Goal: Task Accomplishment & Management: Manage account settings

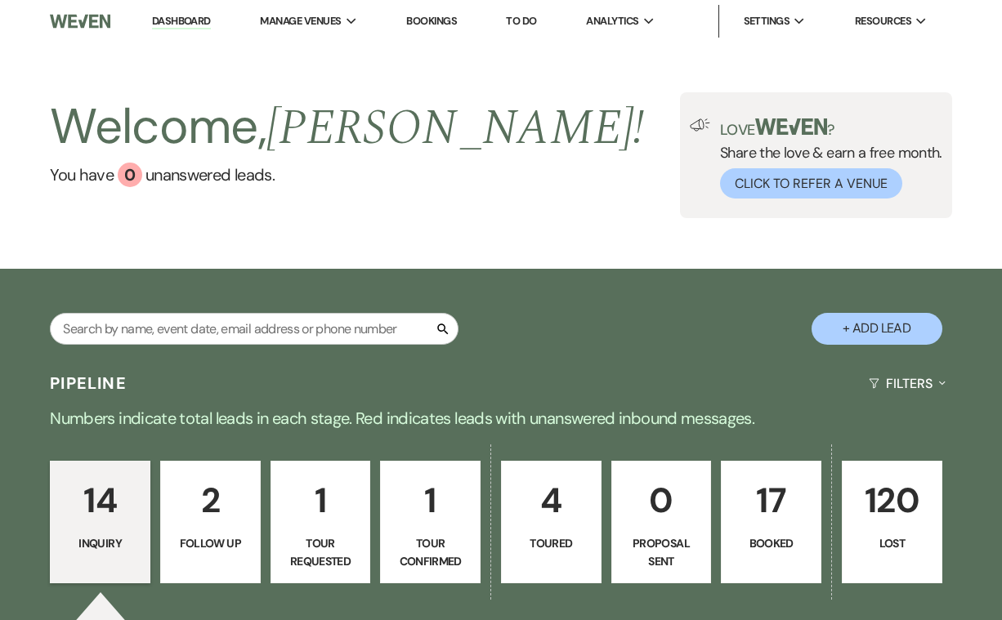
click at [311, 503] on p "1" at bounding box center [320, 500] width 79 height 55
select select "2"
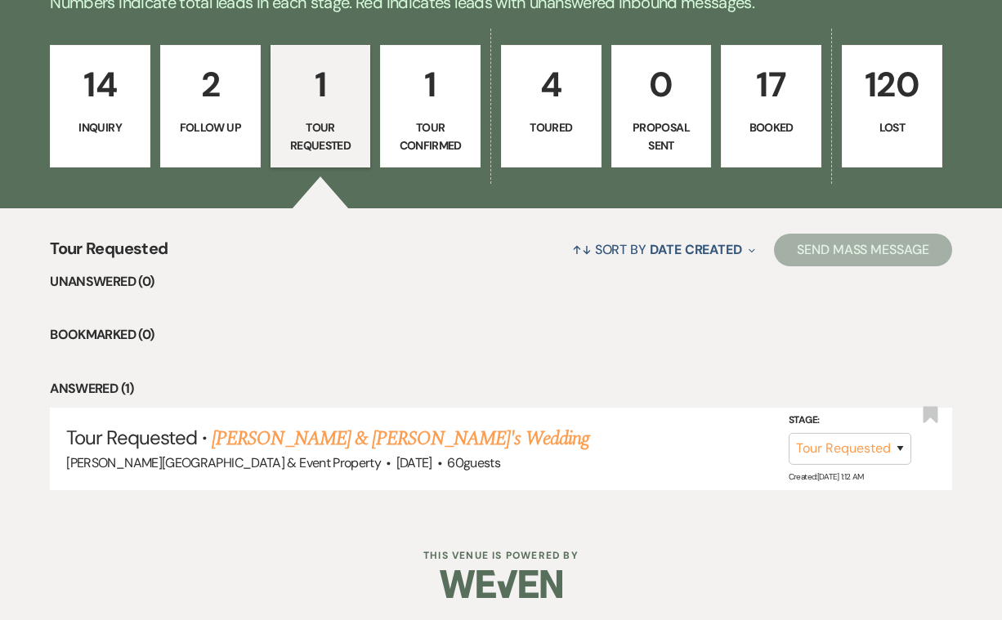
scroll to position [414, 0]
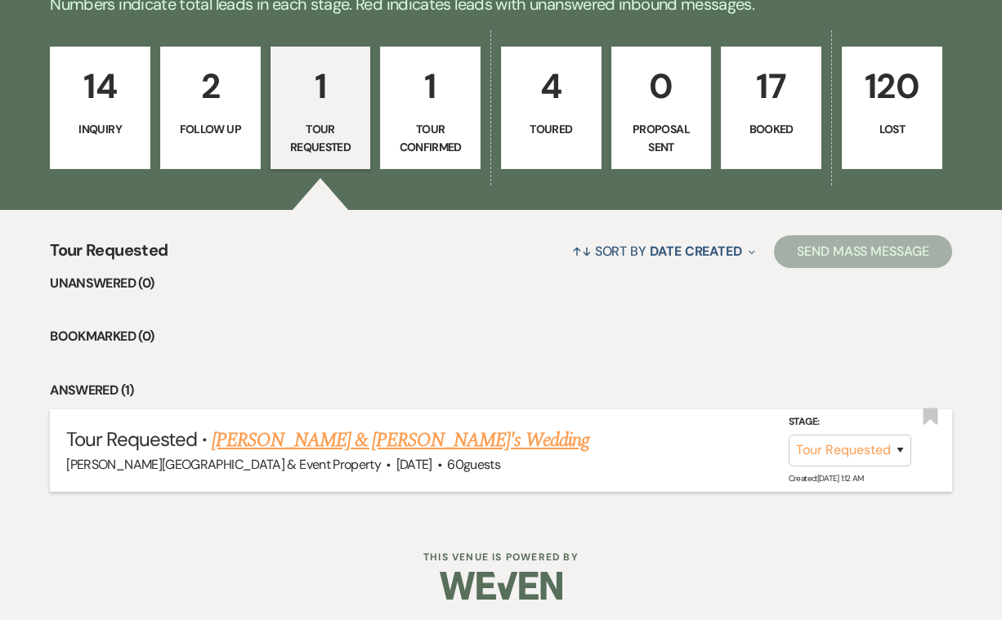
click at [235, 436] on link "Emme Gumm & Fiance's Wedding" at bounding box center [401, 440] width 378 height 29
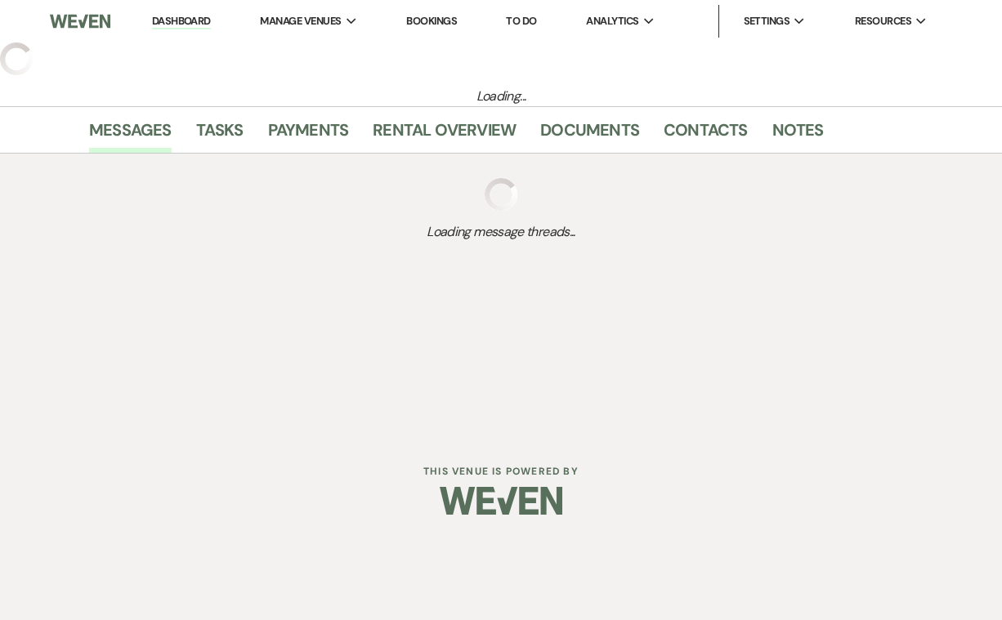
select select "2"
select select "22"
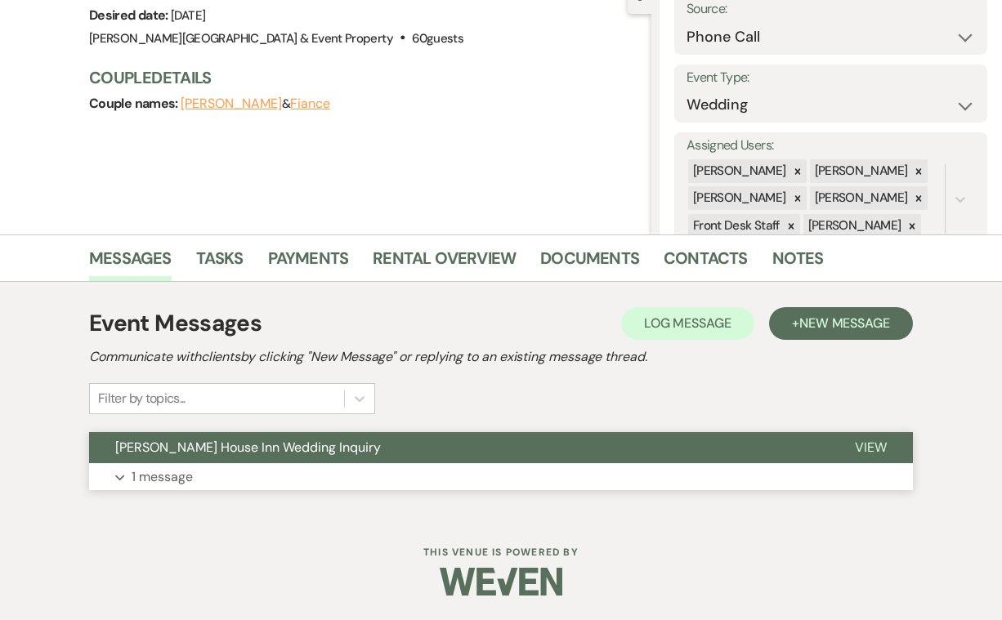
scroll to position [175, 0]
click at [159, 471] on p "1 message" at bounding box center [162, 477] width 61 height 21
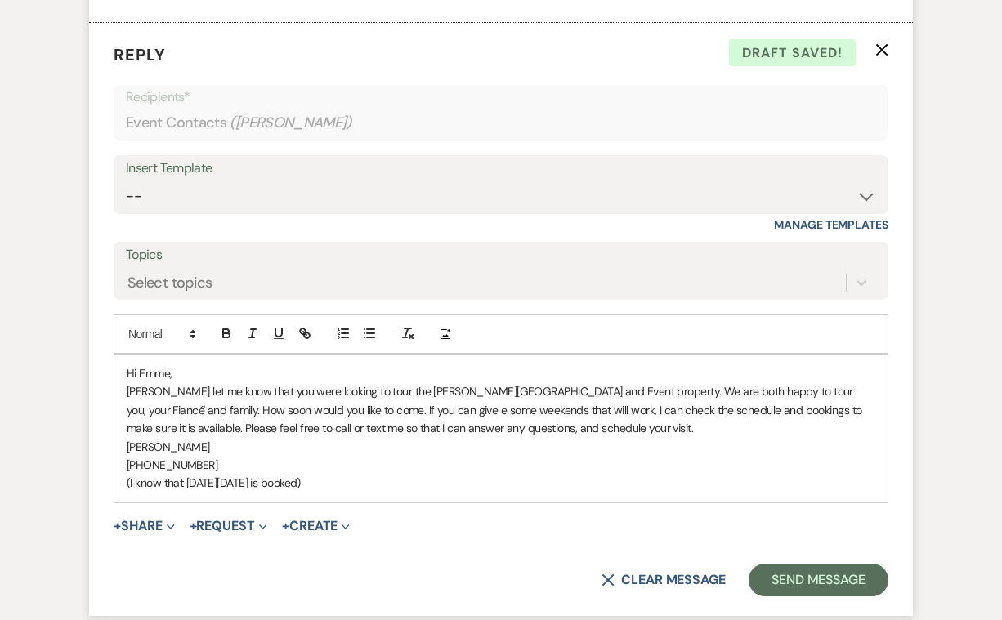
scroll to position [1120, 0]
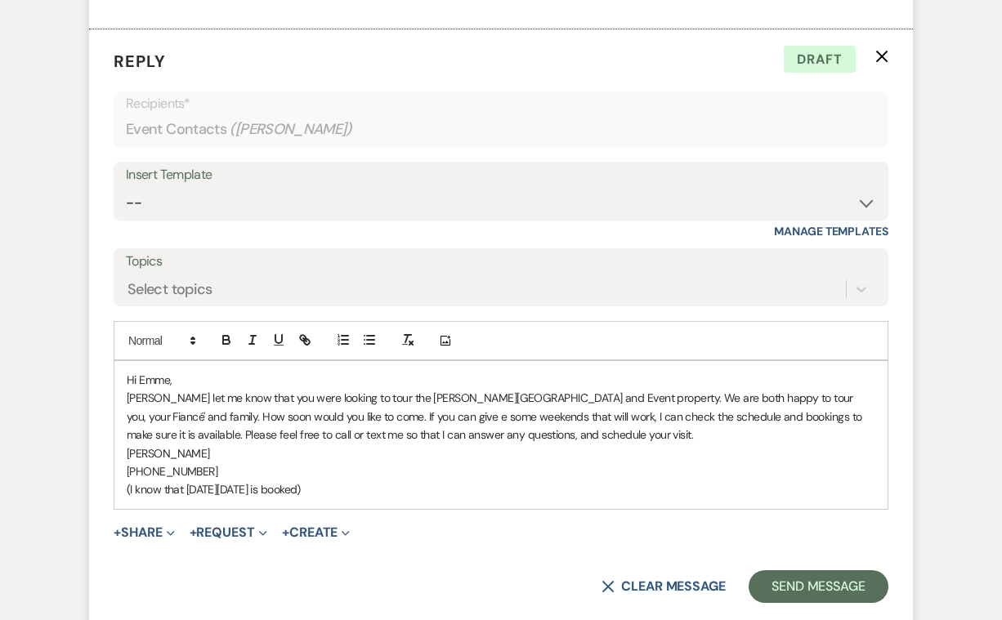
drag, startPoint x: 351, startPoint y: 476, endPoint x: 128, endPoint y: 480, distance: 222.3
click at [128, 481] on p "(I know that this Sunday August 17 is booked)" at bounding box center [501, 490] width 749 height 18
click at [562, 389] on p "Shannon let me know that you were looking to tour the Dunbar House and Event pr…" at bounding box center [501, 416] width 749 height 55
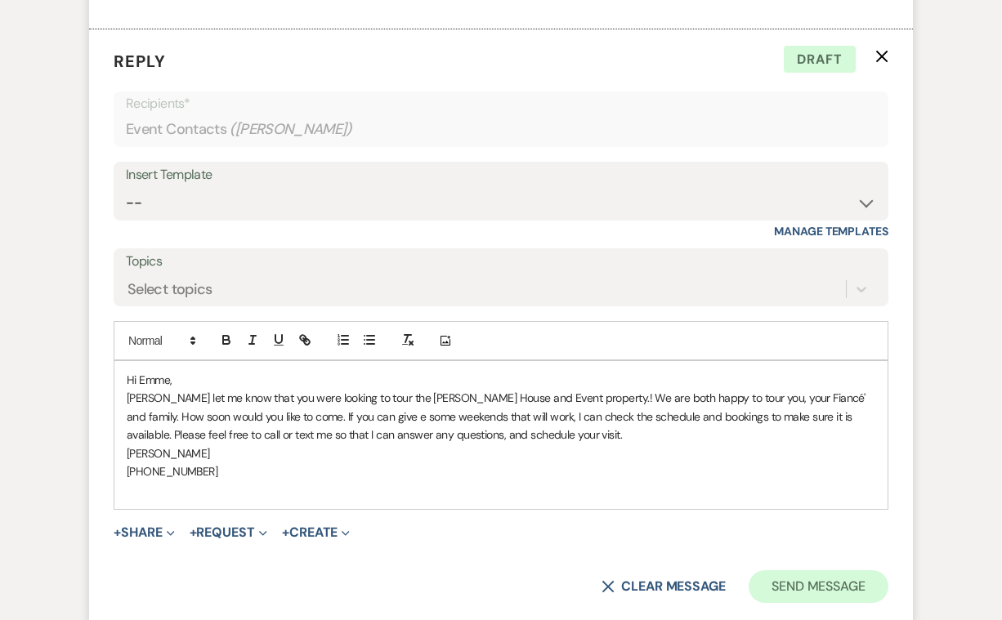
click at [807, 570] on button "Send Message" at bounding box center [819, 586] width 140 height 33
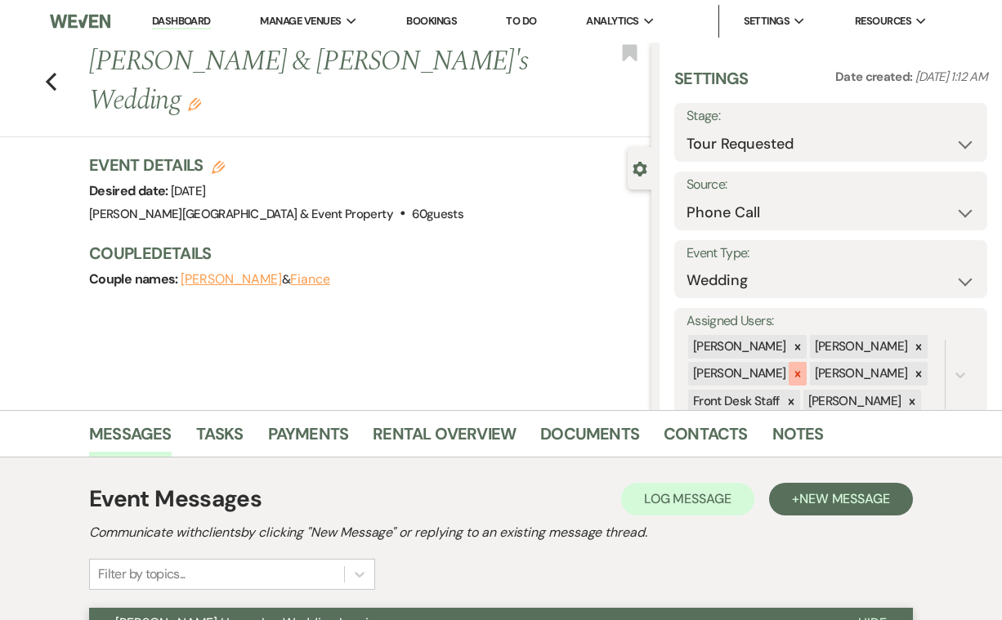
scroll to position [0, 0]
click at [173, 16] on link "Dashboard" at bounding box center [181, 22] width 59 height 16
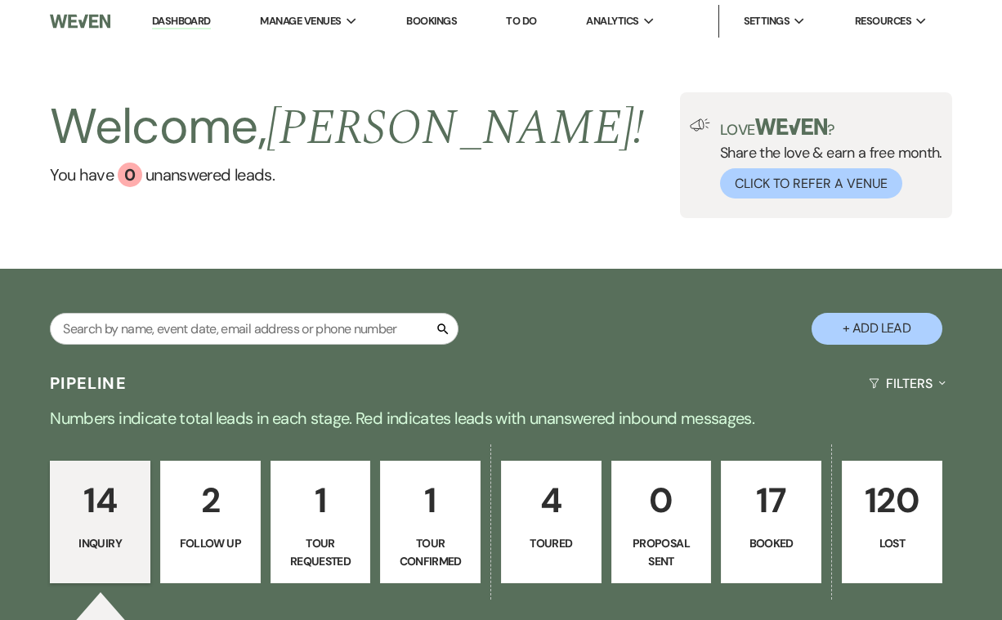
click at [549, 508] on p "4" at bounding box center [551, 500] width 79 height 55
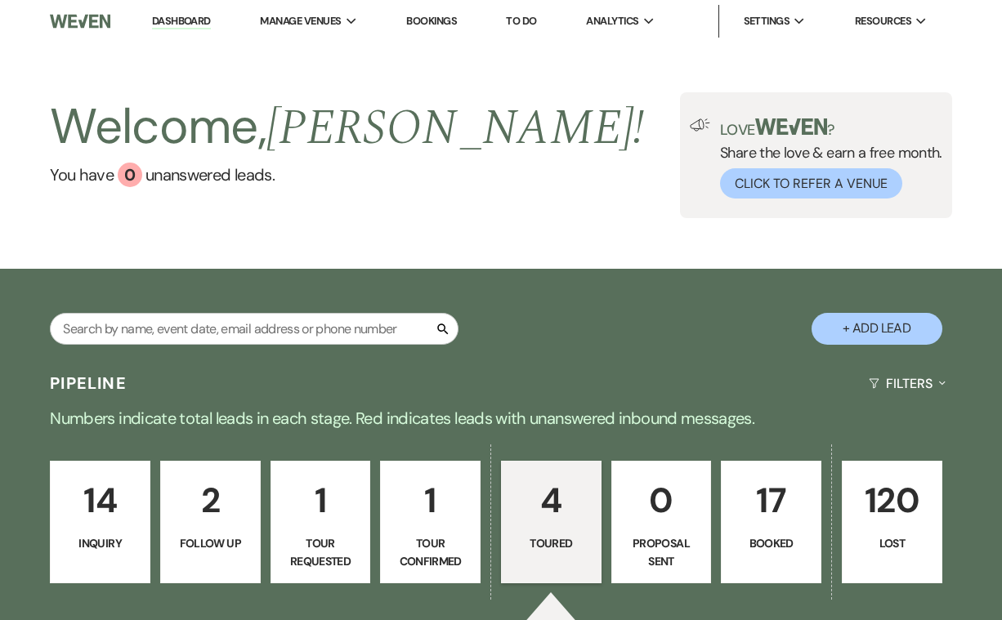
select select "5"
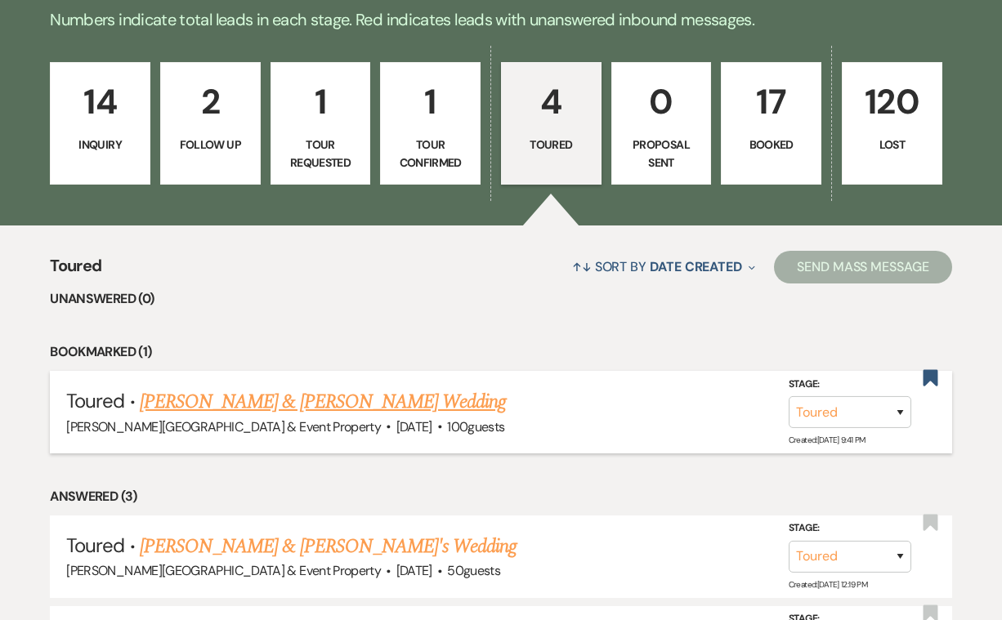
scroll to position [408, 0]
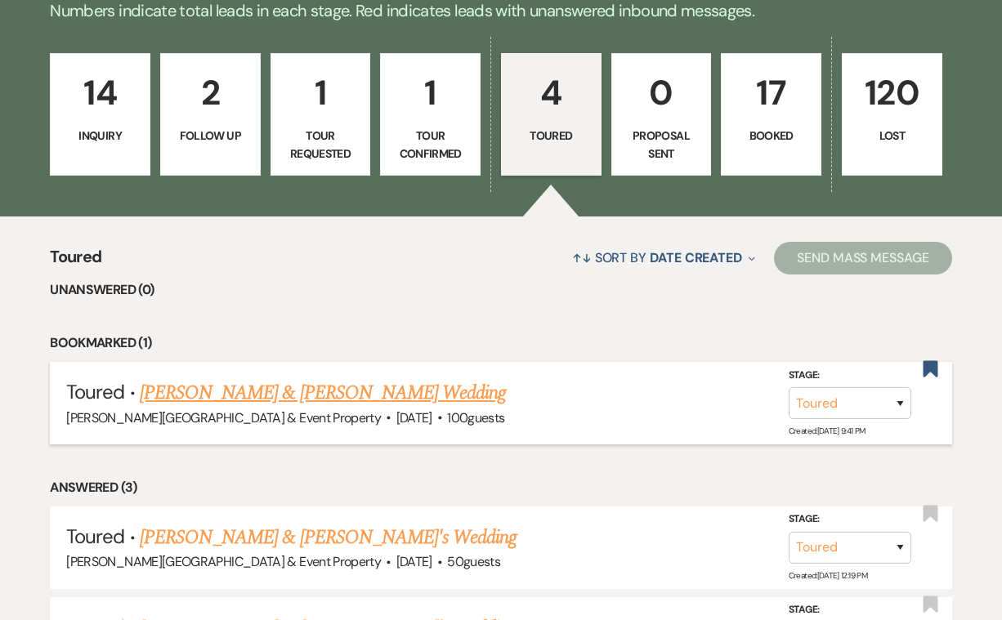
click at [418, 396] on link "[PERSON_NAME] & [PERSON_NAME] Wedding" at bounding box center [323, 392] width 366 height 29
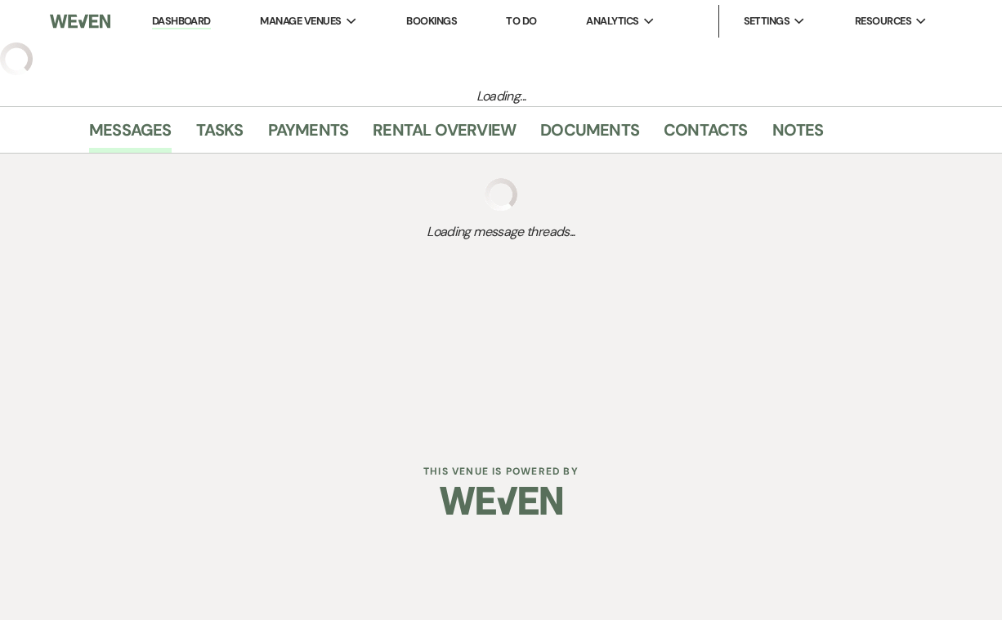
select select "5"
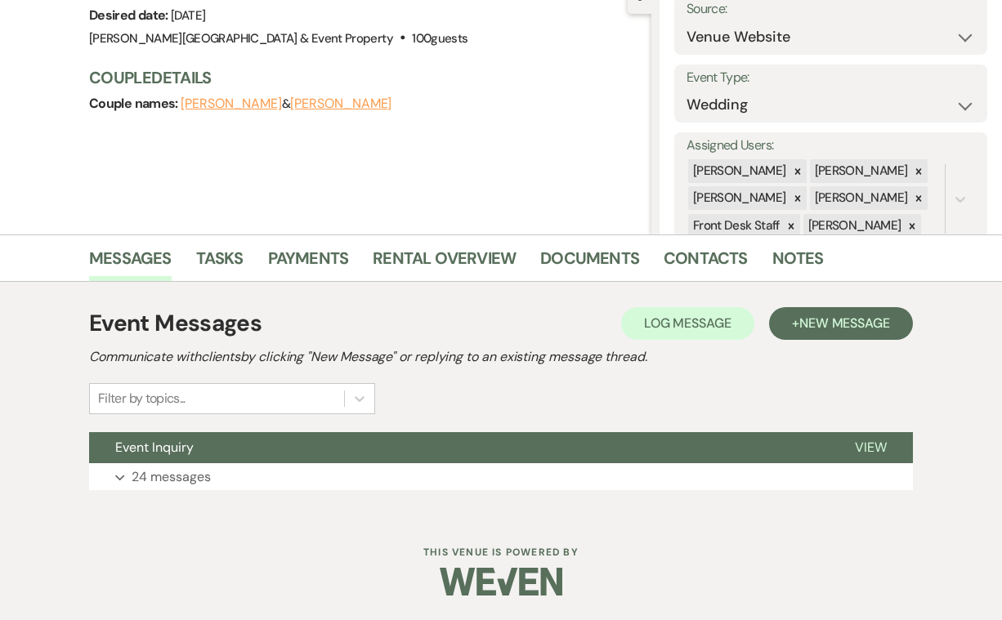
scroll to position [175, 0]
click at [193, 477] on p "24 messages" at bounding box center [171, 477] width 79 height 21
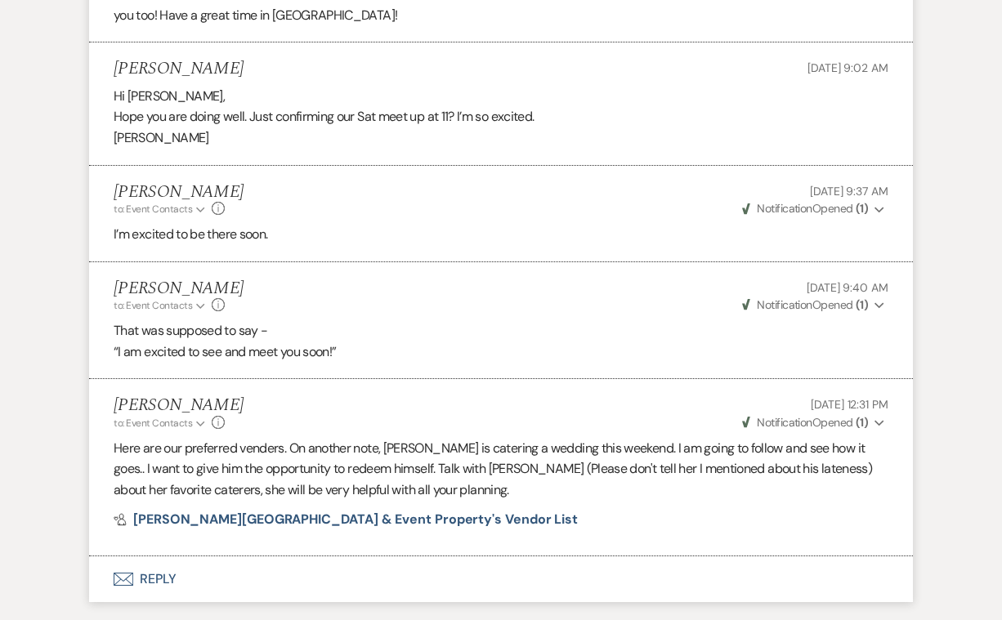
scroll to position [4638, 0]
click at [158, 557] on button "Envelope Reply" at bounding box center [501, 580] width 824 height 46
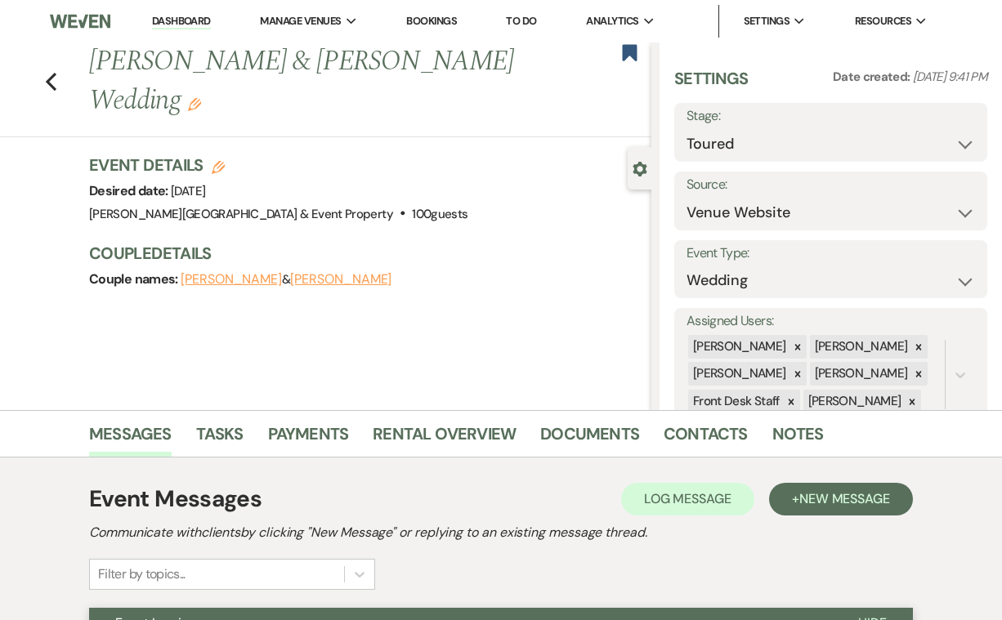
scroll to position [0, 0]
click at [589, 431] on link "Documents" at bounding box center [589, 439] width 99 height 36
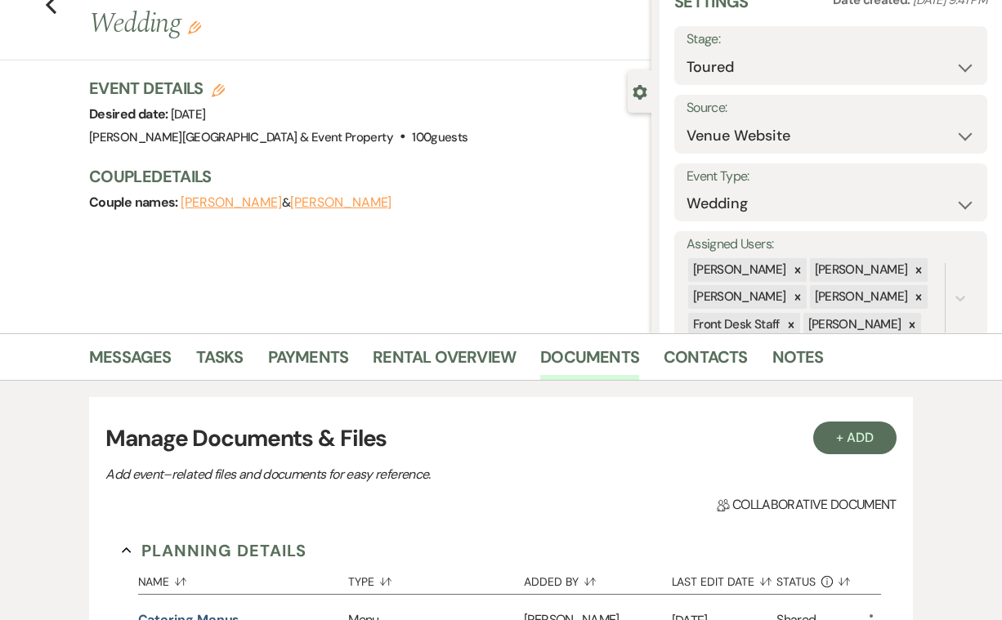
scroll to position [77, 0]
click at [455, 356] on link "Rental Overview" at bounding box center [444, 362] width 143 height 36
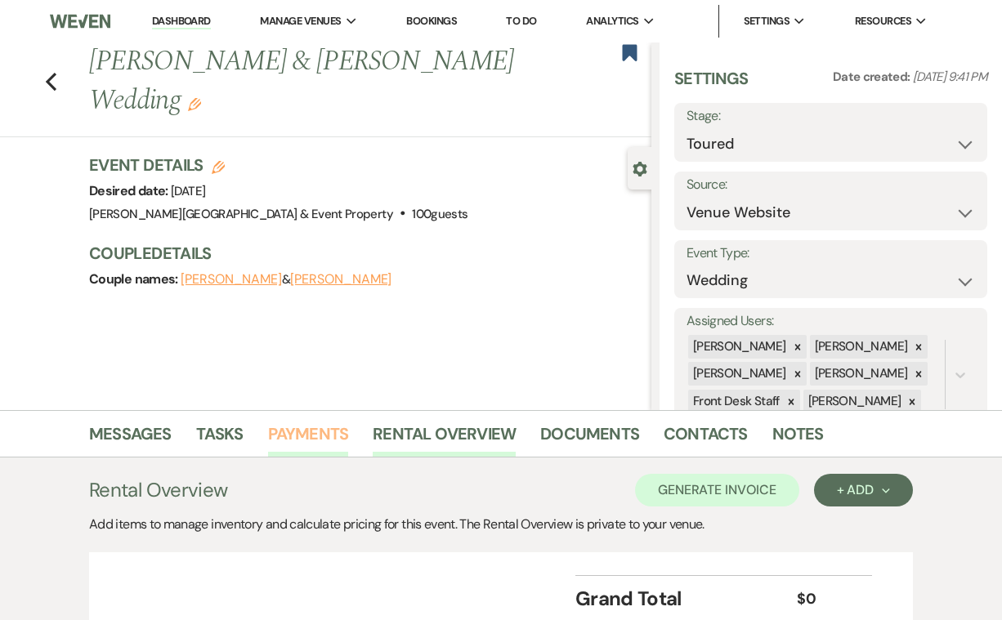
click at [307, 433] on link "Payments" at bounding box center [308, 439] width 81 height 36
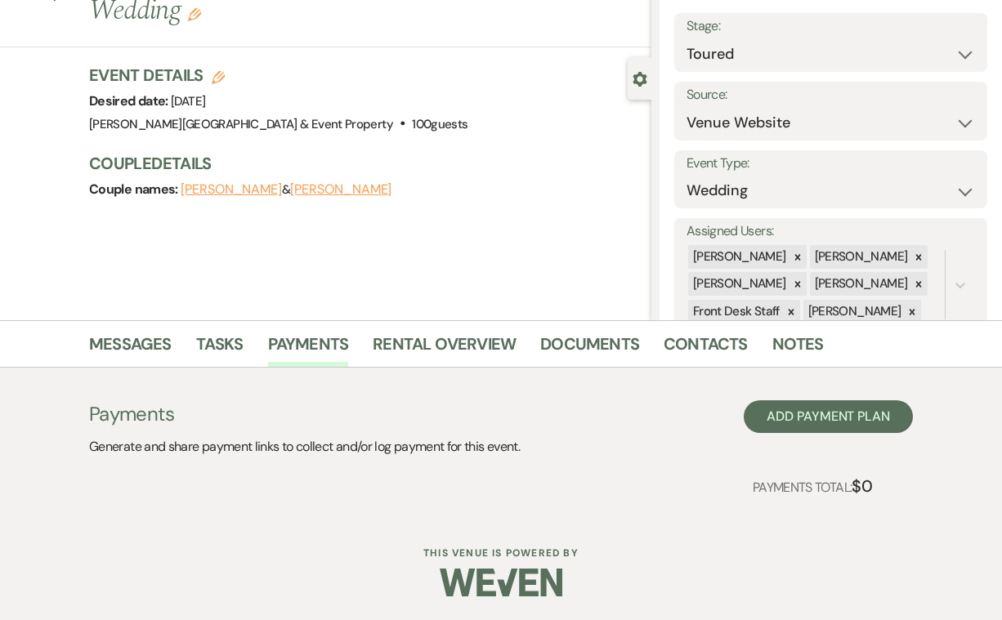
scroll to position [89, 0]
click at [828, 418] on button "Add Payment Plan" at bounding box center [828, 417] width 169 height 33
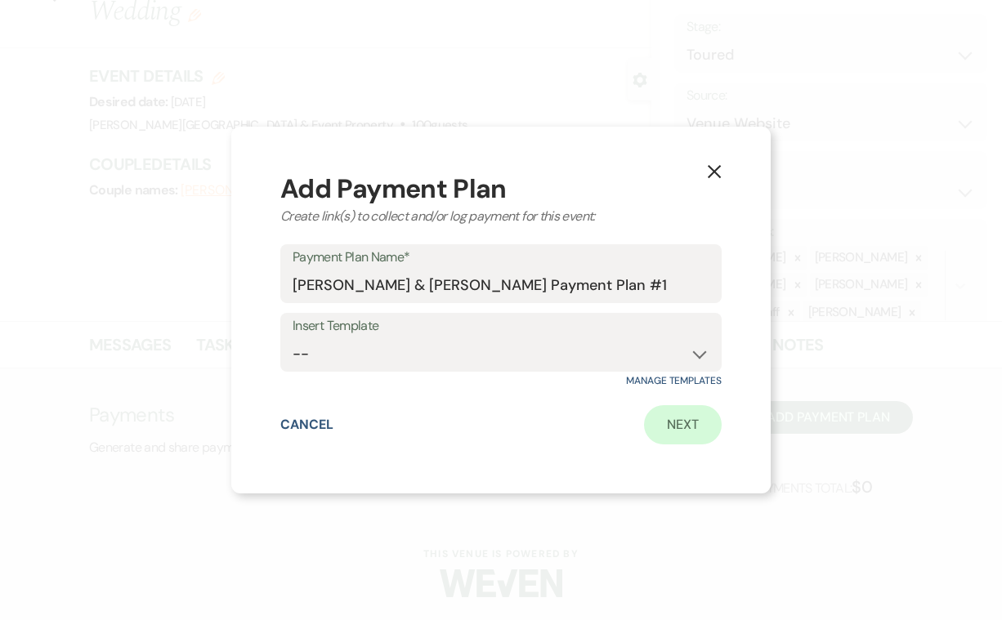
click at [684, 423] on link "Next" at bounding box center [683, 424] width 78 height 39
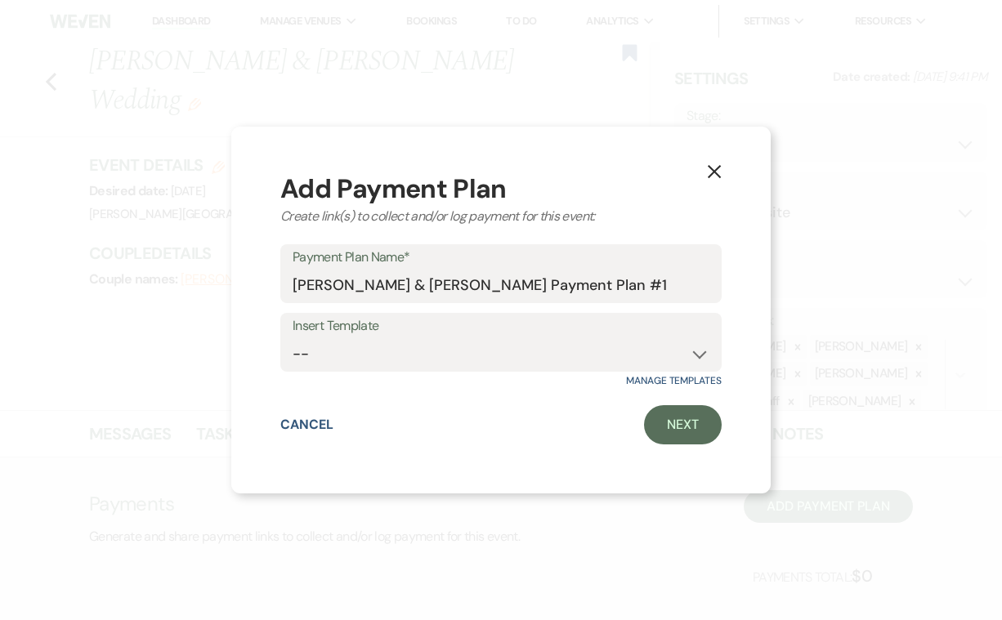
select select "2"
select select "percentage"
select select "false"
select select "client"
select select "weeks"
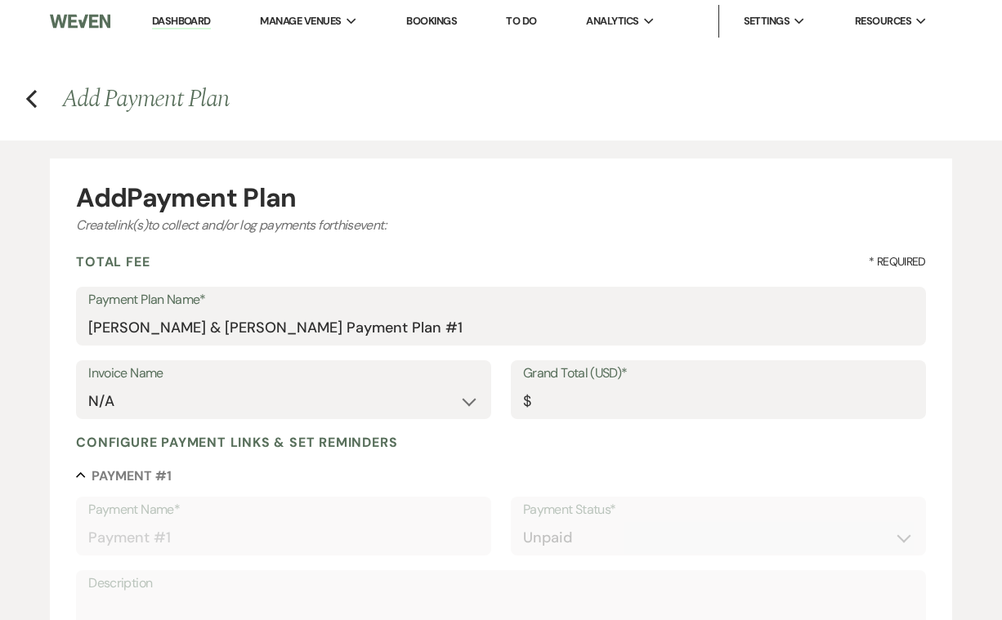
click at [173, 17] on link "Dashboard" at bounding box center [181, 22] width 59 height 16
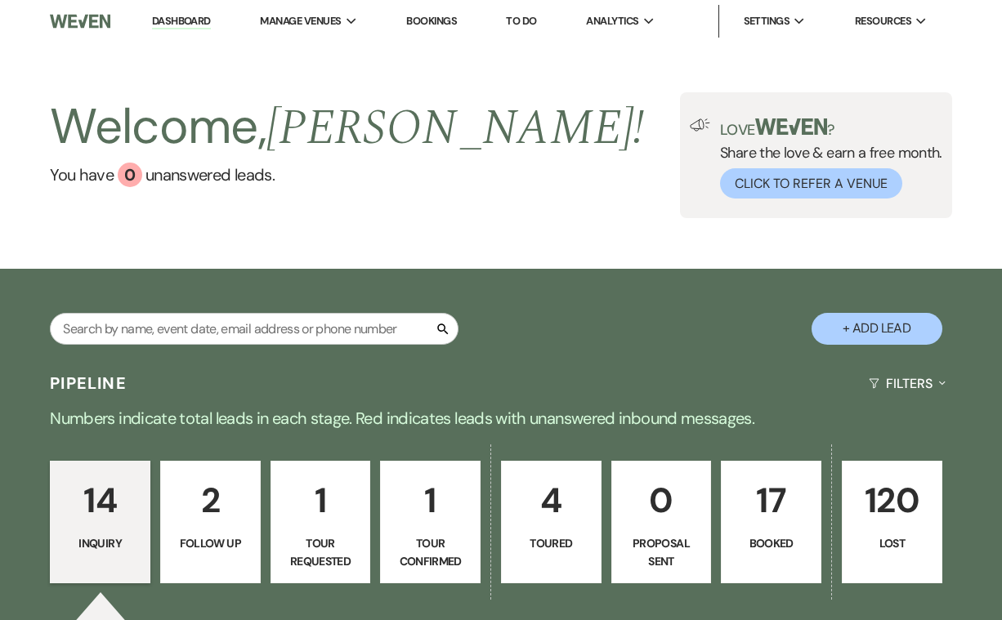
click at [776, 522] on p "17" at bounding box center [770, 500] width 79 height 55
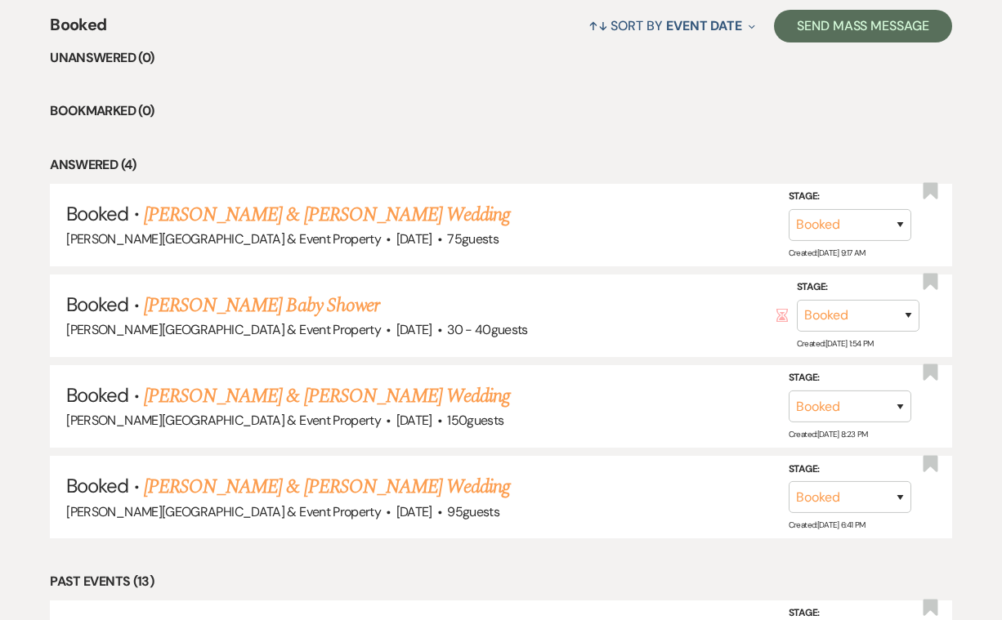
scroll to position [656, 0]
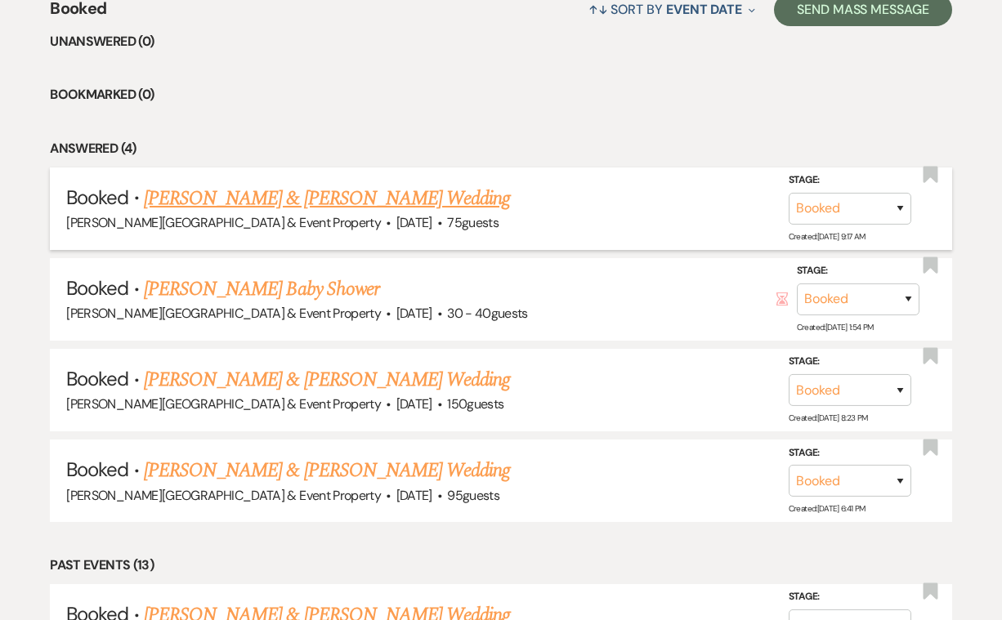
click at [463, 195] on link "Dominic Tassinari & Dakota Morlan's Wedding" at bounding box center [327, 198] width 366 height 29
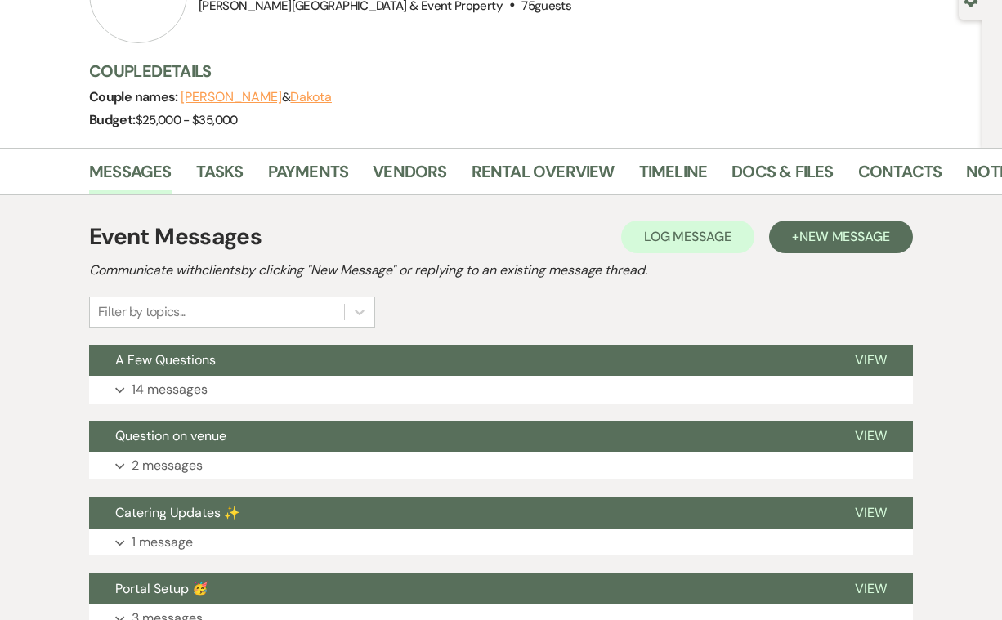
scroll to position [172, 0]
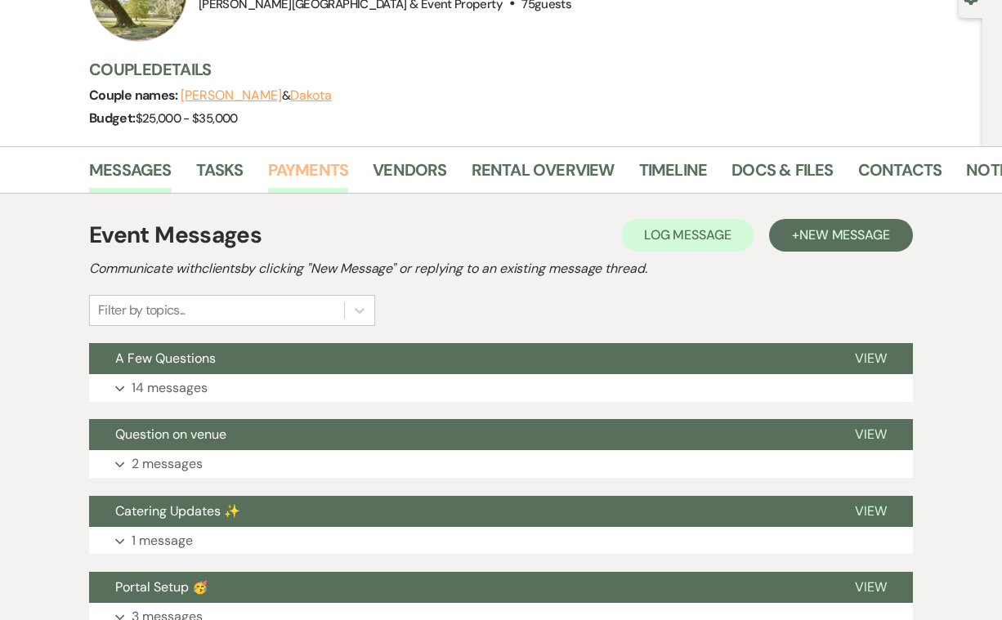
click at [310, 164] on link "Payments" at bounding box center [308, 175] width 81 height 36
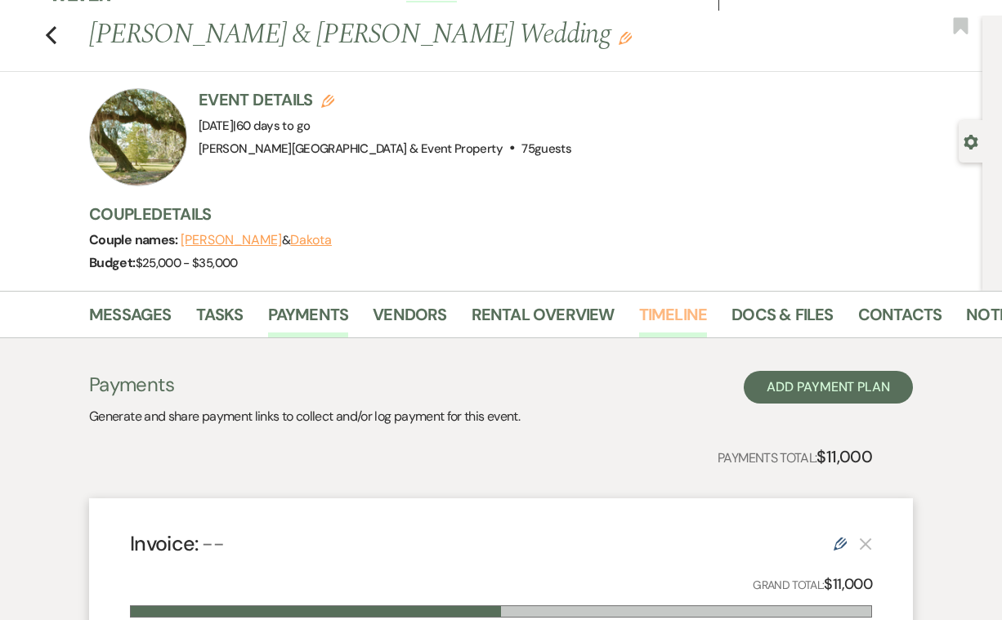
scroll to position [16, 0]
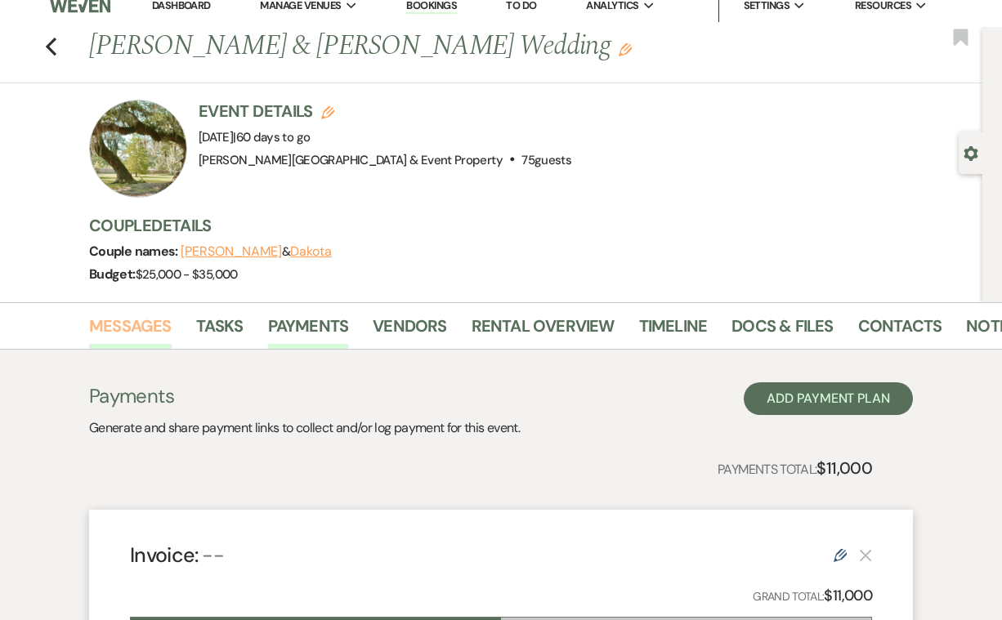
click at [135, 323] on link "Messages" at bounding box center [130, 331] width 83 height 36
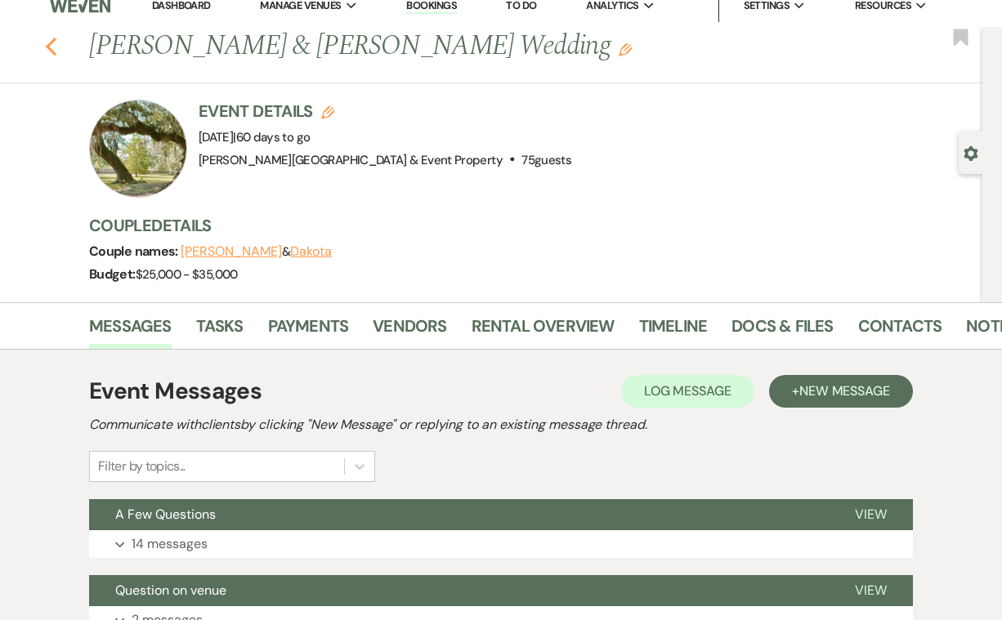
click at [51, 46] on icon "Previous" at bounding box center [51, 47] width 12 height 20
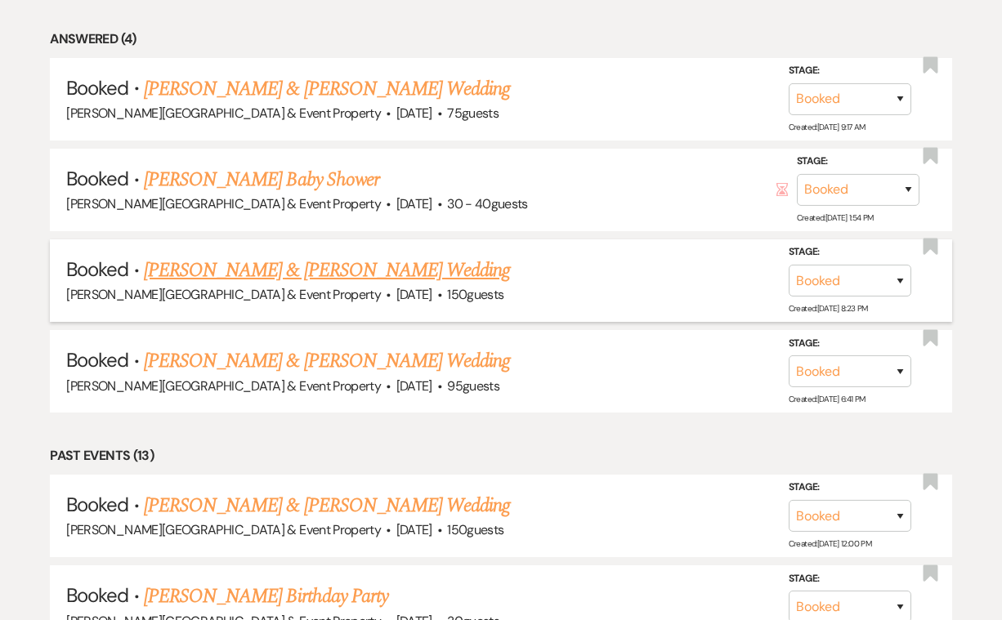
scroll to position [841, 0]
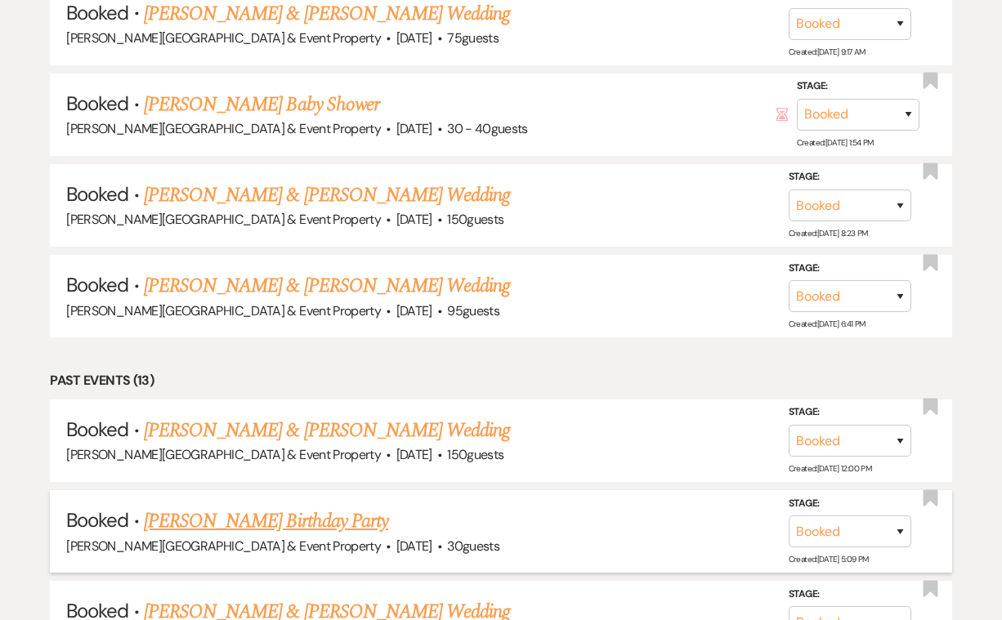
click at [254, 508] on link "Sherry Ramirez's Birthday Party" at bounding box center [266, 521] width 244 height 29
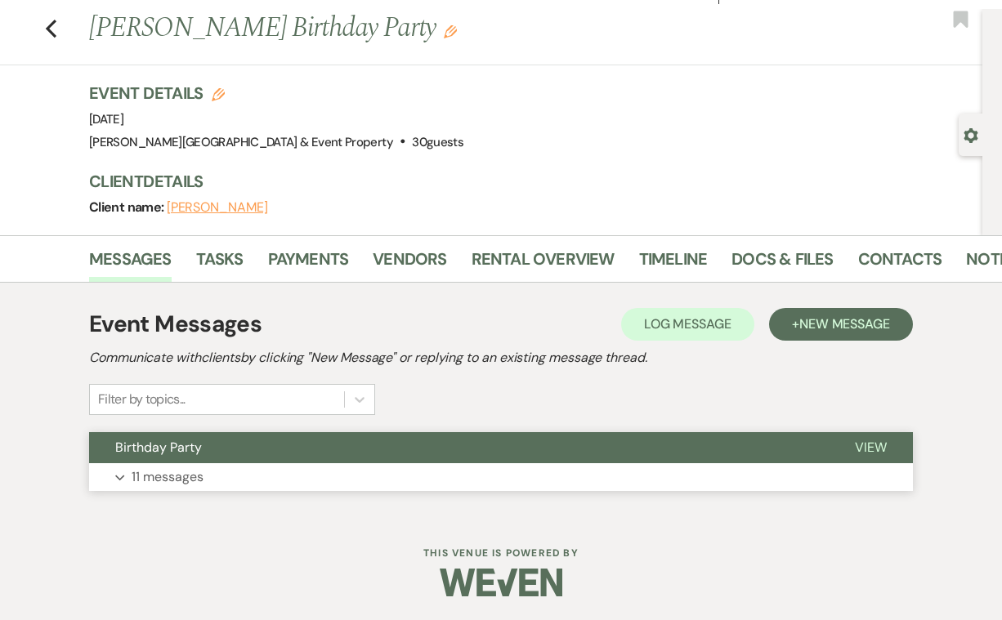
scroll to position [33, 0]
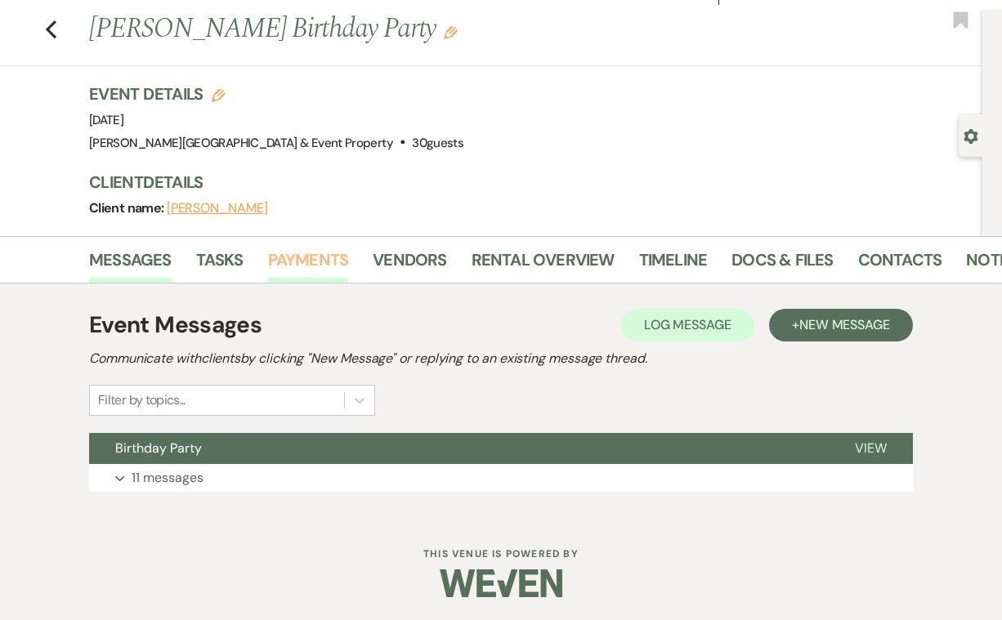
click at [320, 262] on link "Payments" at bounding box center [308, 265] width 81 height 36
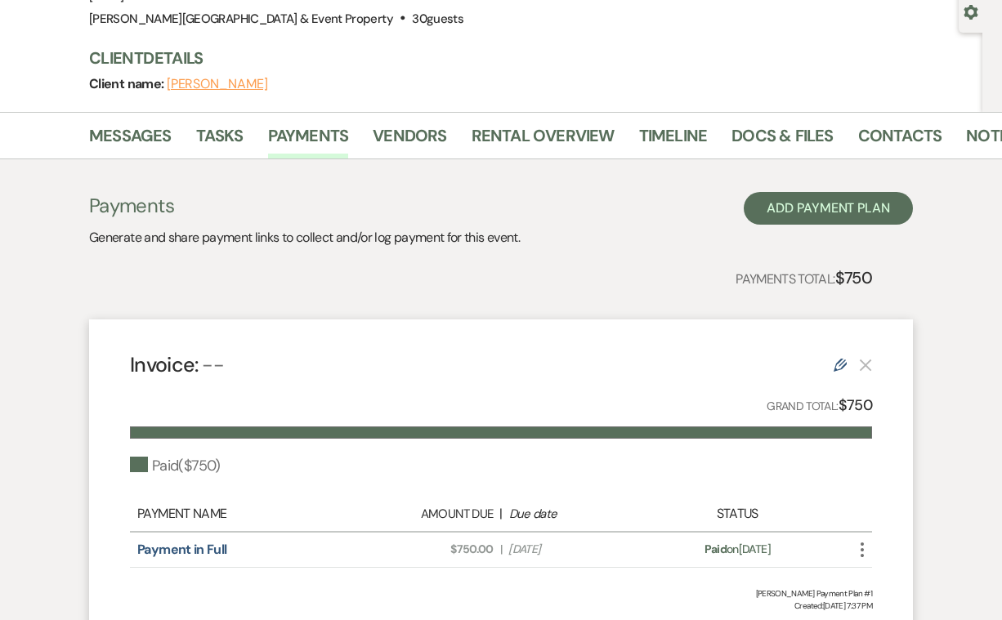
scroll to position [154, 0]
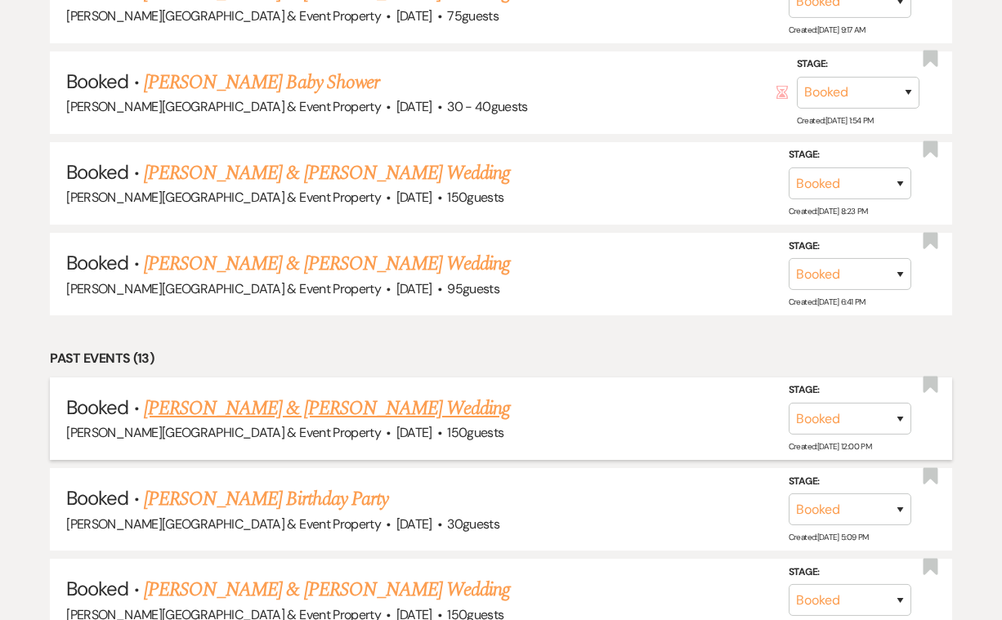
scroll to position [877, 0]
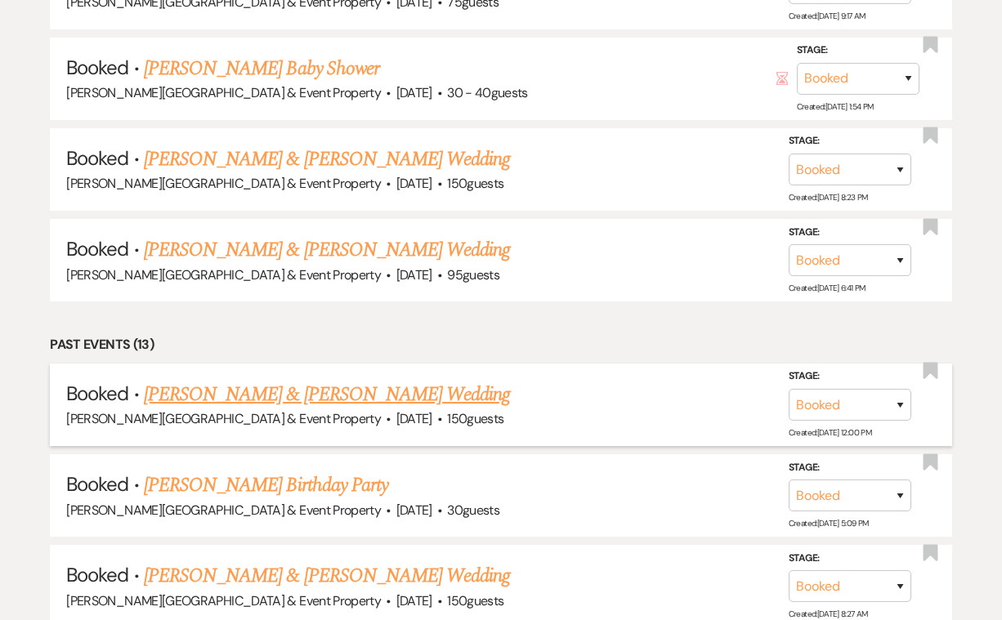
click at [352, 382] on link "Mary Zastrow & Scott Gilbert's Wedding" at bounding box center [327, 394] width 366 height 29
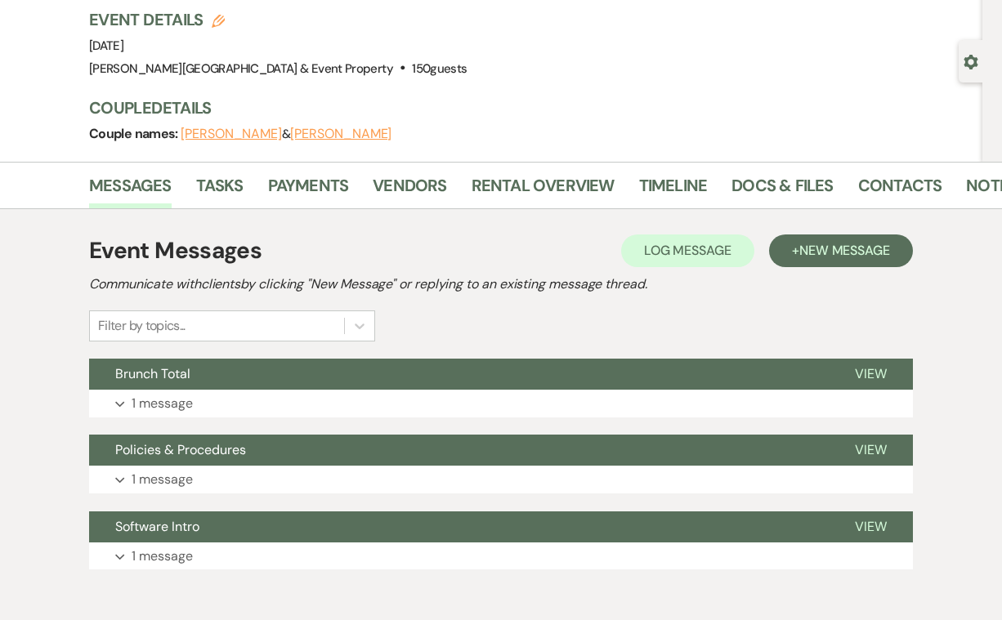
scroll to position [122, 0]
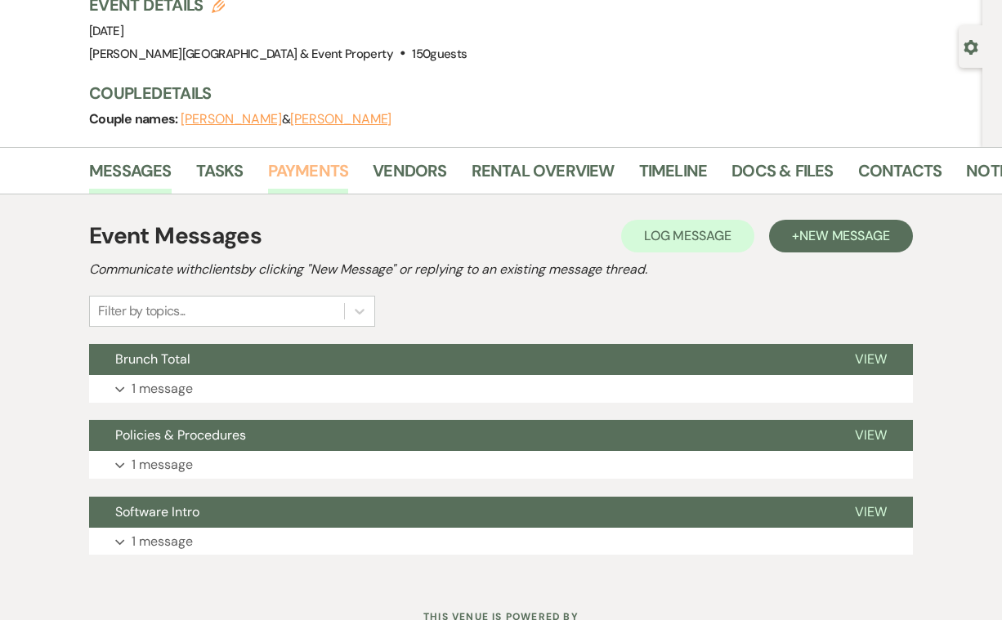
click at [320, 165] on link "Payments" at bounding box center [308, 176] width 81 height 36
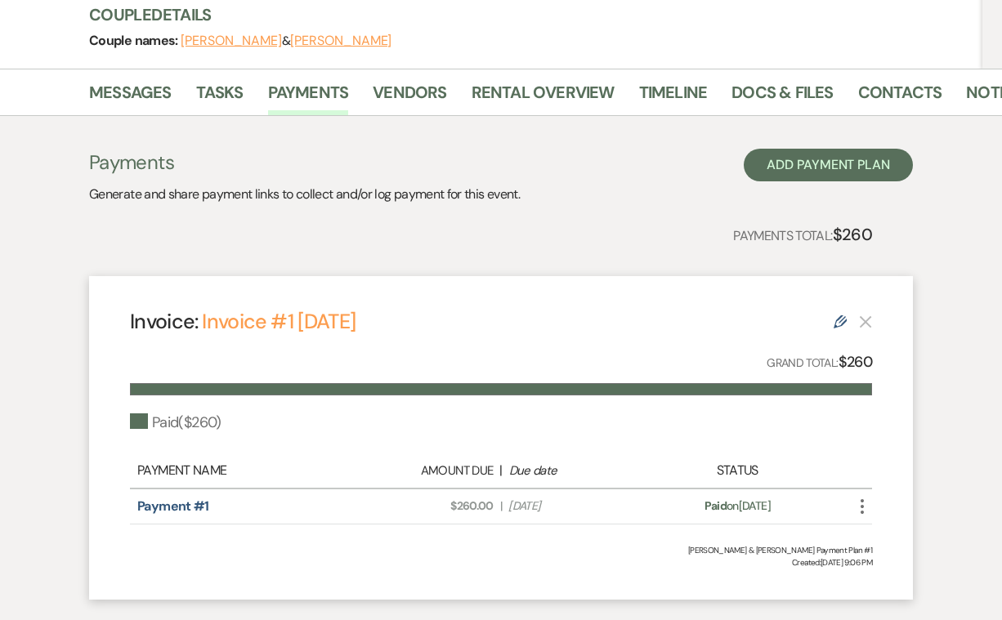
scroll to position [139, 0]
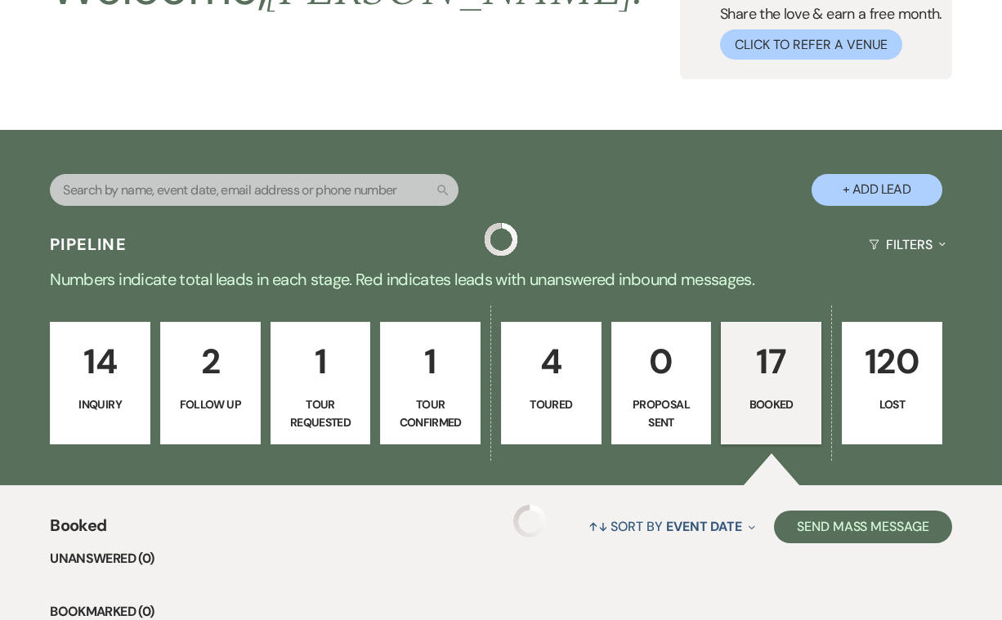
scroll to position [877, 0]
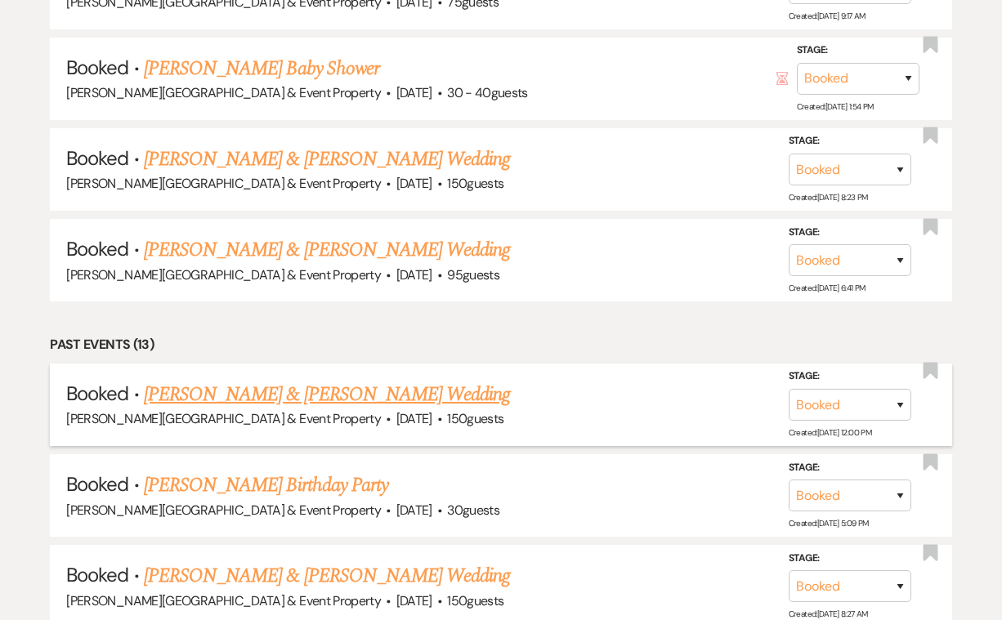
click at [238, 383] on link "Mary Zastrow & Scott Gilbert's Wedding" at bounding box center [327, 394] width 366 height 29
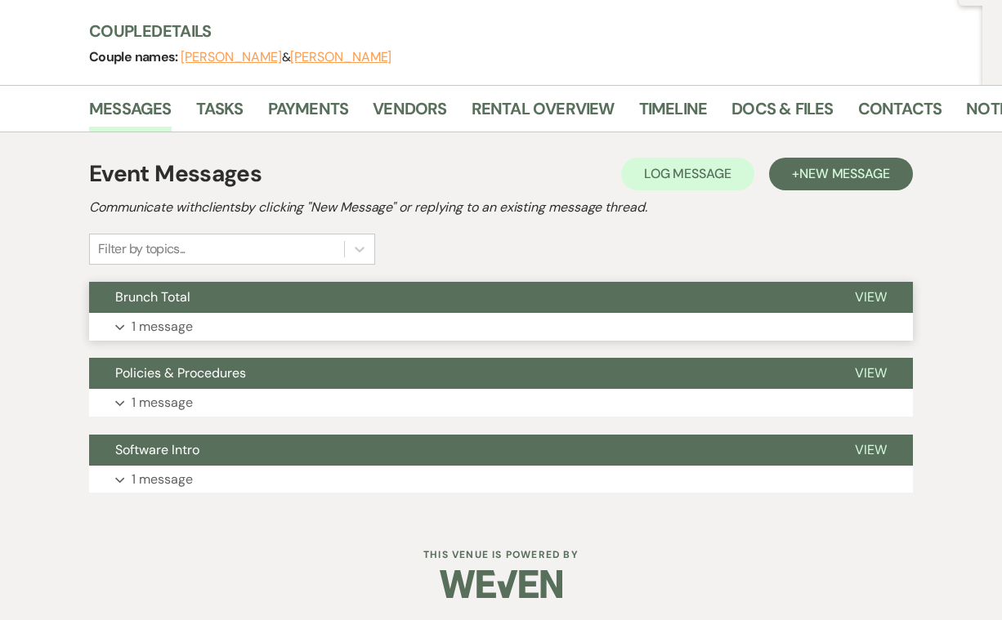
click at [168, 324] on p "1 message" at bounding box center [162, 326] width 61 height 21
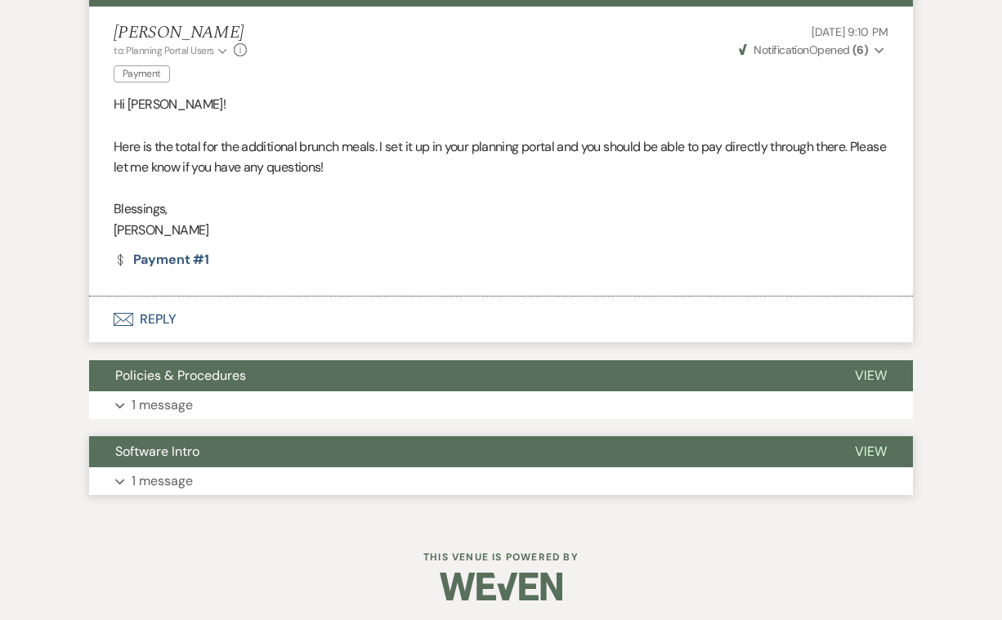
scroll to position [489, 0]
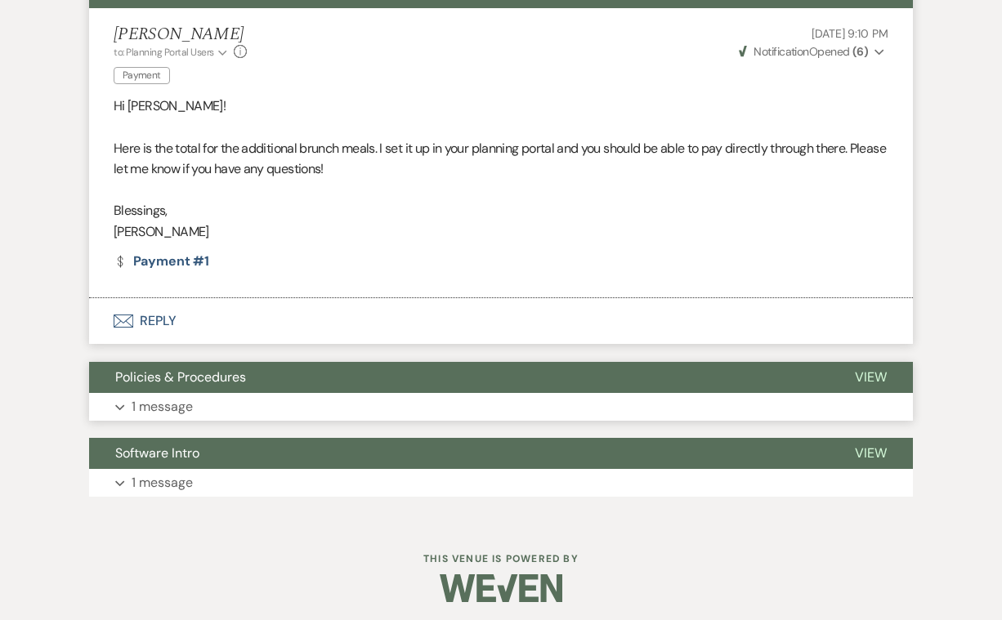
click at [182, 400] on p "1 message" at bounding box center [162, 406] width 61 height 21
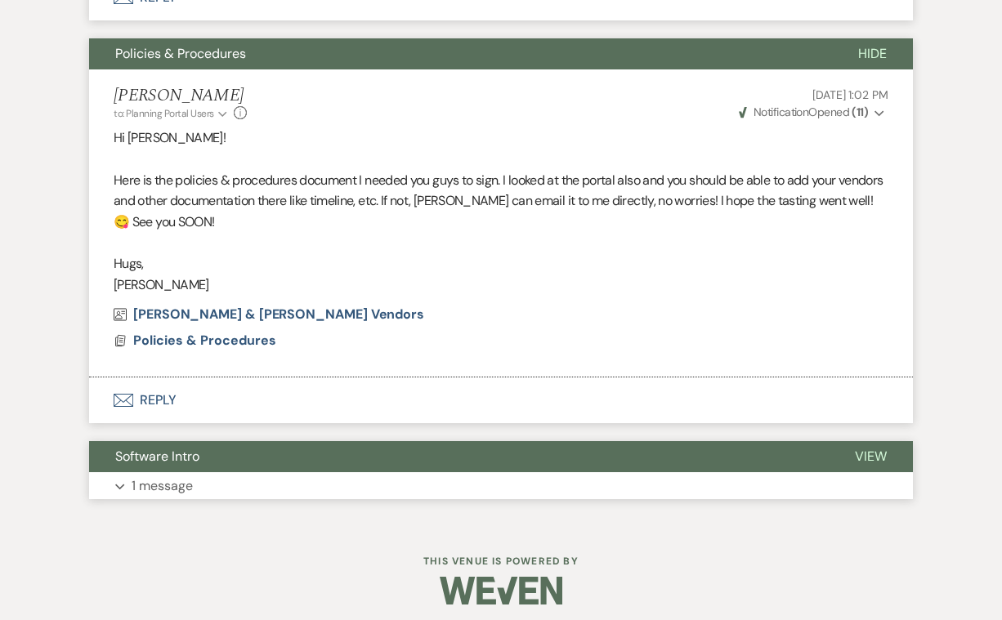
scroll to position [812, 0]
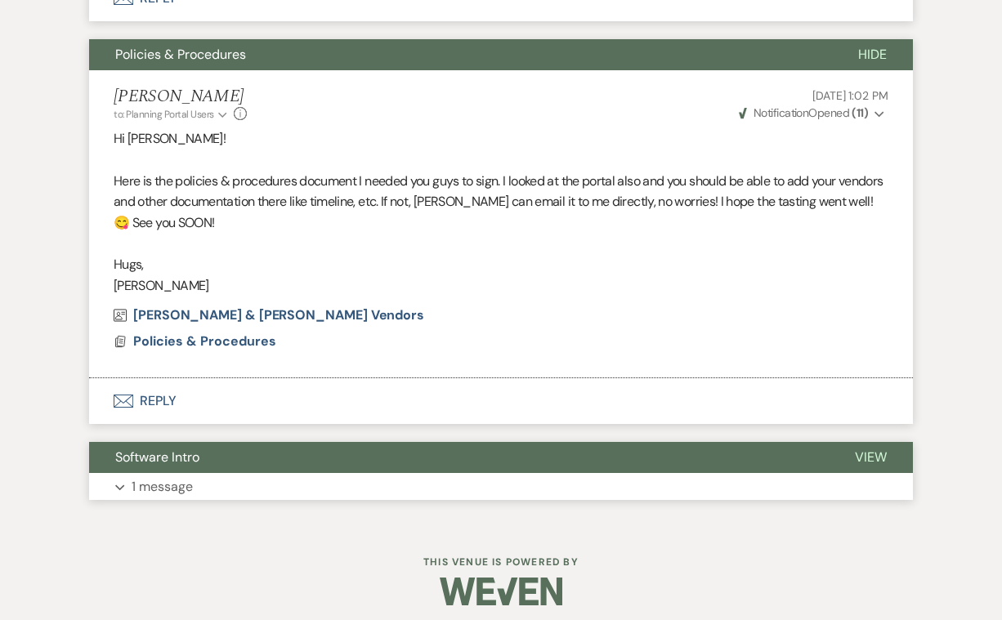
click at [169, 477] on p "1 message" at bounding box center [162, 486] width 61 height 21
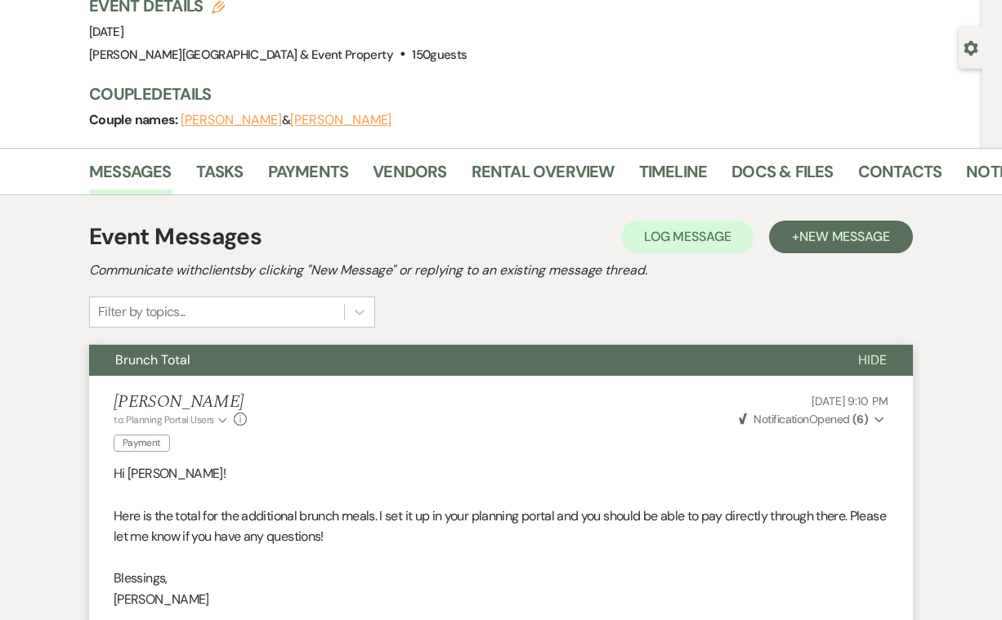
scroll to position [127, 0]
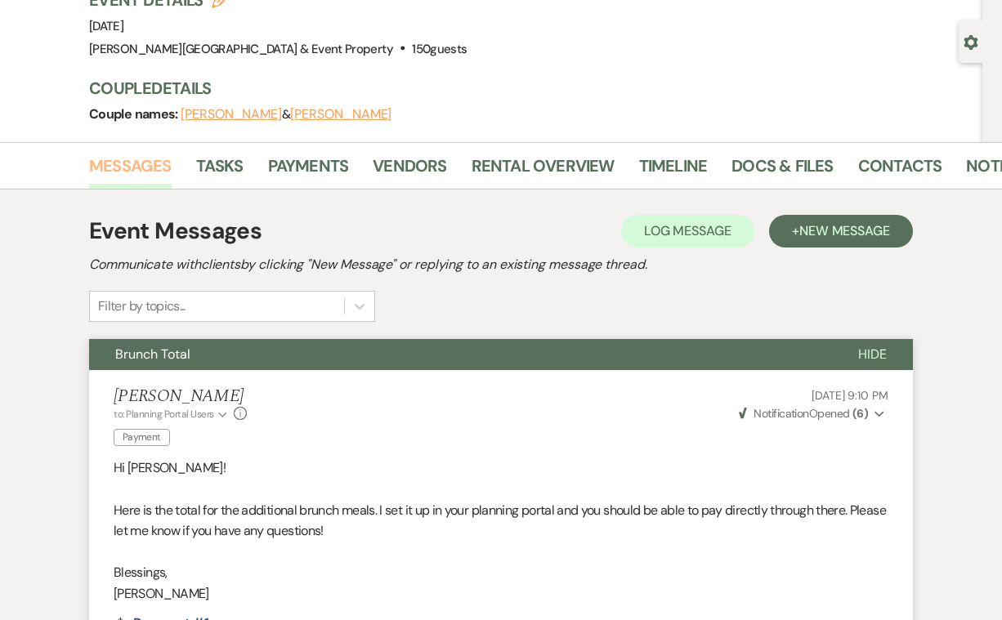
click at [137, 166] on link "Messages" at bounding box center [130, 171] width 83 height 36
click at [142, 168] on link "Messages" at bounding box center [130, 171] width 83 height 36
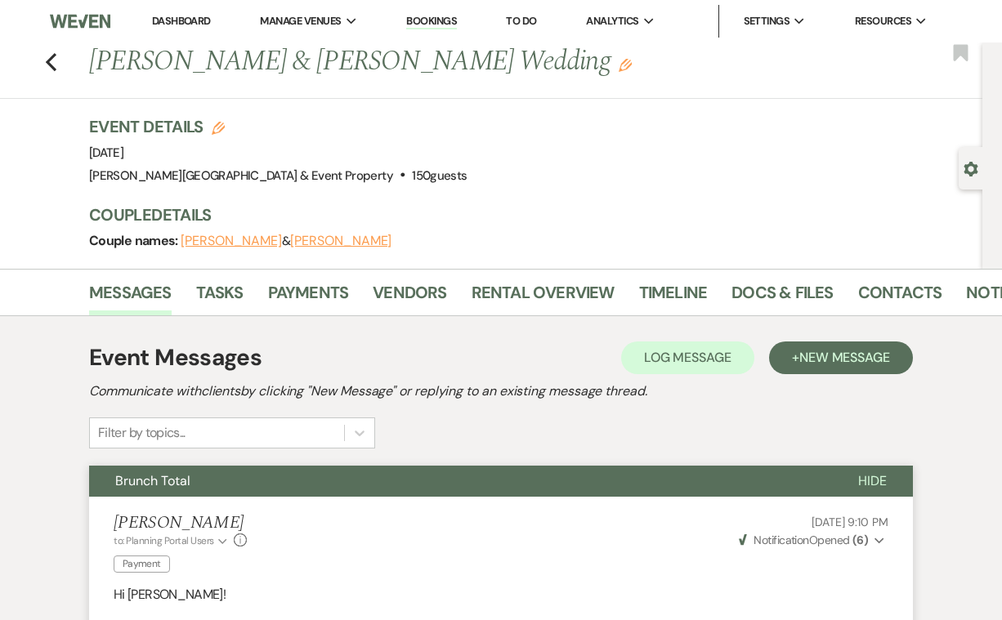
scroll to position [0, 0]
click at [663, 293] on link "Timeline" at bounding box center [673, 298] width 69 height 36
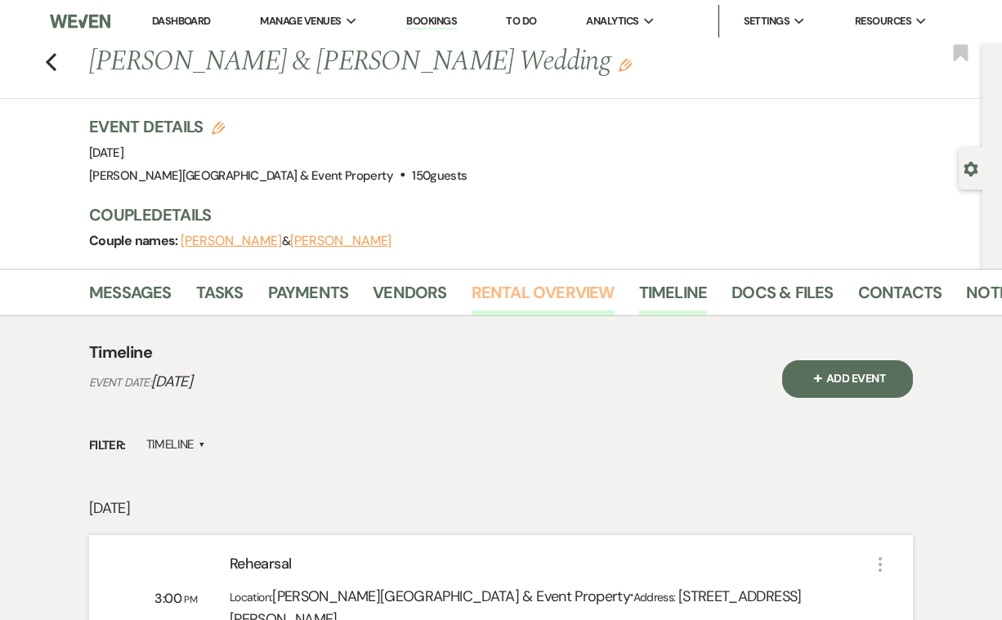
click at [537, 293] on link "Rental Overview" at bounding box center [543, 298] width 143 height 36
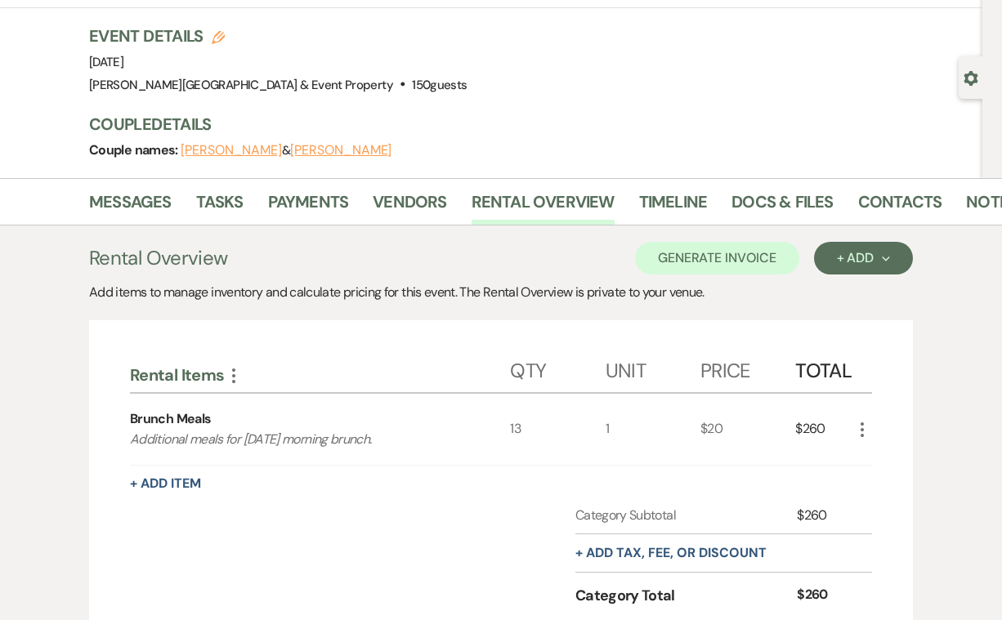
scroll to position [10, 0]
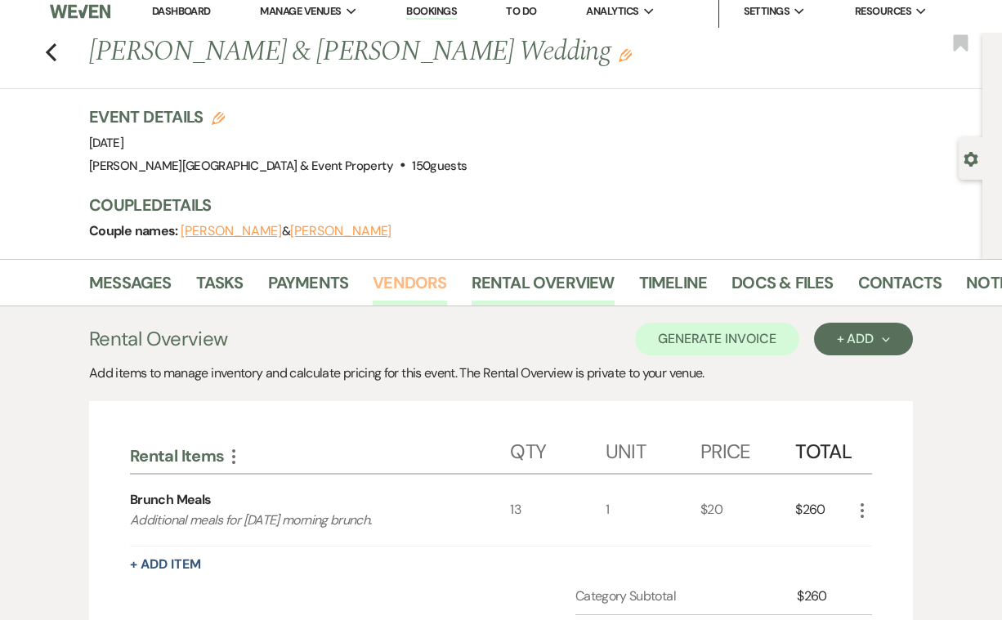
click at [405, 277] on link "Vendors" at bounding box center [410, 288] width 74 height 36
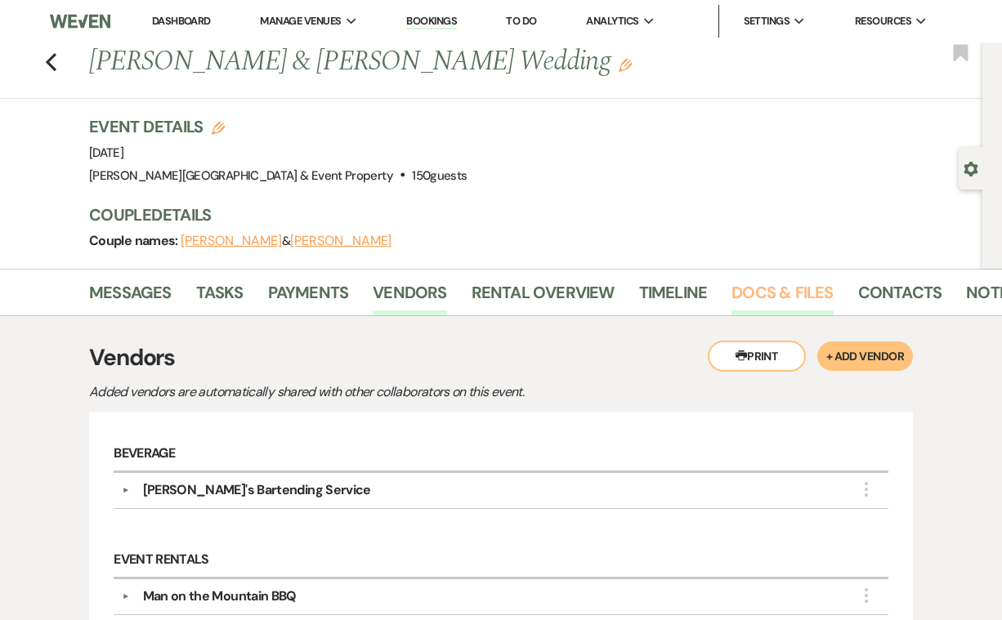
click at [753, 288] on link "Docs & Files" at bounding box center [781, 298] width 101 height 36
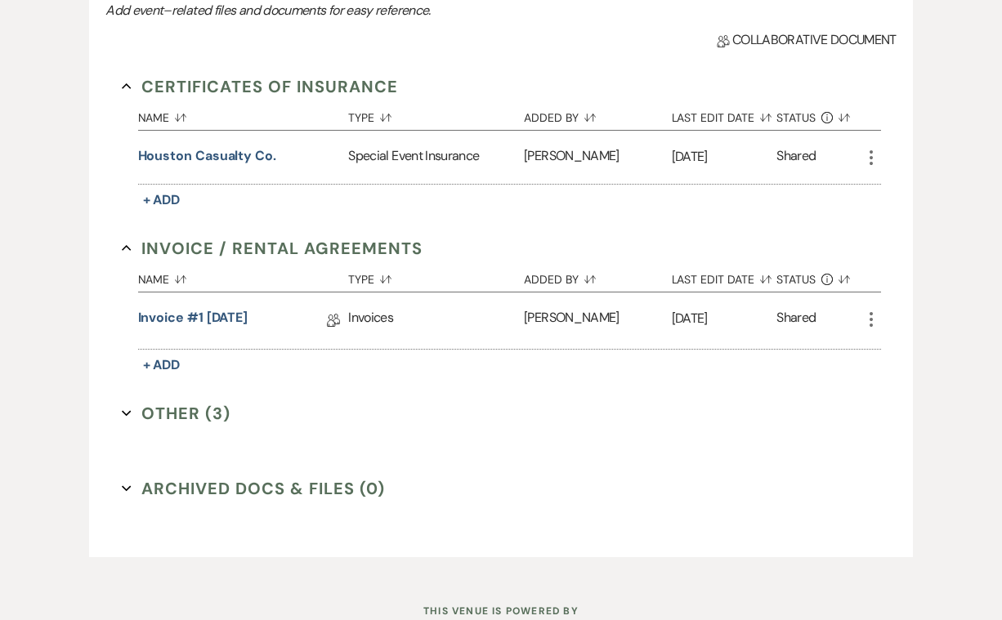
scroll to position [396, 0]
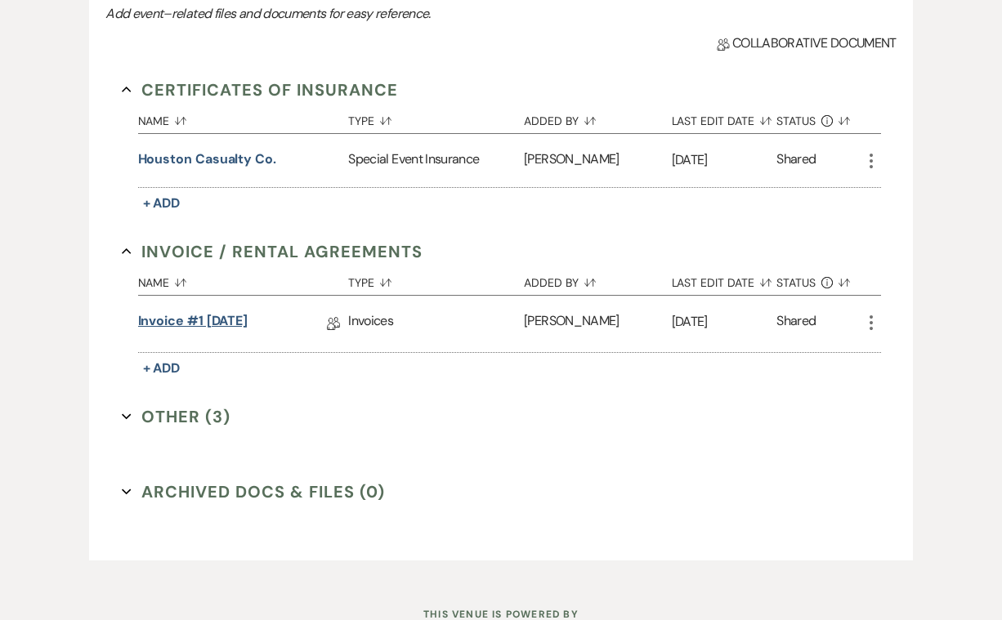
click at [230, 323] on link "Invoice #1 5-1-2024" at bounding box center [193, 323] width 110 height 25
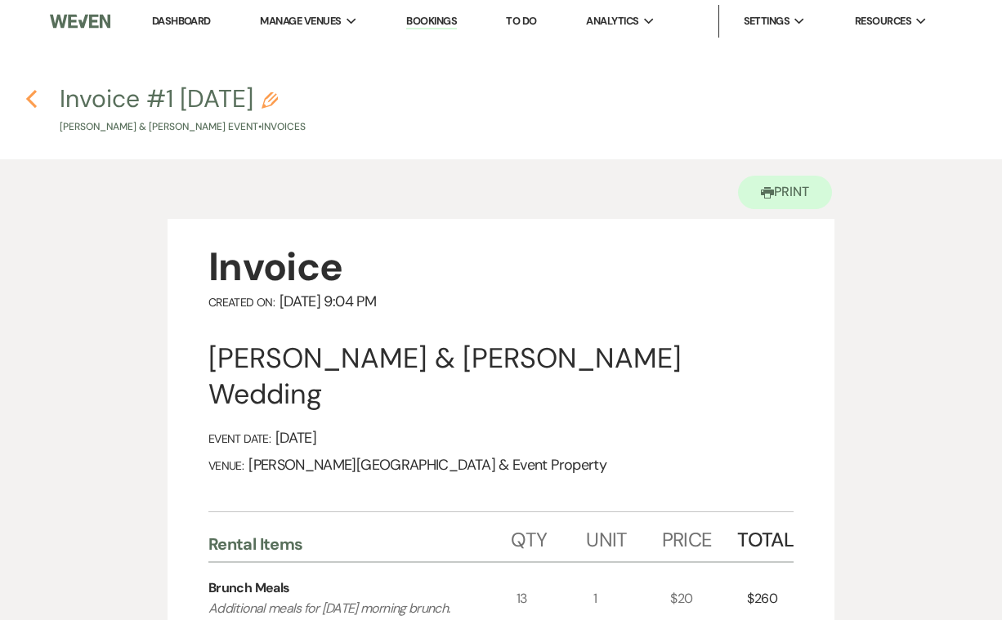
click at [31, 97] on use "button" at bounding box center [31, 99] width 11 height 18
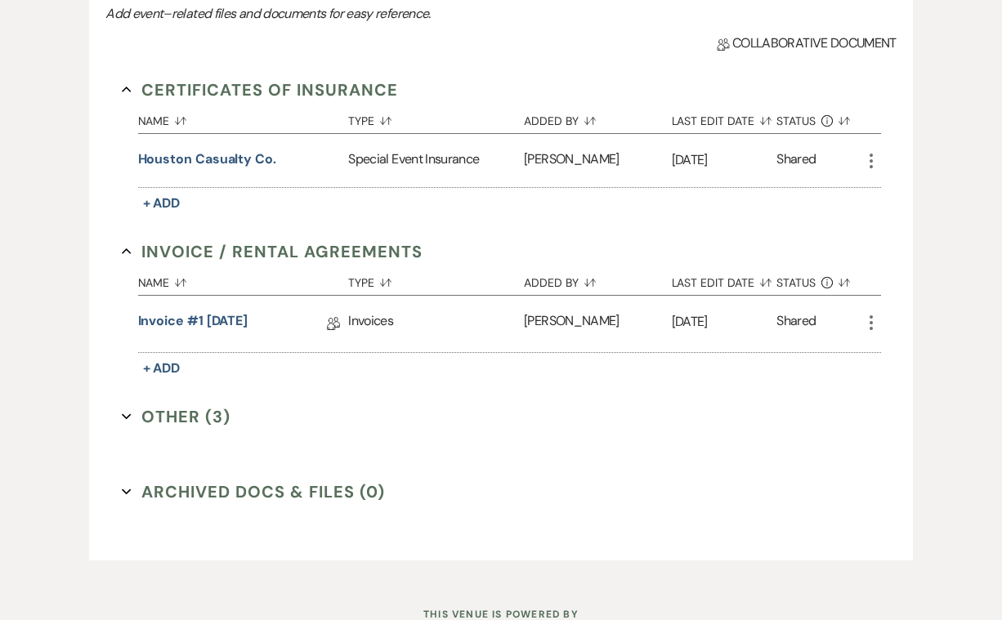
click at [167, 411] on button "Other (3) Expand" at bounding box center [177, 417] width 110 height 25
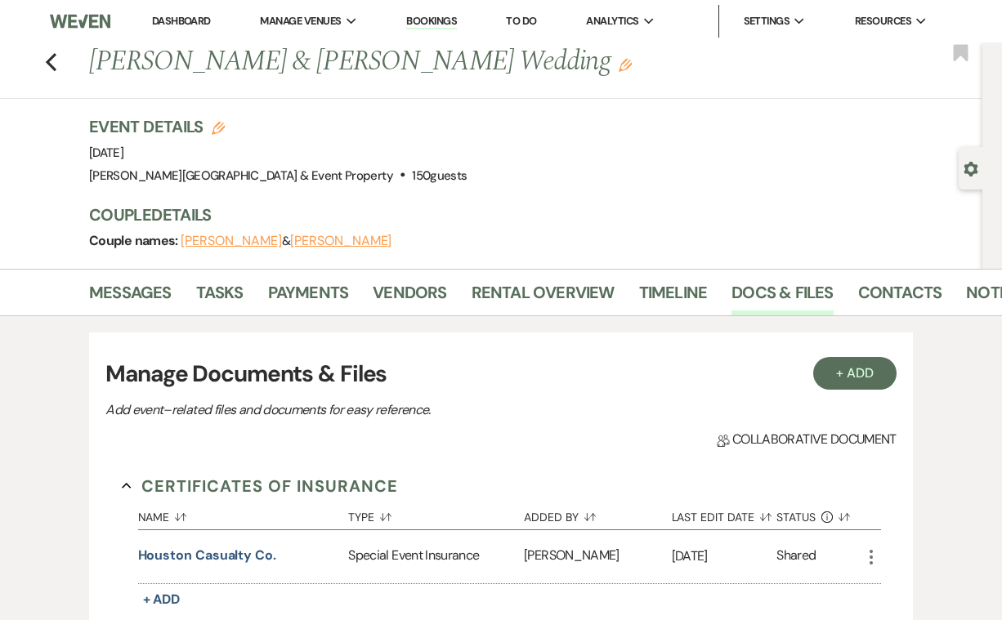
scroll to position [0, 0]
click at [51, 57] on use "button" at bounding box center [51, 62] width 11 height 18
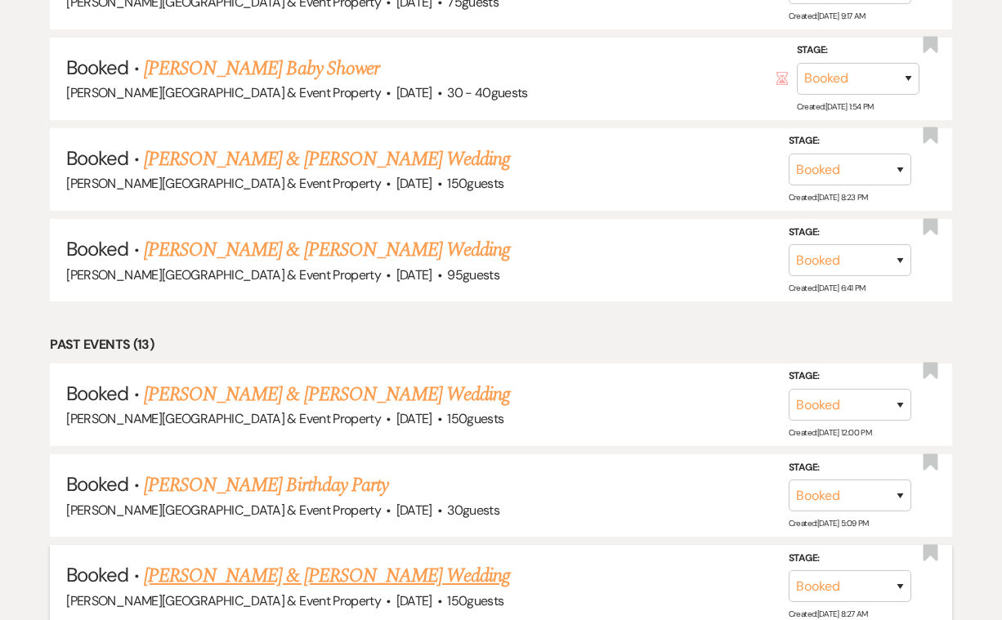
click at [250, 561] on link "Jayanna Cazares & Daniel Boitano's Wedding" at bounding box center [327, 575] width 366 height 29
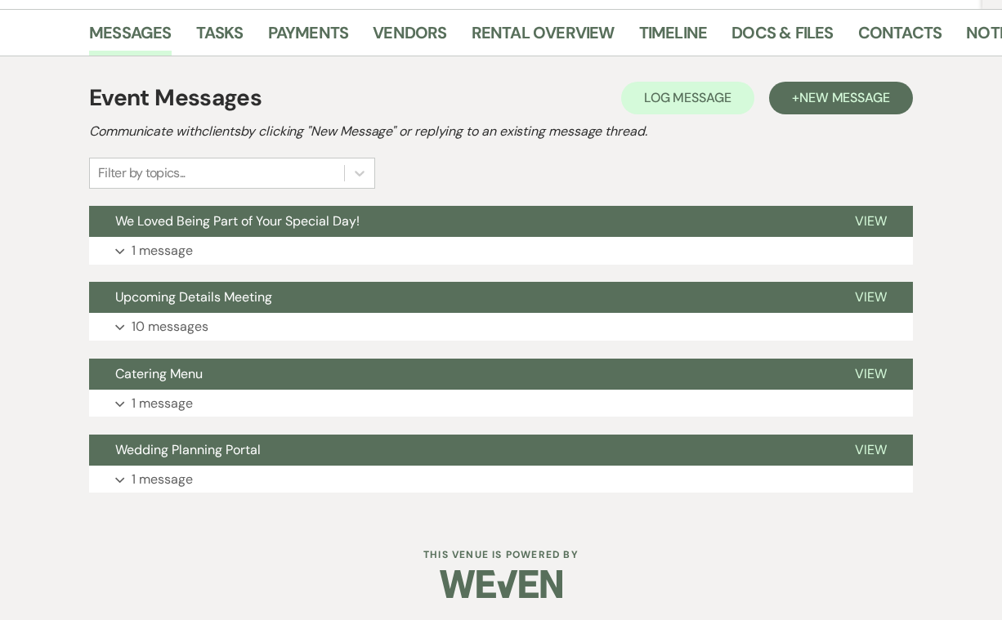
scroll to position [259, 0]
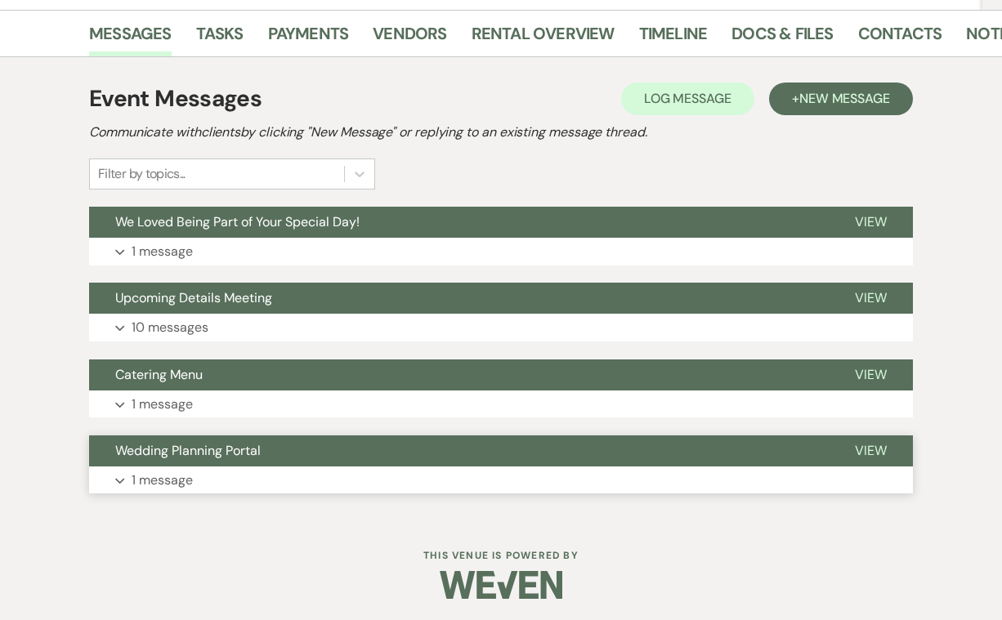
click at [161, 476] on p "1 message" at bounding box center [162, 480] width 61 height 21
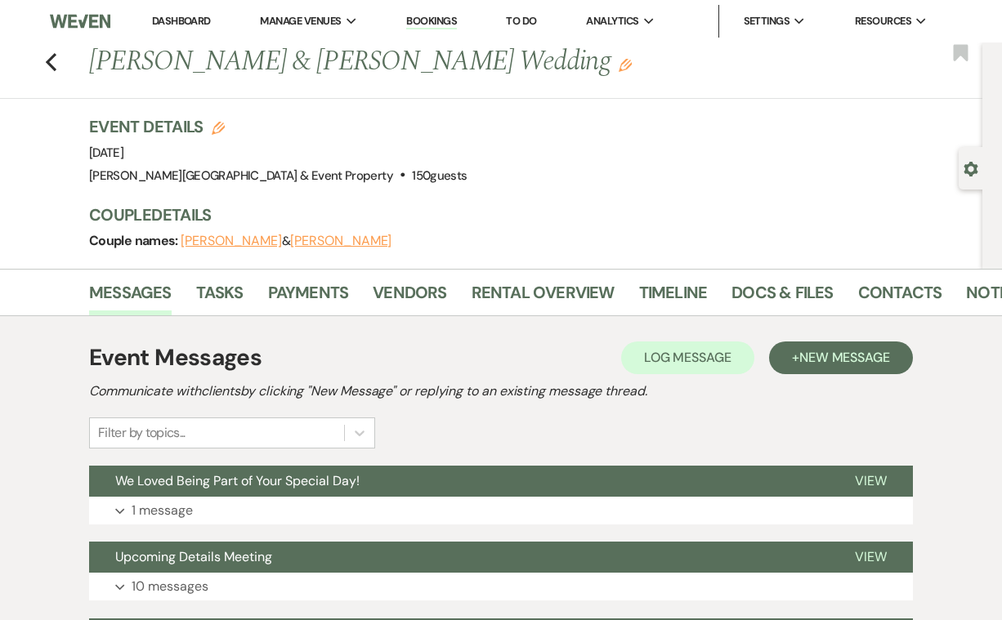
scroll to position [0, 0]
click at [54, 60] on icon "Previous" at bounding box center [51, 62] width 12 height 20
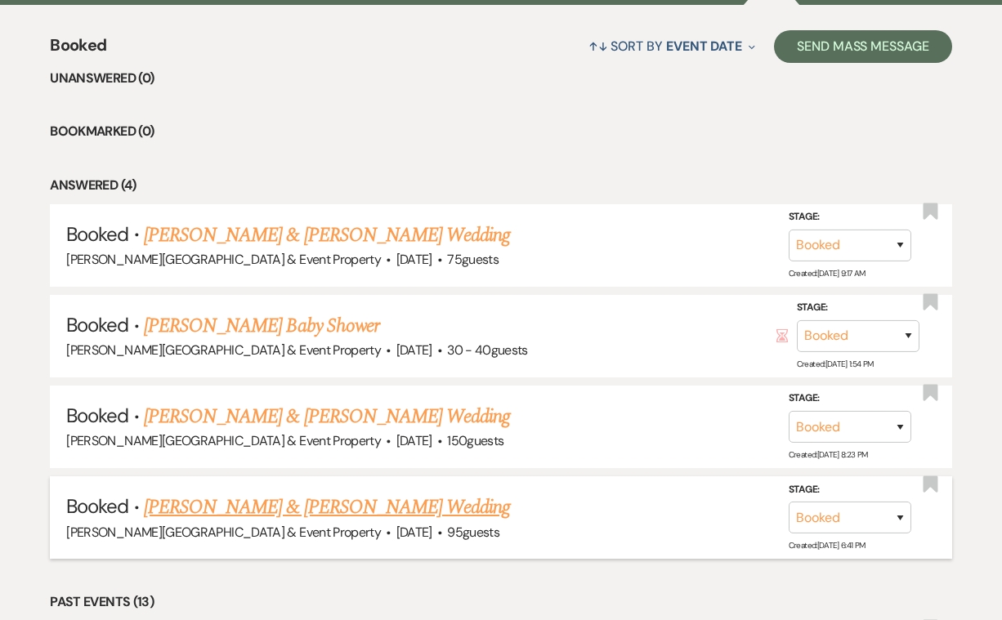
scroll to position [616, 0]
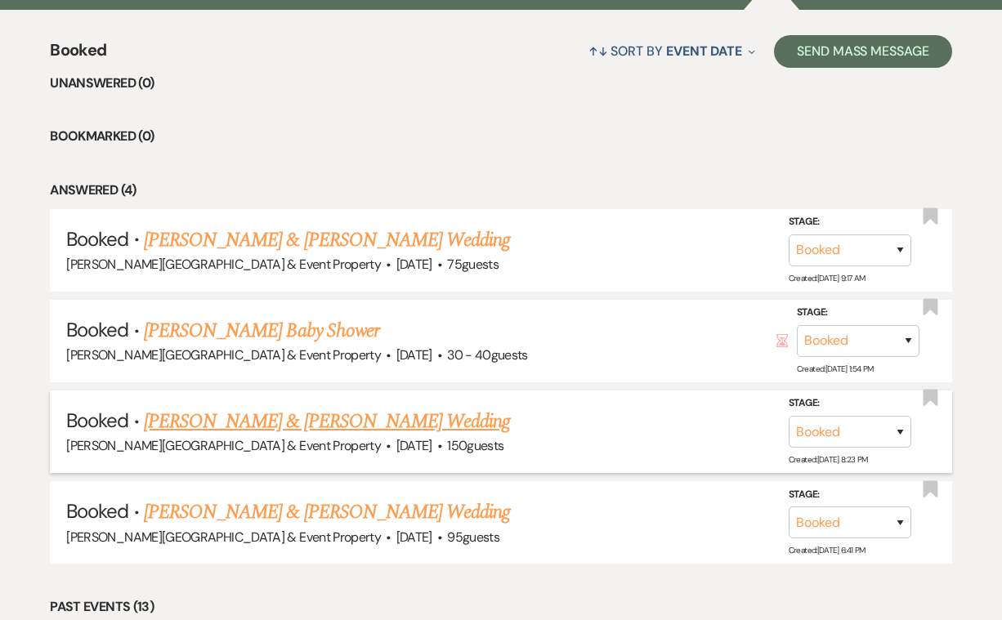
click at [333, 412] on link "Noah Cuenca & Kaidyn Shipman's Wedding" at bounding box center [327, 421] width 366 height 29
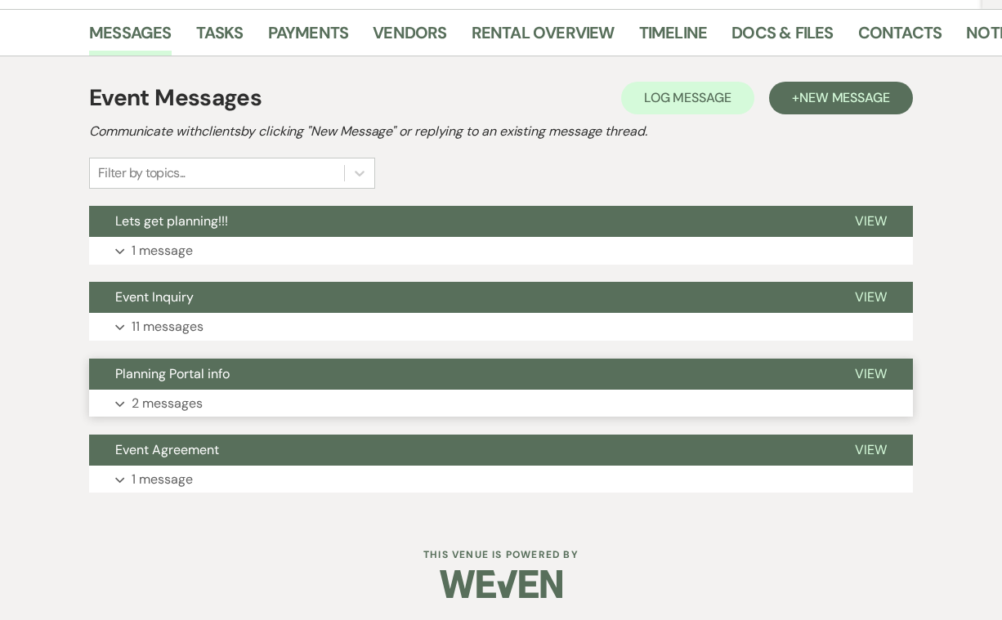
scroll to position [282, 0]
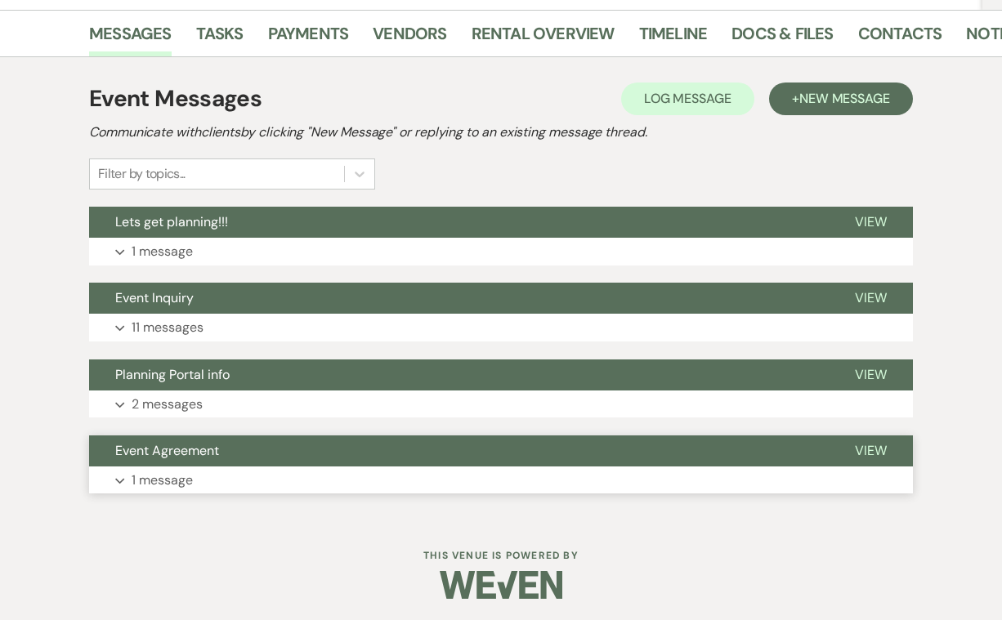
click at [168, 477] on p "1 message" at bounding box center [162, 480] width 61 height 21
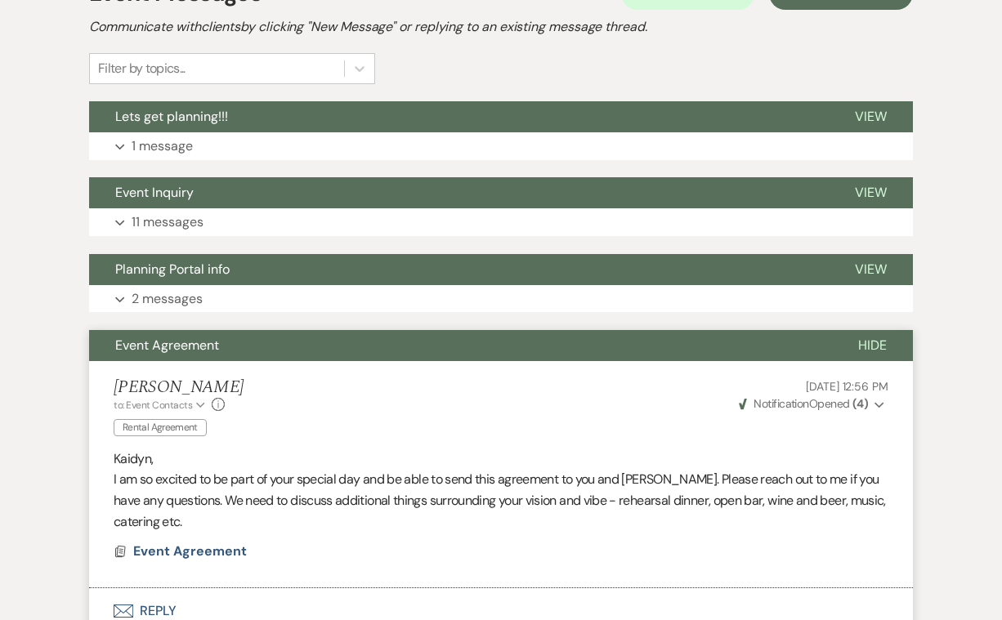
scroll to position [387, 0]
click at [178, 293] on p "2 messages" at bounding box center [167, 298] width 71 height 21
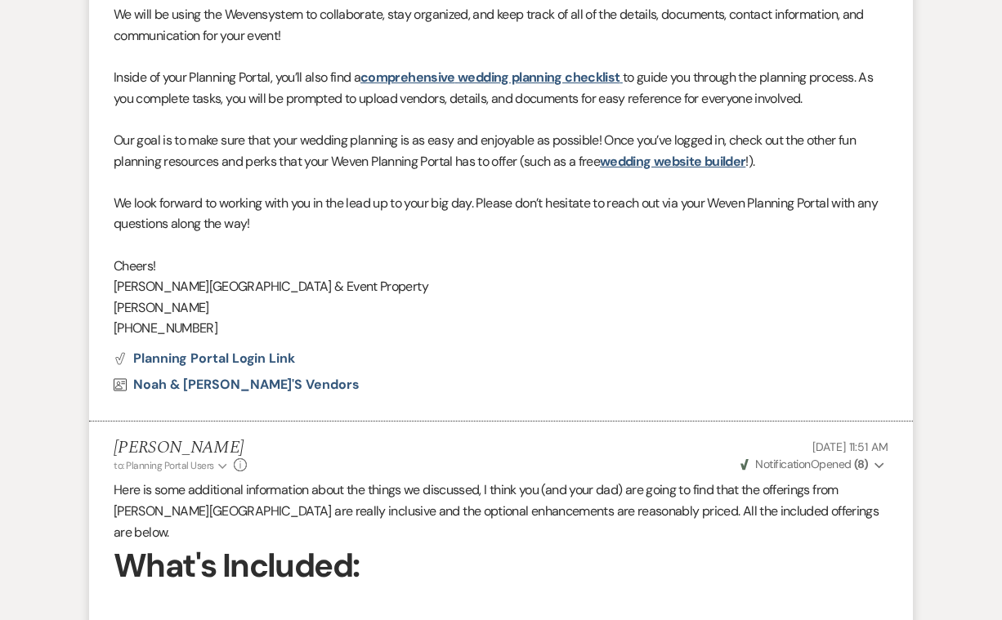
scroll to position [924, 0]
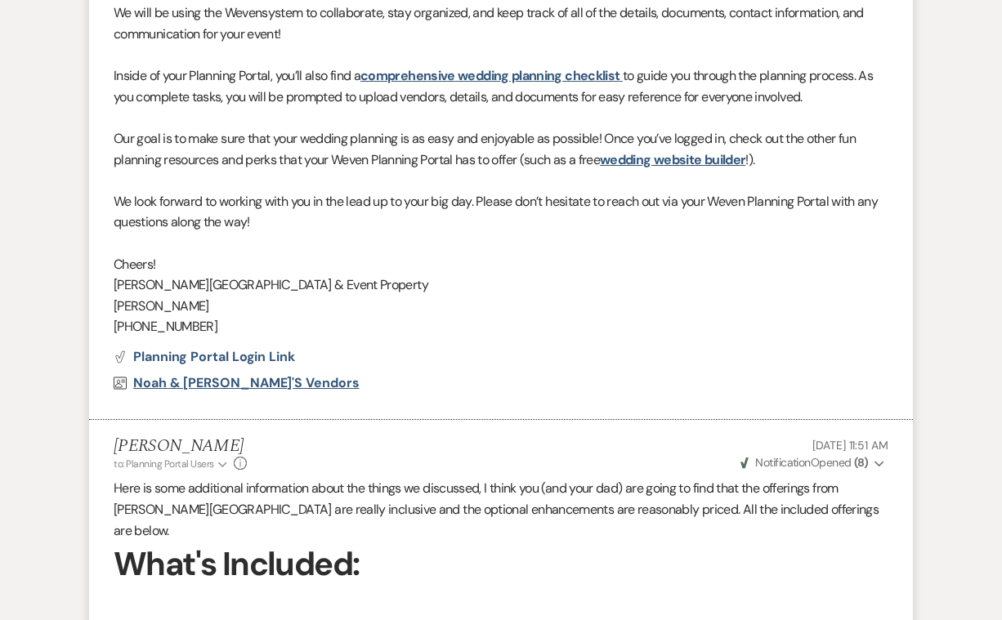
click at [258, 374] on span "Noah & Kaidyn's Vendors" at bounding box center [246, 382] width 226 height 17
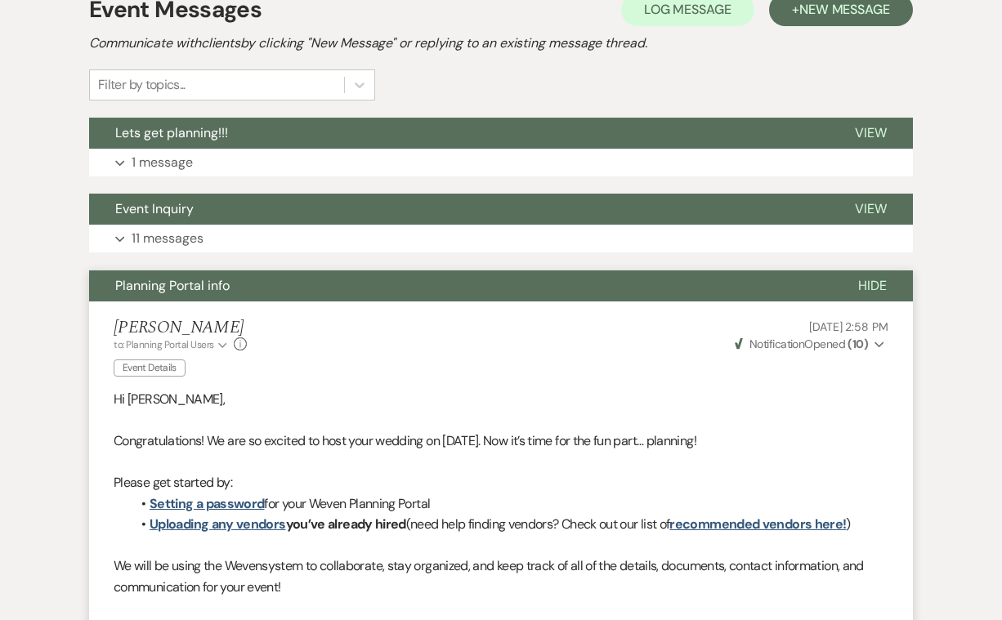
scroll to position [360, 0]
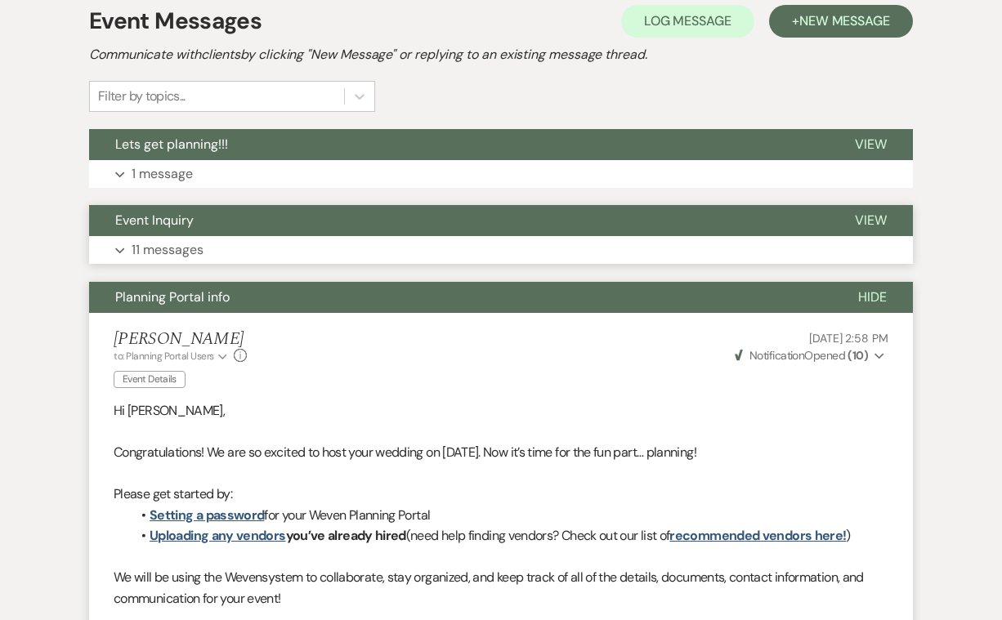
click at [179, 244] on p "11 messages" at bounding box center [168, 249] width 72 height 21
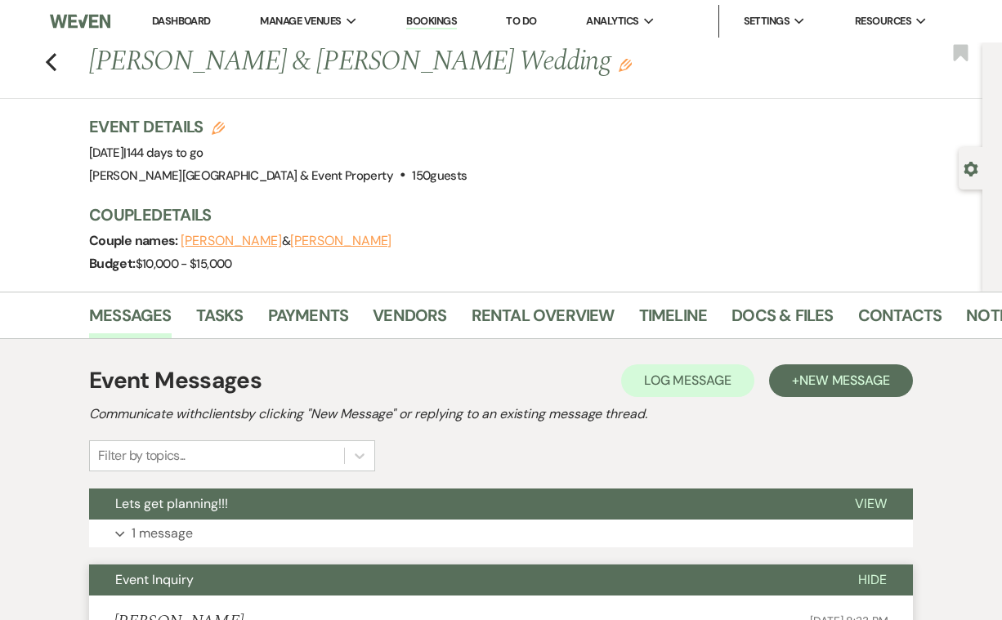
scroll to position [0, 0]
click at [51, 58] on use "button" at bounding box center [51, 62] width 11 height 18
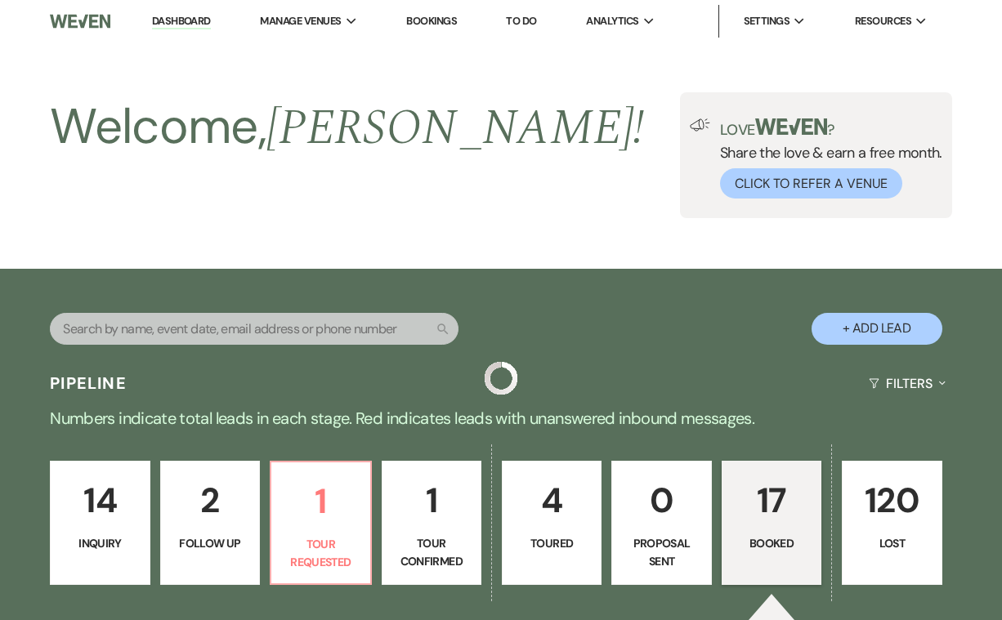
scroll to position [616, 0]
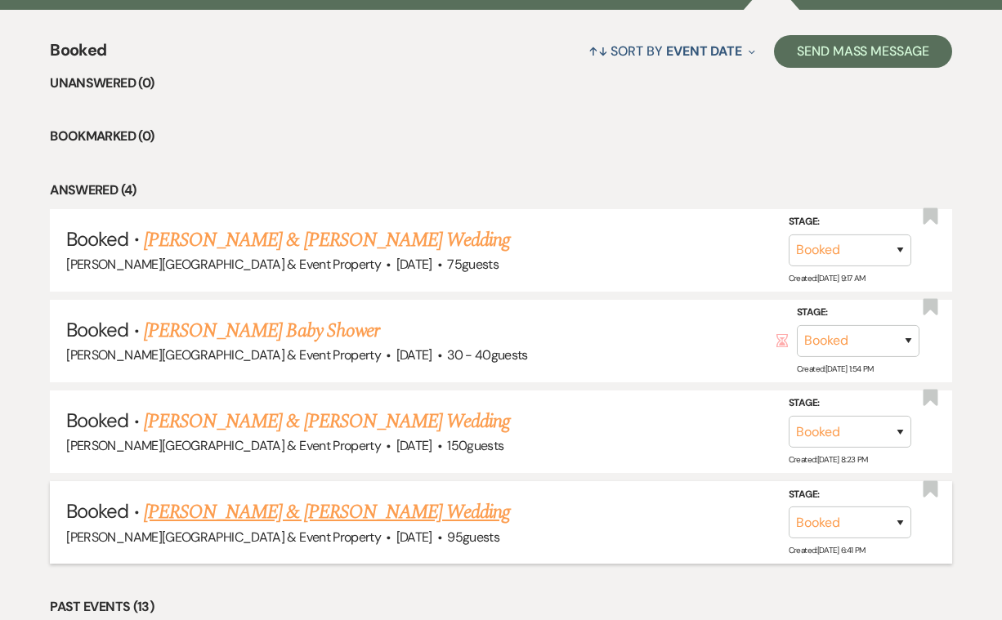
click at [240, 511] on link "Andrew Beatty & Sharon Ross's Wedding" at bounding box center [327, 512] width 366 height 29
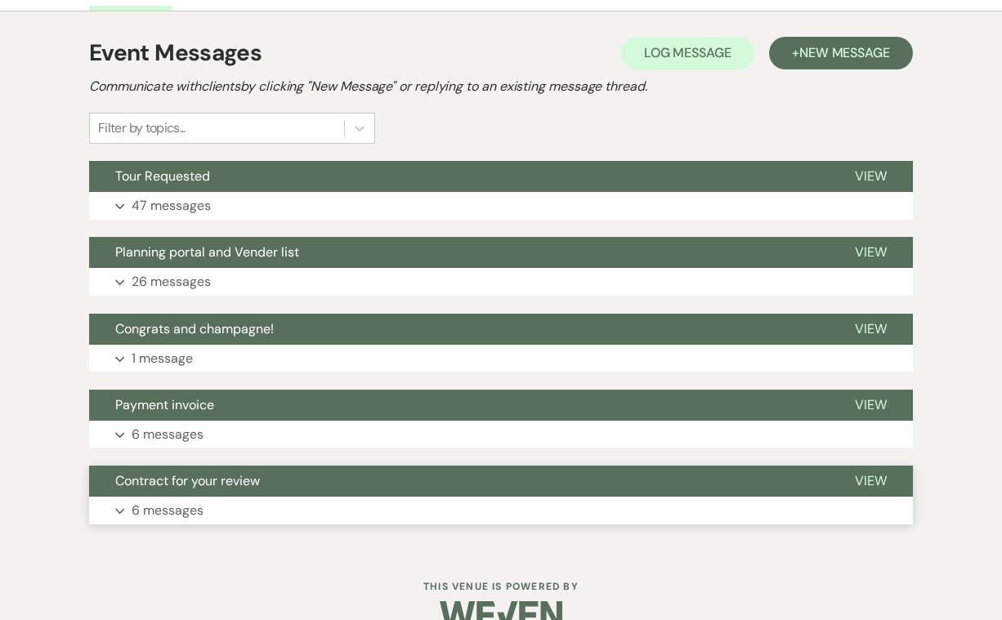
scroll to position [330, 0]
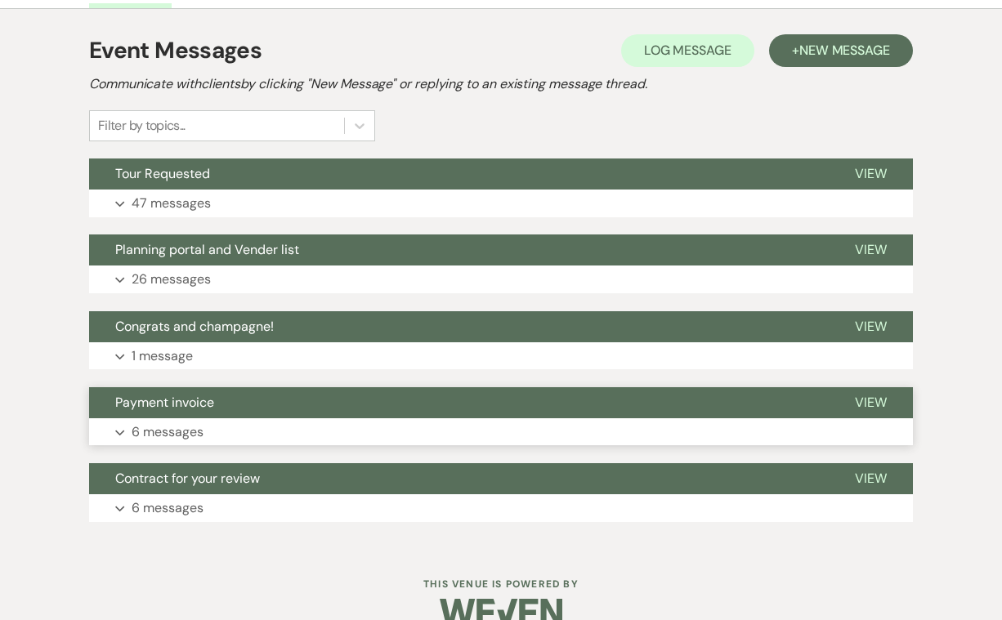
click at [167, 429] on p "6 messages" at bounding box center [168, 432] width 72 height 21
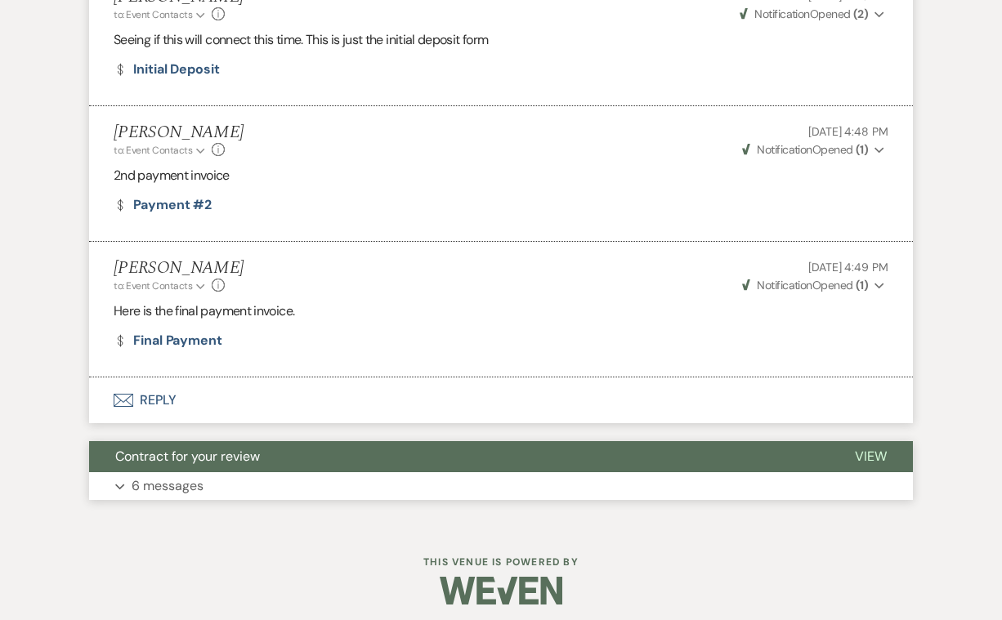
scroll to position [1134, 0]
click at [182, 481] on p "6 messages" at bounding box center [168, 486] width 72 height 21
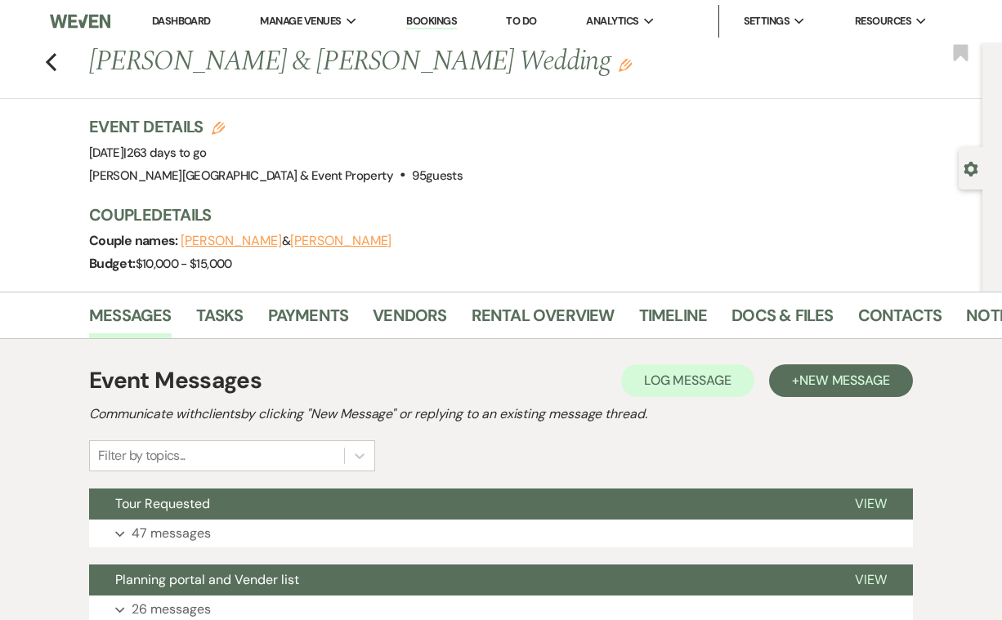
scroll to position [0, 0]
click at [49, 62] on use "button" at bounding box center [51, 62] width 11 height 18
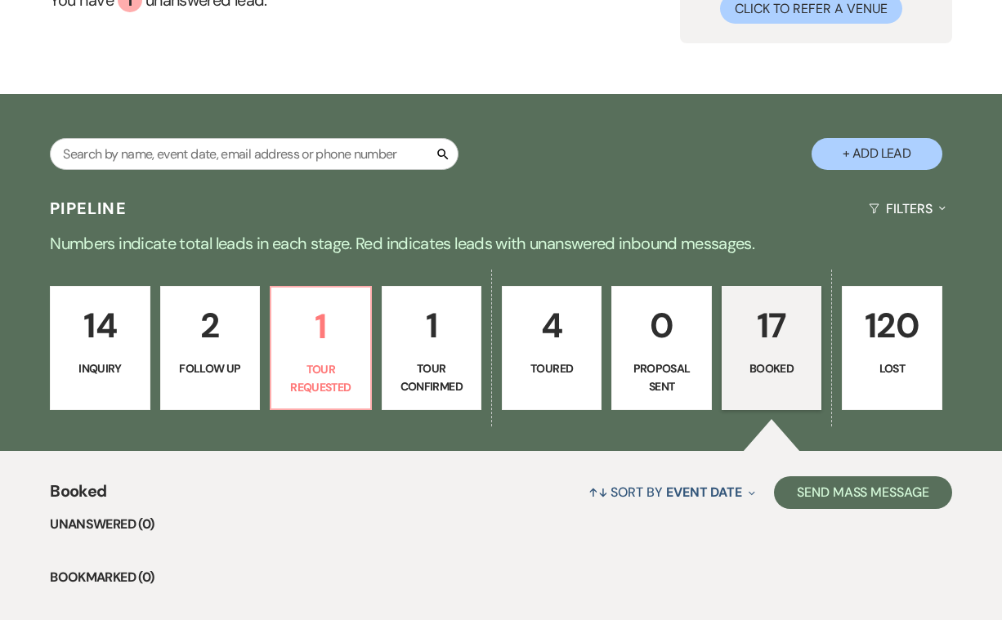
scroll to position [212, 0]
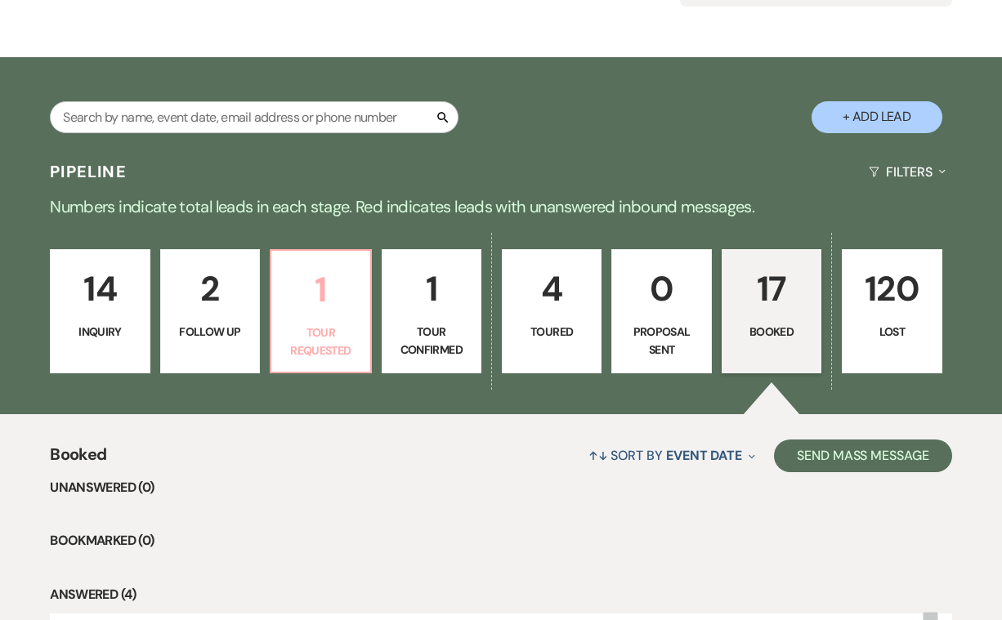
click at [326, 291] on p "1" at bounding box center [320, 289] width 78 height 55
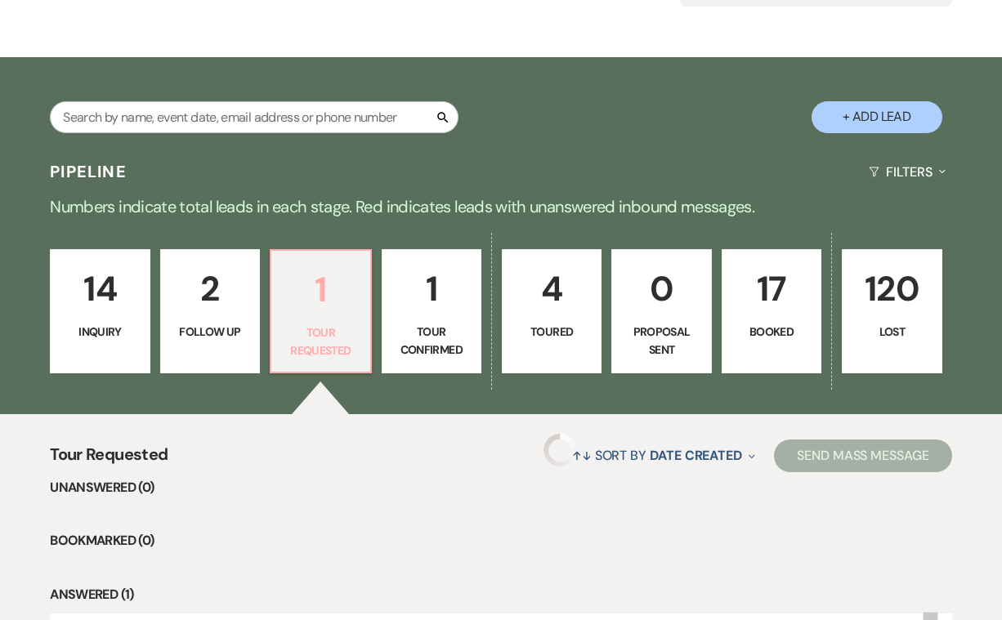
select select "2"
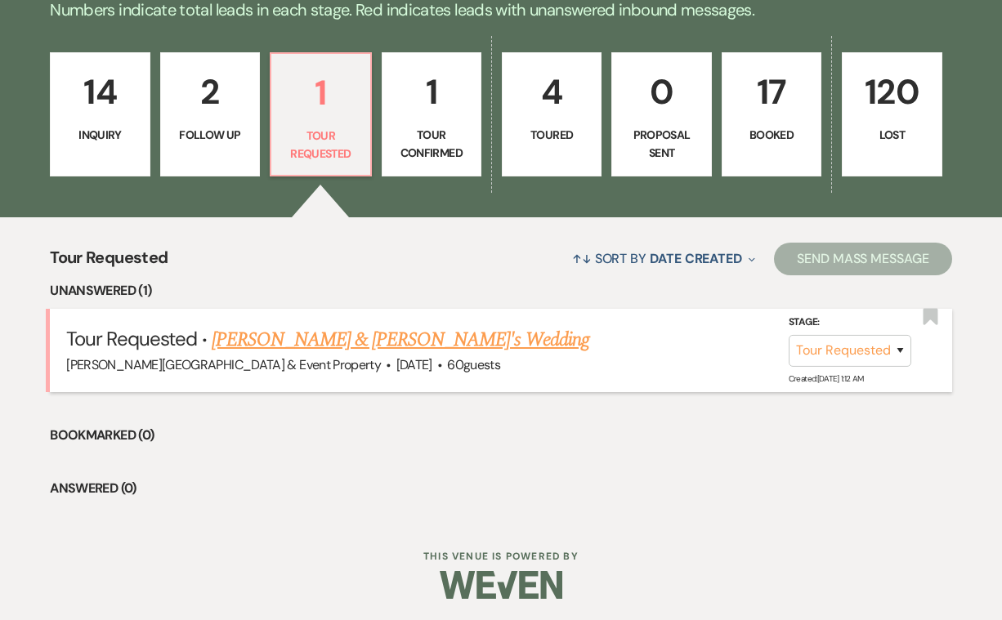
scroll to position [408, 0]
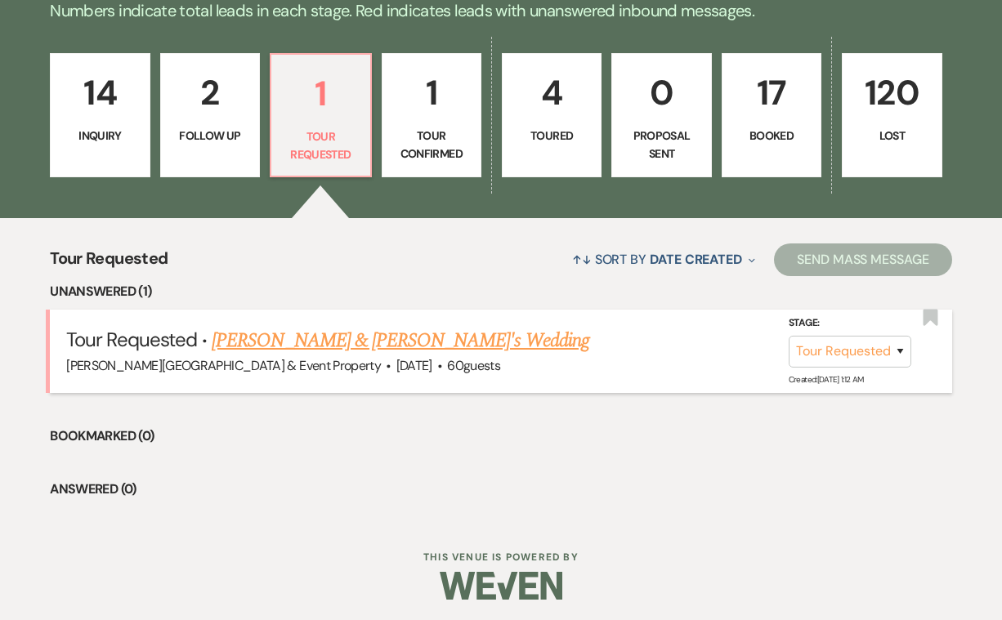
click at [363, 338] on link "Emme Gumm & Fiance's Wedding" at bounding box center [401, 340] width 378 height 29
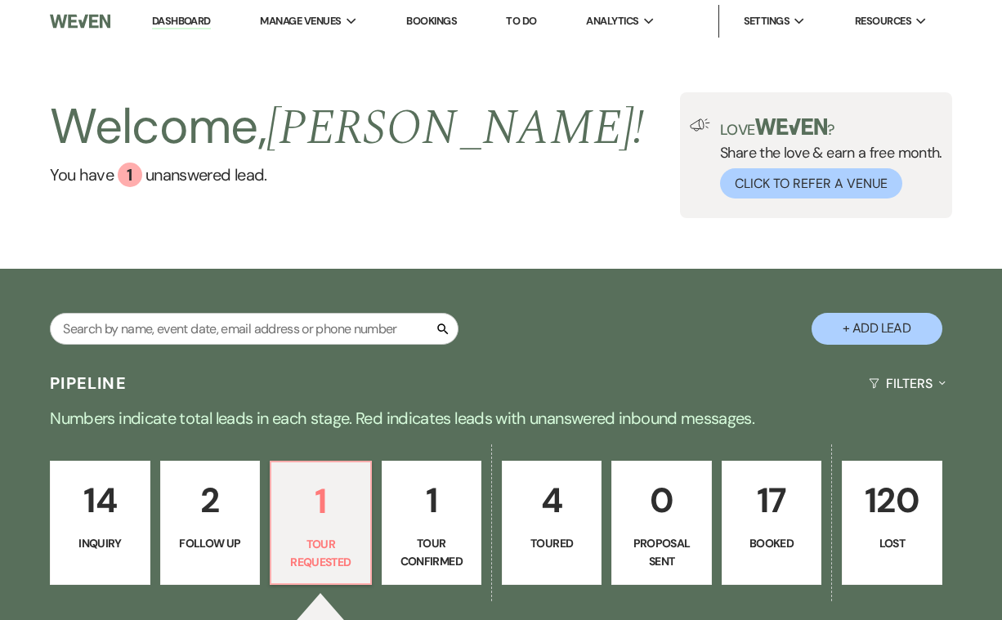
select select "2"
select select "22"
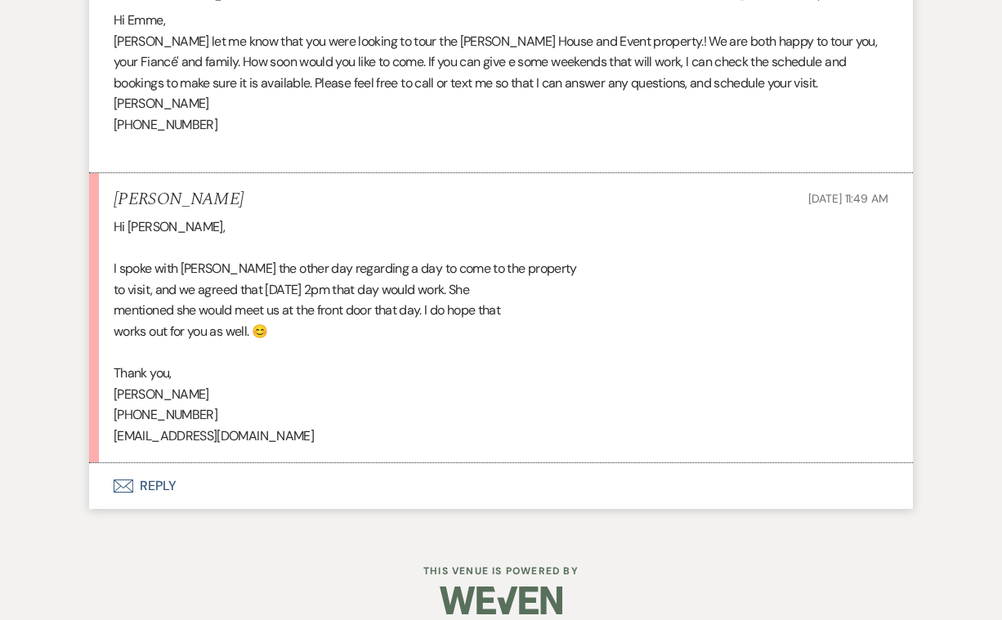
scroll to position [1183, 0]
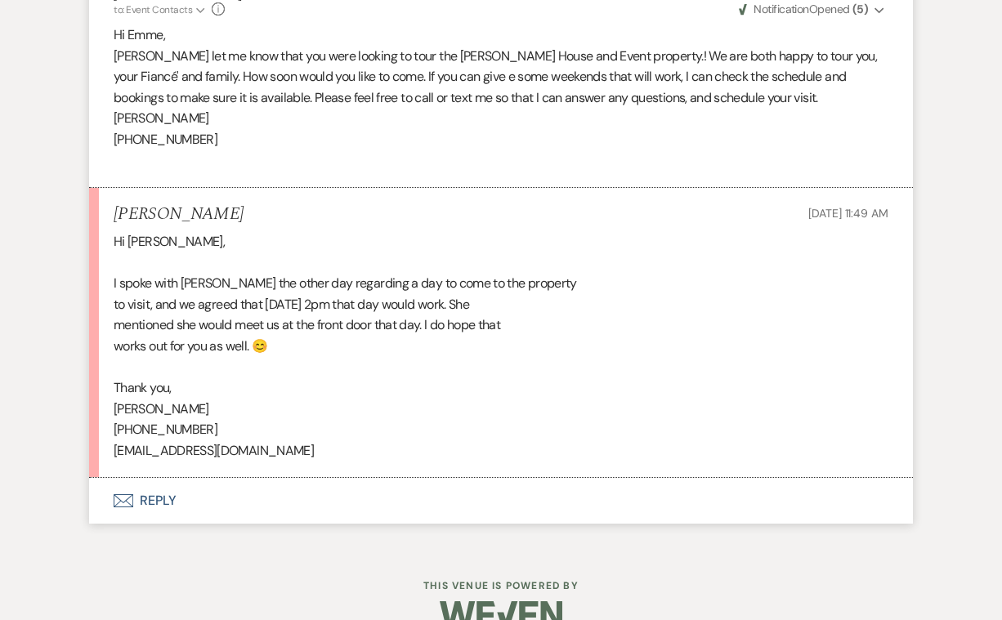
click at [158, 478] on button "Envelope Reply" at bounding box center [501, 501] width 824 height 46
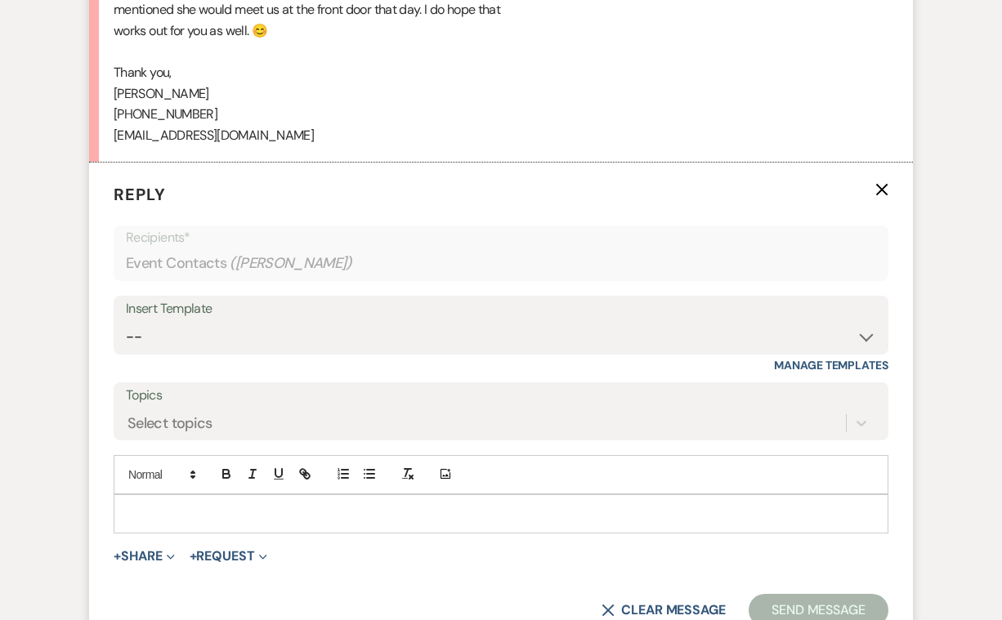
scroll to position [1574, 0]
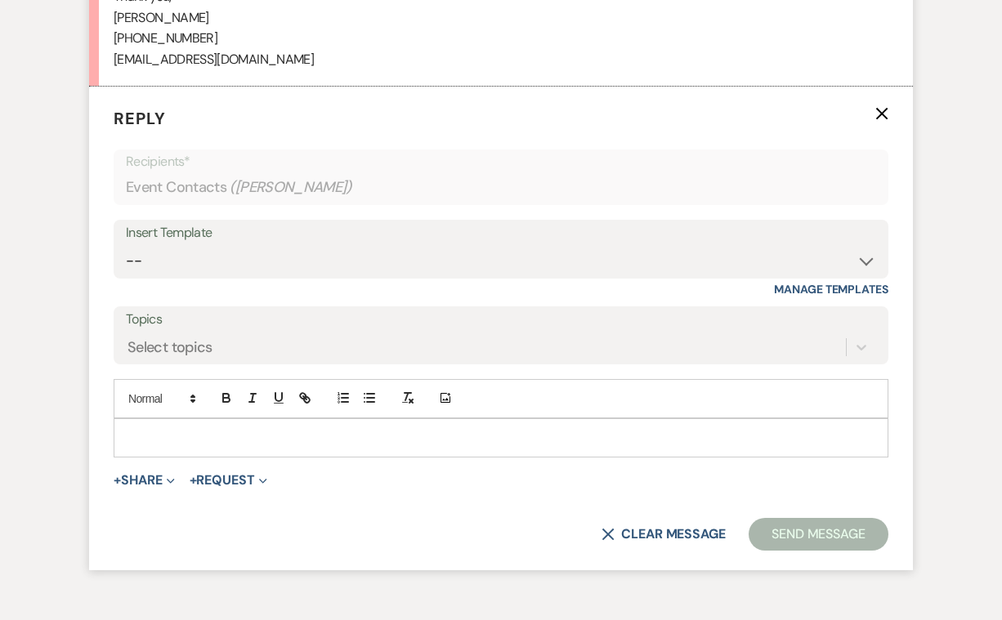
click at [168, 429] on p at bounding box center [501, 438] width 749 height 18
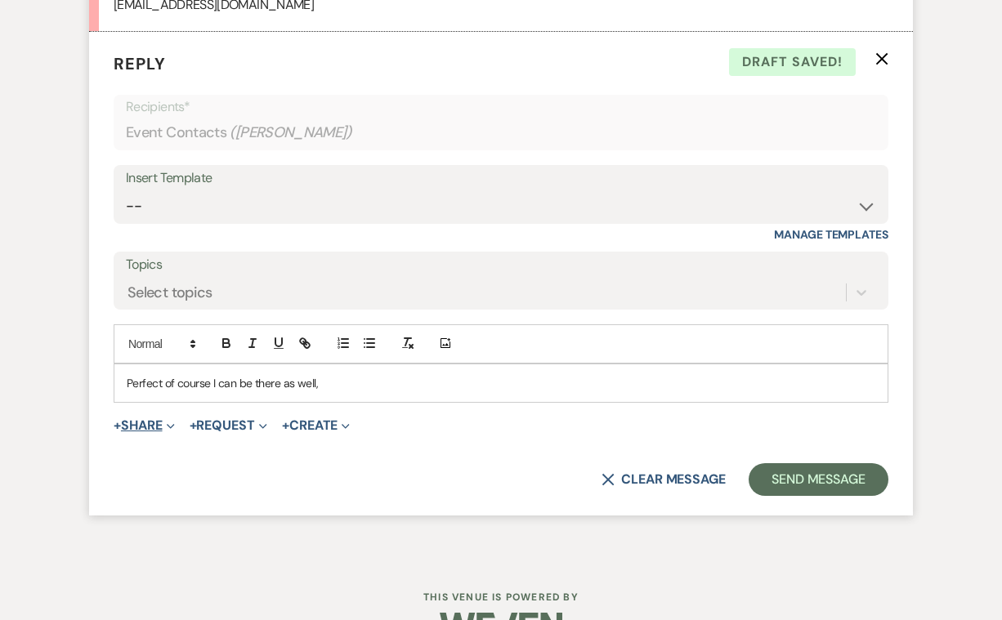
scroll to position [1628, 0]
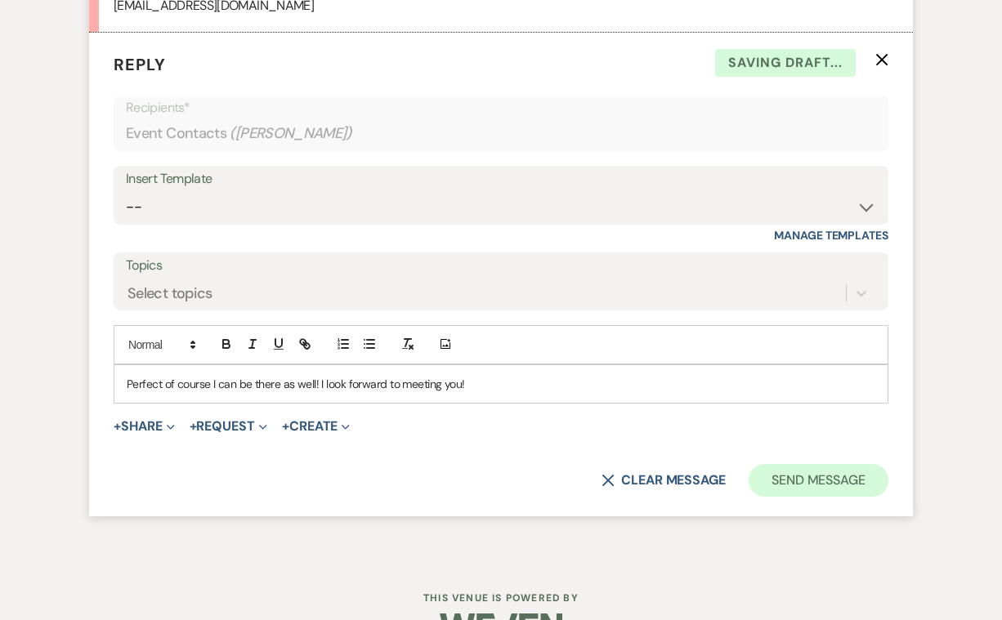
click at [815, 464] on button "Send Message" at bounding box center [819, 480] width 140 height 33
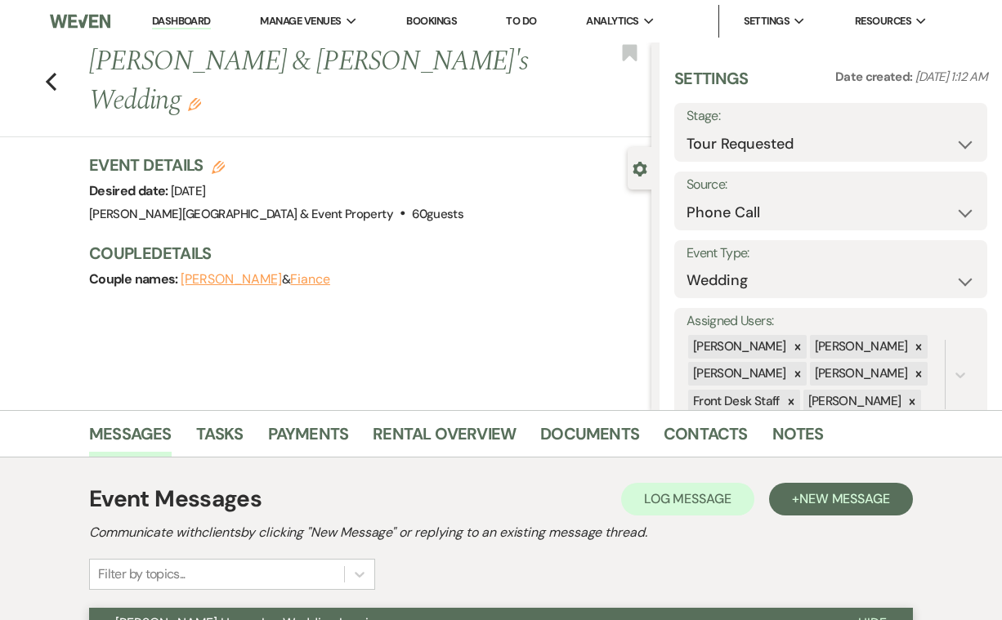
scroll to position [0, 0]
click at [49, 73] on use "button" at bounding box center [51, 82] width 11 height 18
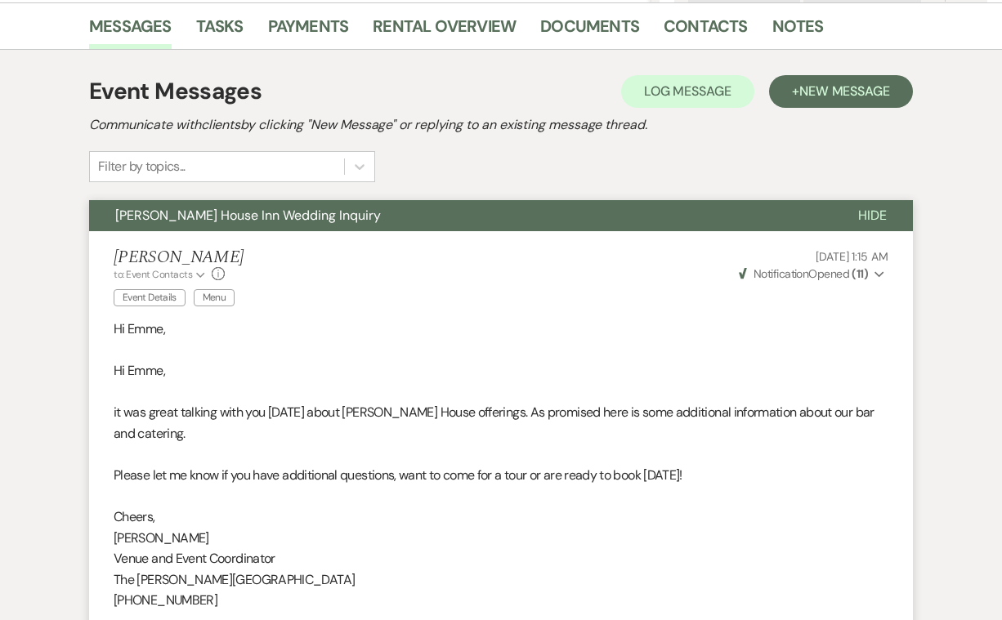
select select "2"
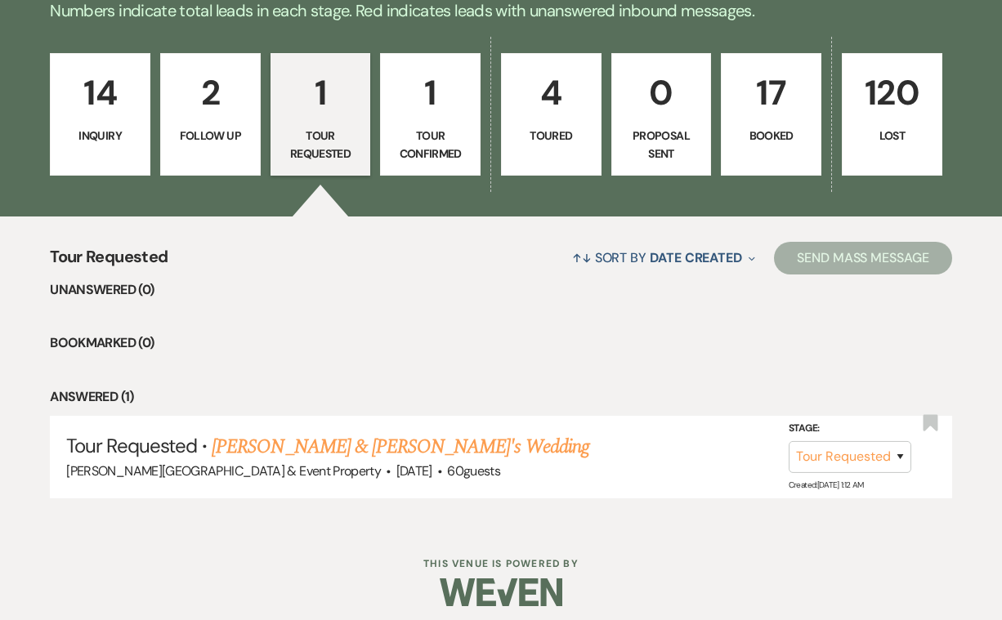
click at [547, 120] on link "4 Toured" at bounding box center [551, 114] width 101 height 123
select select "5"
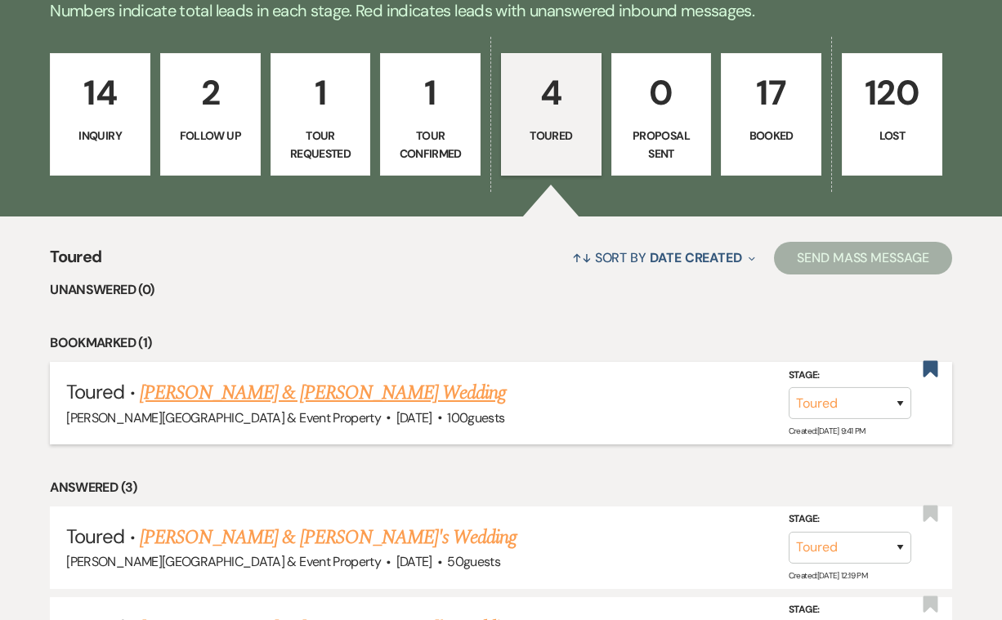
click at [381, 393] on link "Michael Peters & Julia Kruljac's Wedding" at bounding box center [323, 392] width 366 height 29
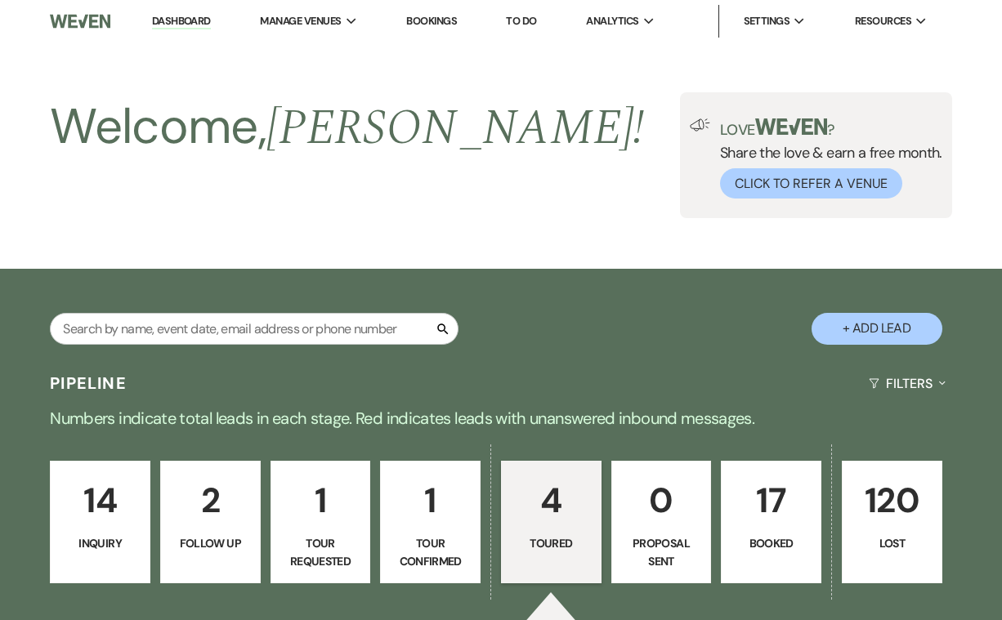
select select "5"
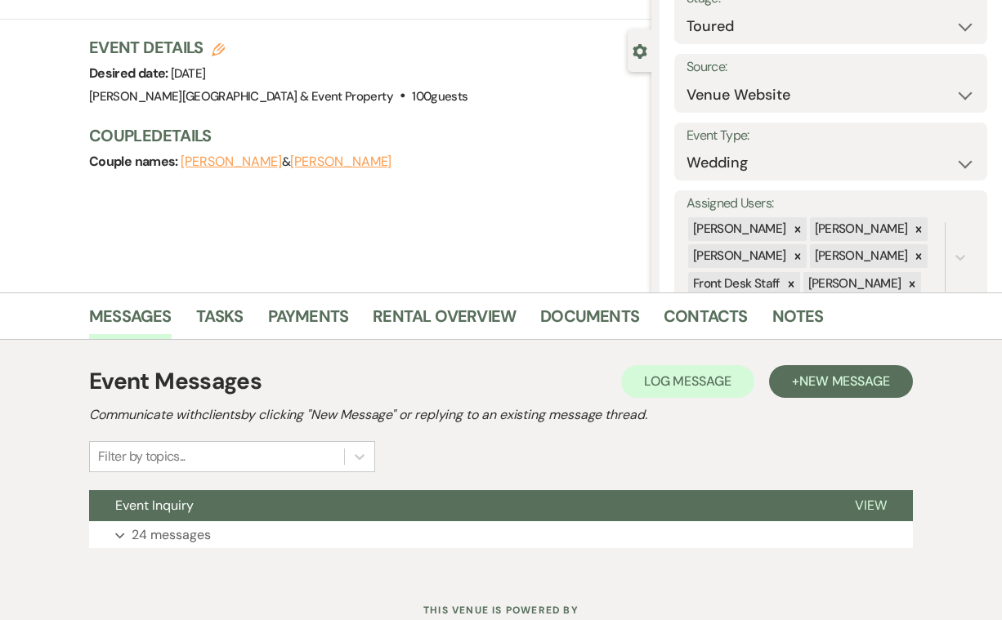
scroll to position [142, 0]
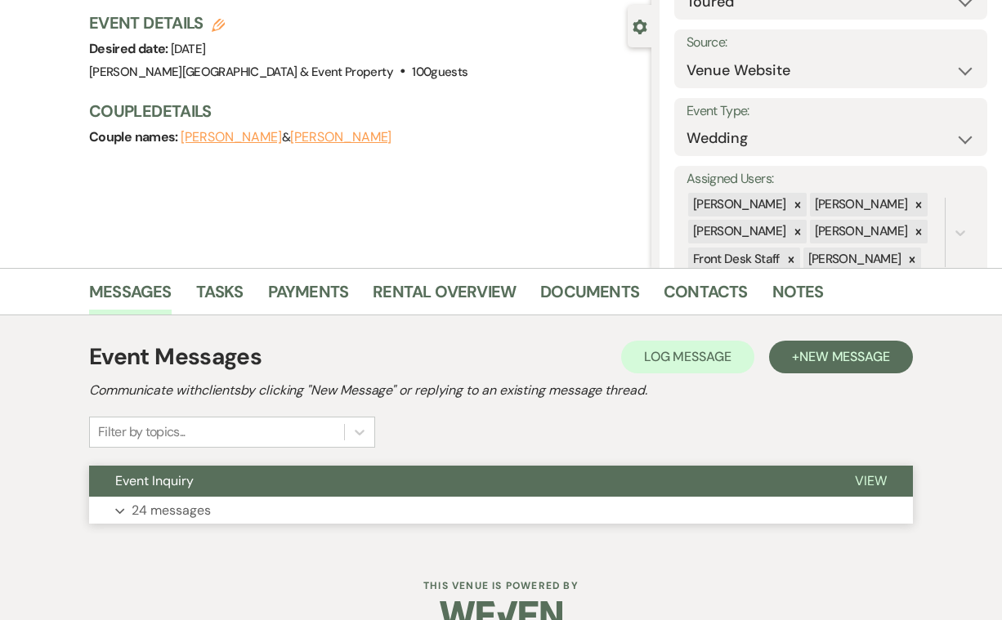
click at [193, 502] on p "24 messages" at bounding box center [171, 510] width 79 height 21
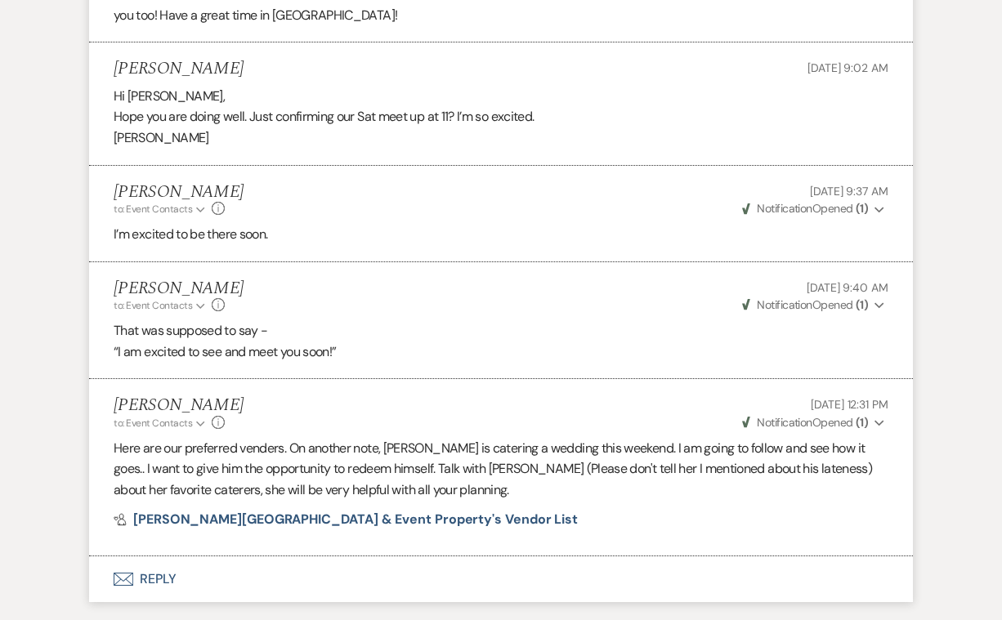
scroll to position [4638, 0]
click at [149, 557] on button "Envelope Reply" at bounding box center [501, 580] width 824 height 46
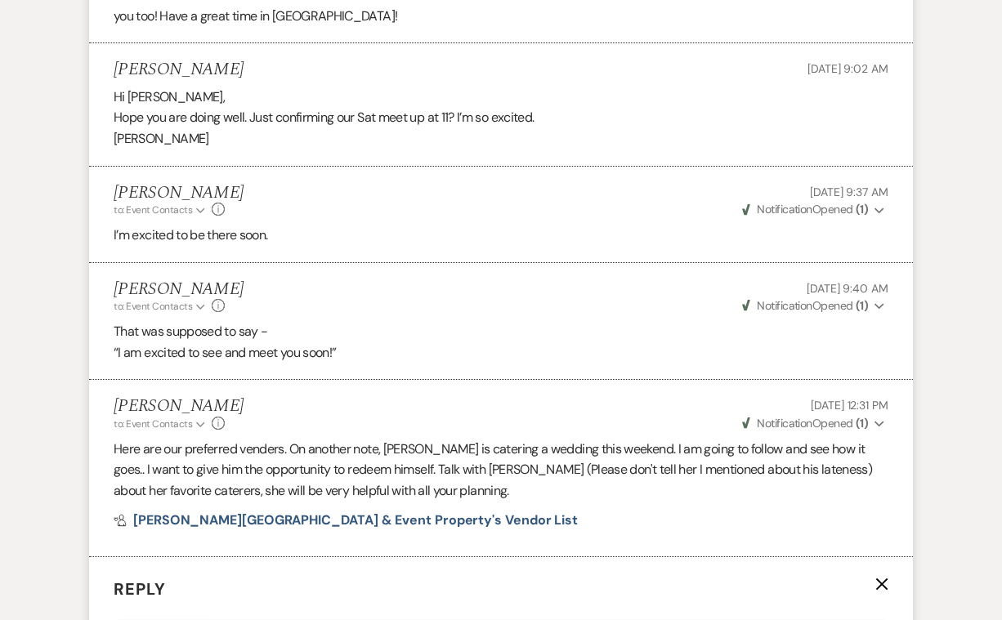
scroll to position [5015, 0]
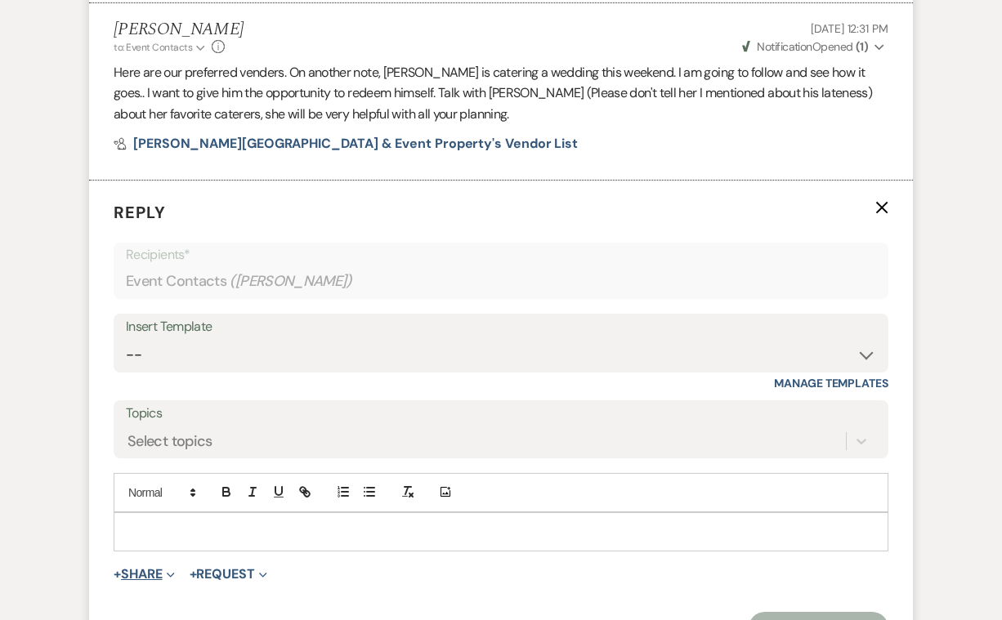
click at [154, 568] on button "+ Share Expand" at bounding box center [144, 574] width 61 height 13
click at [183, 598] on span "Doc Upload Documents" at bounding box center [179, 606] width 93 height 17
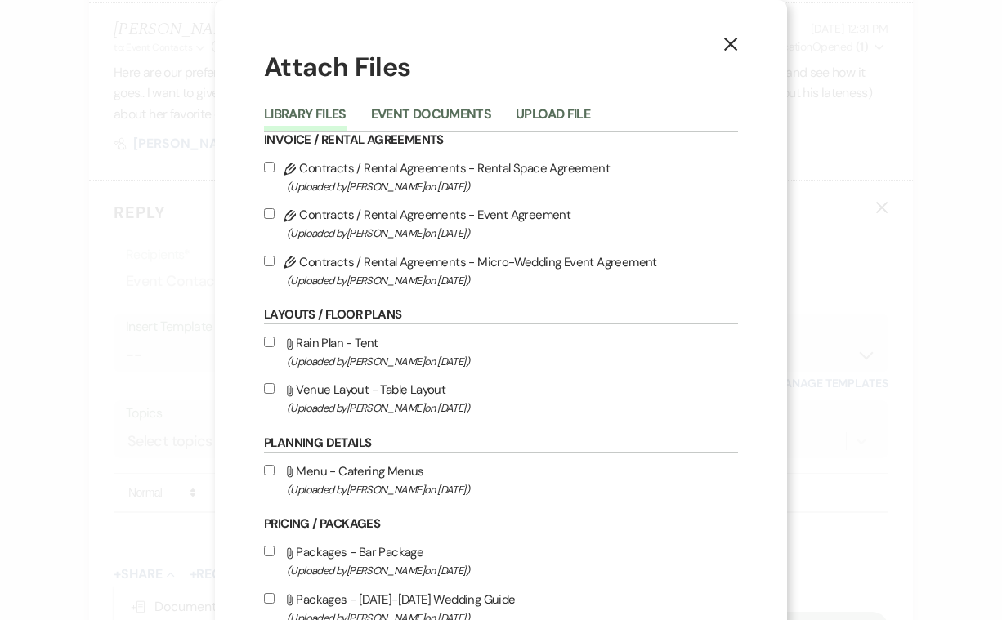
scroll to position [0, 0]
click at [270, 217] on input "Pencil Contracts / Rental Agreements - Event Agreement (Uploaded by Heidi Mille…" at bounding box center [269, 213] width 11 height 11
checkbox input "true"
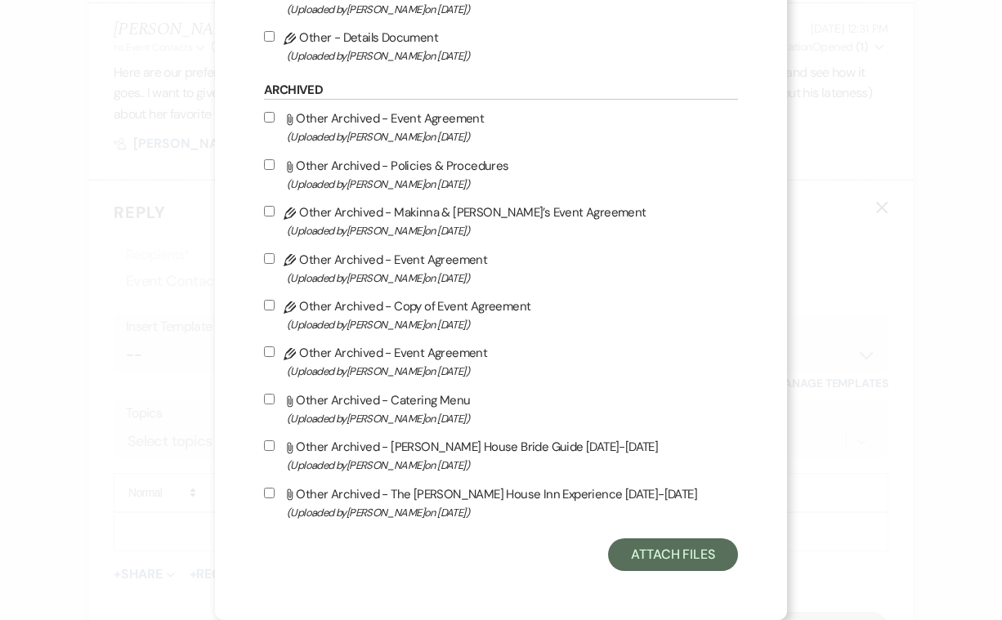
scroll to position [811, 0]
click at [664, 555] on button "Attach Files" at bounding box center [673, 555] width 130 height 33
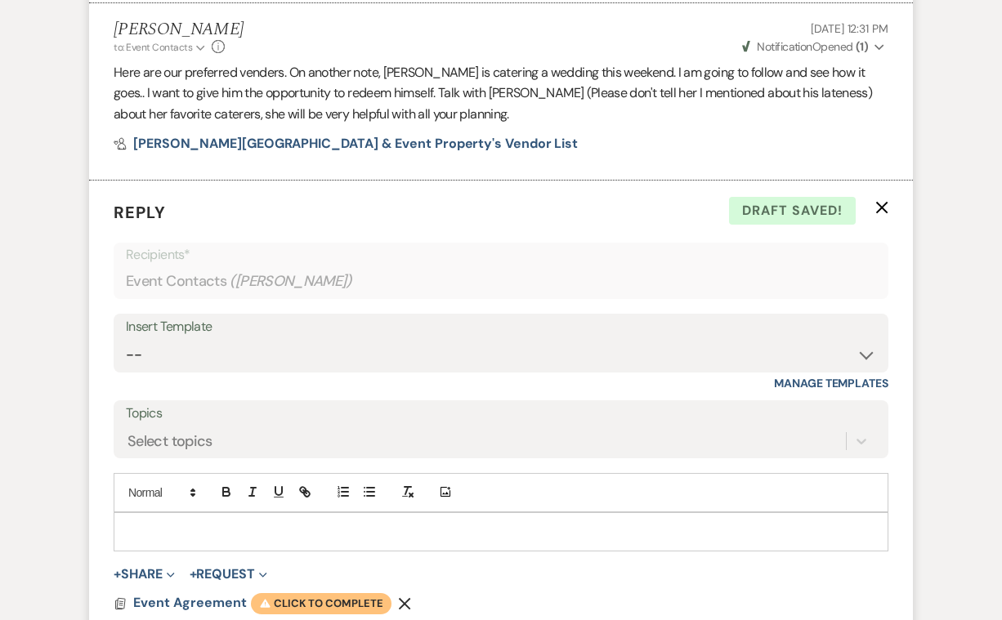
click at [268, 597] on icon "Warning" at bounding box center [265, 603] width 12 height 12
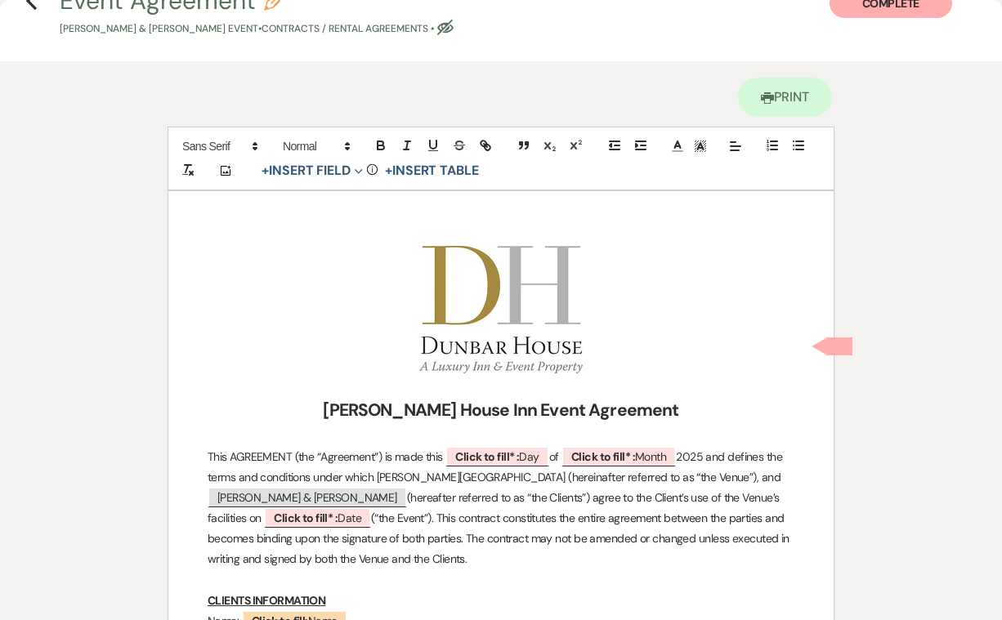
scroll to position [92, 0]
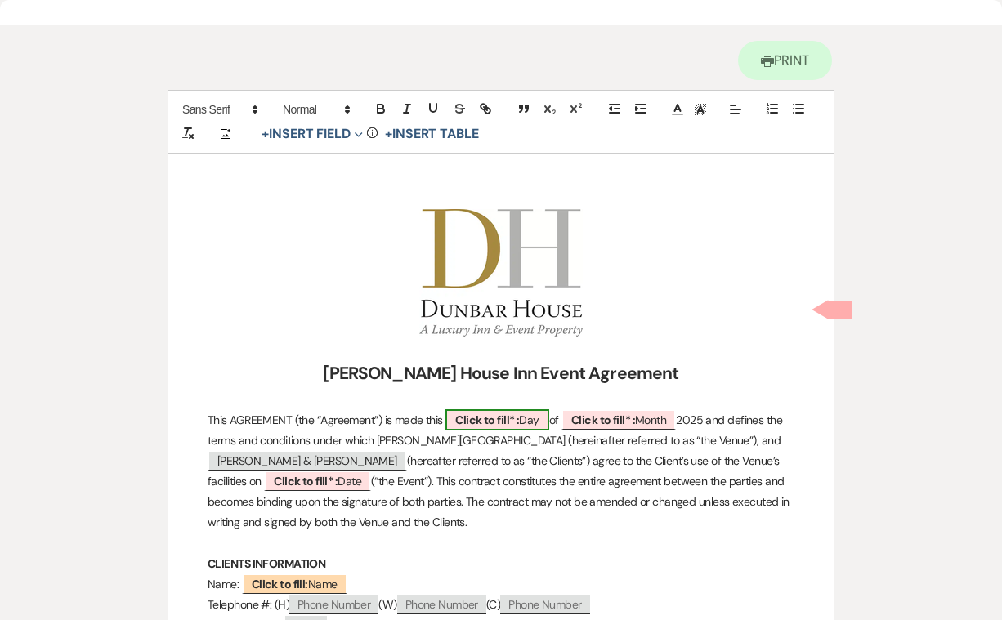
click at [490, 416] on b "Click to fill* :" at bounding box center [487, 420] width 64 height 15
select select "owner"
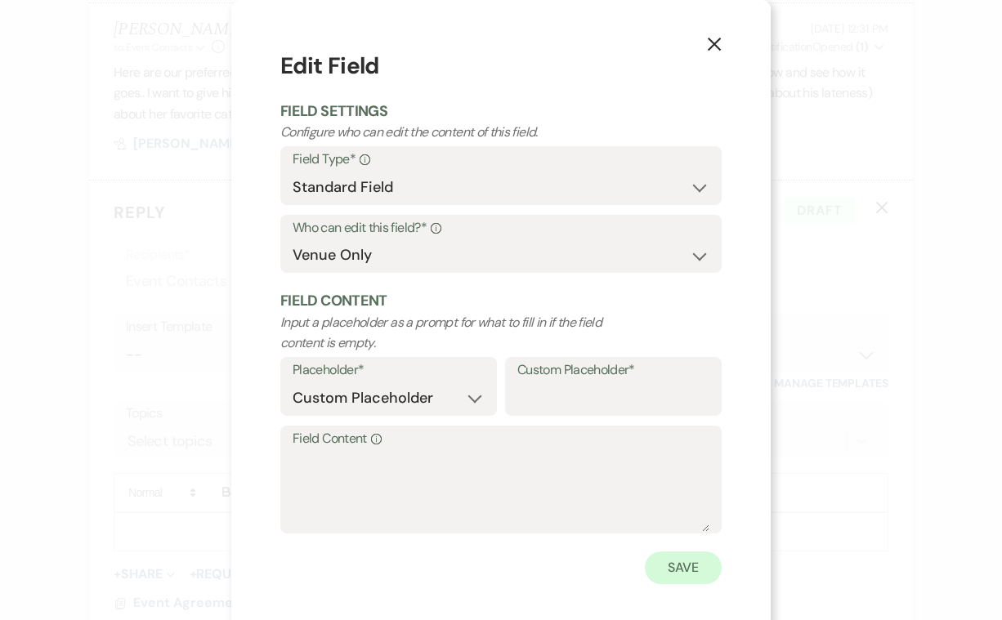
click at [676, 569] on button "Save" at bounding box center [683, 568] width 77 height 33
click at [676, 569] on button "Save" at bounding box center [683, 569] width 77 height 33
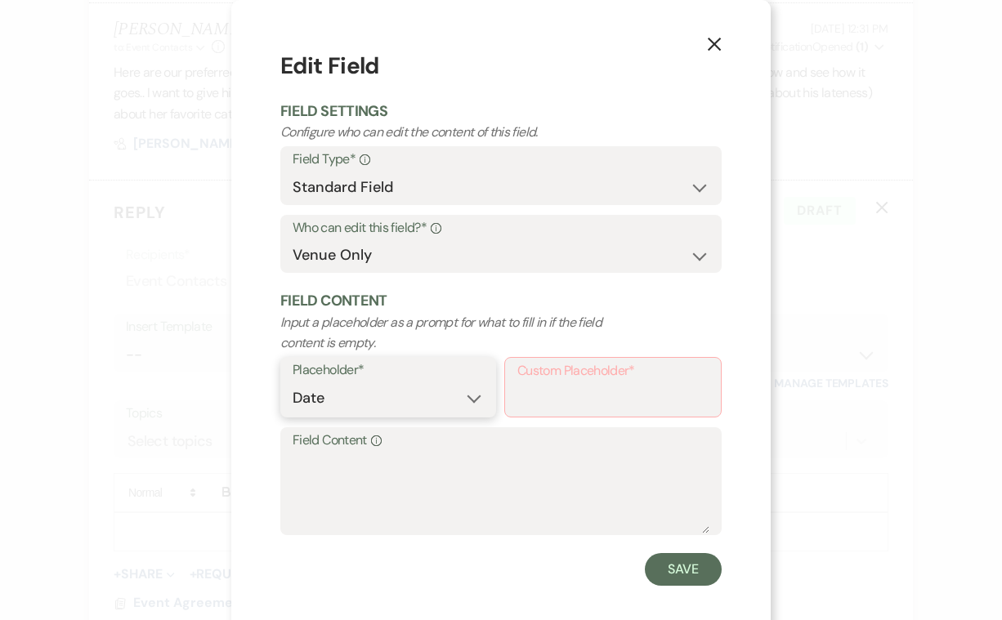
select select "Date"
click at [687, 561] on button "Save" at bounding box center [683, 568] width 77 height 33
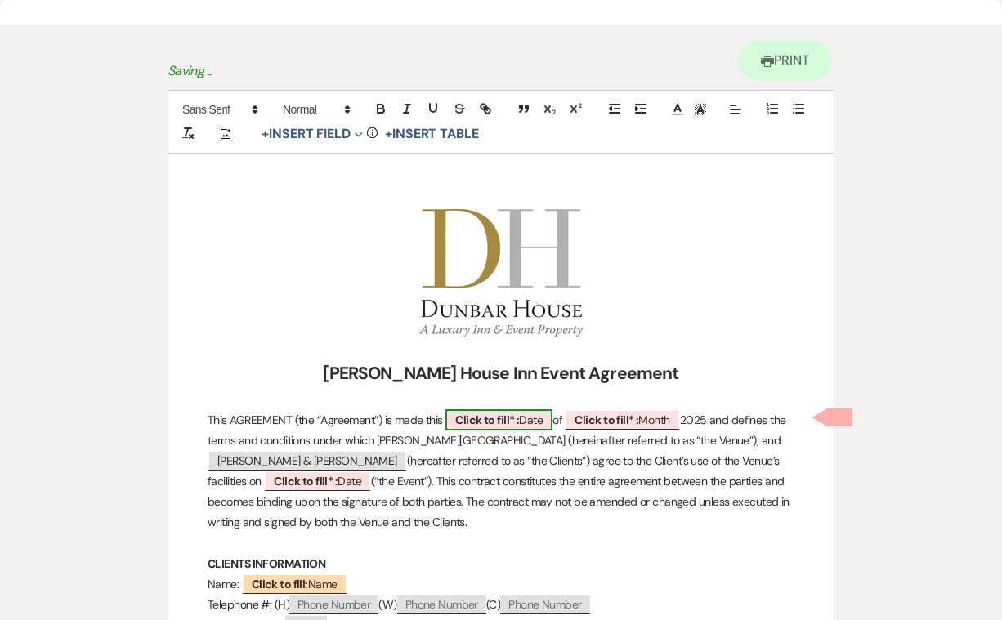
click at [503, 418] on b "Click to fill* :" at bounding box center [487, 420] width 64 height 15
select select "owner"
select select "Date"
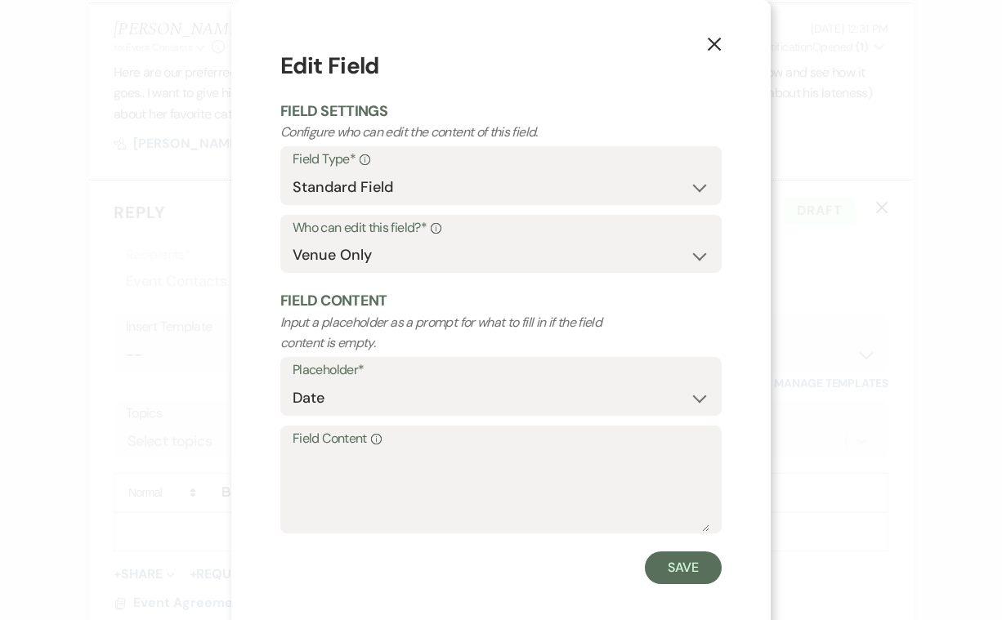
click at [388, 434] on label "Field Content Info" at bounding box center [501, 439] width 417 height 24
click at [388, 450] on textarea "Field Content Info" at bounding box center [501, 491] width 417 height 82
type textarea "August 11,2025"
click at [686, 568] on button "Save" at bounding box center [683, 568] width 77 height 33
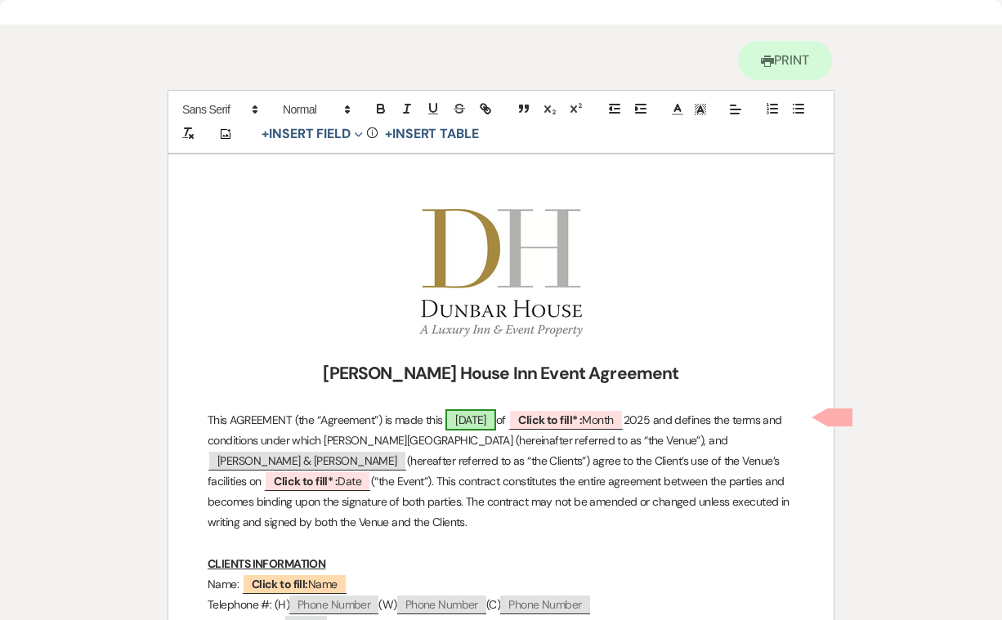
click at [496, 414] on span "August 11,2025" at bounding box center [470, 419] width 51 height 21
select select "owner"
select select "Date"
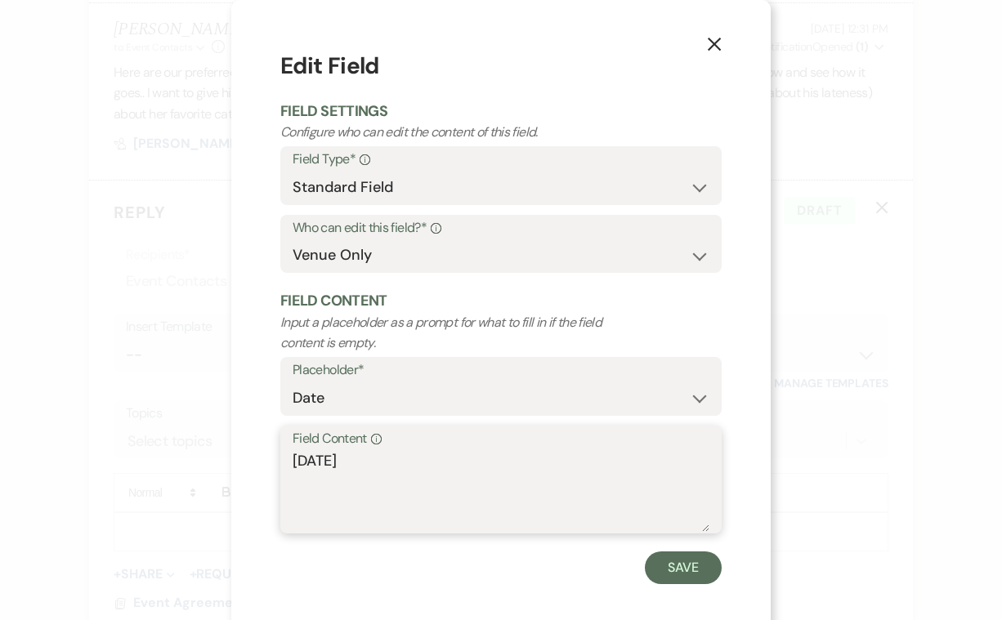
drag, startPoint x: 401, startPoint y: 455, endPoint x: 293, endPoint y: 454, distance: 107.9
click at [293, 454] on textarea "August 11,2025" at bounding box center [501, 491] width 417 height 82
type textarea "11th day"
click at [680, 566] on button "Save" at bounding box center [683, 568] width 77 height 33
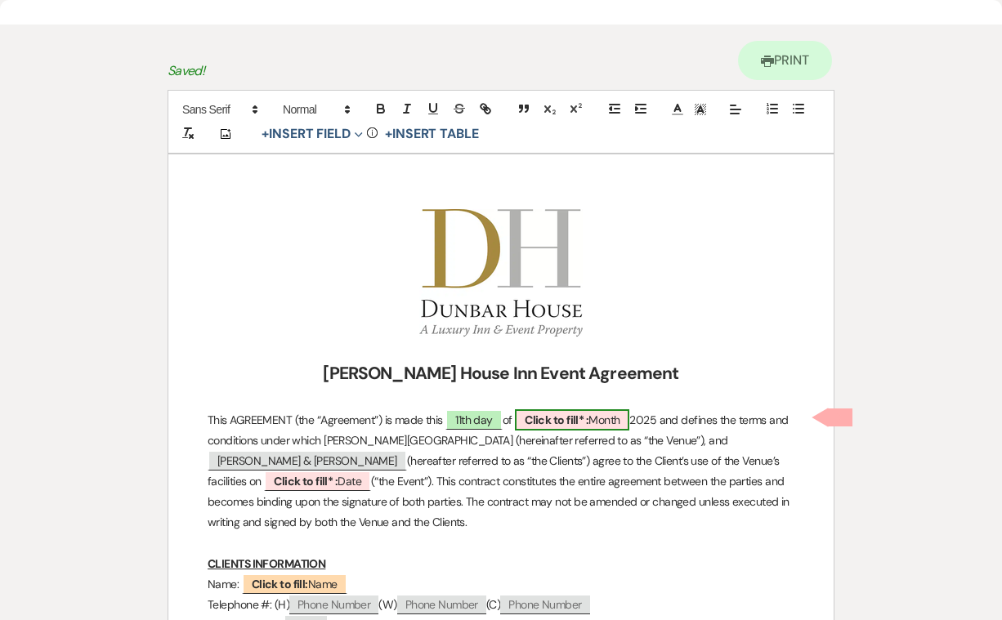
click at [538, 413] on b "Click to fill* :" at bounding box center [557, 420] width 64 height 15
select select "owner"
select select "custom_placeholder"
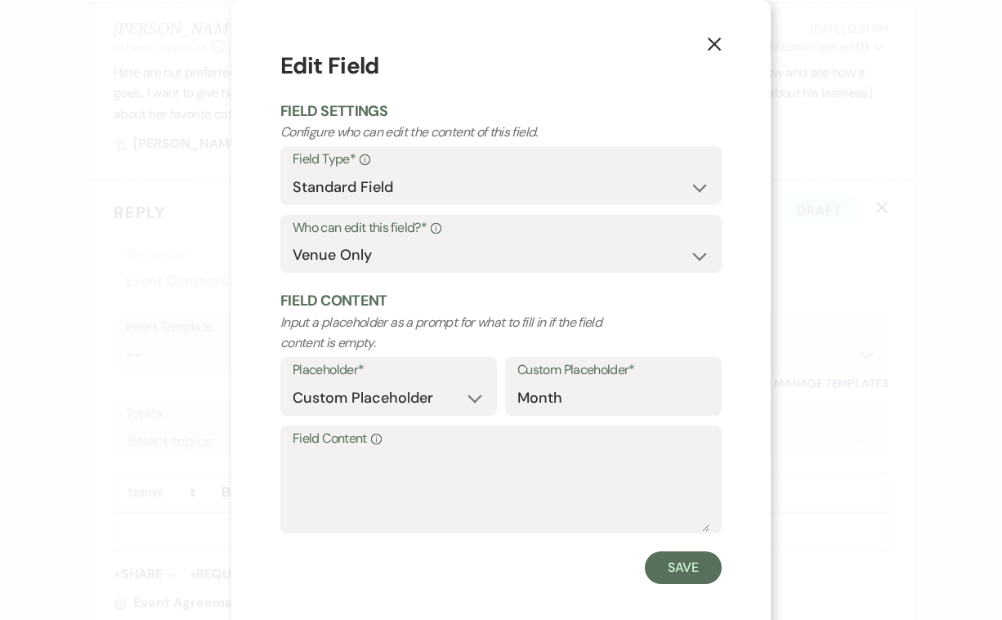
click at [455, 431] on label "Field Content Info" at bounding box center [501, 439] width 417 height 24
click at [455, 450] on textarea "Field Content Info" at bounding box center [501, 491] width 417 height 82
type textarea "August"
click at [681, 566] on button "Save" at bounding box center [683, 568] width 77 height 33
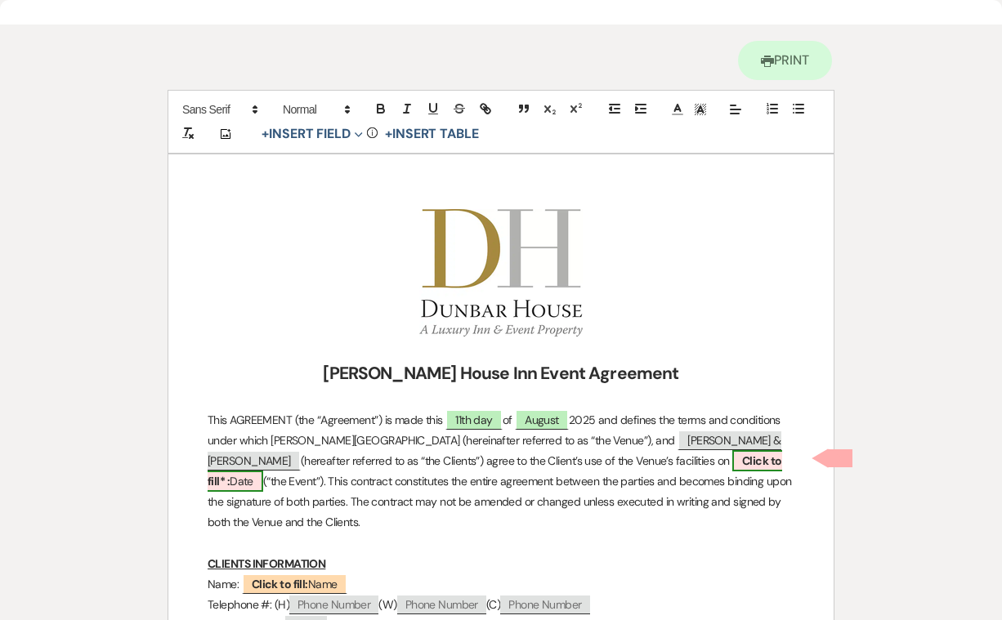
click at [706, 464] on b "Click to fill* :" at bounding box center [495, 471] width 575 height 35
select select "owner"
select select "Date"
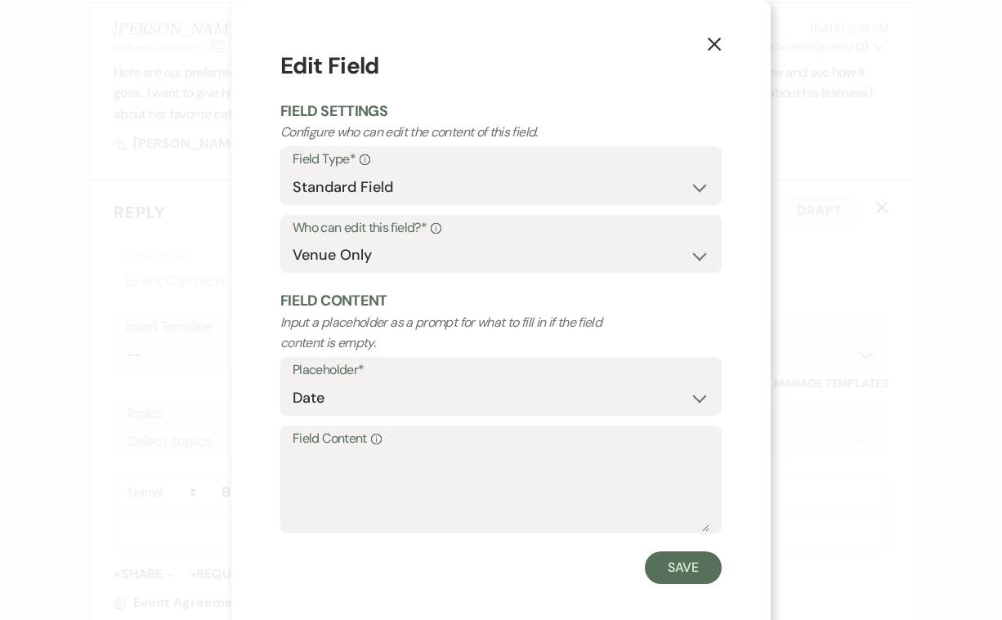
click at [392, 436] on label "Field Content Info" at bounding box center [501, 439] width 417 height 24
click at [392, 450] on textarea "Field Content Info" at bounding box center [501, 491] width 417 height 82
type textarea "[DATE]"
click at [669, 560] on button "Save" at bounding box center [683, 568] width 77 height 33
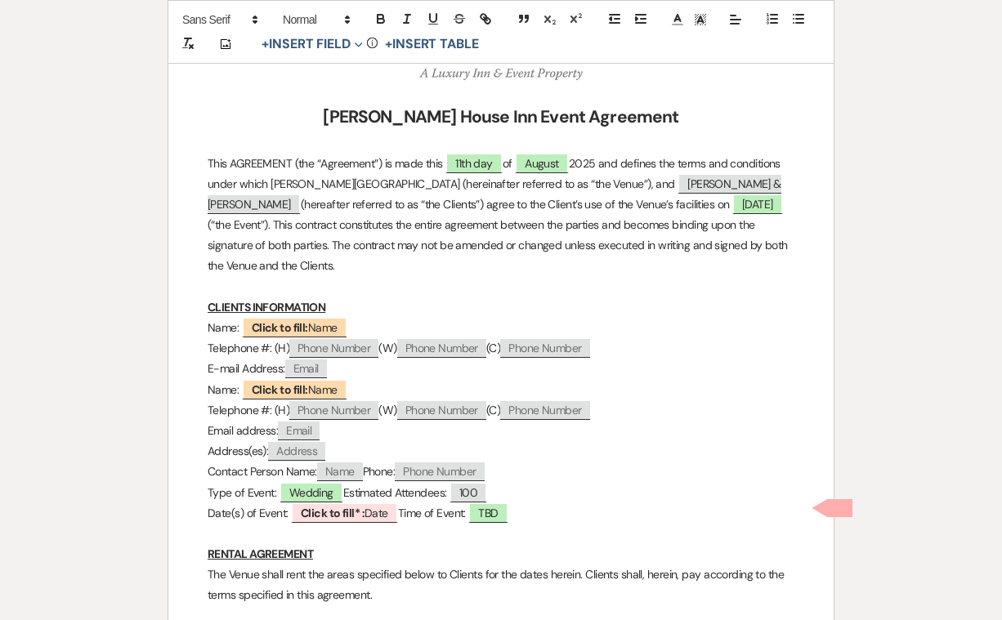
scroll to position [356, 0]
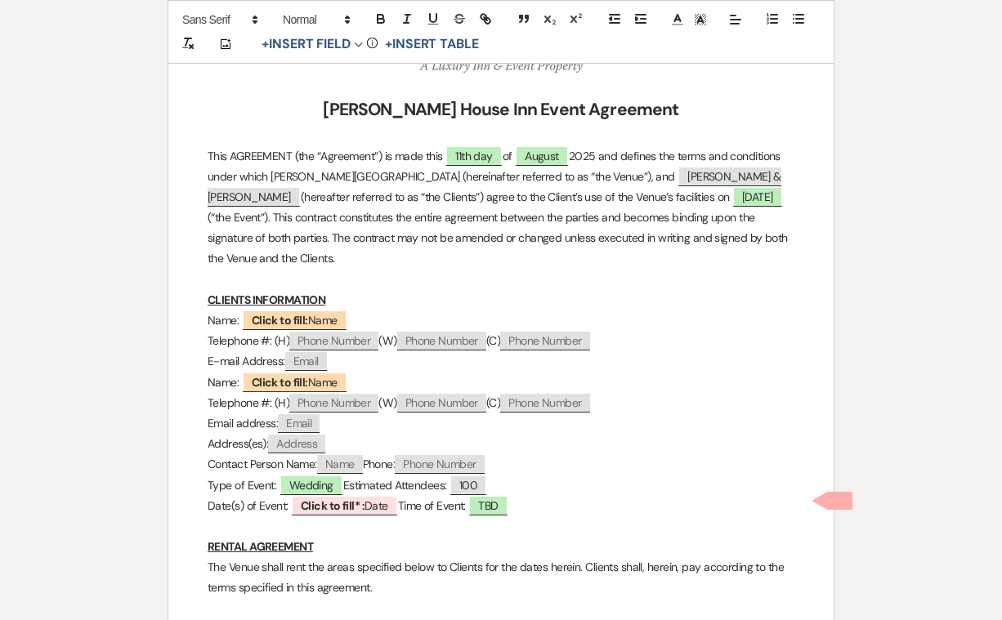
click at [327, 337] on span "Phone Number" at bounding box center [333, 341] width 89 height 19
select select "client"
select select "Phone Number"
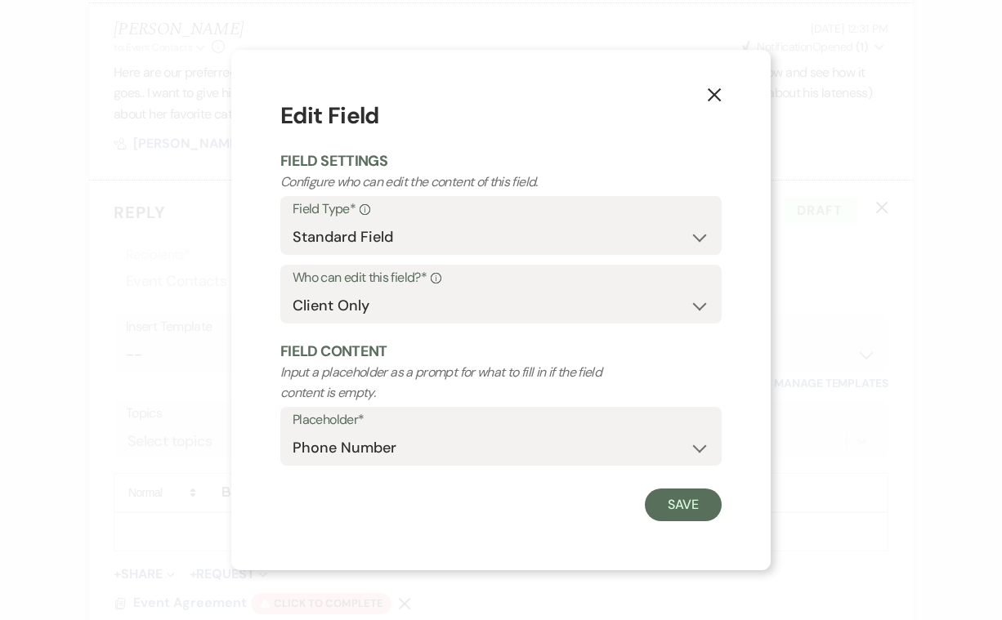
click at [716, 91] on icon "X" at bounding box center [714, 94] width 15 height 15
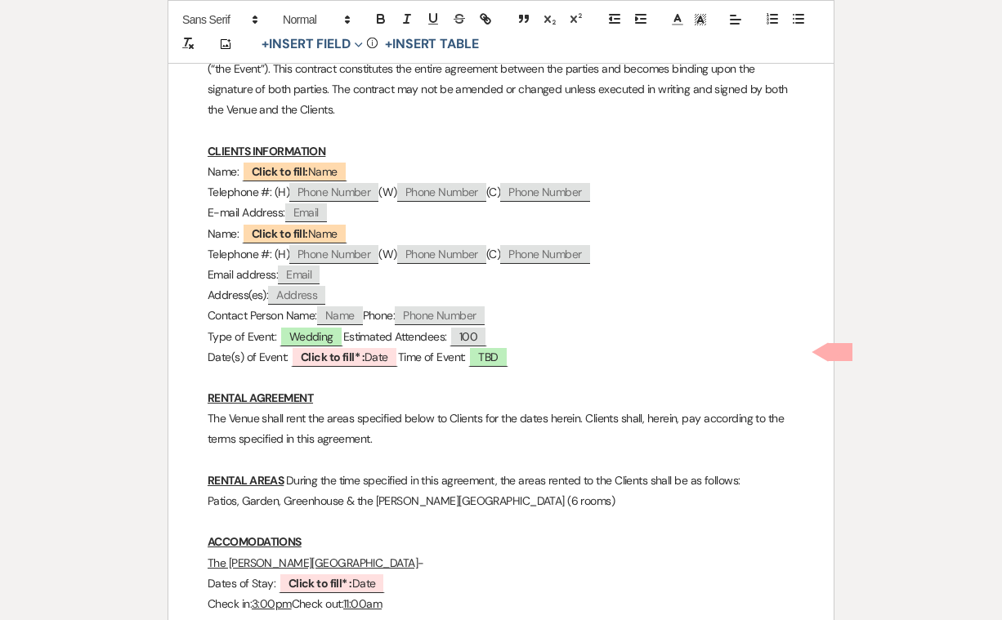
scroll to position [506, 0]
click at [359, 349] on b "Click to fill* :" at bounding box center [333, 356] width 64 height 15
select select "owner"
select select "Date"
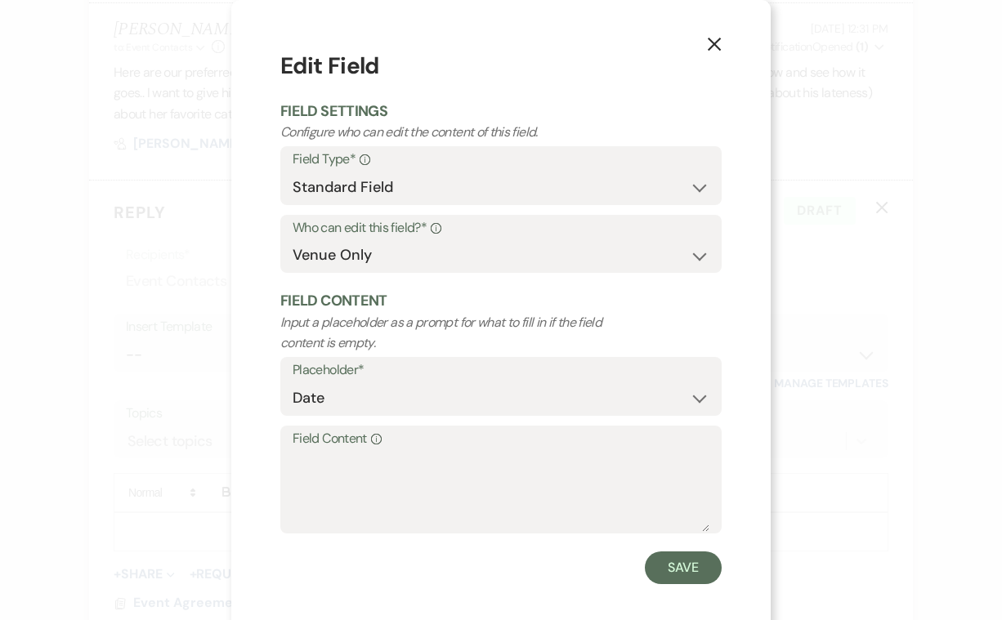
click at [326, 434] on label "Field Content Info" at bounding box center [501, 439] width 417 height 24
click at [326, 450] on textarea "Field Content Info" at bounding box center [501, 491] width 417 height 82
click at [716, 40] on icon "X" at bounding box center [714, 44] width 15 height 15
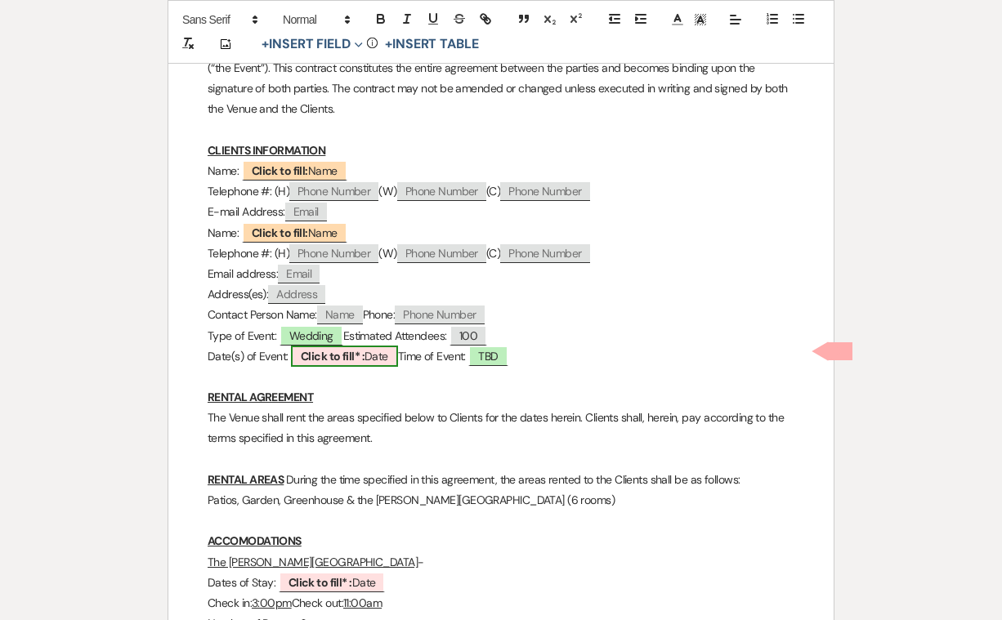
click at [369, 354] on span "Click to fill* : Date" at bounding box center [344, 356] width 107 height 21
select select "owner"
select select "Date"
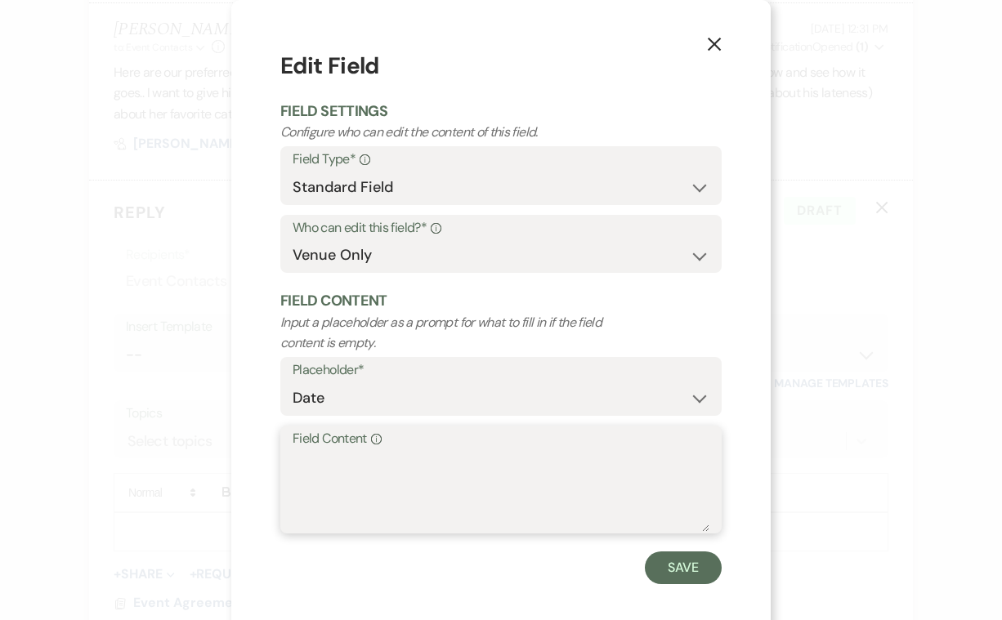
click at [298, 450] on textarea "Field Content Info" at bounding box center [501, 491] width 417 height 82
type textarea "S"
click at [319, 456] on textarea "9/12/2027 -" at bounding box center [501, 491] width 417 height 82
click at [382, 458] on textarea "9/11/2027 -" at bounding box center [501, 491] width 417 height 82
type textarea "9/11/2027 -9/13/2027"
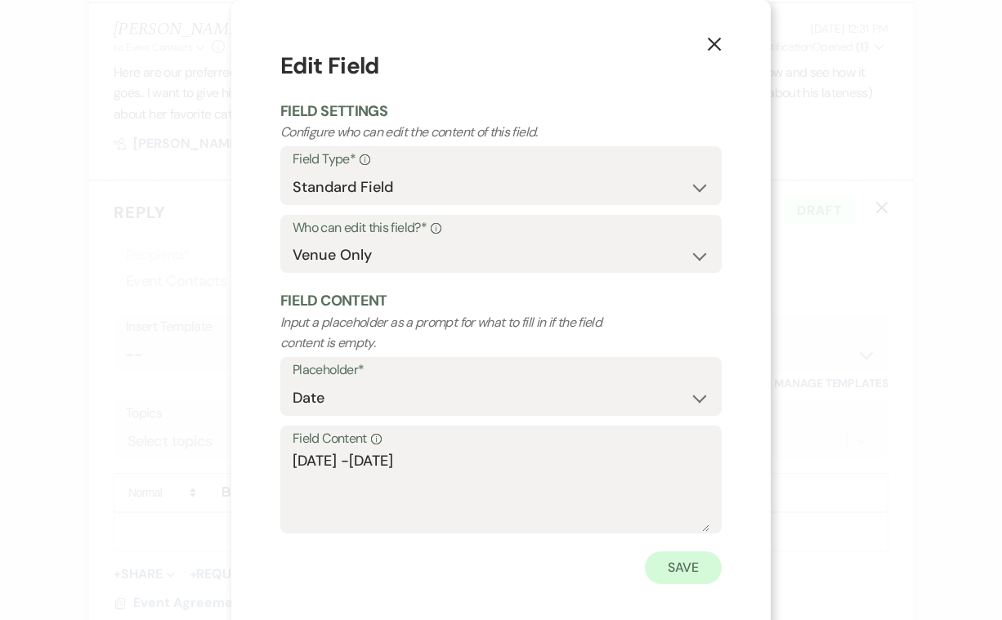
click at [680, 565] on button "Save" at bounding box center [683, 568] width 77 height 33
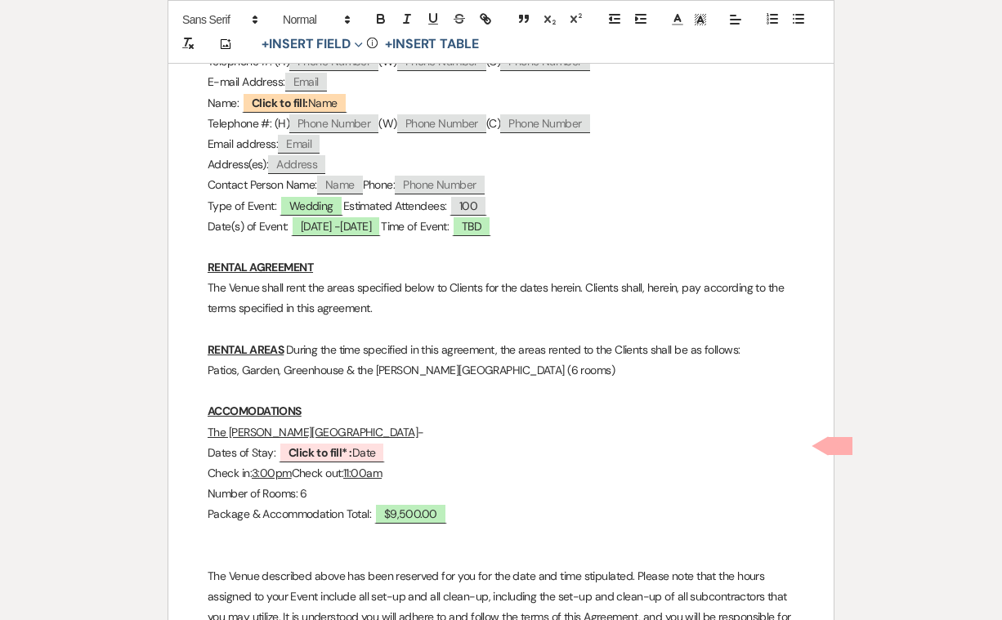
scroll to position [634, 0]
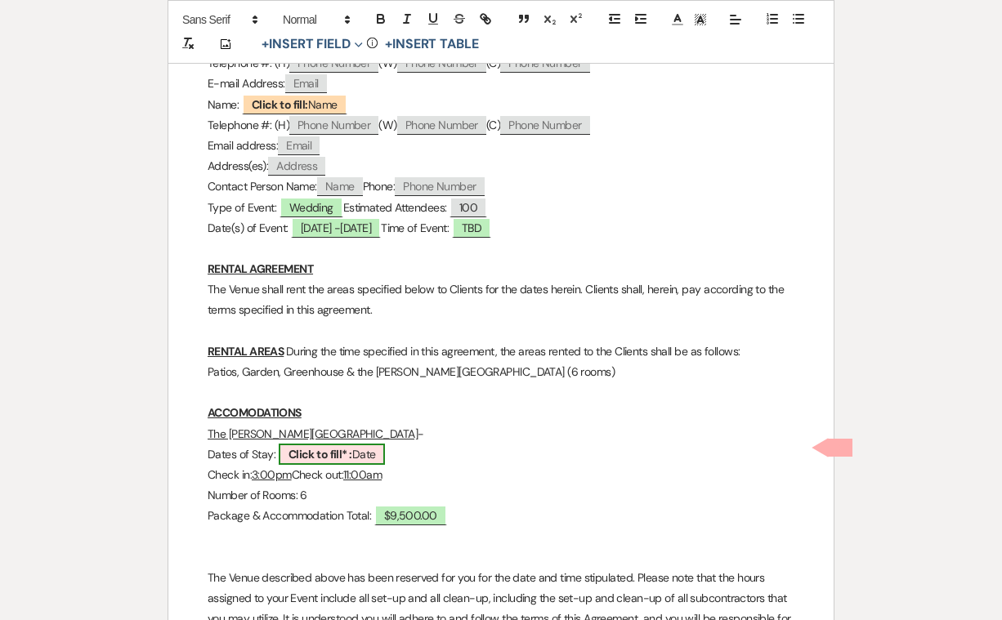
click at [320, 449] on b "Click to fill* :" at bounding box center [320, 454] width 64 height 15
select select "owner"
select select "Date"
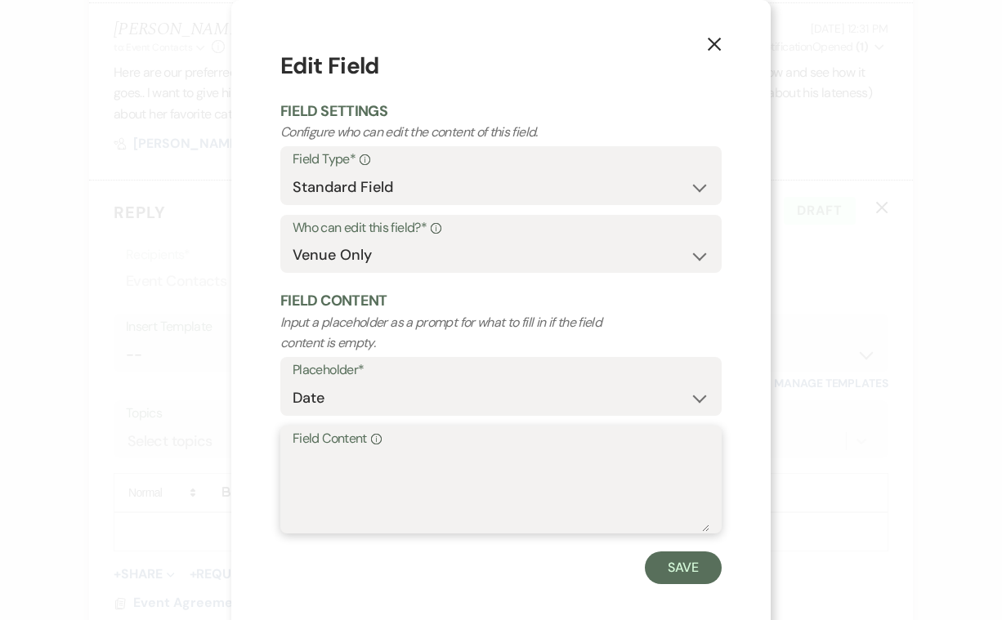
click at [333, 450] on textarea "Field Content Info" at bounding box center [501, 491] width 417 height 82
click at [381, 456] on textarea "9/11/97 - 9/12/97" at bounding box center [501, 491] width 417 height 82
type textarea "9/11/97 - 9/13/97"
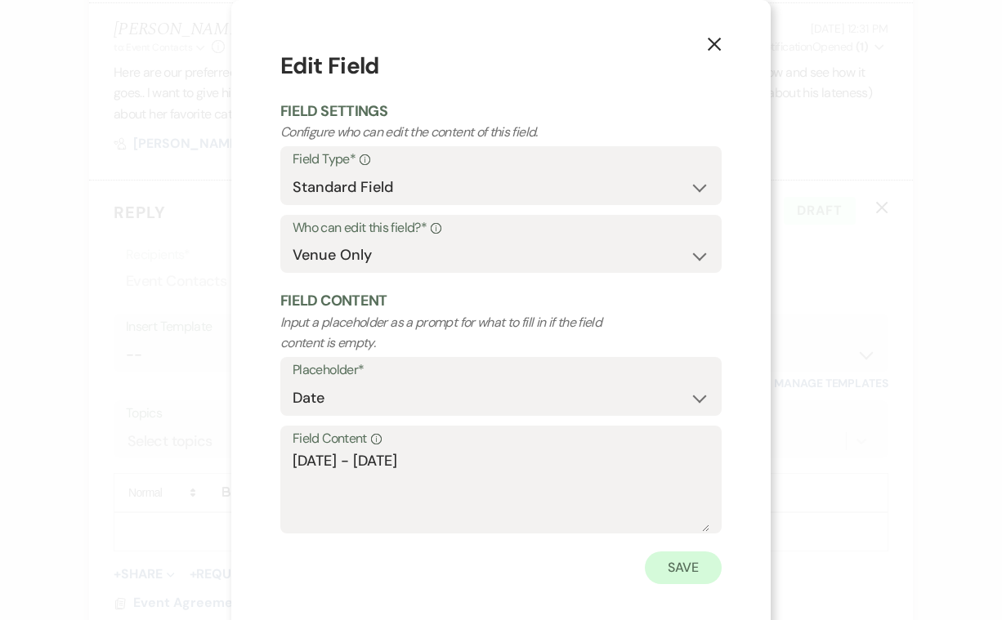
click at [691, 565] on button "Save" at bounding box center [683, 568] width 77 height 33
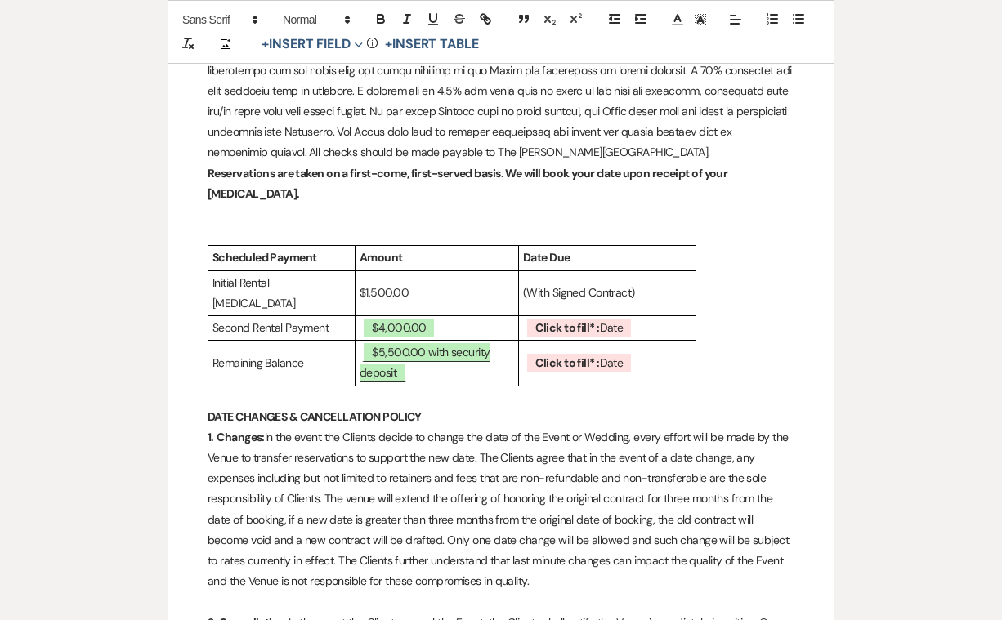
scroll to position [2168, 0]
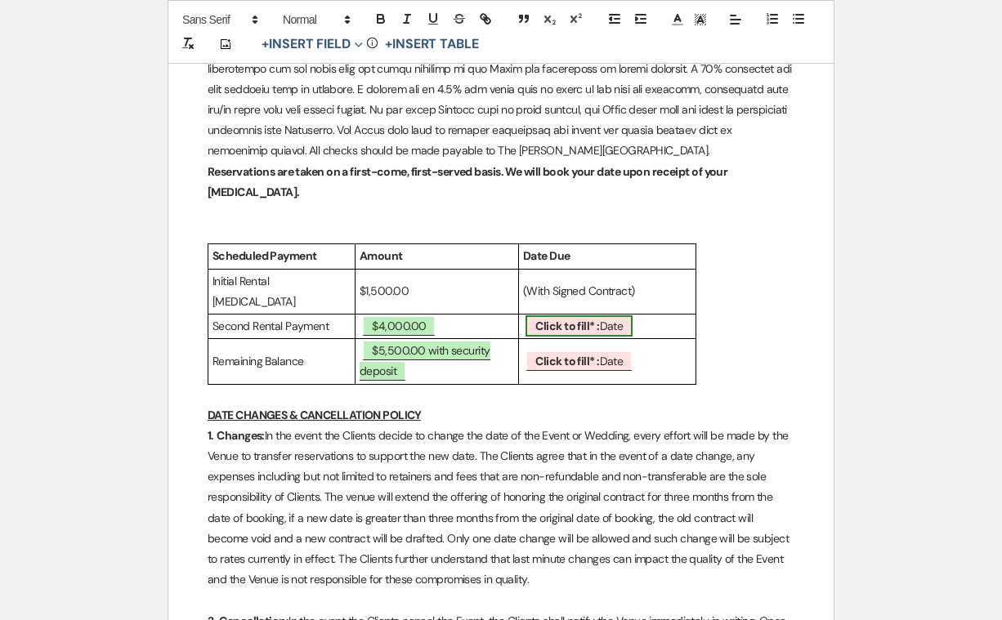
click at [552, 319] on b "Click to fill* :" at bounding box center [567, 326] width 64 height 15
select select "owner"
select select "Date"
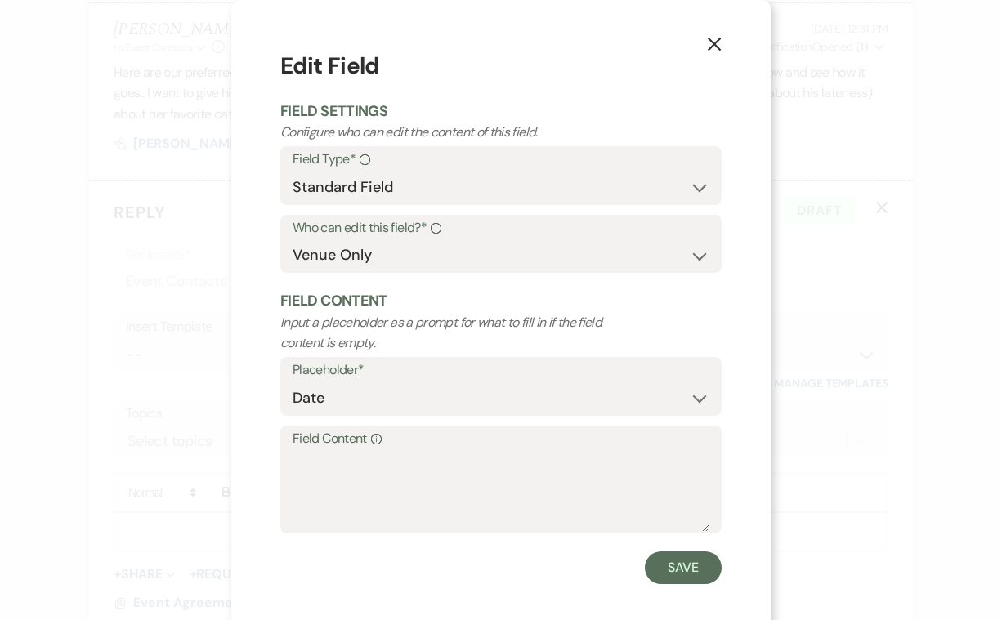
click at [324, 438] on label "Field Content Info" at bounding box center [501, 439] width 417 height 24
click at [324, 450] on textarea "Field Content Info" at bounding box center [501, 491] width 417 height 82
type textarea "11/10/26"
click at [669, 564] on button "Save" at bounding box center [683, 568] width 77 height 33
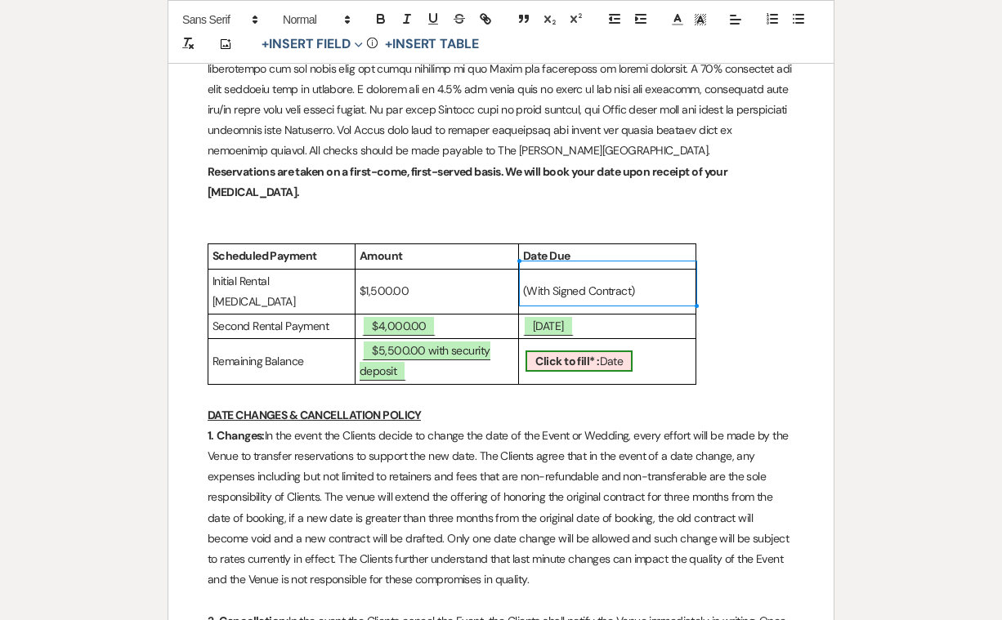
click at [537, 354] on b "Click to fill* :" at bounding box center [567, 361] width 64 height 15
select select "owner"
select select "Date"
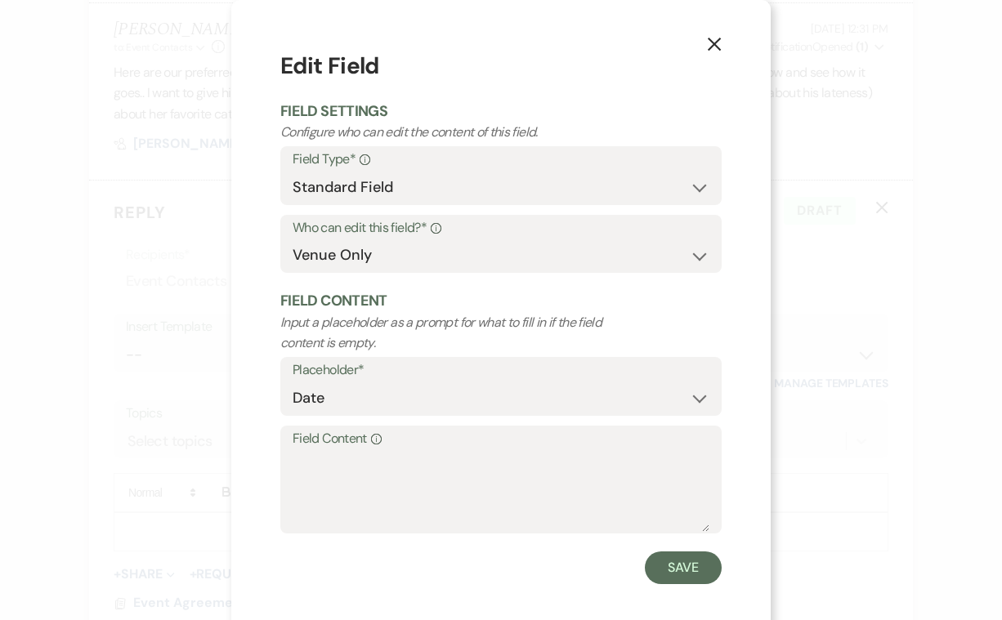
click at [713, 44] on icon "X" at bounding box center [714, 44] width 15 height 15
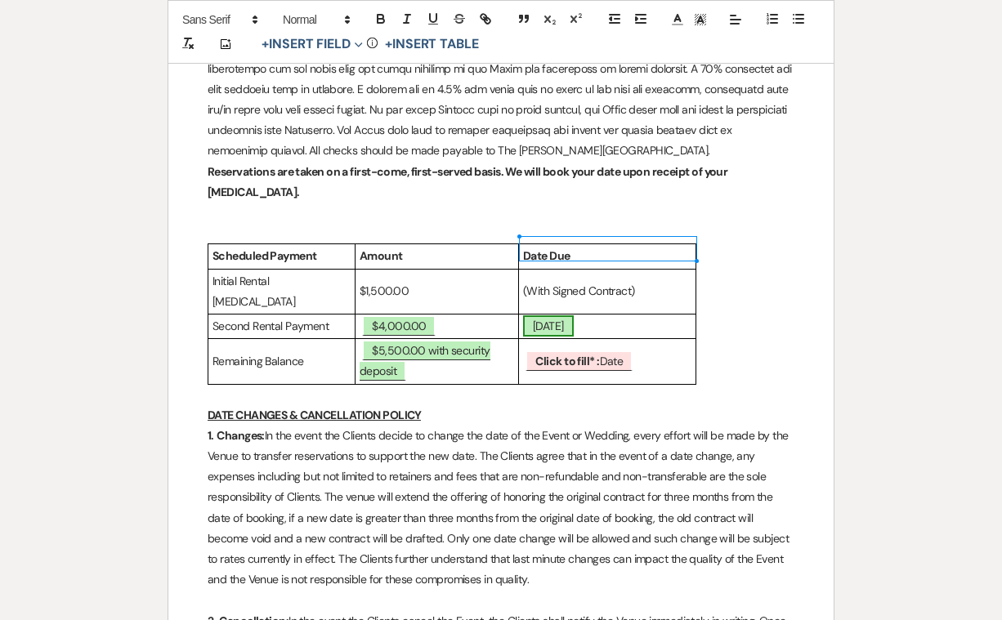
click at [572, 315] on span "11/10/26" at bounding box center [548, 325] width 51 height 21
select select "owner"
select select "Date"
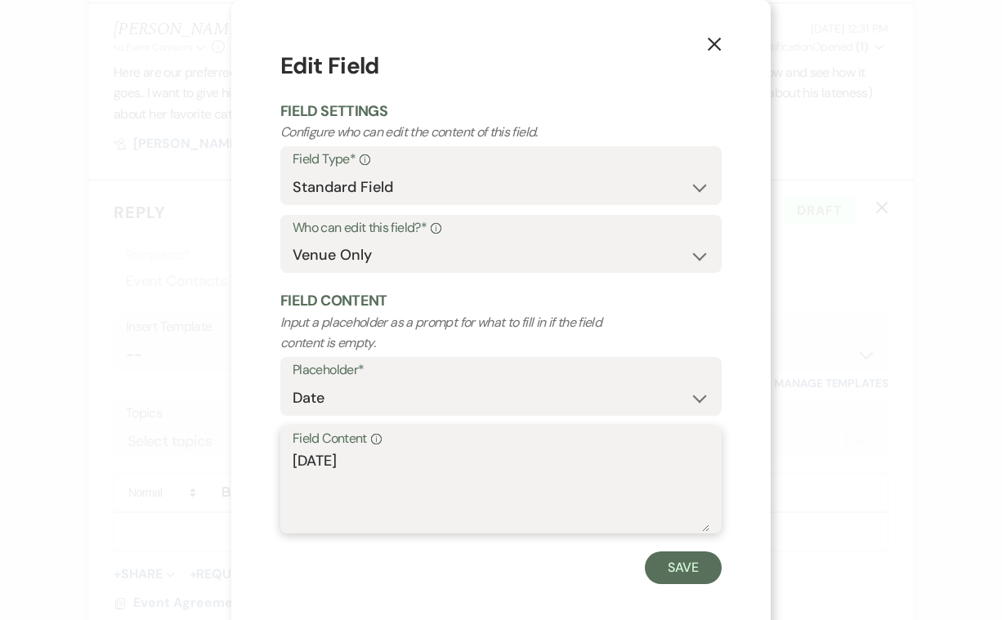
click at [298, 455] on textarea "11/10/26" at bounding box center [501, 491] width 417 height 82
click at [344, 457] on textarea "[DATE]" at bounding box center [501, 491] width 417 height 82
type textarea "[DATE]"
click at [679, 566] on button "Save" at bounding box center [683, 568] width 77 height 33
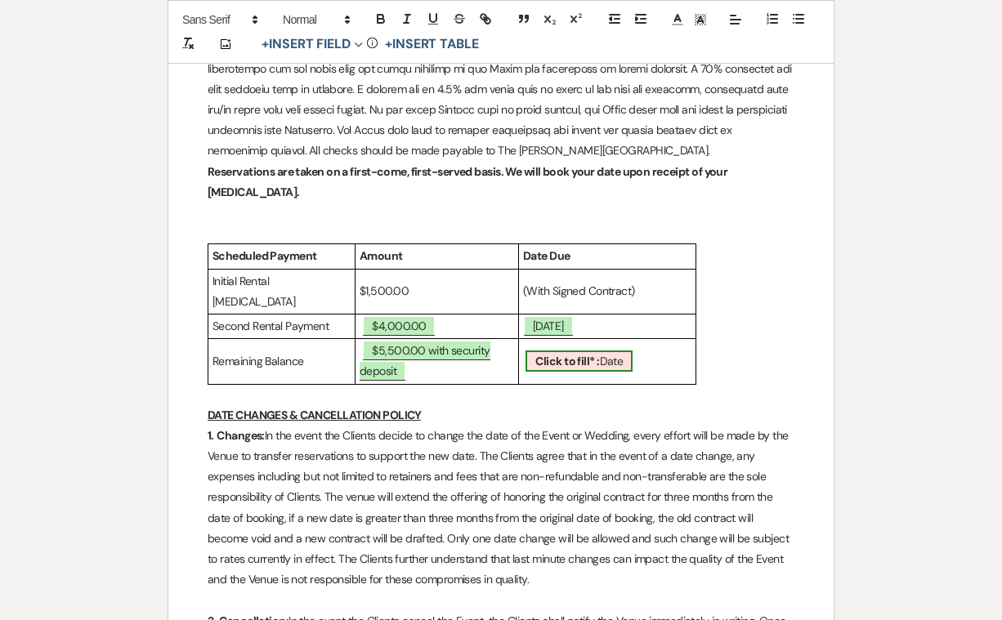
click at [566, 354] on b "Click to fill* :" at bounding box center [567, 361] width 64 height 15
select select "owner"
select select "Date"
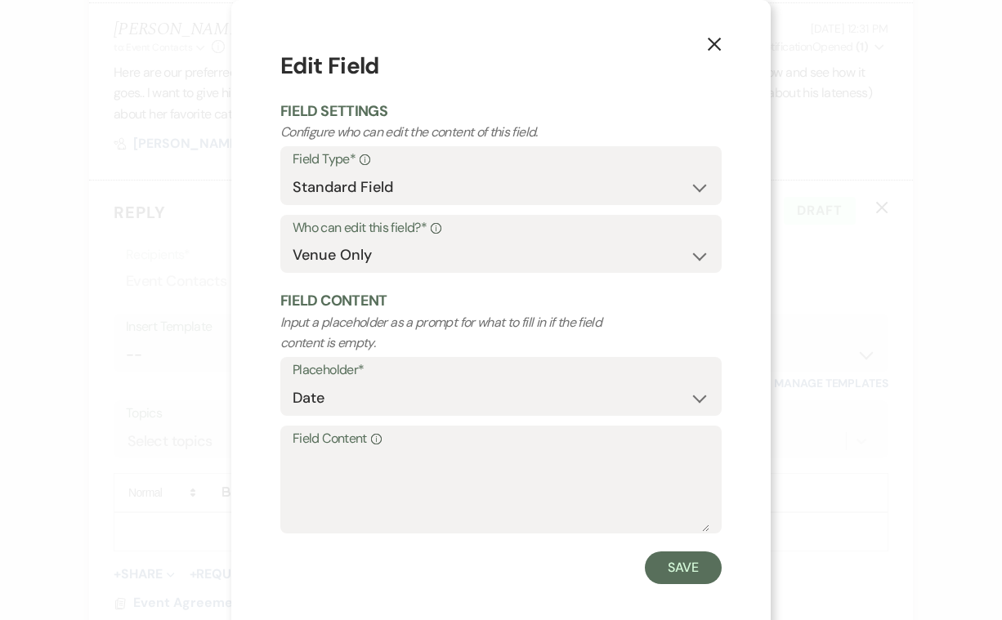
scroll to position [2, 0]
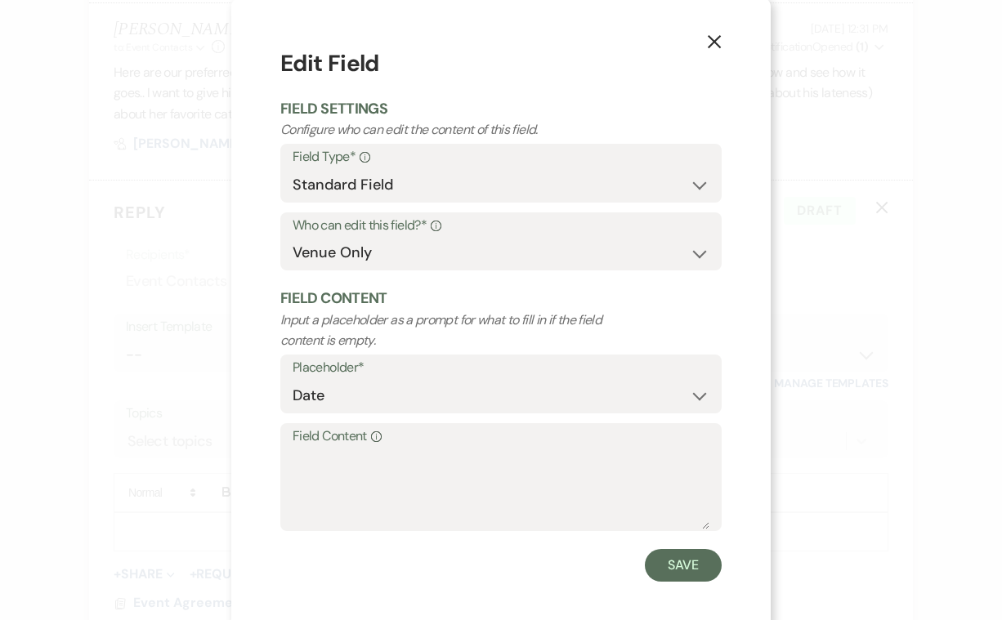
click at [351, 432] on label "Field Content Info" at bounding box center [501, 437] width 417 height 24
click at [351, 448] on textarea "Field Content Info" at bounding box center [501, 489] width 417 height 82
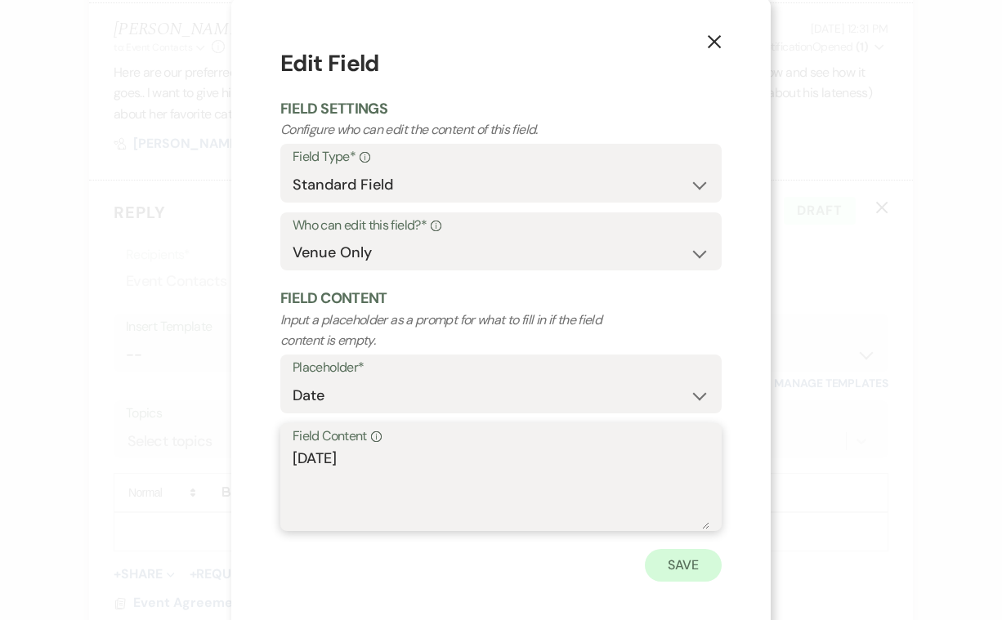
type textarea "[DATE]"
click at [690, 561] on button "Save" at bounding box center [683, 565] width 77 height 33
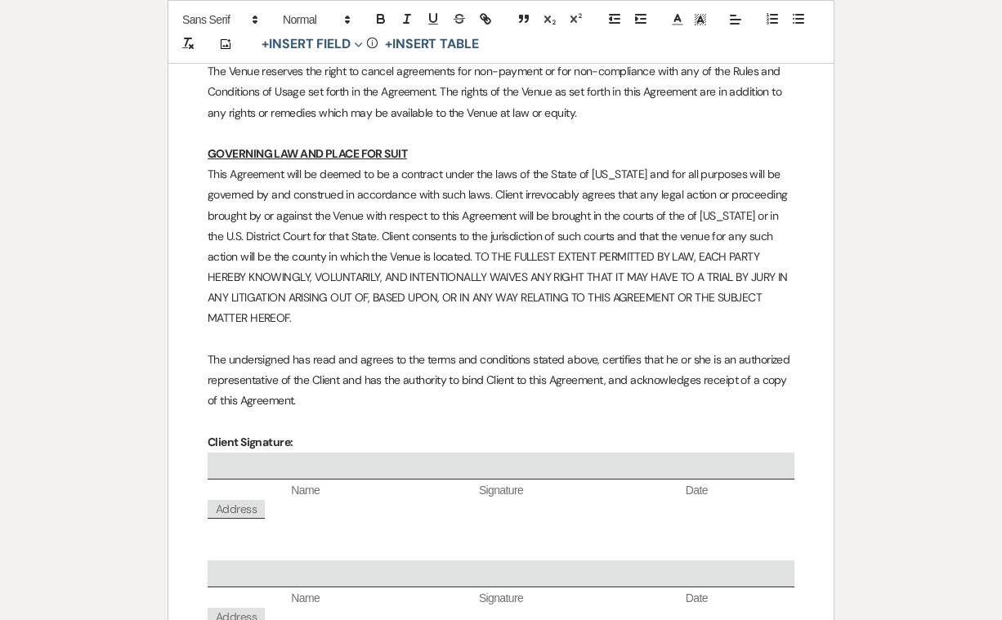
scroll to position [9001, 0]
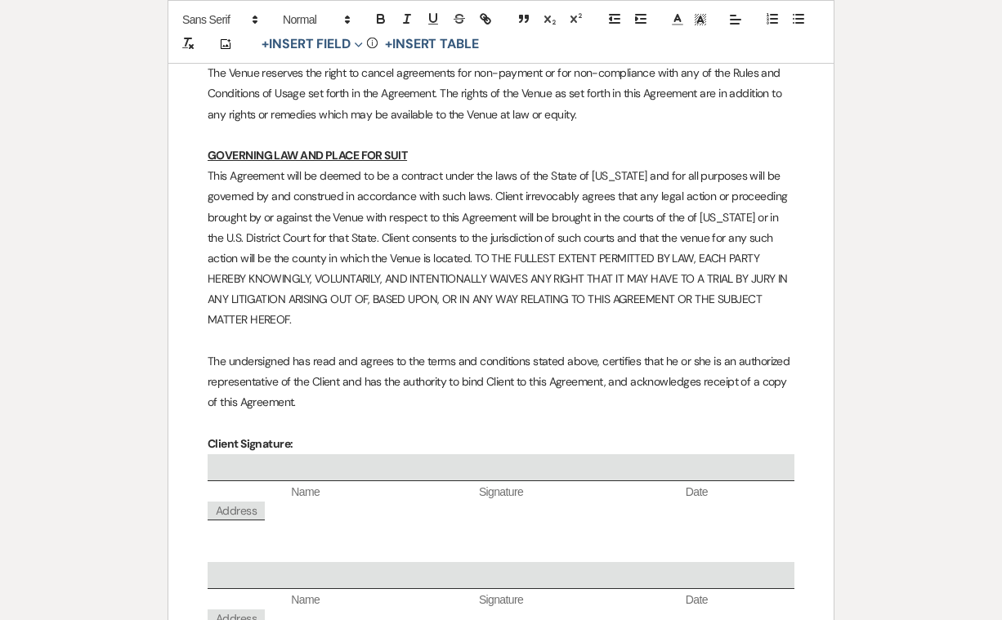
select select "owner"
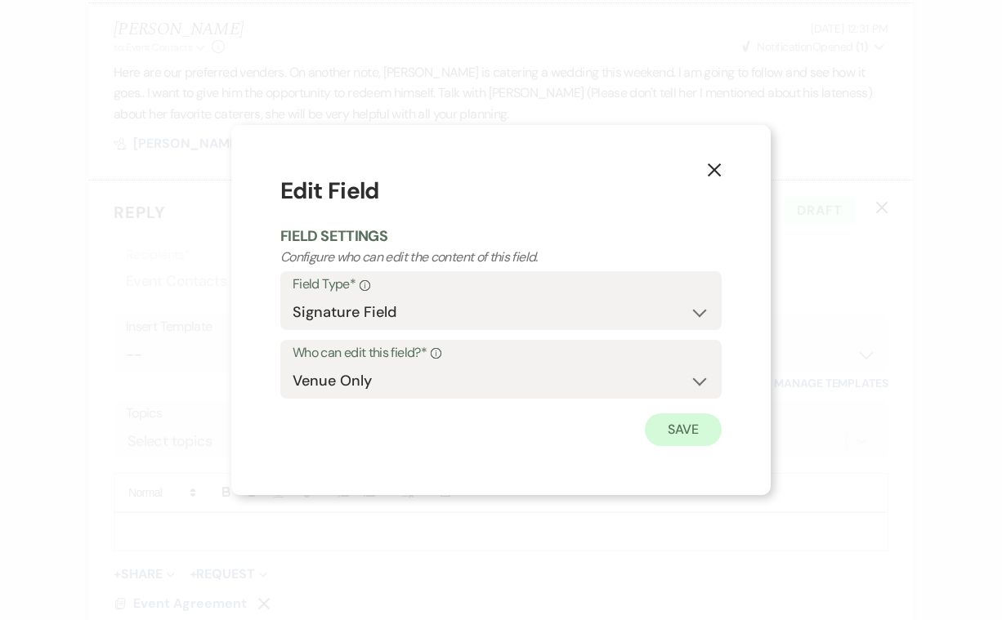
click at [686, 427] on button "Save" at bounding box center [683, 430] width 77 height 33
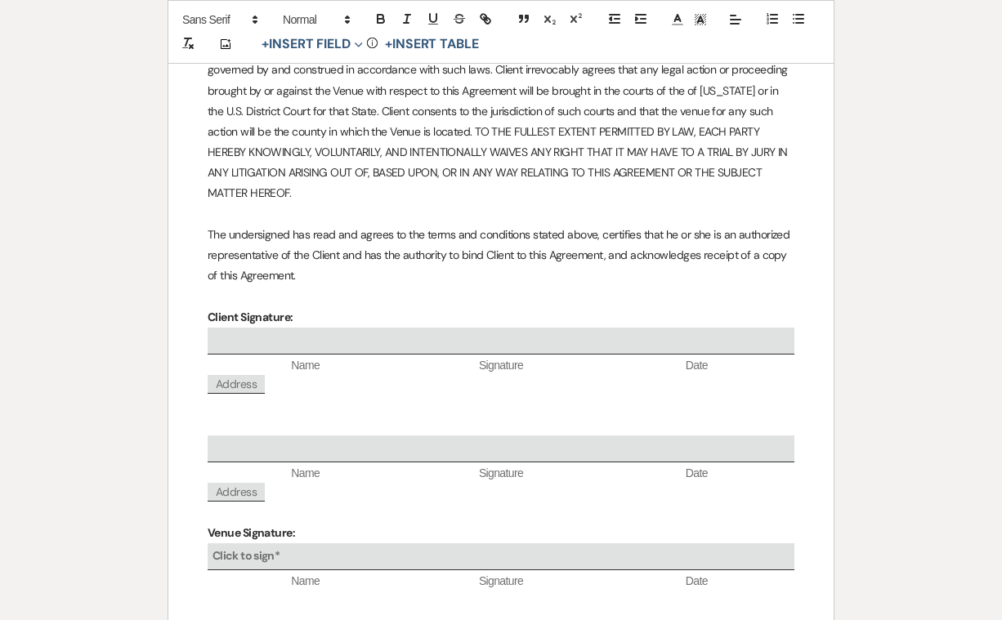
scroll to position [9131, 0]
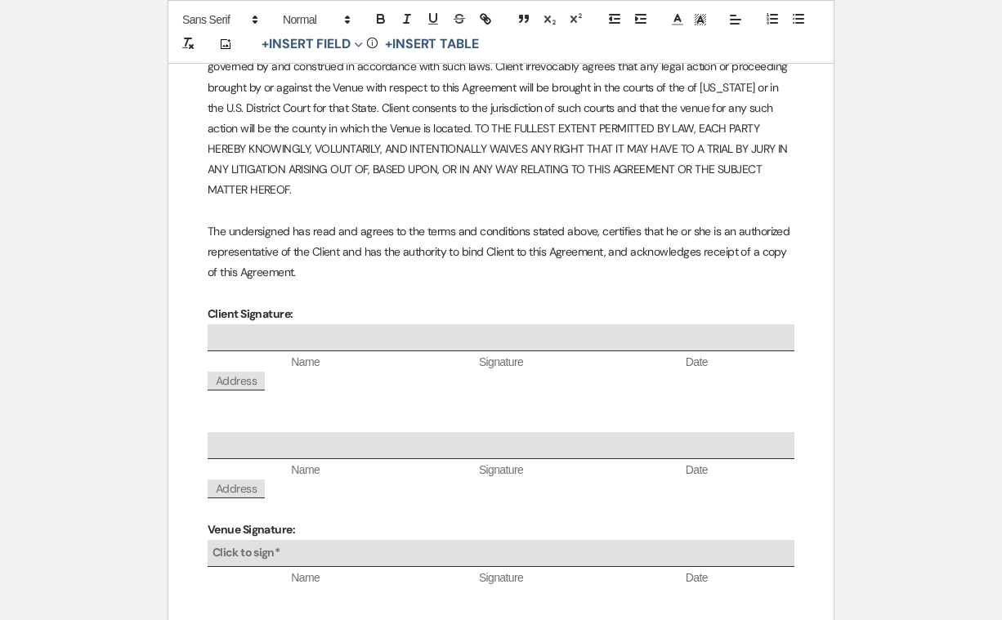
click at [266, 545] on b "Click to sign*" at bounding box center [245, 552] width 67 height 15
select select "owner"
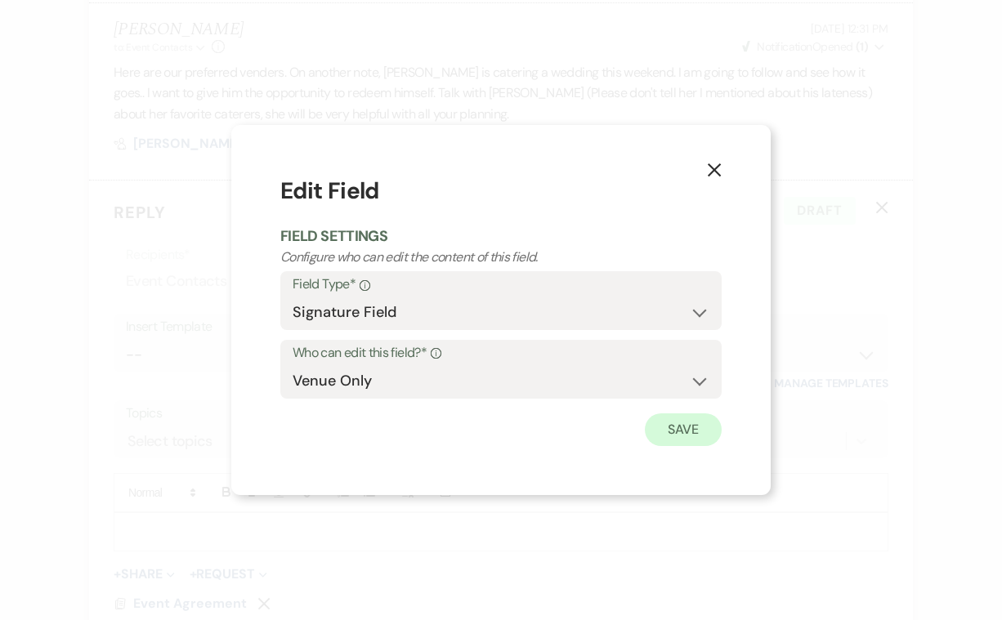
click at [678, 426] on button "Save" at bounding box center [683, 430] width 77 height 33
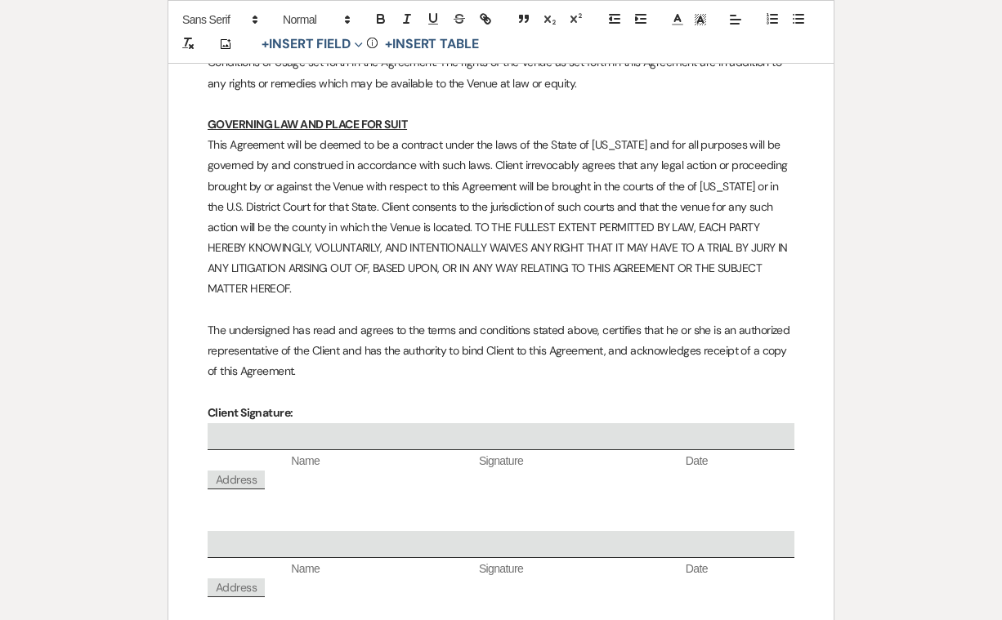
scroll to position [9036, 0]
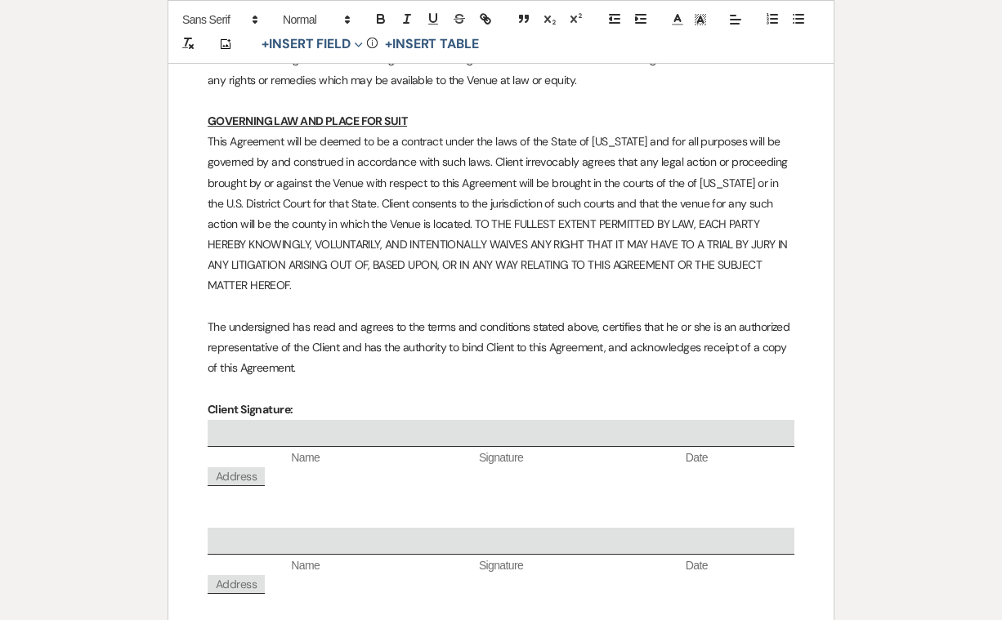
select select "owner"
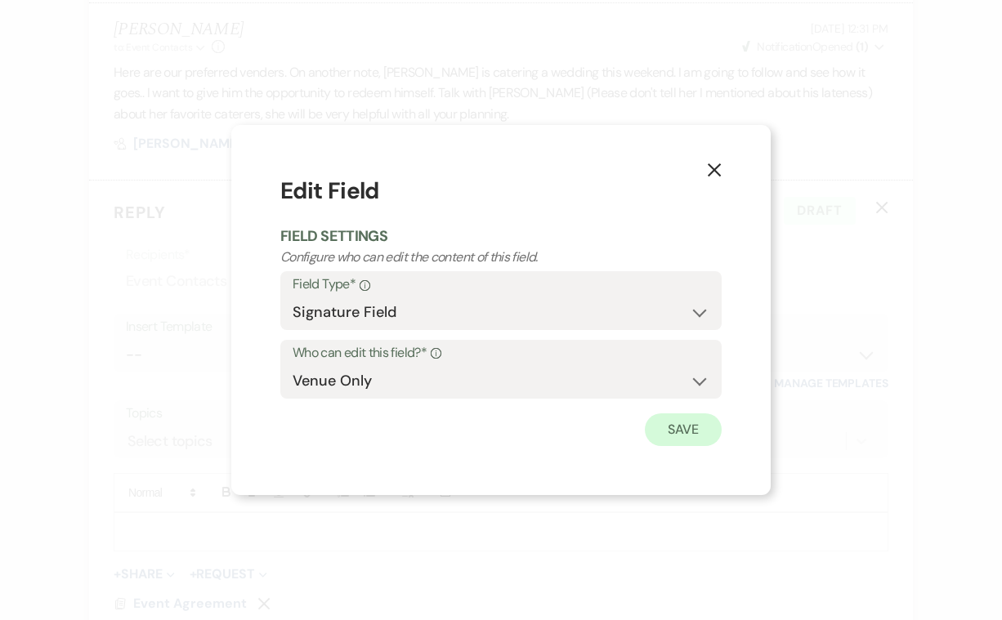
click at [691, 423] on button "Save" at bounding box center [683, 430] width 77 height 33
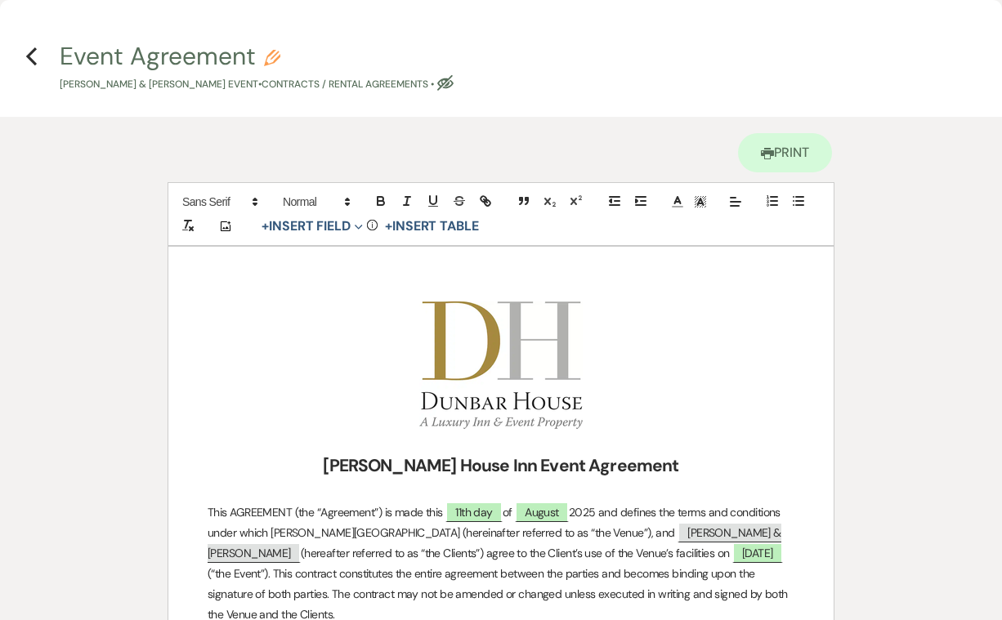
scroll to position [0, 0]
click at [280, 56] on icon "Pencil" at bounding box center [272, 58] width 16 height 16
select select "10"
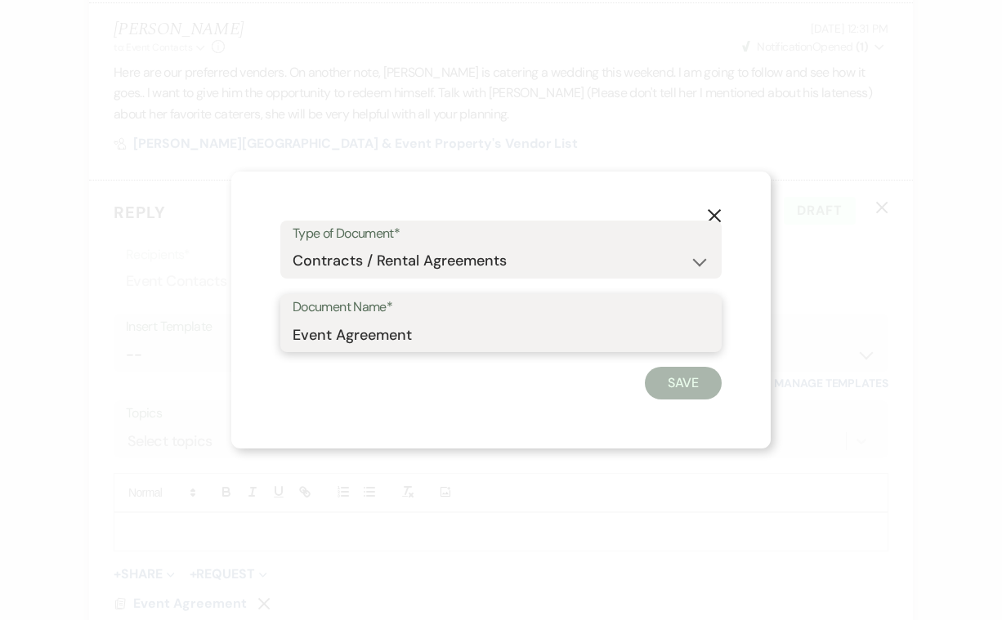
click at [414, 323] on input "Event Agreement" at bounding box center [501, 335] width 417 height 32
click at [712, 215] on icon "X" at bounding box center [714, 215] width 15 height 15
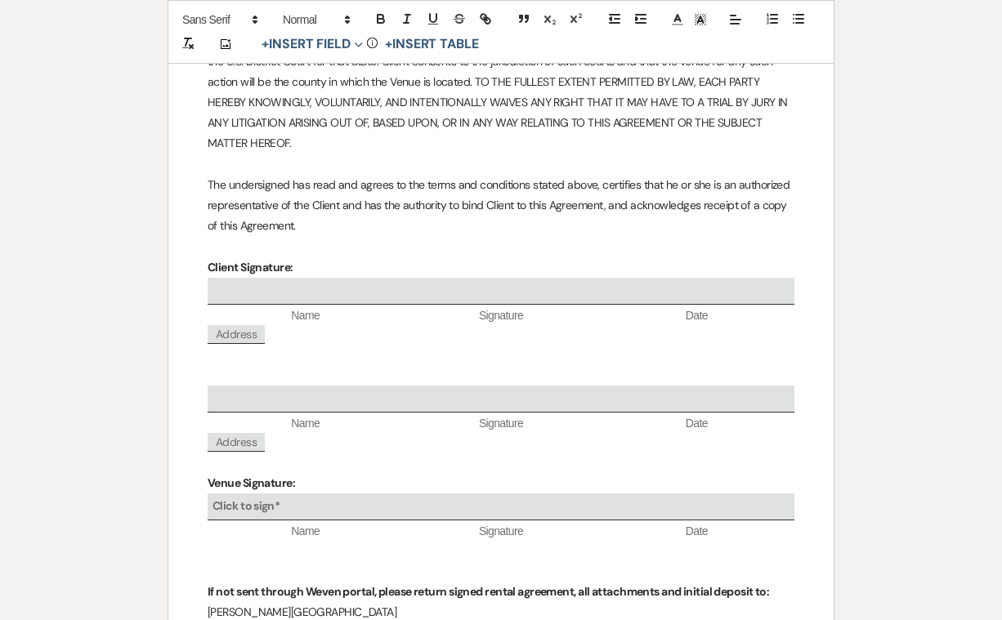
scroll to position [9169, 0]
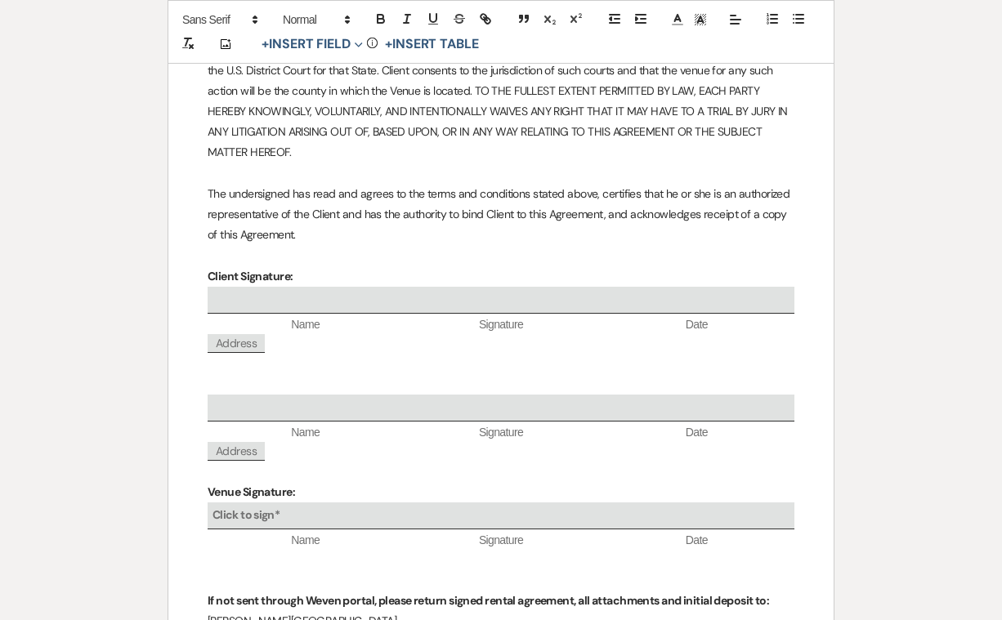
click at [277, 508] on b "Click to sign*" at bounding box center [245, 515] width 67 height 15
select select "owner"
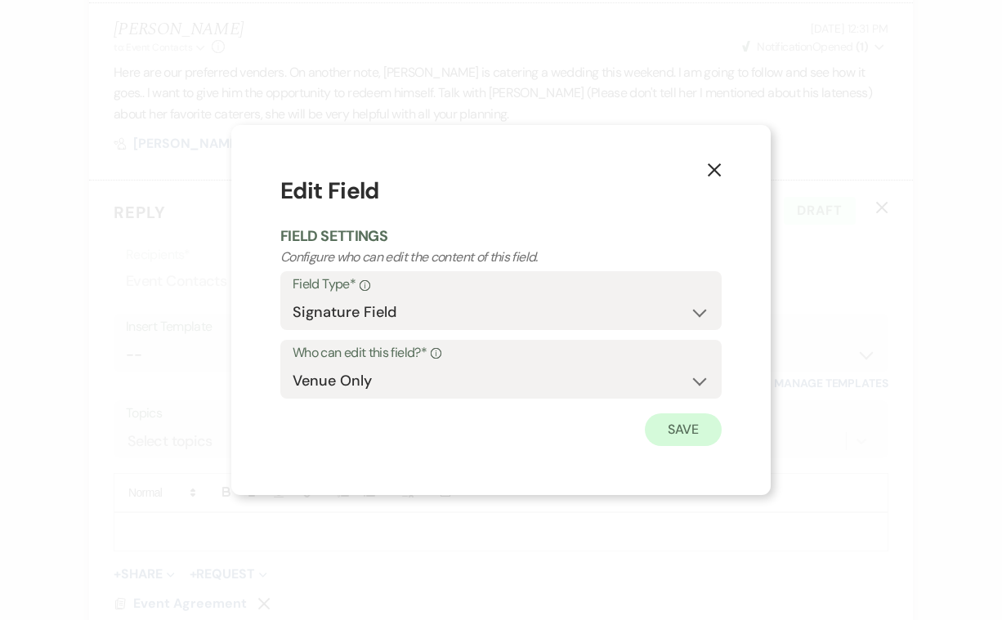
click at [685, 425] on button "Save" at bounding box center [683, 430] width 77 height 33
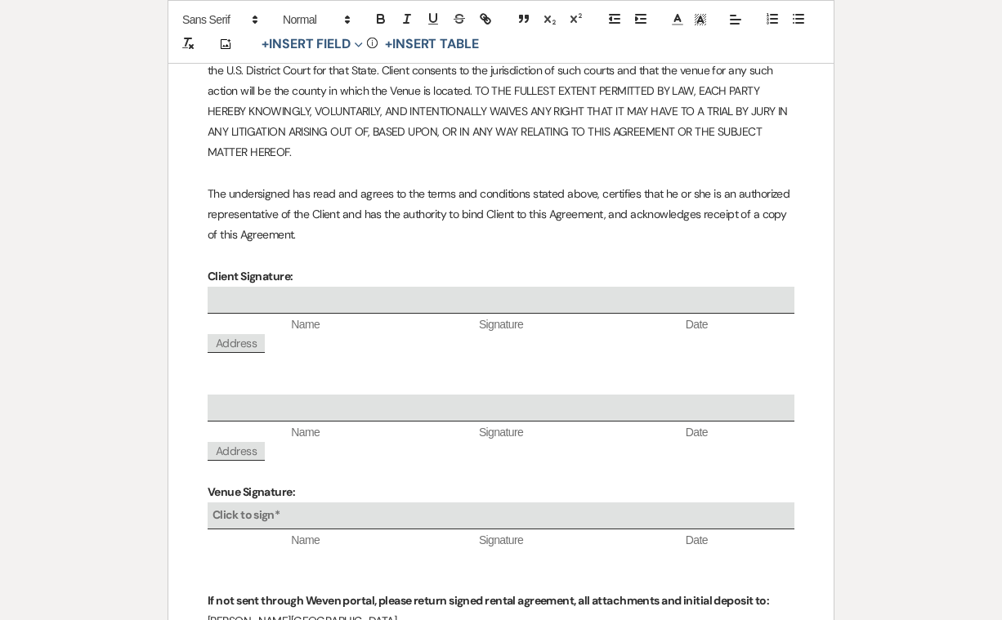
click at [329, 533] on span "Name" at bounding box center [305, 541] width 195 height 16
select select "owner"
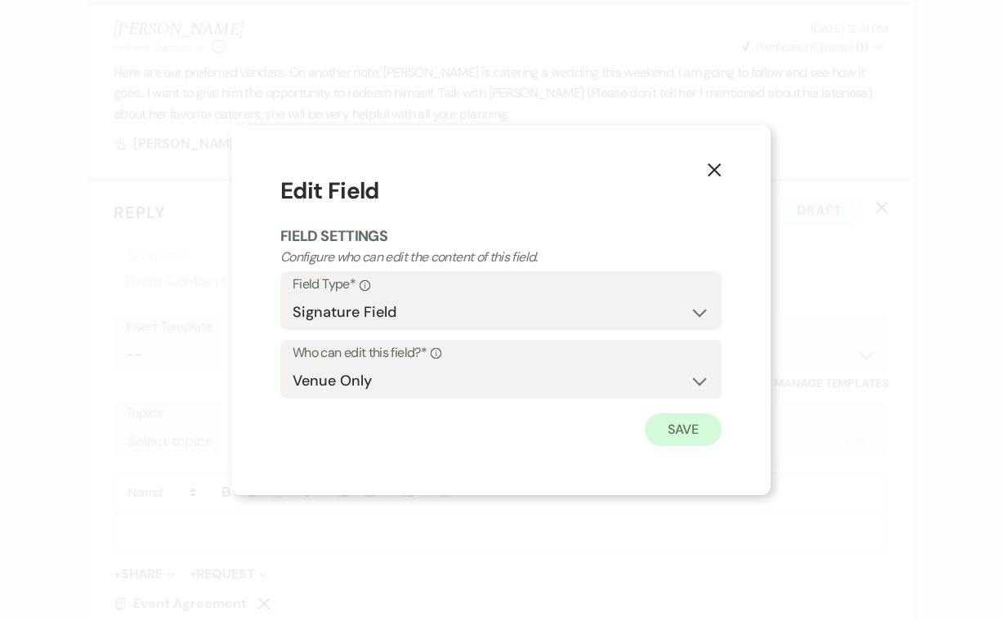
click at [677, 418] on button "Save" at bounding box center [683, 430] width 77 height 33
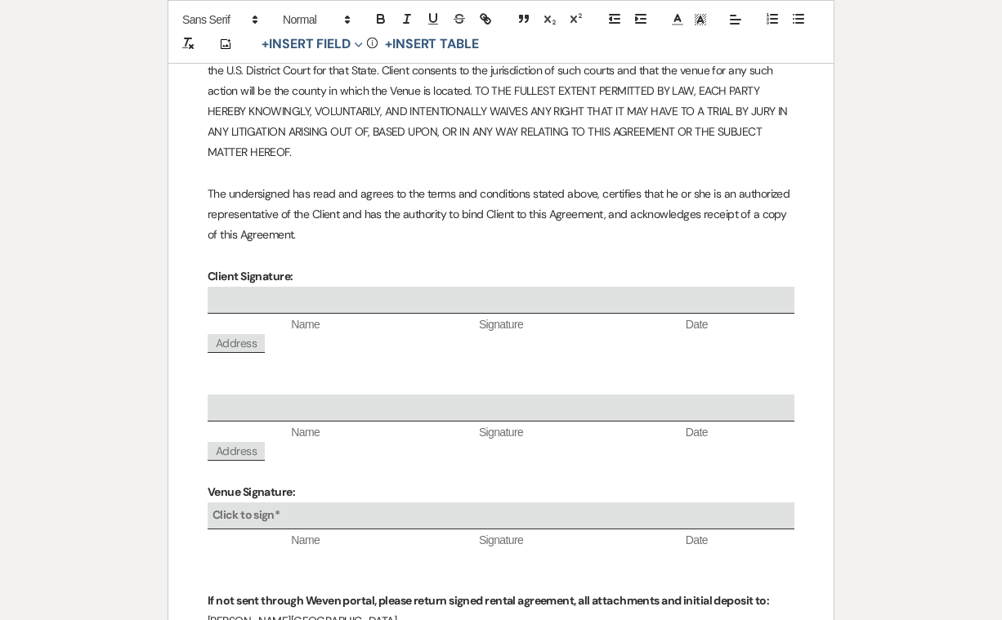
click at [300, 533] on span "Name" at bounding box center [305, 541] width 195 height 16
select select "owner"
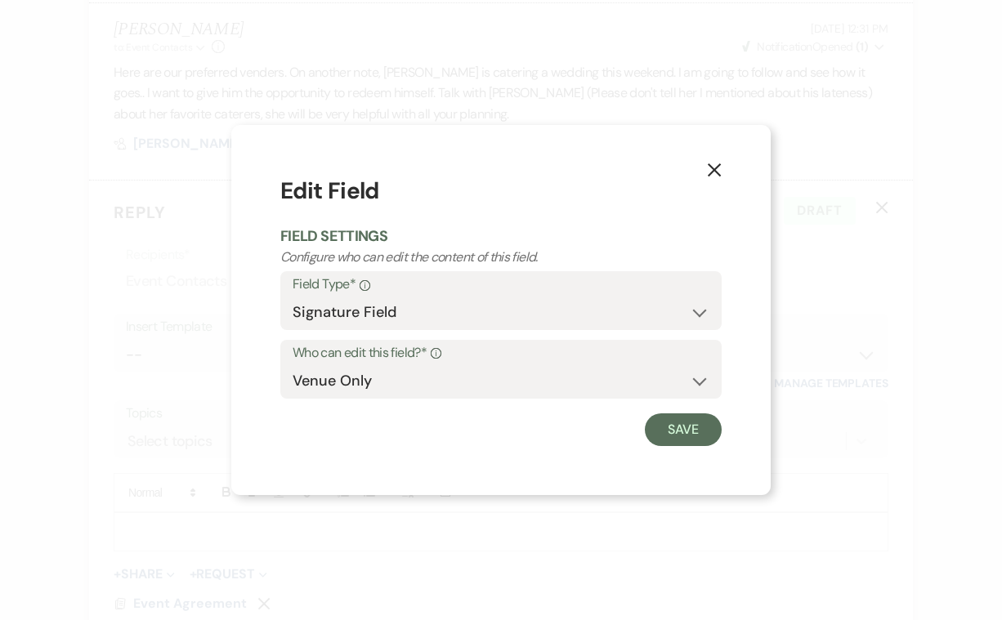
click at [715, 166] on icon "X" at bounding box center [714, 170] width 15 height 15
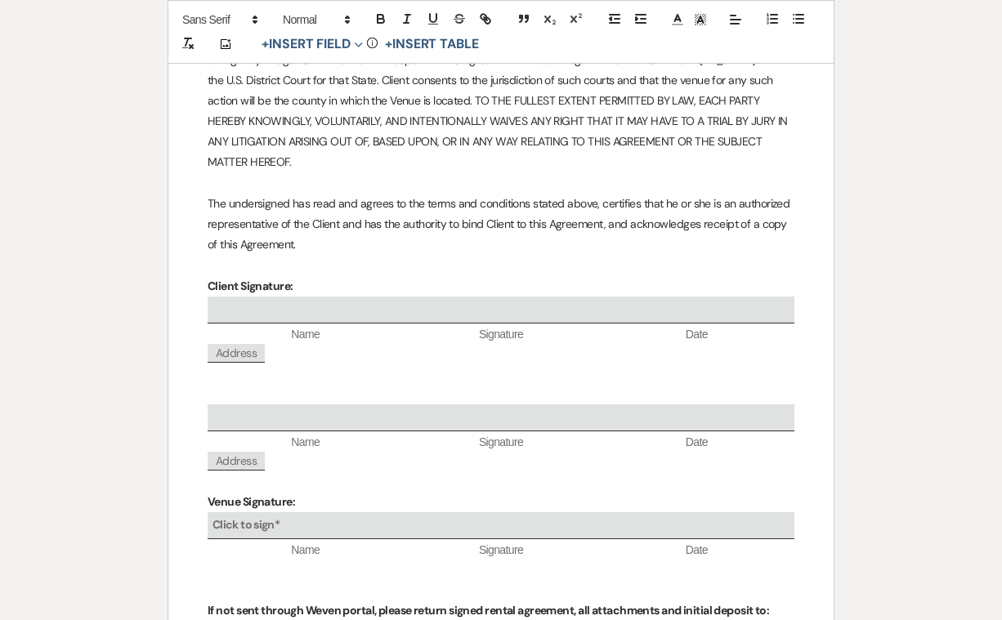
scroll to position [9161, 0]
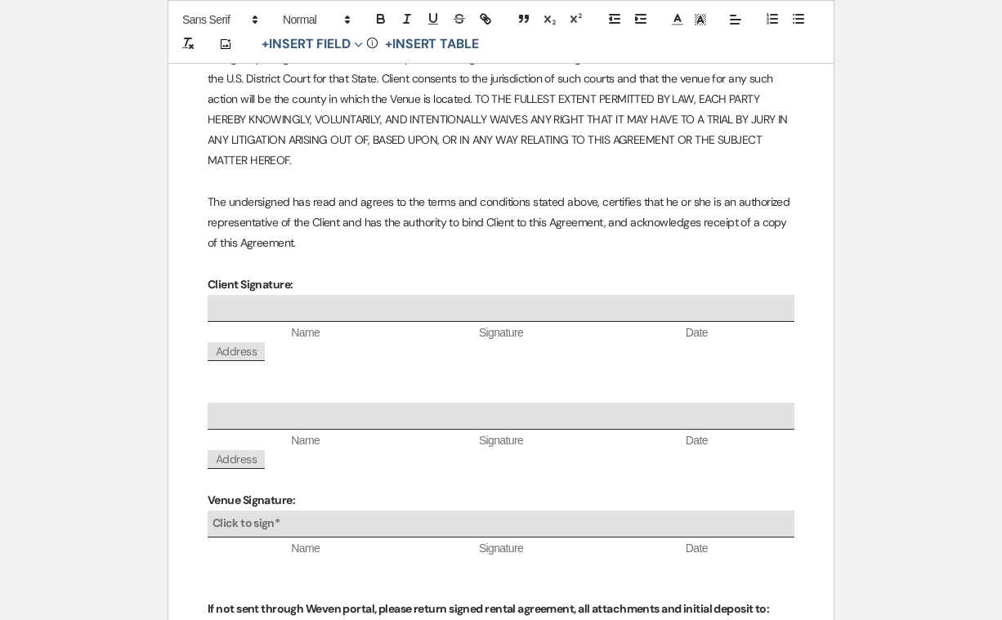
click at [304, 490] on p "Venue Signature:" at bounding box center [501, 500] width 587 height 20
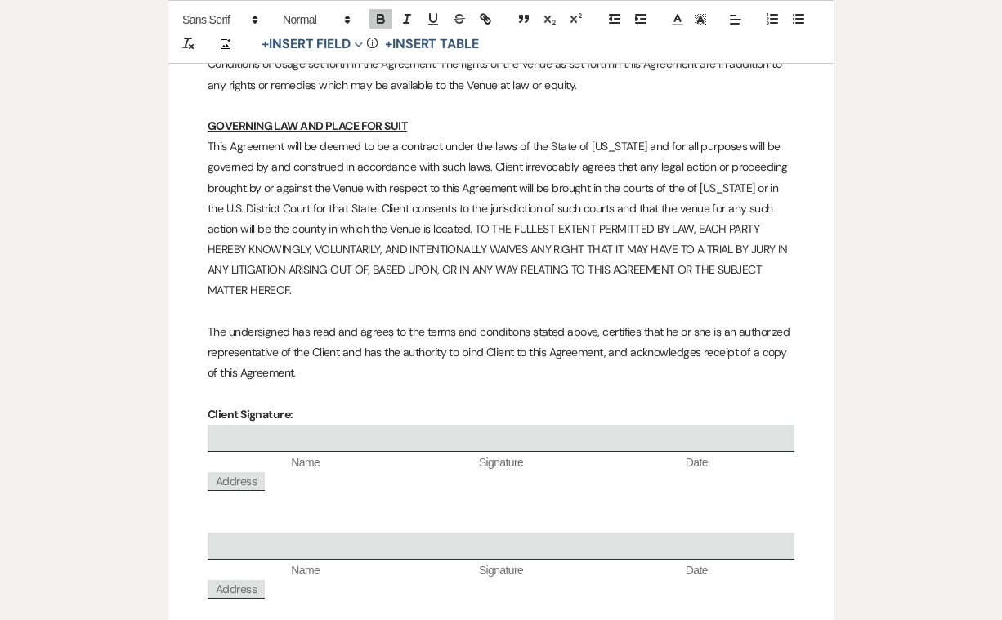
scroll to position [9027, 0]
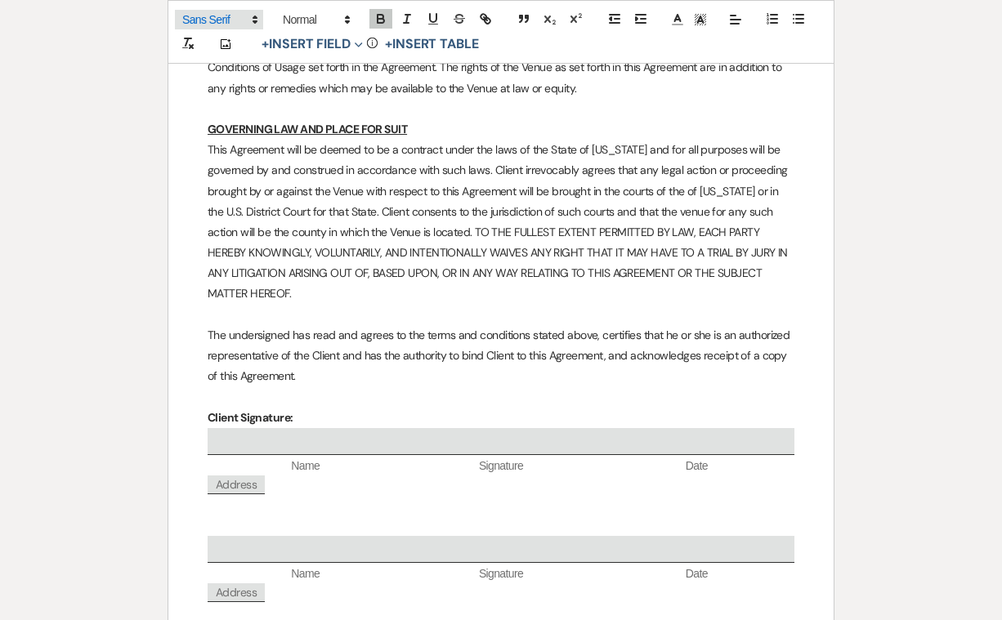
click at [257, 17] on polygon at bounding box center [254, 17] width 3 height 2
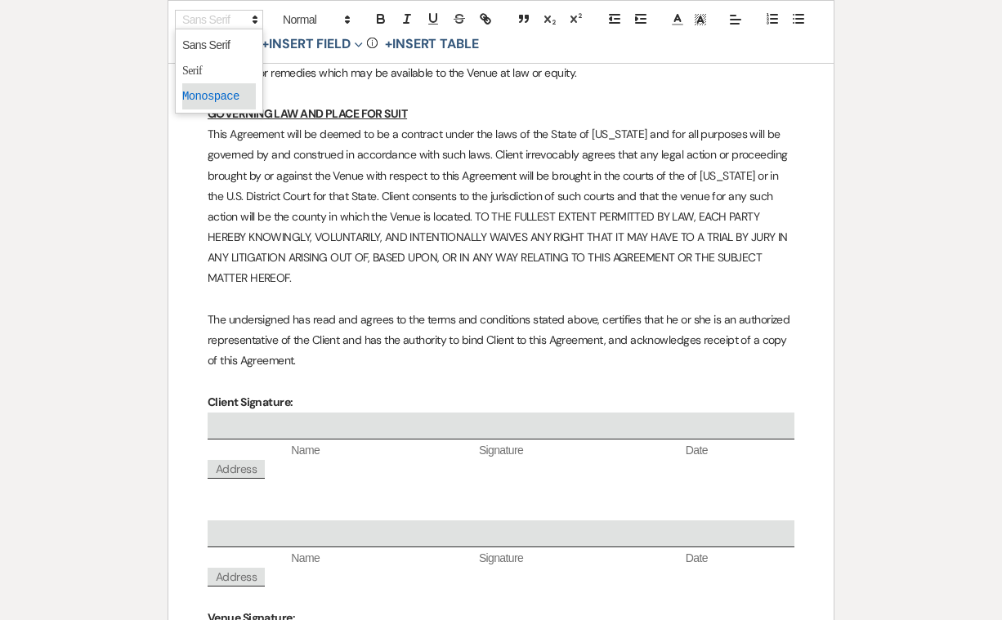
scroll to position [9038, 0]
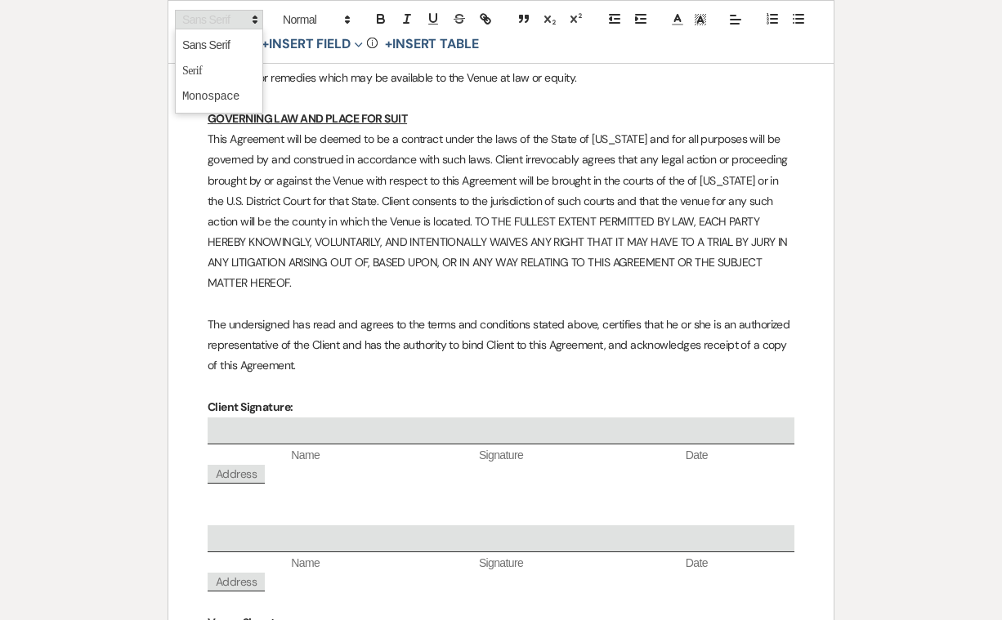
click at [255, 21] on polygon at bounding box center [254, 22] width 3 height 2
click at [253, 16] on icon at bounding box center [255, 19] width 15 height 15
click at [302, 613] on p "Venue Signature:" at bounding box center [501, 623] width 587 height 20
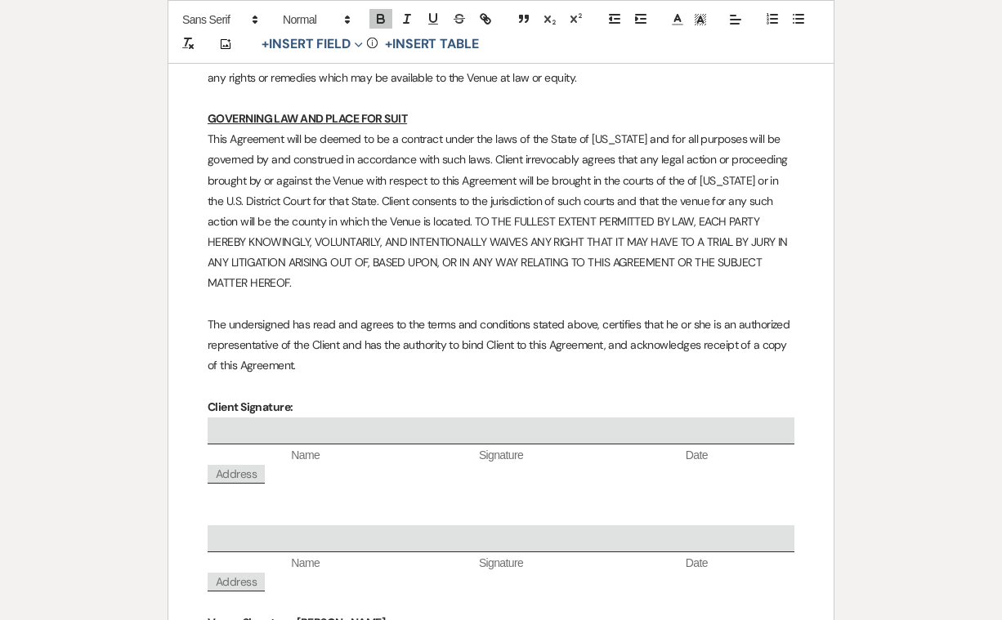
select select "owner"
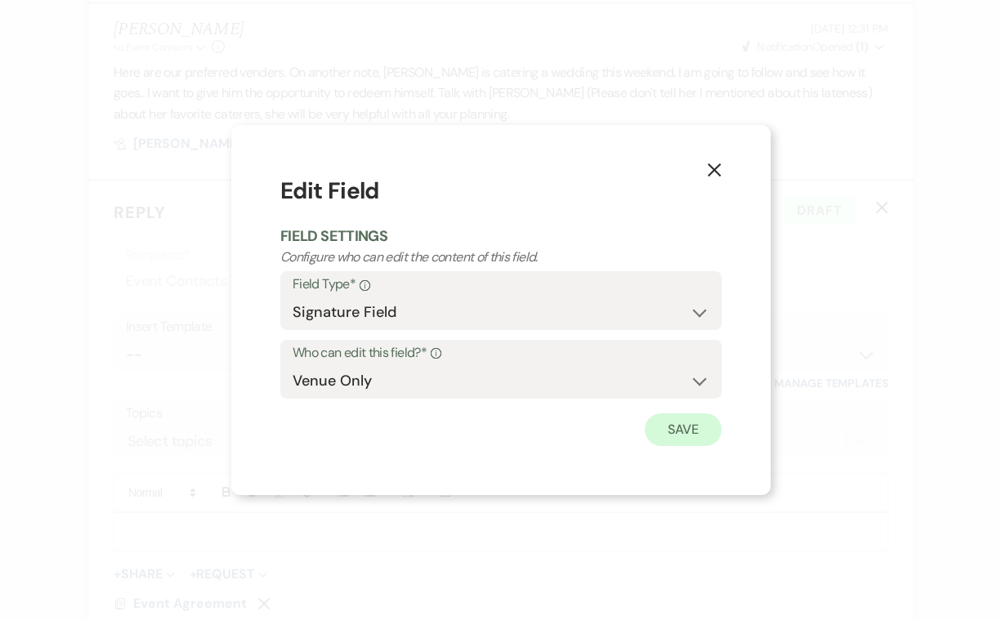
click at [684, 427] on button "Save" at bounding box center [683, 430] width 77 height 33
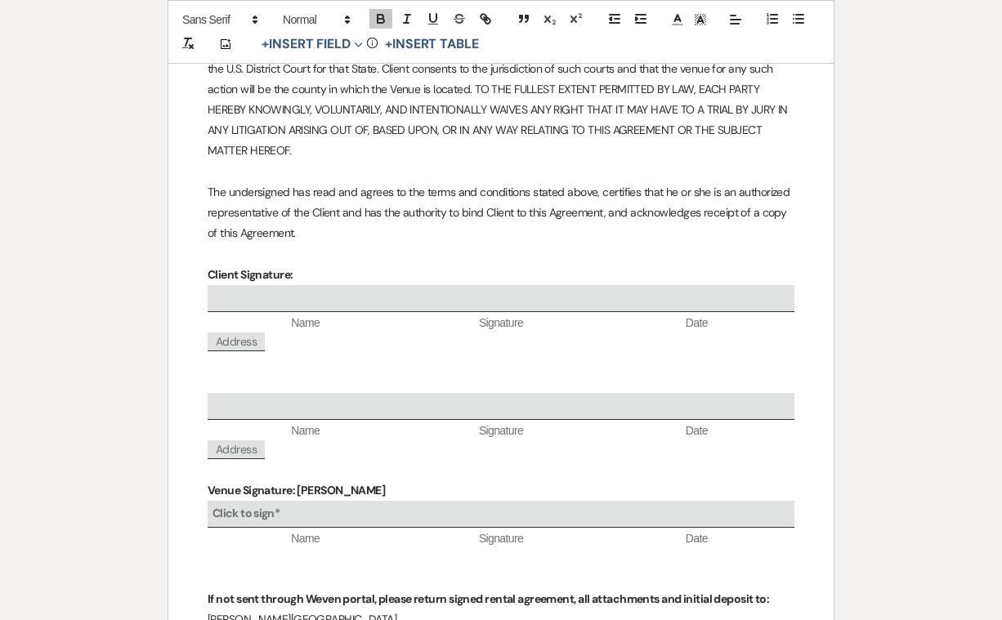
scroll to position [9169, 0]
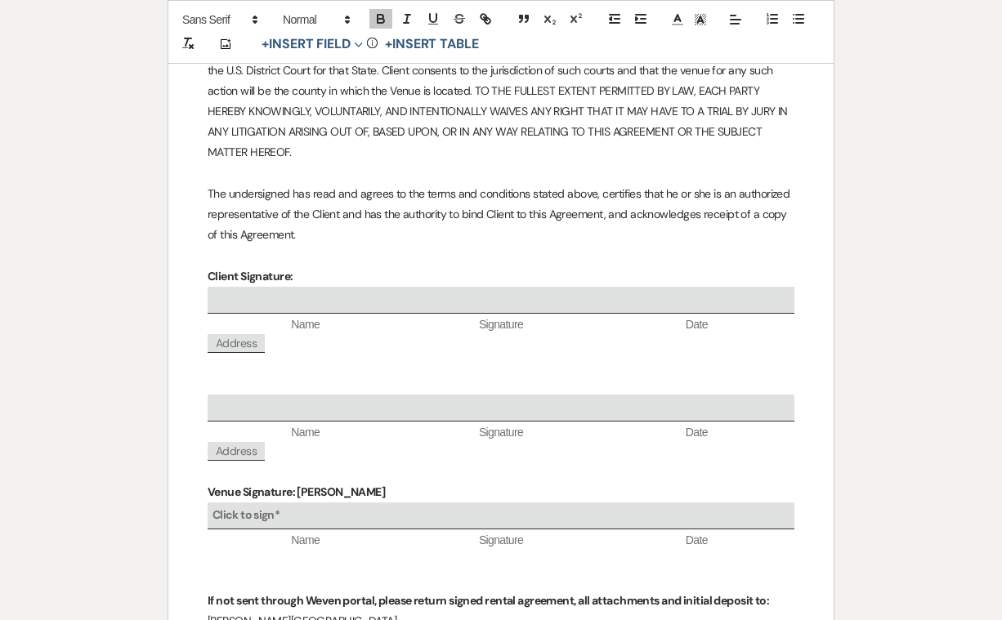
click at [257, 508] on b "Click to sign*" at bounding box center [245, 515] width 67 height 15
select select "owner"
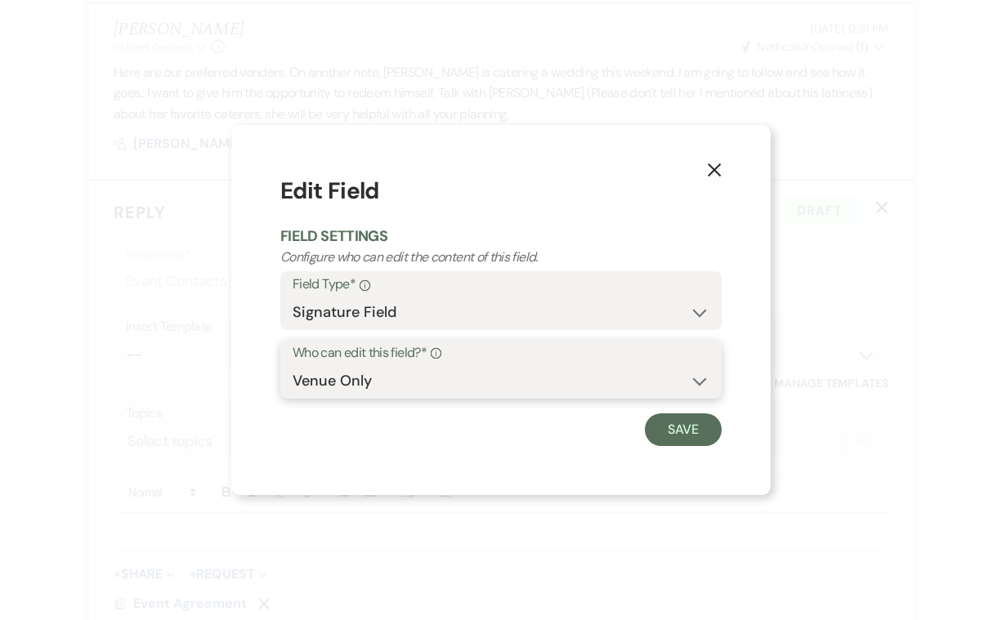
click at [700, 380] on select "Client Only Venue Only" at bounding box center [501, 381] width 417 height 32
click at [676, 432] on button "Save" at bounding box center [683, 430] width 77 height 33
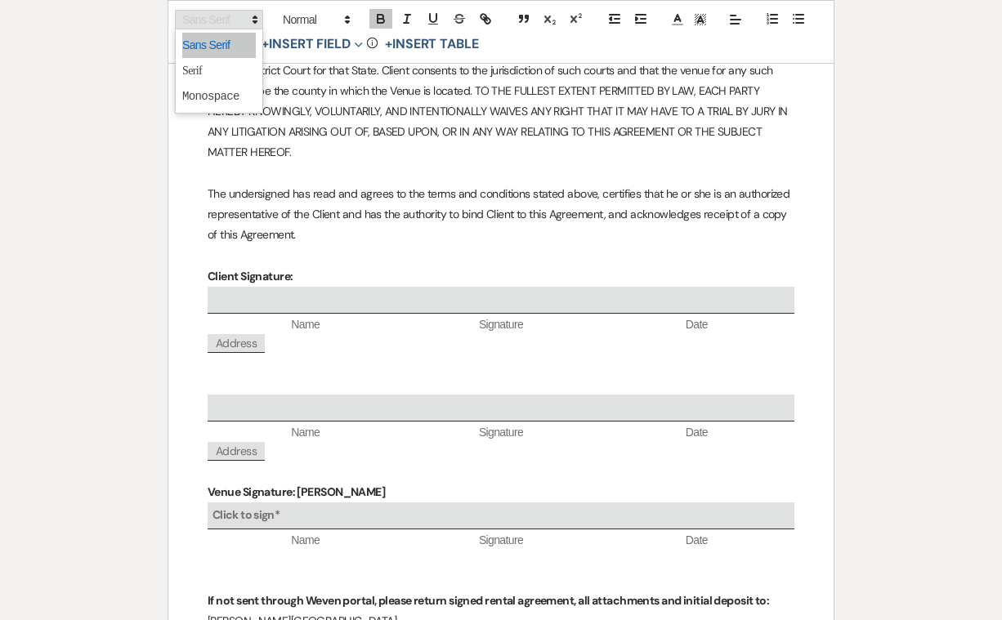
click at [251, 21] on icon at bounding box center [255, 19] width 15 height 15
click at [199, 67] on span at bounding box center [219, 70] width 74 height 25
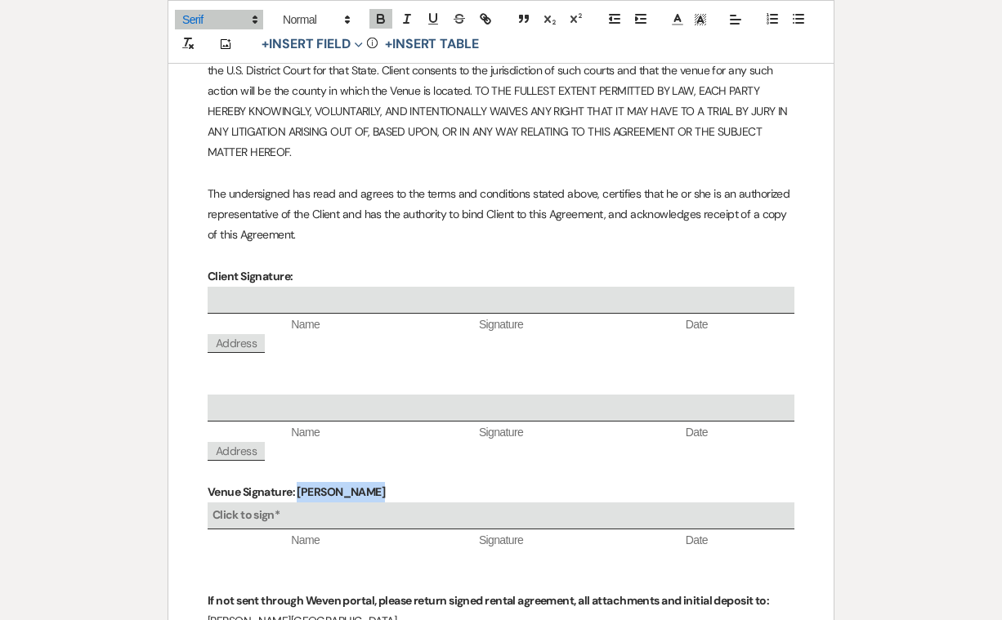
drag, startPoint x: 360, startPoint y: 273, endPoint x: 299, endPoint y: 275, distance: 60.5
click at [298, 482] on p "Venue Signature: Paula Riggs ﻿" at bounding box center [501, 492] width 587 height 20
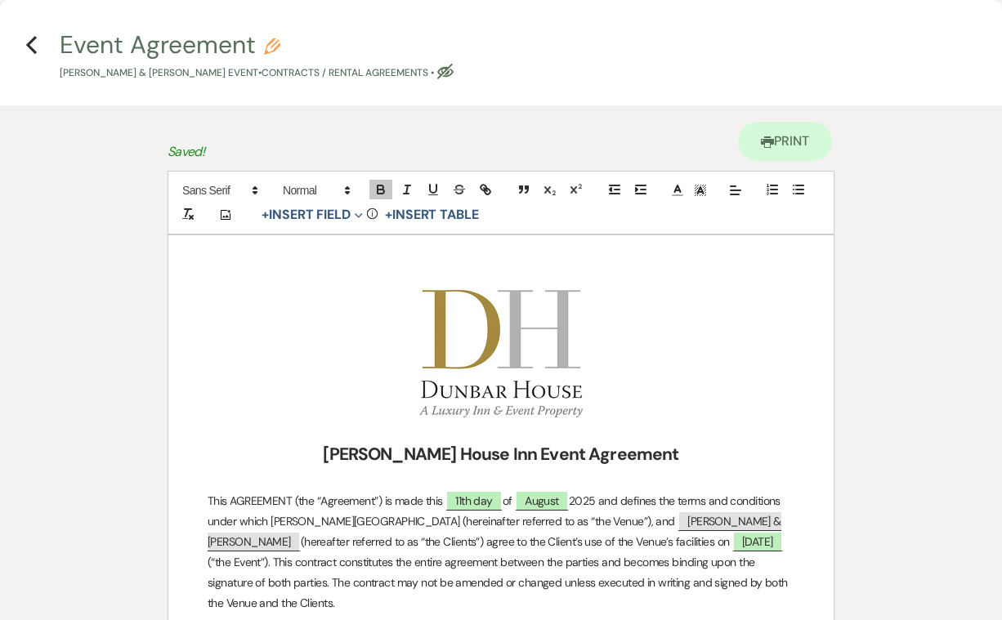
scroll to position [0, 0]
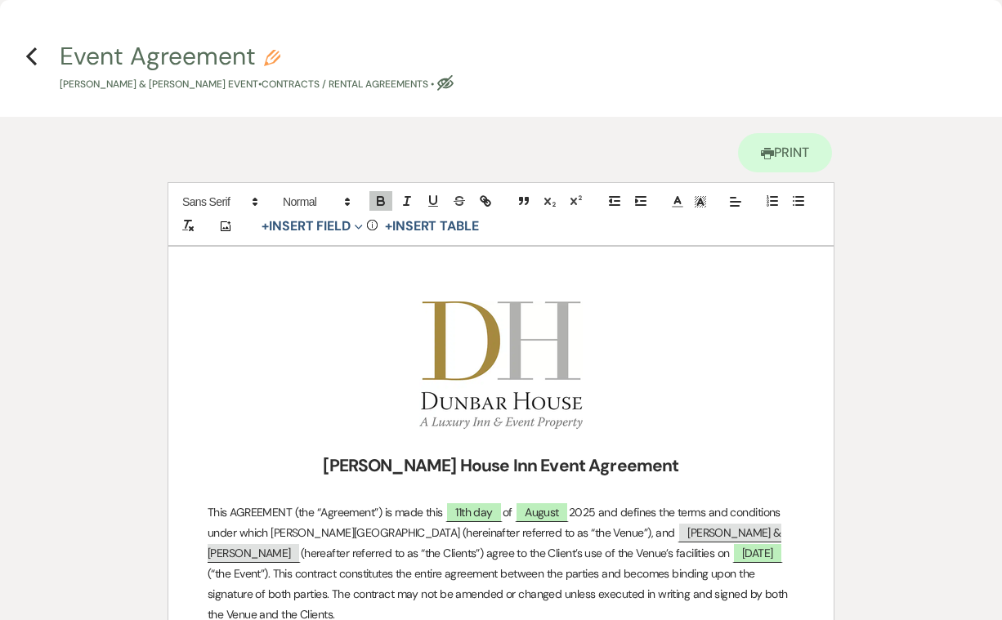
click at [648, 152] on div "Printer Print" at bounding box center [501, 149] width 667 height 65
click at [762, 145] on link "Printer Print" at bounding box center [785, 152] width 94 height 39
click at [30, 51] on icon "Previous" at bounding box center [31, 57] width 12 height 20
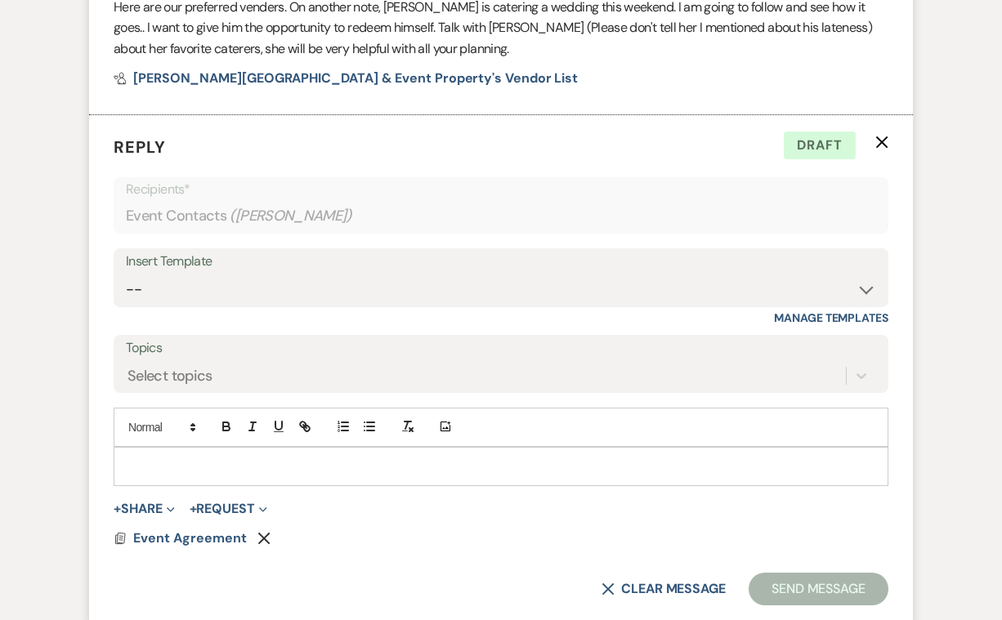
scroll to position [5091, 0]
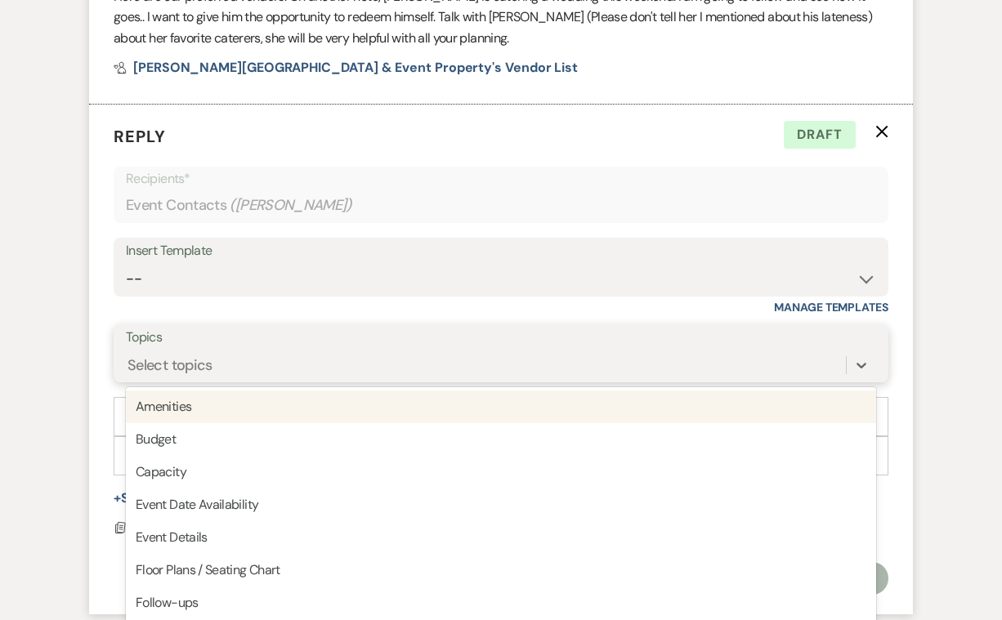
click at [252, 351] on div "Select topics" at bounding box center [486, 365] width 720 height 29
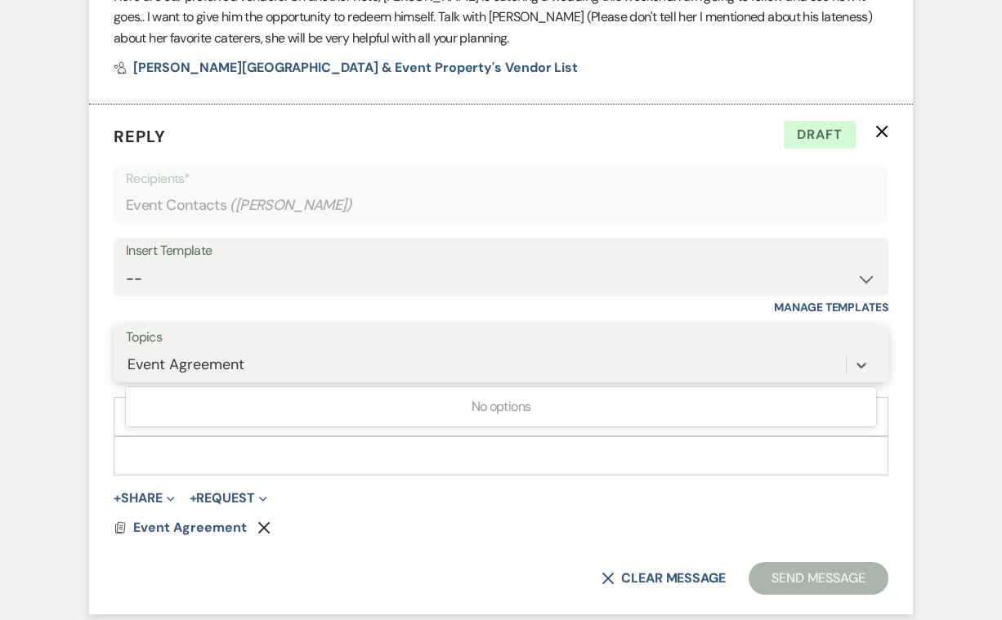
type input "Event Agreement"
click at [860, 357] on icon at bounding box center [861, 365] width 16 height 16
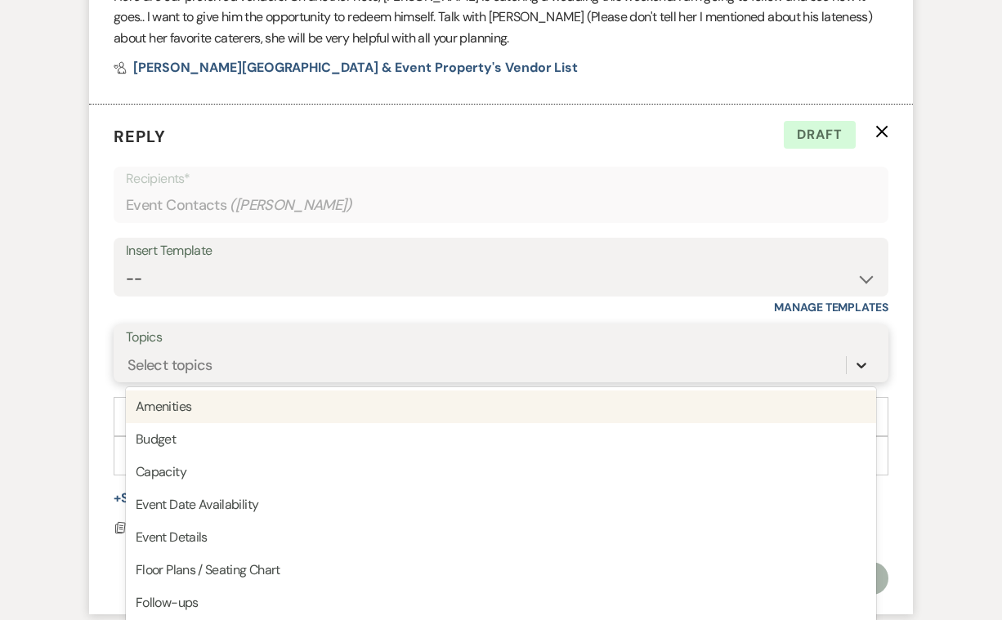
click at [861, 357] on icon at bounding box center [861, 365] width 16 height 16
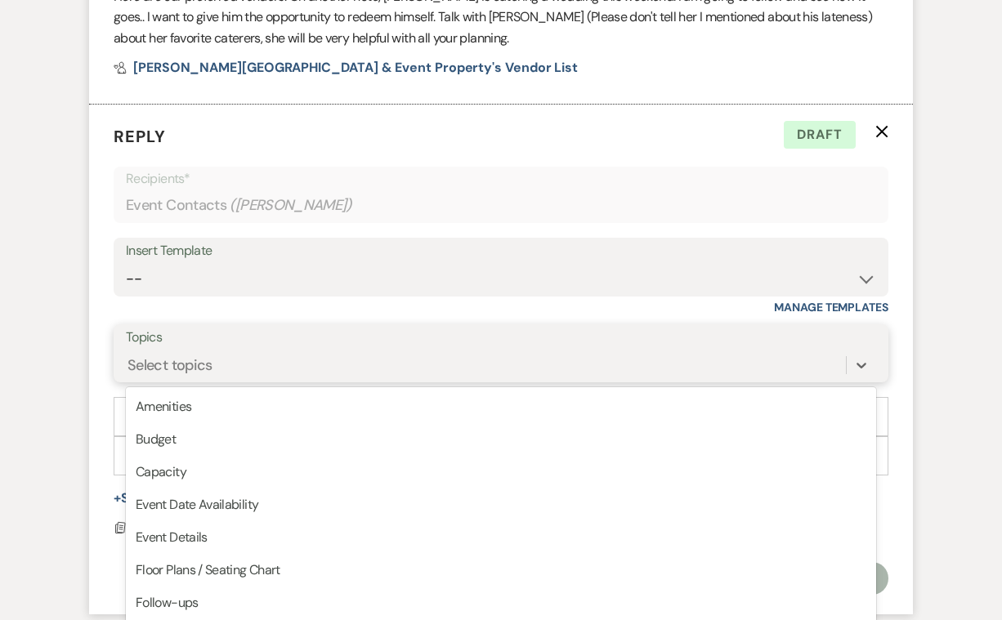
scroll to position [0, 0]
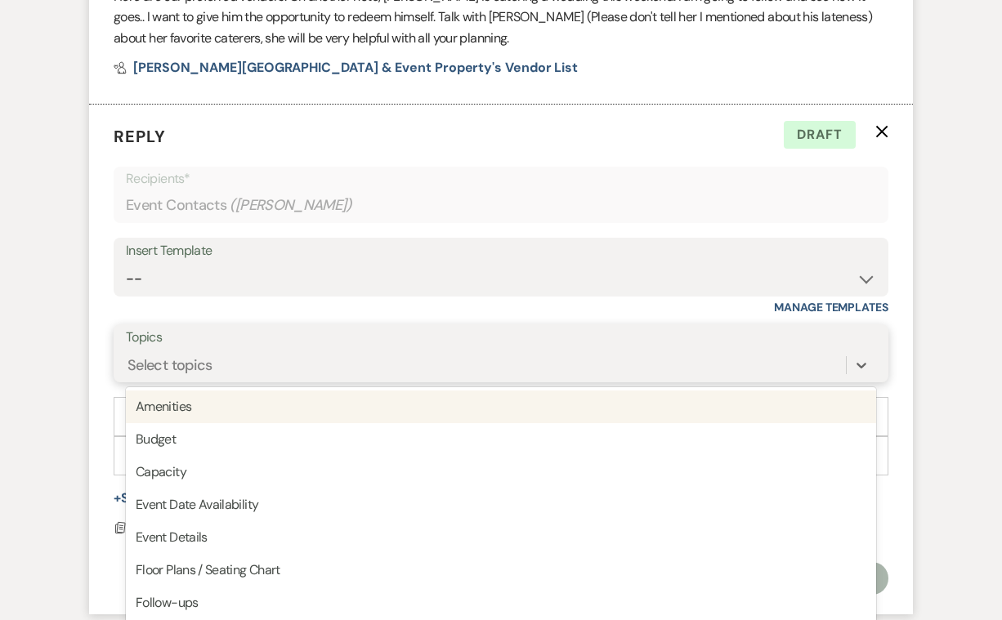
click at [324, 350] on div "Select topics" at bounding box center [501, 365] width 750 height 31
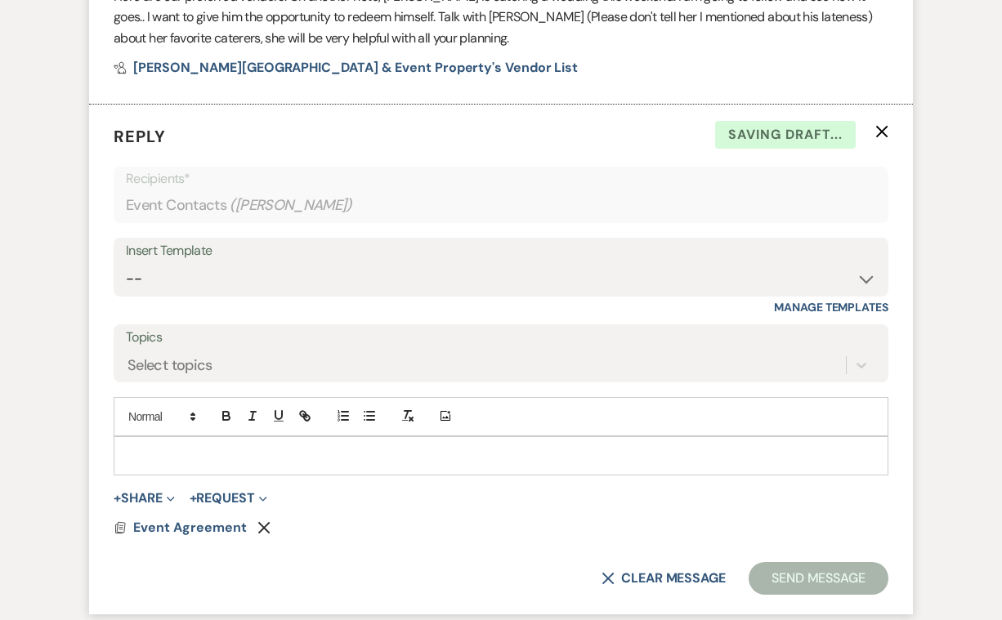
click at [149, 447] on p at bounding box center [501, 456] width 749 height 18
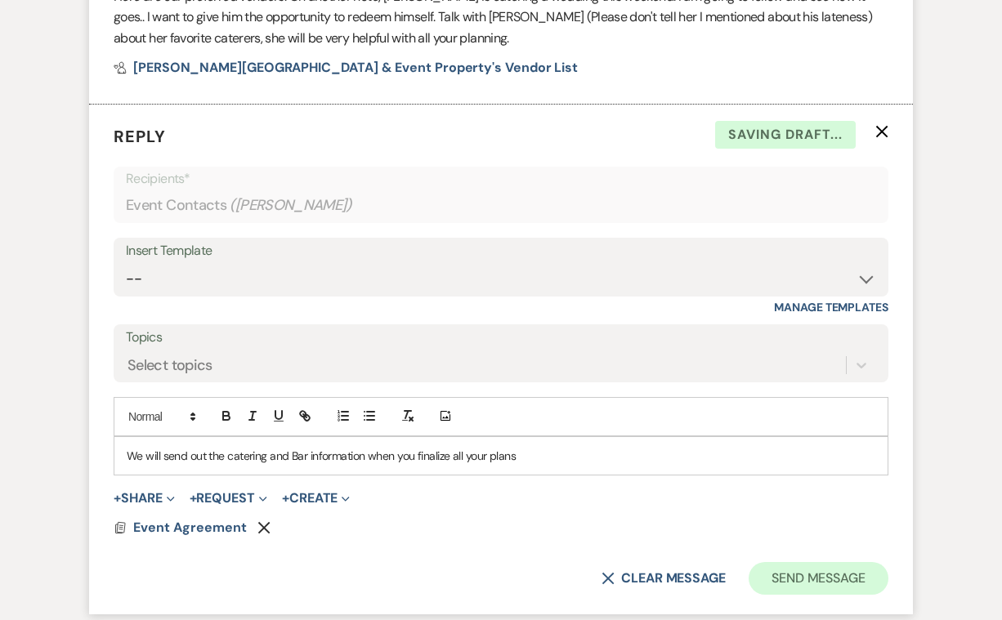
click at [785, 562] on button "Send Message" at bounding box center [819, 578] width 140 height 33
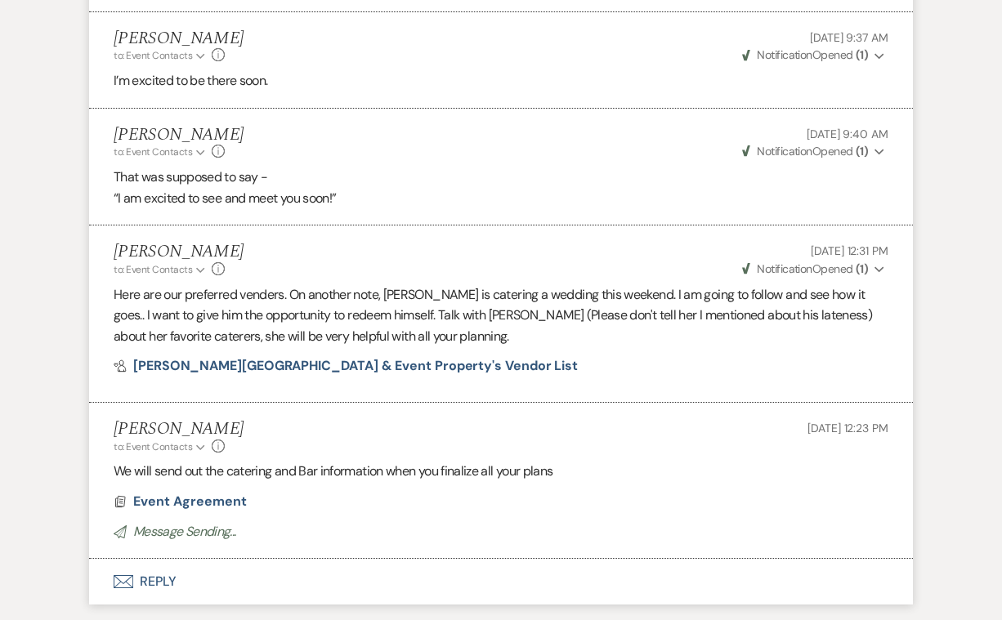
scroll to position [4772, 0]
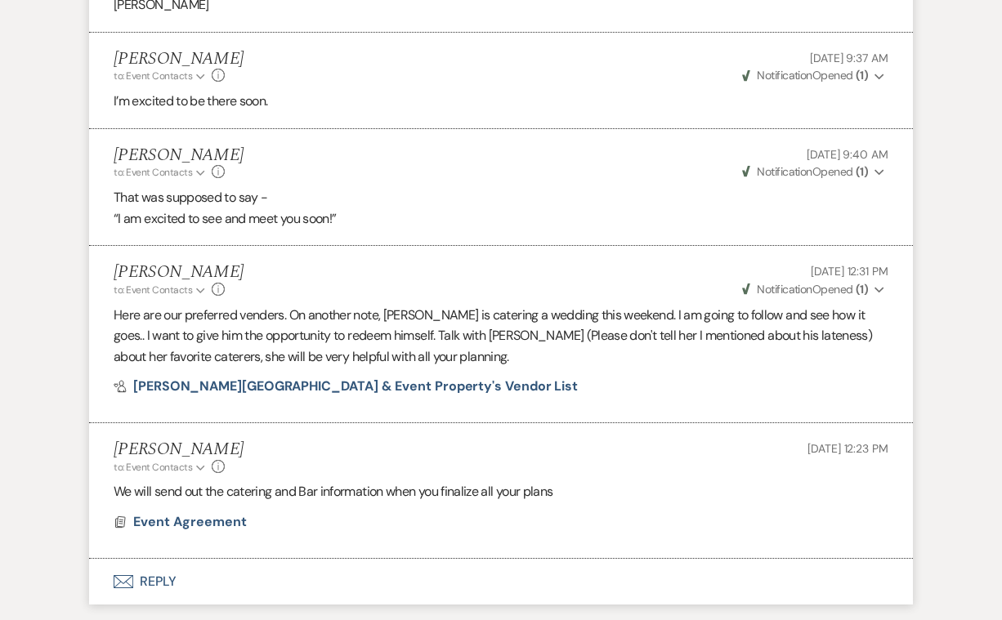
click at [126, 575] on icon "Envelope" at bounding box center [124, 581] width 20 height 13
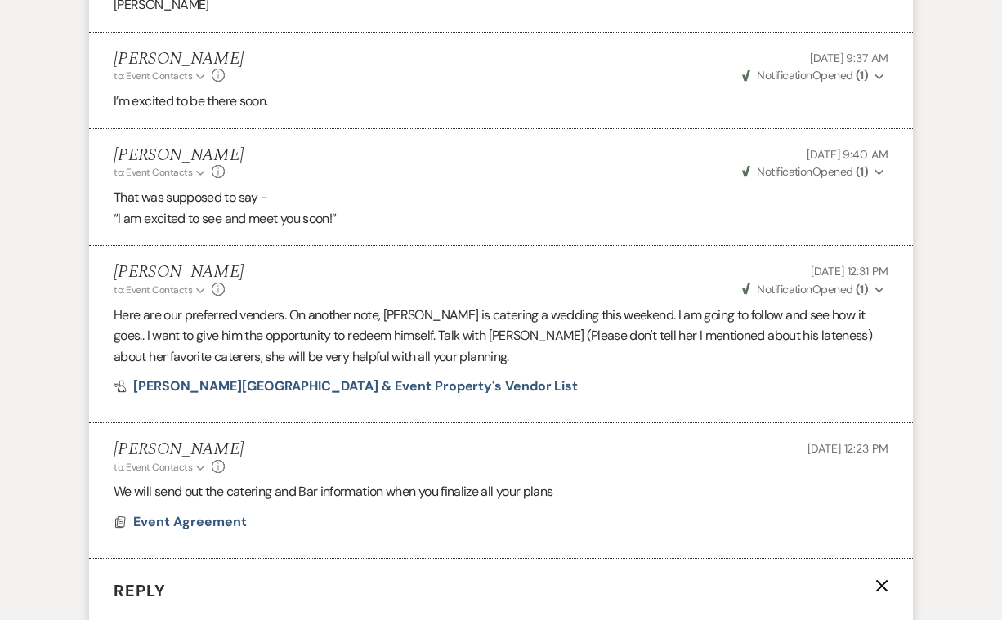
scroll to position [5149, 0]
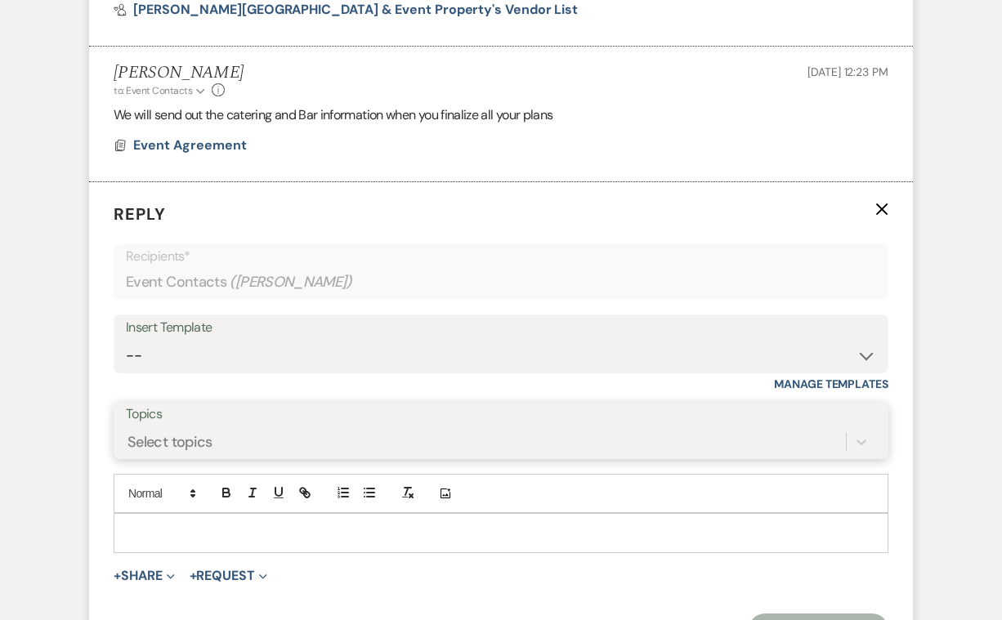
click at [226, 428] on div "Select topics" at bounding box center [486, 442] width 720 height 29
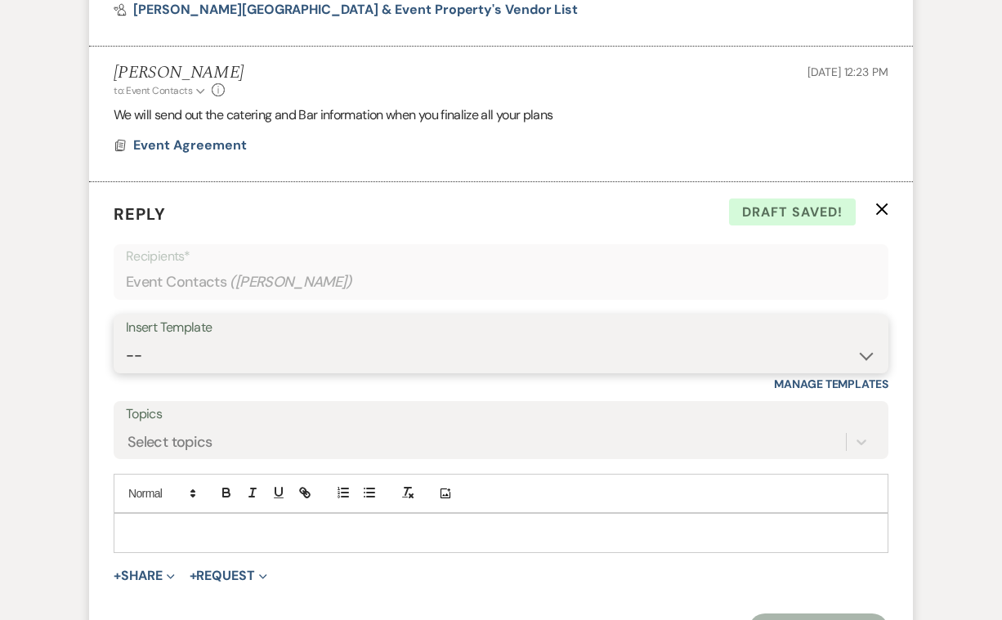
select select "3362"
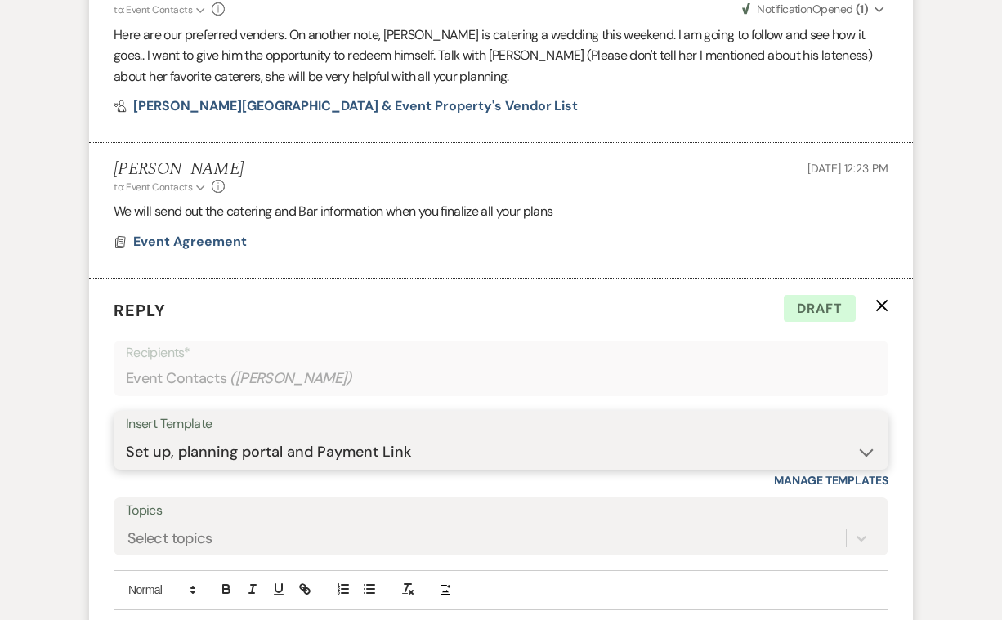
scroll to position [5052, 0]
click at [230, 499] on label "Topics" at bounding box center [501, 511] width 750 height 24
click at [129, 528] on input "Topics" at bounding box center [128, 539] width 2 height 22
click at [230, 499] on label "Topics" at bounding box center [501, 511] width 750 height 24
click at [129, 528] on input "Topics" at bounding box center [128, 539] width 2 height 22
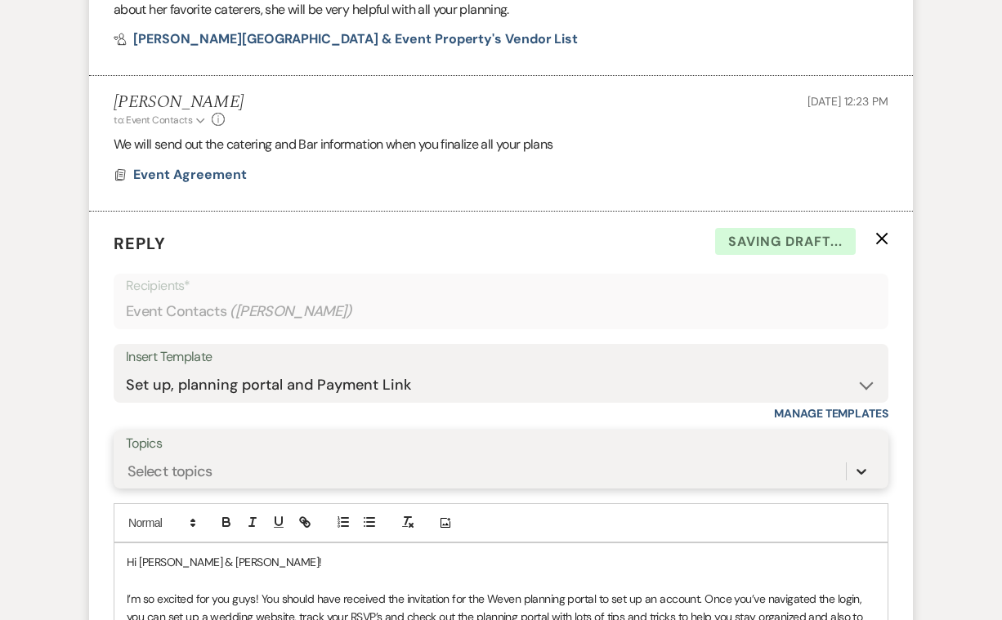
click at [863, 456] on div "0 results available. Select is focused ,type to refine list, press Down to open…" at bounding box center [501, 471] width 750 height 31
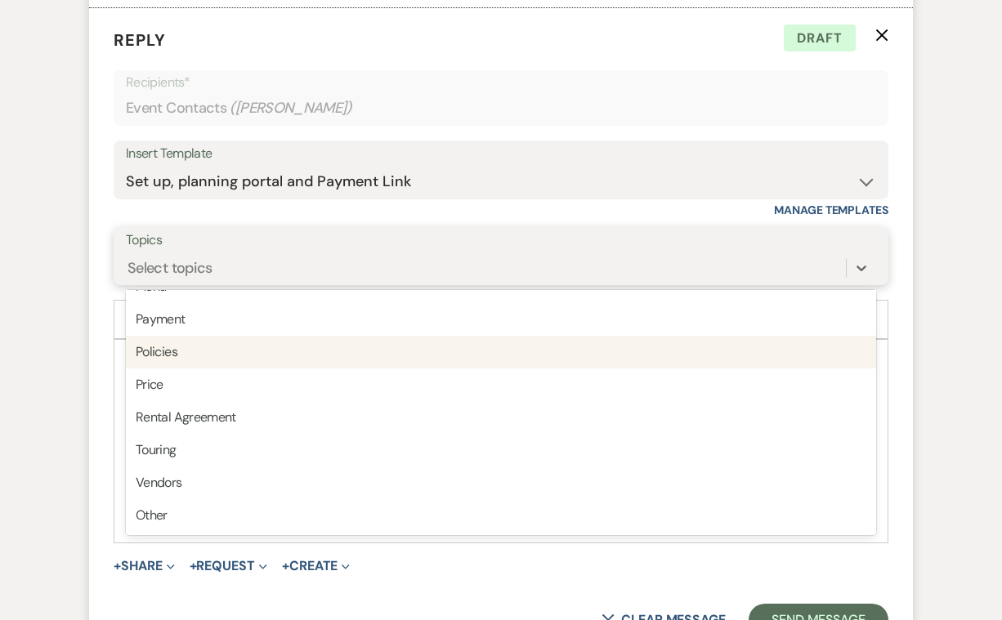
scroll to position [5324, 0]
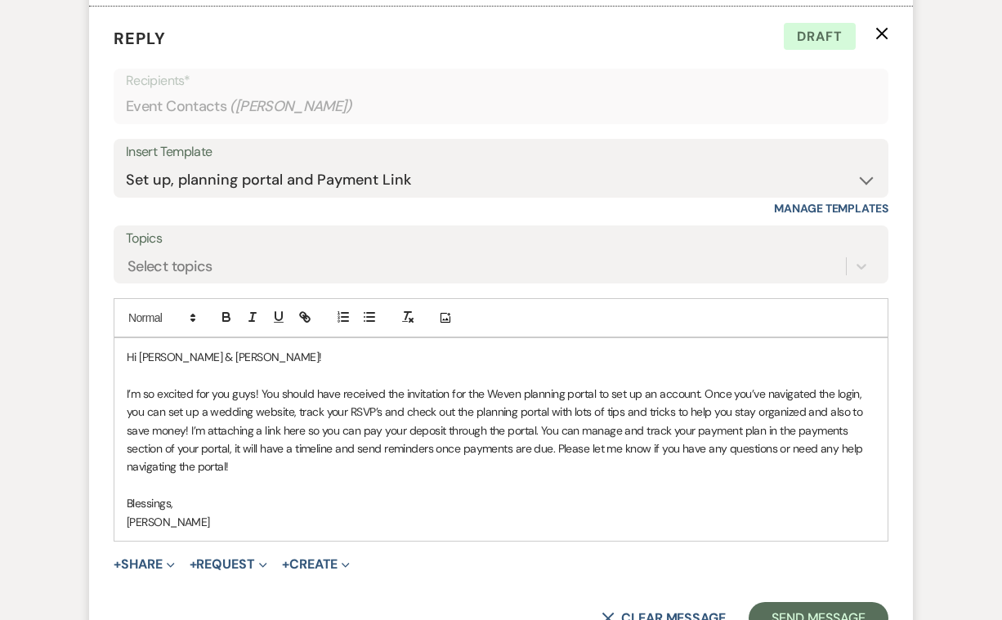
click at [450, 470] on form "Reply X Draft Recipients* Event Contacts ( Julia Kruljac ) Insert Template -- W…" at bounding box center [501, 331] width 824 height 648
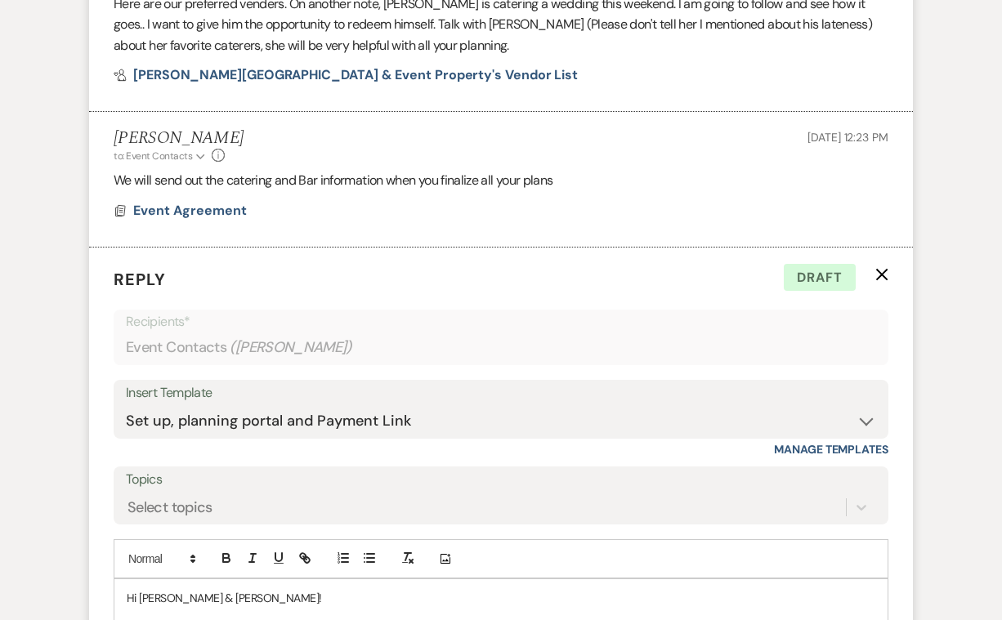
scroll to position [5079, 0]
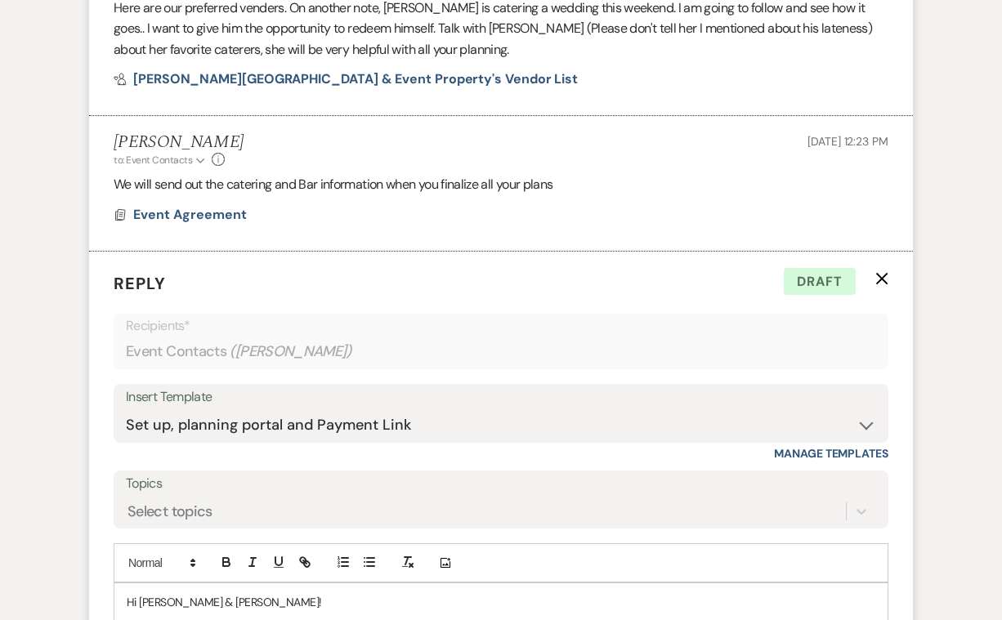
click at [882, 272] on icon "X" at bounding box center [881, 278] width 13 height 13
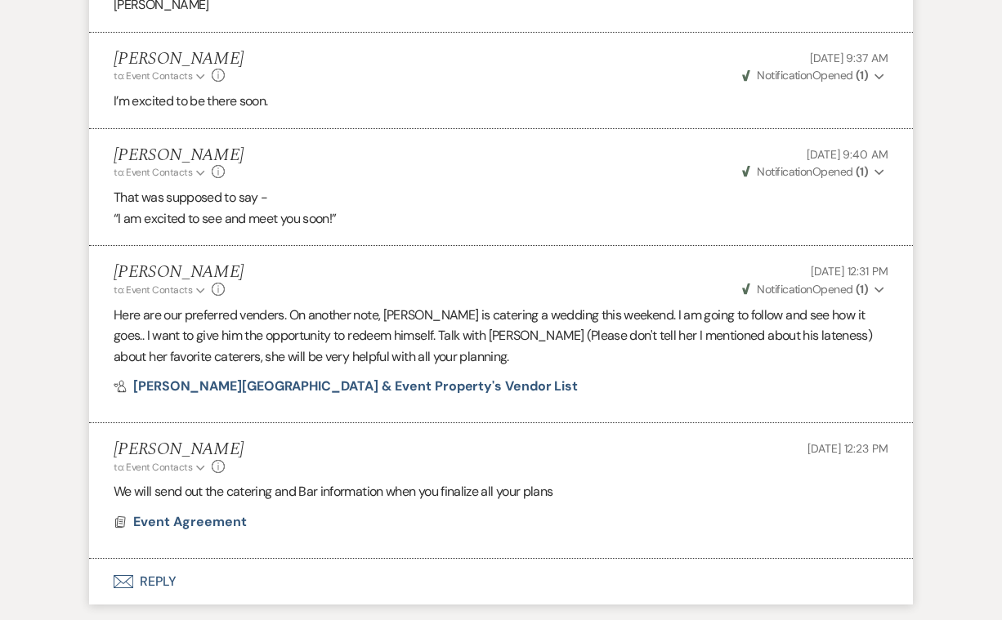
click at [157, 559] on button "Envelope Reply" at bounding box center [501, 582] width 824 height 46
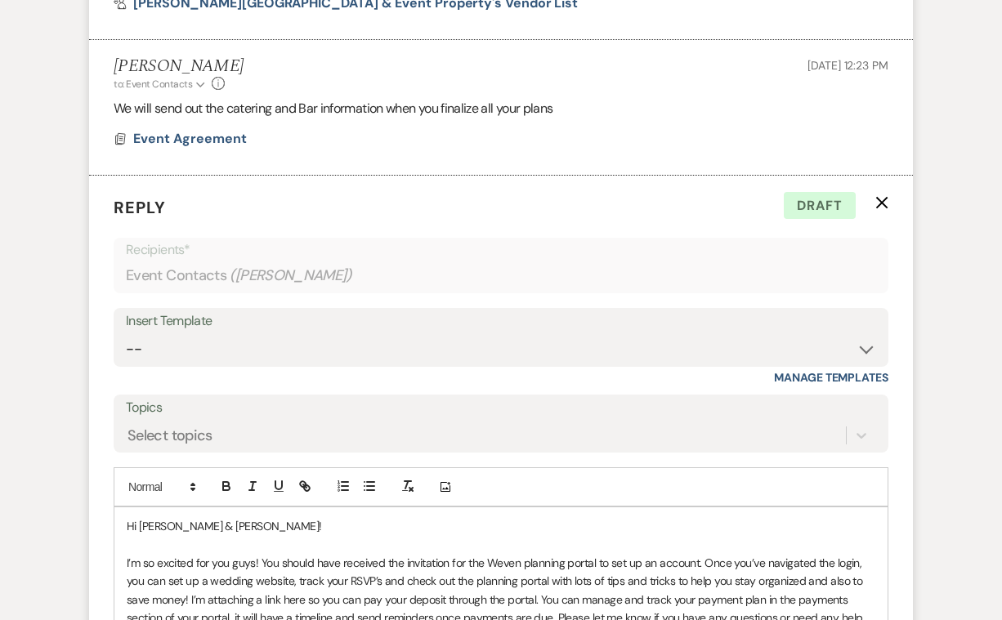
scroll to position [5167, 0]
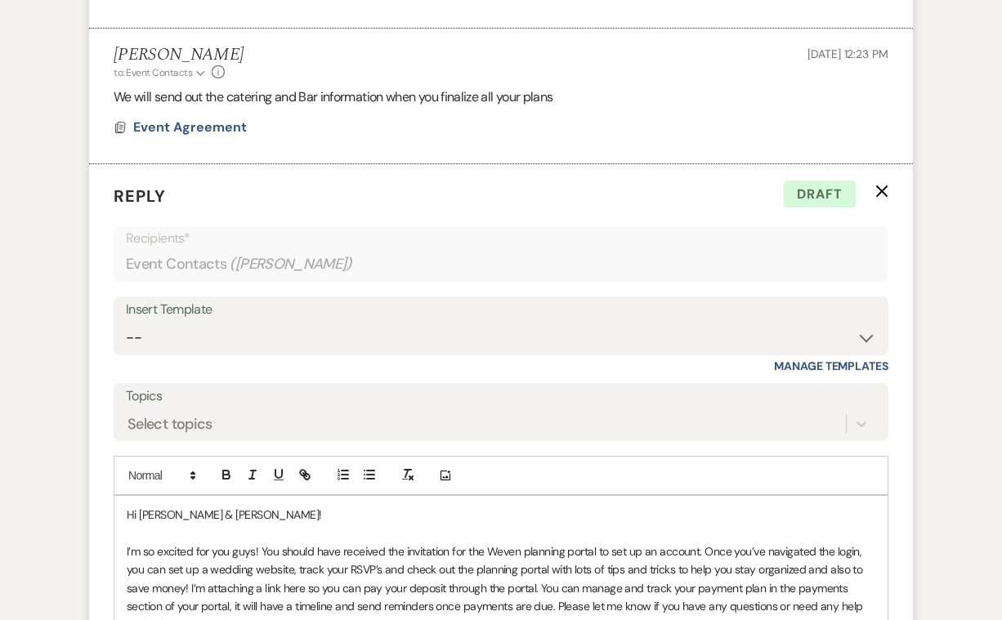
click at [882, 185] on icon "X" at bounding box center [881, 191] width 13 height 13
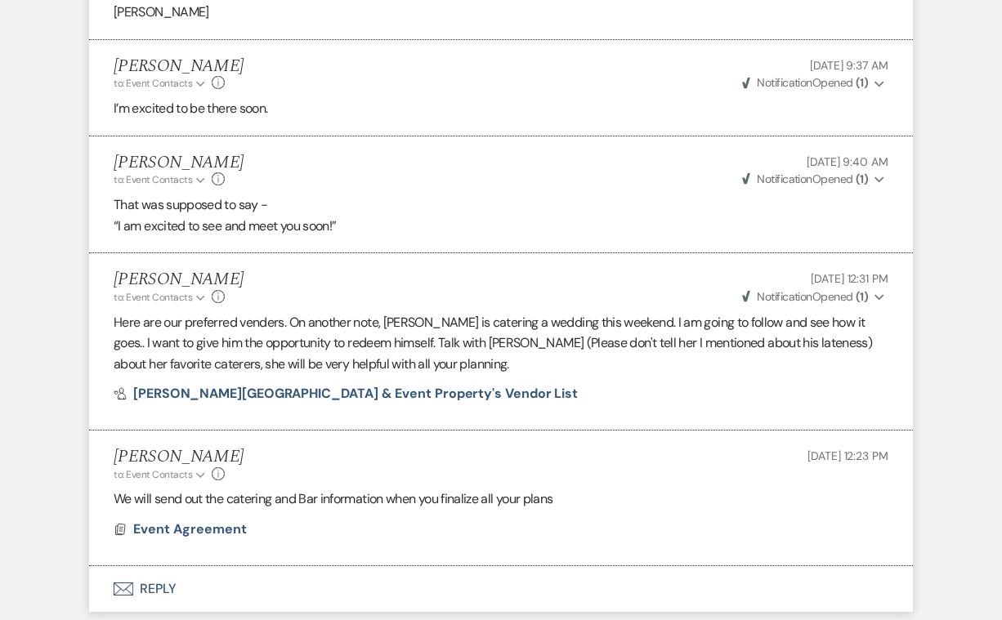
scroll to position [4765, 0]
click at [163, 566] on button "Envelope Reply" at bounding box center [501, 589] width 824 height 46
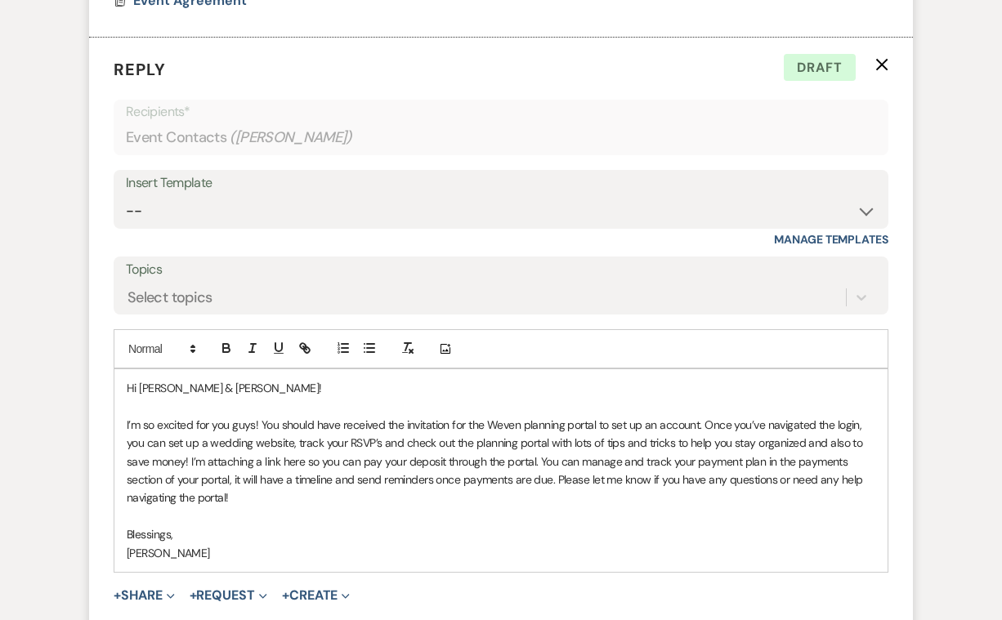
scroll to position [5293, 0]
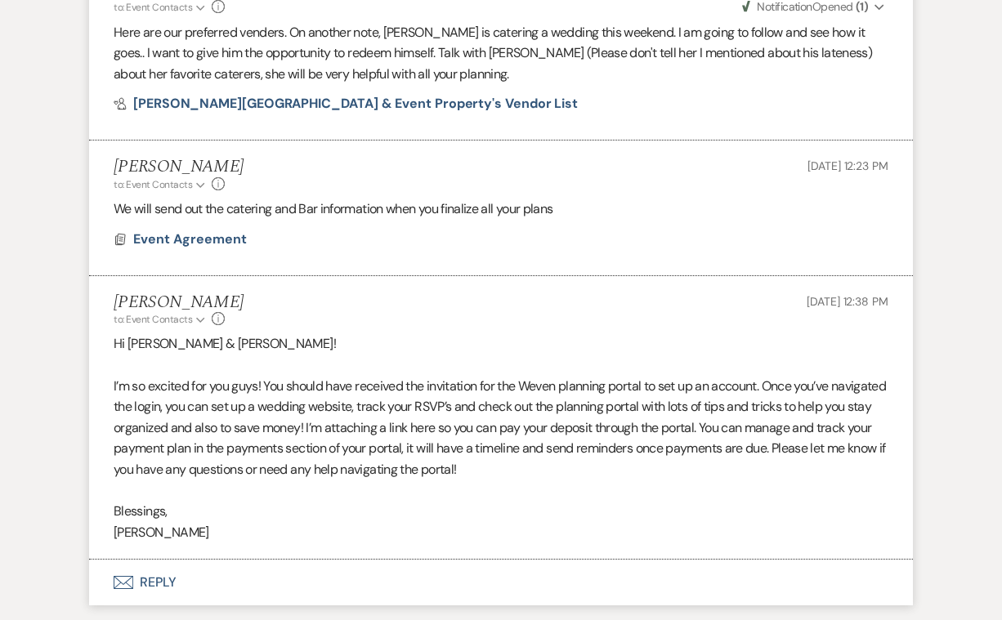
scroll to position [5051, 0]
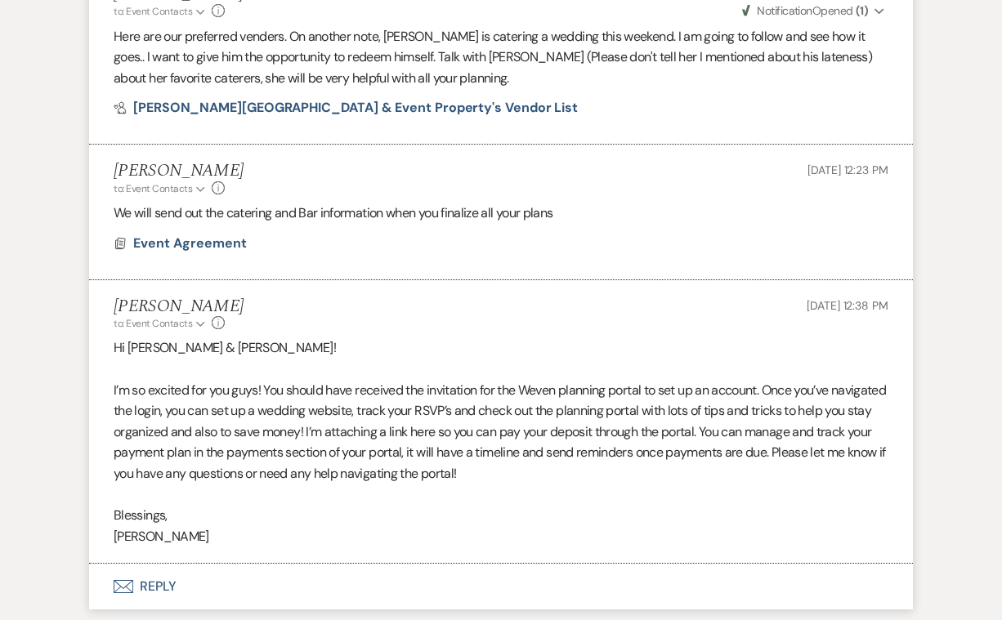
click at [151, 564] on button "Envelope Reply" at bounding box center [501, 587] width 824 height 46
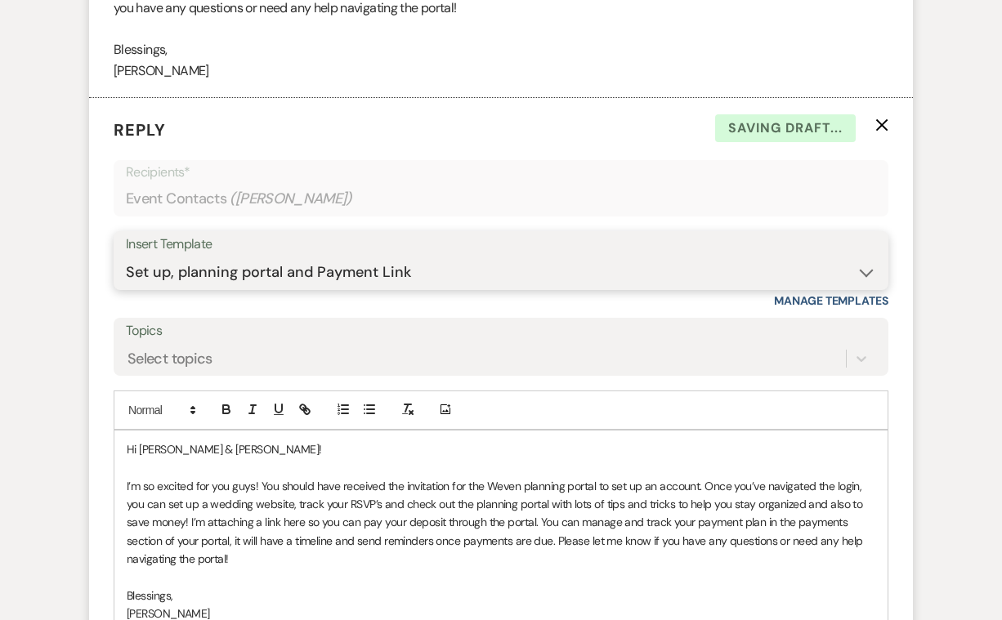
scroll to position [5520, 0]
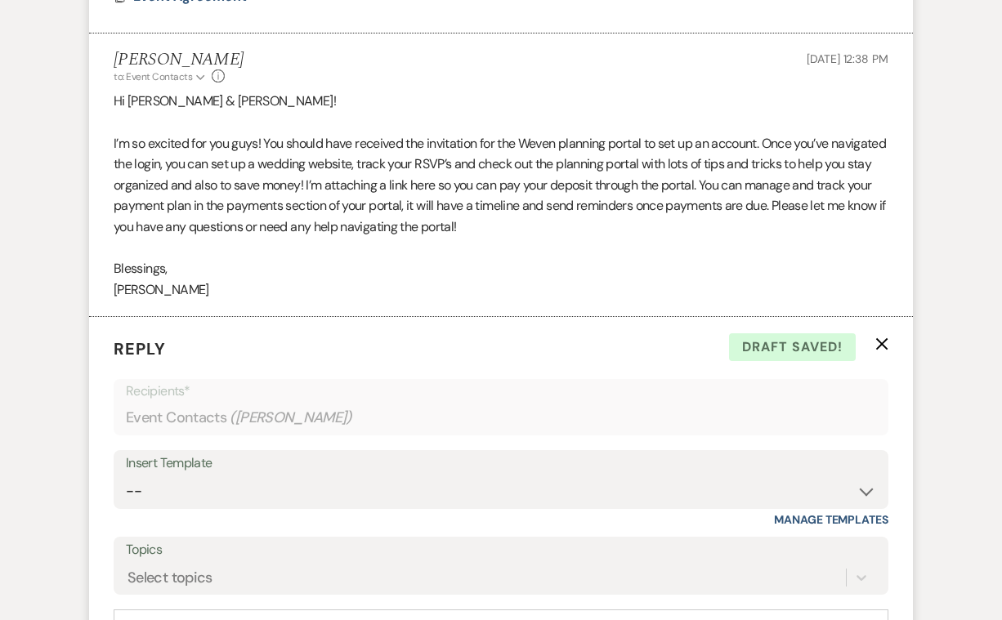
scroll to position [5301, 0]
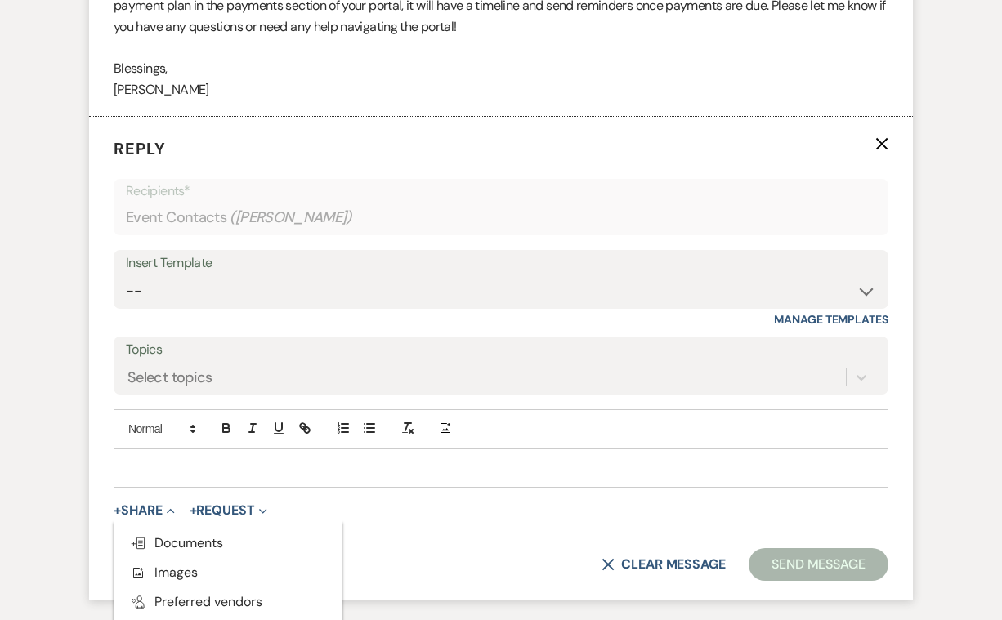
scroll to position [5503, 0]
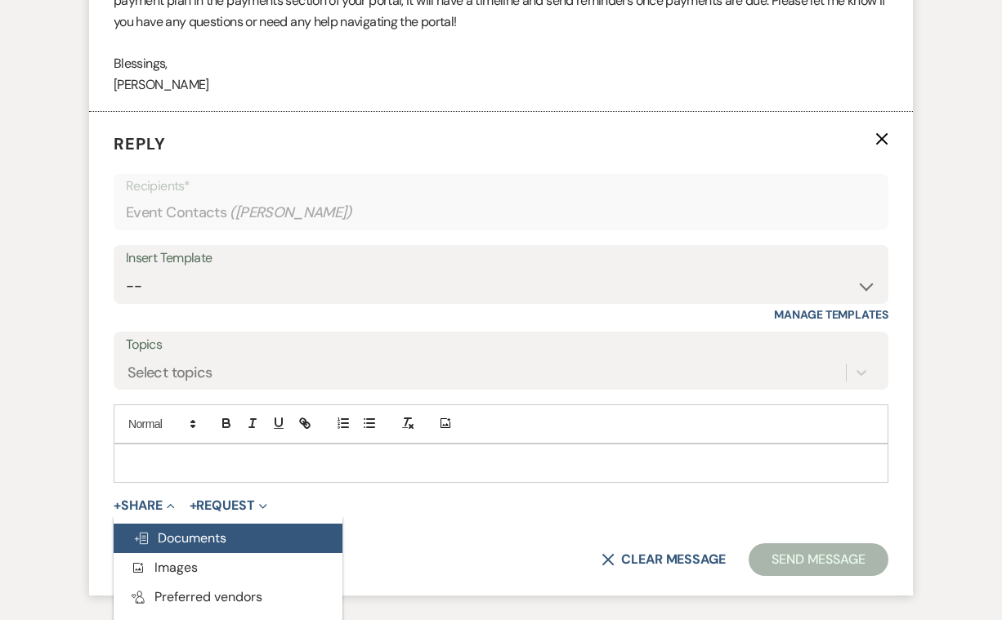
click at [201, 530] on span "Doc Upload Documents" at bounding box center [179, 538] width 93 height 17
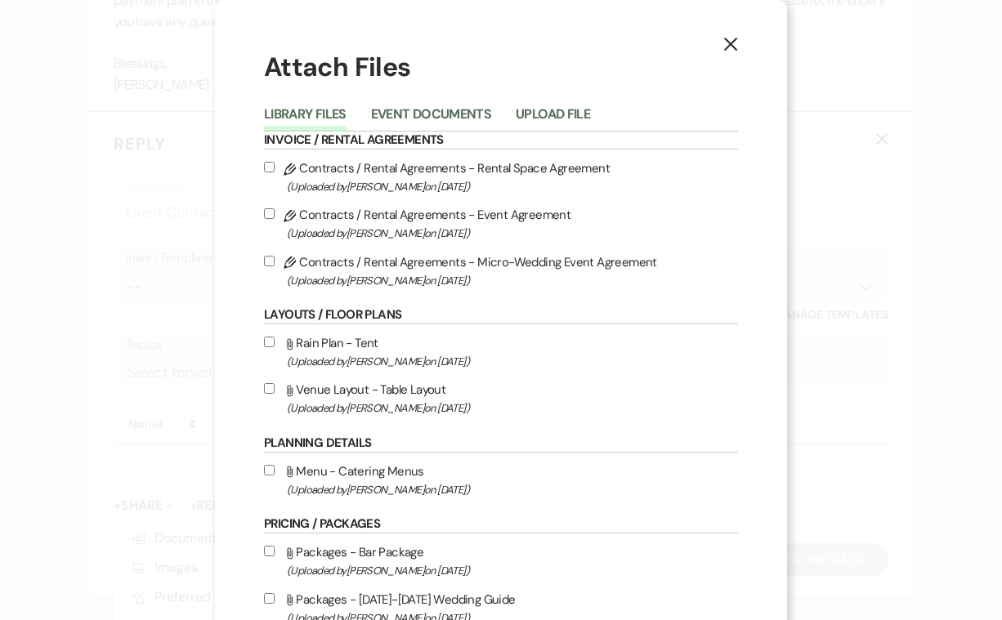
scroll to position [0, 0]
click at [732, 40] on icon "X" at bounding box center [730, 44] width 15 height 15
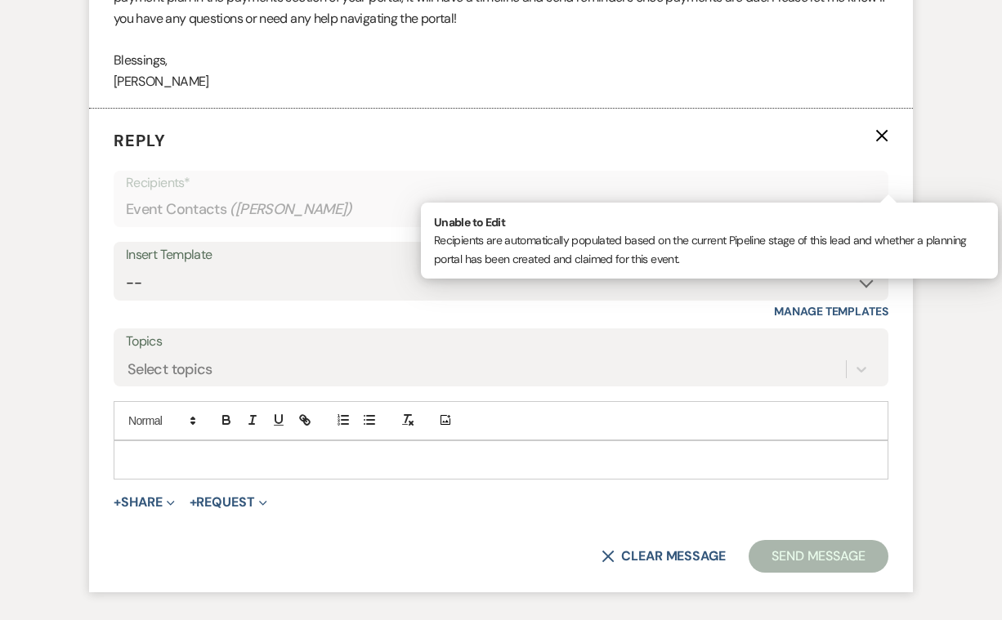
scroll to position [5505, 0]
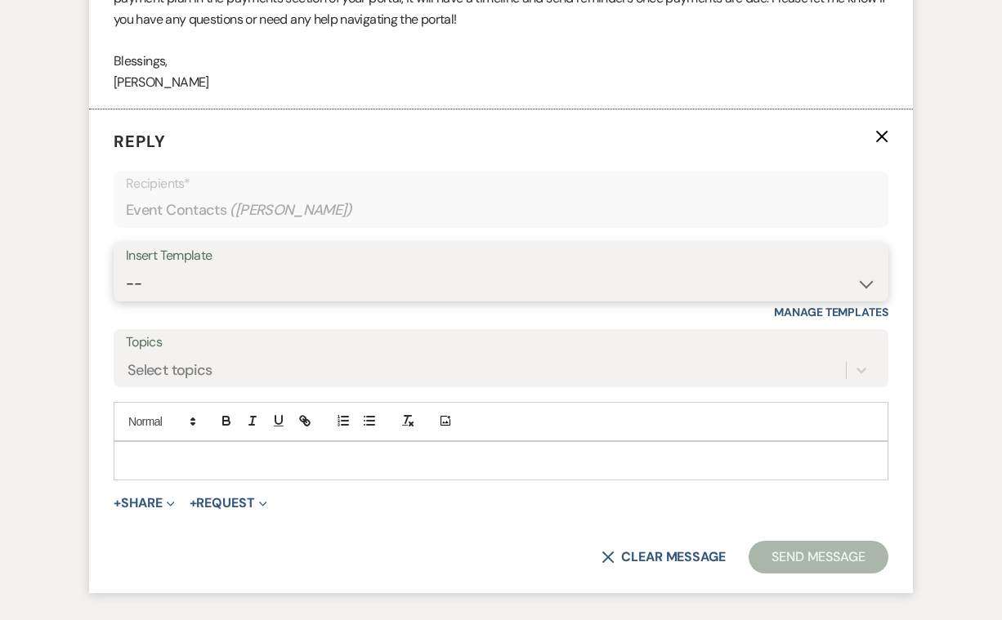
select select "14"
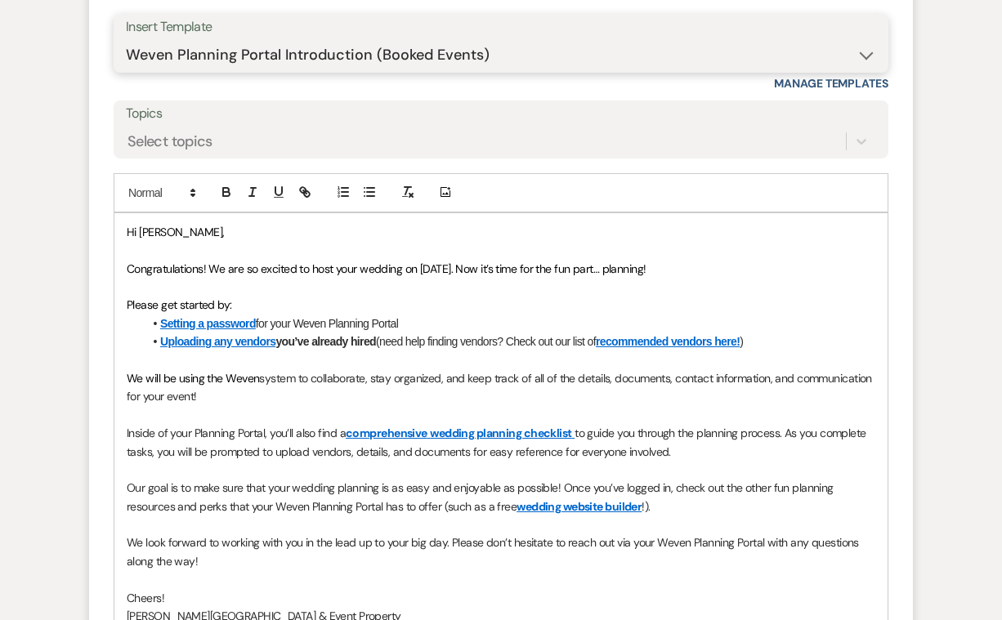
scroll to position [5737, 0]
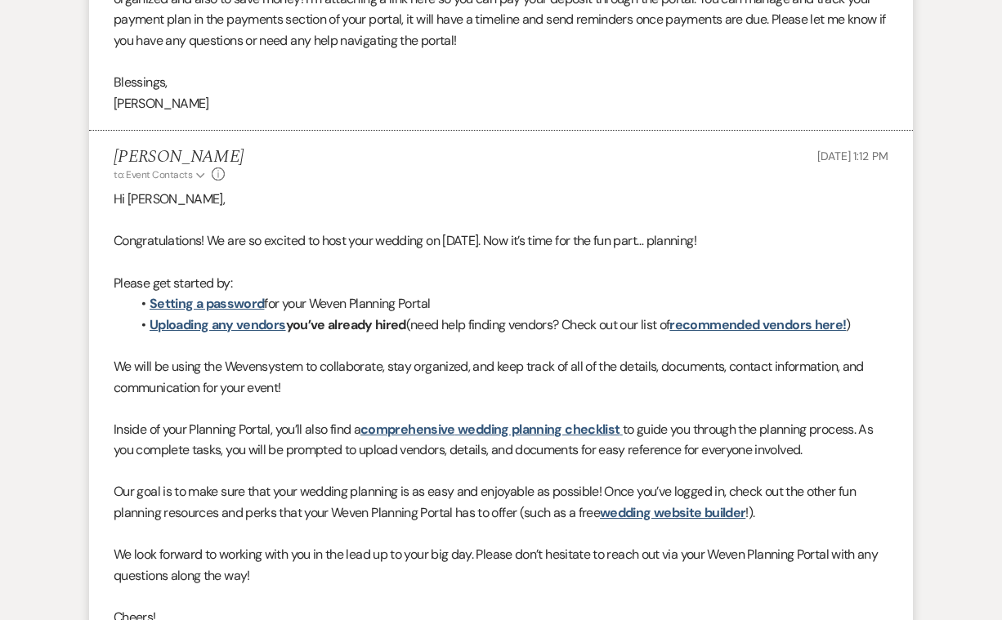
scroll to position [5489, 0]
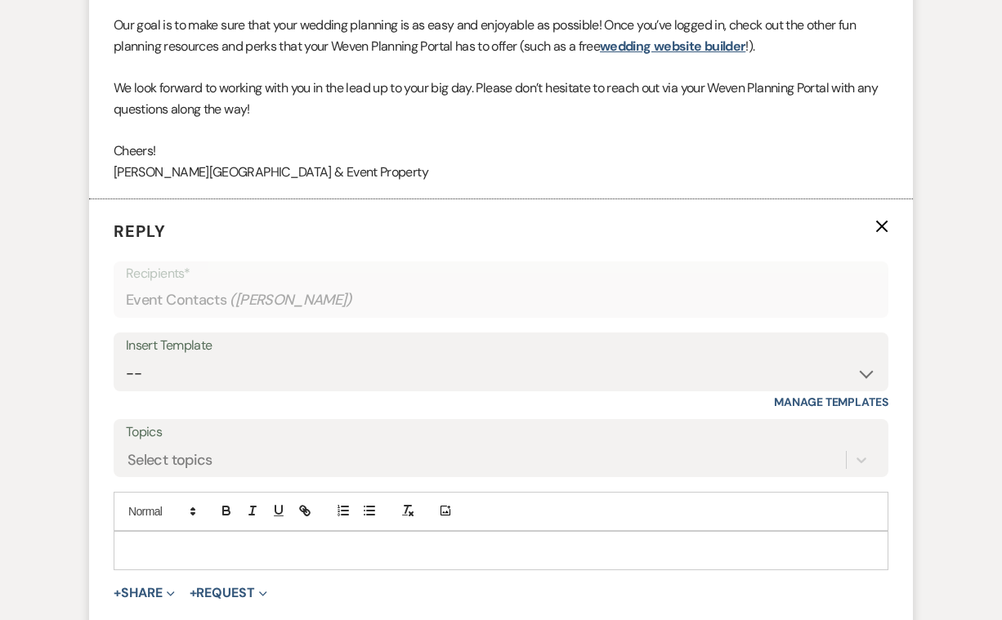
scroll to position [5951, 0]
click at [151, 531] on div at bounding box center [500, 550] width 773 height 38
drag, startPoint x: 198, startPoint y: 416, endPoint x: 154, endPoint y: 417, distance: 44.1
click at [154, 541] on p "Here are some of the vacation rentals" at bounding box center [501, 550] width 749 height 18
click at [307, 541] on p "Here is the list of the vacation rentals" at bounding box center [501, 550] width 749 height 18
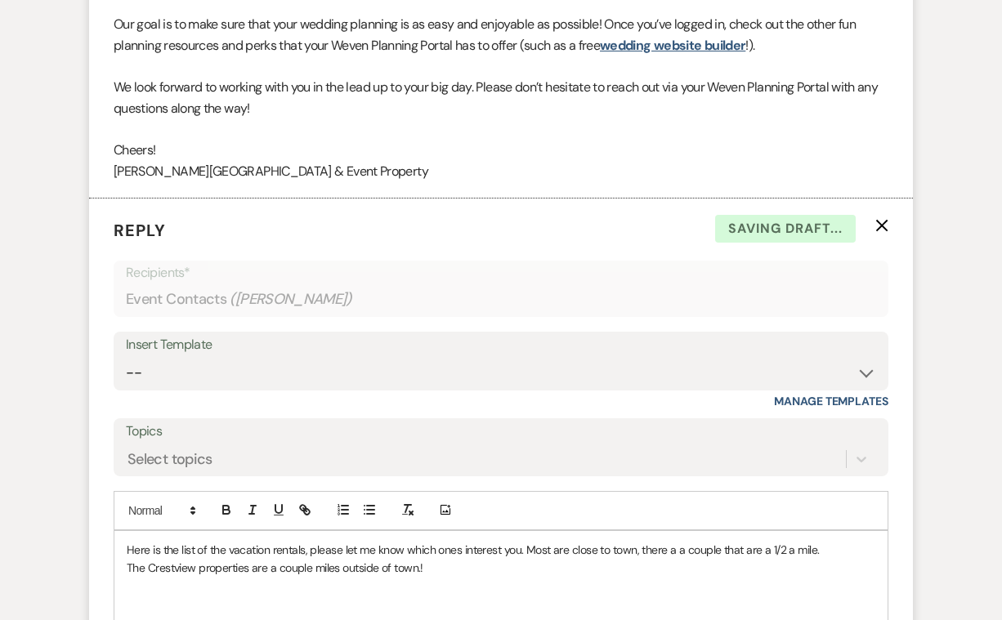
click at [129, 596] on p at bounding box center [501, 605] width 749 height 18
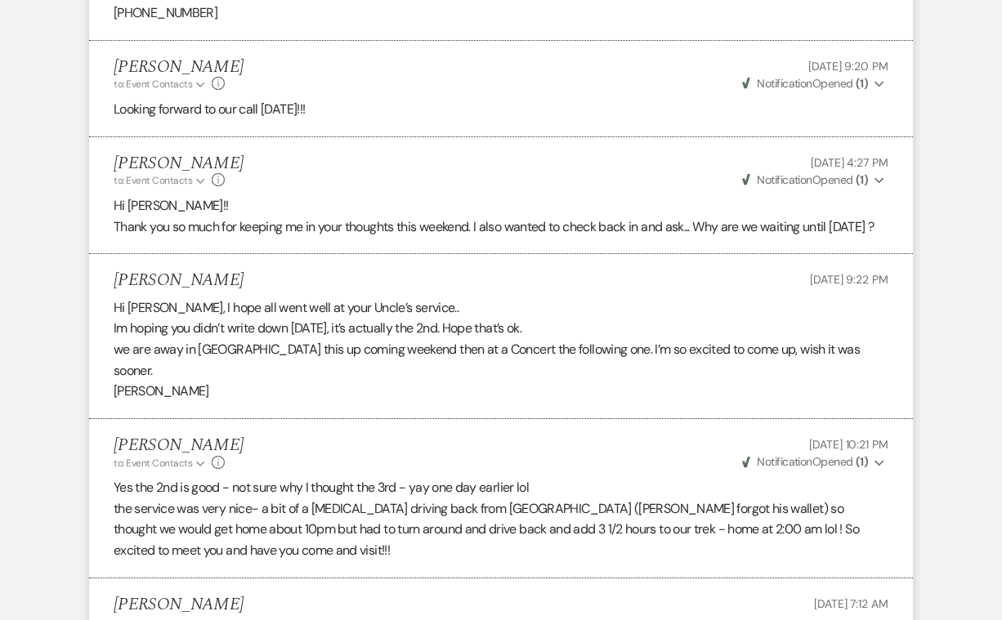
scroll to position [3844, 0]
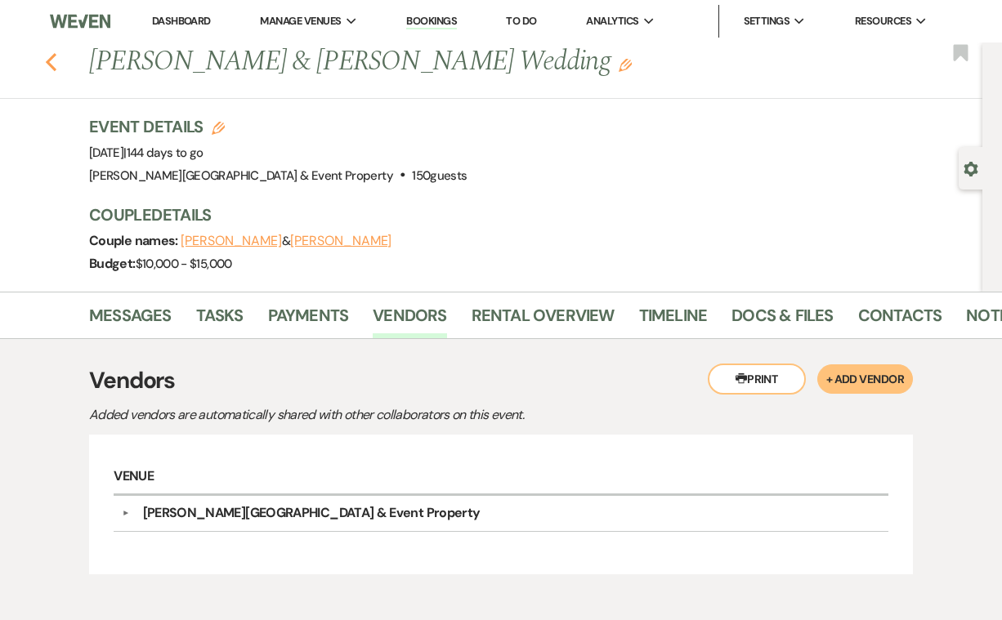
click at [50, 60] on use "button" at bounding box center [51, 62] width 11 height 18
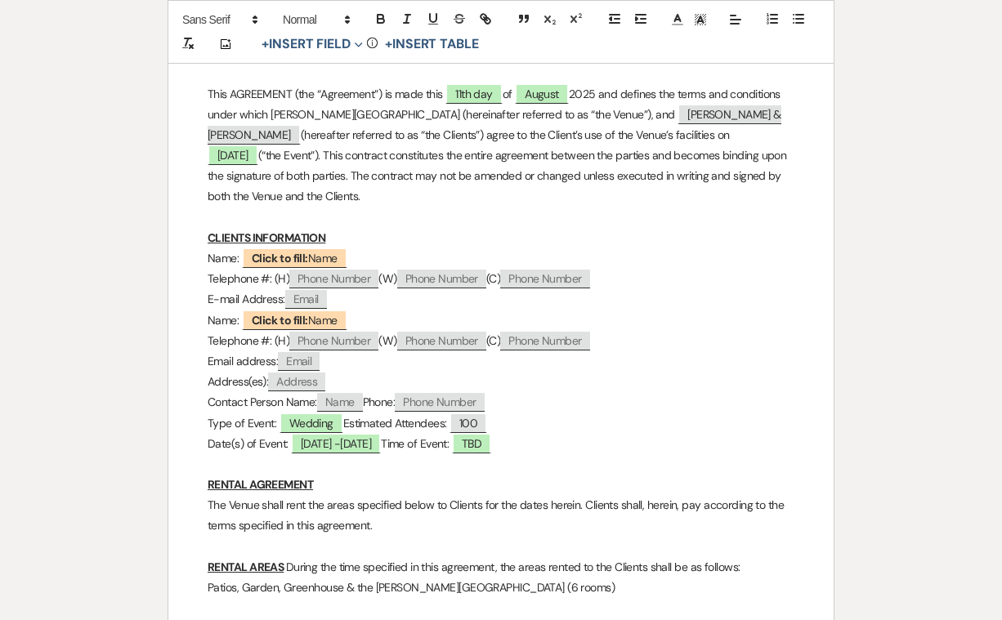
scroll to position [460, 0]
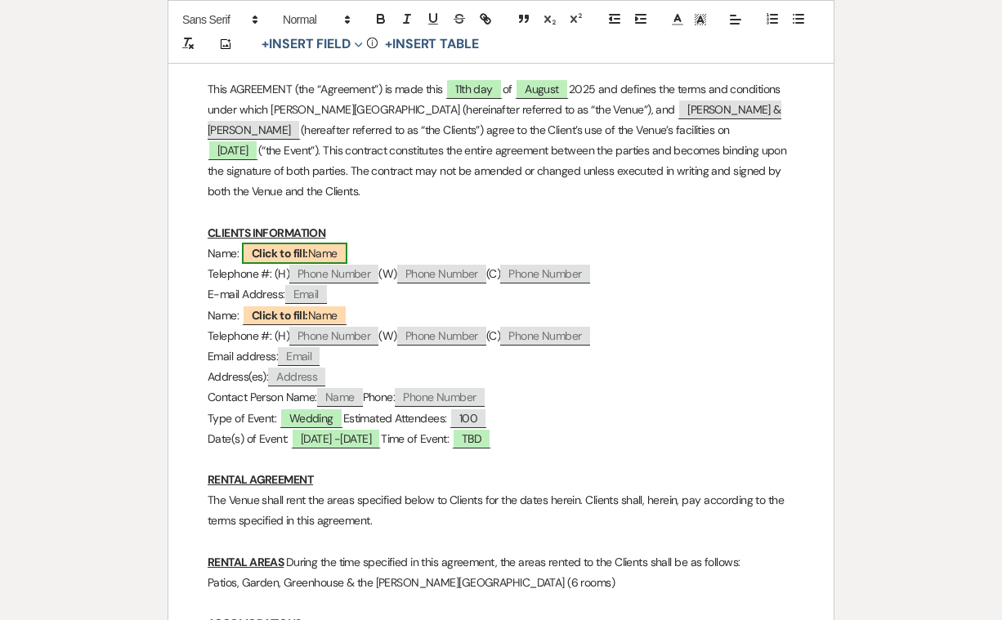
click at [304, 246] on b "Click to fill:" at bounding box center [280, 253] width 56 height 15
select select "Name"
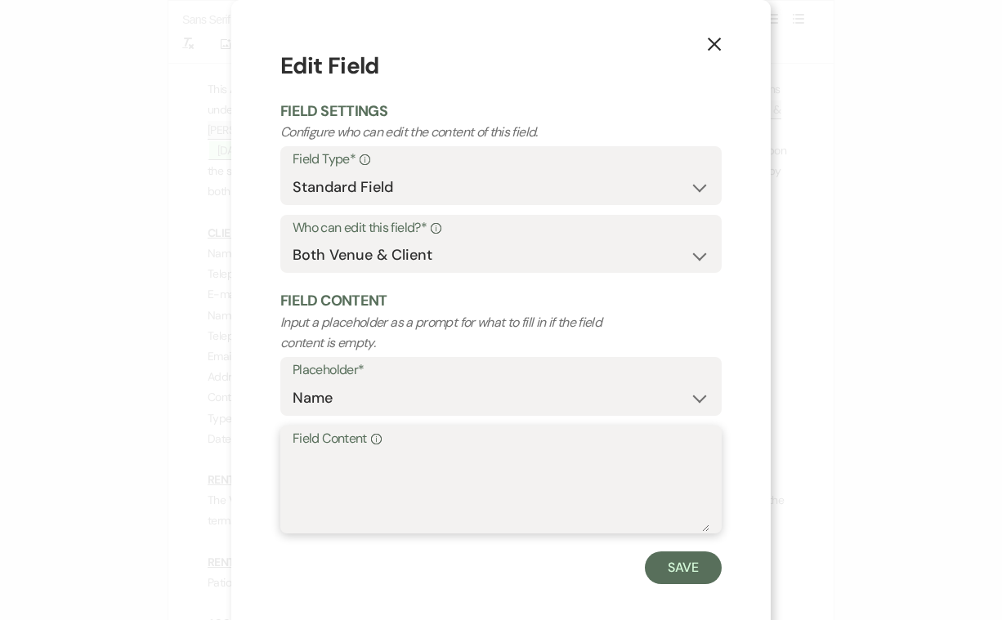
click at [360, 450] on textarea "Field Content Info" at bounding box center [501, 491] width 417 height 82
type textarea "Julia"
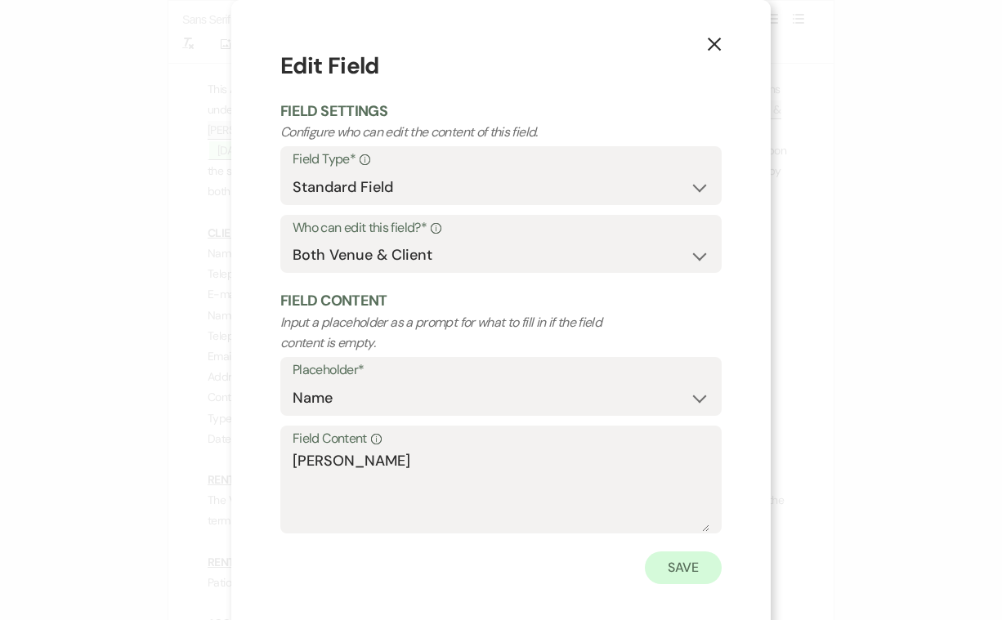
click at [677, 568] on button "Save" at bounding box center [683, 568] width 77 height 33
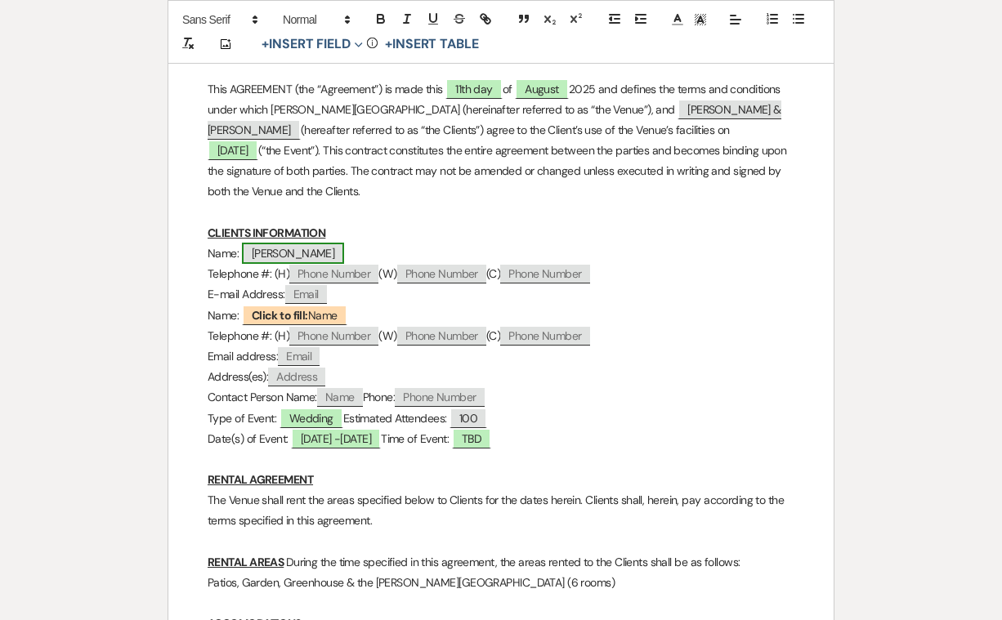
click at [264, 252] on span "[PERSON_NAME]" at bounding box center [293, 253] width 103 height 21
select select "Name"
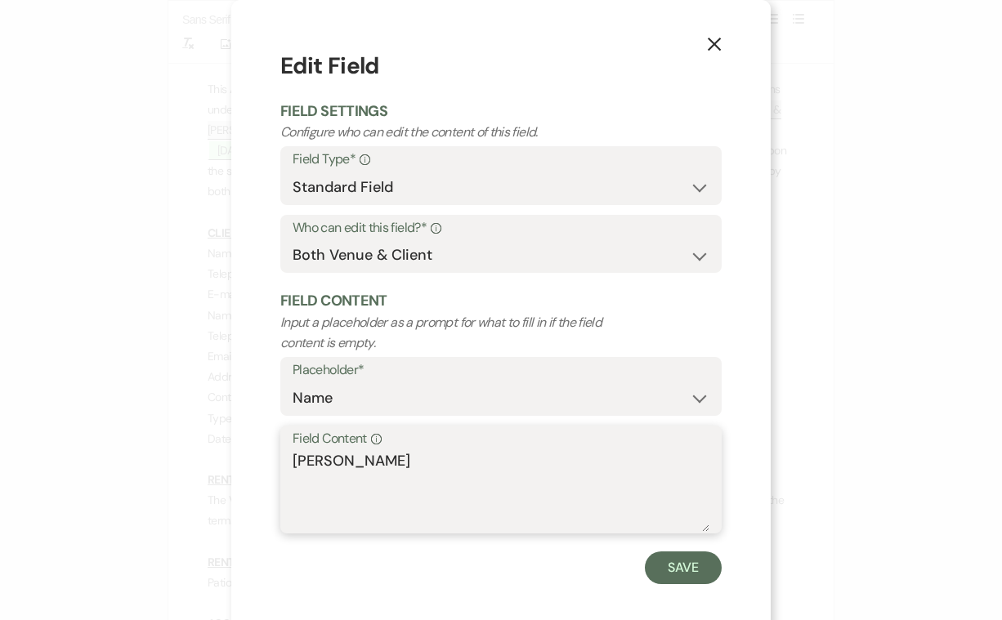
click at [343, 452] on textarea "[PERSON_NAME]" at bounding box center [501, 491] width 417 height 82
type textarea "Julia Kruljak"
click at [681, 566] on button "Save" at bounding box center [683, 568] width 77 height 33
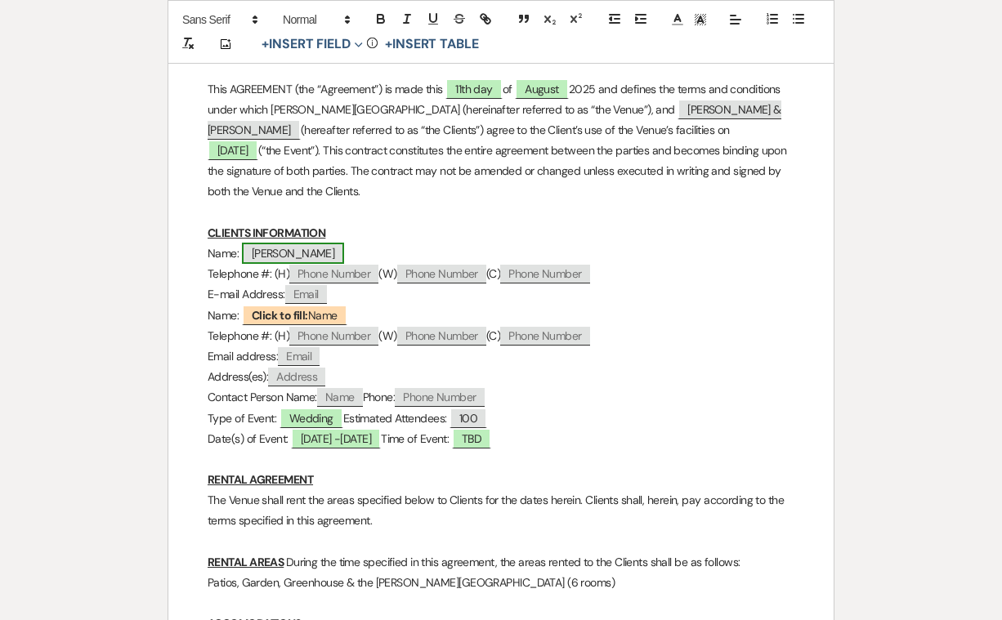
click at [297, 245] on span "Julia Kruljak" at bounding box center [293, 253] width 103 height 21
select select "Name"
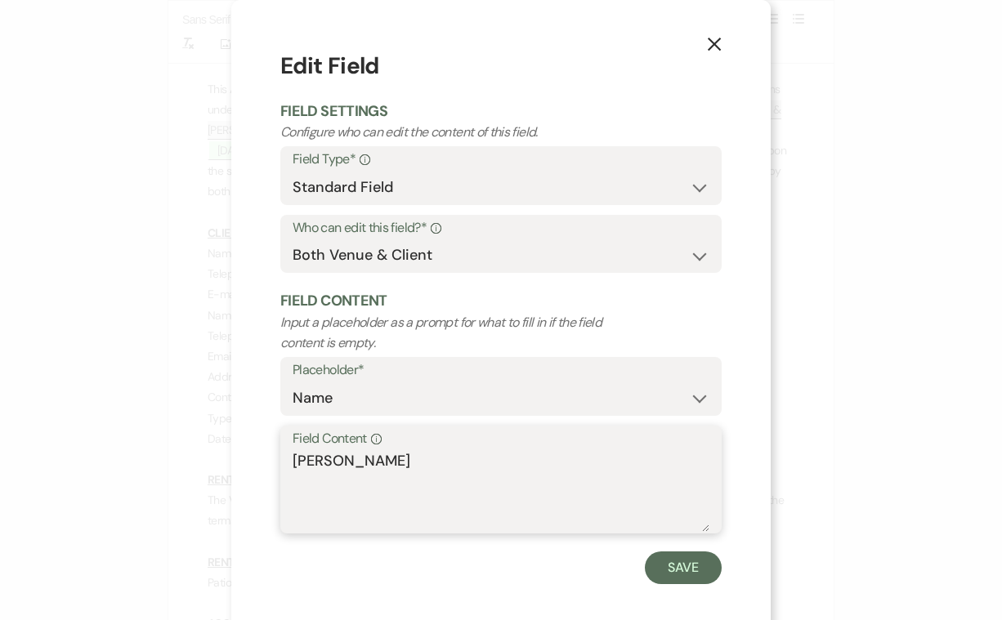
click at [373, 457] on textarea "Julia Kruljak" at bounding box center [501, 491] width 417 height 82
type textarea "[PERSON_NAME]"
click at [682, 566] on button "Save" at bounding box center [683, 568] width 77 height 33
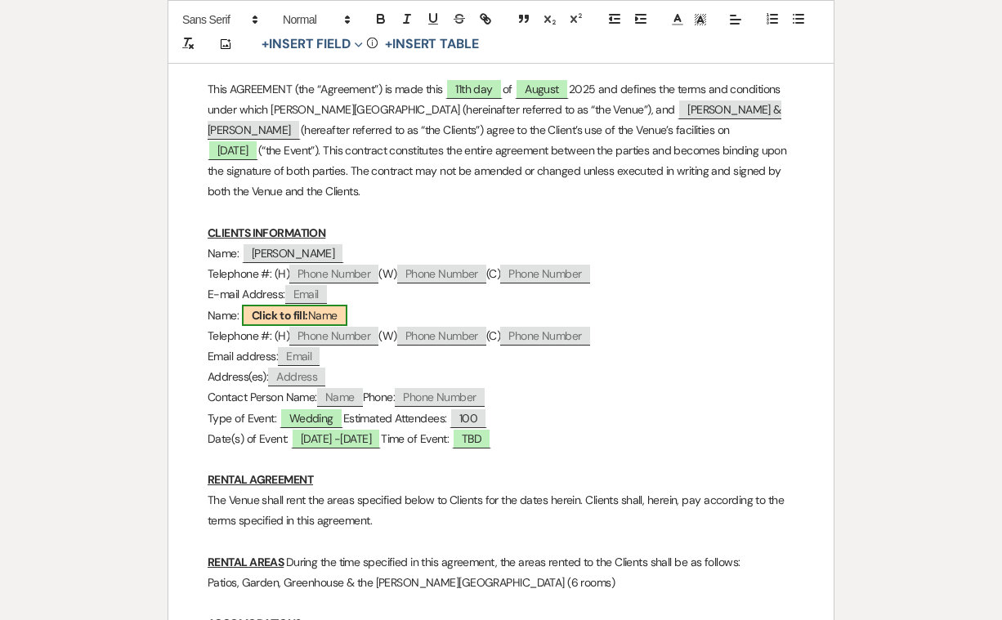
click at [321, 306] on span "Click to fill: Name" at bounding box center [294, 315] width 105 height 21
select select "Name"
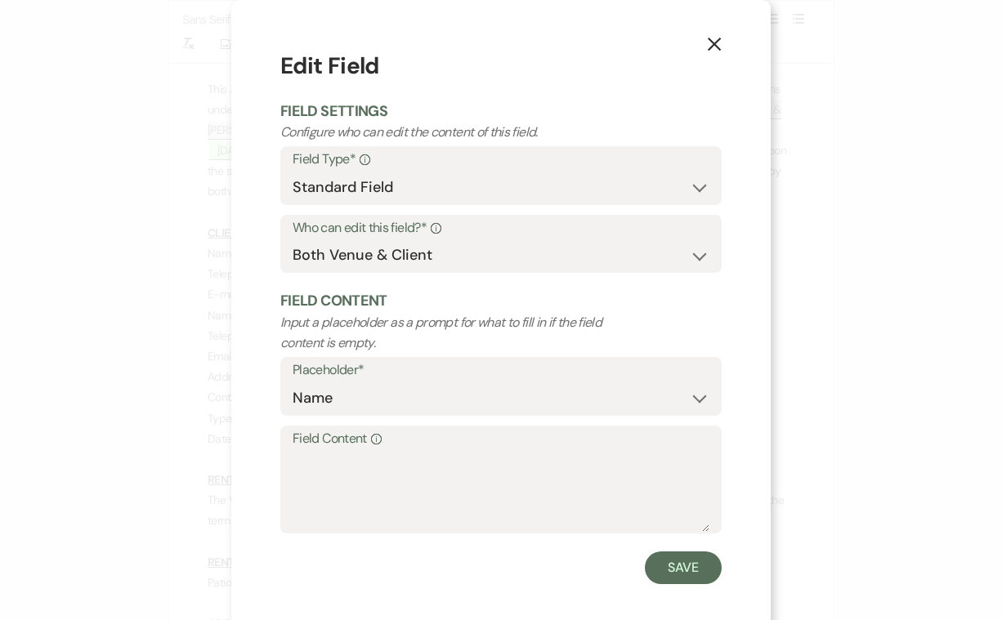
click at [311, 442] on label "Field Content Info" at bounding box center [501, 439] width 417 height 24
click at [311, 450] on textarea "Field Content Info" at bounding box center [501, 491] width 417 height 82
type textarea "<"
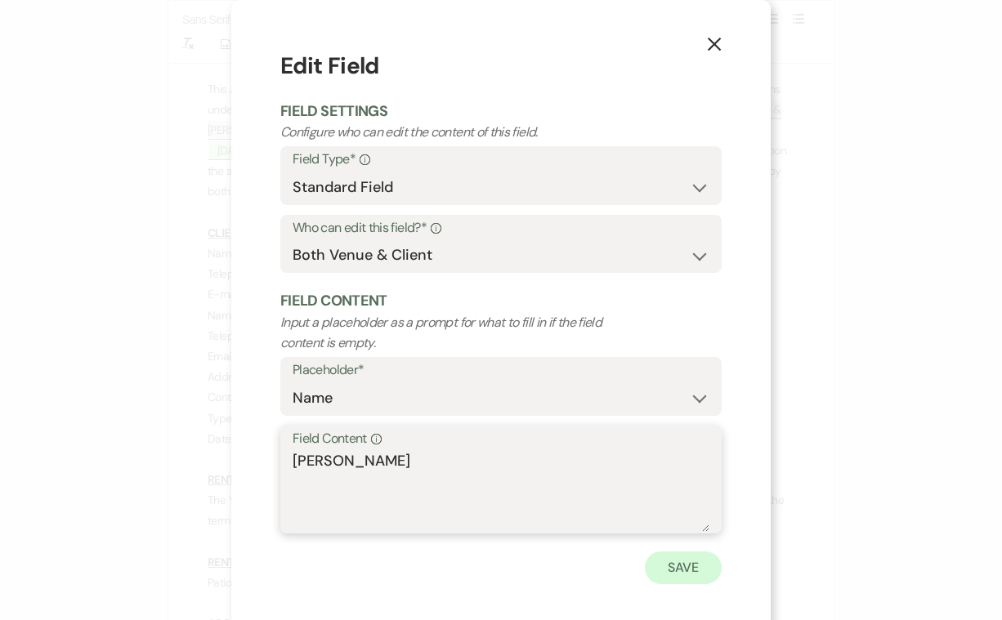
type textarea "[PERSON_NAME]"
click at [685, 562] on button "Save" at bounding box center [683, 568] width 77 height 33
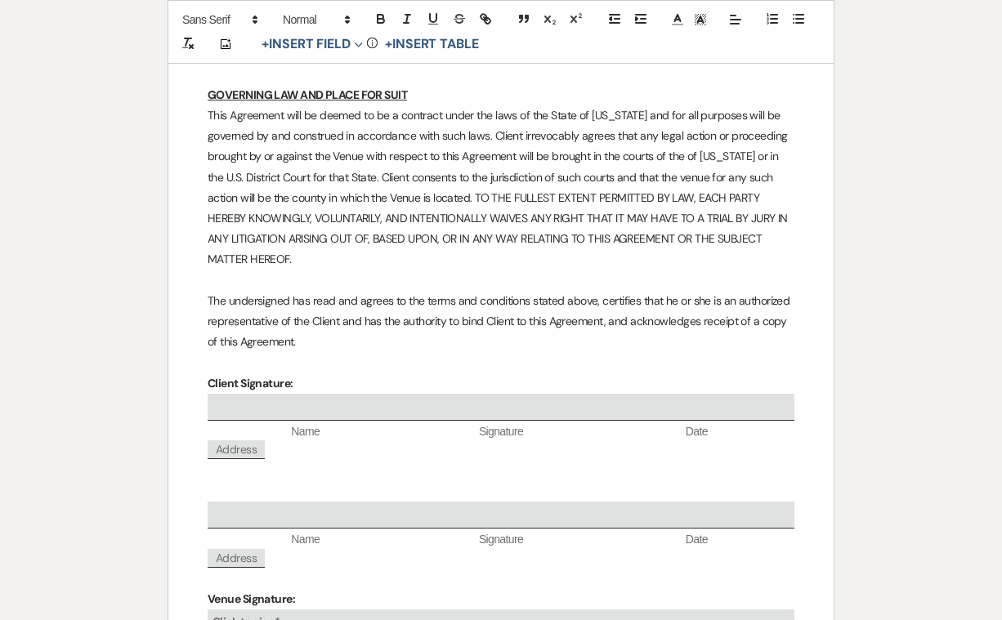
scroll to position [9106, 0]
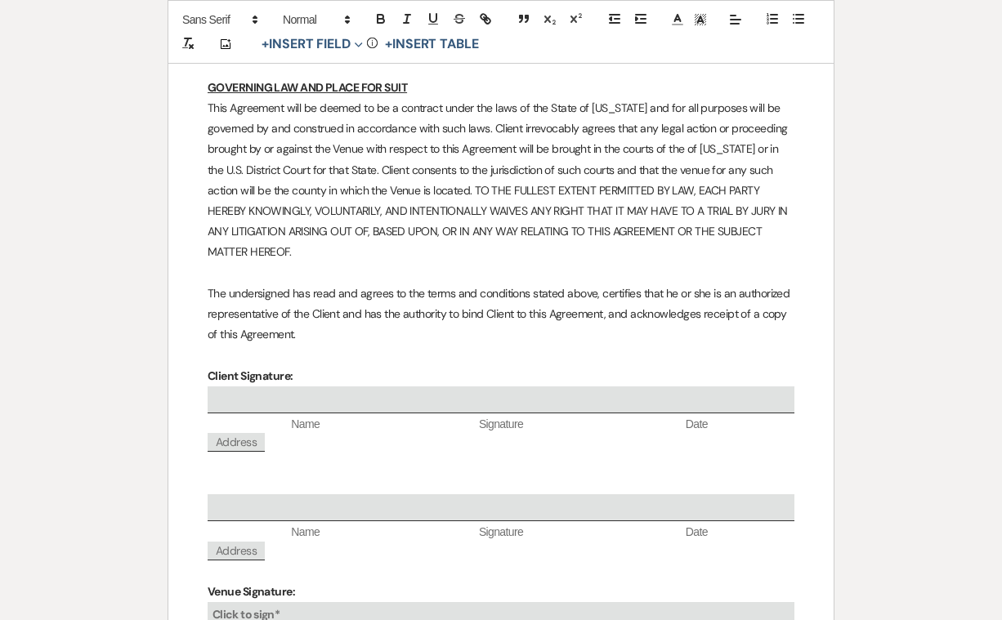
click at [302, 602] on div "Click to sign*" at bounding box center [501, 615] width 587 height 27
select select "owner"
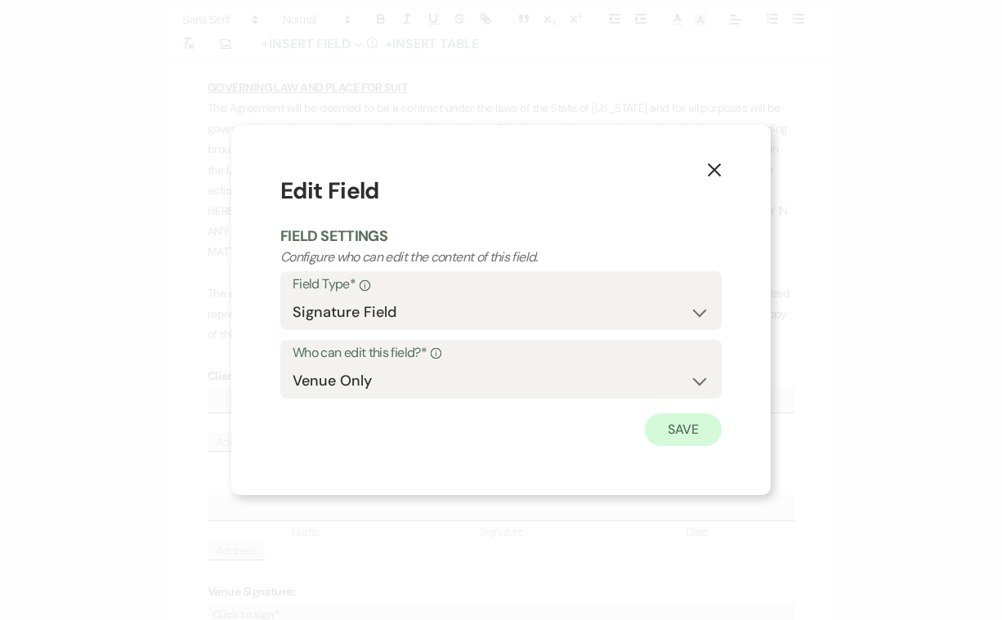
click at [679, 424] on button "Save" at bounding box center [683, 430] width 77 height 33
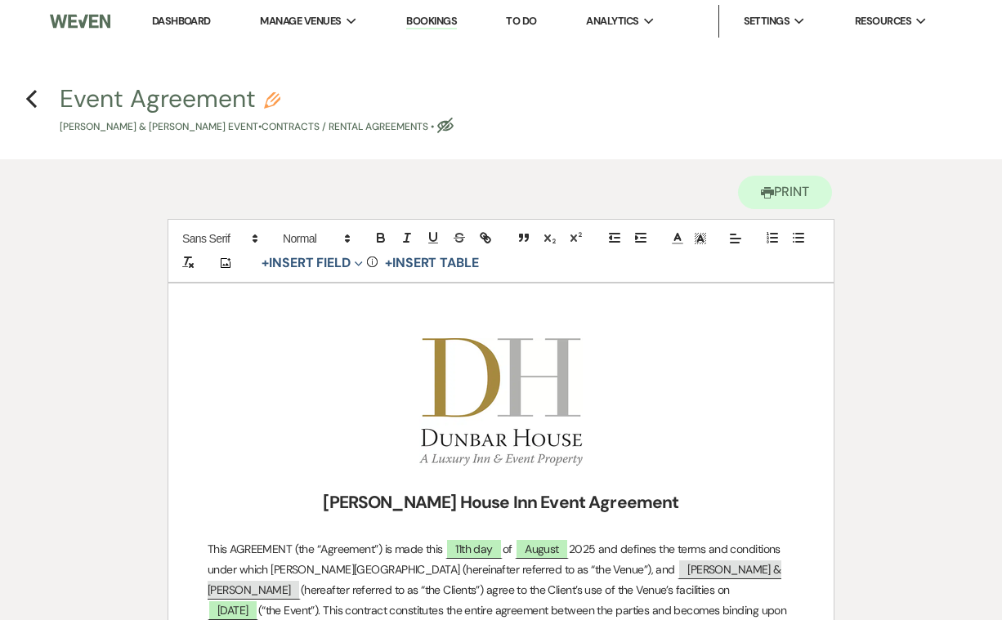
scroll to position [0, 0]
click at [30, 98] on use "button" at bounding box center [31, 99] width 11 height 18
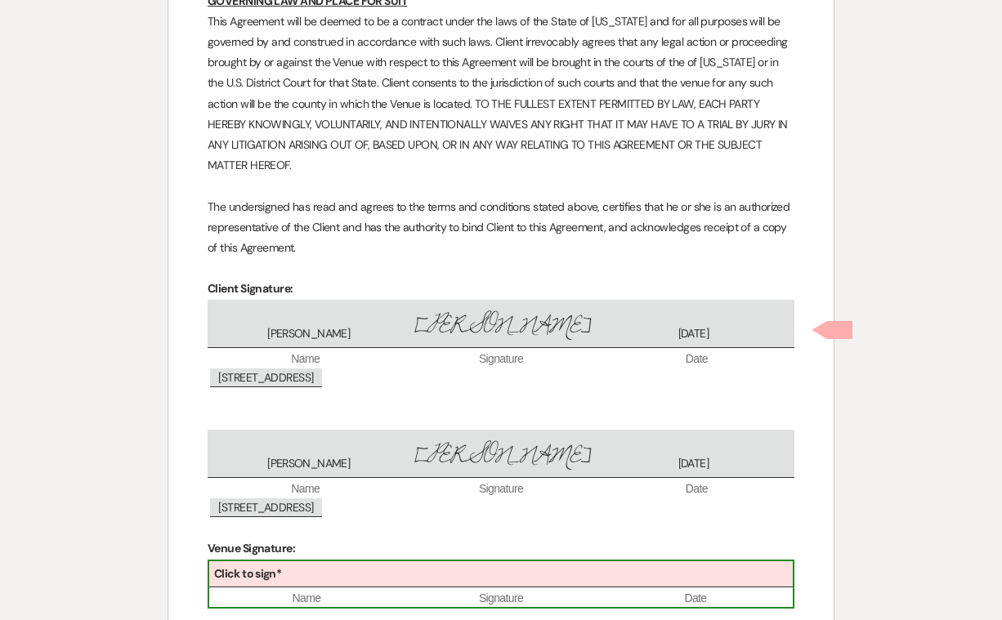
click at [314, 561] on div "Click to sign*" at bounding box center [501, 574] width 584 height 27
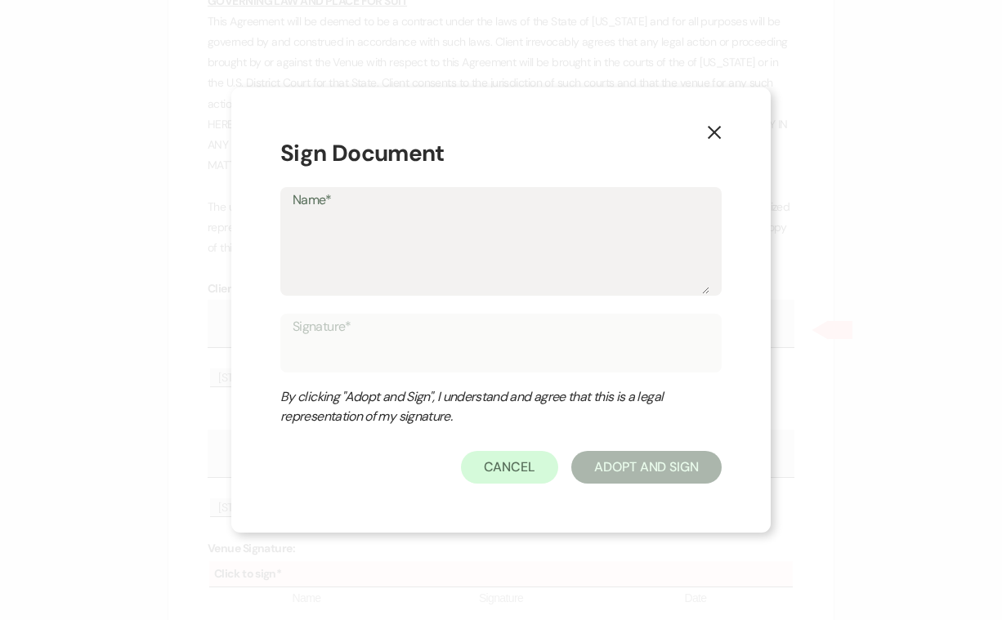
type textarea "p"
type input "p"
type textarea "pa"
type input "pa"
type textarea "pau"
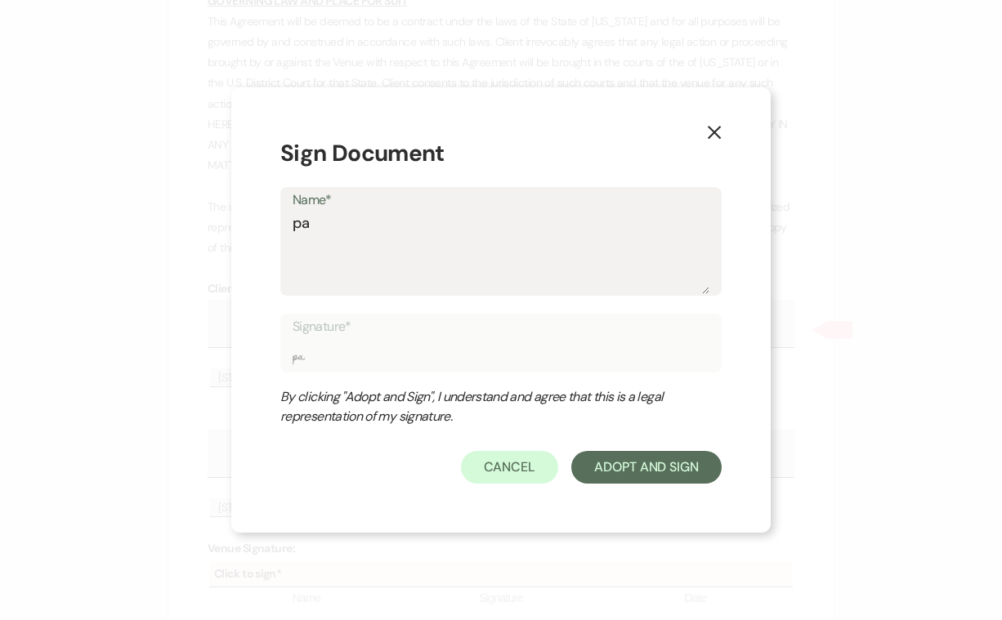
type input "pau"
type textarea "paul"
type input "paul"
type textarea "pau"
type input "pau"
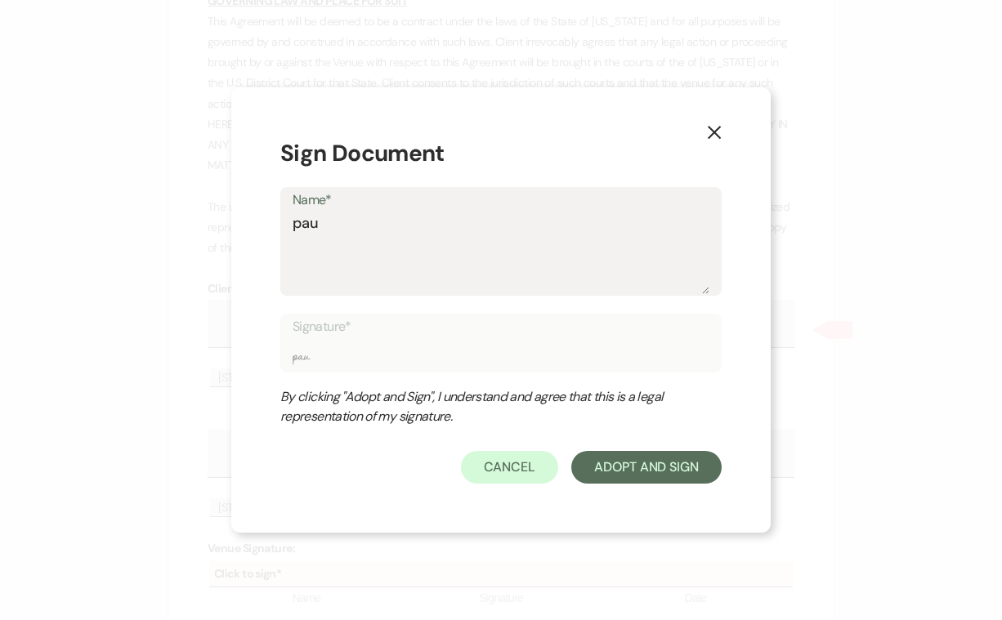
type textarea "pa"
type input "pa"
type textarea "p"
type input "p"
type textarea "P"
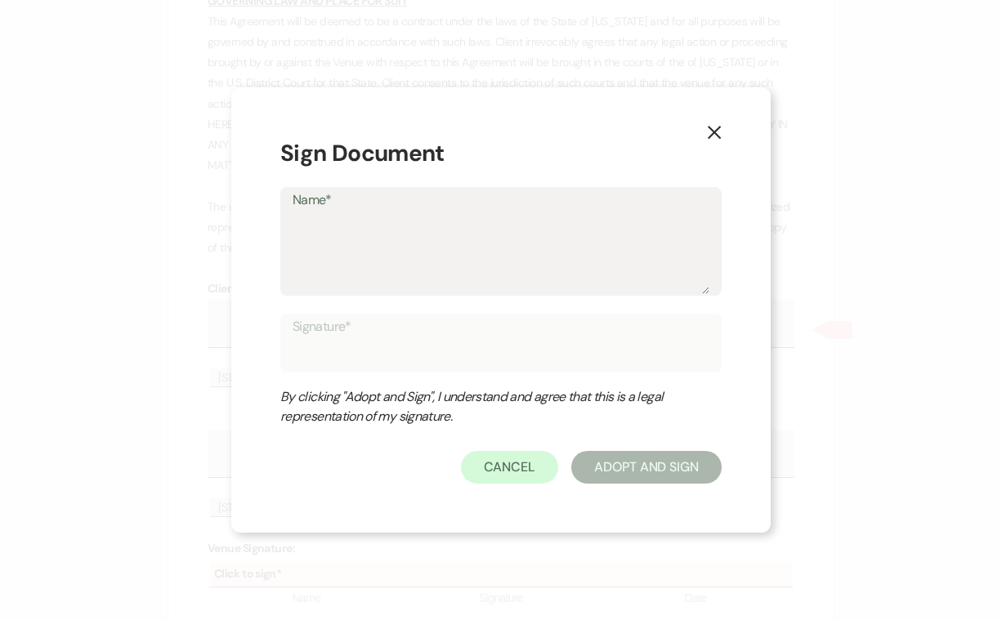
type input "P"
type textarea "Pa"
type input "Pa"
type textarea "Pau"
type input "Pau"
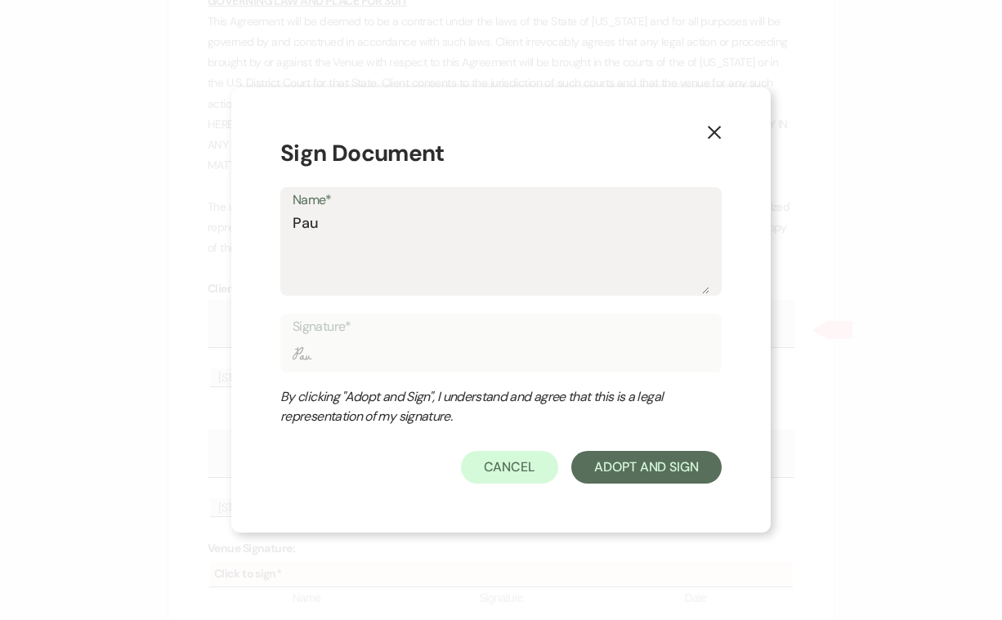
type textarea "Paul"
type input "Paul"
type textarea "[PERSON_NAME]"
type input "[PERSON_NAME]"
type textarea "[PERSON_NAME]"
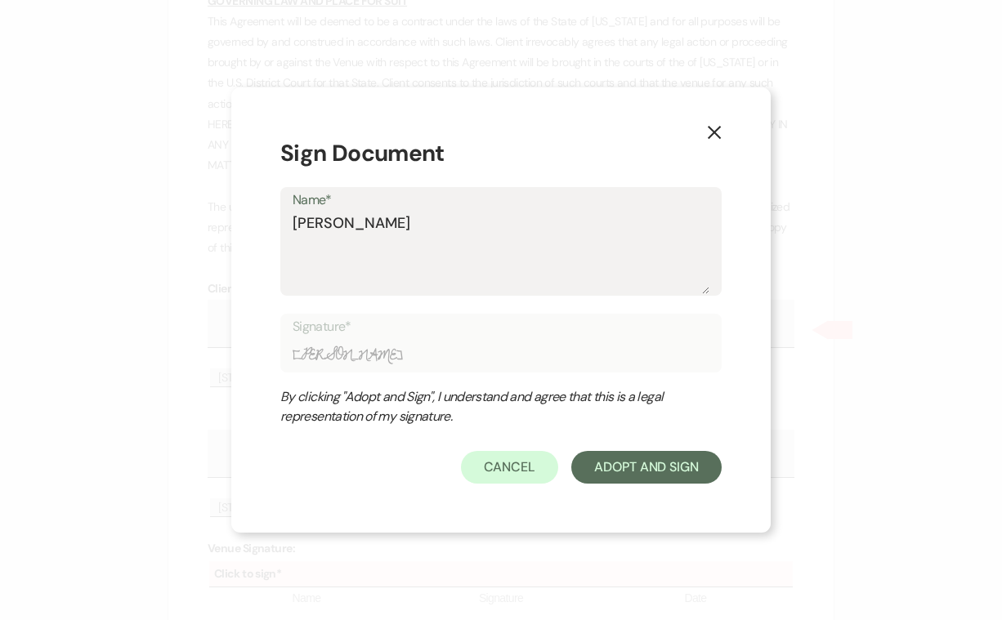
type input "[PERSON_NAME]"
type textarea "Paula L"
type input "Paula L"
type textarea "Paula L."
type input "Paula L."
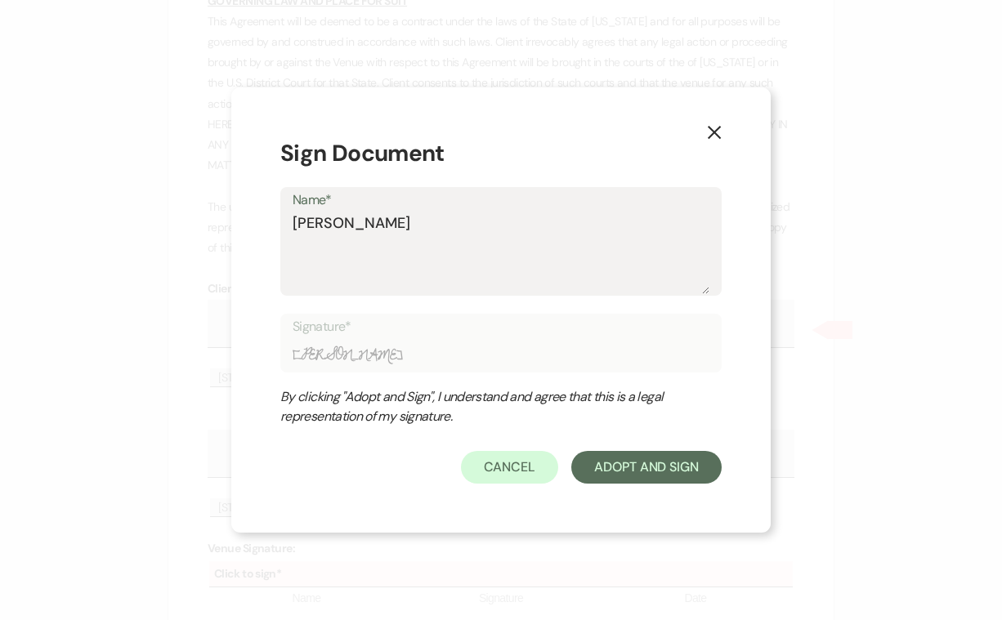
type textarea "Paula L."
type input "Paula L."
type textarea "Paula L. R"
type input "Paula L. R"
type textarea "Paula L. Ri"
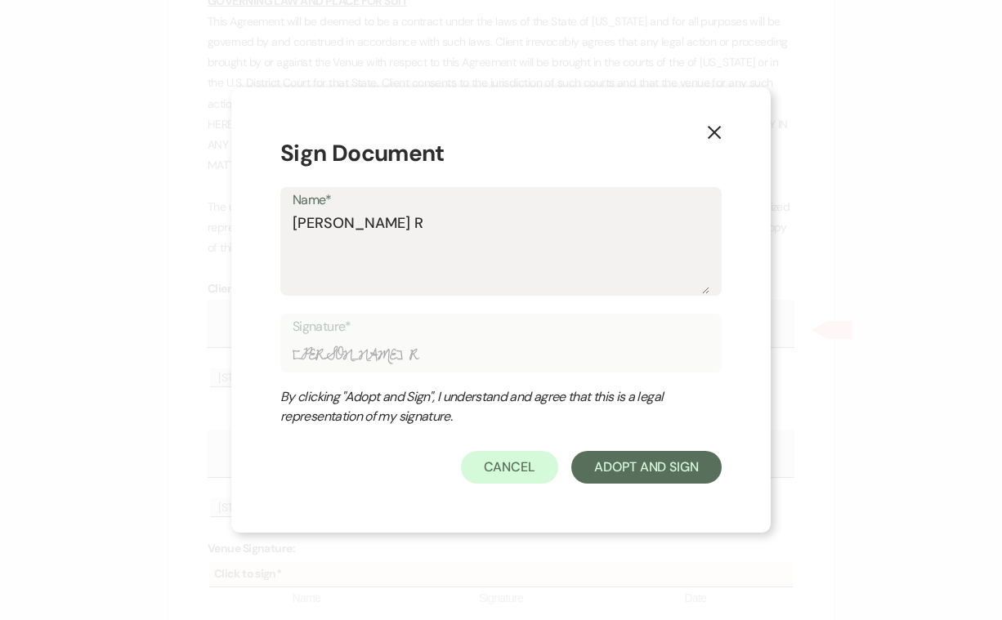
type input "Paula L. Ri"
type textarea "Paula L. Rig"
type input "Paula L. Rig"
type textarea "Paula L. Rigg"
type input "Paula L. Rigg"
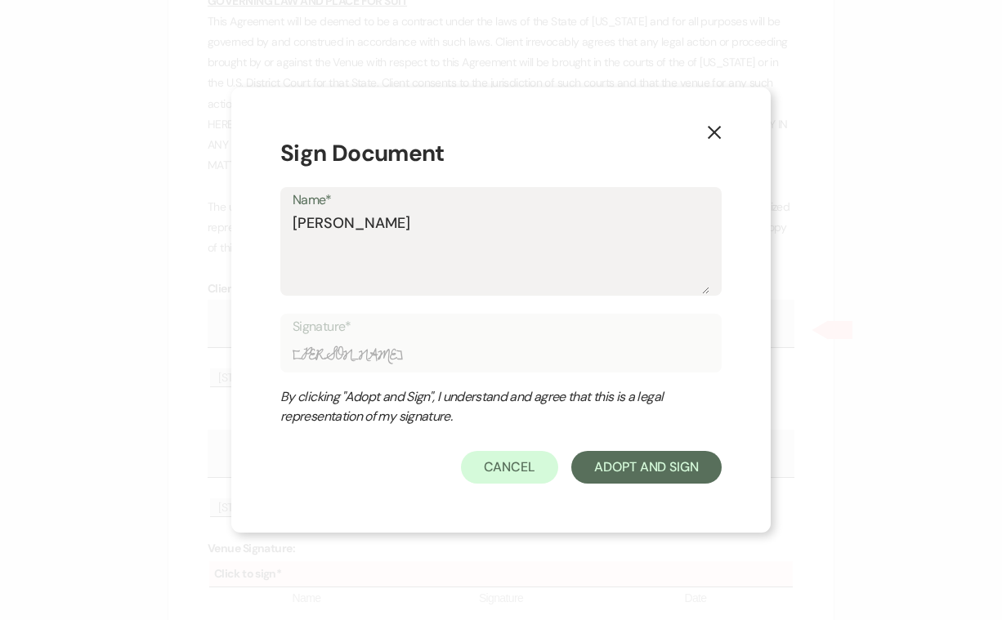
type textarea "[PERSON_NAME]"
type input "[PERSON_NAME]"
type textarea "[PERSON_NAME]"
click at [642, 467] on button "Adopt And Sign" at bounding box center [646, 467] width 150 height 33
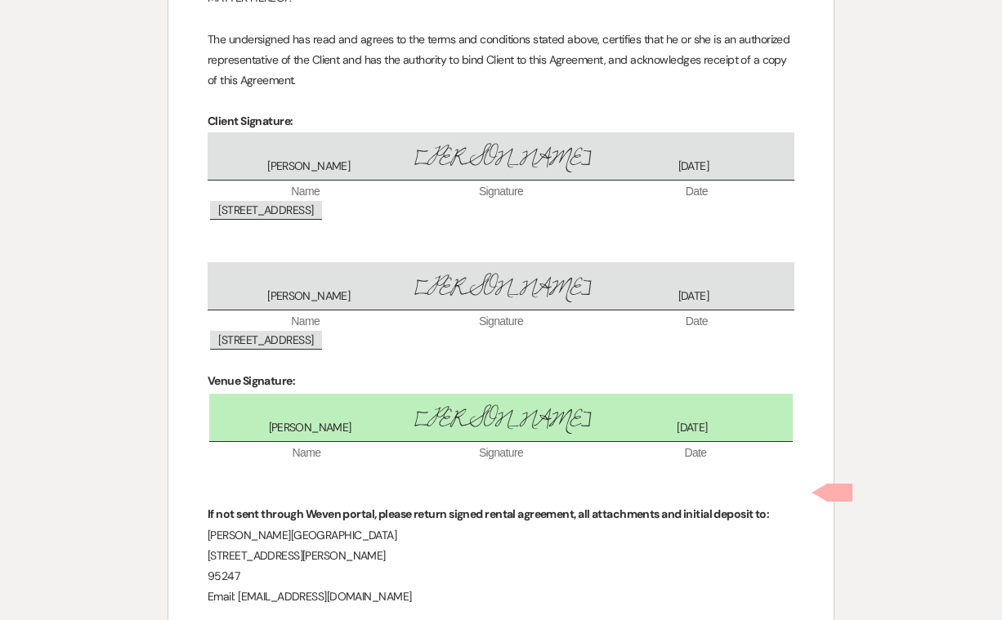
scroll to position [9332, 0]
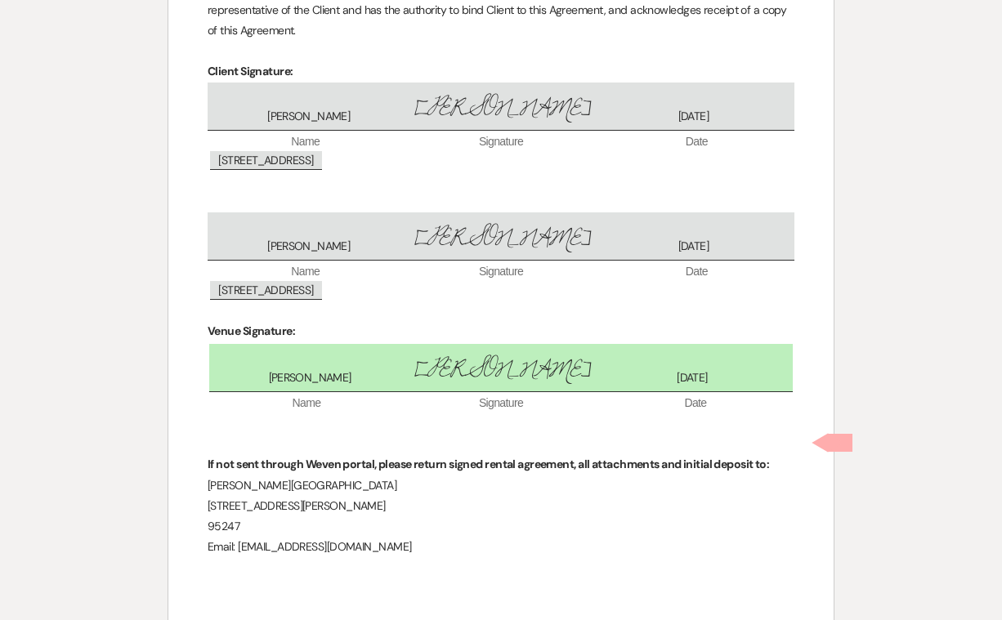
checkbox input "true"
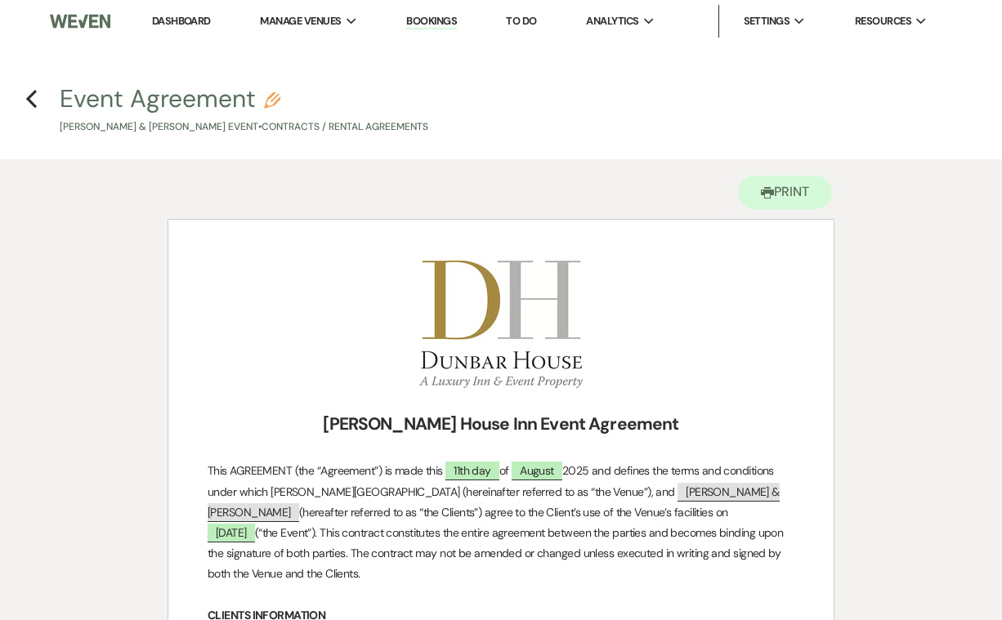
scroll to position [0, 0]
click at [439, 16] on link "Bookings" at bounding box center [431, 22] width 51 height 16
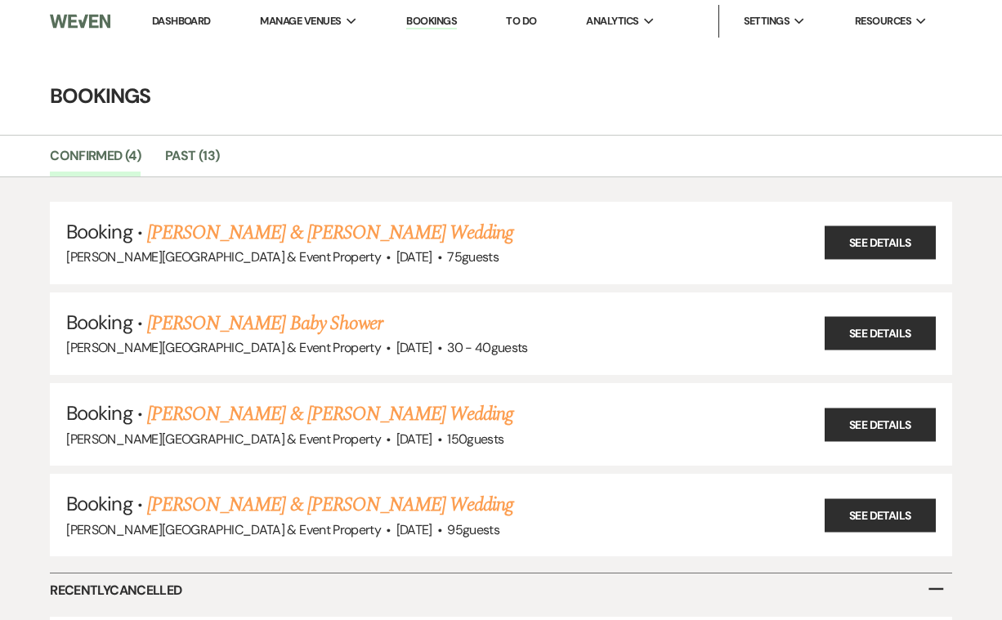
click at [186, 20] on link "Dashboard" at bounding box center [181, 21] width 59 height 14
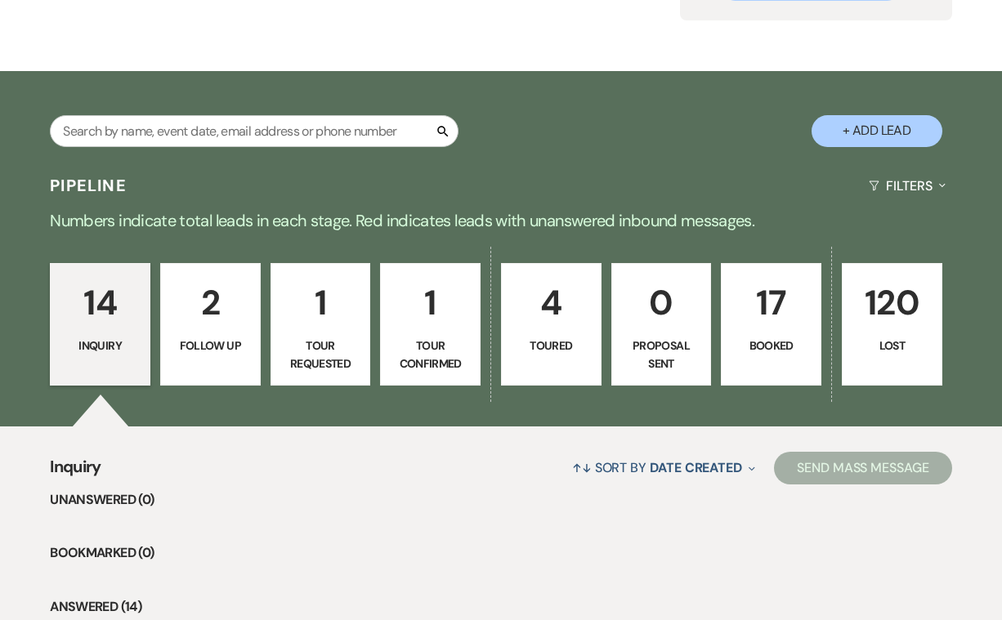
scroll to position [201, 0]
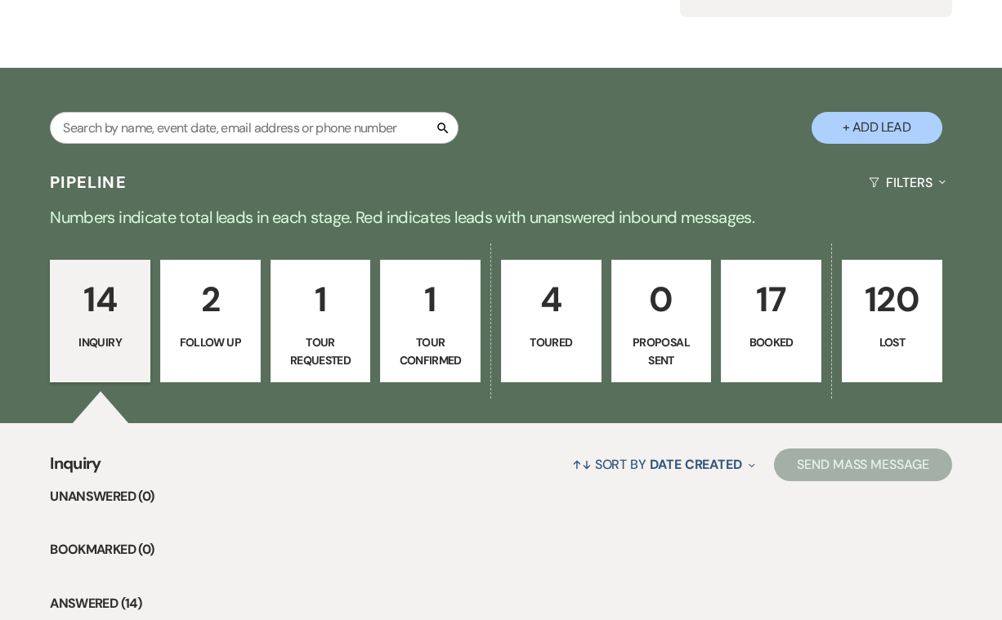
click at [554, 327] on link "4 Toured" at bounding box center [551, 321] width 101 height 123
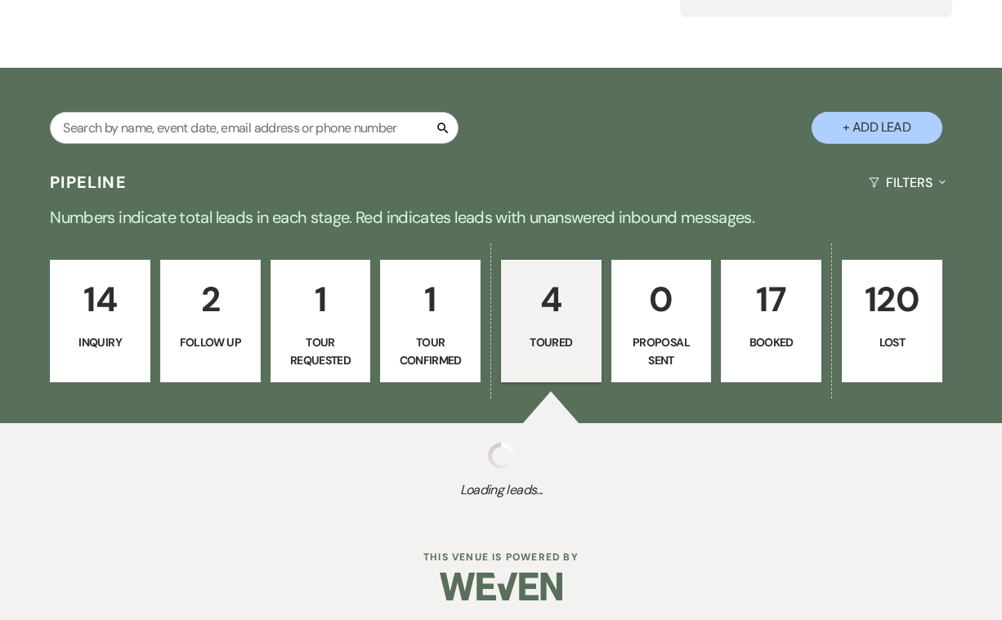
select select "5"
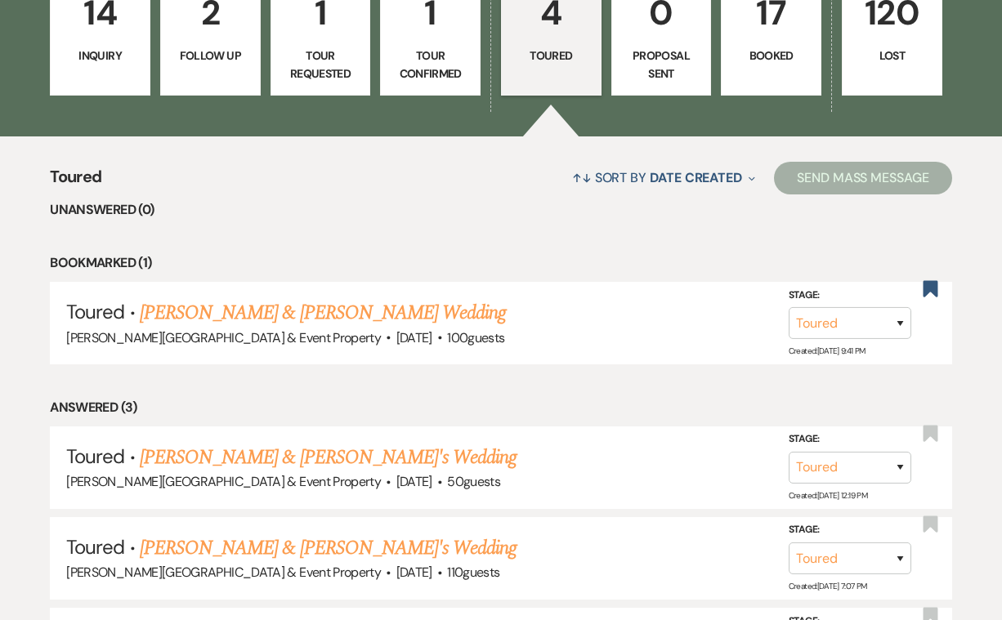
scroll to position [489, 0]
select select "7"
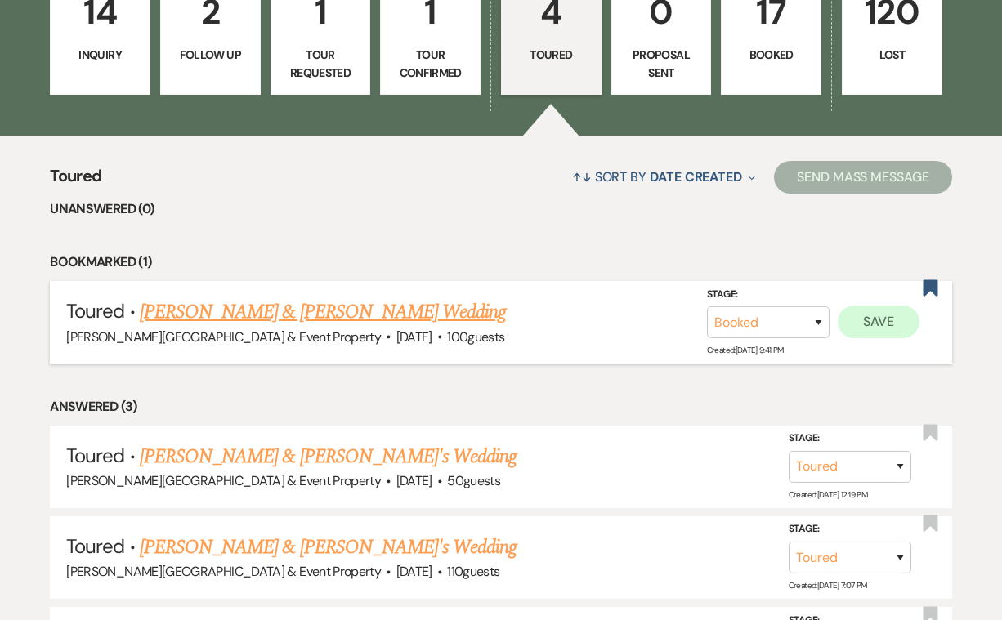
click at [885, 315] on button "Save" at bounding box center [879, 322] width 82 height 33
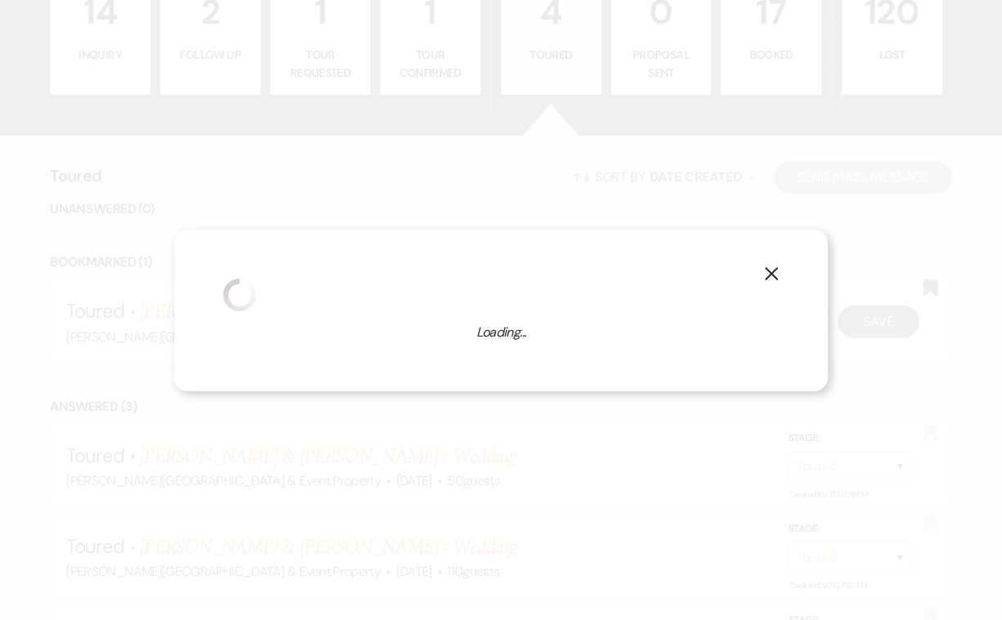
select select "739"
select select "false"
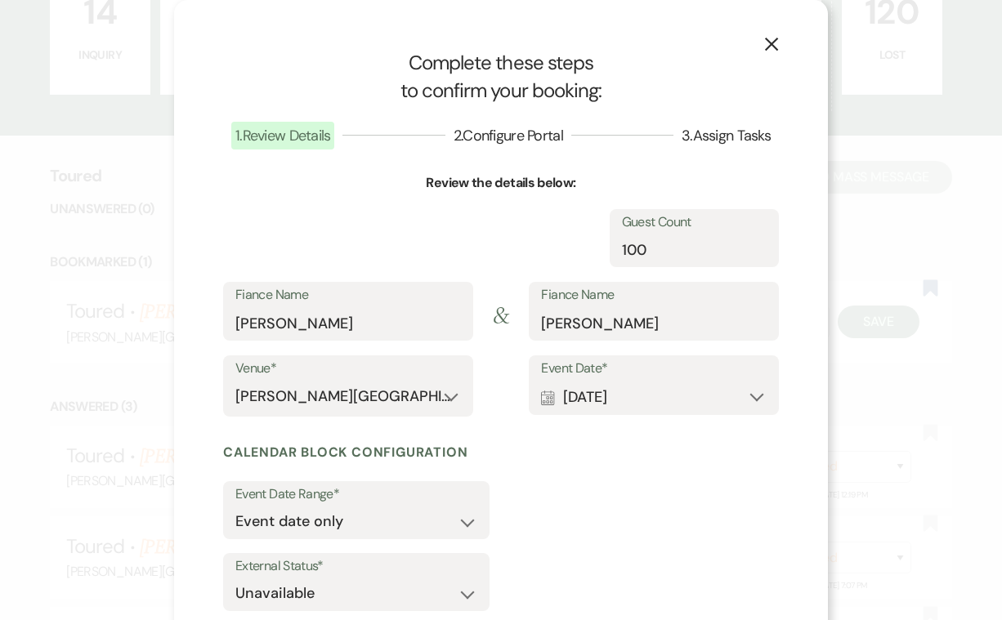
select select "1"
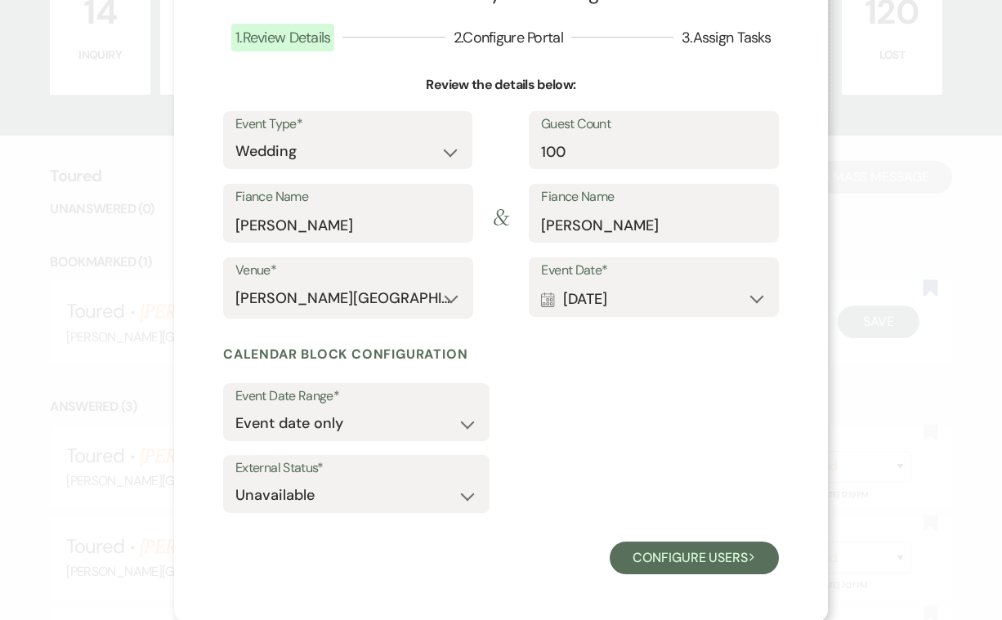
scroll to position [97, 0]
click at [698, 546] on button "Configure users Next" at bounding box center [694, 559] width 169 height 33
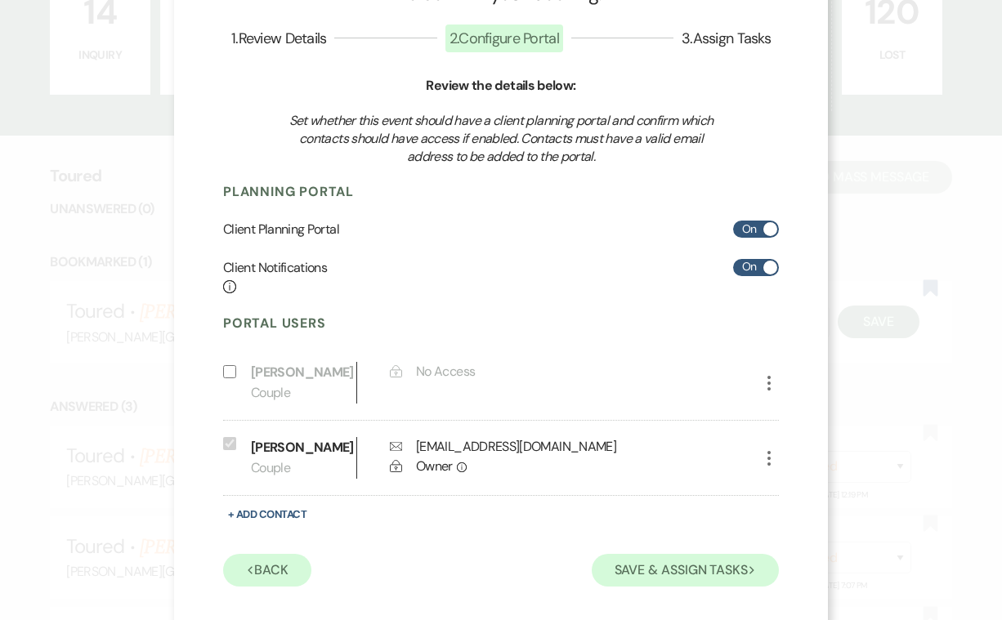
click at [659, 567] on button "Save & Assign Tasks Next" at bounding box center [685, 570] width 187 height 33
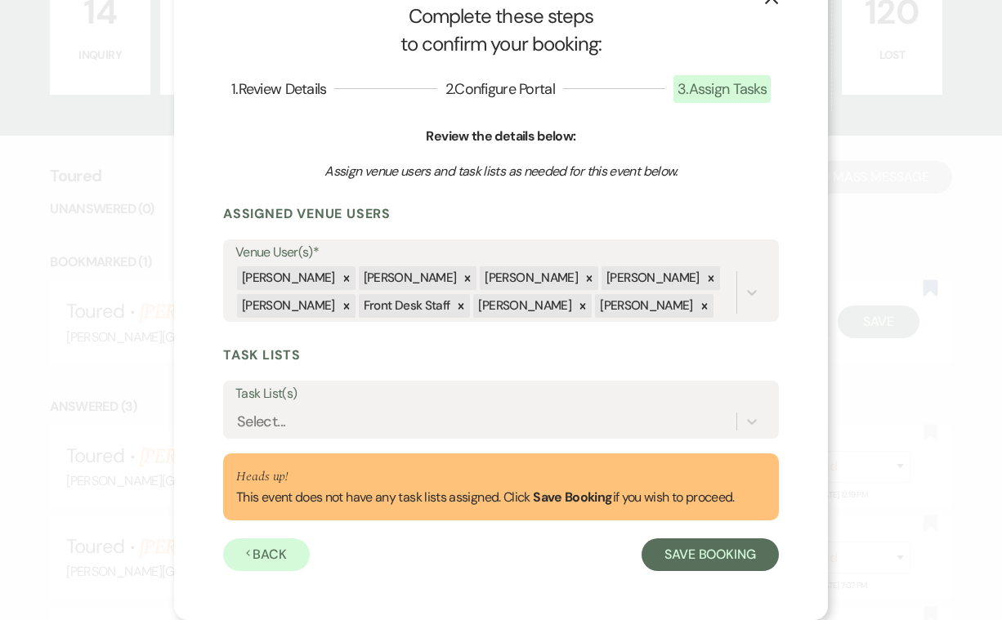
scroll to position [42, 0]
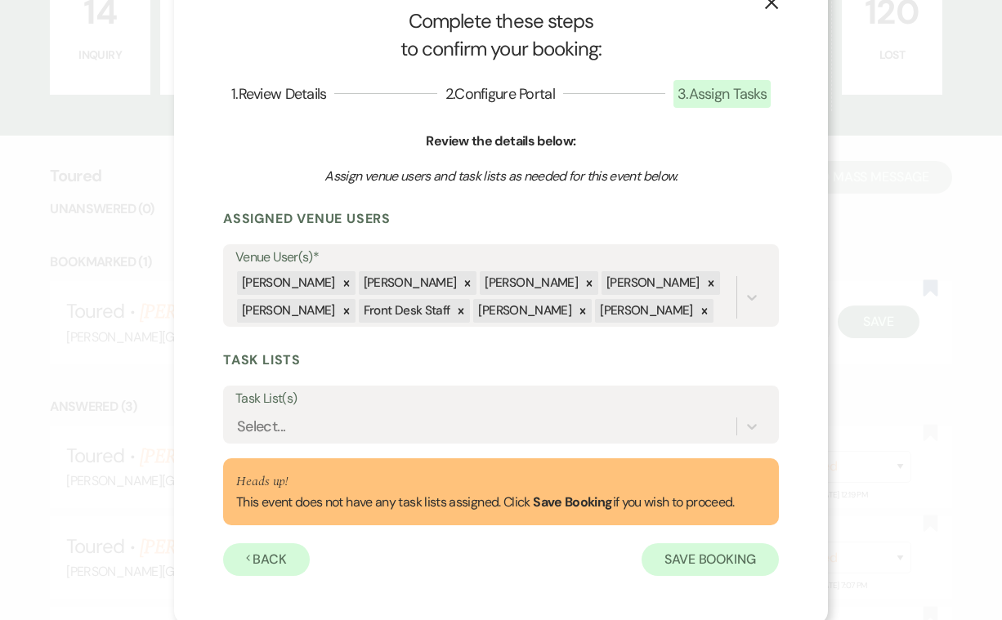
click at [709, 554] on button "Save Booking" at bounding box center [710, 559] width 137 height 33
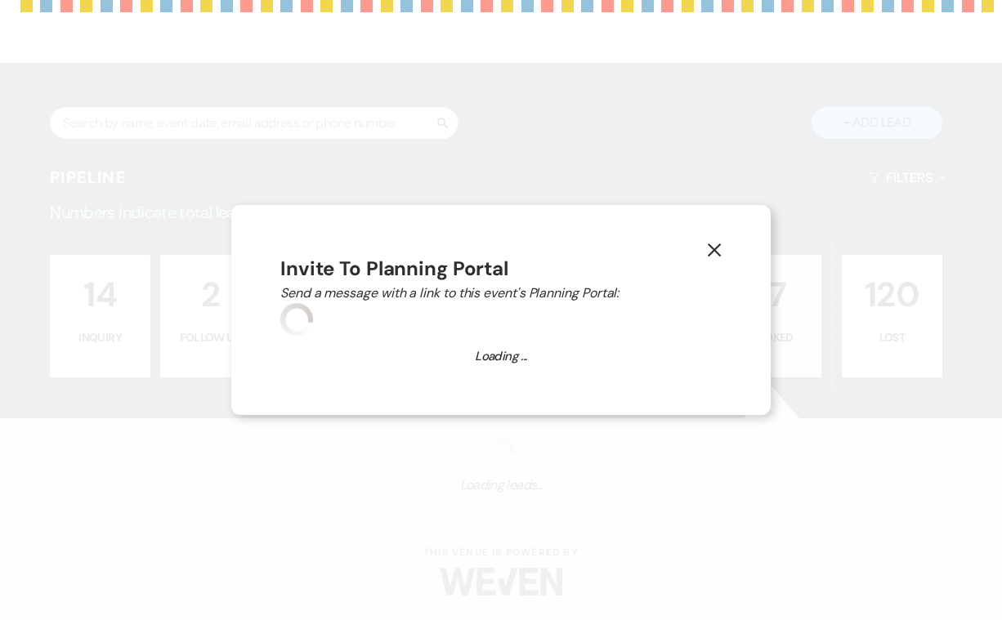
scroll to position [204, 0]
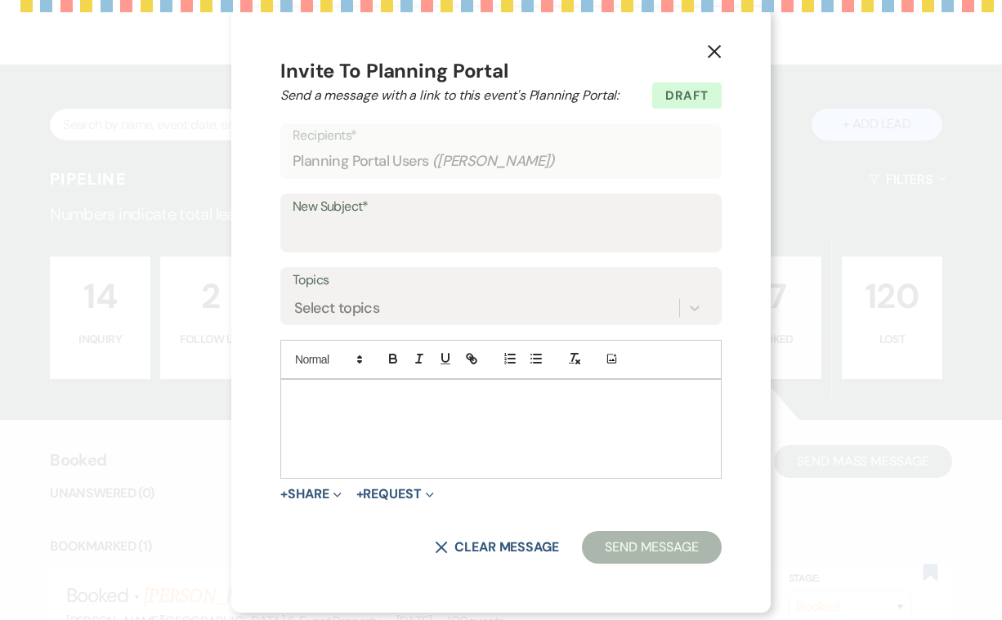
select select "14"
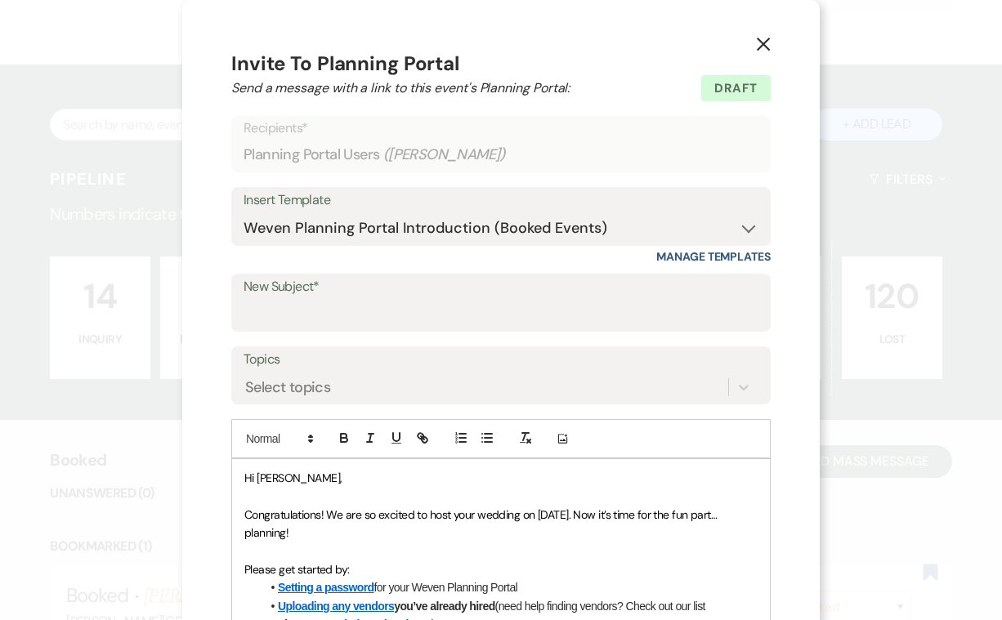
scroll to position [0, 0]
click at [763, 37] on icon "X" at bounding box center [763, 44] width 15 height 15
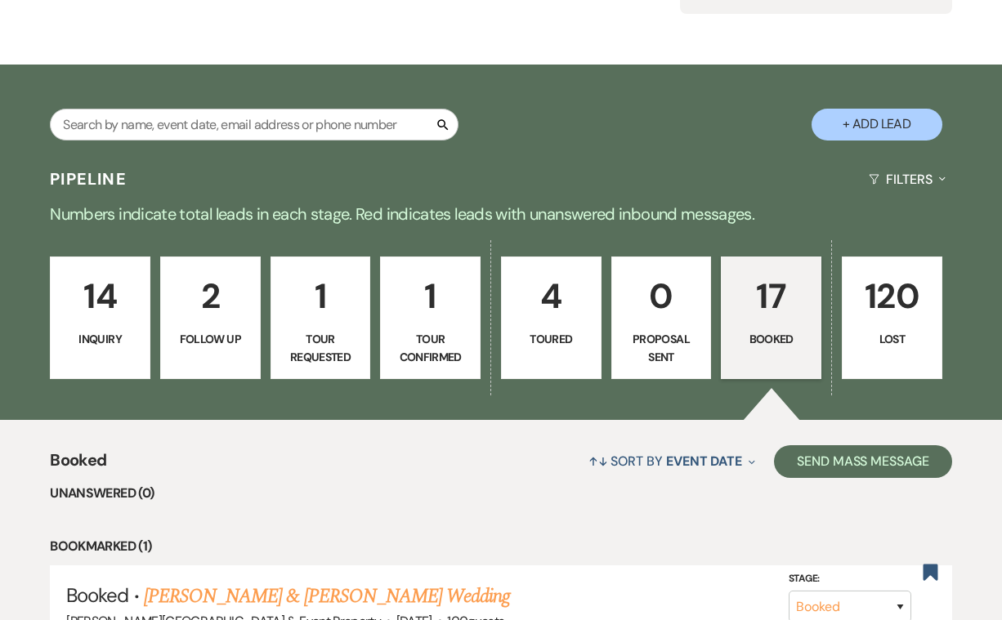
click at [776, 306] on p "17" at bounding box center [770, 296] width 79 height 55
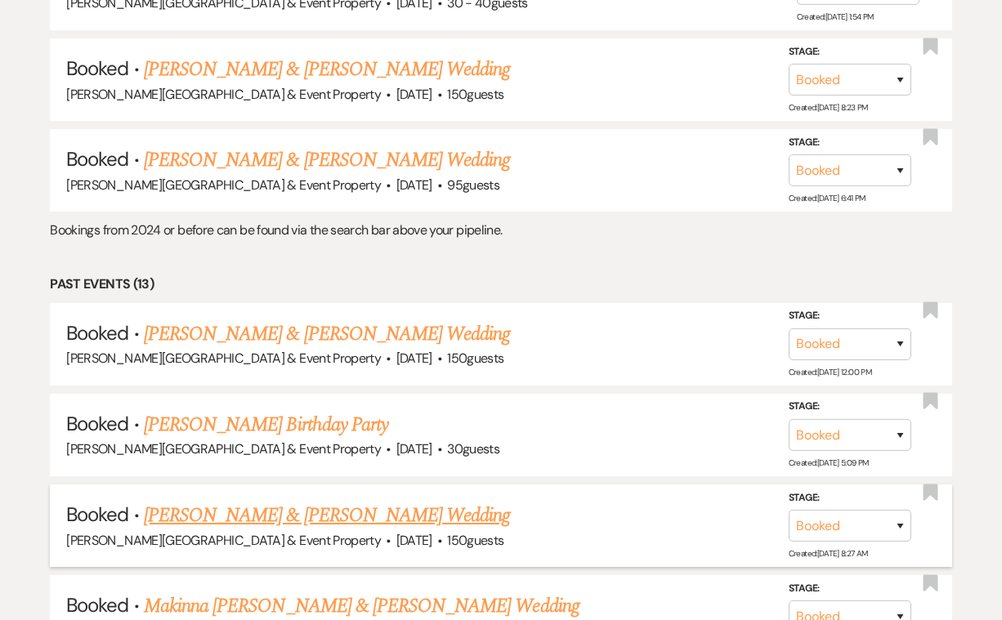
scroll to position [1060, 0]
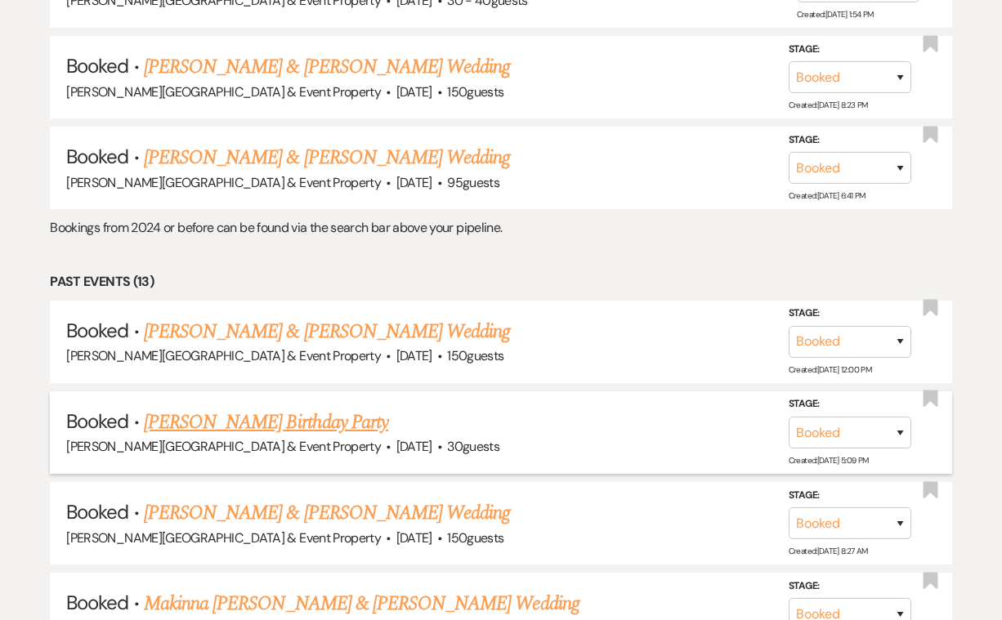
click at [369, 408] on link "Sherry Ramirez's Birthday Party" at bounding box center [266, 422] width 244 height 29
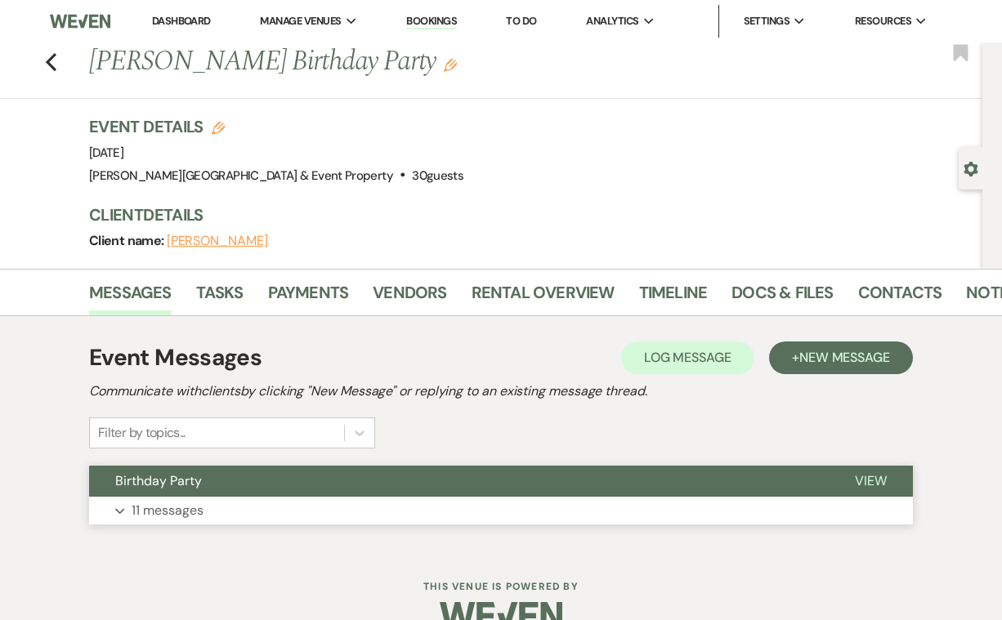
click at [167, 512] on p "11 messages" at bounding box center [168, 510] width 72 height 21
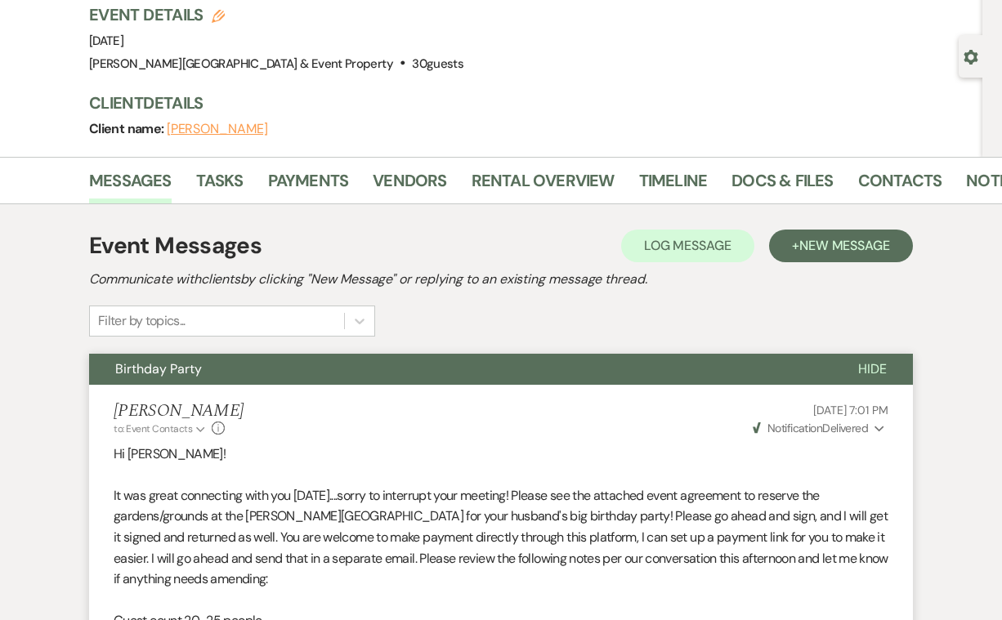
scroll to position [110, 0]
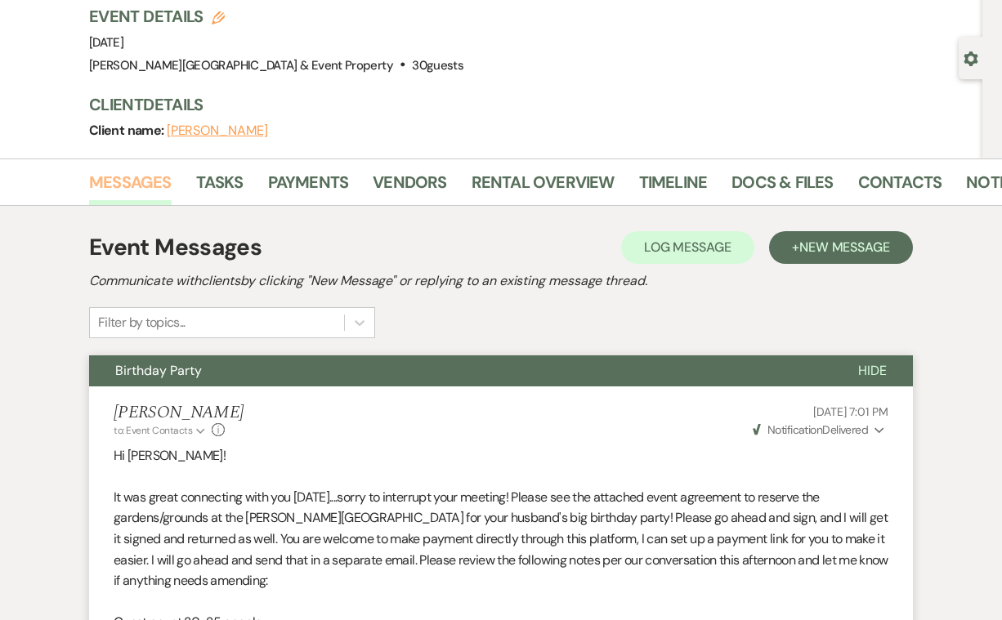
click at [145, 178] on link "Messages" at bounding box center [130, 187] width 83 height 36
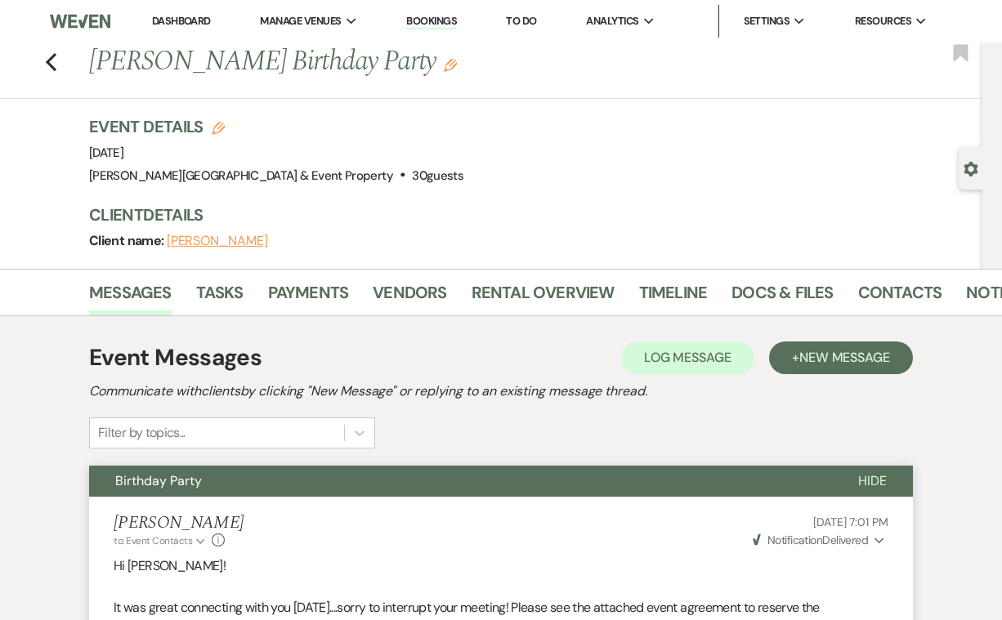
scroll to position [0, 0]
click at [47, 57] on icon "Previous" at bounding box center [51, 62] width 12 height 20
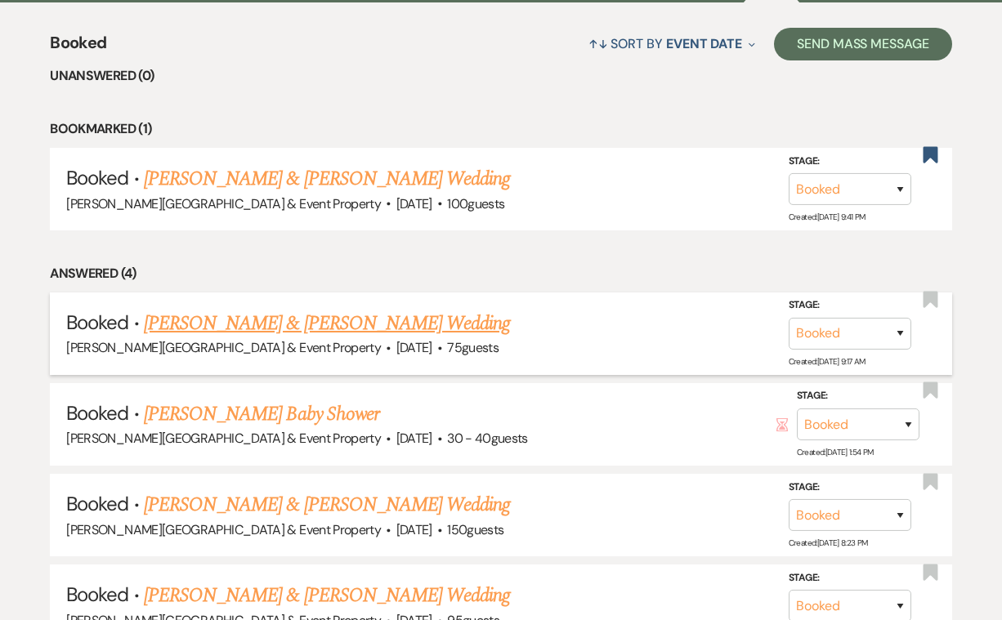
scroll to position [619, 0]
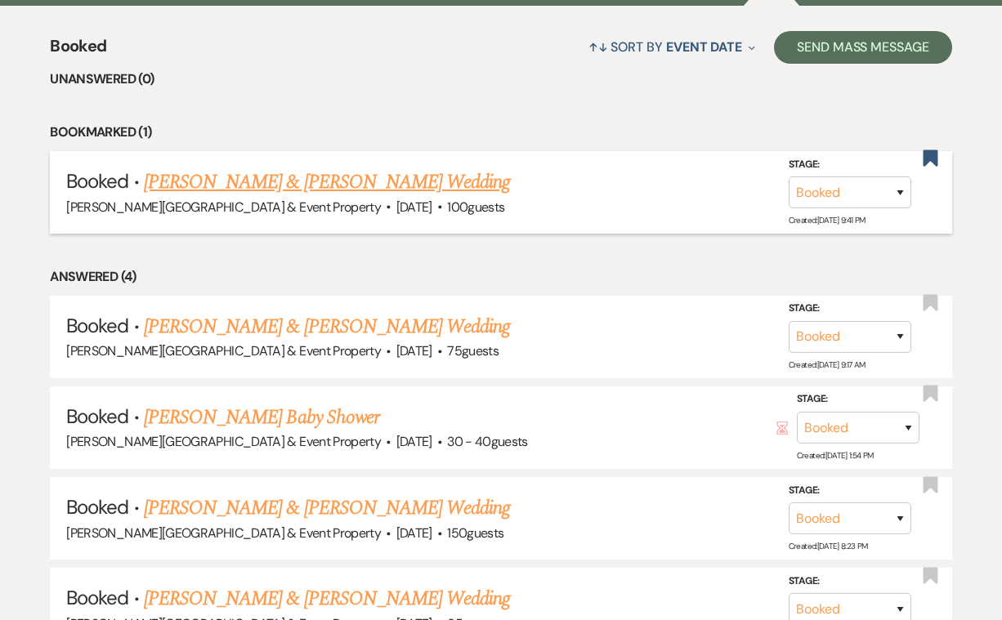
click at [409, 177] on link "Michael Peters & Julia Kruljac's Wedding" at bounding box center [327, 182] width 366 height 29
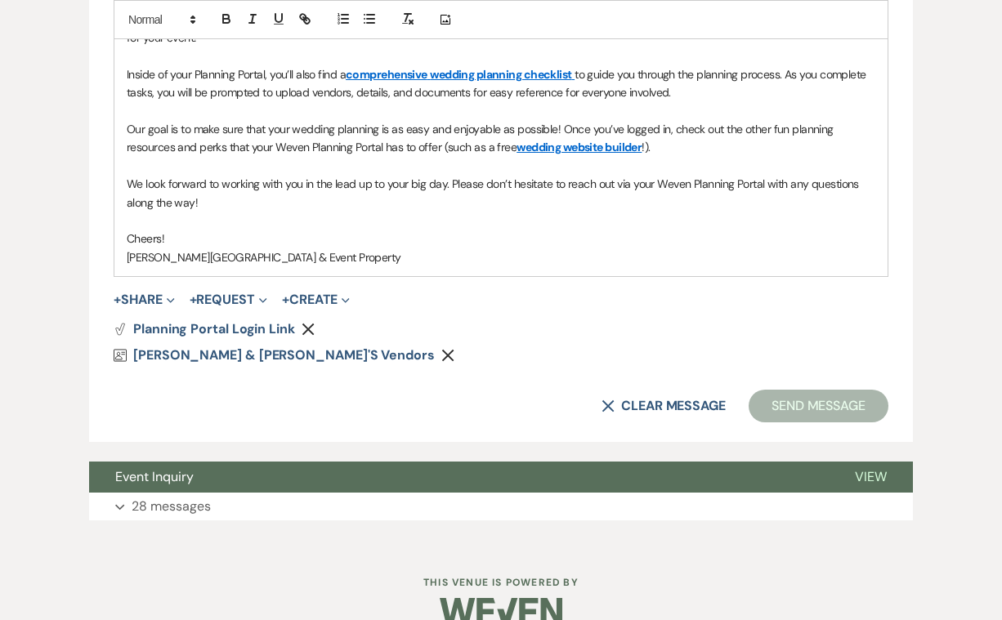
scroll to position [1054, 0]
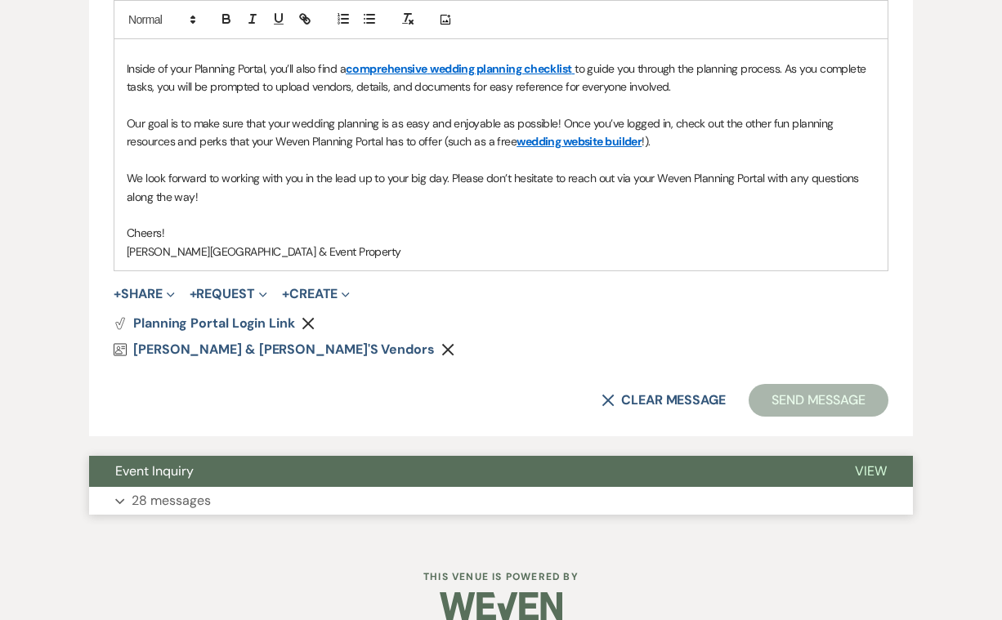
click at [184, 490] on p "28 messages" at bounding box center [171, 500] width 79 height 21
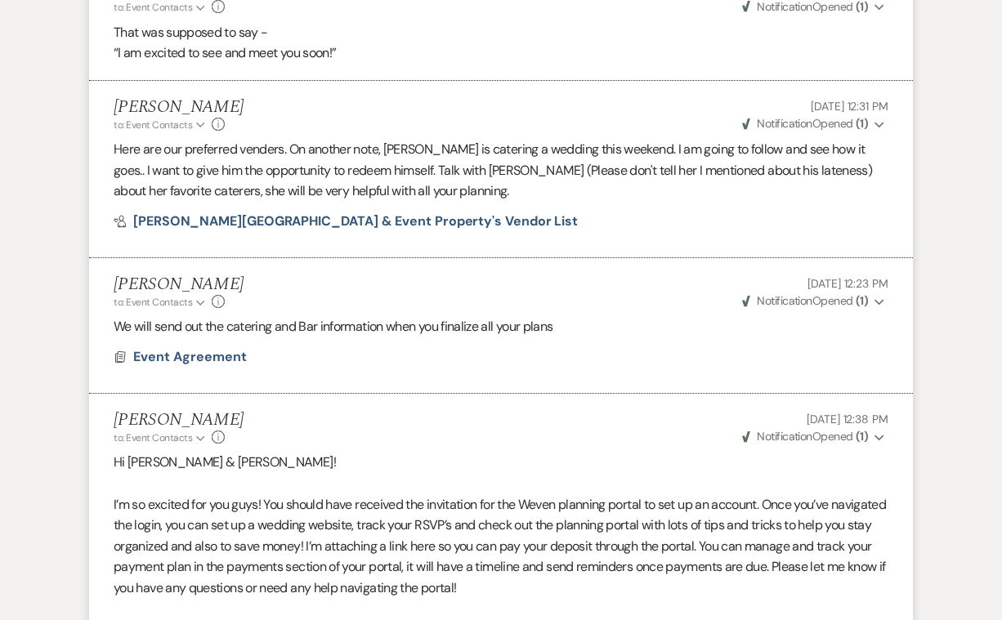
scroll to position [5850, 0]
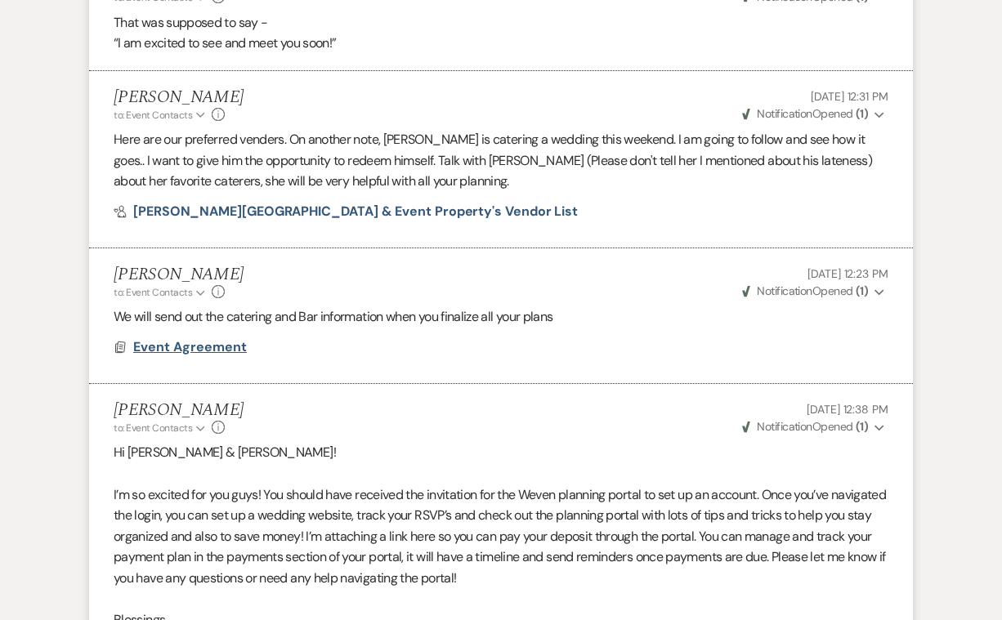
click at [212, 338] on span "Event Agreement" at bounding box center [190, 346] width 114 height 17
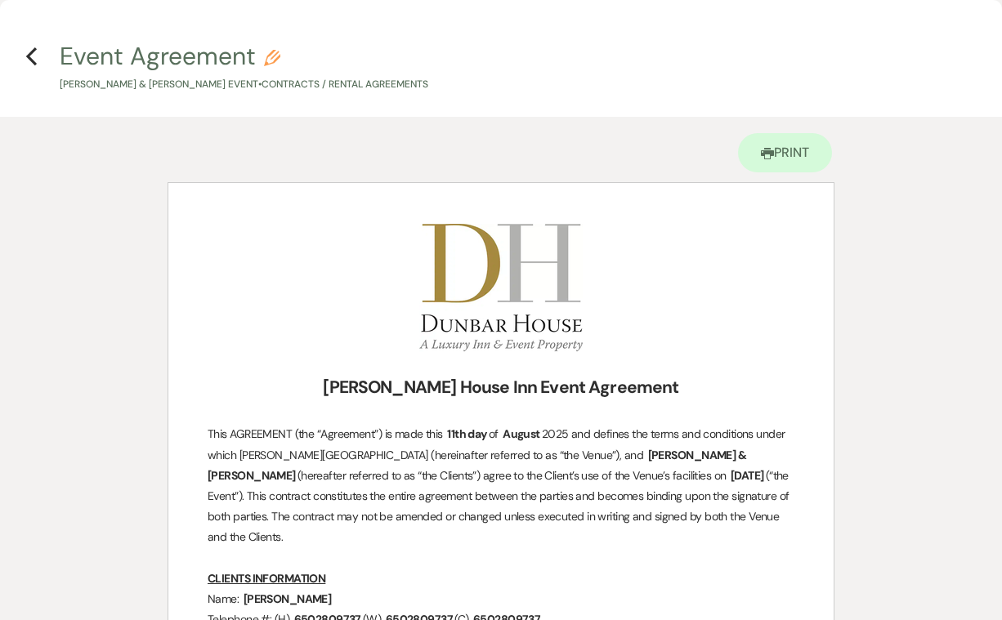
click at [279, 61] on icon "Pencil" at bounding box center [272, 58] width 16 height 16
select select "10"
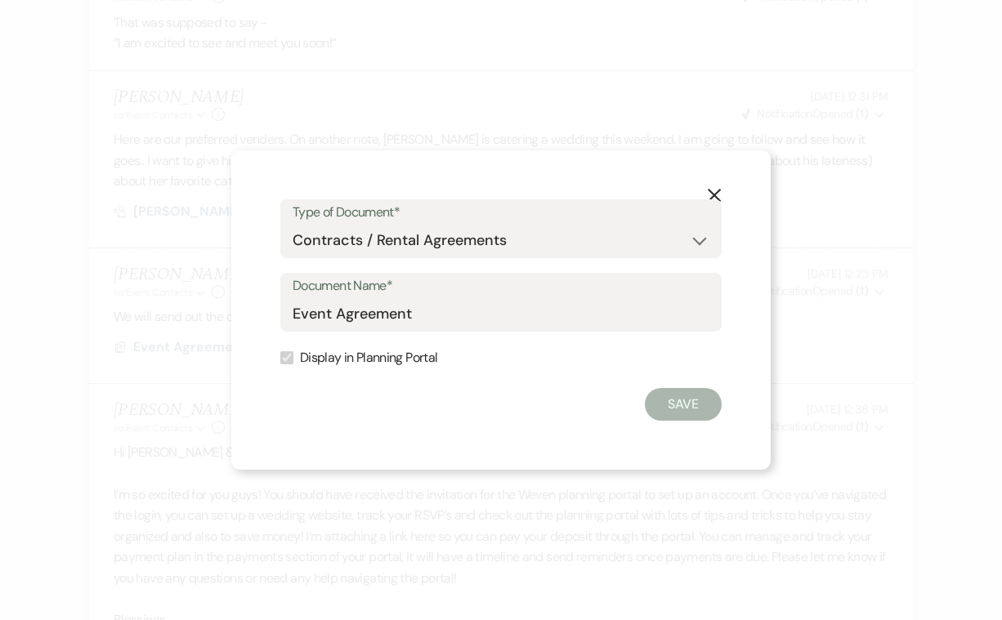
click at [857, 177] on div "X Type of Document* Special Event Insurance Vendor Certificate of Insurance Con…" at bounding box center [501, 310] width 1002 height 620
click at [715, 190] on icon "X" at bounding box center [714, 195] width 15 height 15
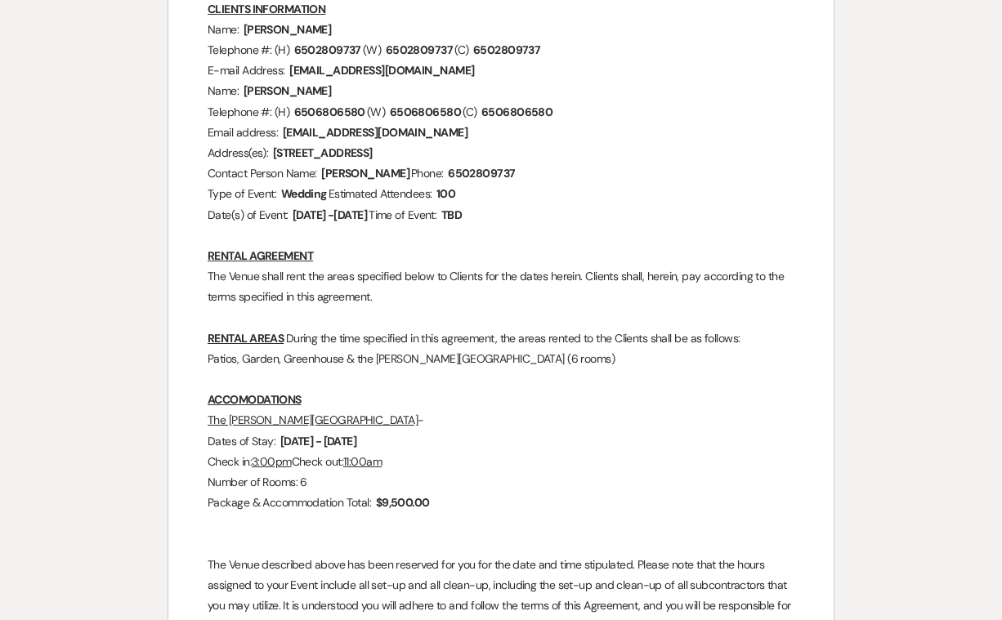
scroll to position [574, 0]
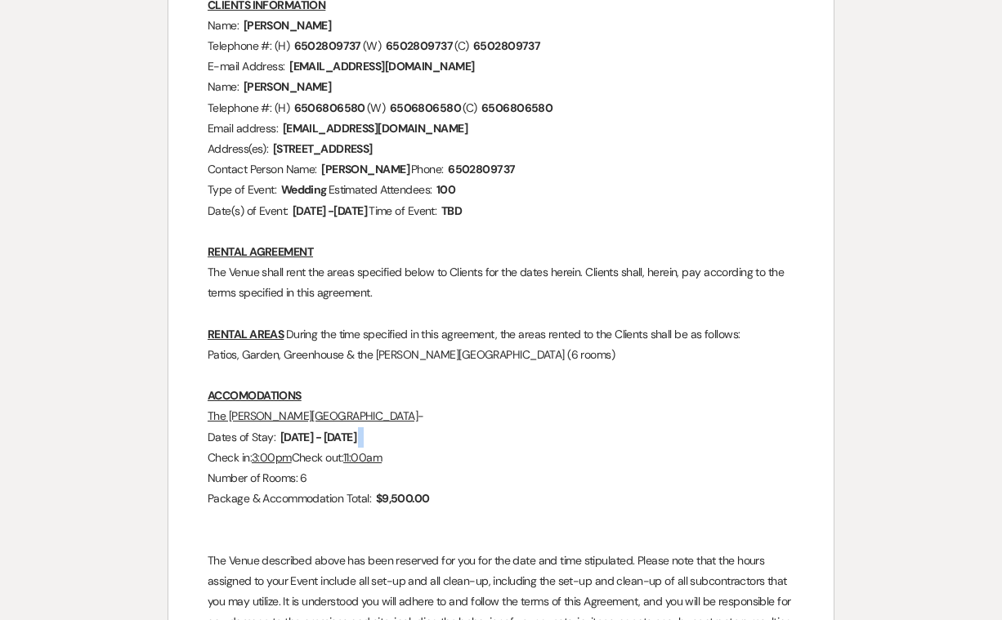
drag, startPoint x: 380, startPoint y: 409, endPoint x: 282, endPoint y: 402, distance: 98.3
click at [282, 427] on p "Dates of Stay: ﻿ 9/11/97 - 9/13/97 ﻿" at bounding box center [501, 437] width 587 height 20
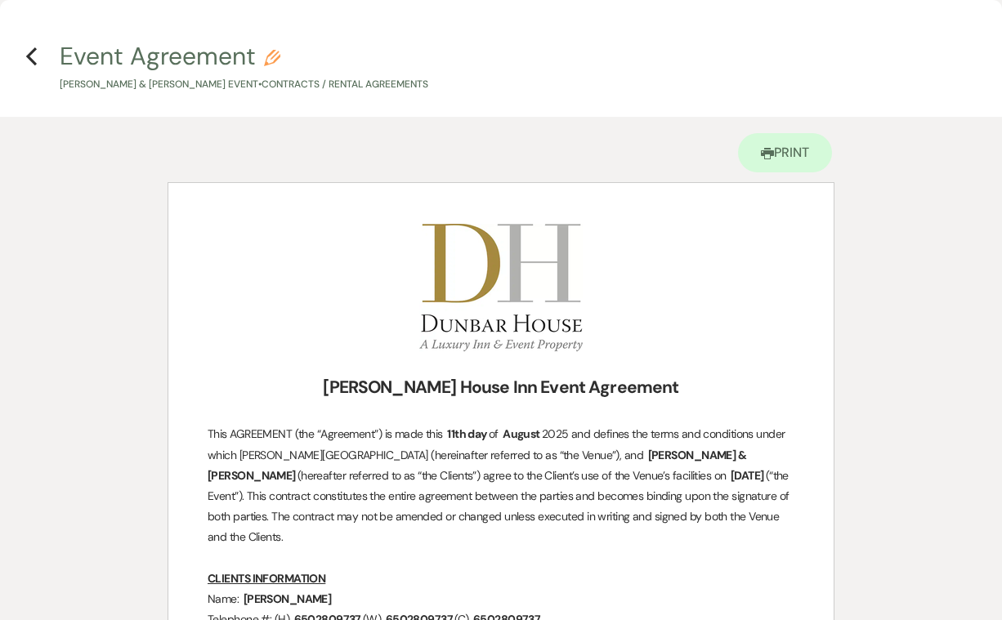
scroll to position [0, 0]
click at [29, 55] on use "button" at bounding box center [31, 56] width 11 height 18
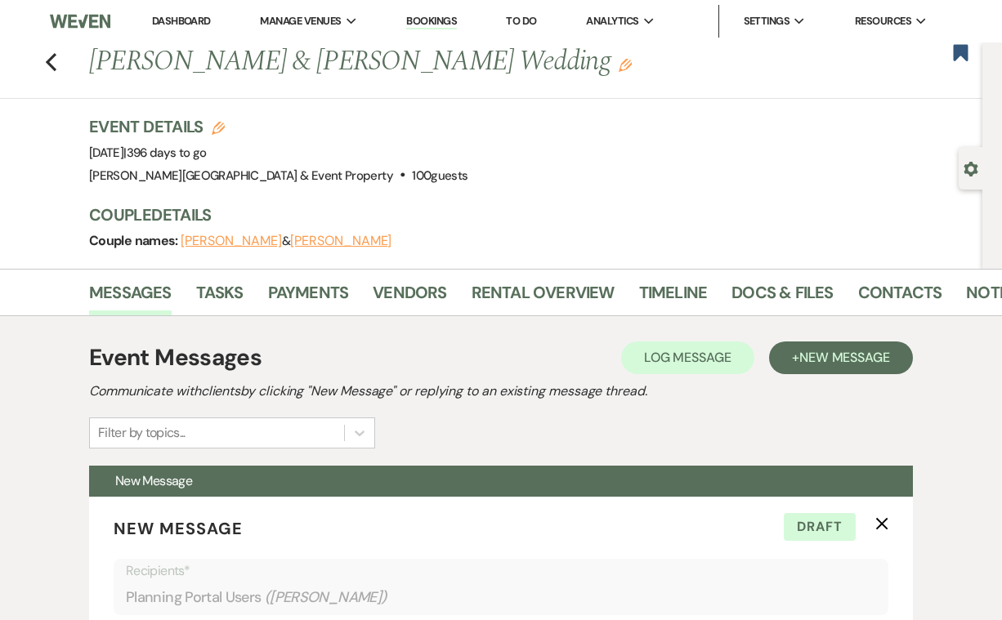
click at [438, 20] on link "Bookings" at bounding box center [431, 22] width 51 height 16
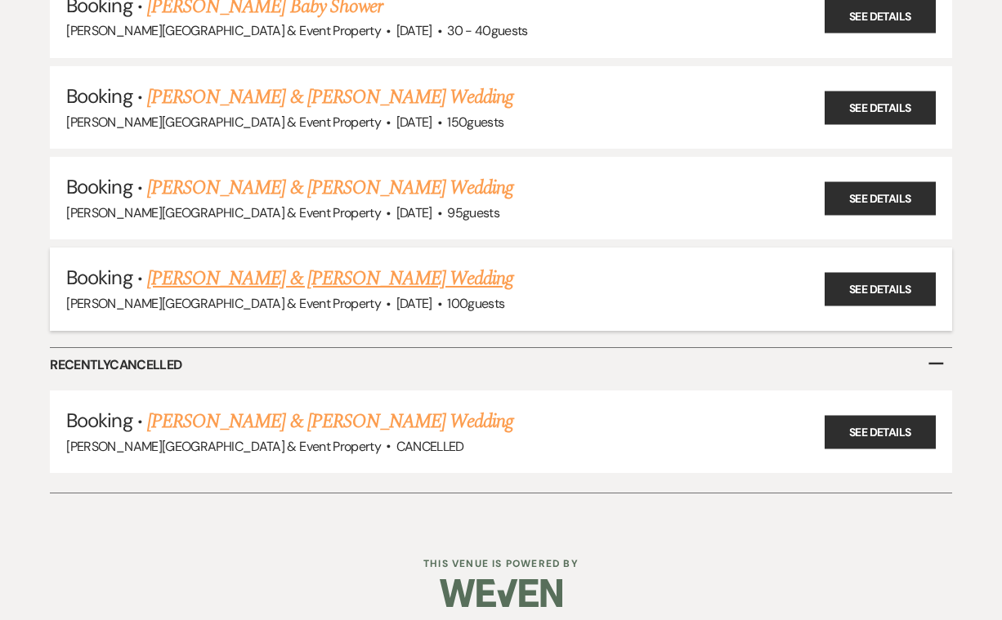
scroll to position [316, 0]
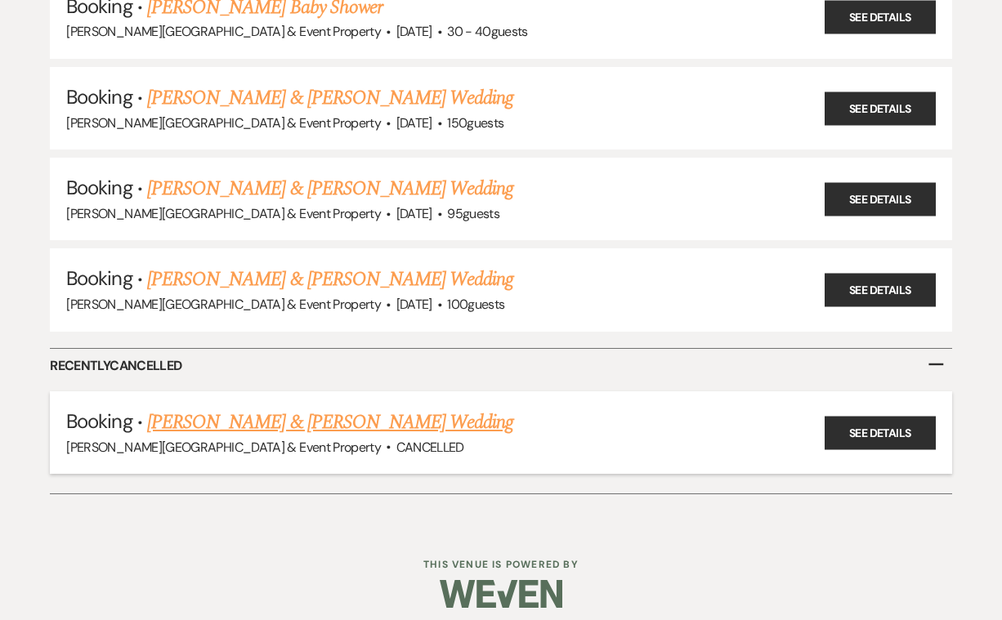
click at [423, 409] on link "Peter Malmquist & Christine L Darrah's Wedding" at bounding box center [330, 422] width 366 height 29
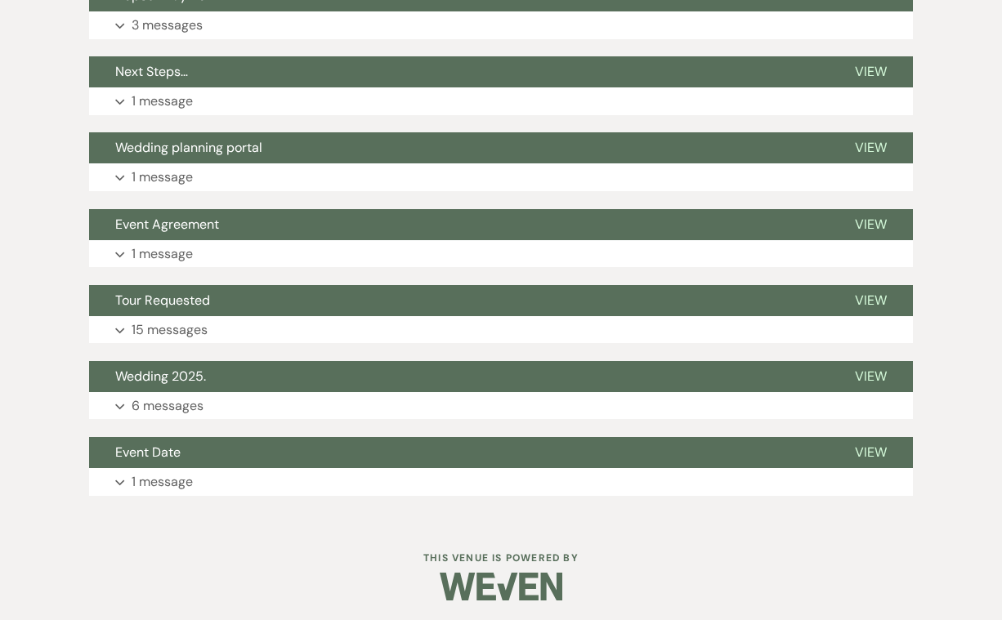
scroll to position [812, 0]
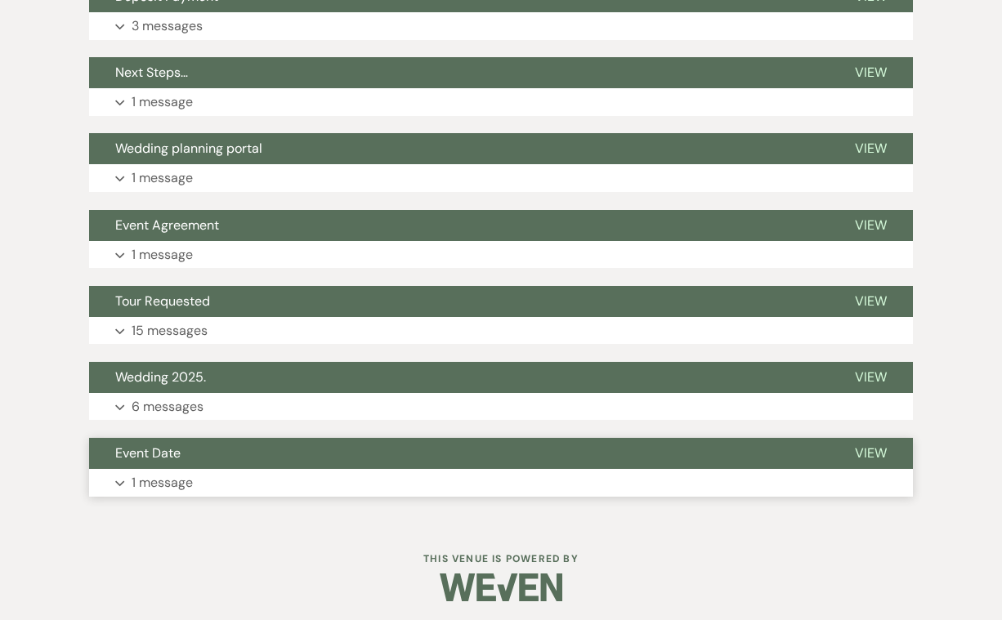
click at [183, 473] on p "1 message" at bounding box center [162, 482] width 61 height 21
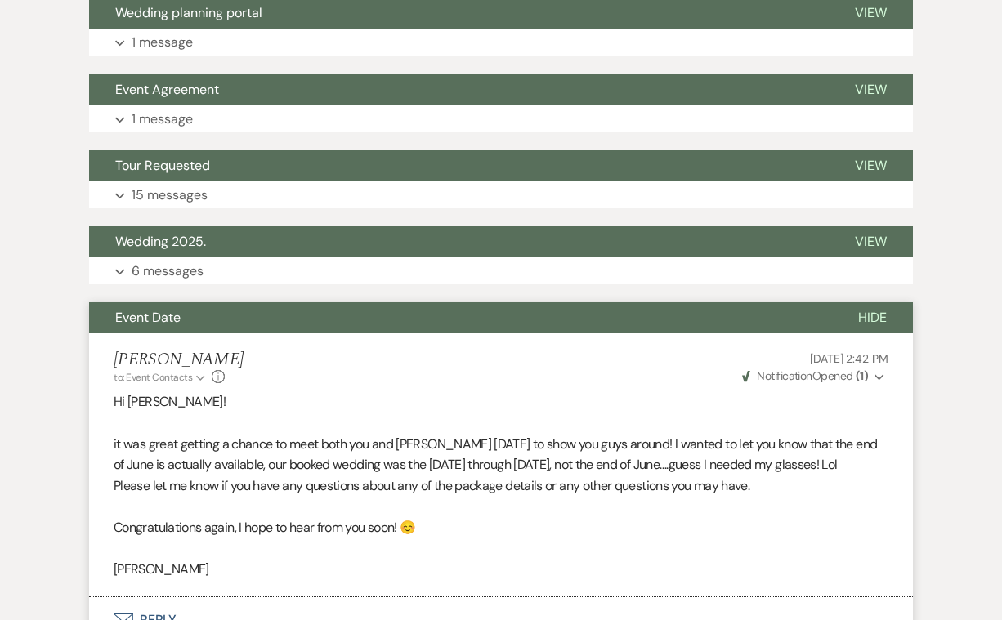
scroll to position [963, 0]
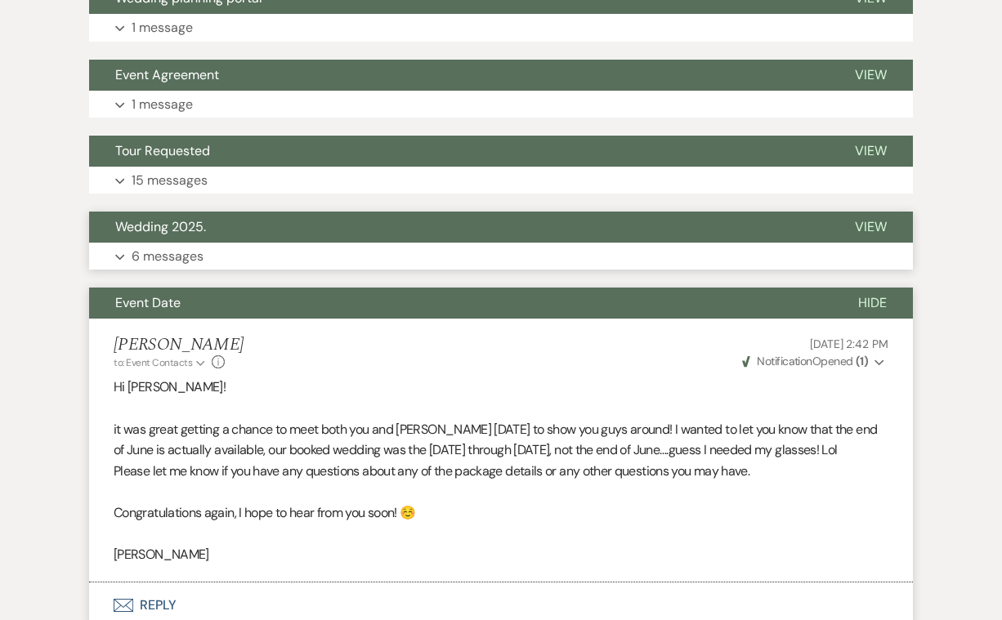
click at [188, 249] on p "6 messages" at bounding box center [168, 256] width 72 height 21
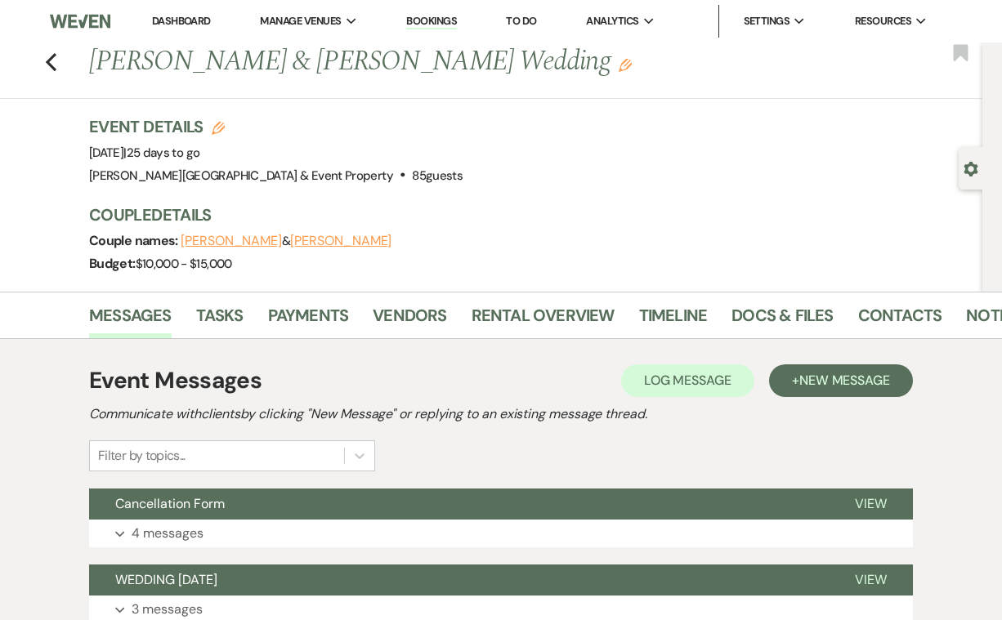
scroll to position [0, 0]
click at [55, 57] on icon "Previous" at bounding box center [51, 62] width 12 height 20
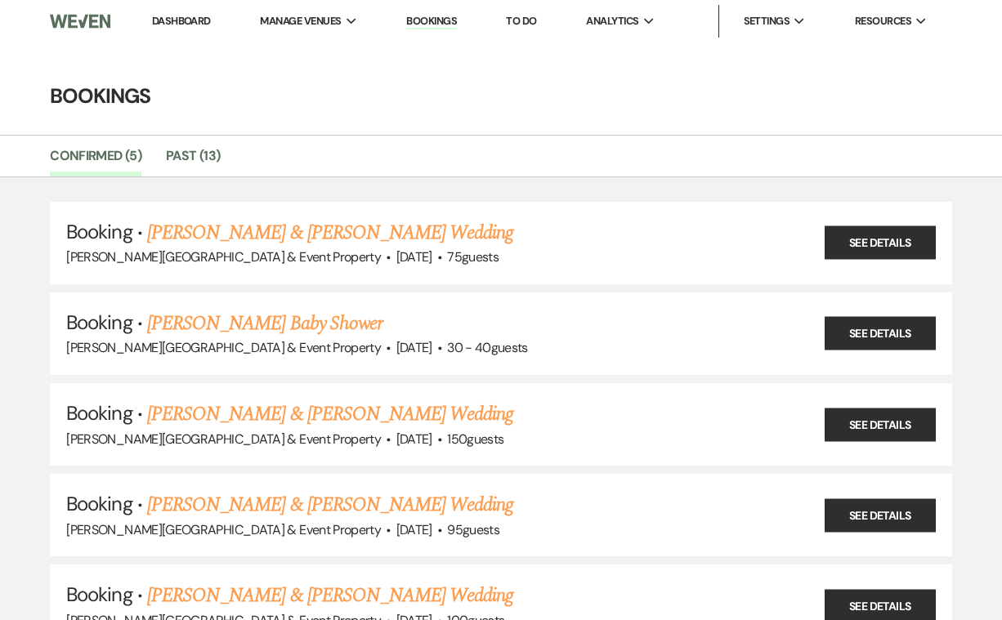
click at [191, 20] on link "Dashboard" at bounding box center [181, 21] width 59 height 14
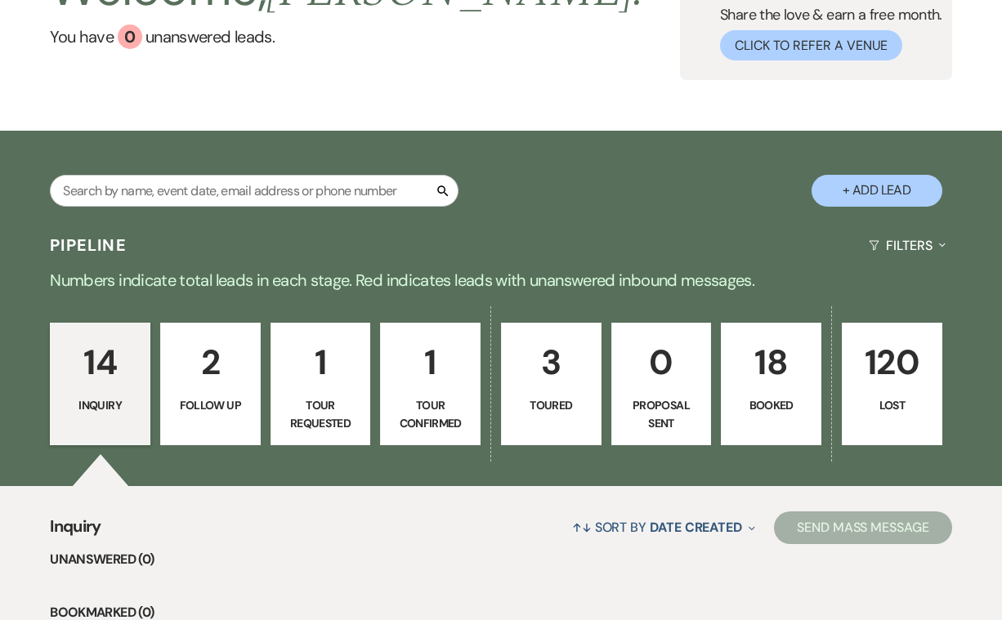
scroll to position [153, 0]
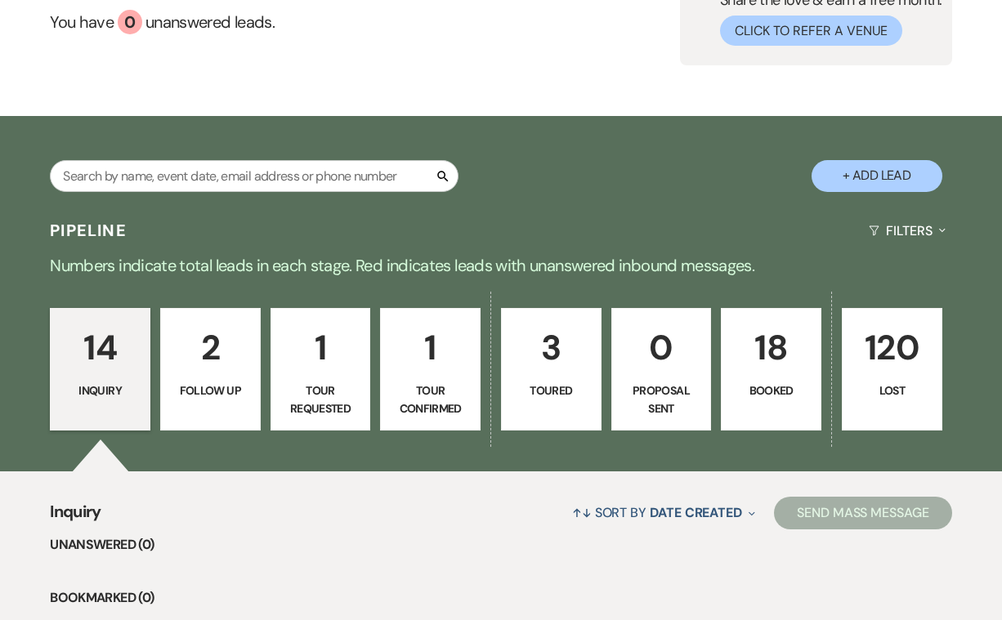
click at [557, 351] on p "3" at bounding box center [551, 347] width 79 height 55
select select "5"
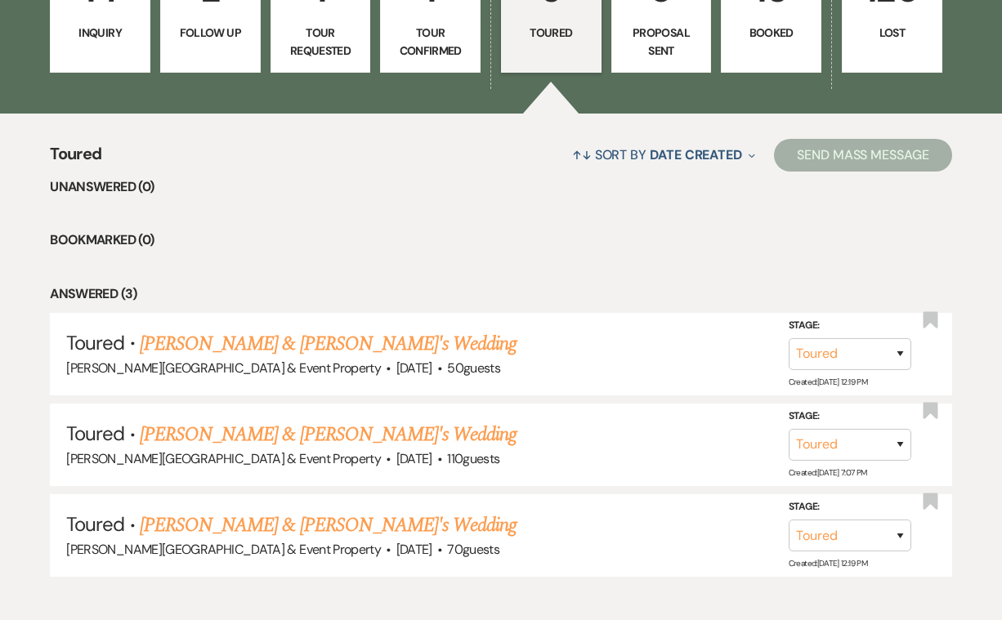
scroll to position [539, 0]
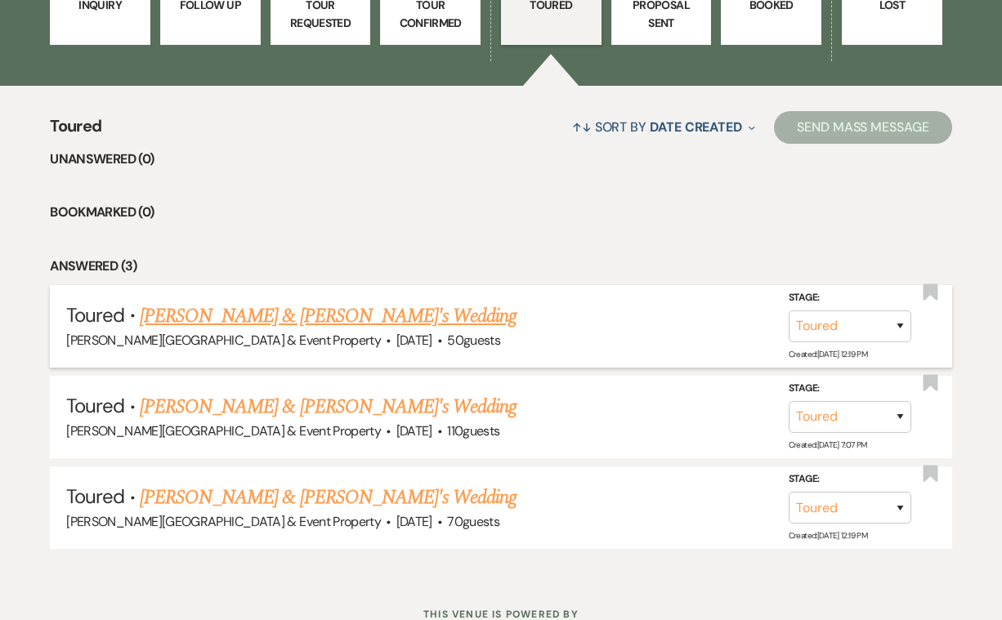
click at [369, 315] on link "Emily Thomas & Fiance's Wedding" at bounding box center [329, 316] width 378 height 29
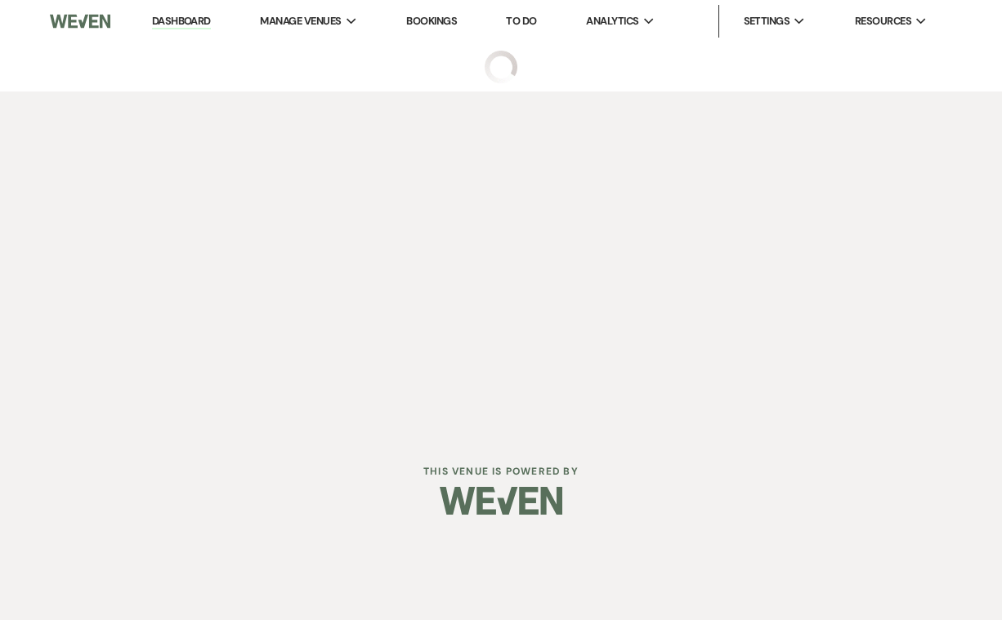
select select "5"
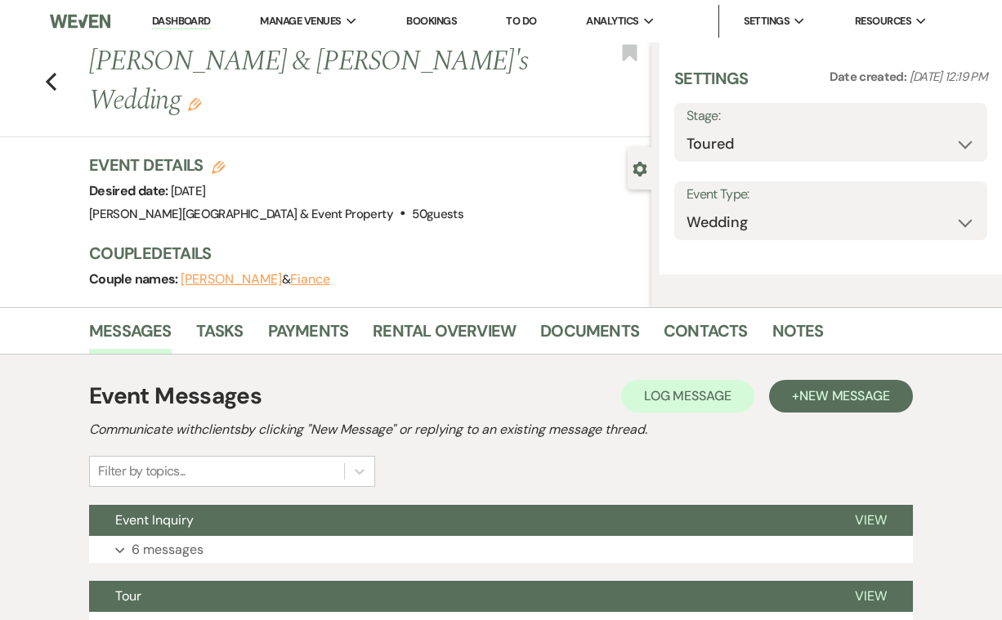
select select "5"
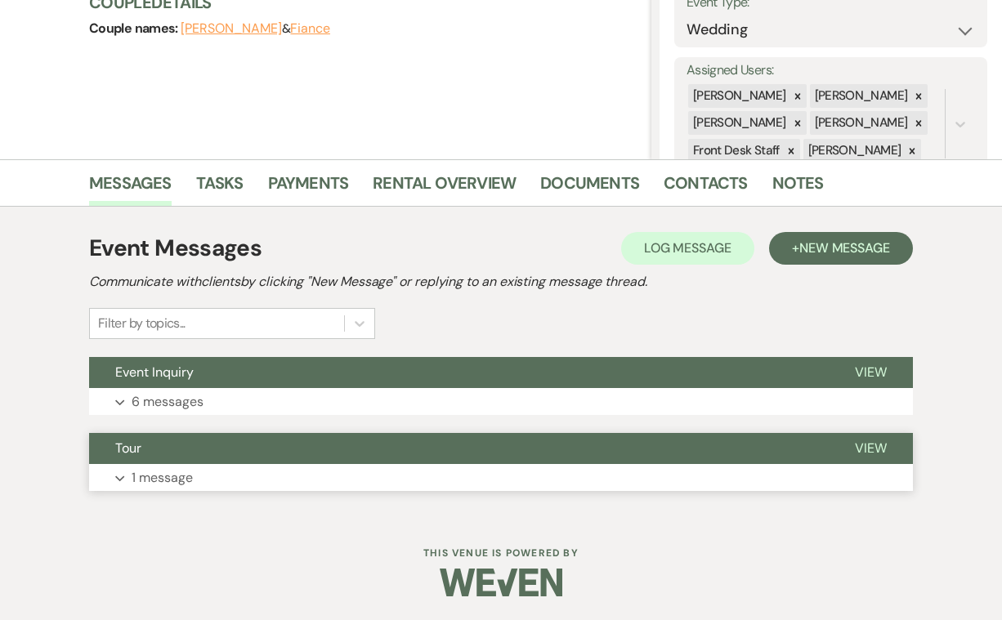
scroll to position [250, 0]
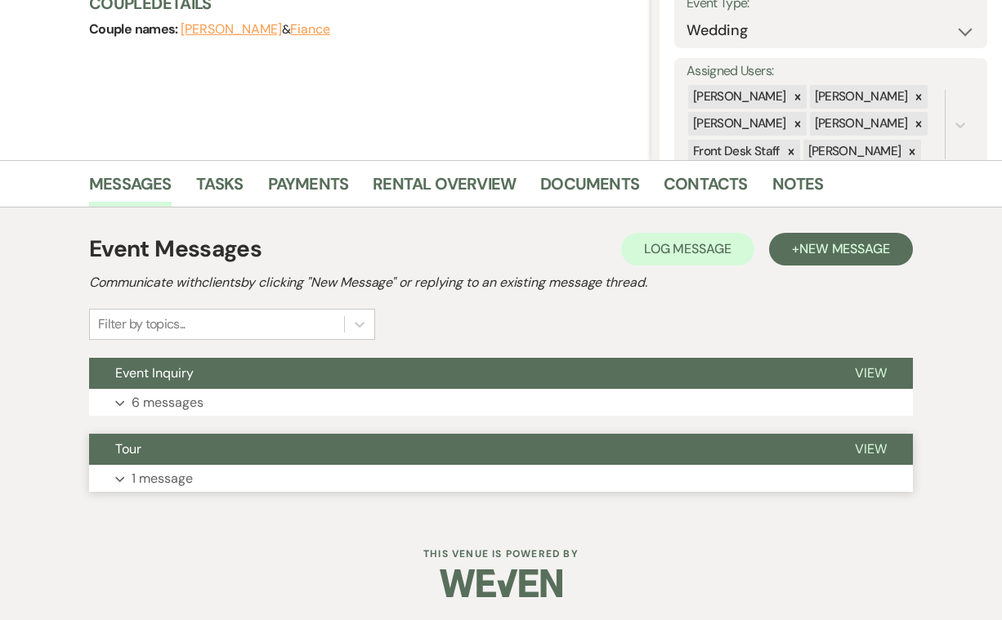
click at [178, 482] on p "1 message" at bounding box center [162, 478] width 61 height 21
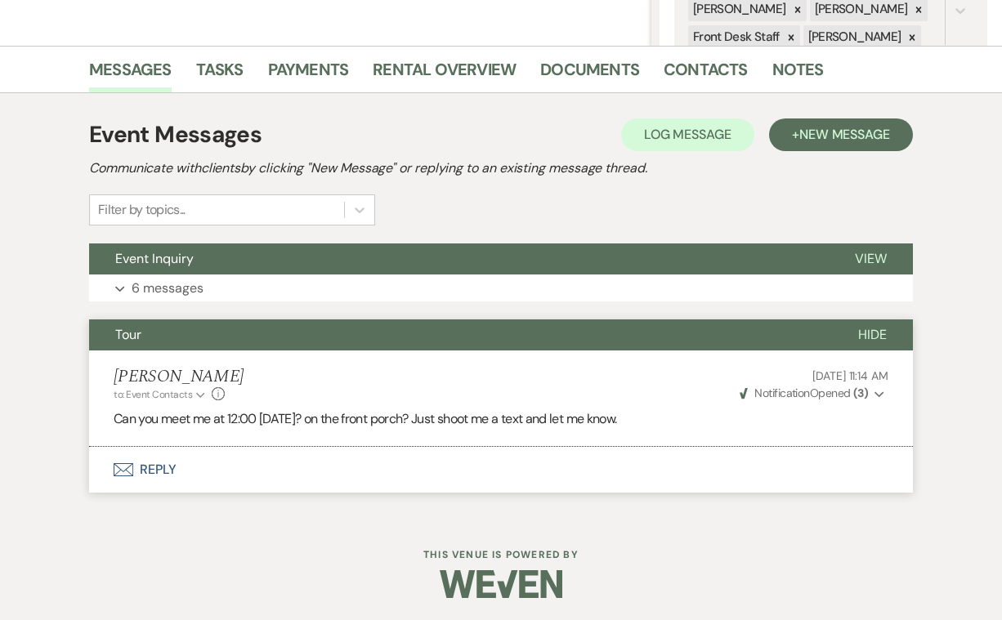
scroll to position [364, 0]
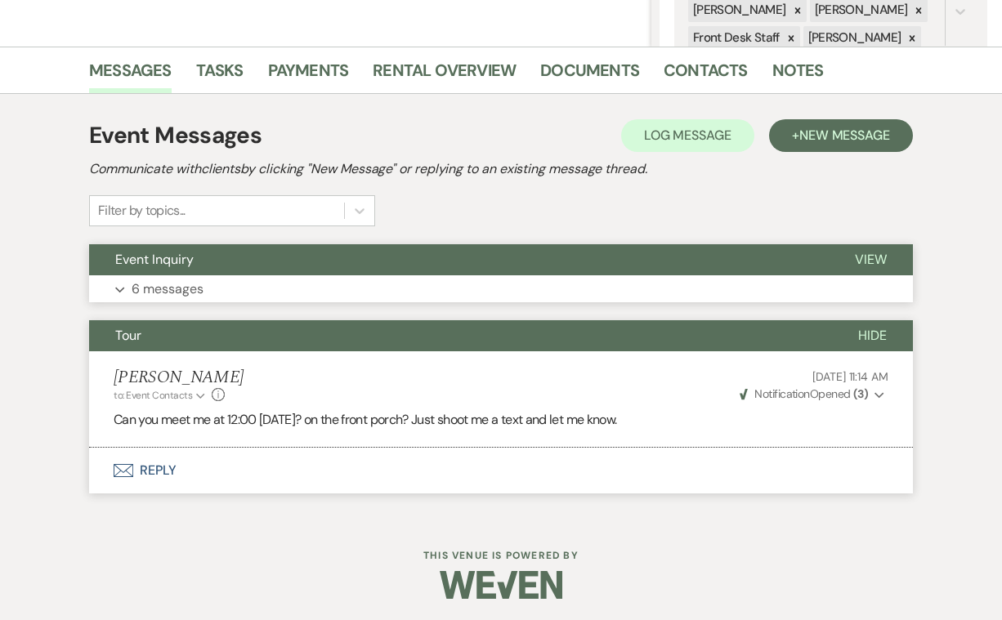
click at [200, 288] on p "6 messages" at bounding box center [168, 289] width 72 height 21
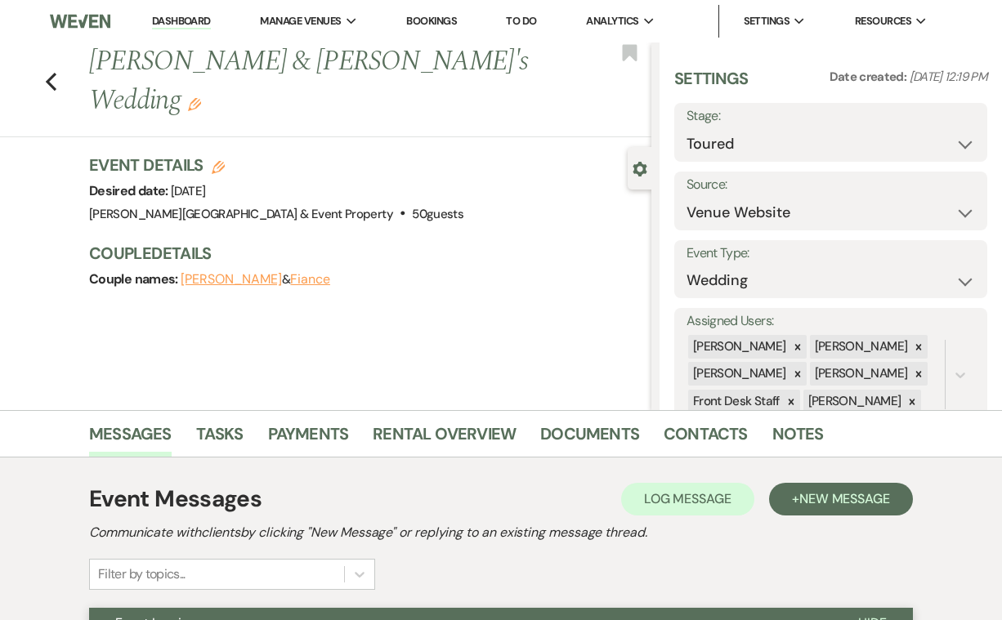
scroll to position [0, 0]
click at [585, 433] on link "Documents" at bounding box center [589, 439] width 99 height 36
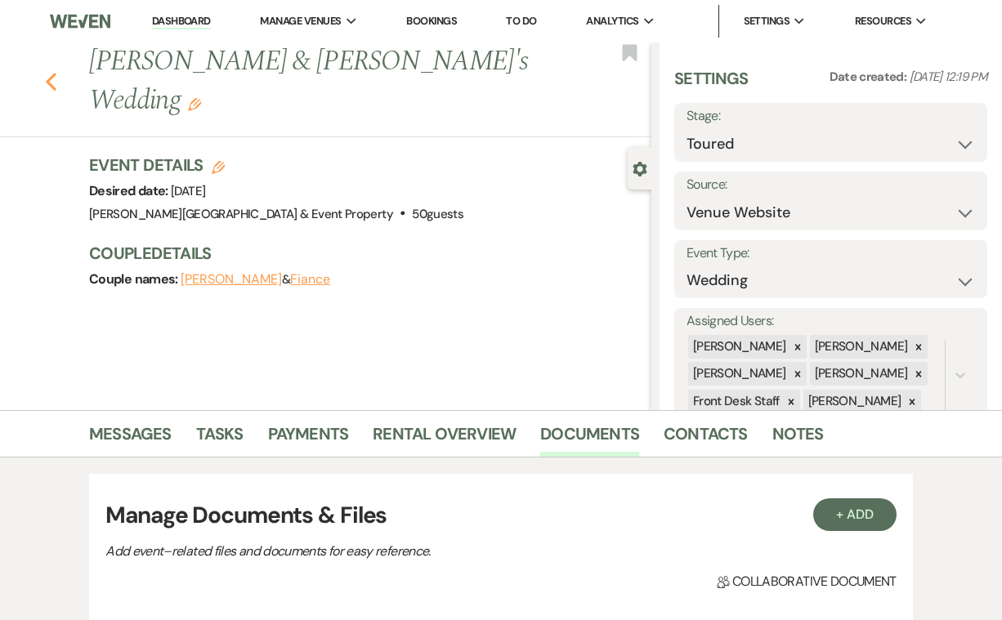
click at [50, 72] on icon "Previous" at bounding box center [51, 82] width 12 height 20
select select "5"
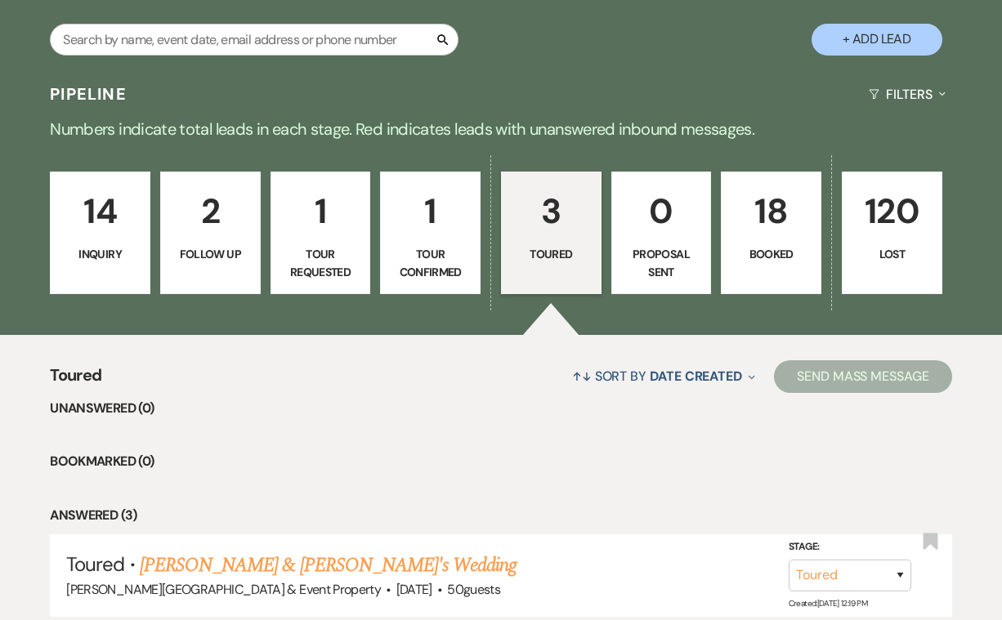
scroll to position [303, 0]
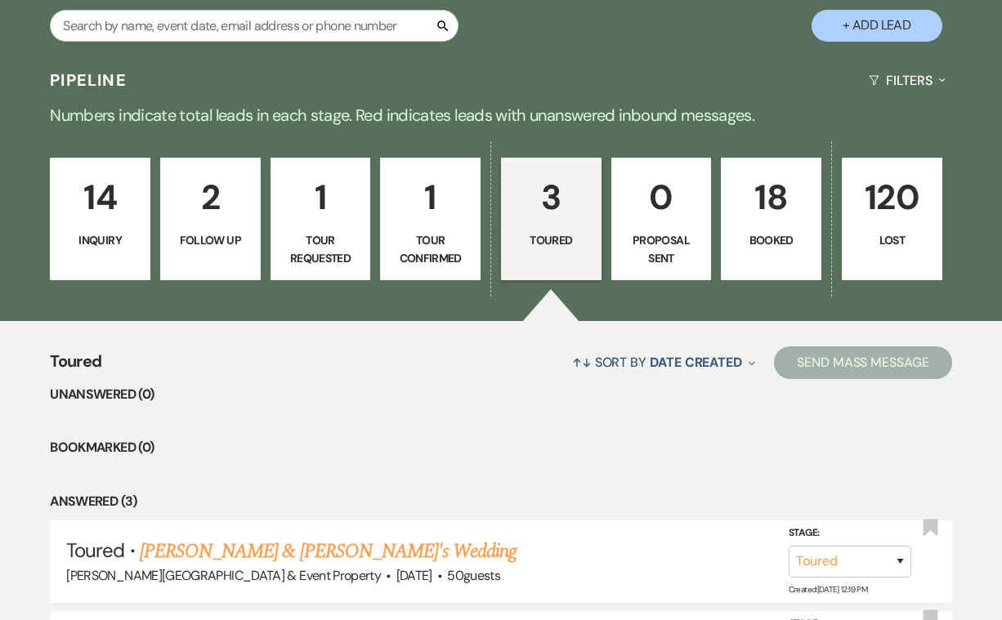
click at [771, 242] on p "Booked" at bounding box center [770, 240] width 79 height 18
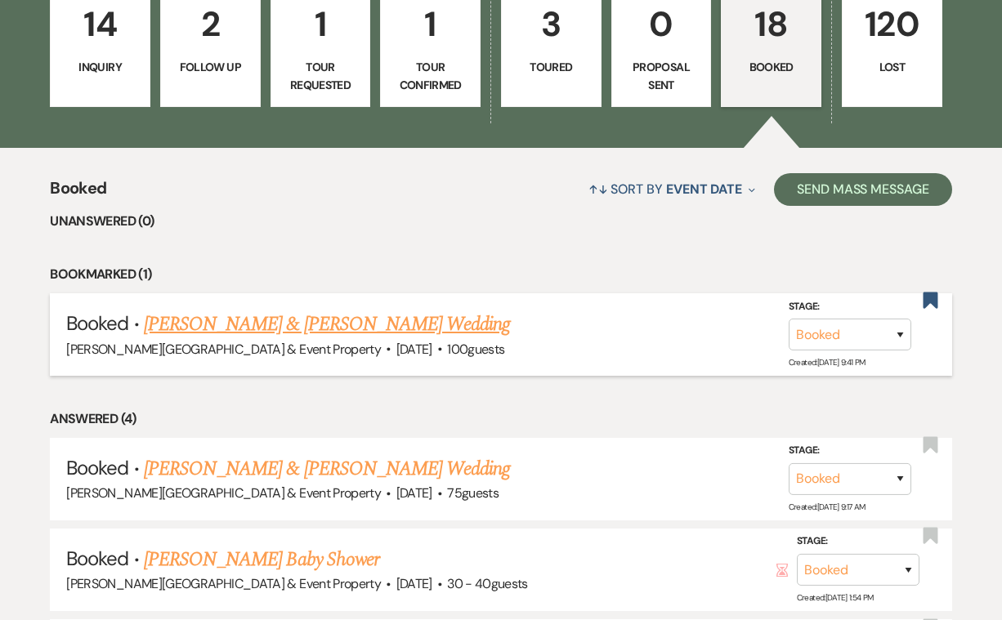
scroll to position [482, 0]
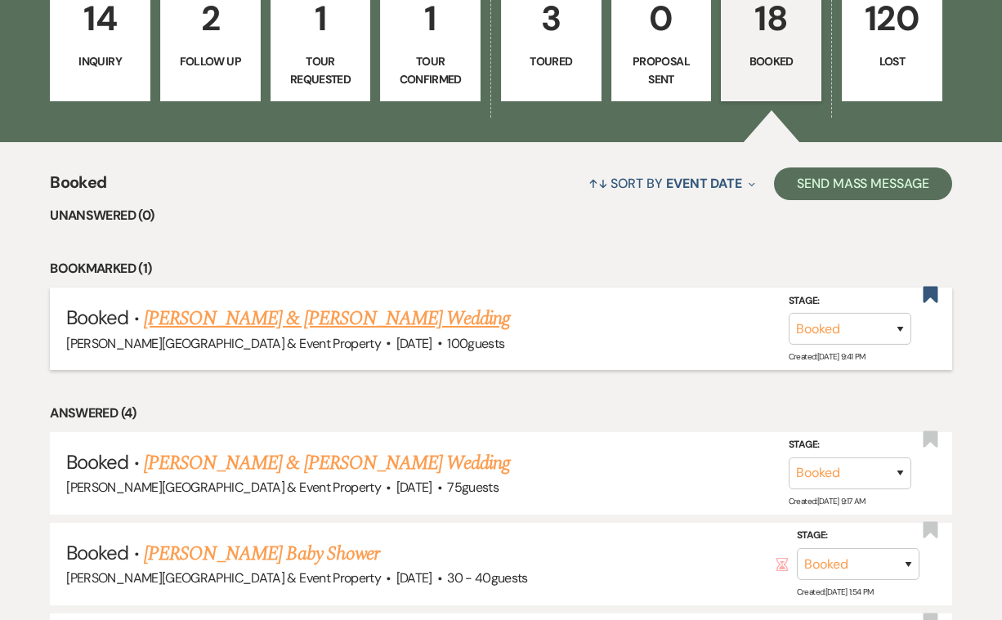
click at [437, 314] on link "Michael Peters & Julia Kruljac's Wedding" at bounding box center [327, 318] width 366 height 29
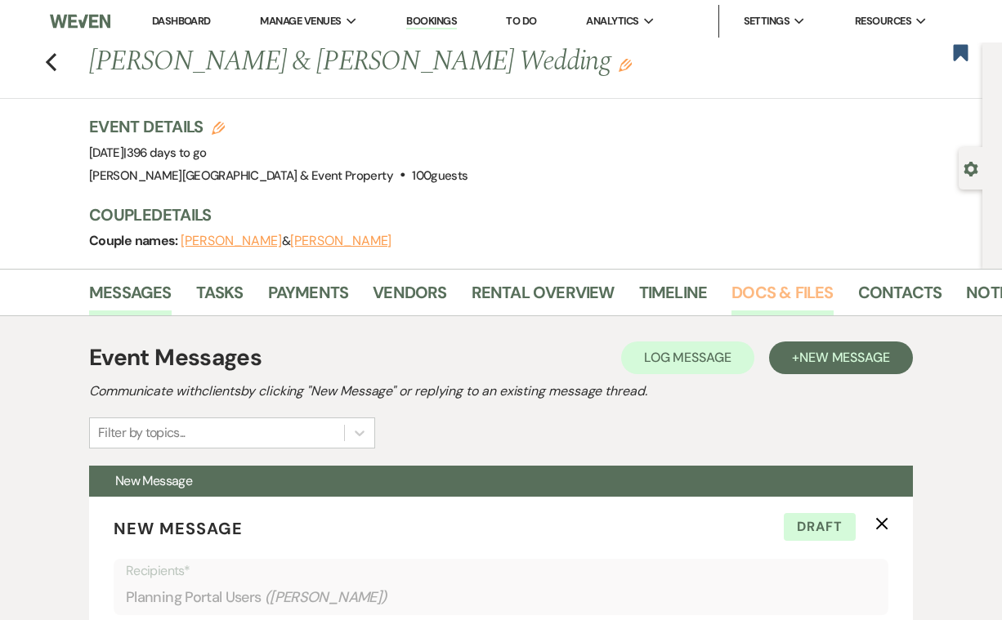
click at [756, 293] on link "Docs & Files" at bounding box center [781, 298] width 101 height 36
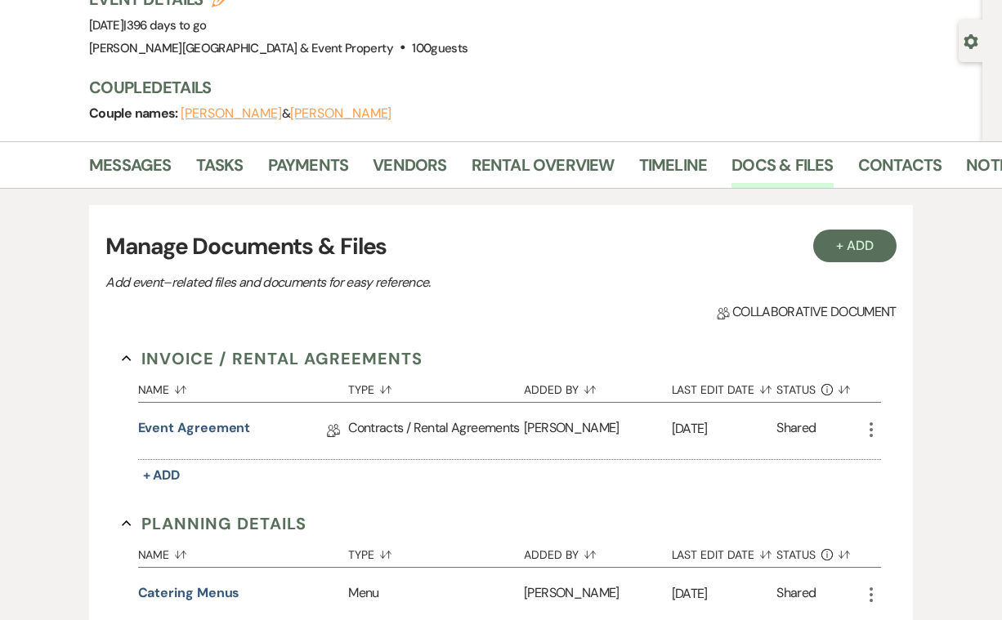
scroll to position [154, 0]
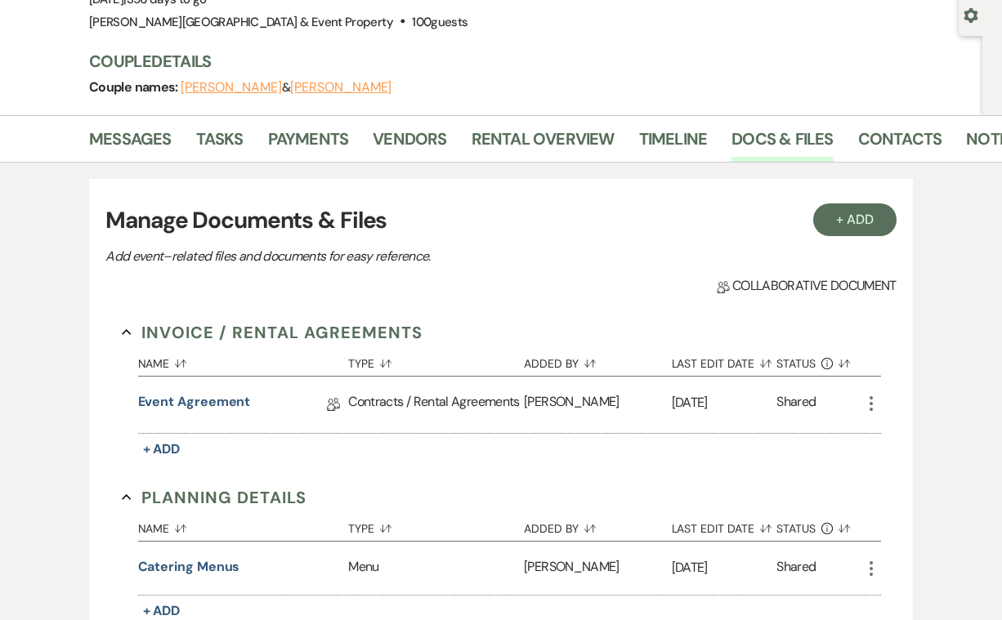
click at [870, 400] on icon "More" at bounding box center [871, 404] width 20 height 20
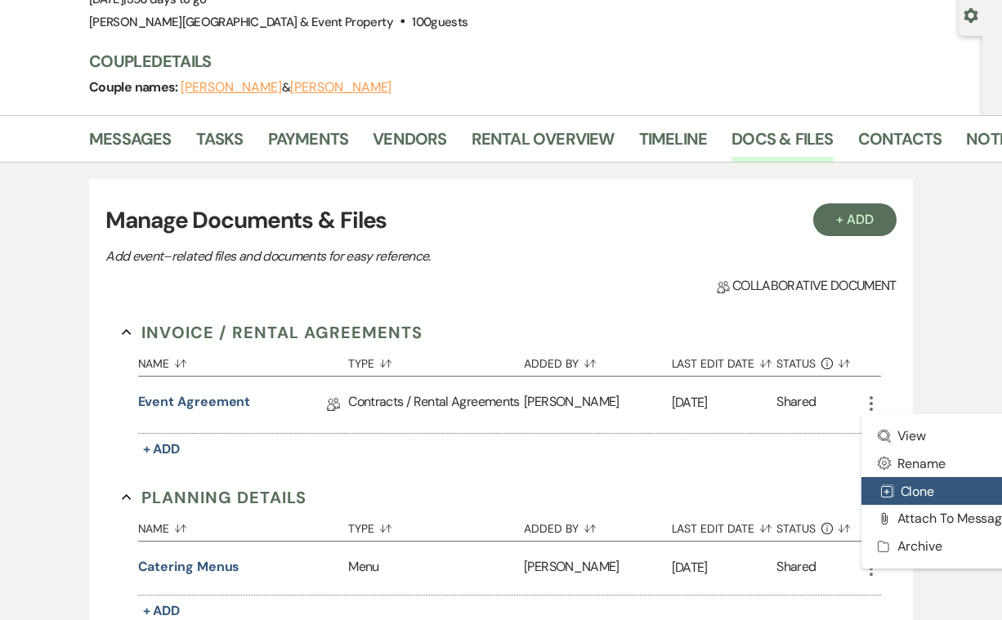
click at [912, 490] on button "Duplicate Clone" at bounding box center [943, 491] width 165 height 28
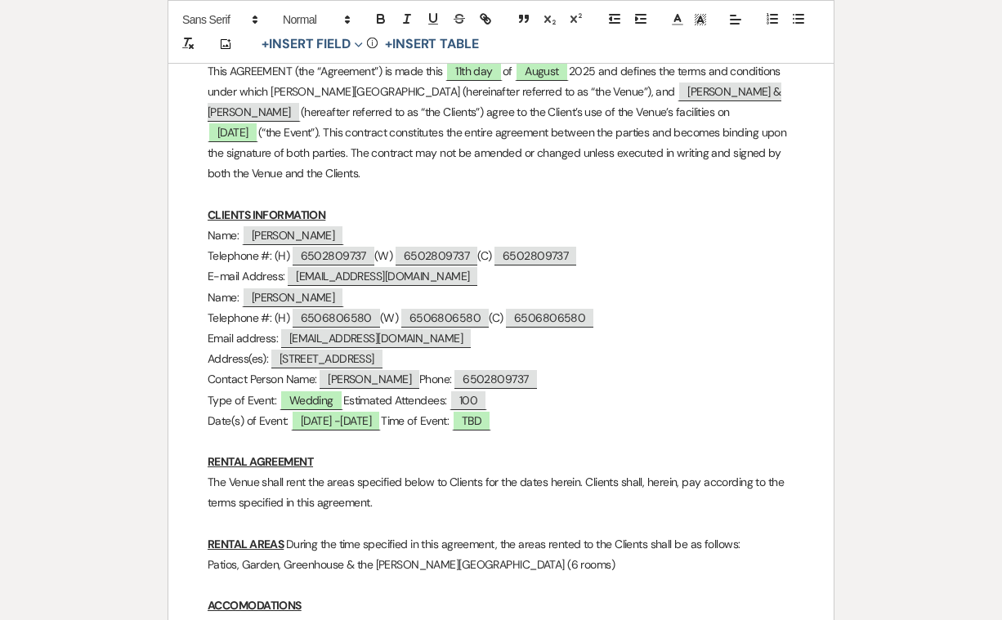
scroll to position [502, 0]
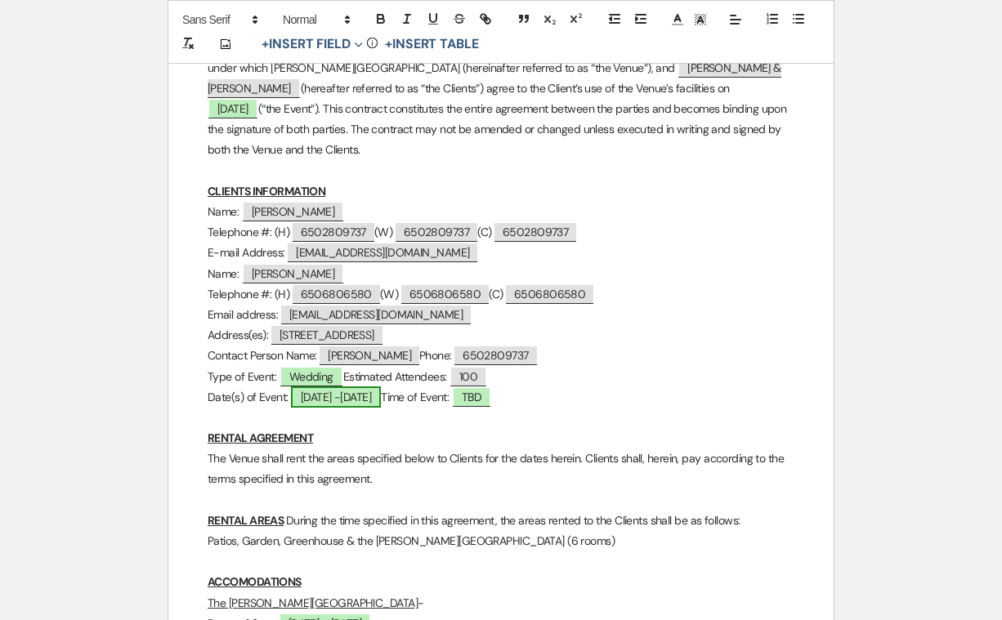
click at [347, 387] on span "9/11/2027 -9/13/2027" at bounding box center [336, 397] width 90 height 21
select select "owner"
select select "Date"
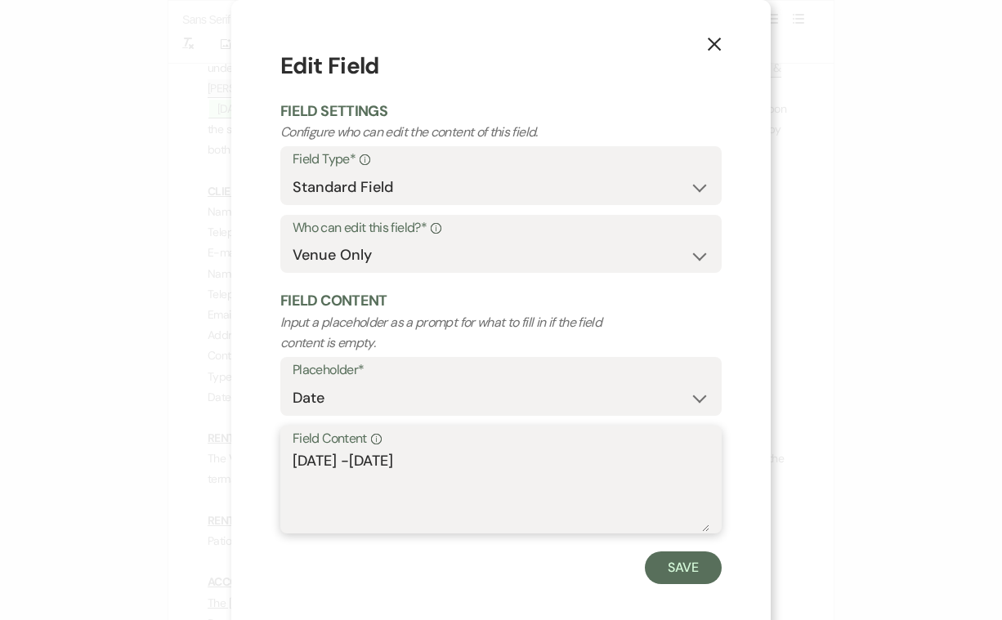
click at [356, 453] on textarea "9/11/2027 -9/13/2027" at bounding box center [501, 491] width 417 height 82
click at [440, 454] on textarea "9/11/2026 -9/13/2027" at bounding box center [501, 491] width 417 height 82
type textarea "[DATE] -[DATE]"
click at [694, 559] on button "Save" at bounding box center [683, 568] width 77 height 33
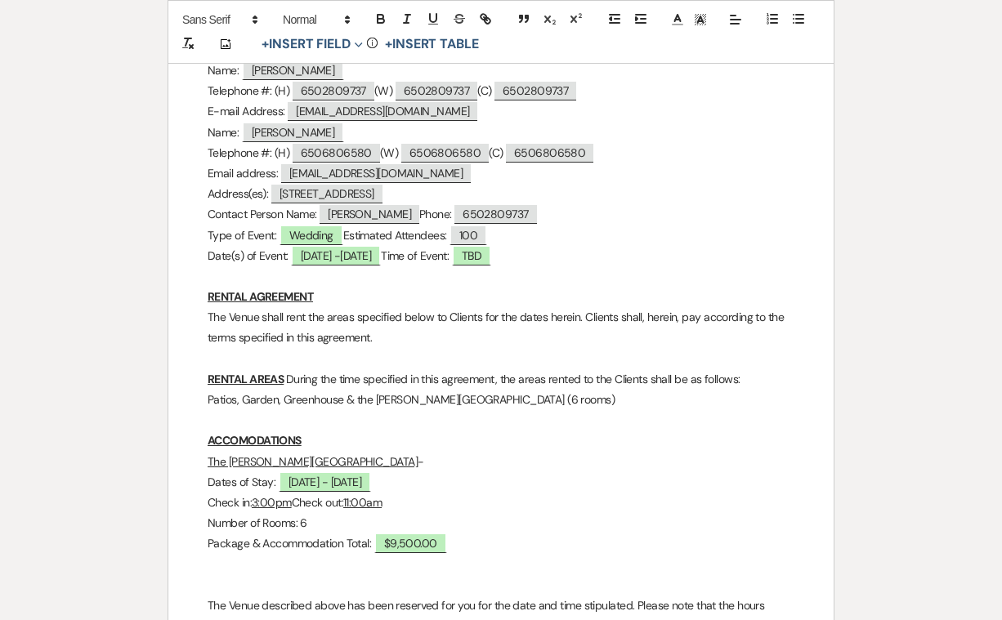
scroll to position [642, 0]
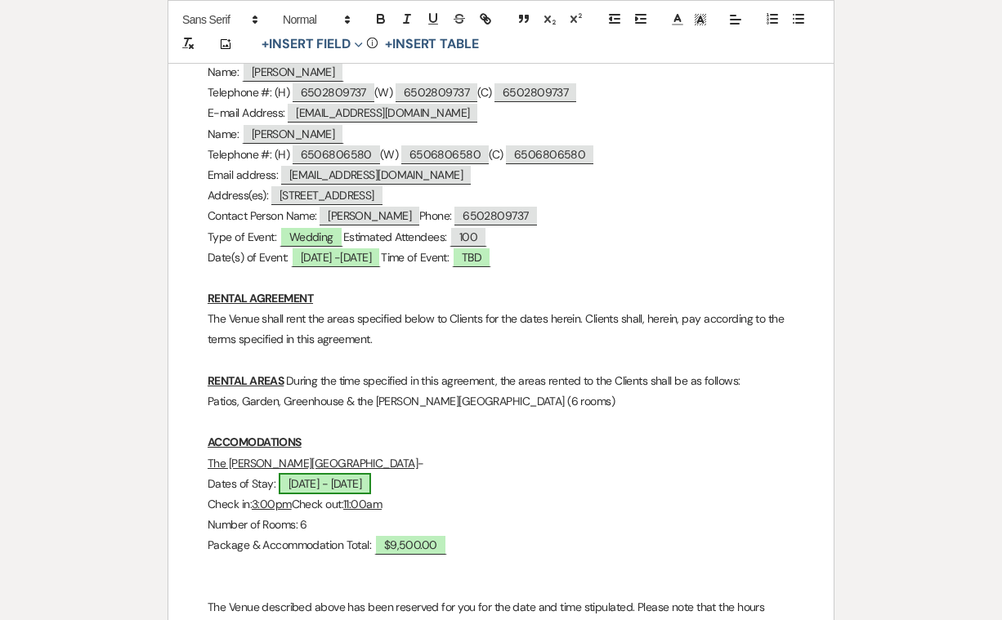
click at [340, 476] on span "9/11/97 - 9/13/97" at bounding box center [325, 483] width 93 height 21
select select "owner"
select select "Date"
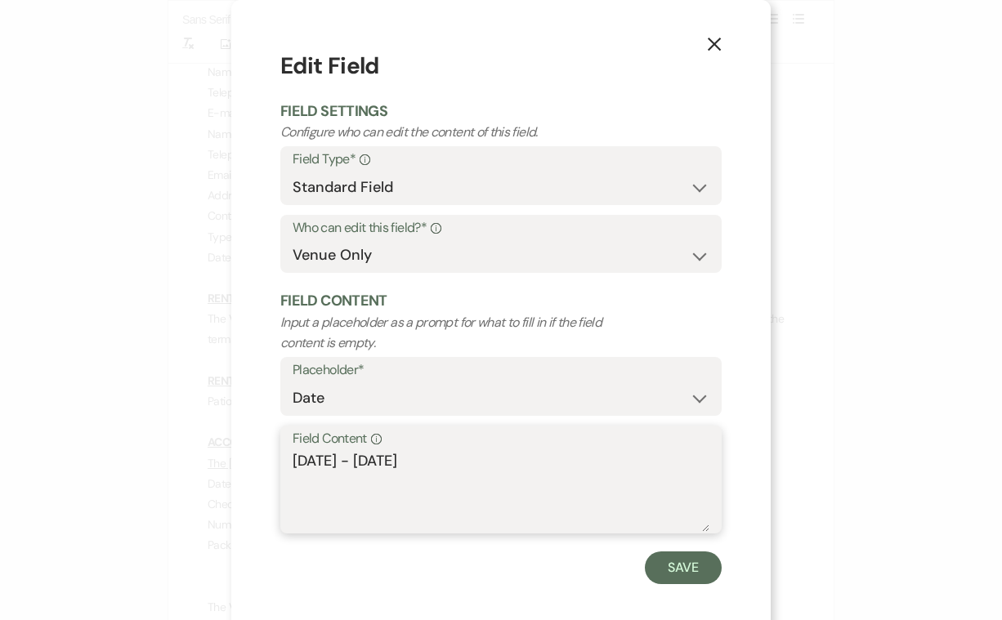
drag, startPoint x: 322, startPoint y: 456, endPoint x: 406, endPoint y: 456, distance: 84.2
click at [406, 456] on textarea "9/11/97 - 9/13/97" at bounding box center [501, 491] width 417 height 82
type textarea "[DATE] [DATE]"
click at [688, 553] on button "Save" at bounding box center [683, 568] width 77 height 33
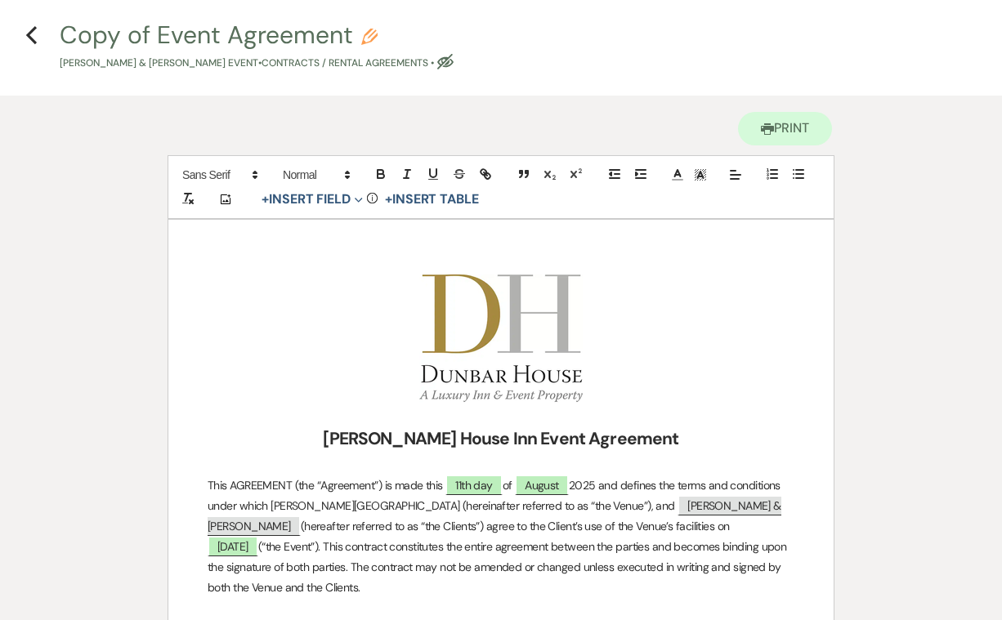
scroll to position [67, 0]
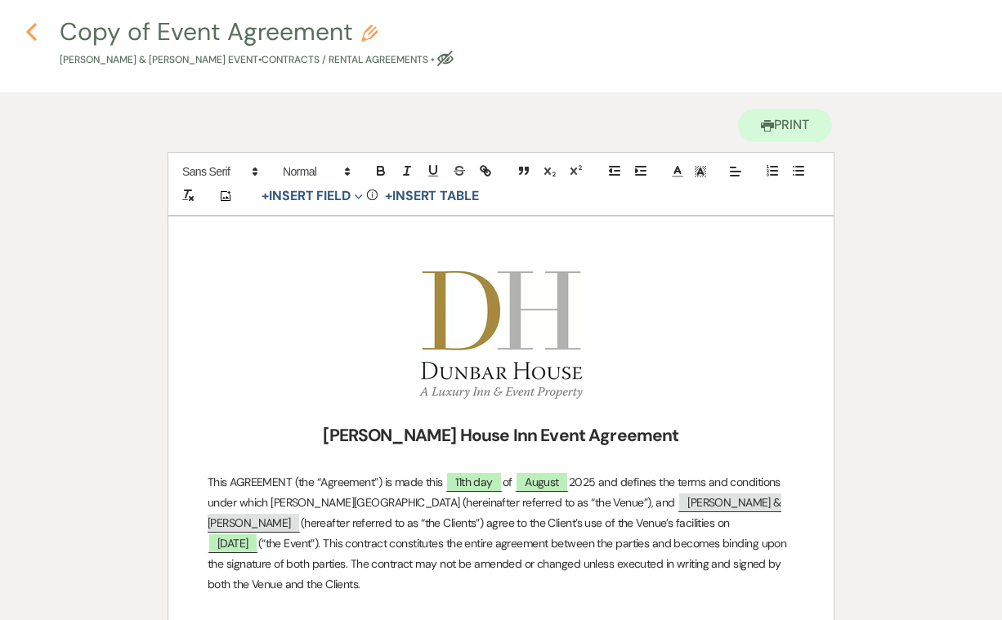
click at [31, 32] on icon "Previous" at bounding box center [31, 32] width 12 height 20
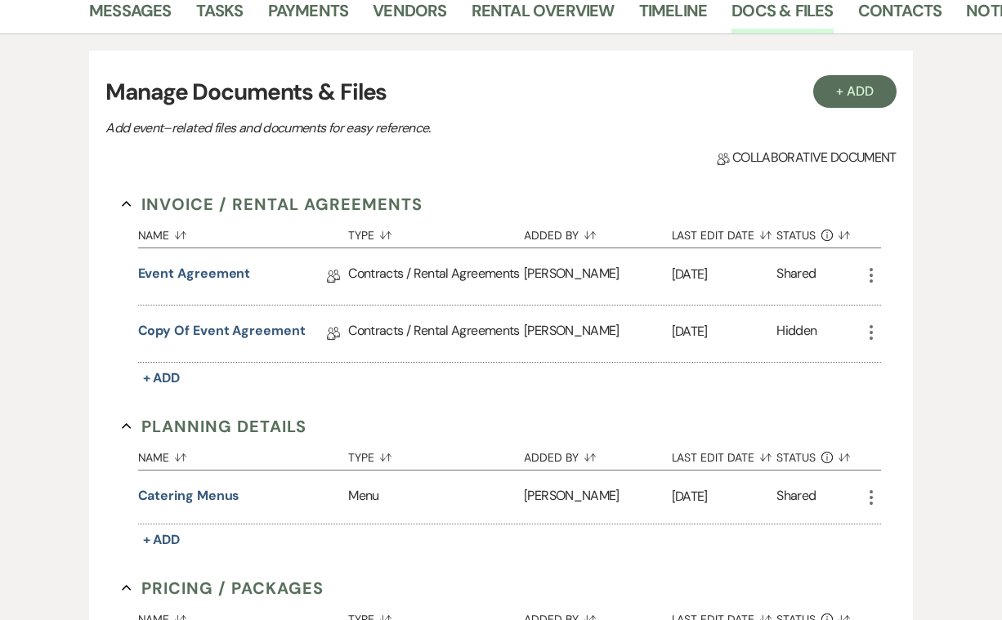
scroll to position [288, 0]
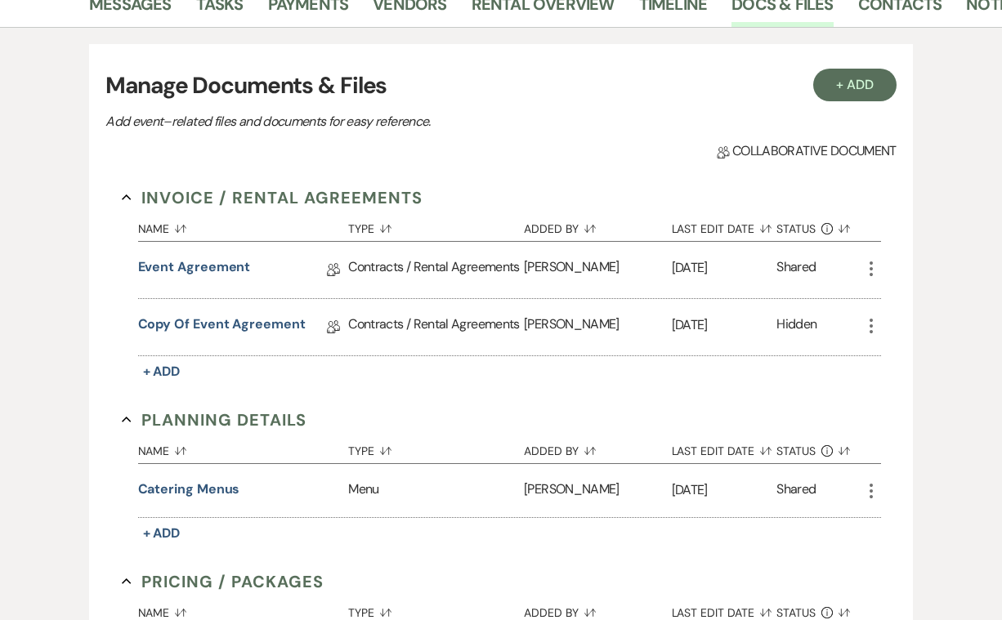
click at [868, 325] on icon "More" at bounding box center [871, 326] width 20 height 20
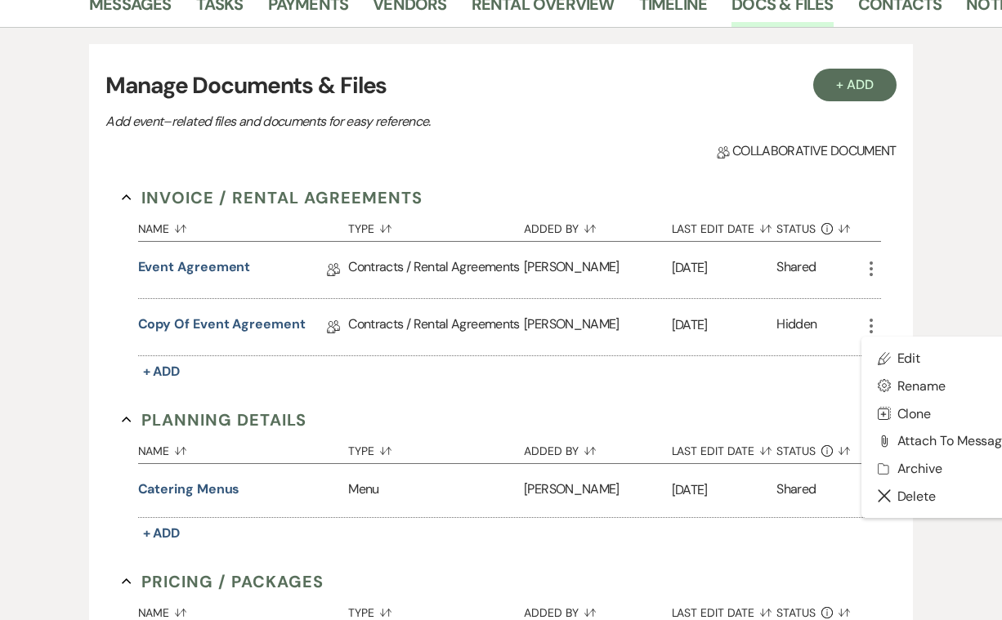
click at [870, 263] on icon "More" at bounding box center [871, 269] width 20 height 20
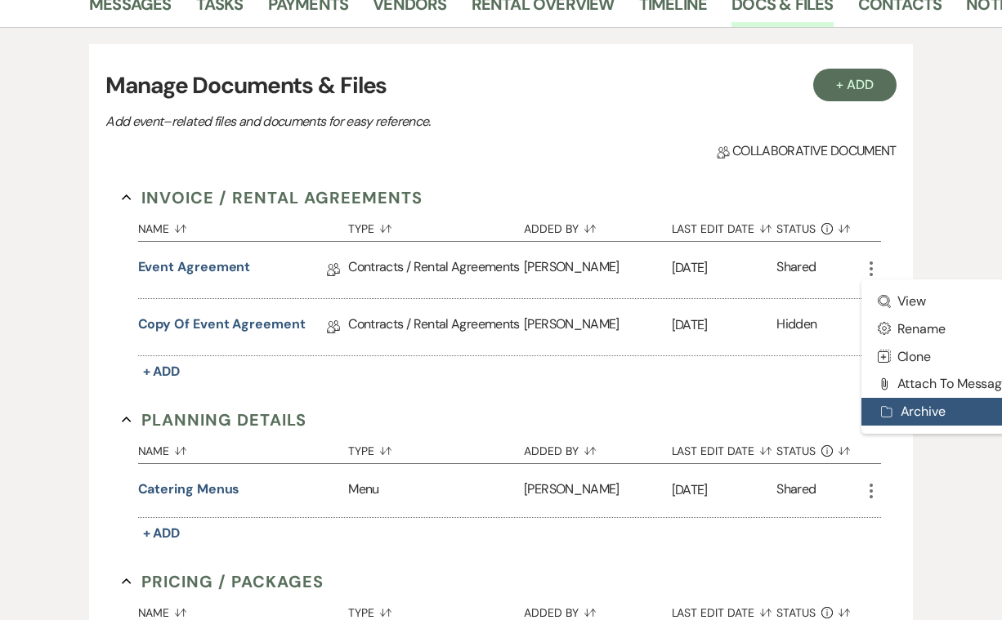
click at [919, 409] on button "Archive Archive" at bounding box center [943, 412] width 165 height 28
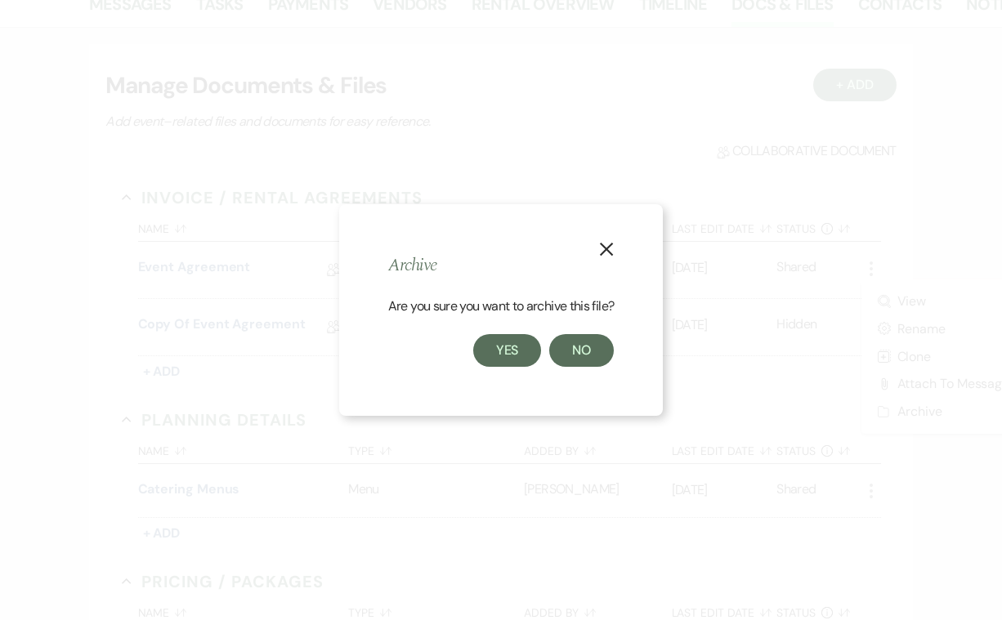
click at [516, 346] on button "Yes" at bounding box center [507, 350] width 69 height 33
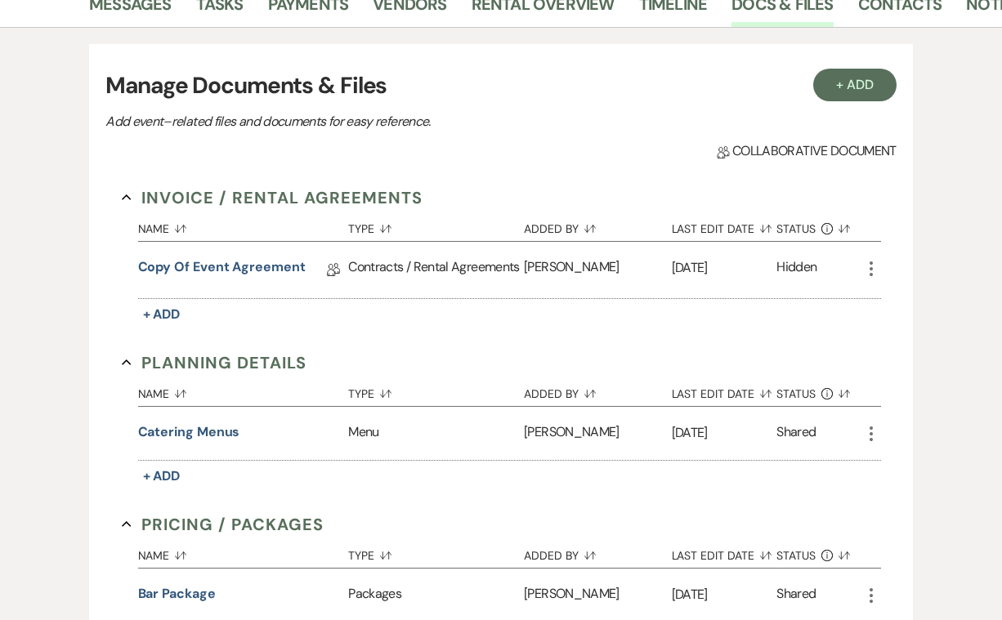
click at [870, 265] on icon "More" at bounding box center [871, 269] width 20 height 20
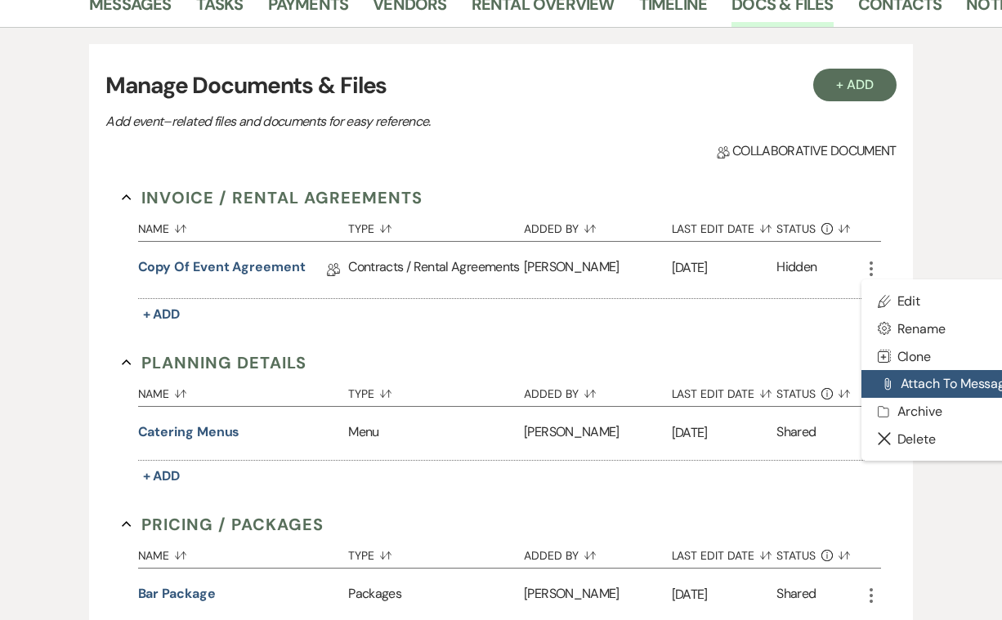
click at [901, 377] on button "Attach File Attach to Message" at bounding box center [943, 384] width 165 height 28
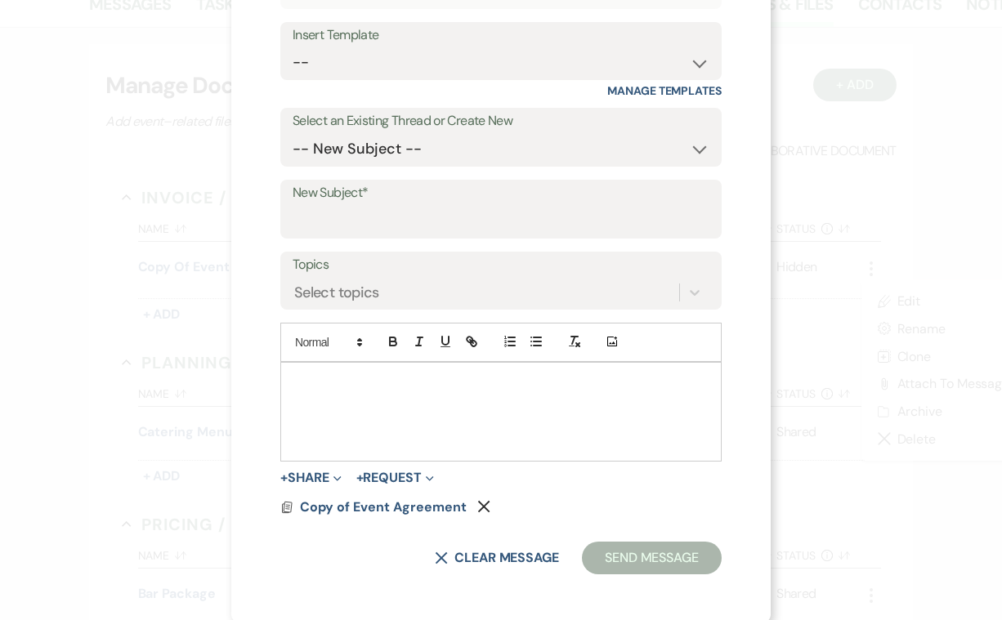
scroll to position [168, 0]
click at [326, 378] on p at bounding box center [500, 382] width 415 height 18
click at [610, 206] on input "New Subject*" at bounding box center [501, 222] width 417 height 32
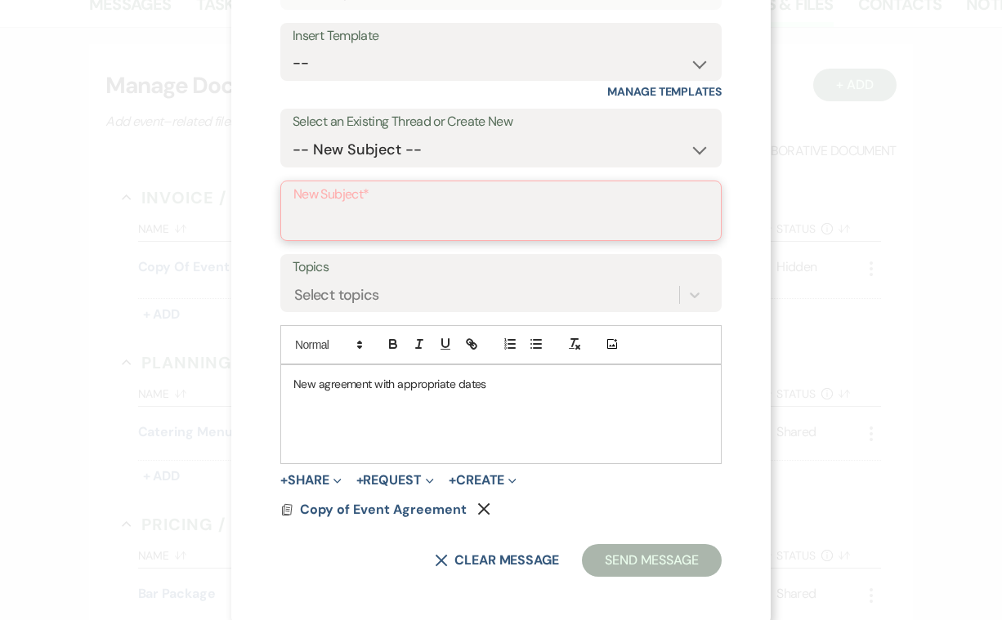
click at [423, 207] on input "New Subject*" at bounding box center [500, 223] width 415 height 32
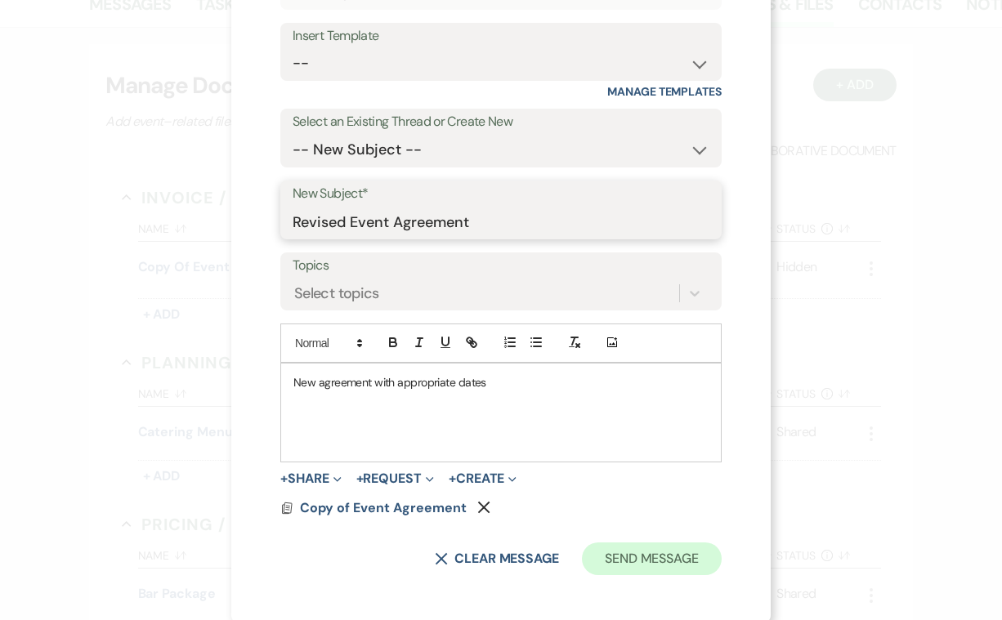
type input "Revised Event Agreement"
click at [642, 552] on button "Send Message" at bounding box center [652, 559] width 140 height 33
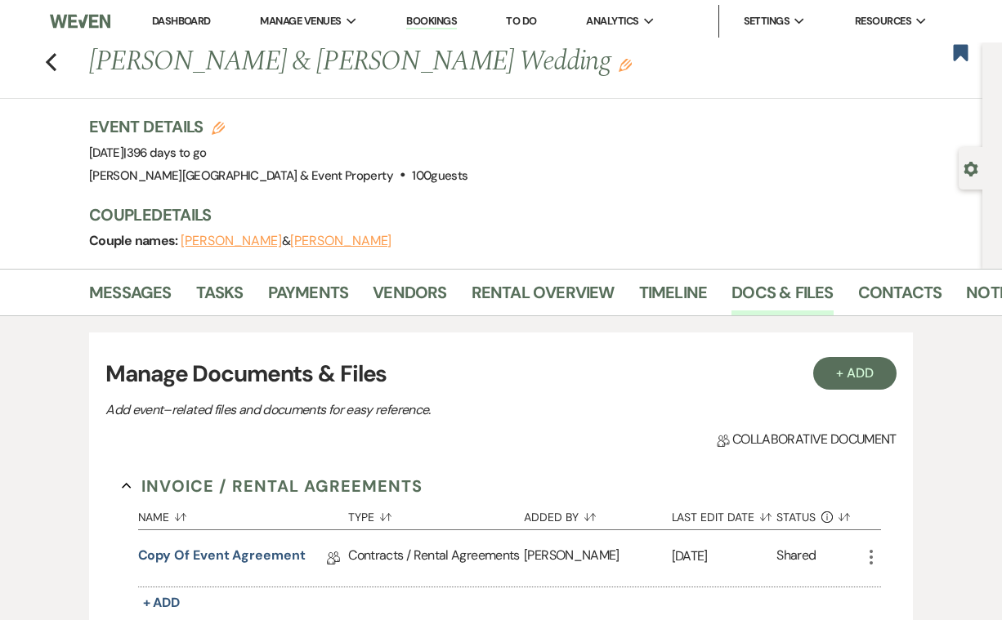
scroll to position [0, 0]
click at [148, 290] on link "Messages" at bounding box center [130, 298] width 83 height 36
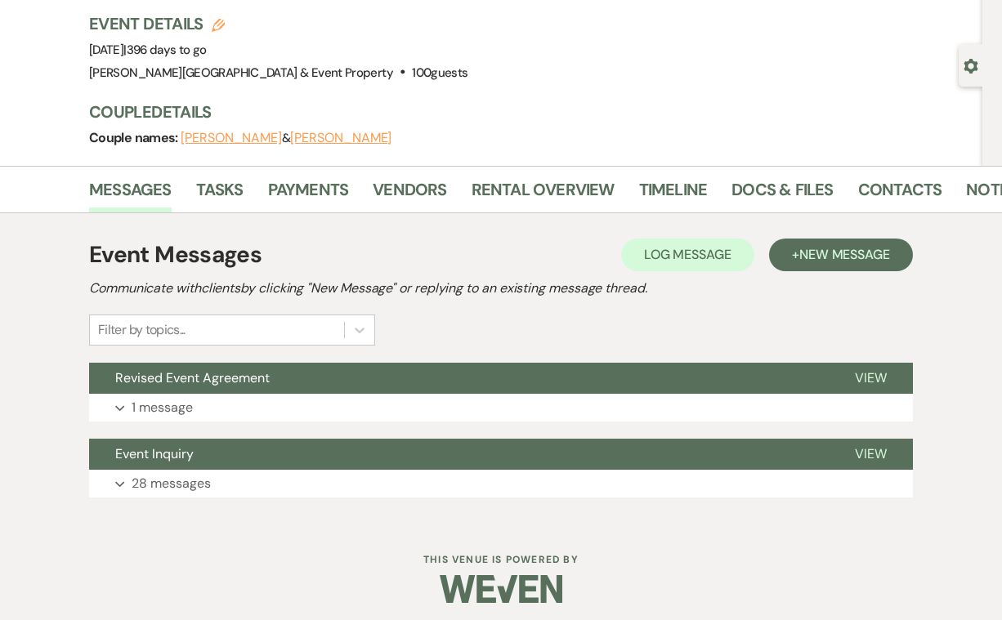
scroll to position [83, 0]
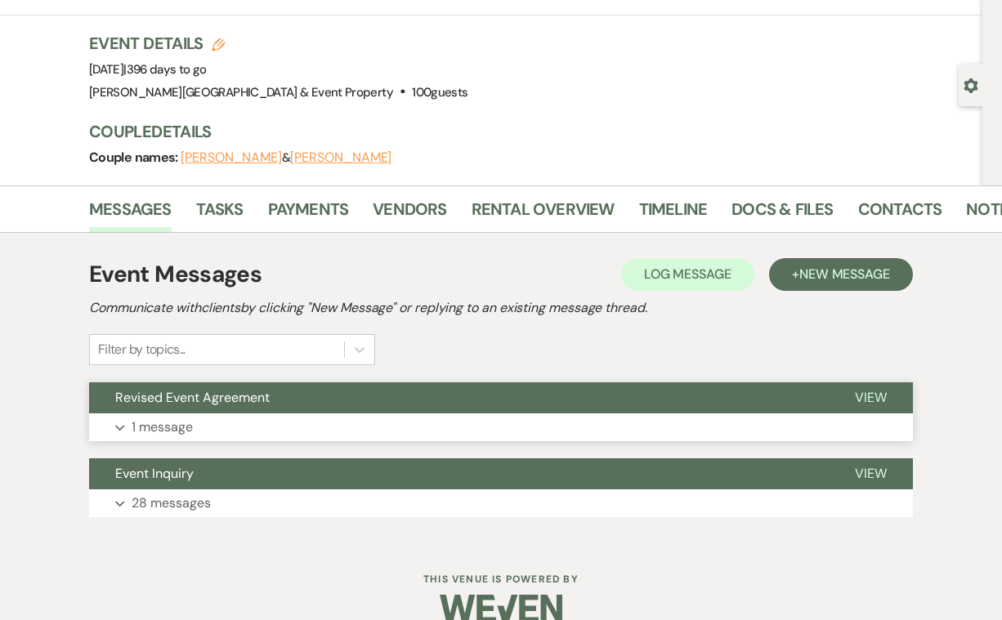
click at [183, 428] on p "1 message" at bounding box center [162, 427] width 61 height 21
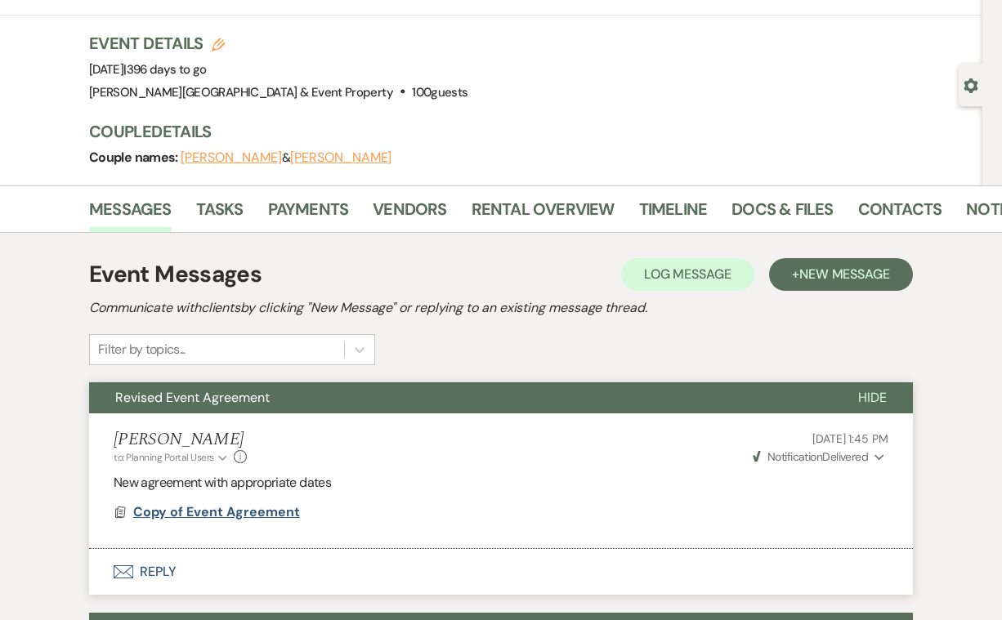
click at [229, 508] on span "Copy of Event Agreement" at bounding box center [216, 511] width 167 height 17
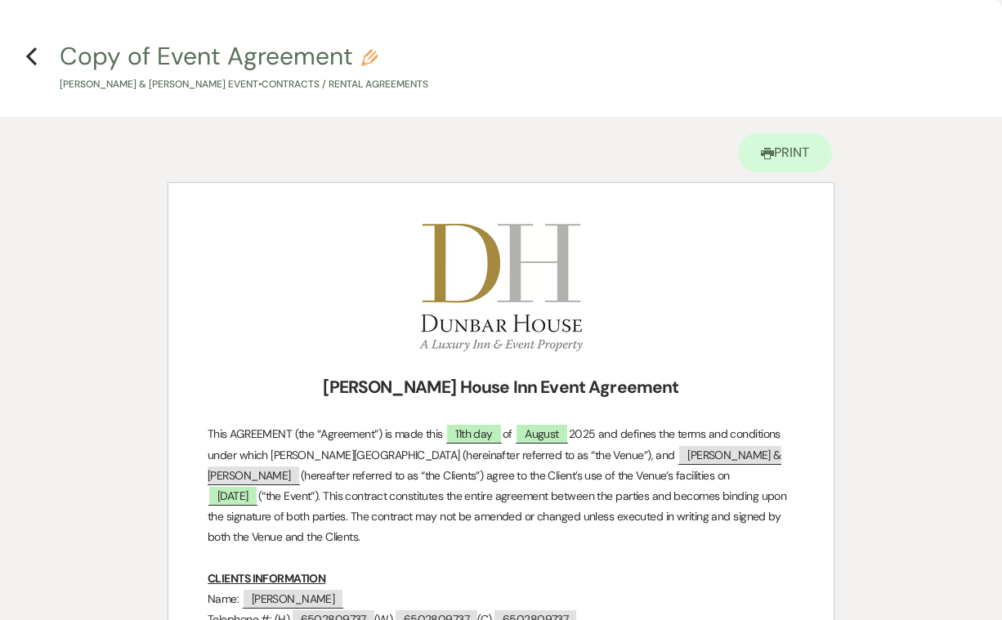
scroll to position [0, 0]
click at [34, 51] on use "button" at bounding box center [31, 56] width 11 height 18
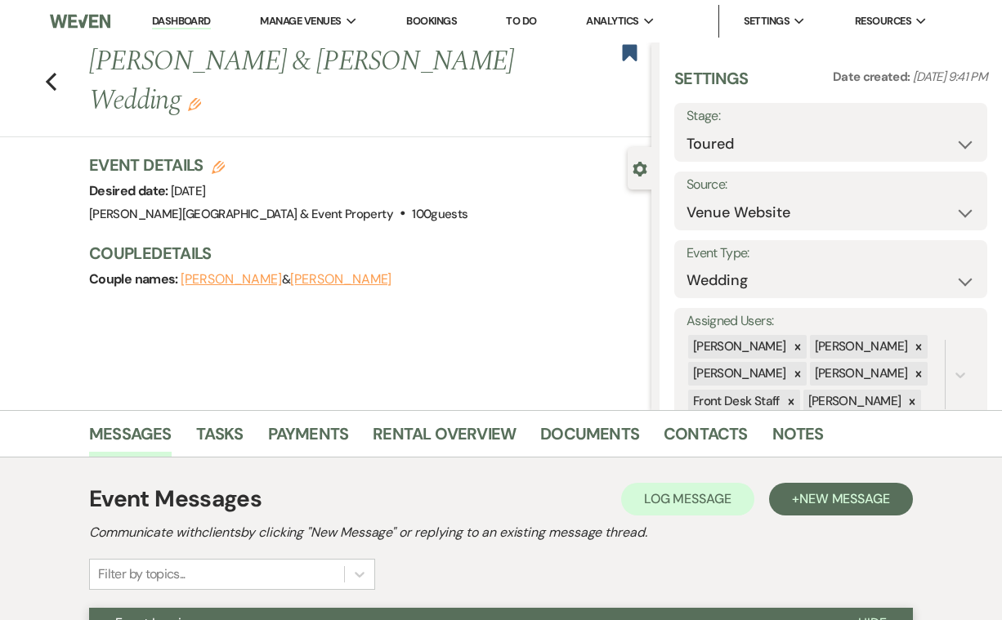
select select "5"
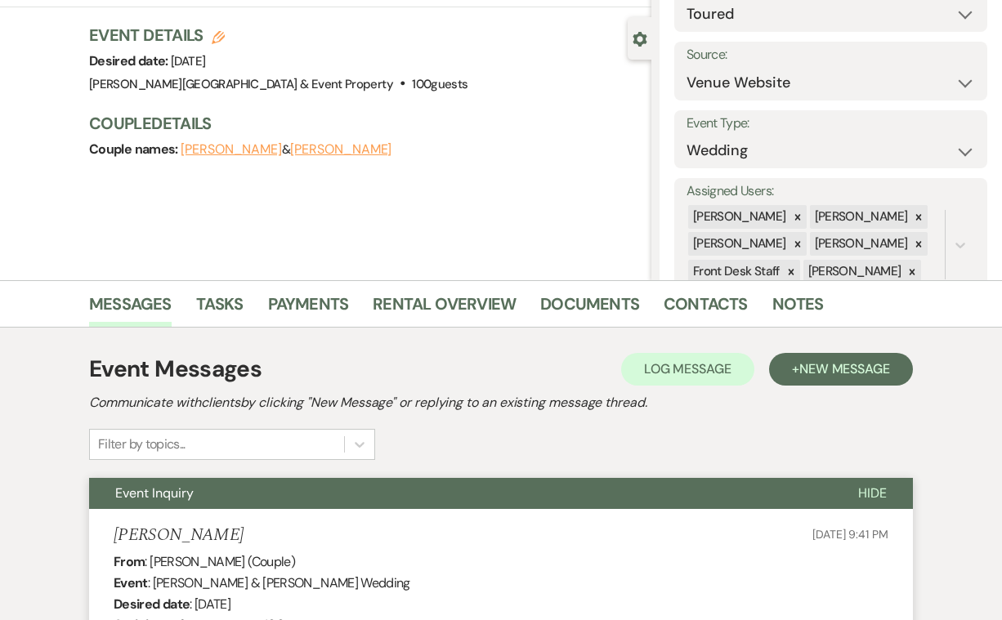
scroll to position [117, 0]
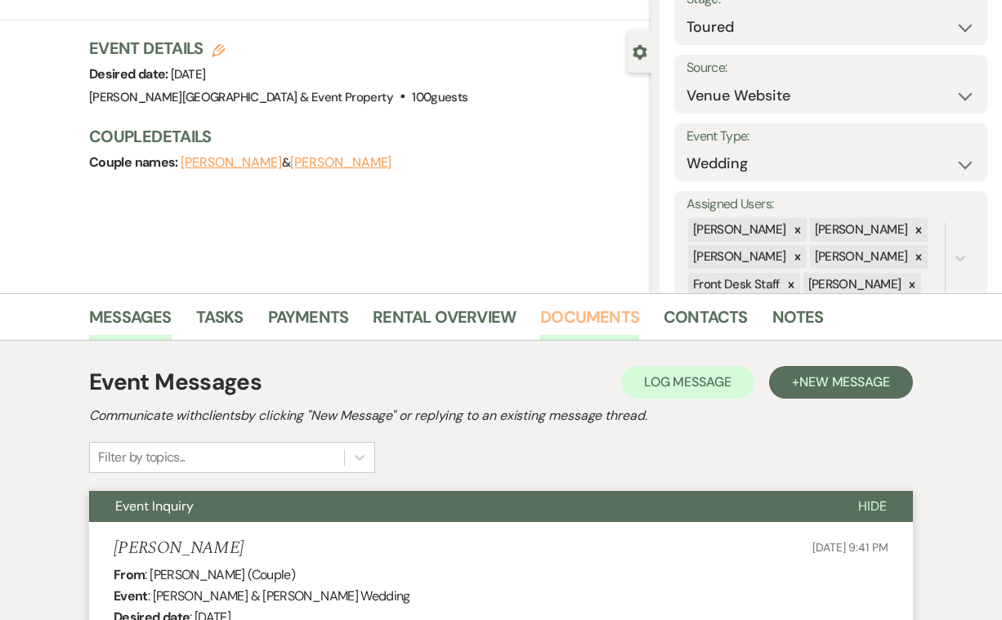
click at [584, 311] on link "Documents" at bounding box center [589, 322] width 99 height 36
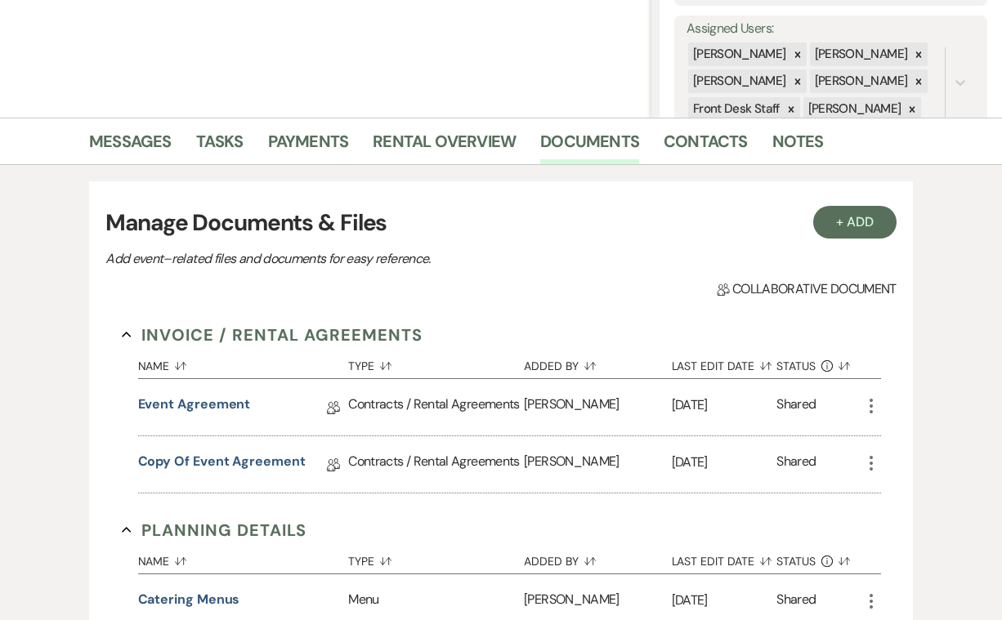
scroll to position [294, 0]
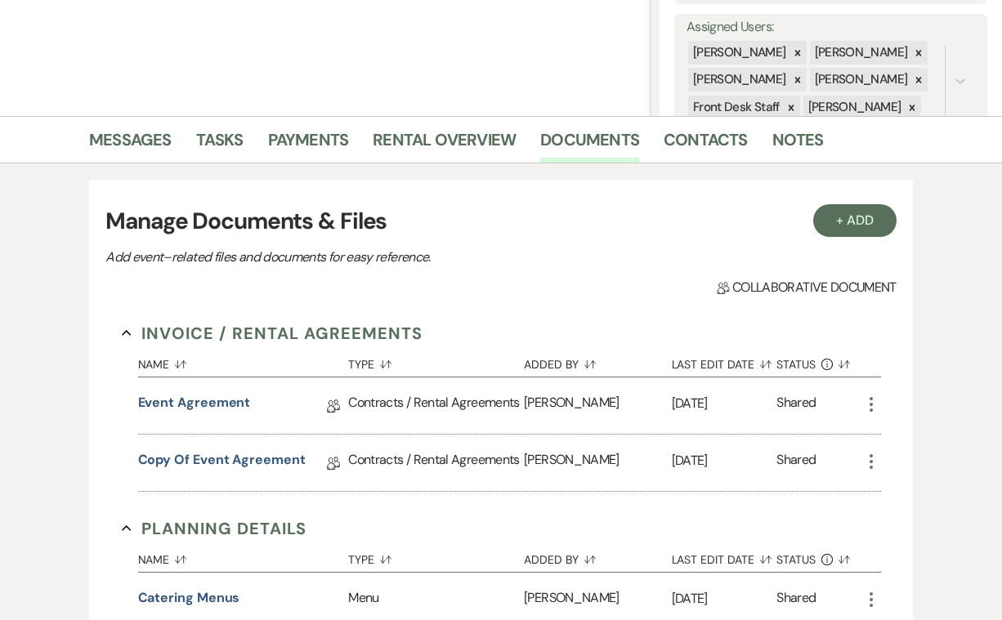
click at [873, 401] on icon "More" at bounding box center [871, 405] width 20 height 20
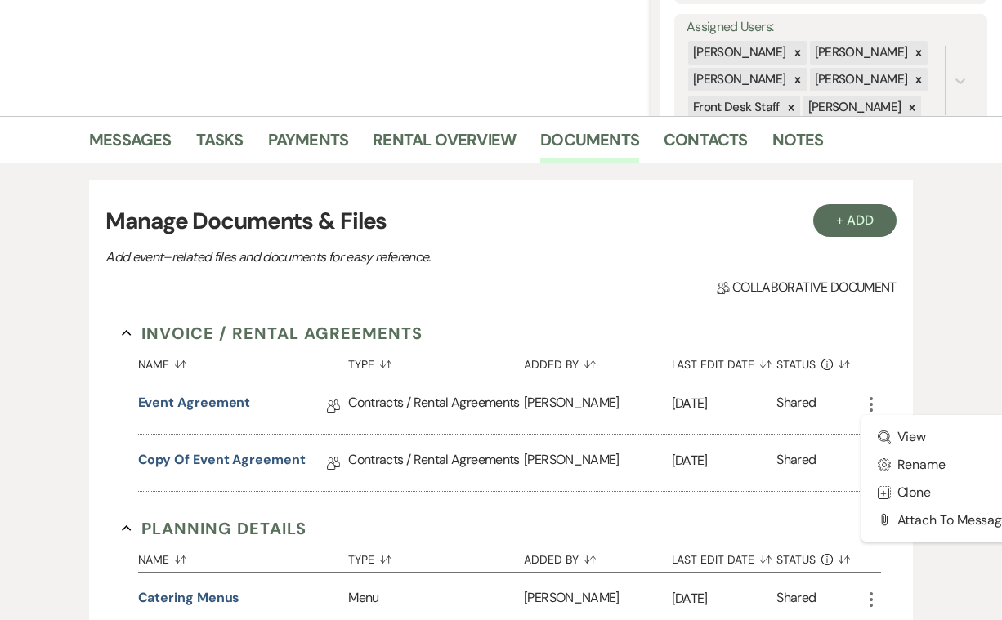
click at [870, 397] on use "button" at bounding box center [871, 404] width 3 height 15
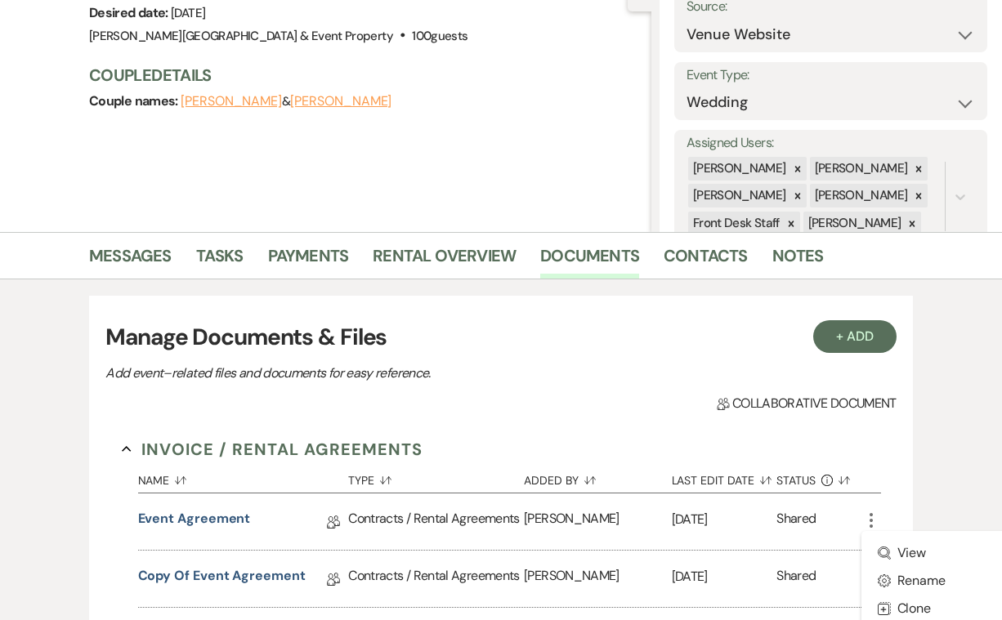
scroll to position [182, 0]
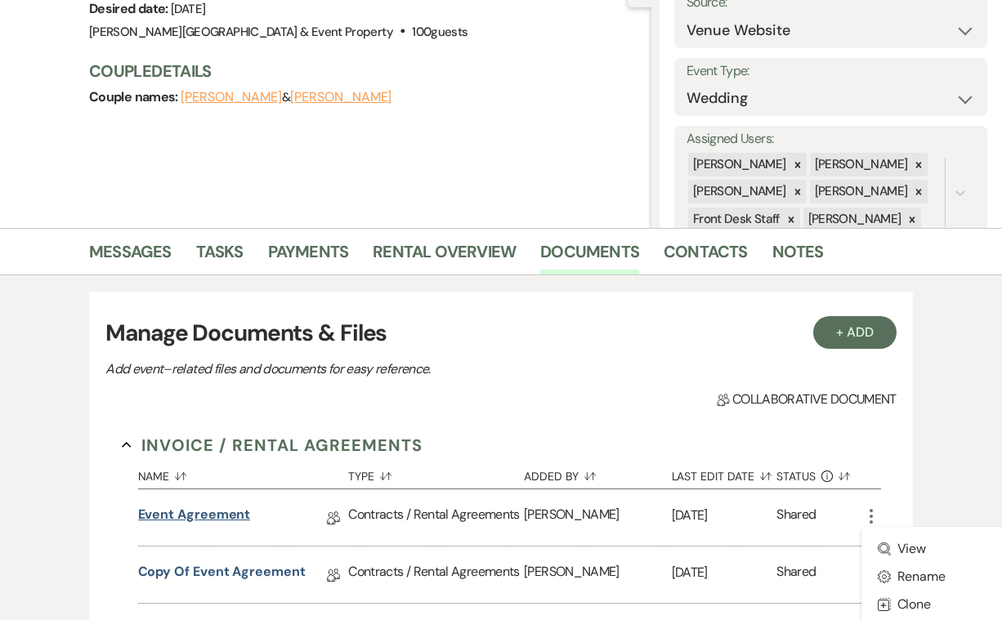
click at [225, 512] on link "Event Agreement" at bounding box center [194, 517] width 113 height 25
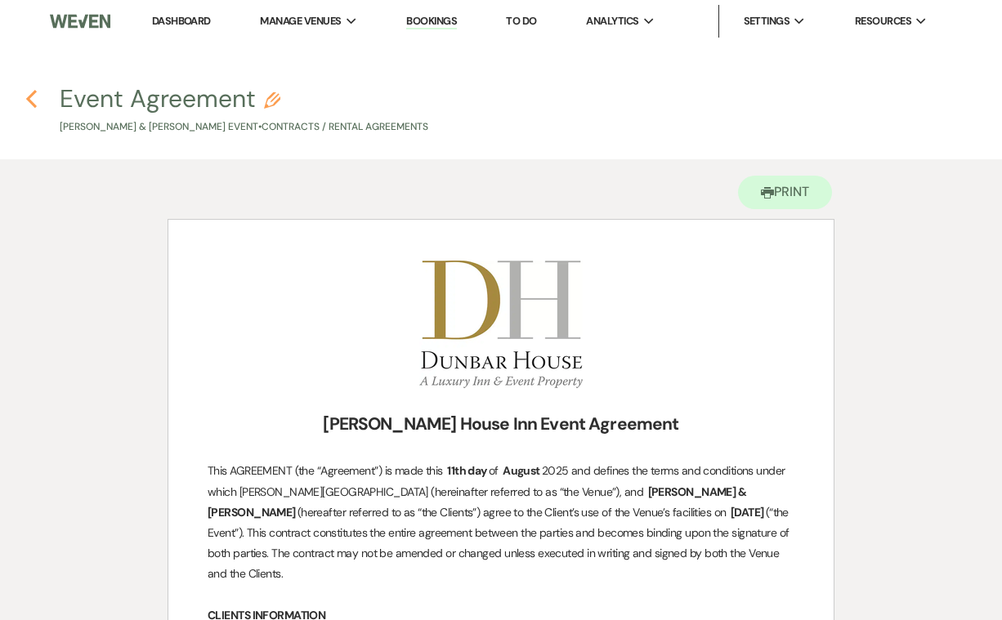
click at [25, 100] on icon "Previous" at bounding box center [31, 99] width 12 height 20
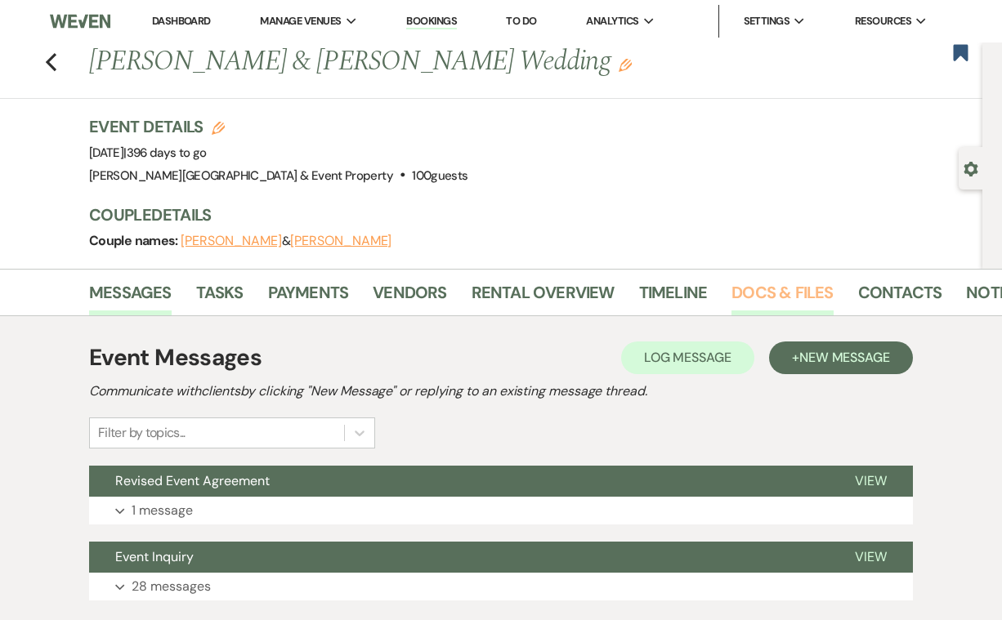
click at [776, 291] on link "Docs & Files" at bounding box center [781, 298] width 101 height 36
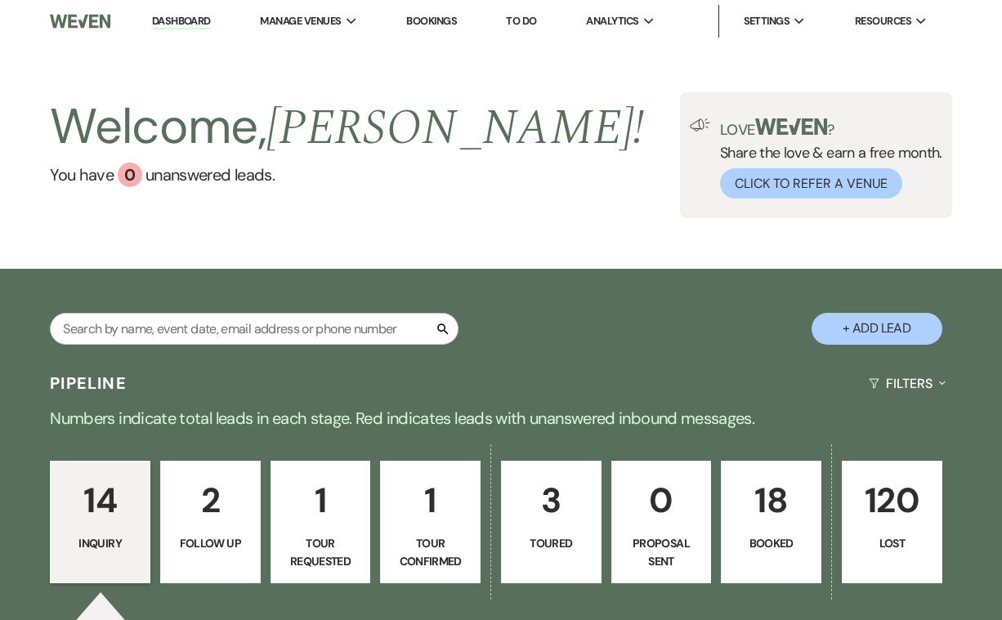
click at [764, 491] on p "18" at bounding box center [770, 500] width 79 height 55
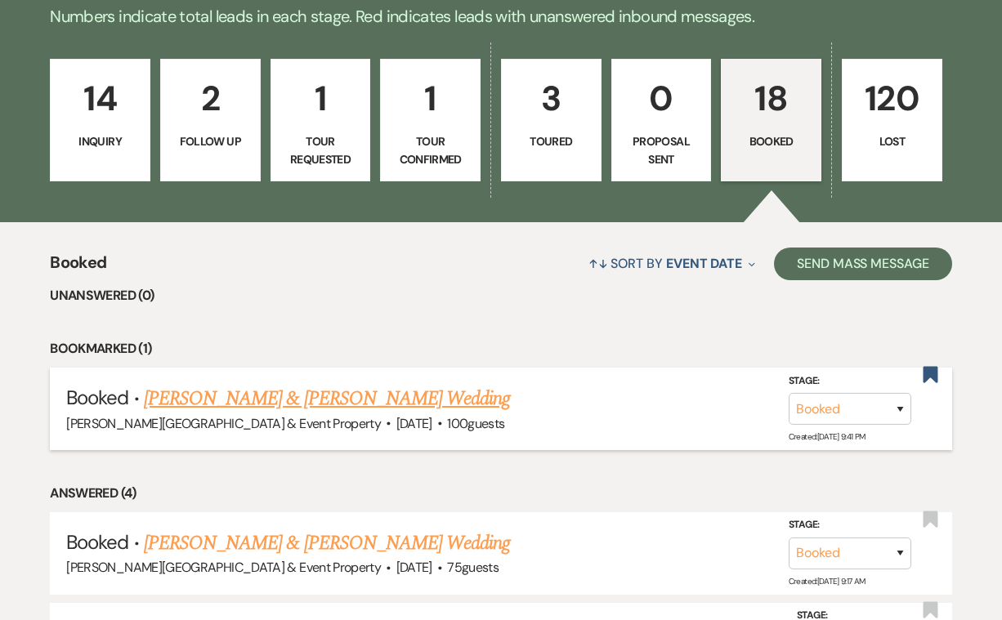
scroll to position [403, 0]
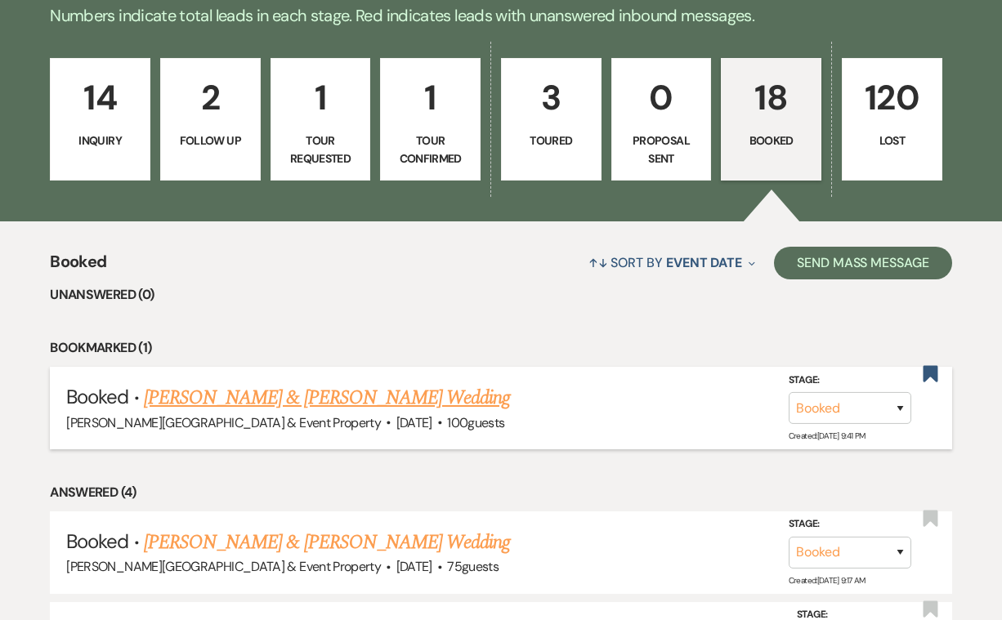
click at [434, 396] on link "[PERSON_NAME] & [PERSON_NAME] Wedding" at bounding box center [327, 397] width 366 height 29
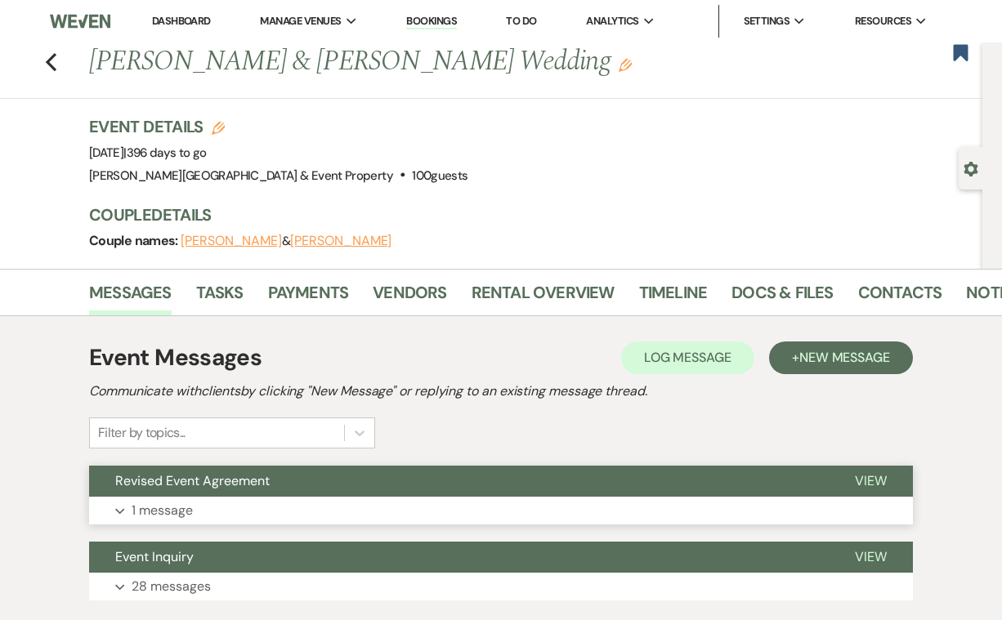
click at [190, 510] on p "1 message" at bounding box center [162, 510] width 61 height 21
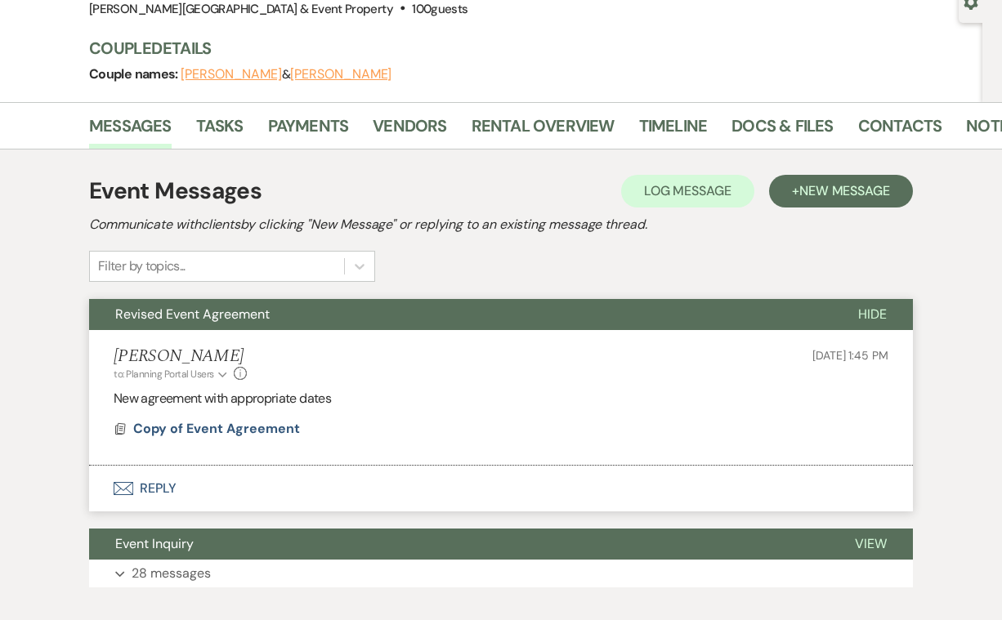
scroll to position [175, 0]
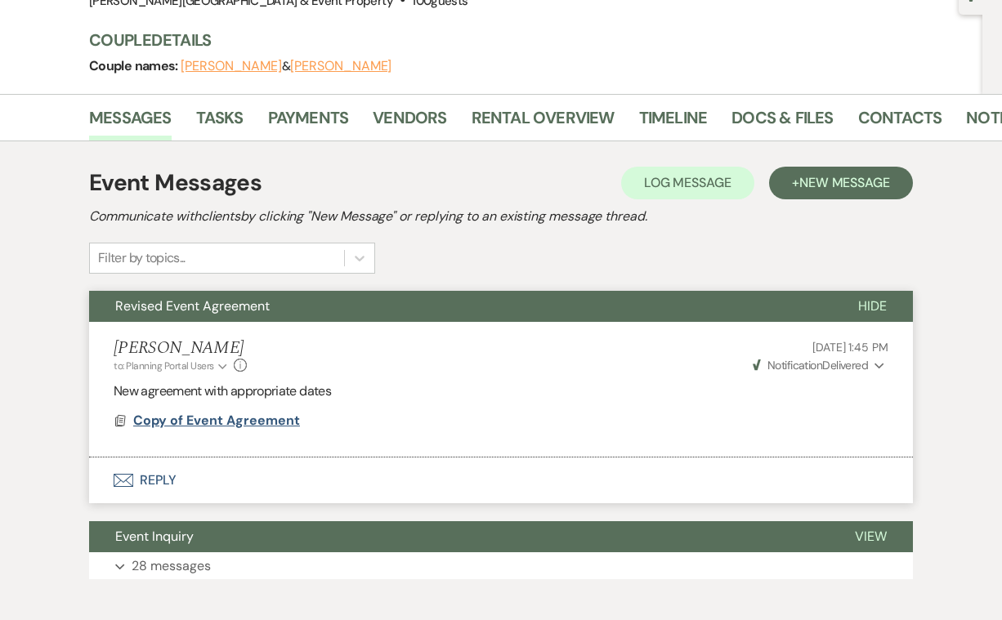
click at [257, 415] on span "Copy of Event Agreement" at bounding box center [216, 420] width 167 height 17
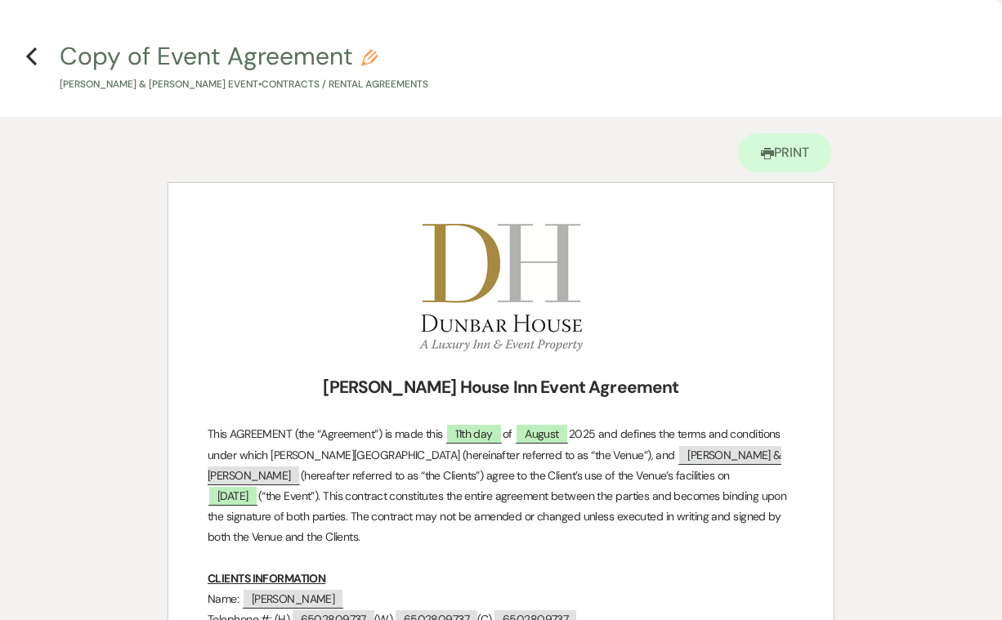
scroll to position [0, 0]
click at [29, 55] on use "button" at bounding box center [31, 56] width 11 height 18
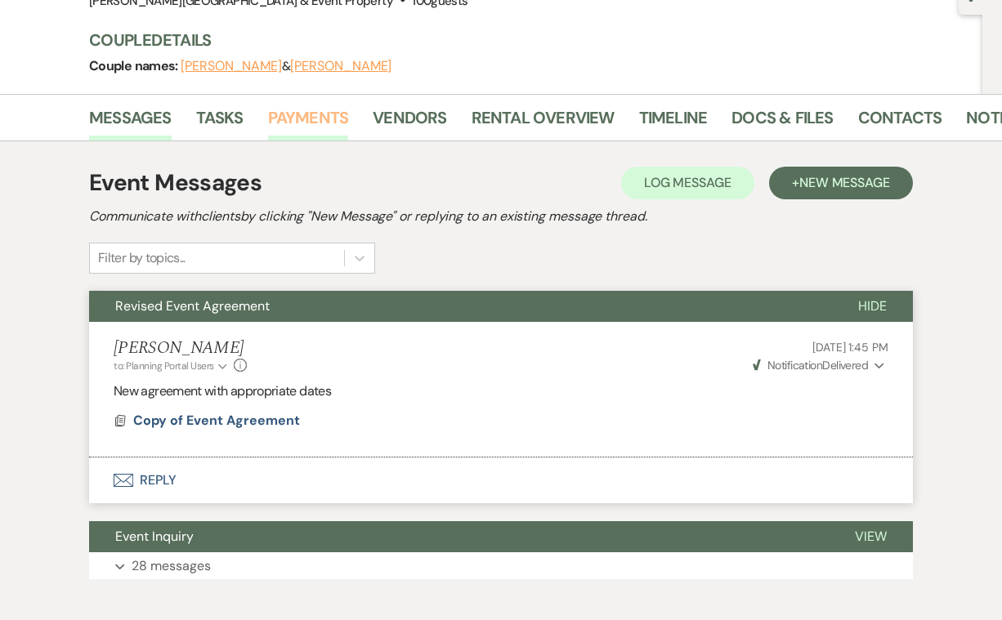
click at [317, 121] on link "Payments" at bounding box center [308, 123] width 81 height 36
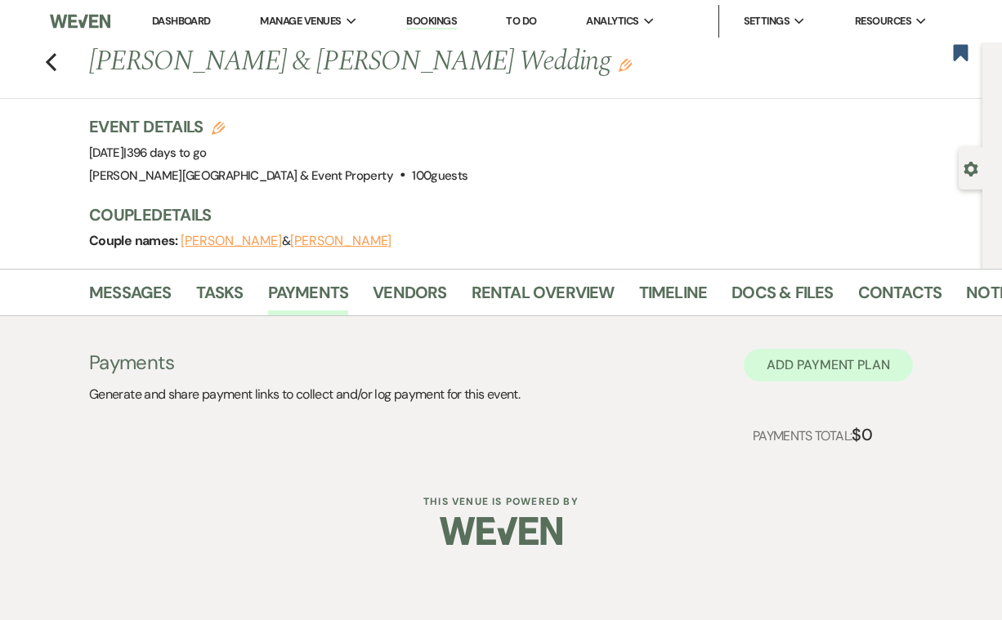
click at [847, 362] on button "Add Payment Plan" at bounding box center [828, 365] width 169 height 33
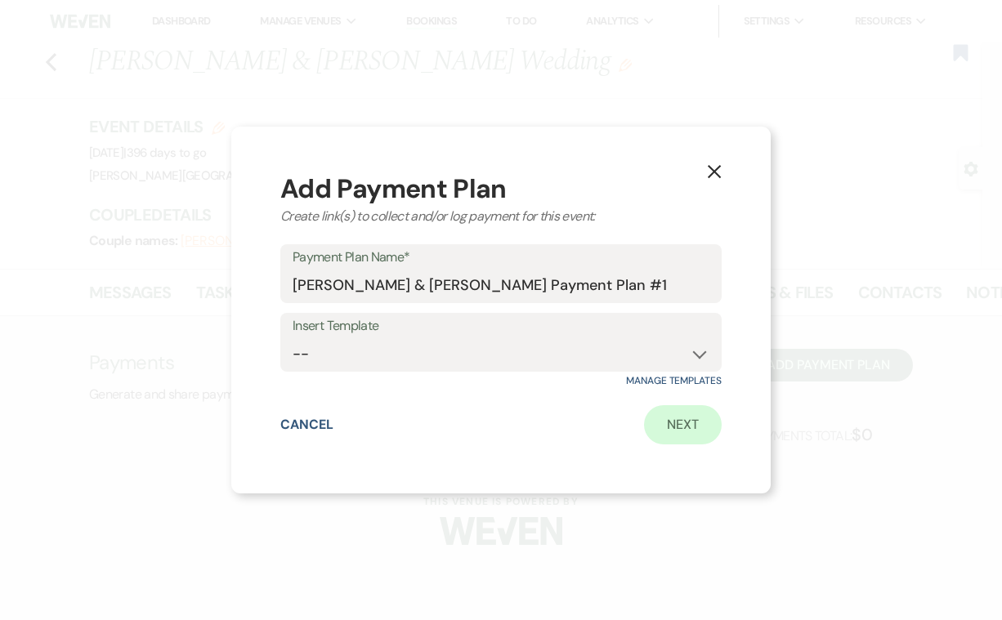
click at [675, 422] on link "Next" at bounding box center [683, 424] width 78 height 39
select select "2"
select select "percentage"
select select "true"
select select "client"
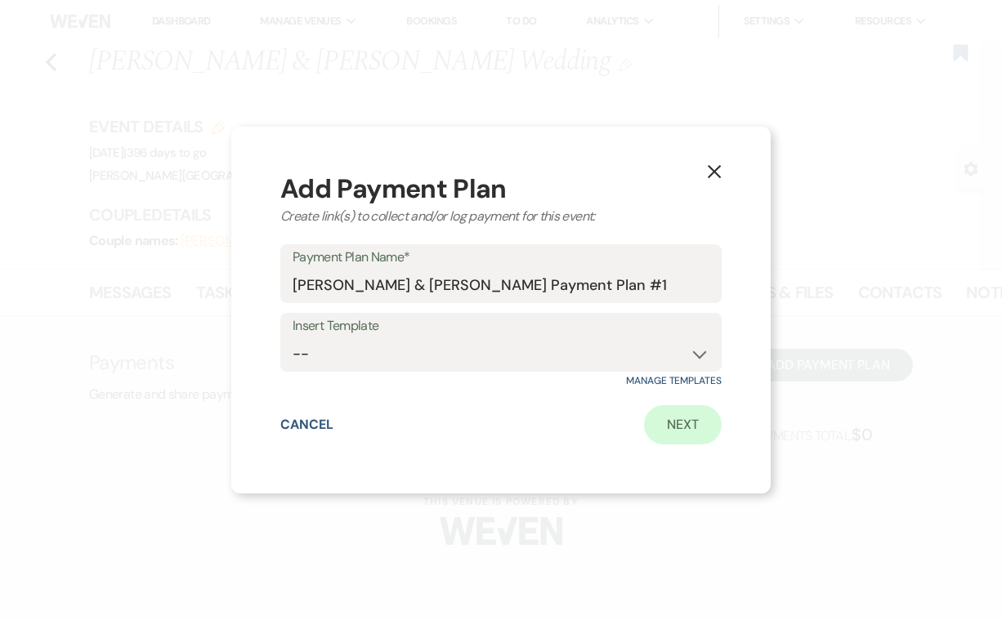
select select "weeks"
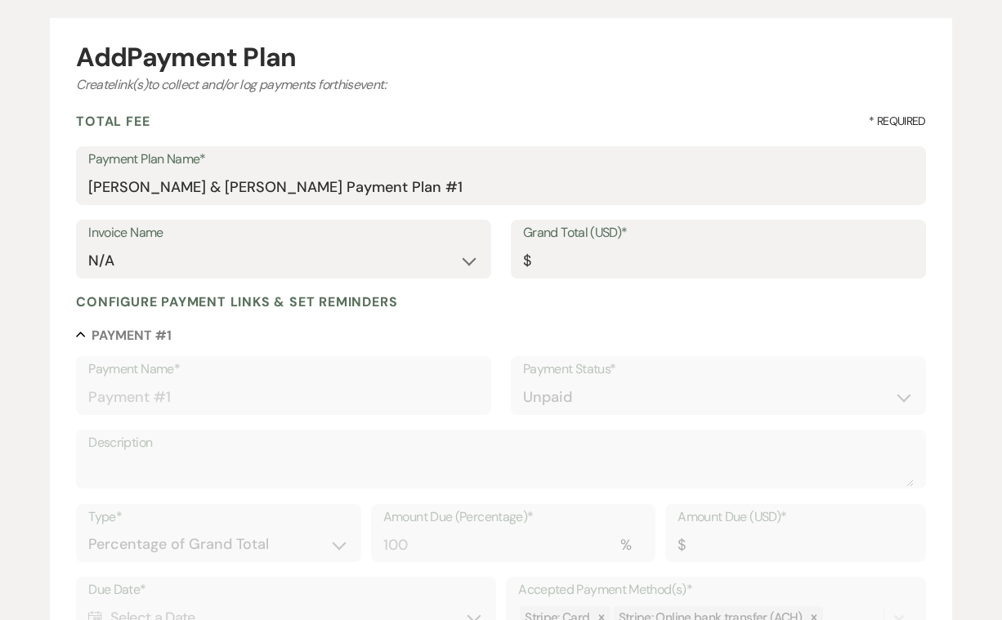
scroll to position [145, 0]
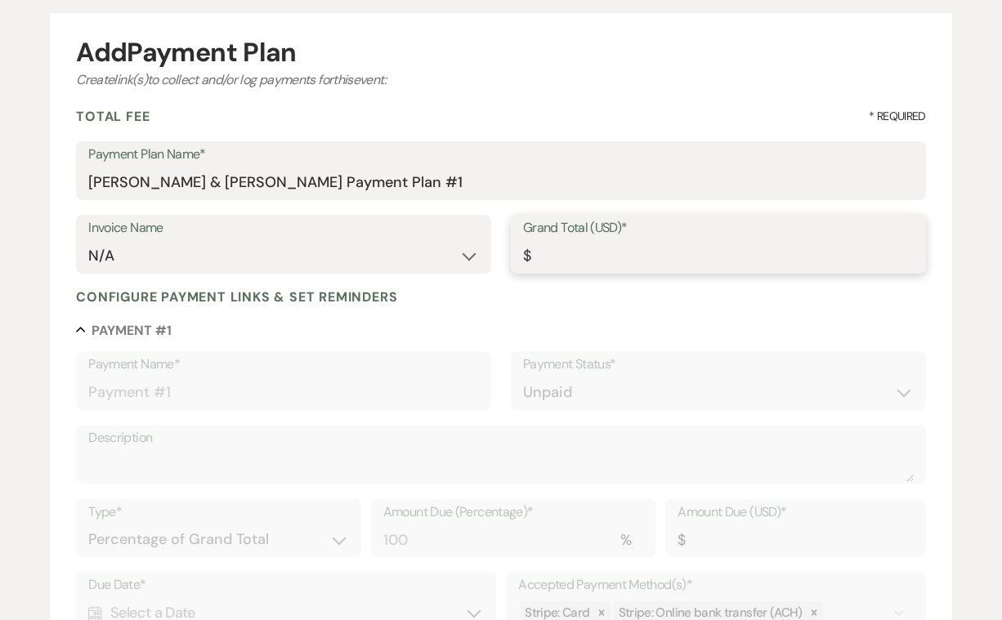
click at [546, 253] on input "Grand Total (USD)*" at bounding box center [718, 256] width 391 height 32
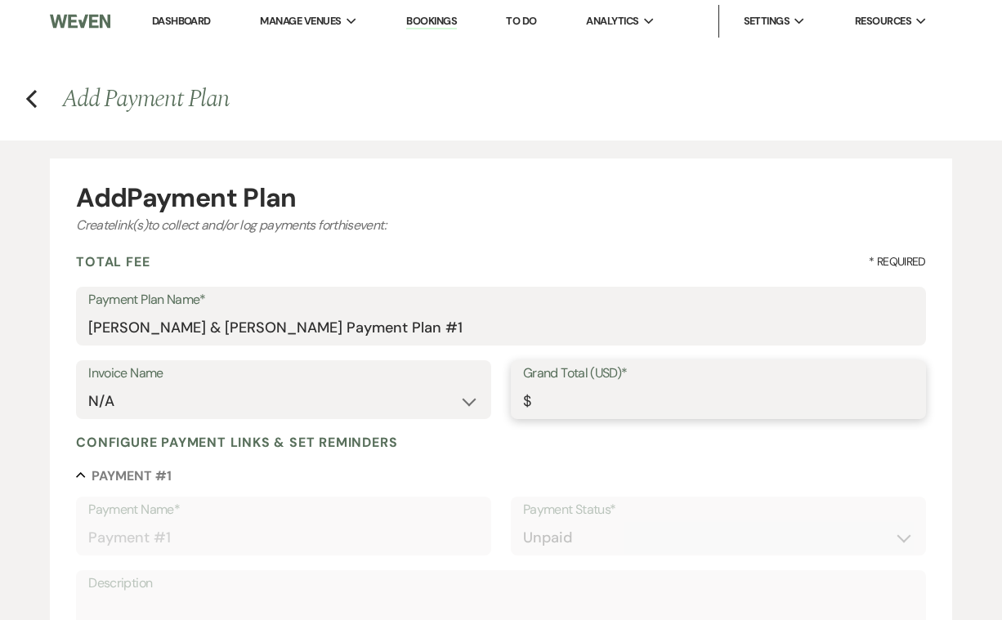
scroll to position [0, 0]
click at [34, 98] on icon "Previous" at bounding box center [31, 99] width 12 height 20
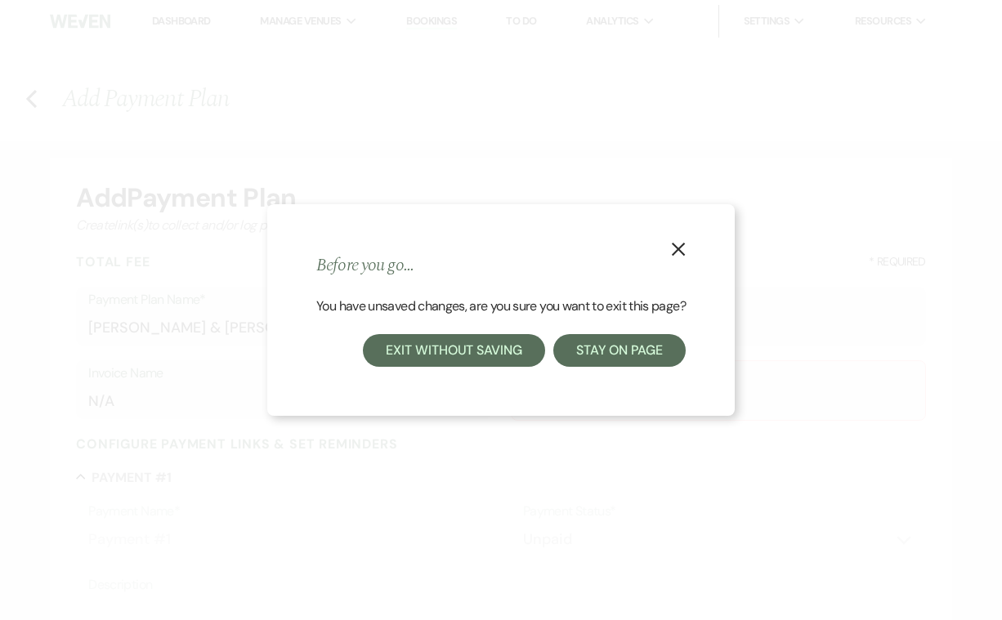
click at [493, 347] on button "Exit without saving" at bounding box center [453, 350] width 181 height 33
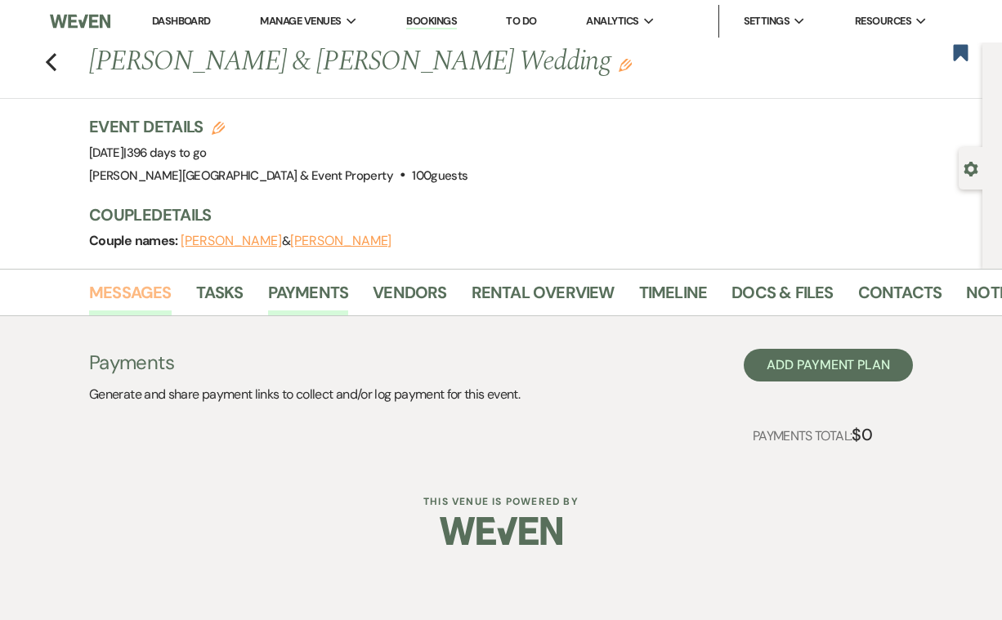
click at [145, 292] on link "Messages" at bounding box center [130, 298] width 83 height 36
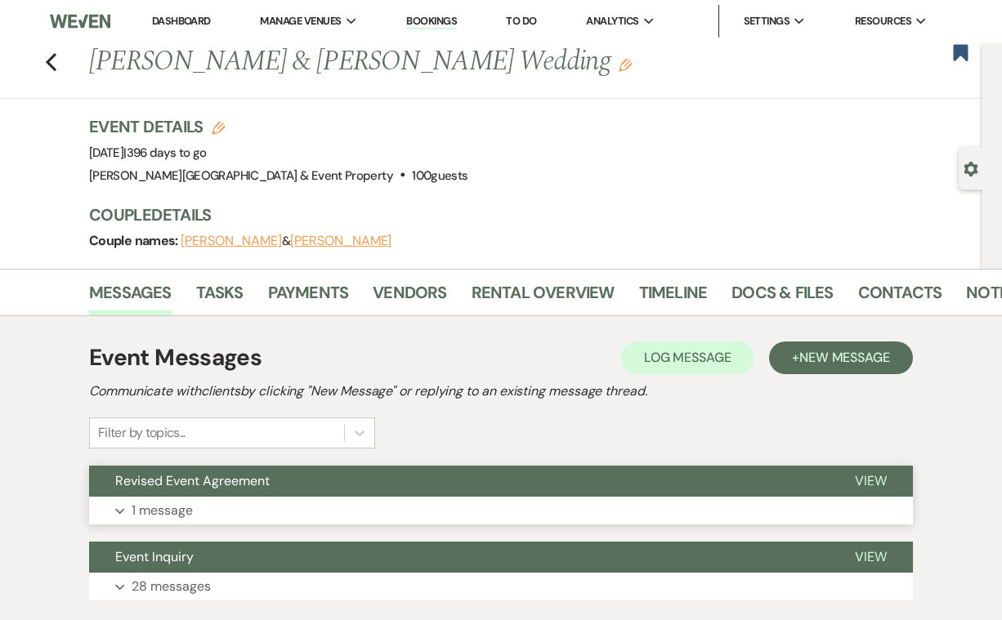
click at [176, 509] on p "1 message" at bounding box center [162, 510] width 61 height 21
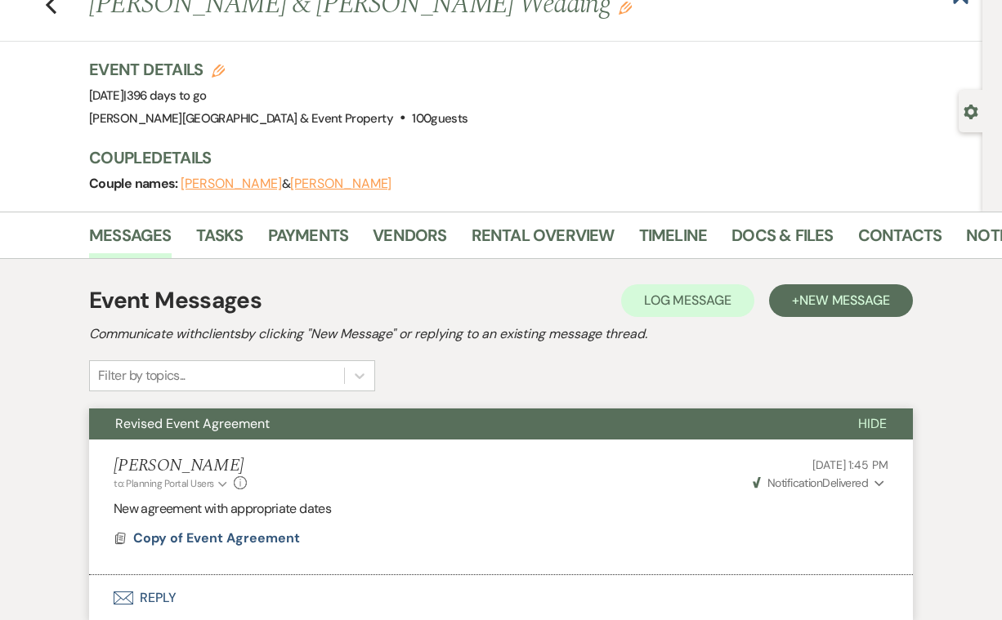
scroll to position [69, 0]
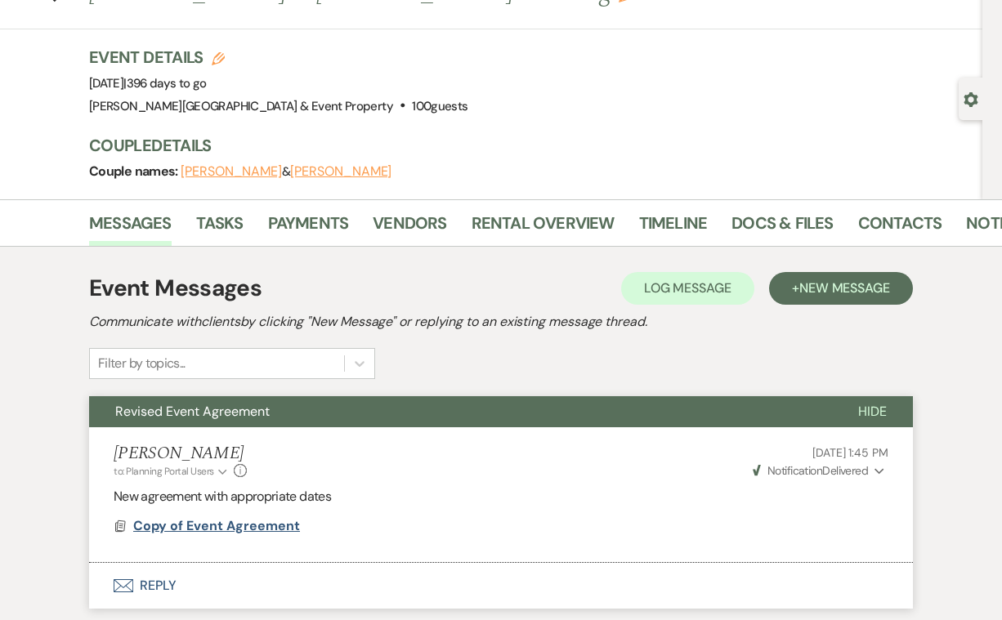
click at [261, 522] on span "Copy of Event Agreement" at bounding box center [216, 525] width 167 height 17
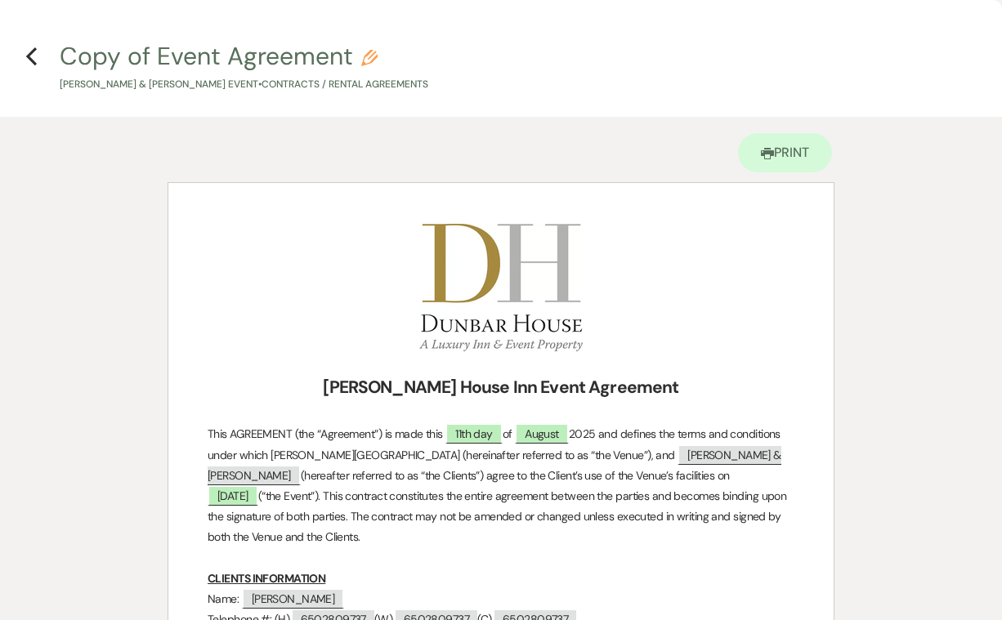
scroll to position [0, 0]
click at [30, 53] on use "button" at bounding box center [31, 56] width 11 height 18
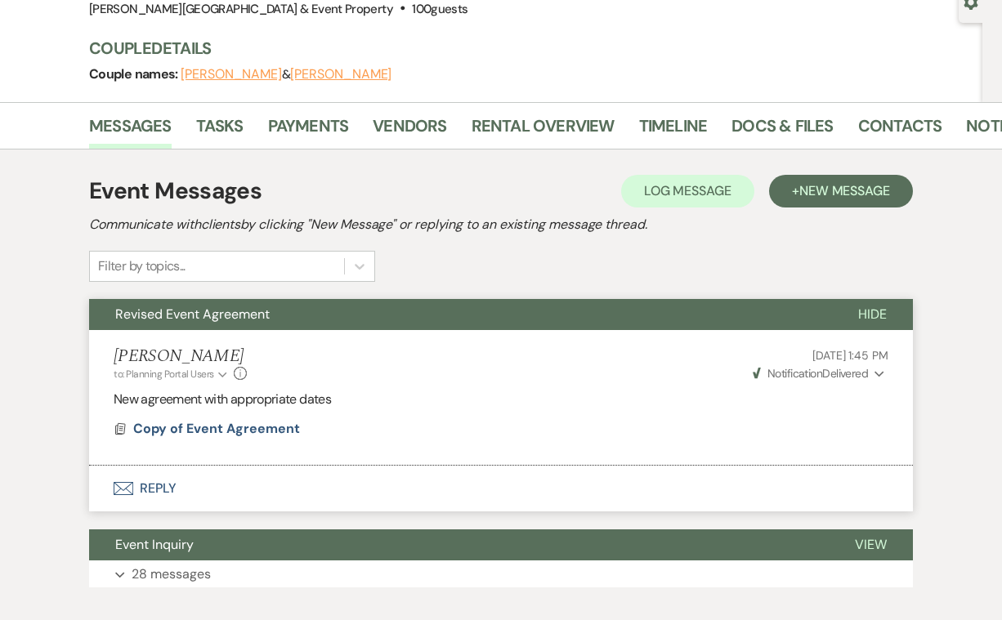
scroll to position [168, 0]
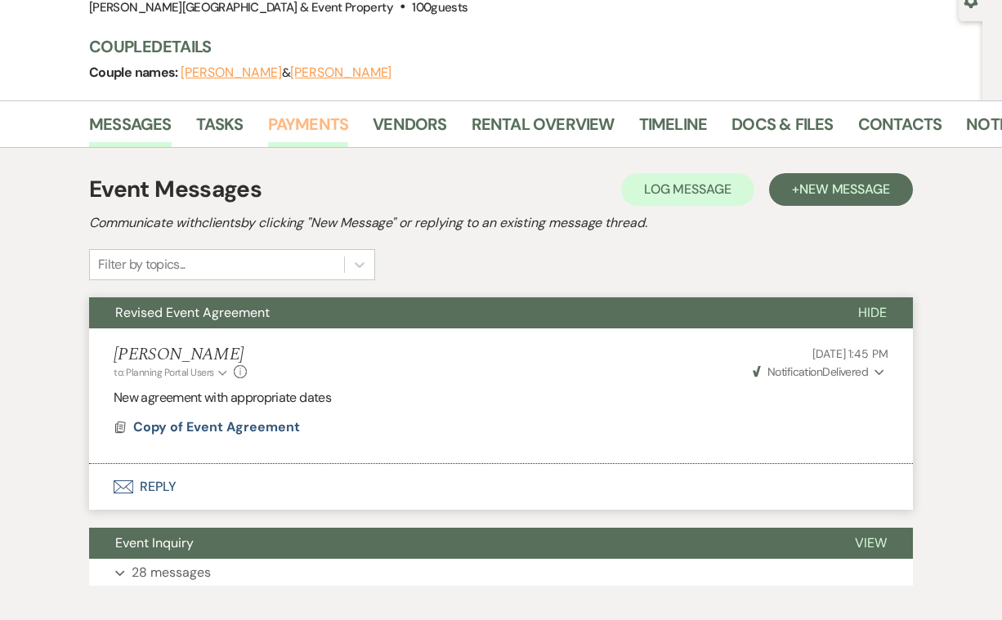
click at [318, 121] on link "Payments" at bounding box center [308, 129] width 81 height 36
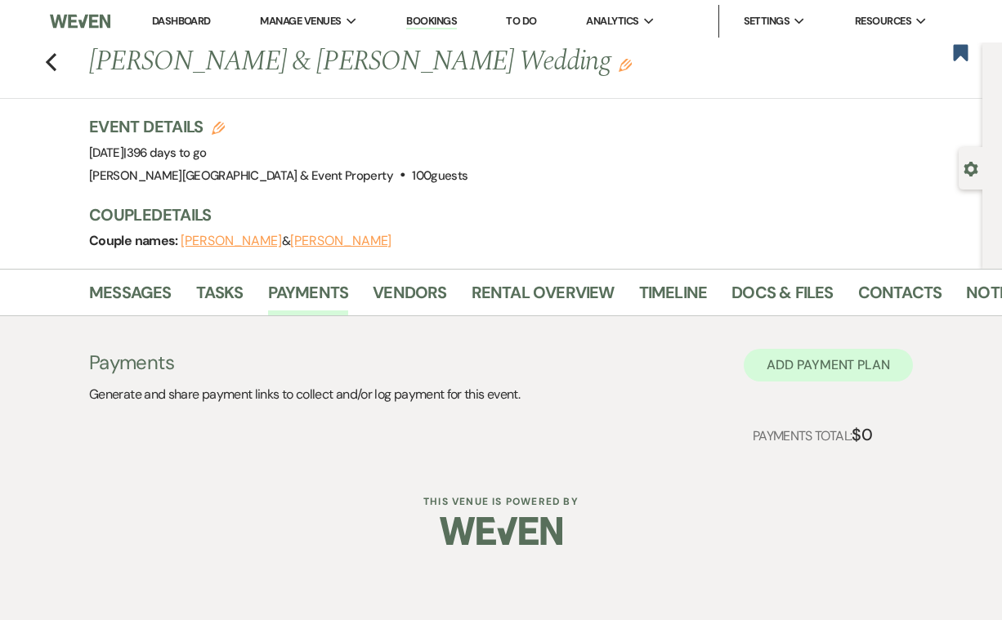
click at [825, 360] on button "Add Payment Plan" at bounding box center [828, 365] width 169 height 33
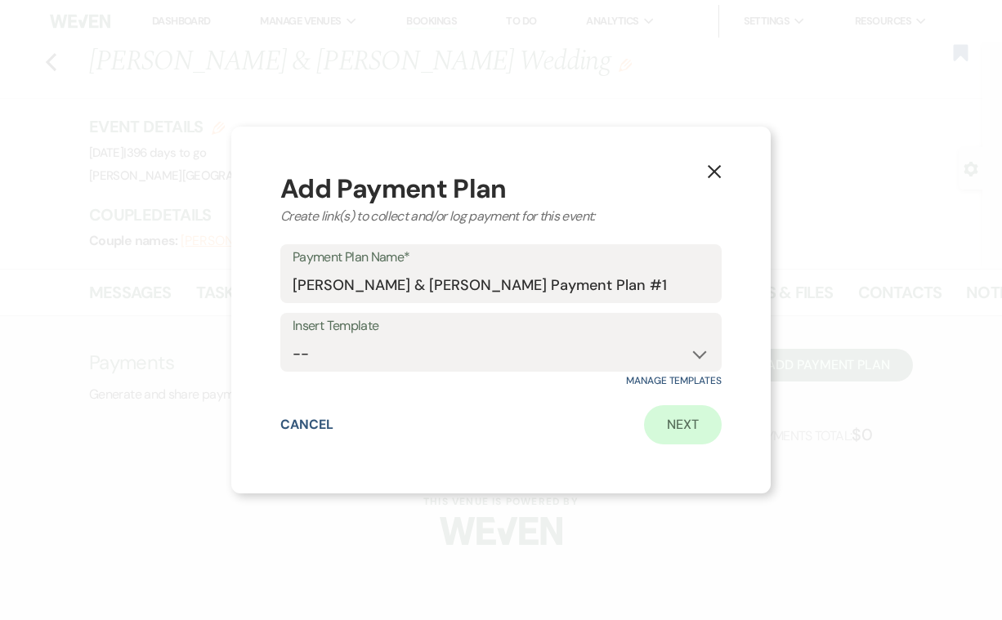
click at [683, 423] on link "Next" at bounding box center [683, 424] width 78 height 39
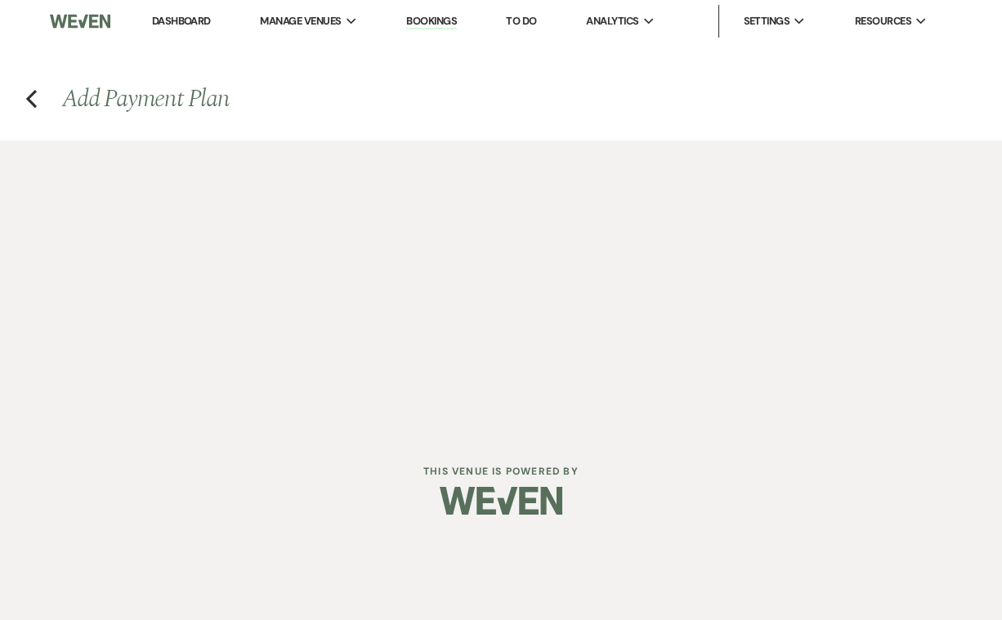
select select "2"
select select "percentage"
select select "true"
select select "client"
select select "weeks"
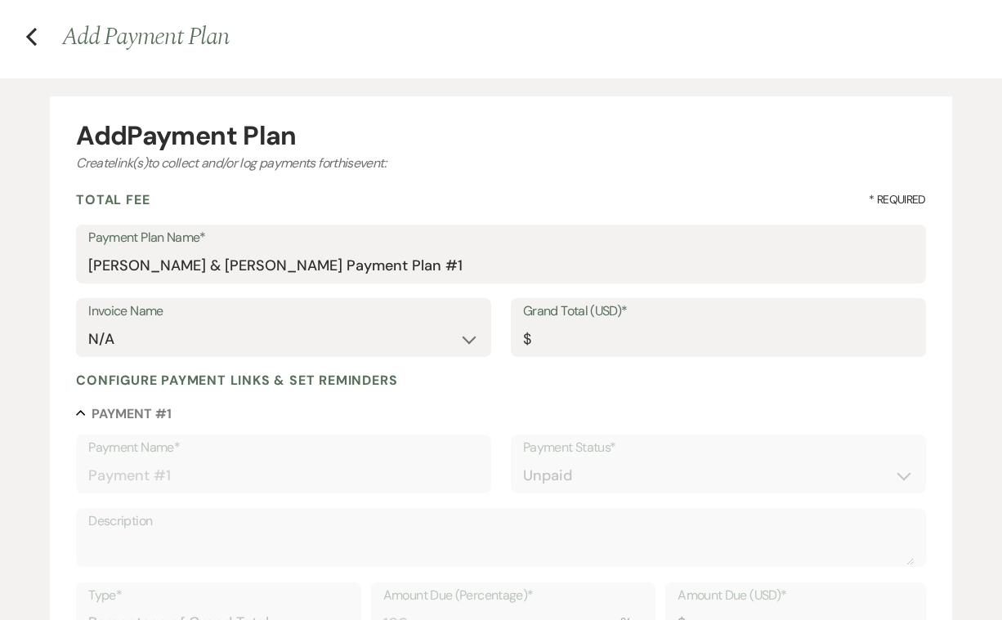
scroll to position [69, 0]
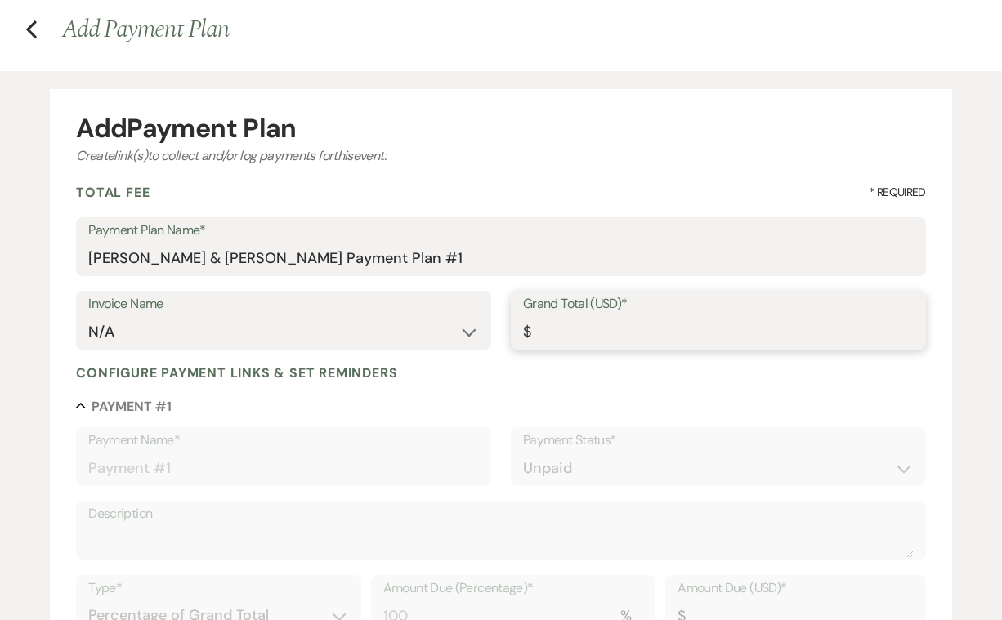
click at [549, 325] on input "Grand Total (USD)*" at bounding box center [718, 332] width 391 height 32
type input "1"
type input "1.00"
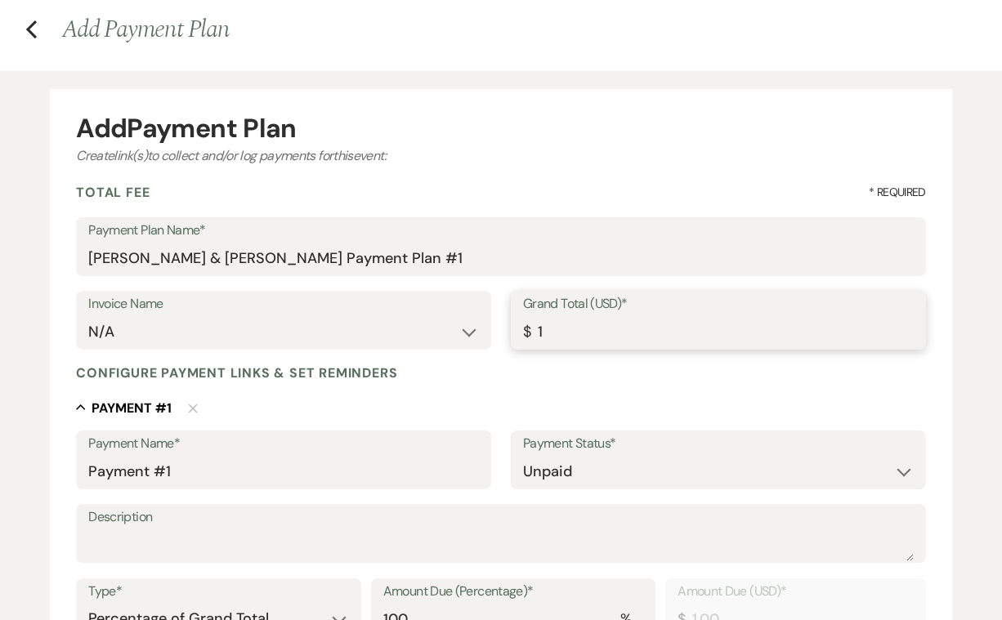
type input "11"
type input "11.00"
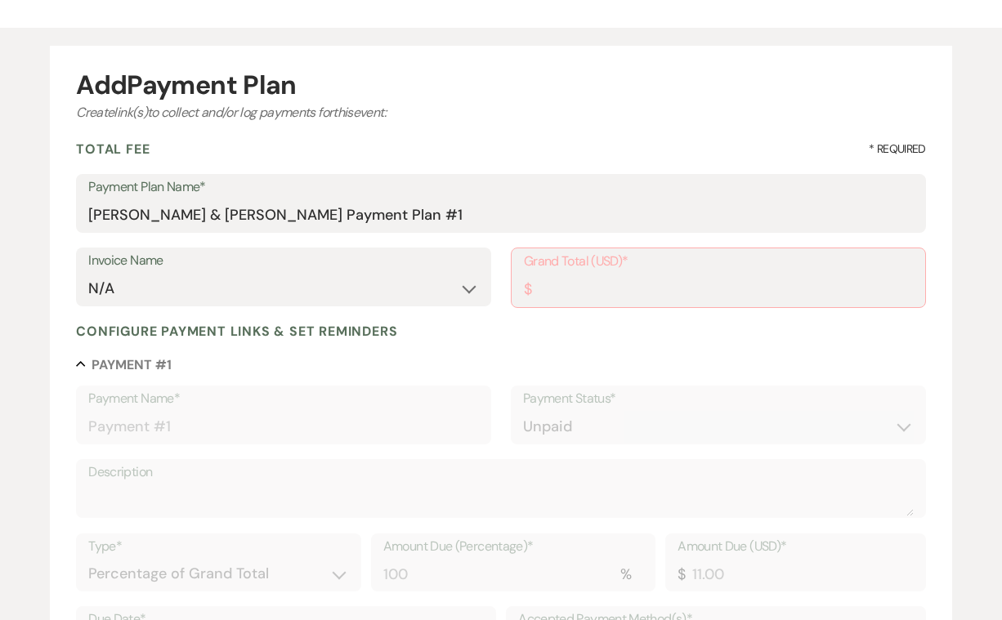
scroll to position [143, 0]
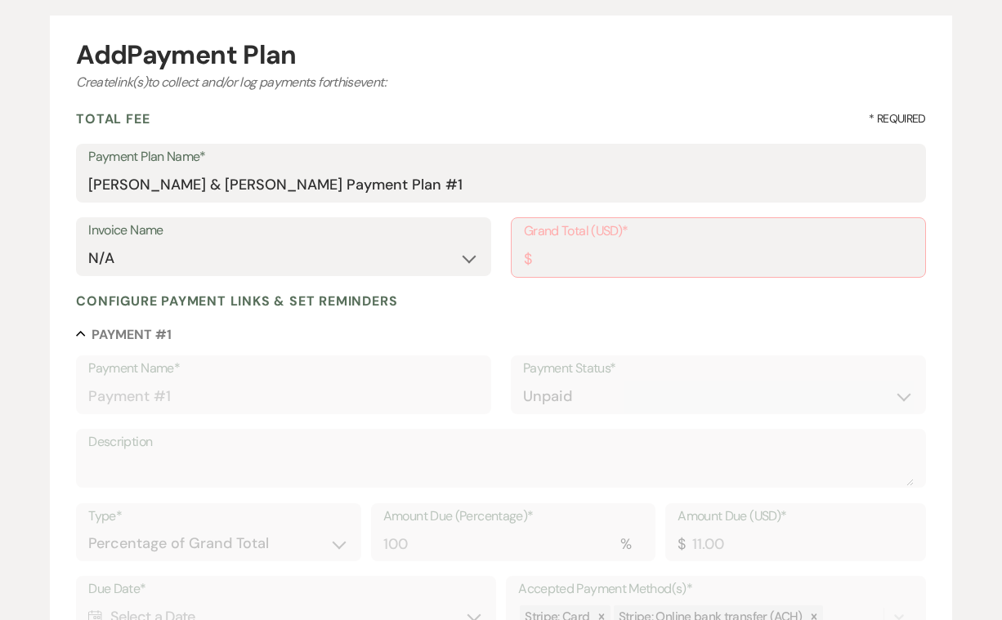
click at [213, 369] on label "Payment Name*" at bounding box center [283, 369] width 391 height 24
click at [583, 256] on input "Grand Total (USD)*" at bounding box center [718, 260] width 389 height 32
click at [527, 320] on div "Configure payment links & set reminders Collapse Payment # 1 Payment Name* Paym…" at bounding box center [500, 605] width 849 height 624
type input "0.01"
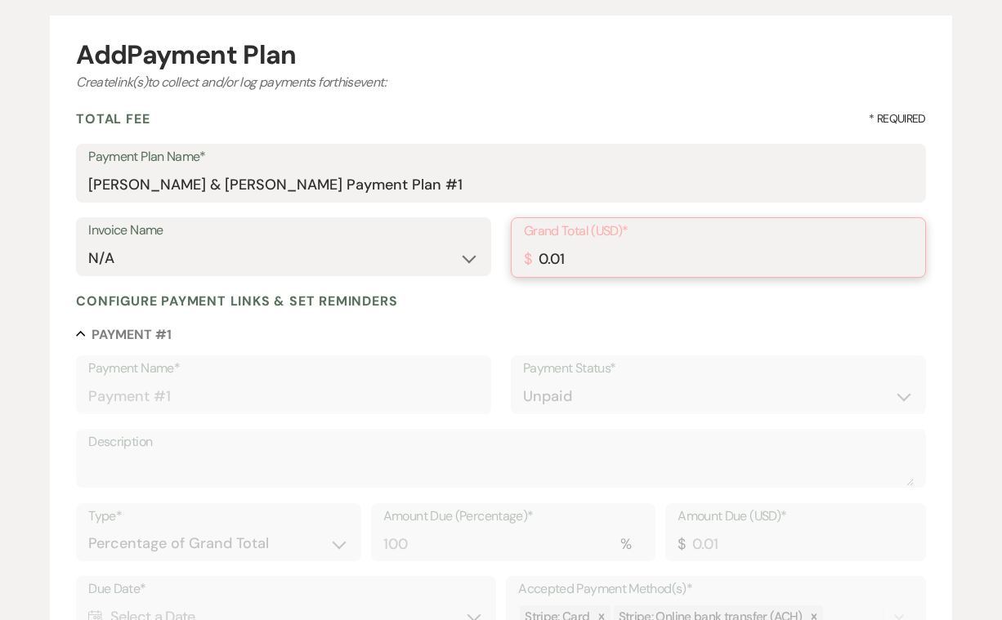
click at [904, 255] on input "0.01" at bounding box center [718, 260] width 389 height 32
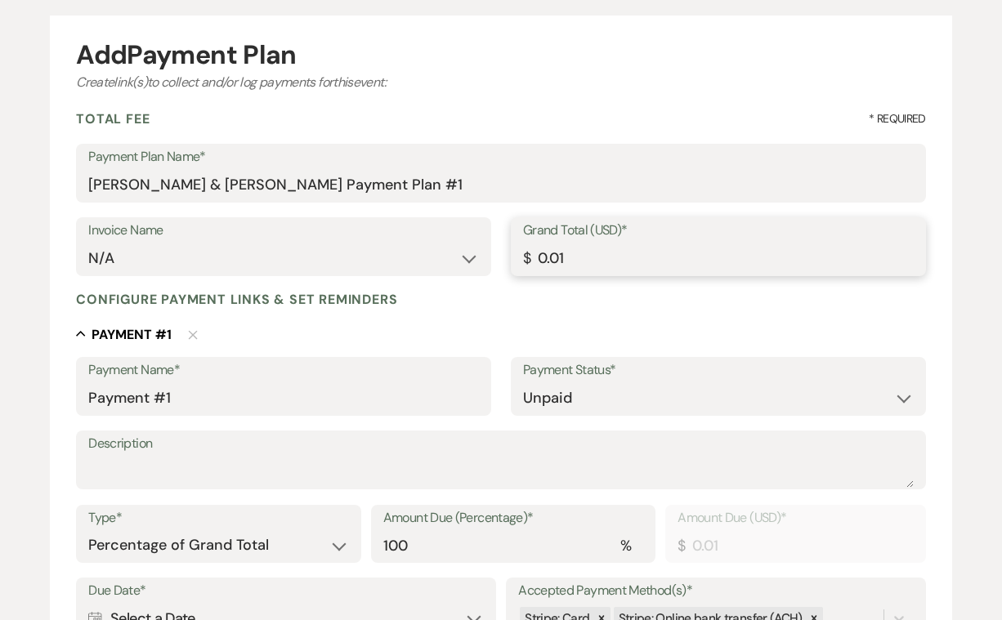
drag, startPoint x: 539, startPoint y: 254, endPoint x: 548, endPoint y: 254, distance: 9.8
click at [548, 254] on input "0.01" at bounding box center [718, 259] width 391 height 32
type input "1.01"
type input "11.01"
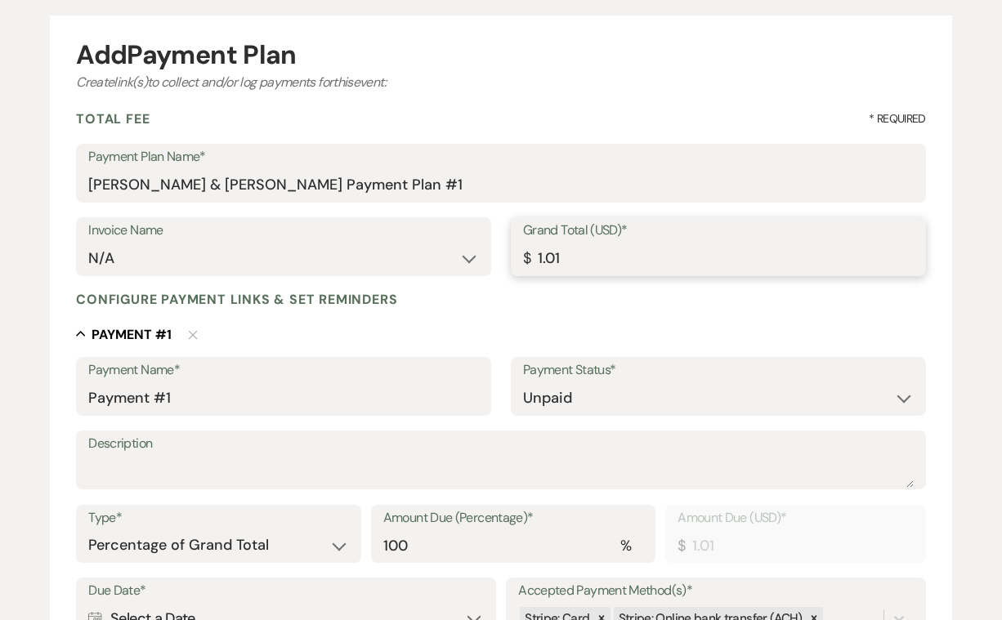
type input "11.01"
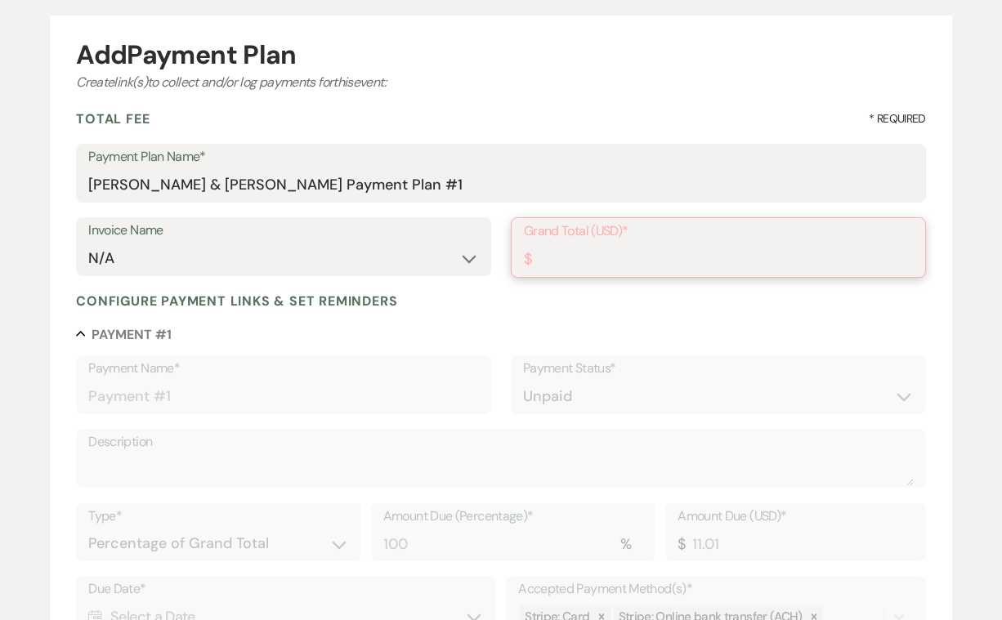
click at [552, 258] on input "Grand Total (USD)*" at bounding box center [718, 260] width 389 height 32
type input "11000"
type input "11000.00"
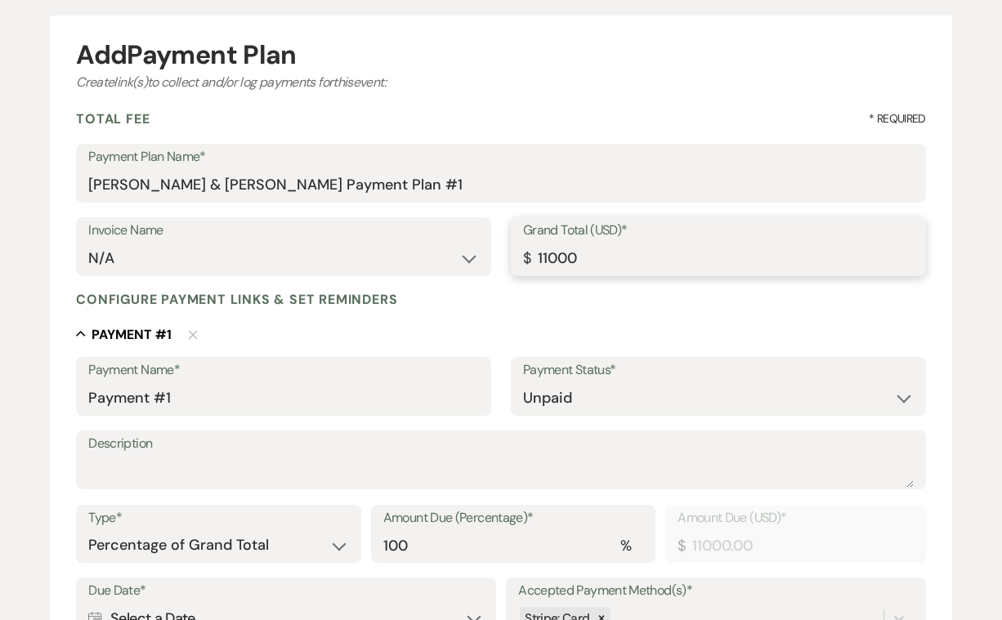
click at [605, 262] on input "11000" at bounding box center [718, 259] width 391 height 32
type input "11000.00"
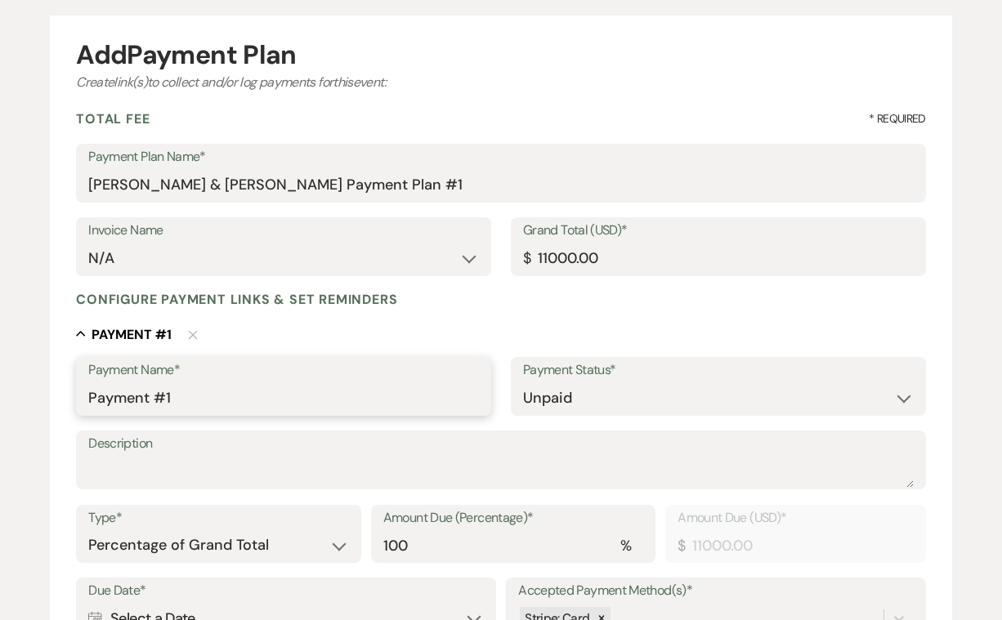
click at [205, 399] on input "Payment #1" at bounding box center [283, 398] width 391 height 32
type input "Payment #1. Deposit"
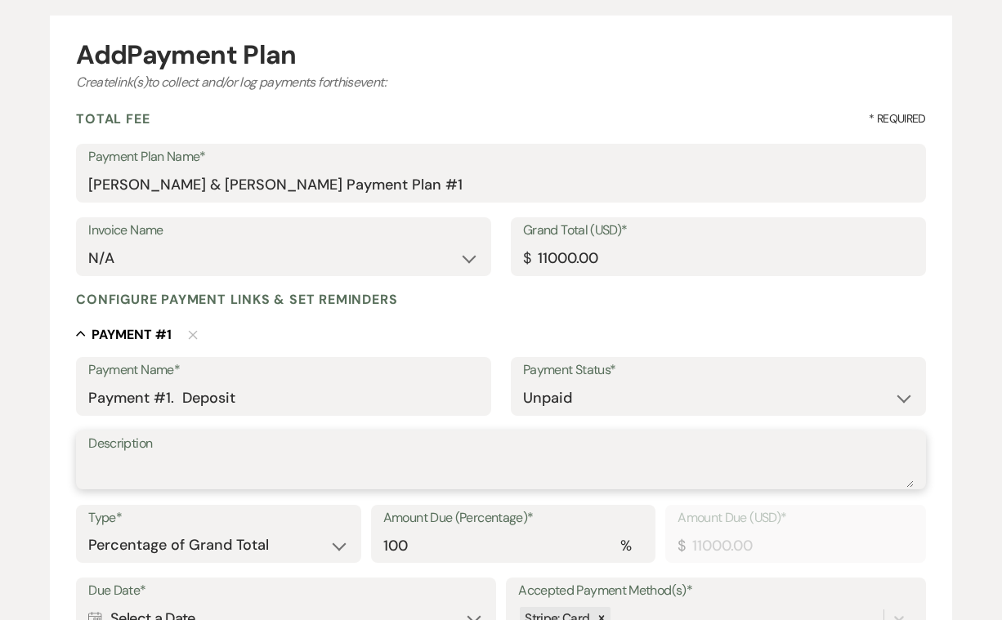
click at [190, 455] on textarea "Description" at bounding box center [500, 471] width 825 height 33
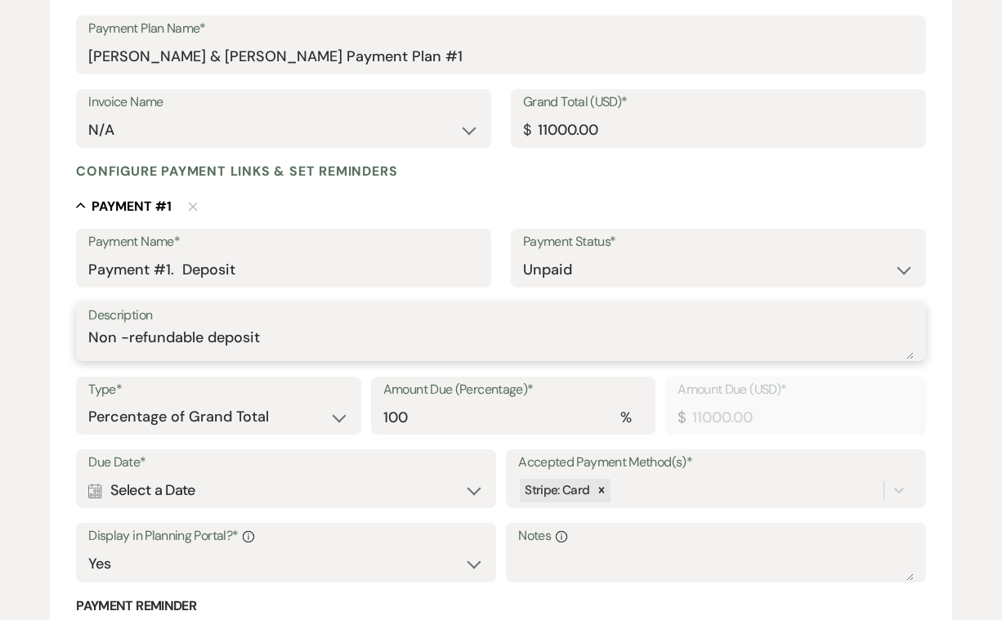
scroll to position [292, 0]
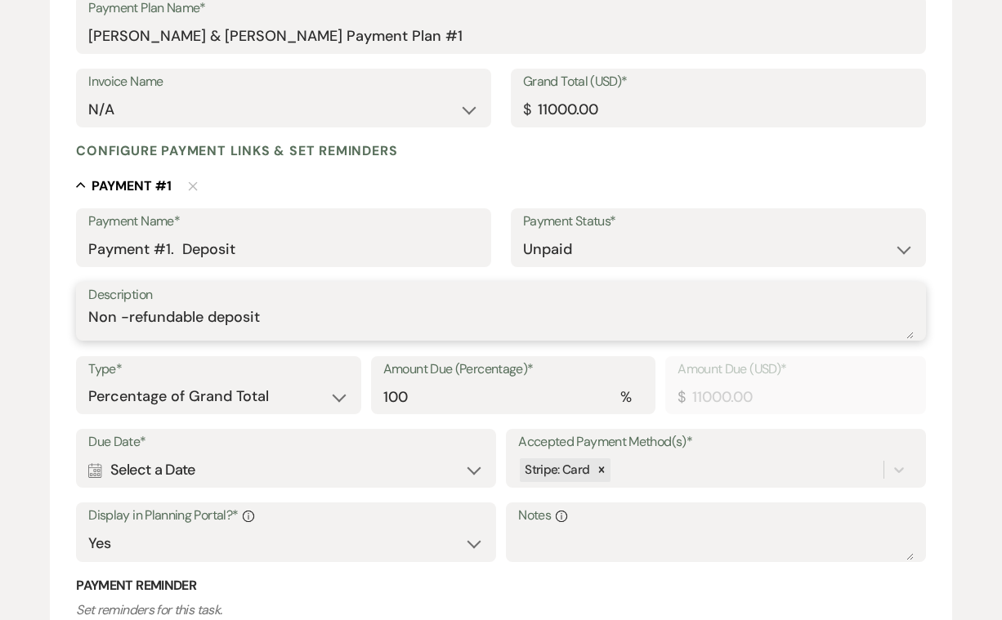
type textarea "Non -refundable deposit"
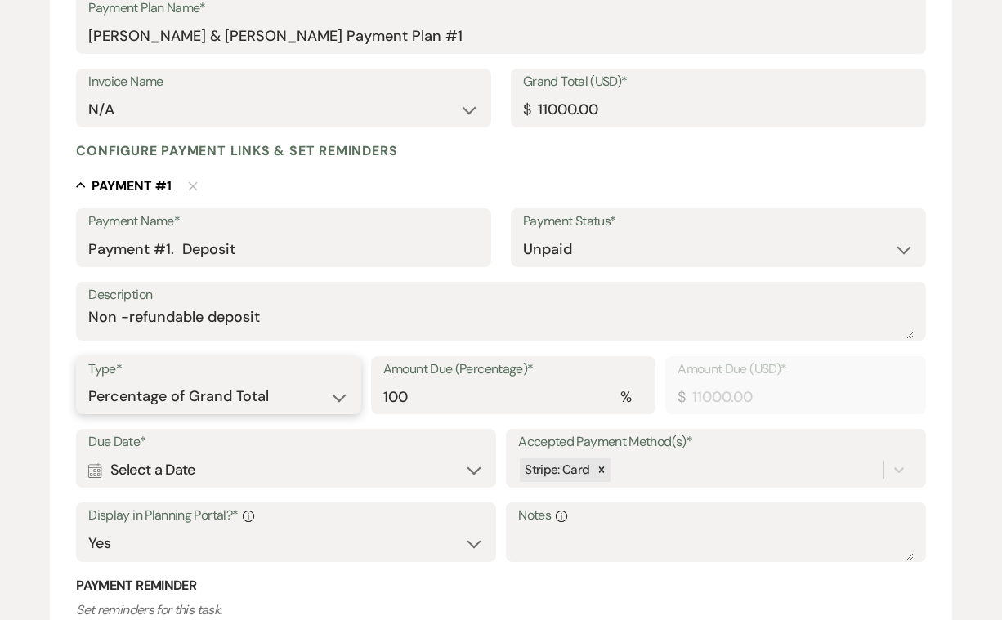
select select "flat"
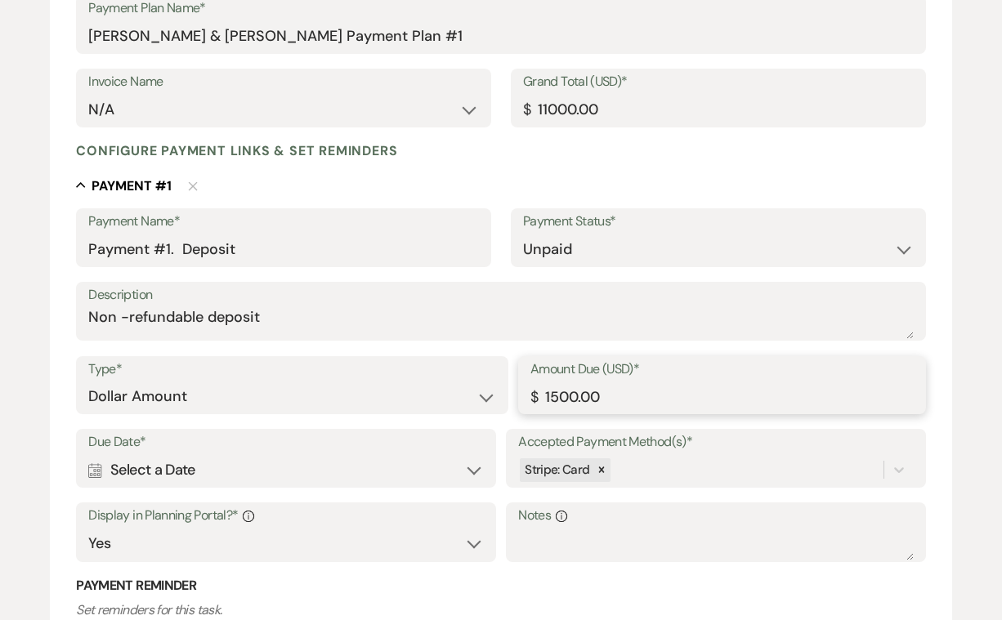
type input "1500.00"
click at [284, 458] on div "Calendar Select a Date Expand" at bounding box center [285, 470] width 395 height 32
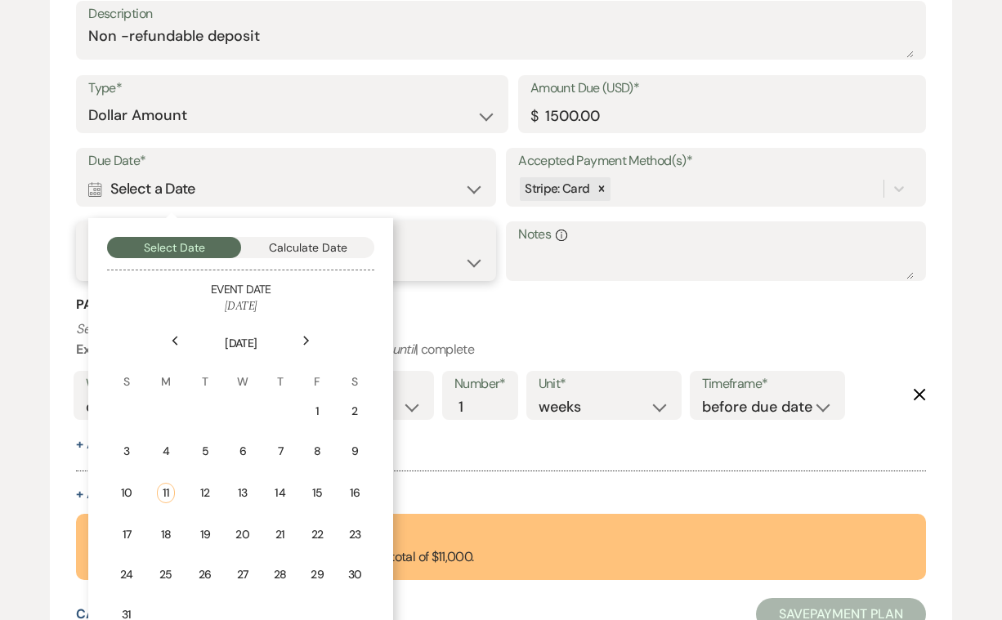
scroll to position [585, 0]
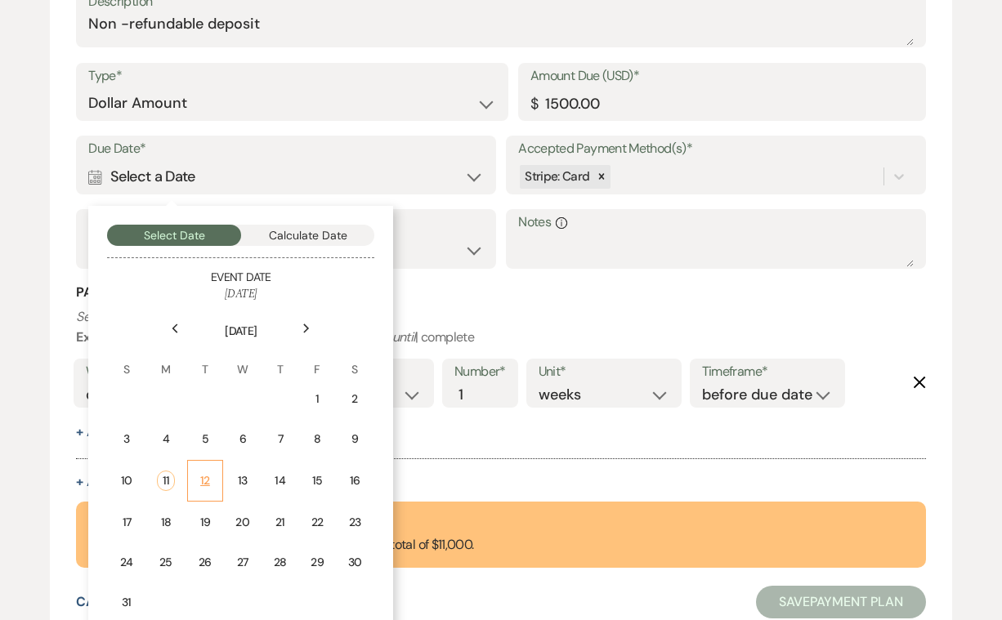
click at [205, 472] on div "12" at bounding box center [205, 480] width 14 height 17
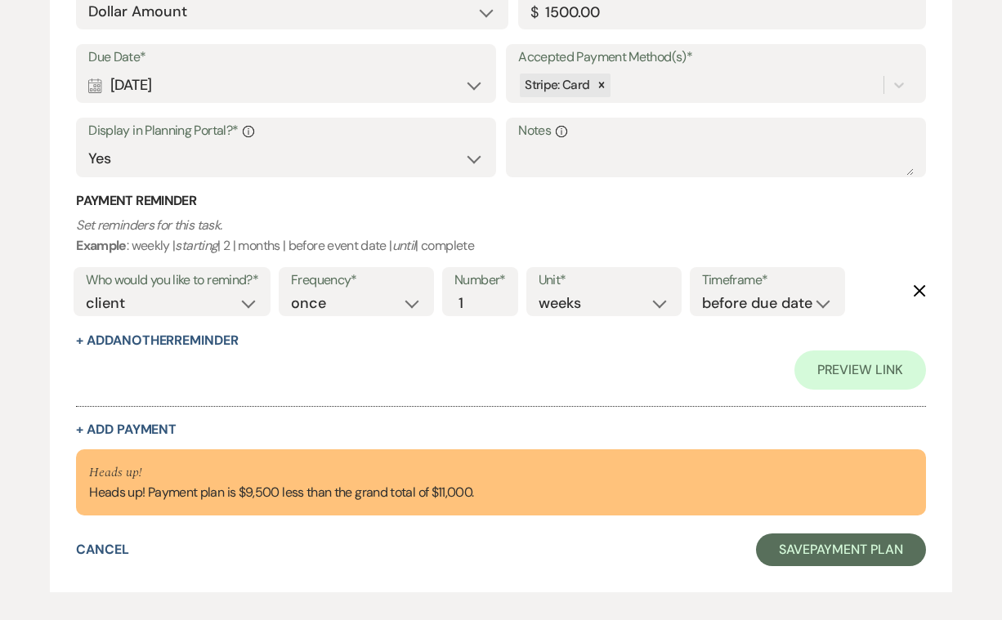
scroll to position [686, 0]
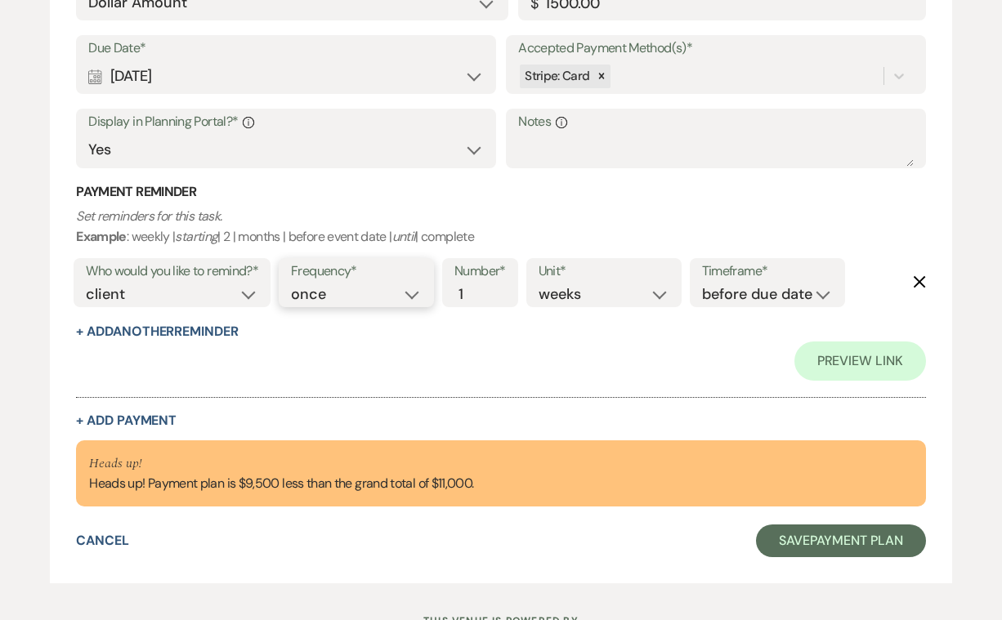
select select "weekly"
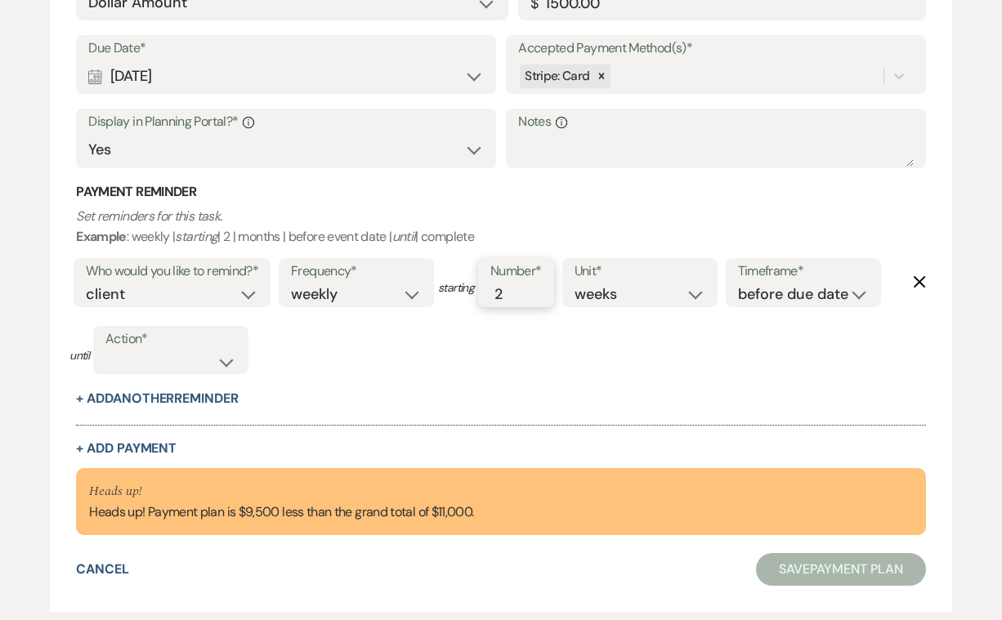
click at [515, 285] on input "2" at bounding box center [507, 295] width 34 height 22
click at [515, 284] on input "3" at bounding box center [507, 295] width 34 height 22
click at [516, 293] on input "2" at bounding box center [507, 295] width 34 height 22
type input "1"
click at [516, 293] on input "1" at bounding box center [507, 295] width 34 height 22
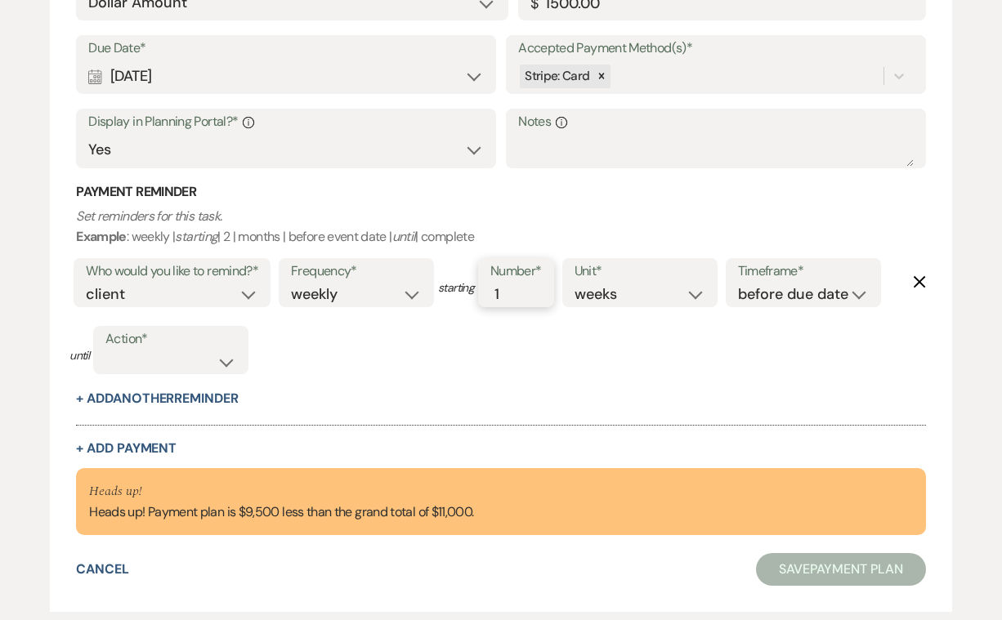
click at [516, 293] on input "1" at bounding box center [507, 295] width 34 height 22
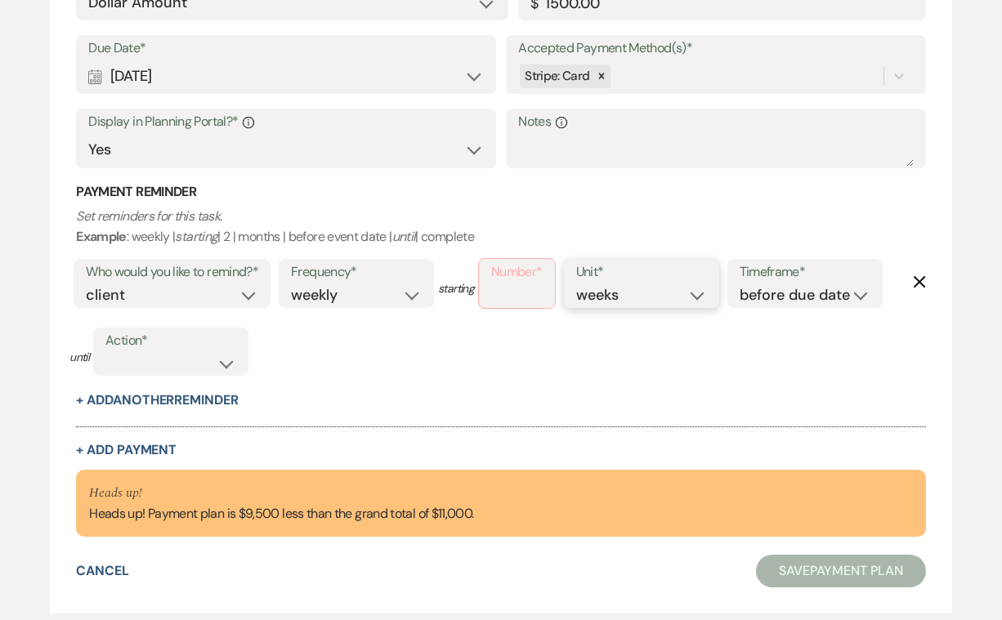
select select
select select "complete"
type input "1"
click at [513, 287] on input "1" at bounding box center [507, 295] width 34 height 22
select select "days"
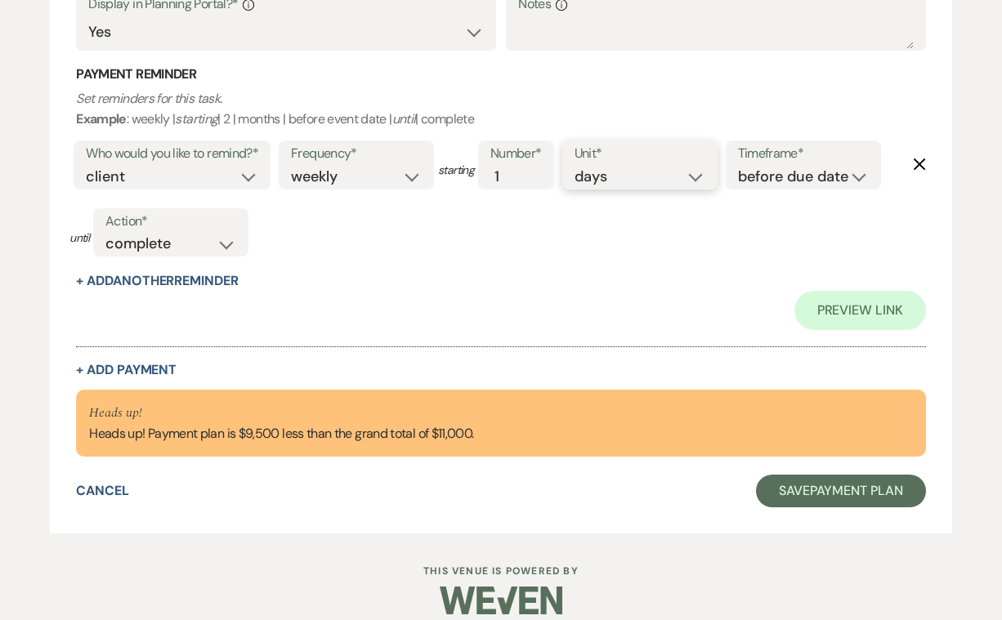
scroll to position [808, 0]
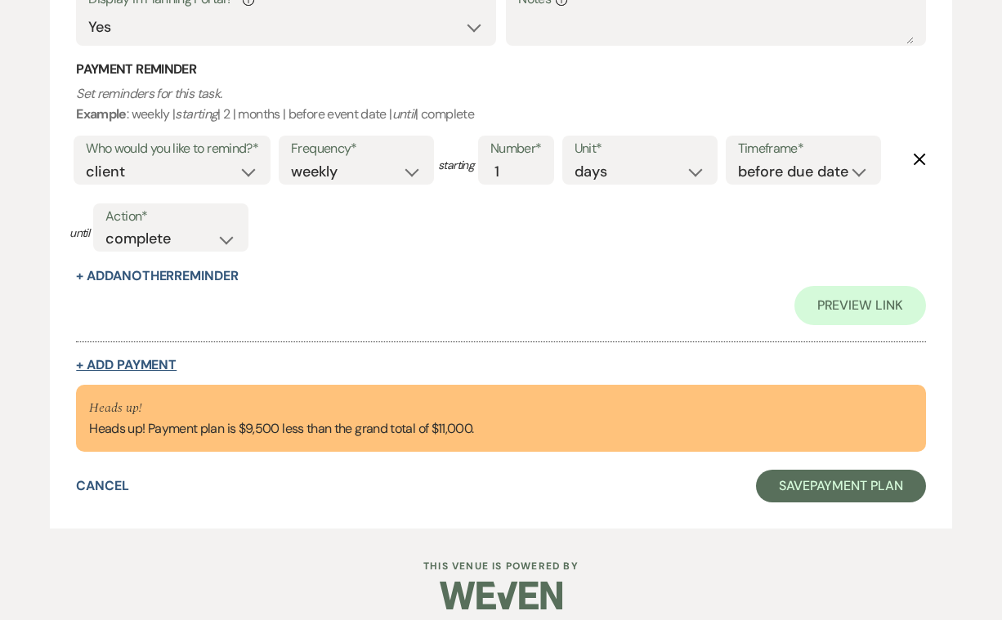
click at [156, 359] on button "+ Add Payment" at bounding box center [126, 365] width 101 height 13
select select "2"
select select "flat"
select select "true"
select select "client"
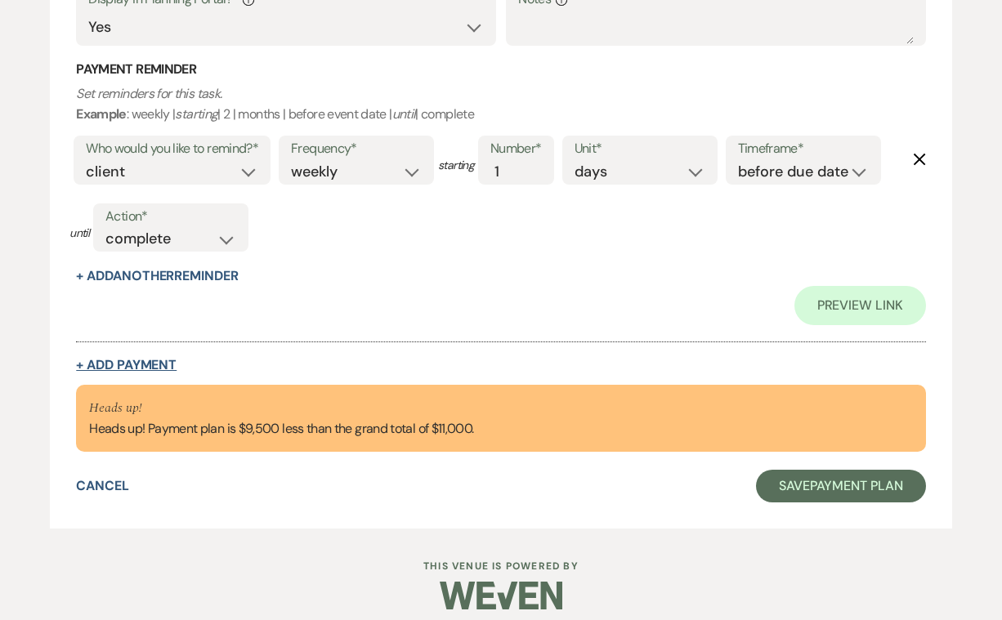
select select "weeks"
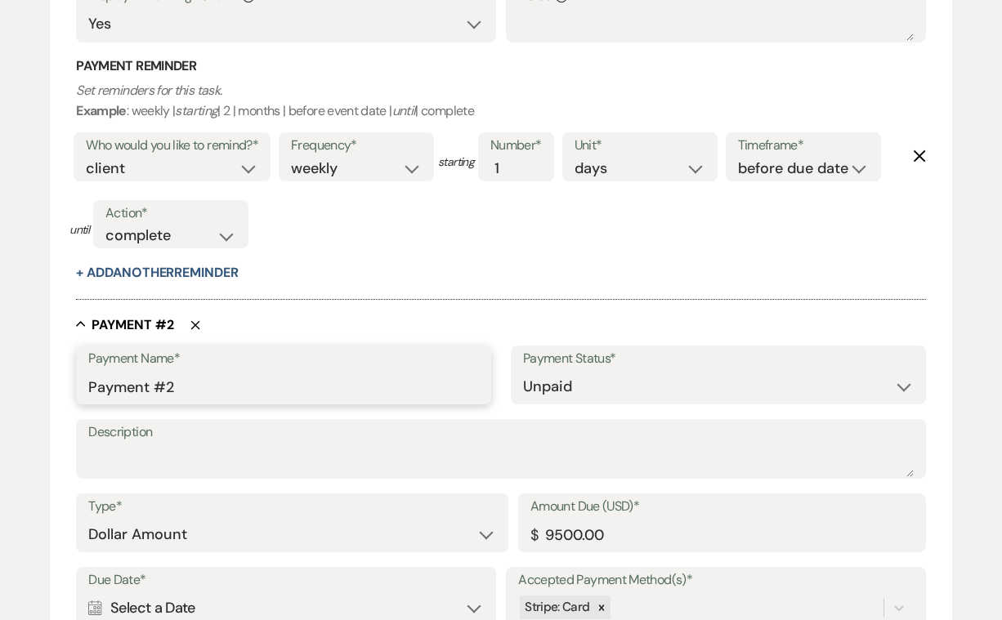
click at [186, 375] on input "Payment #2" at bounding box center [283, 387] width 391 height 32
drag, startPoint x: 186, startPoint y: 376, endPoint x: 198, endPoint y: 378, distance: 12.4
click at [198, 378] on input "Payment #2" at bounding box center [283, 387] width 391 height 32
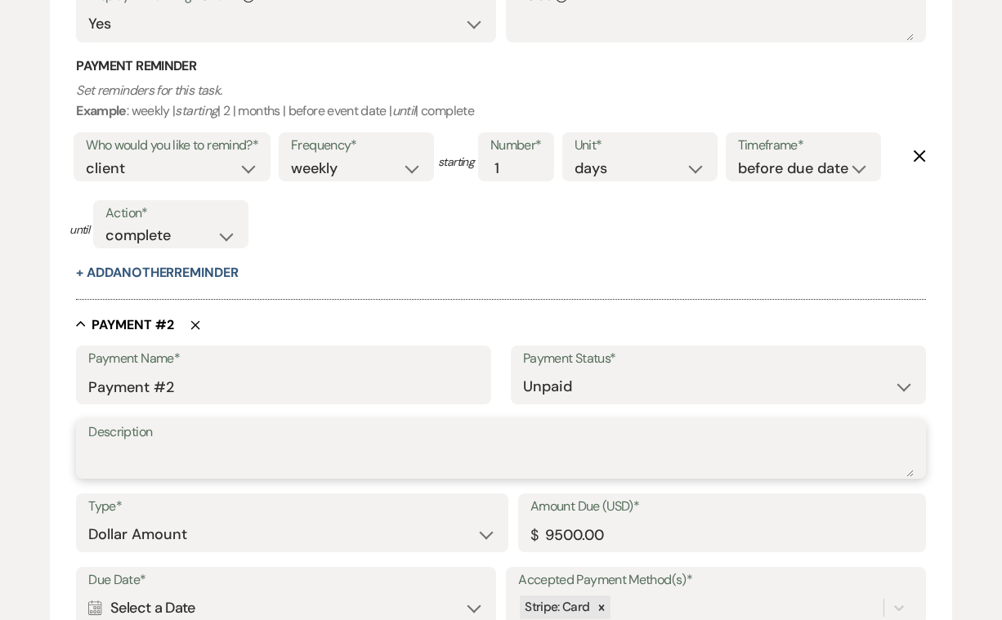
click at [144, 449] on textarea "Description" at bounding box center [500, 461] width 825 height 33
type textarea "Partial payment for event"
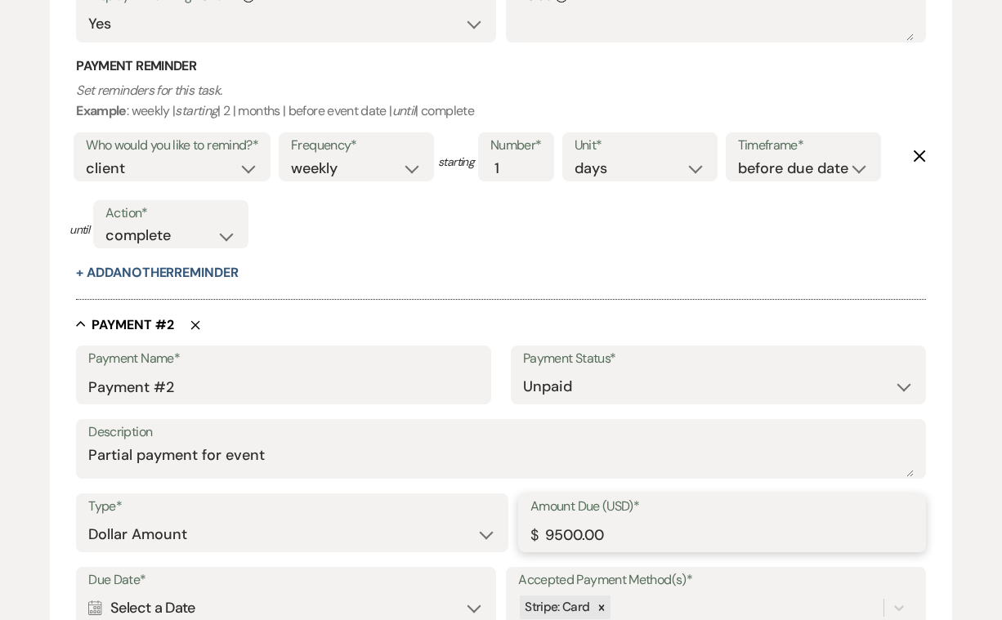
click at [561, 520] on input "9500.00" at bounding box center [721, 535] width 383 height 32
type input "4000.00"
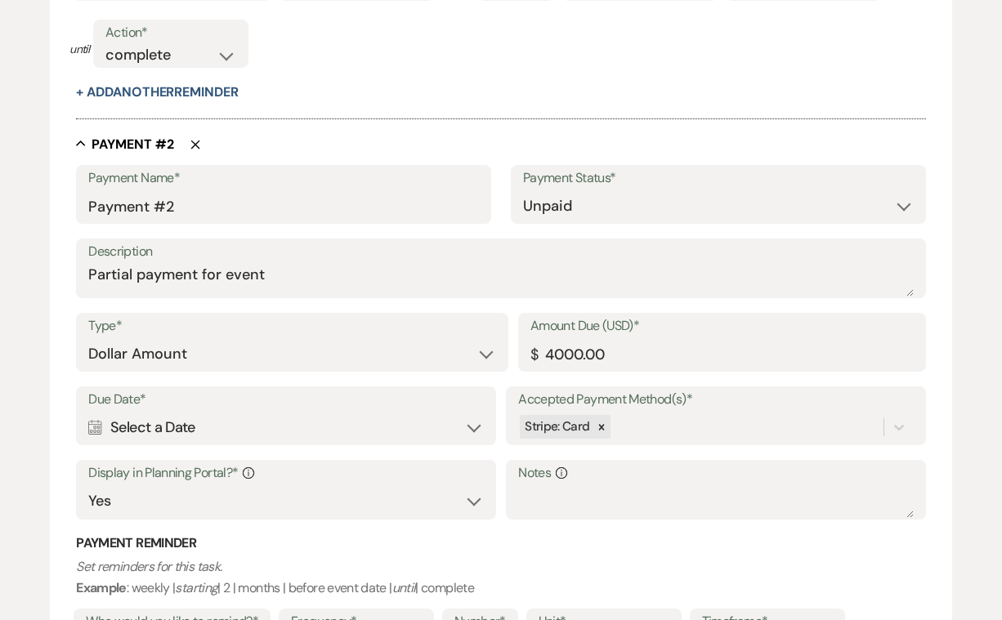
scroll to position [997, 0]
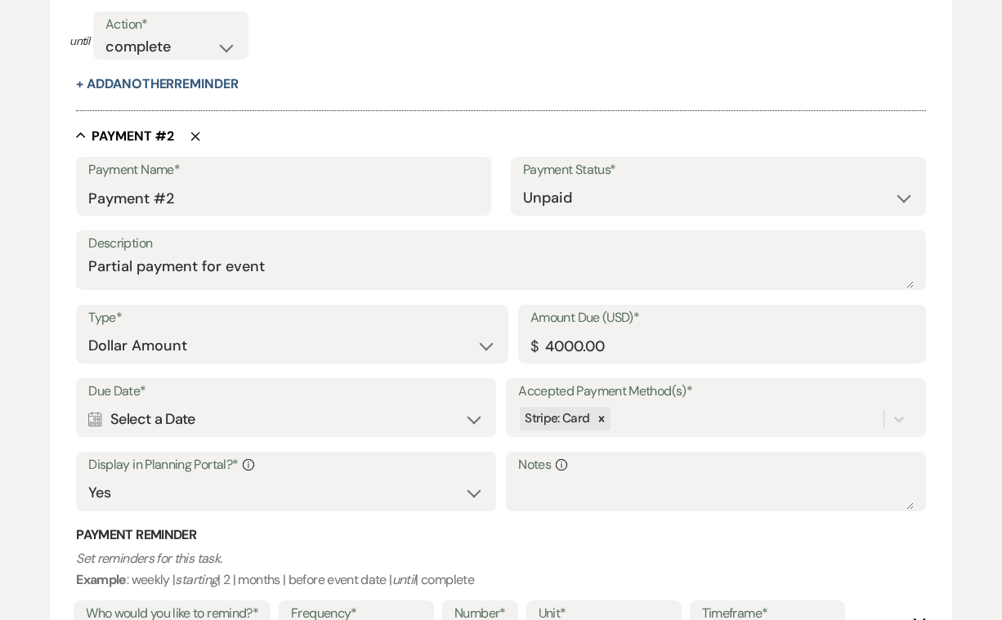
click at [473, 411] on div "Calendar Select a Date Expand" at bounding box center [285, 420] width 395 height 32
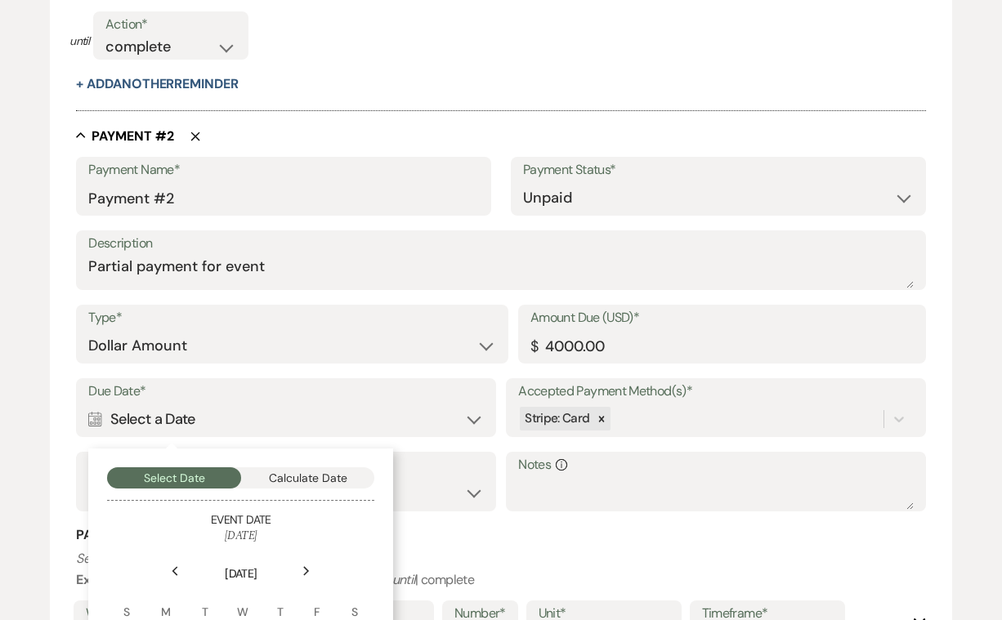
click at [302, 566] on icon "Next" at bounding box center [306, 571] width 8 height 10
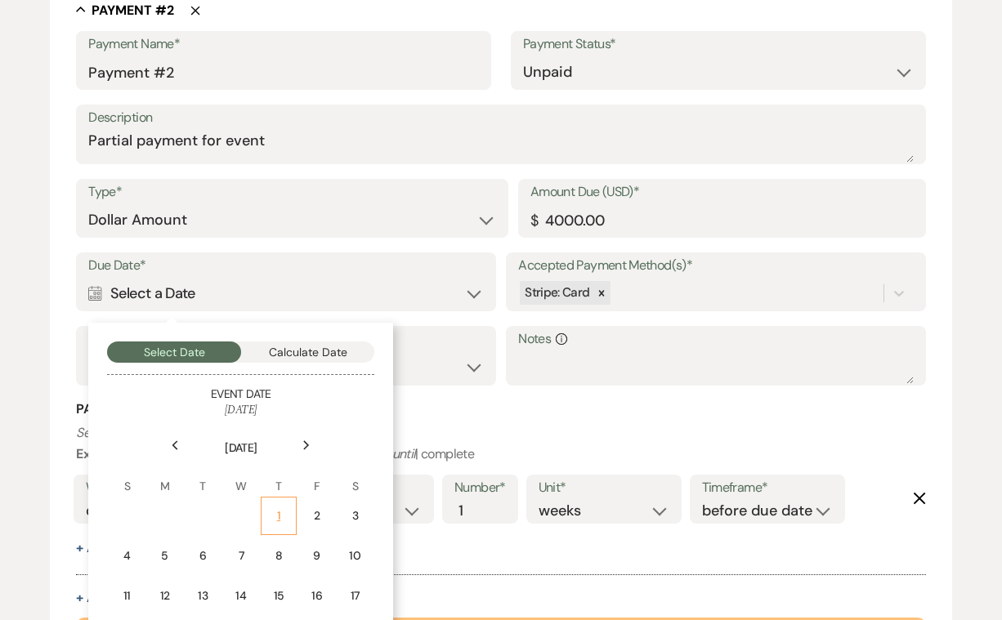
scroll to position [1116, 0]
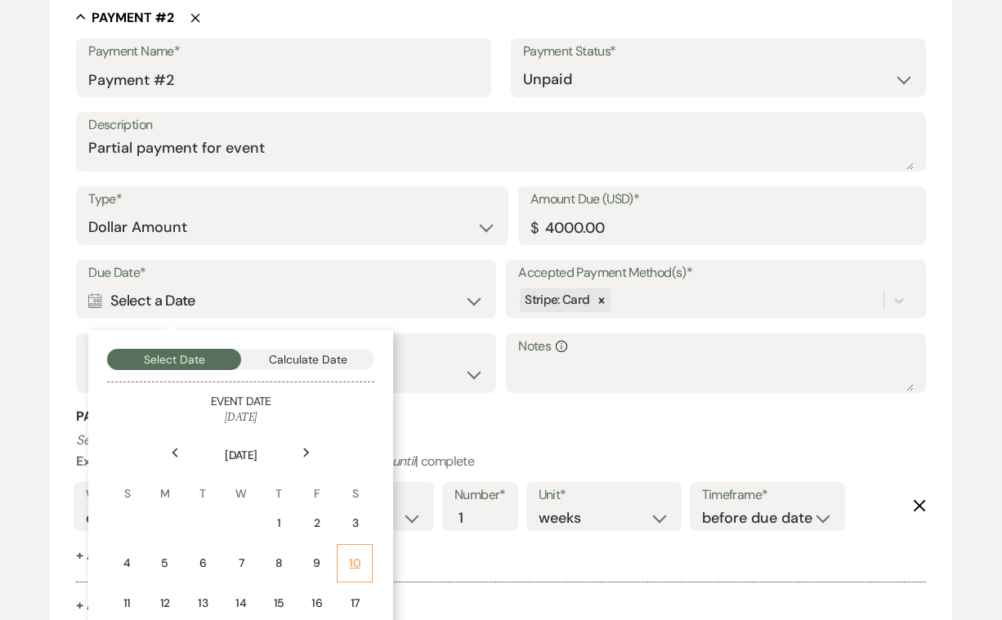
click at [351, 555] on div "10" at bounding box center [354, 563] width 15 height 17
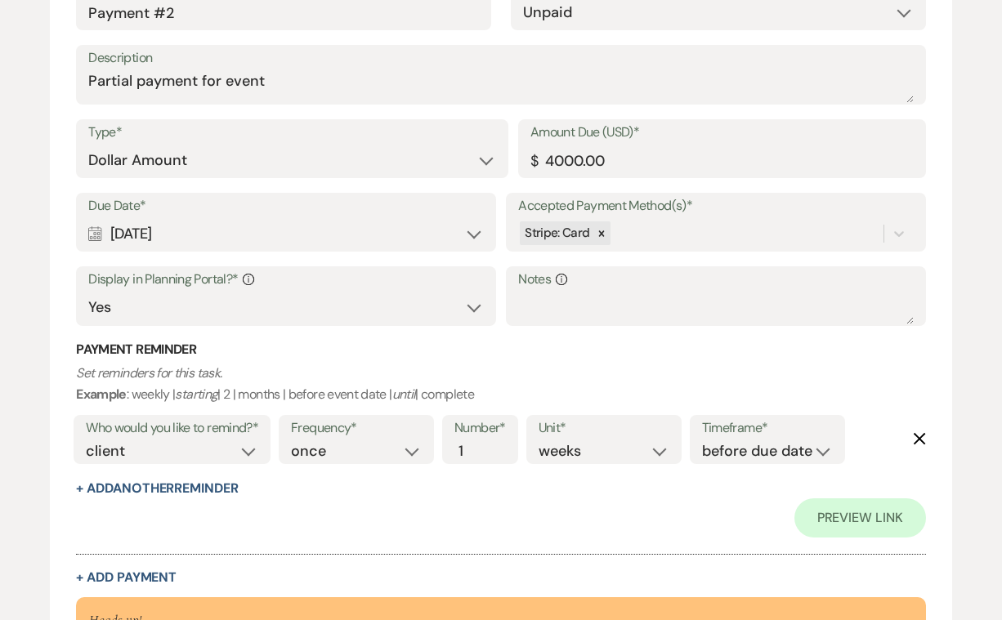
scroll to position [1229, 0]
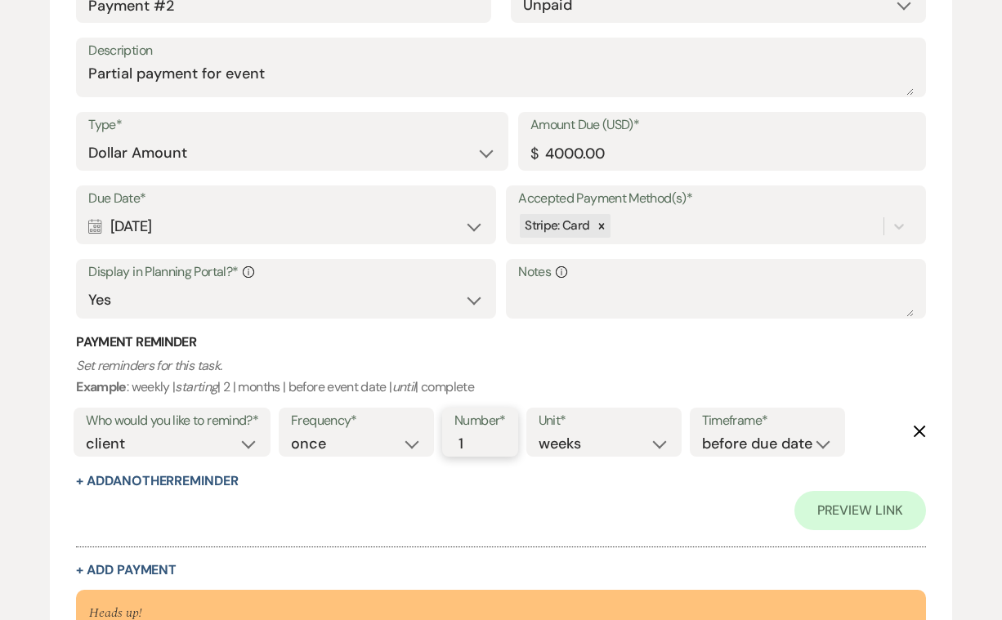
click at [481, 436] on input "1" at bounding box center [471, 444] width 34 height 22
type input "2"
click at [480, 433] on input "2" at bounding box center [471, 444] width 34 height 22
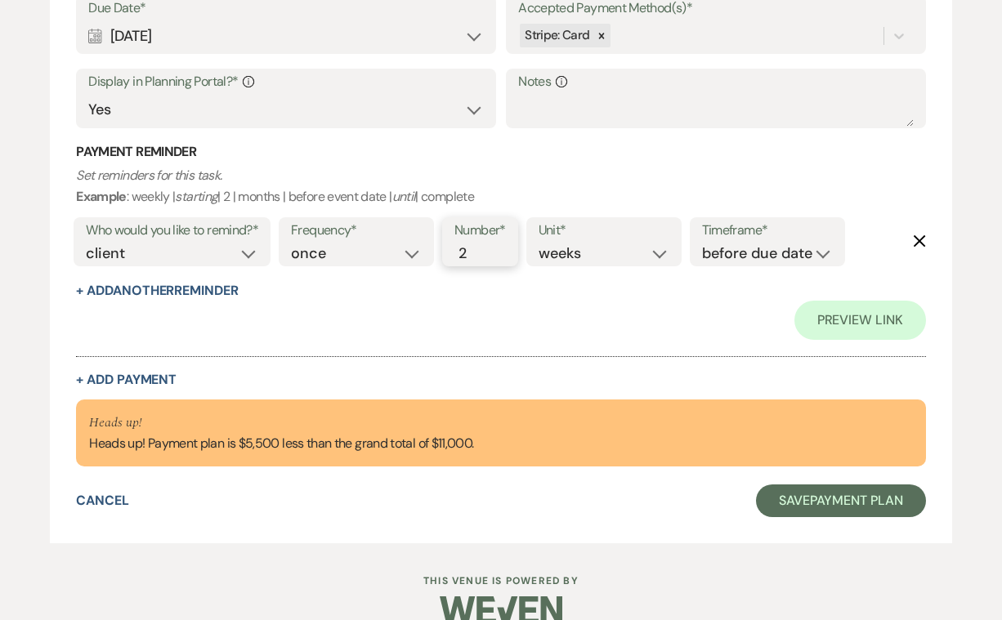
scroll to position [1423, 0]
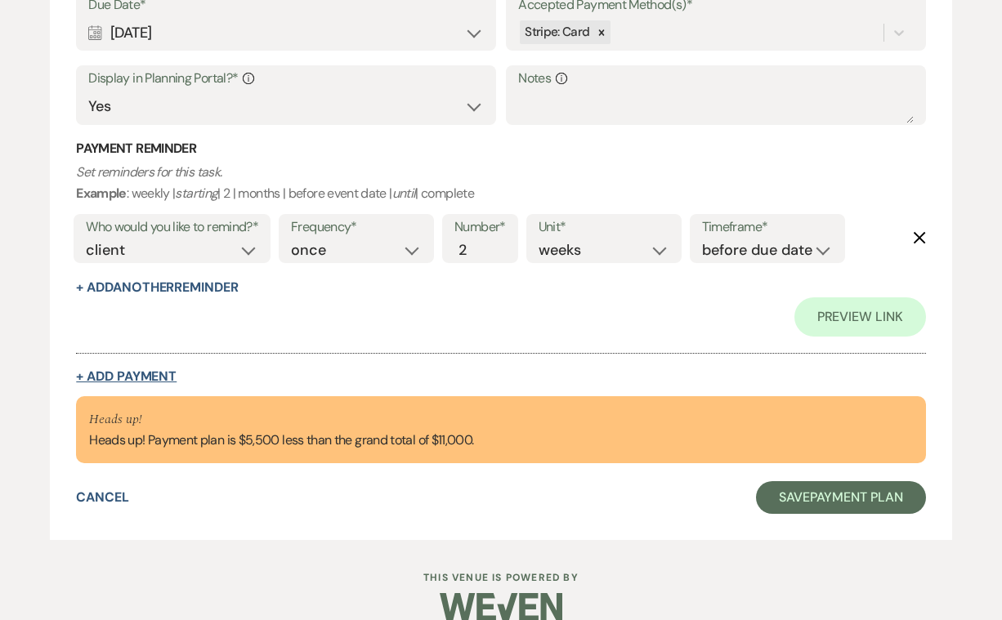
click at [151, 370] on button "+ Add Payment" at bounding box center [126, 376] width 101 height 13
select select "2"
select select "flat"
select select "true"
select select "client"
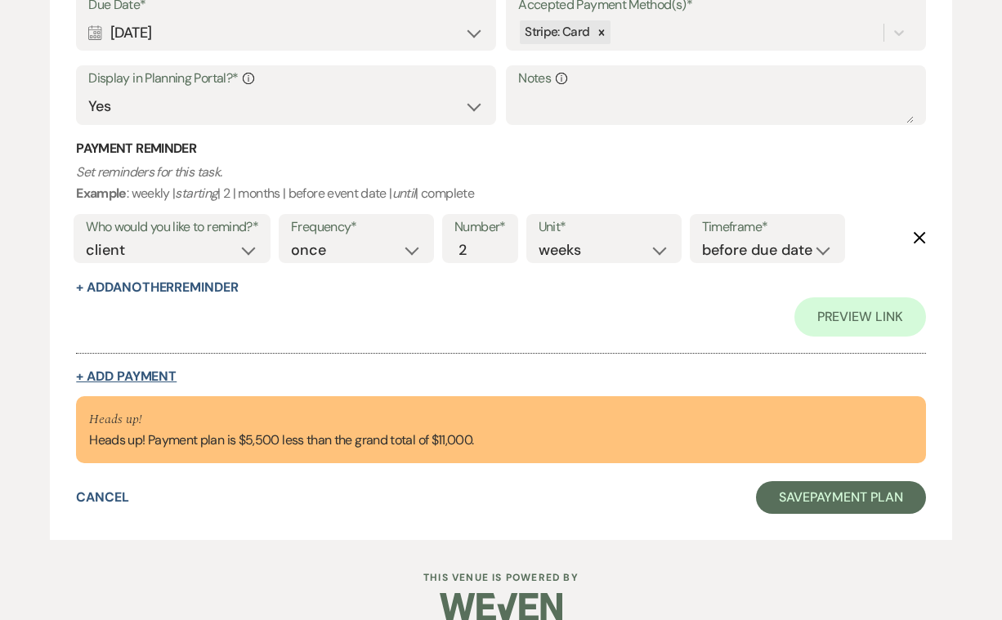
select select "weeks"
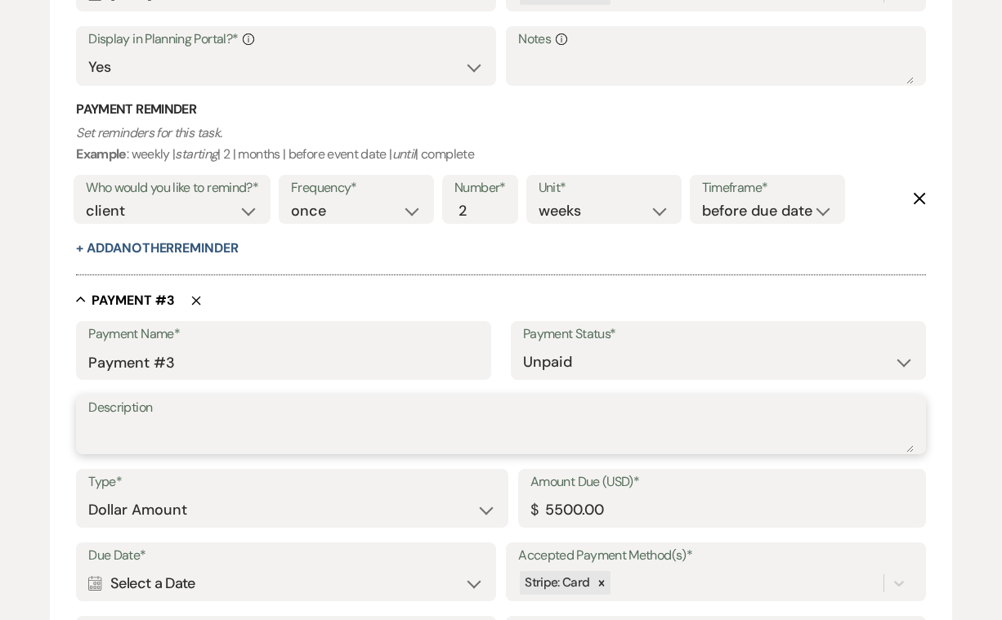
click at [141, 420] on textarea "Description" at bounding box center [500, 436] width 825 height 33
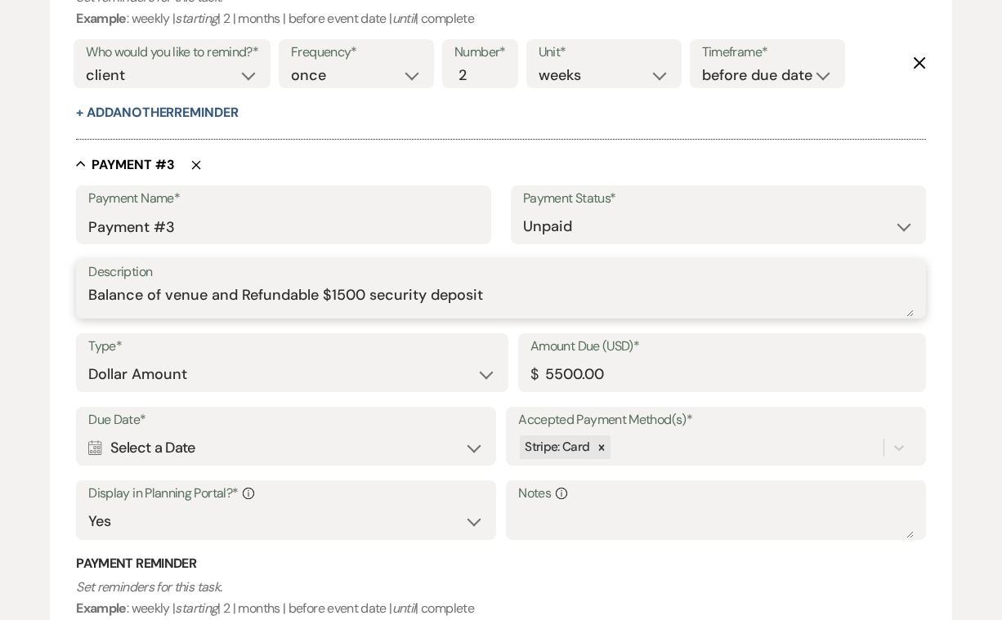
scroll to position [1570, 0]
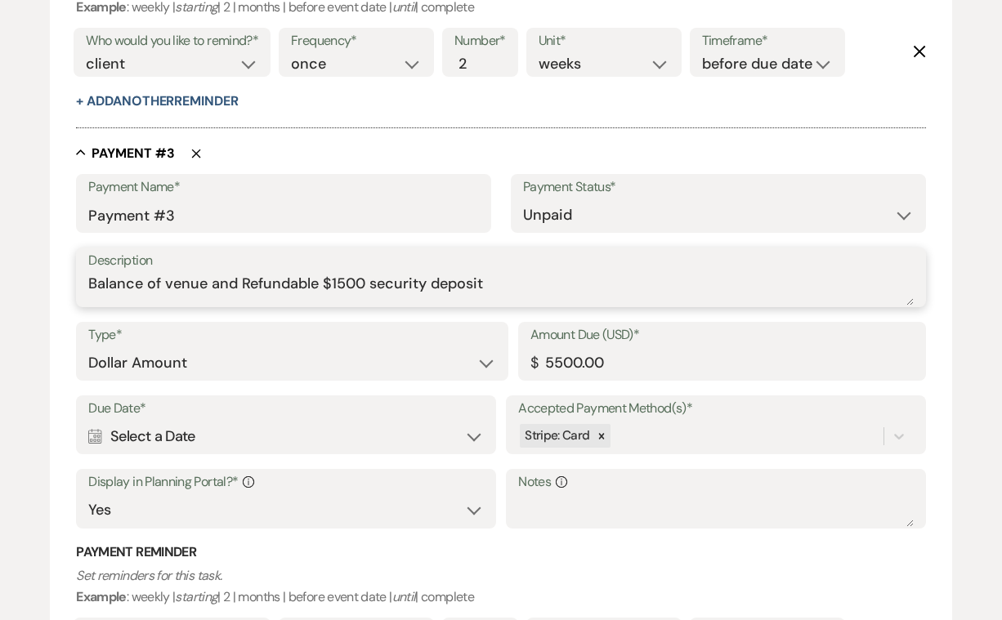
type textarea "Balance of venue and Refundable $1500 security deposit"
click at [471, 422] on div "Calendar Select a Date Expand" at bounding box center [285, 437] width 395 height 32
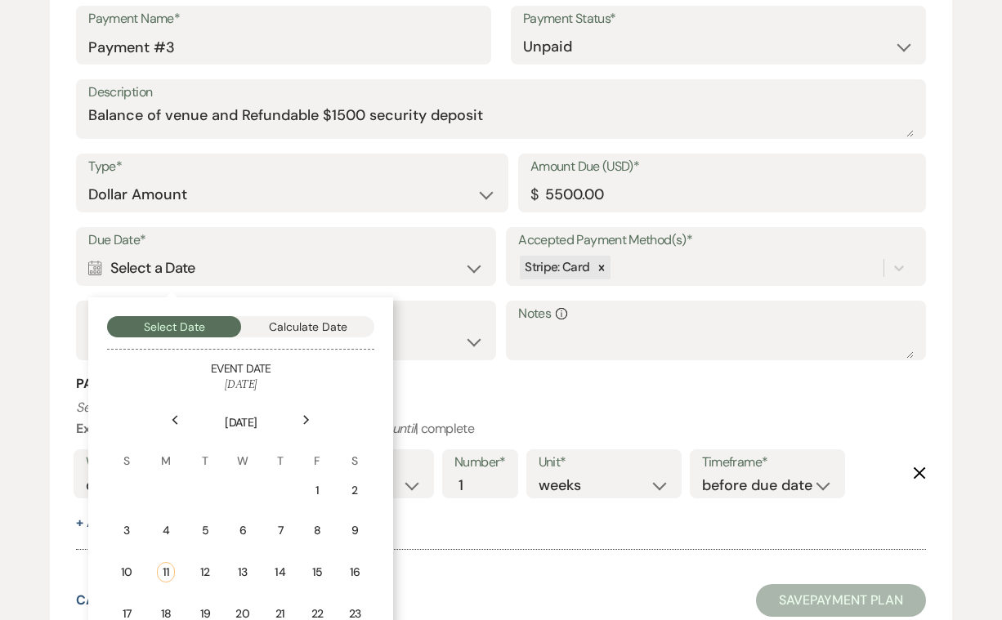
scroll to position [1744, 0]
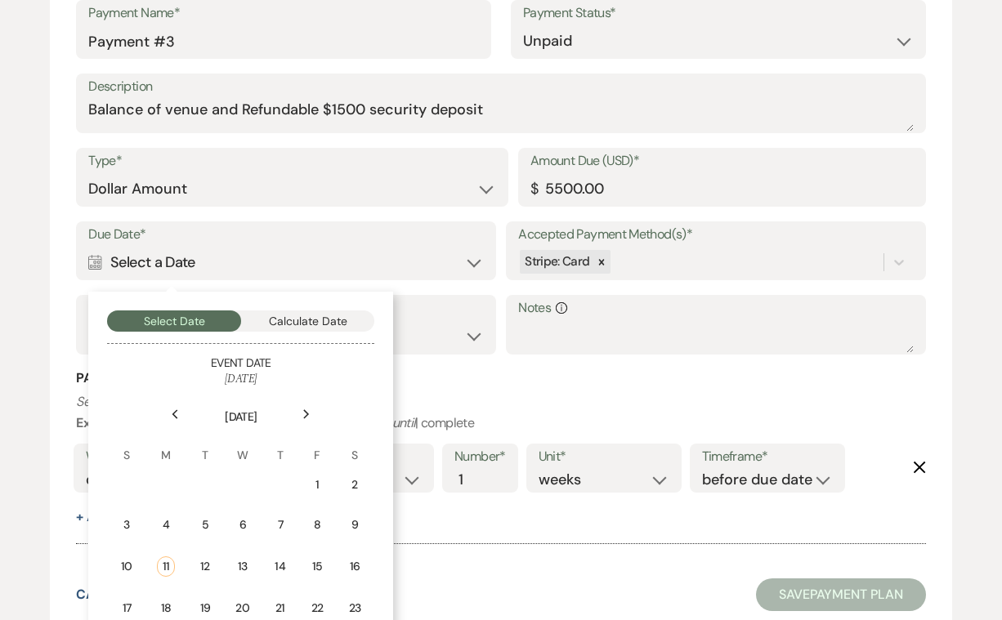
click at [306, 409] on use at bounding box center [307, 413] width 6 height 9
click at [309, 409] on use at bounding box center [307, 413] width 6 height 9
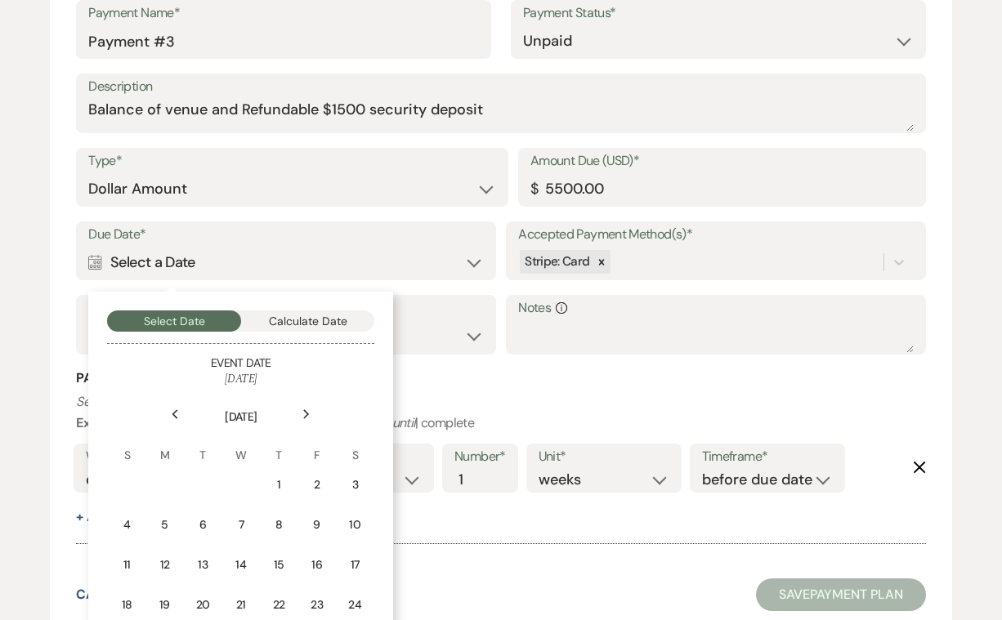
click at [309, 409] on use at bounding box center [307, 413] width 6 height 9
click at [308, 409] on icon "Next" at bounding box center [306, 414] width 8 height 10
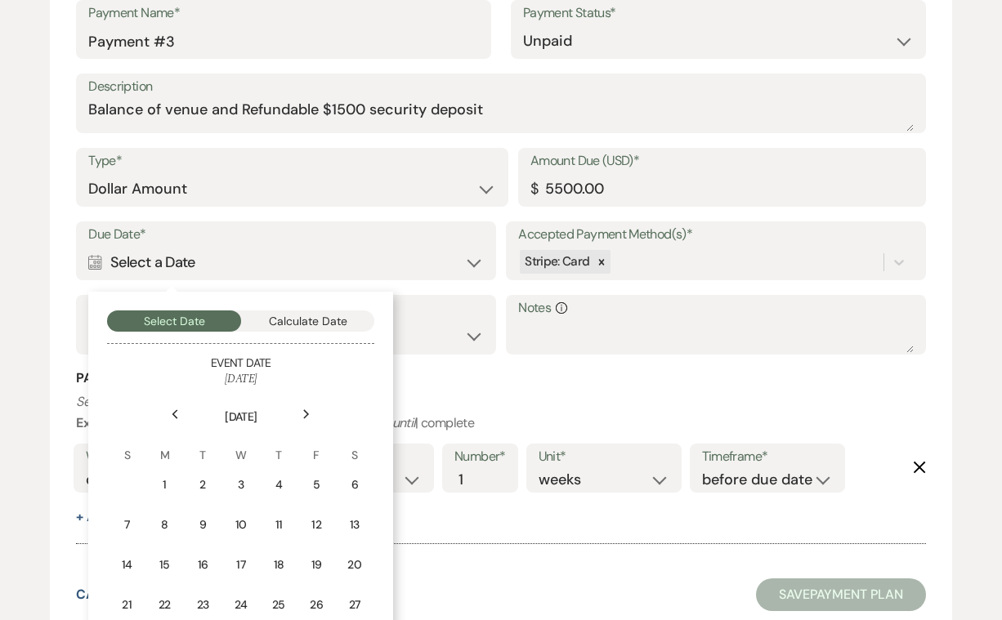
click at [308, 409] on icon "Next" at bounding box center [306, 414] width 8 height 10
click at [168, 401] on div "Previous" at bounding box center [175, 414] width 26 height 26
click at [304, 409] on icon "Next" at bounding box center [306, 414] width 8 height 10
click at [352, 517] on div "11" at bounding box center [354, 525] width 15 height 17
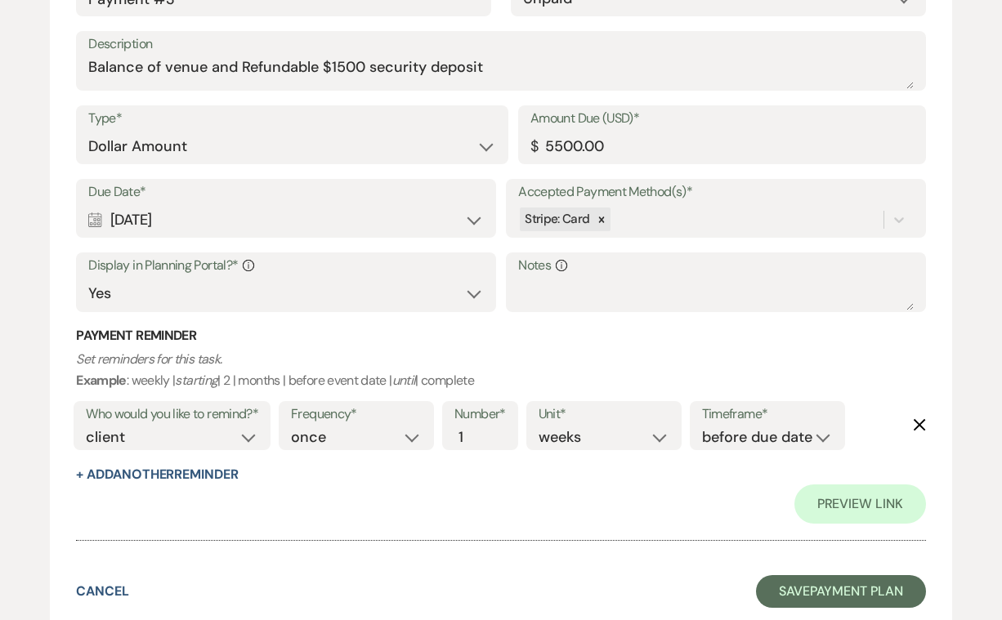
scroll to position [1869, 0]
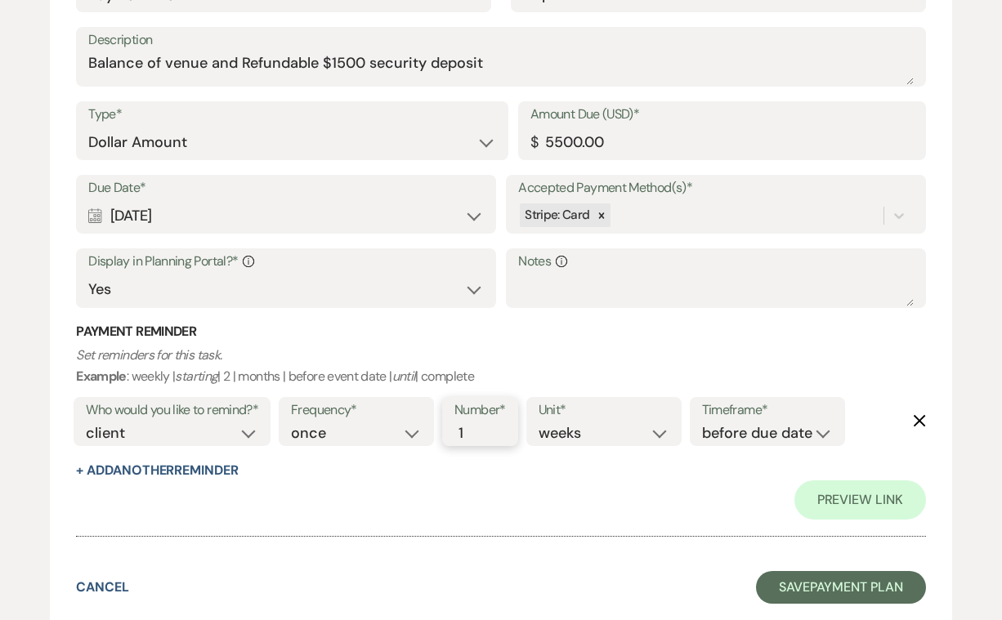
click at [477, 423] on input "1" at bounding box center [471, 434] width 34 height 22
type input "2"
click at [479, 423] on input "2" at bounding box center [471, 434] width 34 height 22
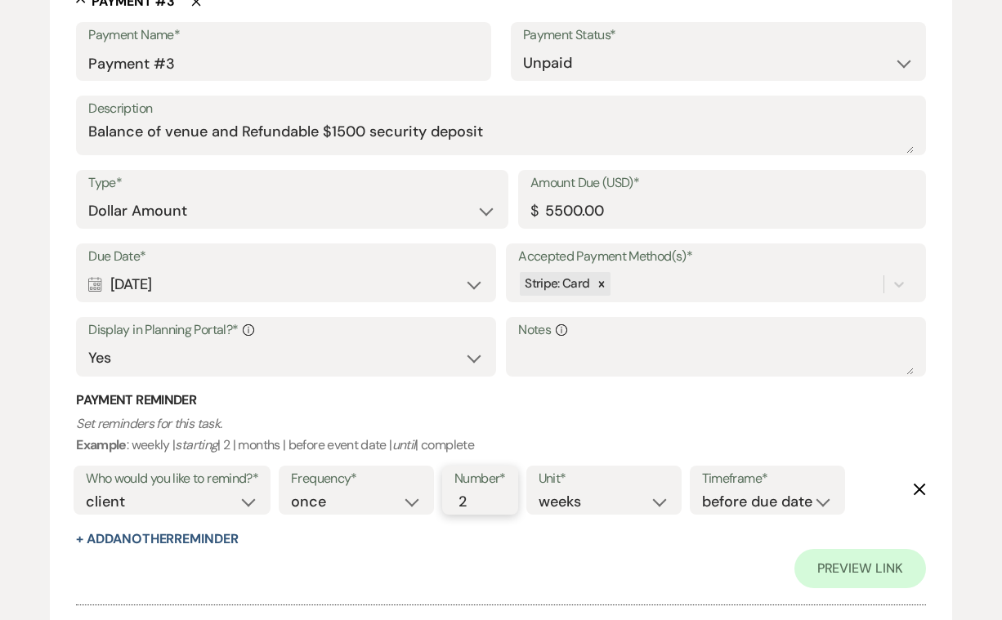
scroll to position [1804, 0]
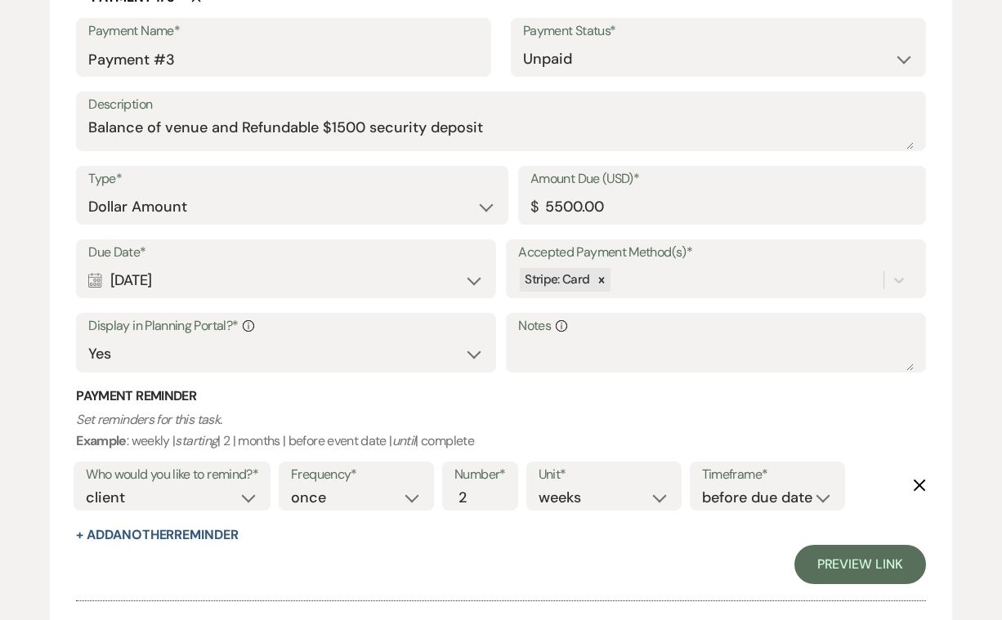
click at [859, 545] on link "Preview Link" at bounding box center [860, 564] width 132 height 39
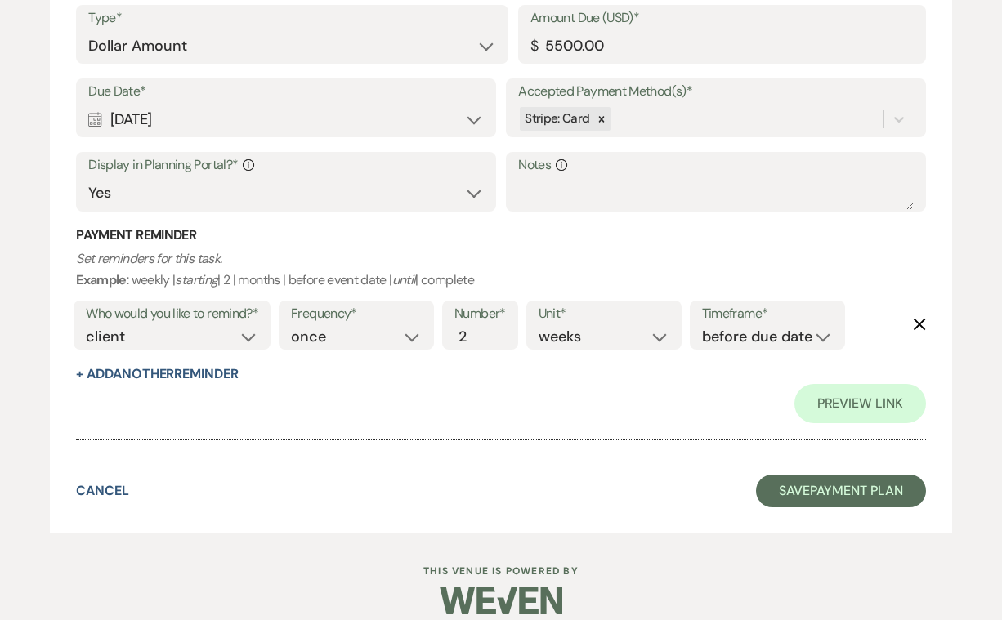
scroll to position [1965, 0]
click at [811, 476] on button "Save Payment Plan" at bounding box center [841, 492] width 170 height 33
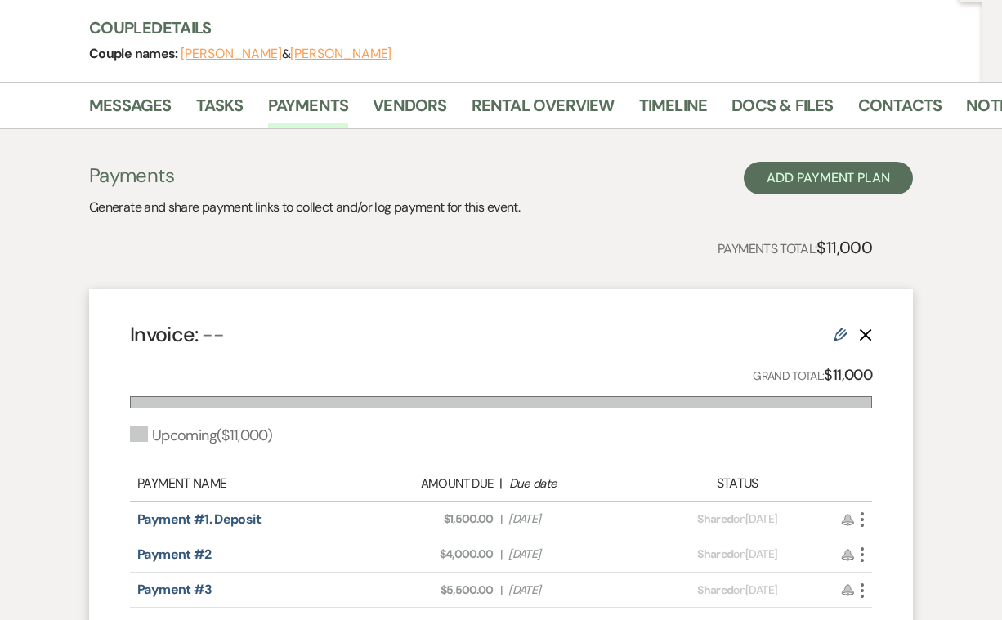
scroll to position [195, 0]
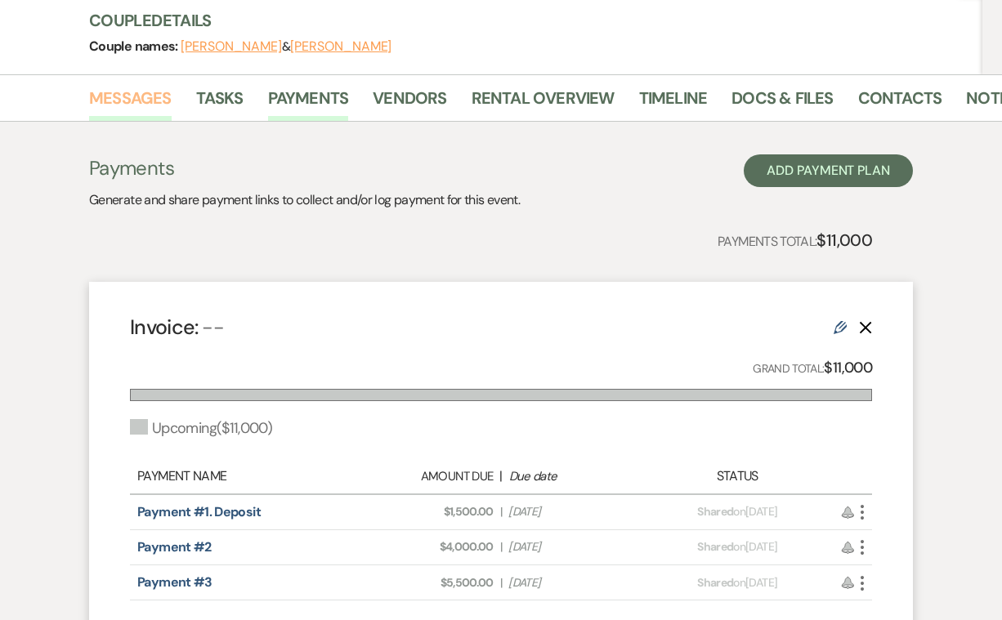
click at [141, 96] on link "Messages" at bounding box center [130, 103] width 83 height 36
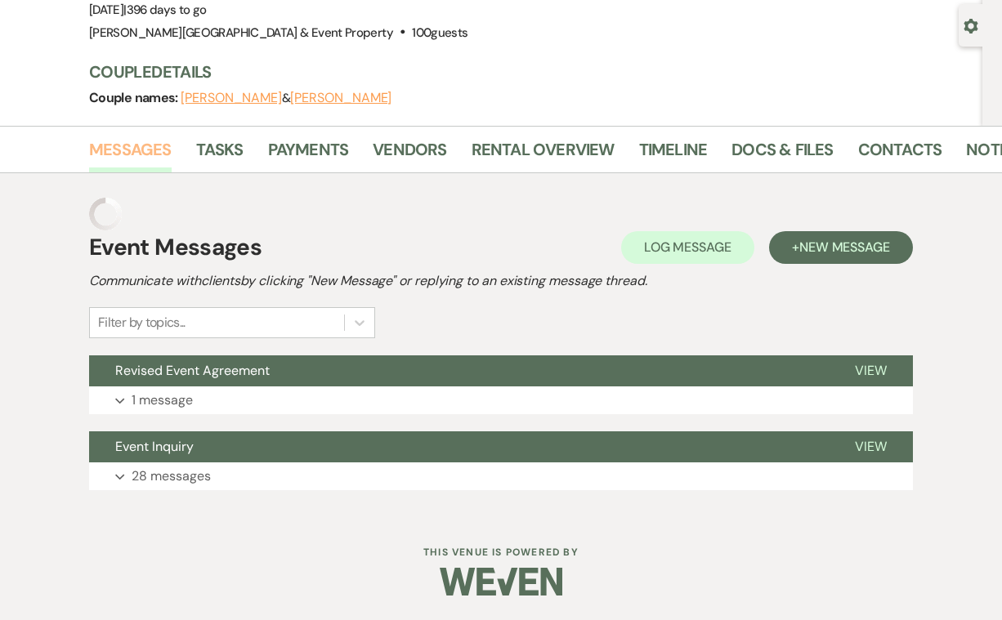
scroll to position [108, 0]
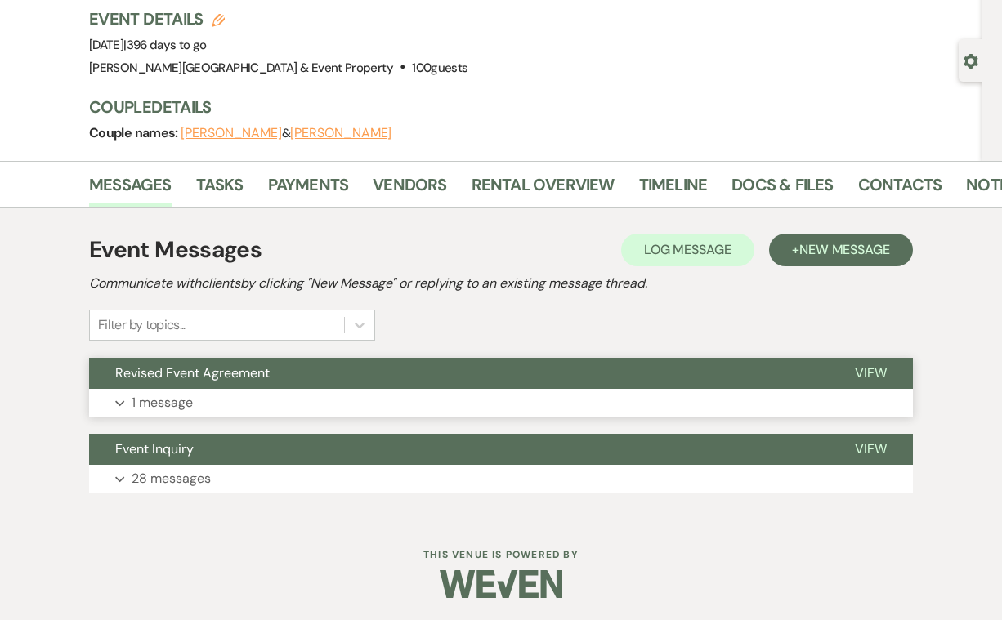
click at [181, 400] on p "1 message" at bounding box center [162, 402] width 61 height 21
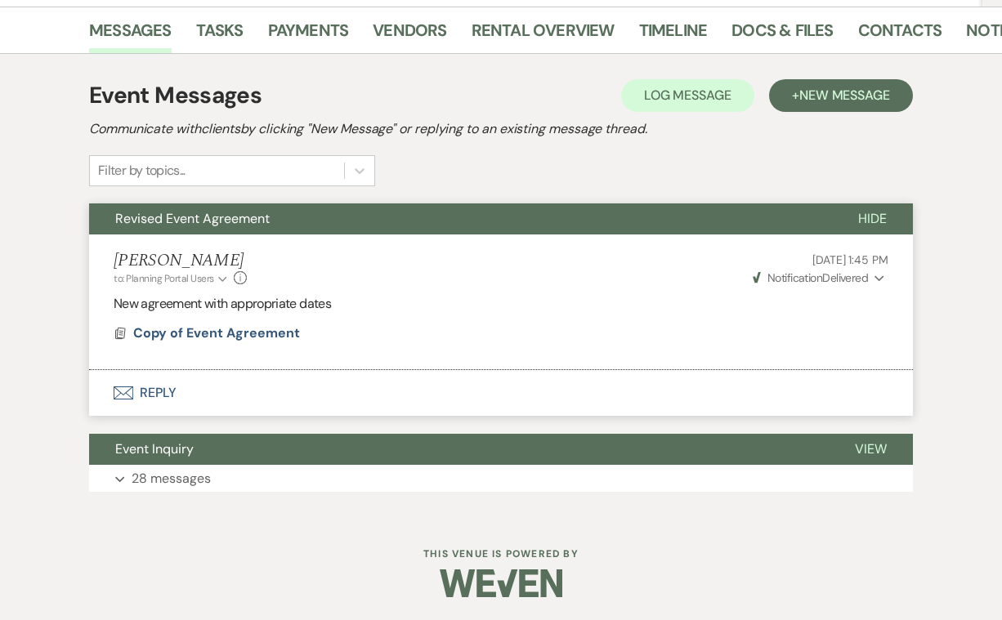
scroll to position [262, 0]
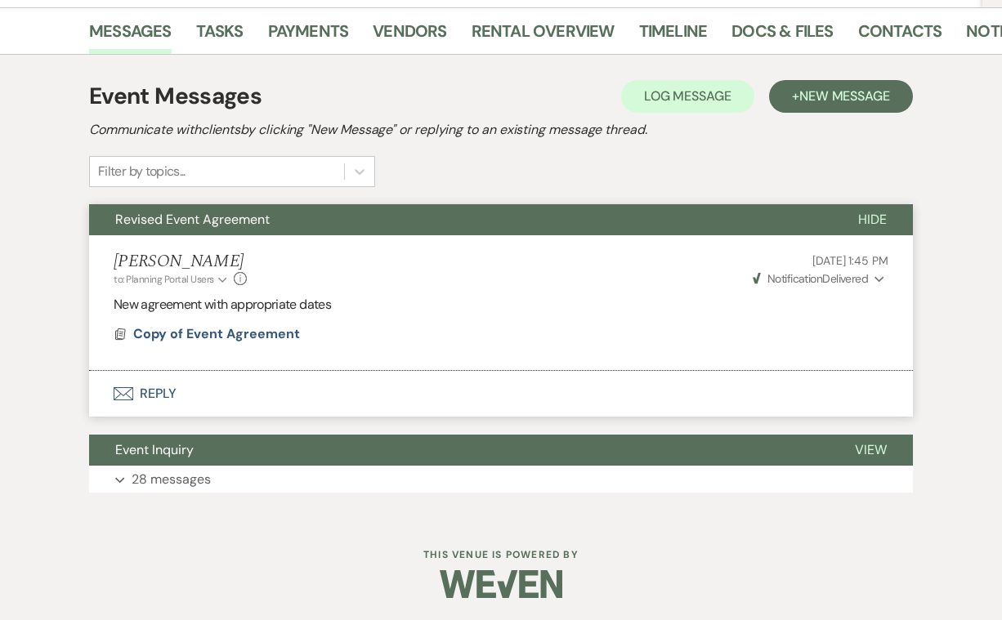
click at [159, 396] on button "Envelope Reply" at bounding box center [501, 394] width 824 height 46
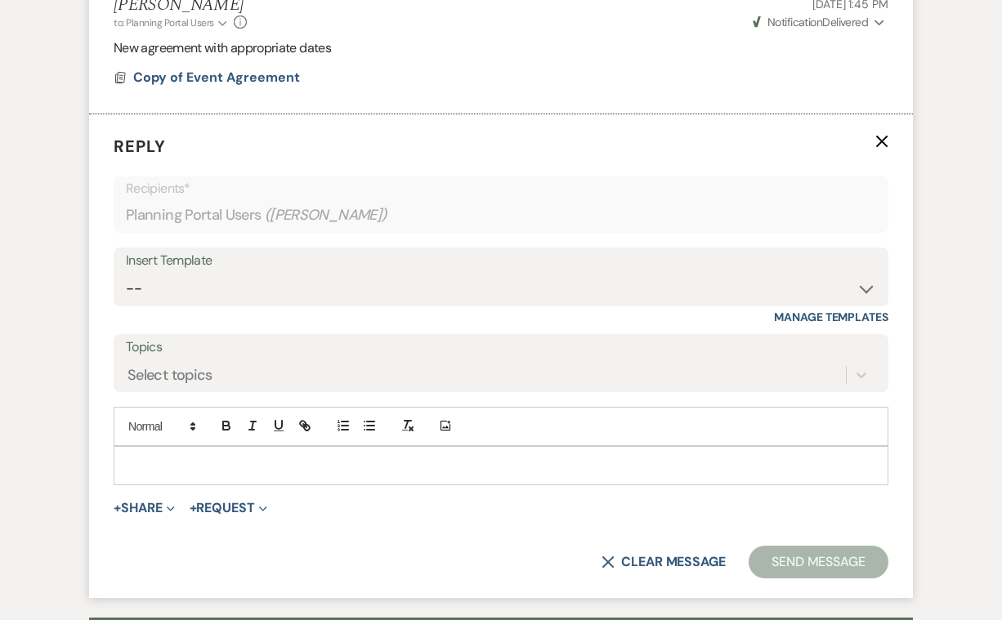
scroll to position [520, 0]
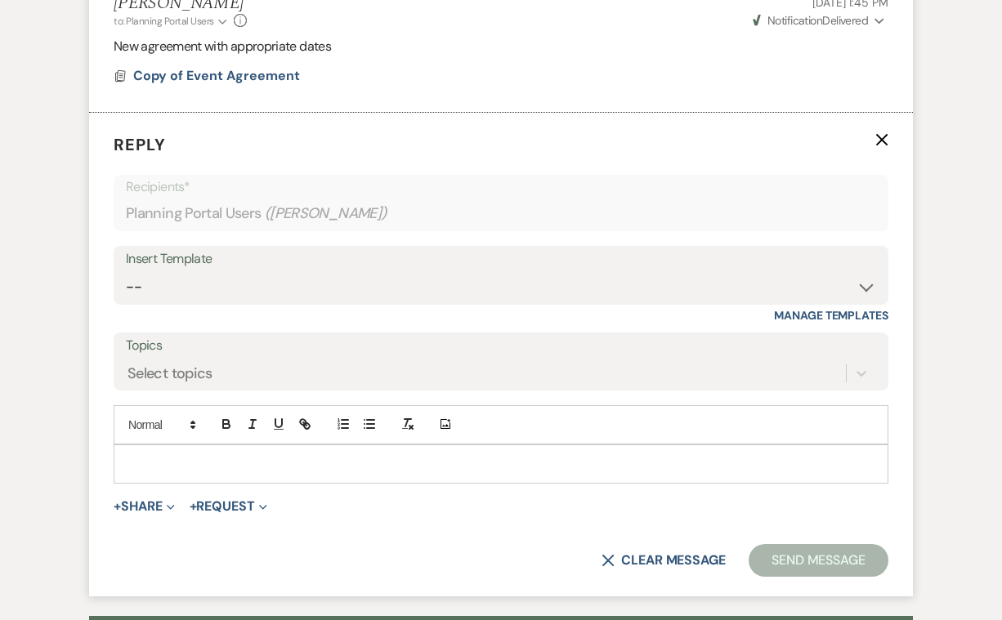
click at [181, 455] on p at bounding box center [501, 464] width 749 height 18
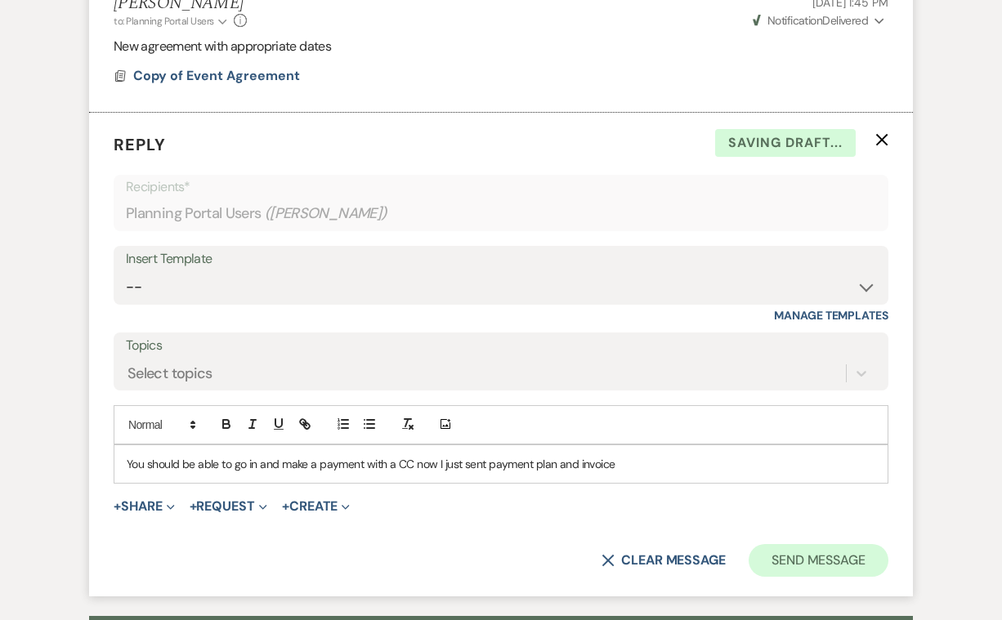
click at [781, 554] on button "Send Message" at bounding box center [819, 560] width 140 height 33
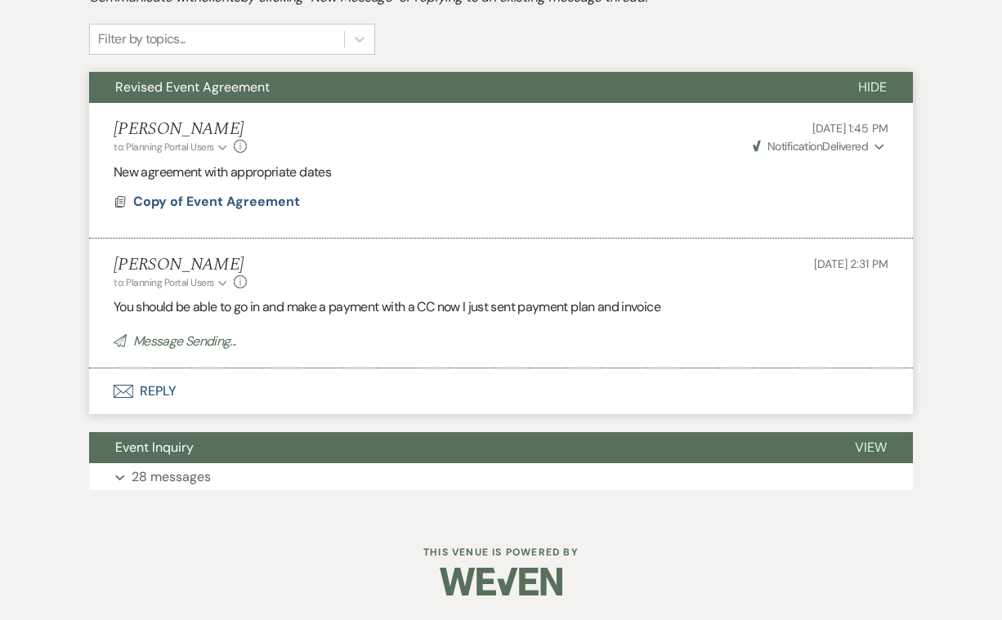
scroll to position [390, 0]
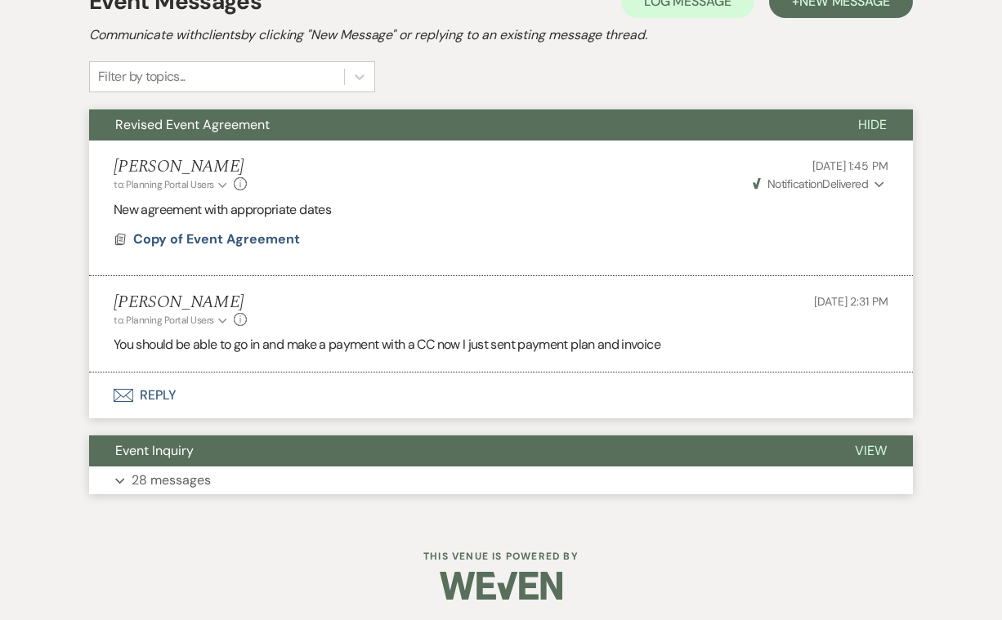
click at [192, 476] on p "28 messages" at bounding box center [171, 480] width 79 height 21
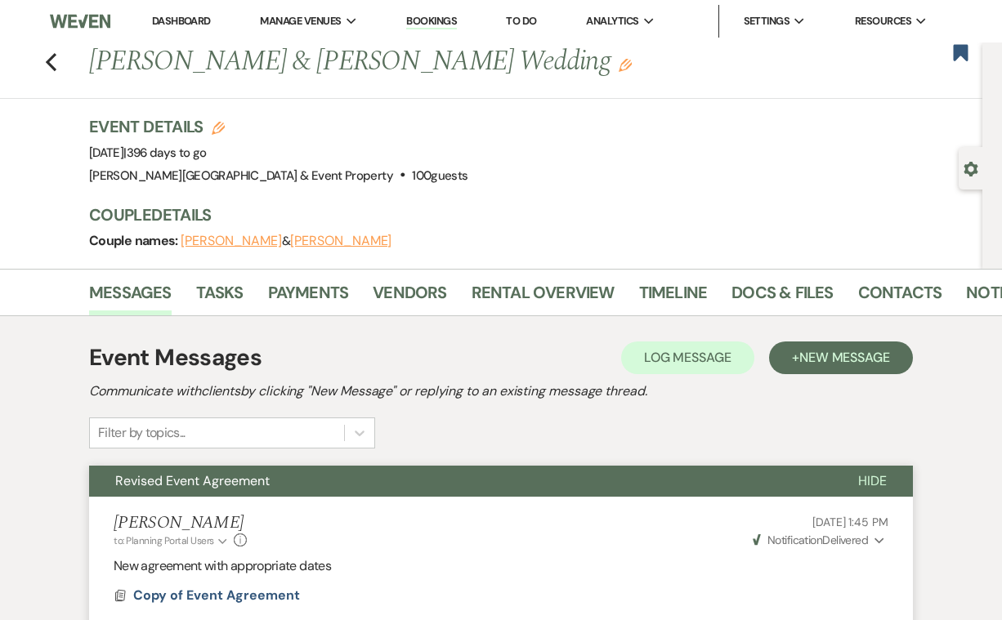
scroll to position [0, 0]
click at [329, 289] on link "Payments" at bounding box center [308, 298] width 81 height 36
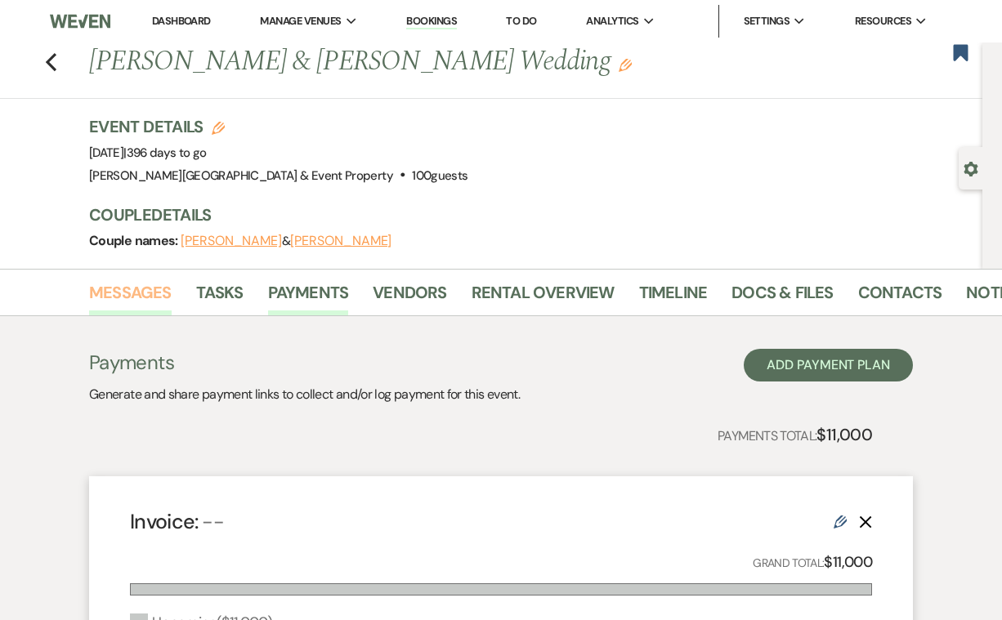
click at [139, 285] on link "Messages" at bounding box center [130, 298] width 83 height 36
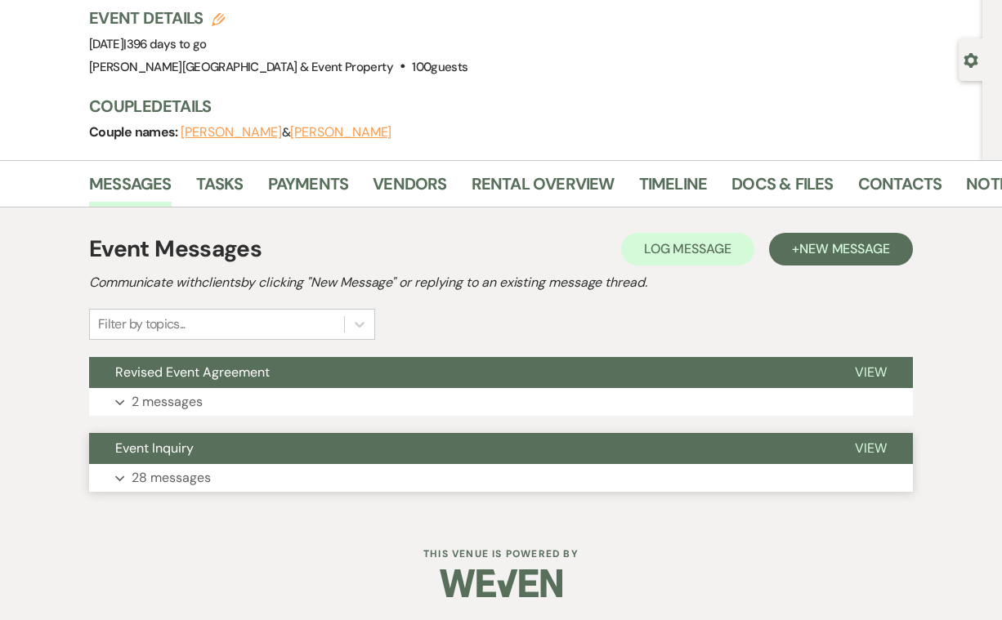
scroll to position [108, 0]
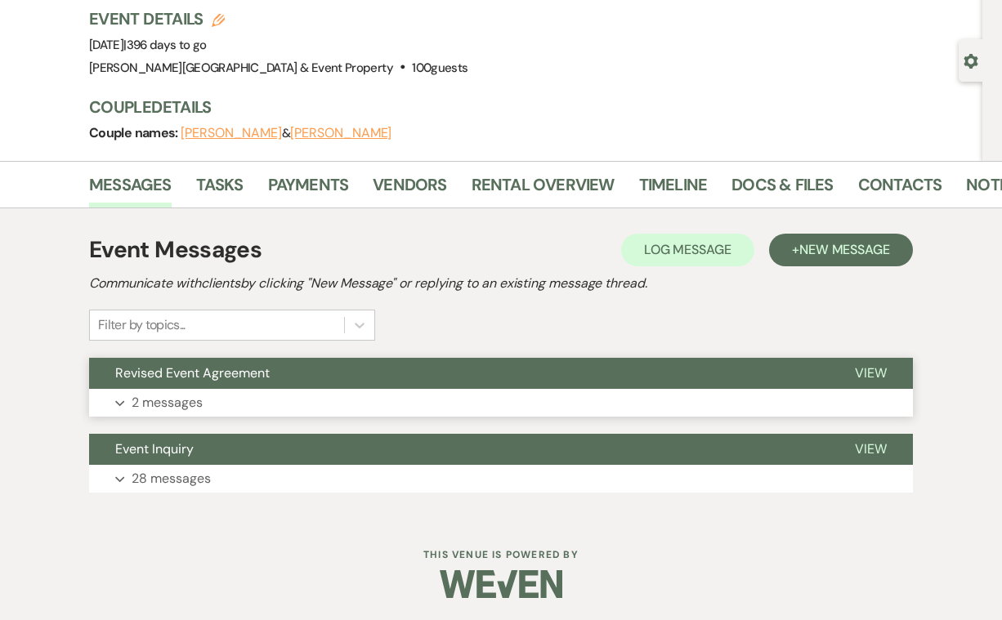
click at [182, 398] on p "2 messages" at bounding box center [167, 402] width 71 height 21
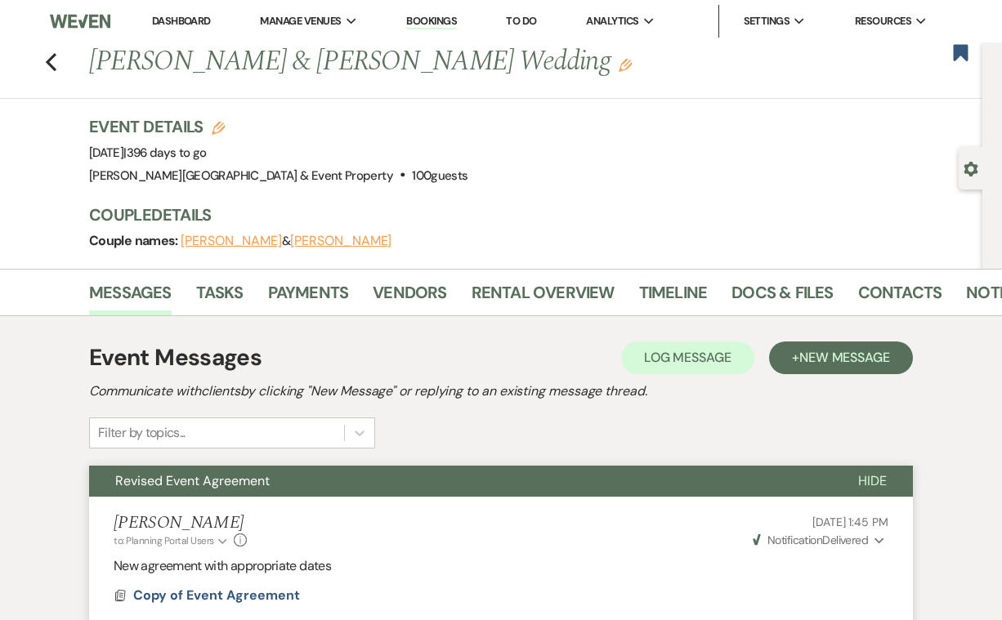
scroll to position [0, 0]
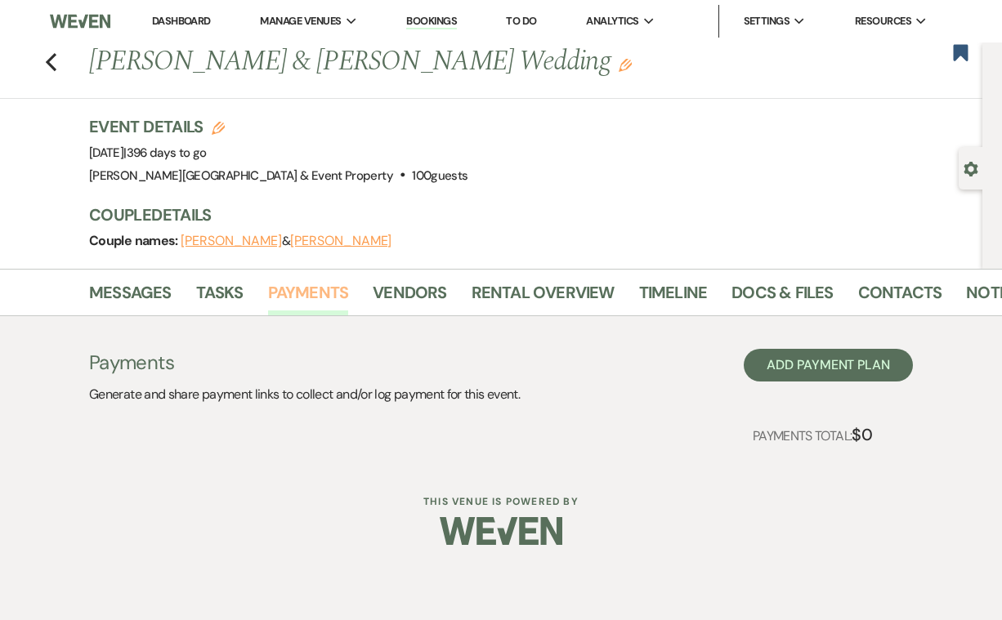
click at [311, 290] on link "Payments" at bounding box center [308, 298] width 81 height 36
click at [795, 294] on link "Docs & Files" at bounding box center [781, 298] width 101 height 36
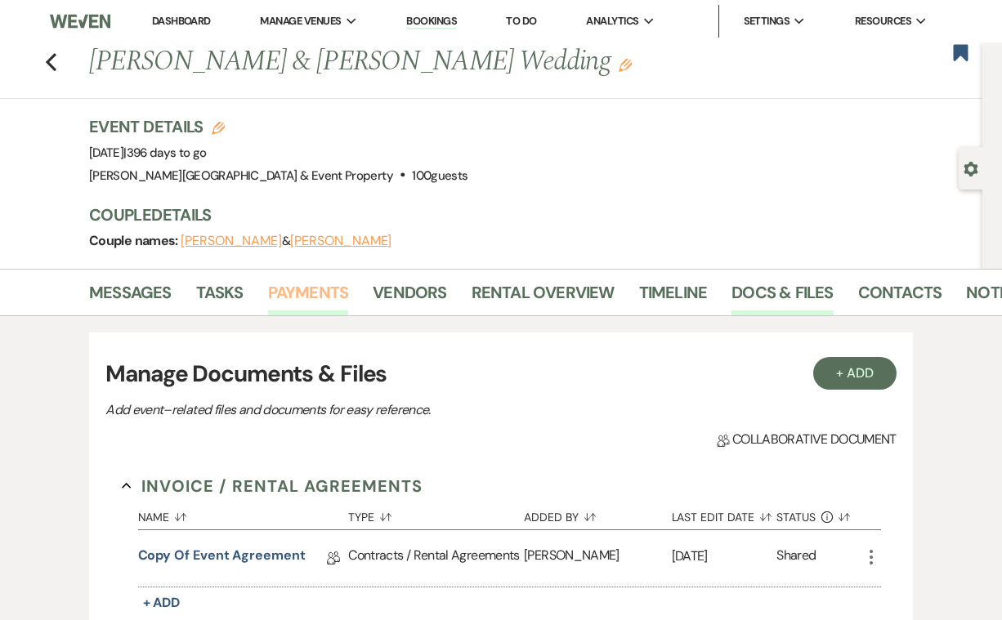
click at [306, 280] on link "Payments" at bounding box center [308, 298] width 81 height 36
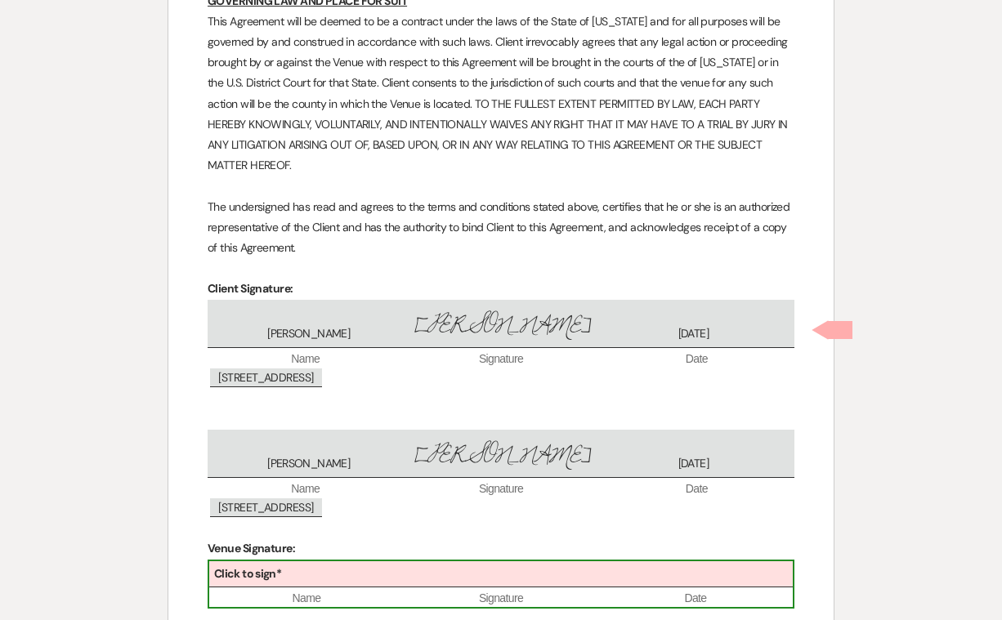
click at [354, 561] on div "Click to sign*" at bounding box center [501, 574] width 584 height 27
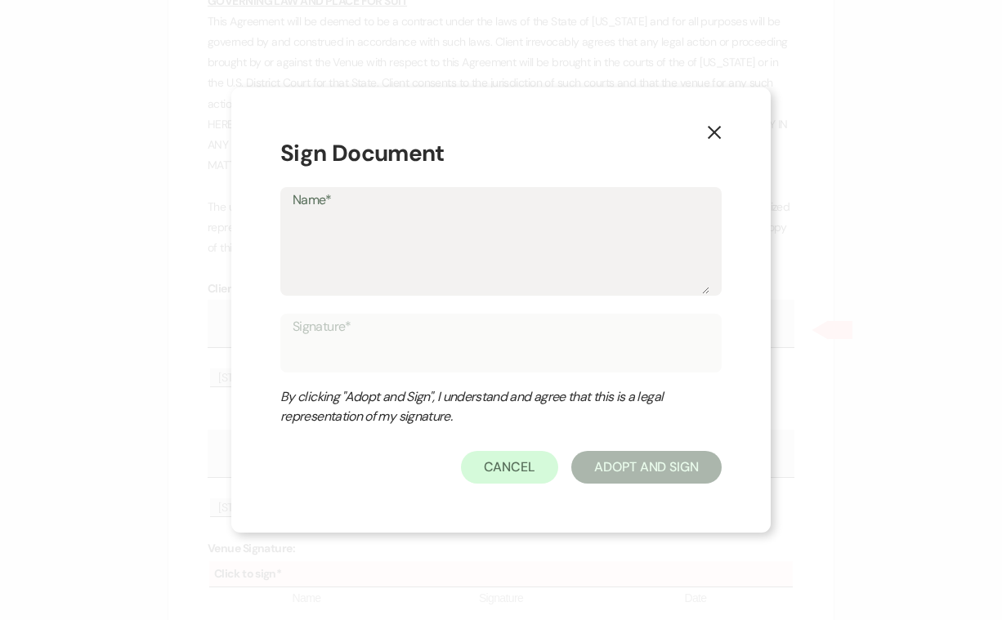
type textarea "P"
type input "P"
type textarea "Pa"
type input "Pa"
type textarea "Pau"
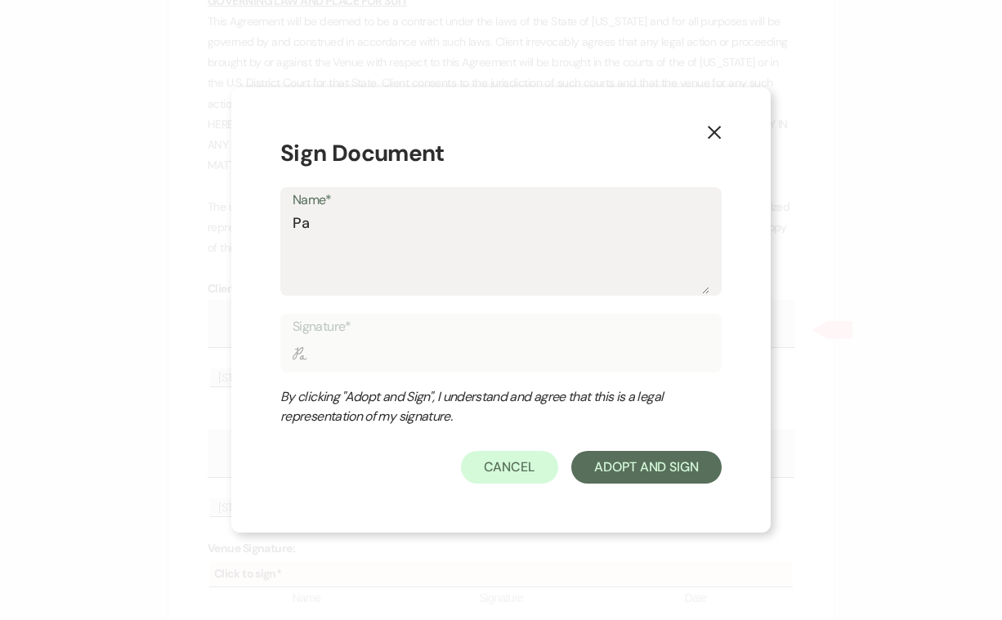
type input "Pau"
type textarea "[PERSON_NAME]"
type input "[PERSON_NAME]"
type textarea "[PERSON_NAME]"
type input "[PERSON_NAME]"
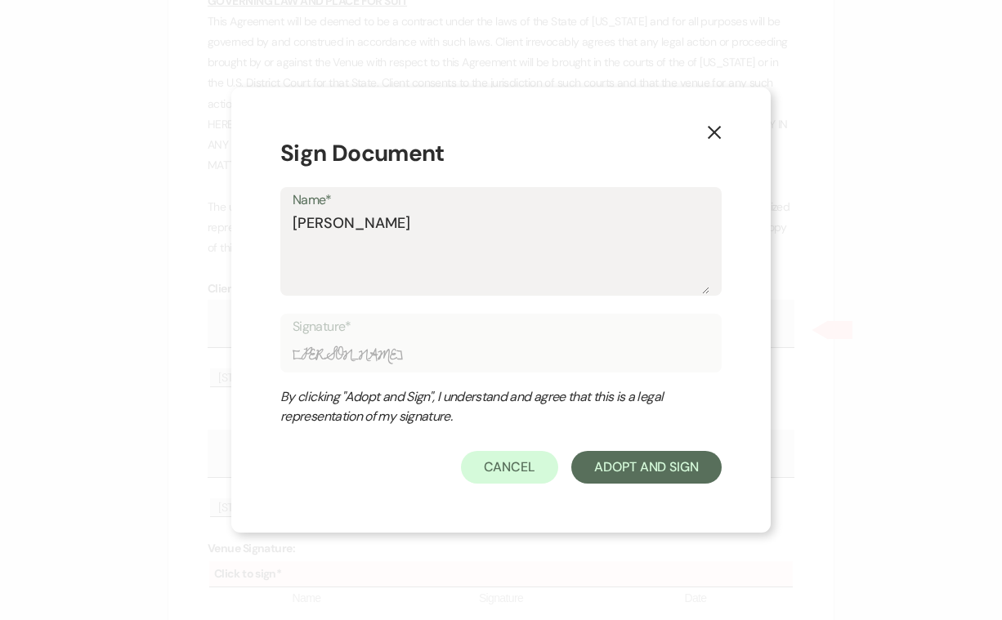
type textarea "[PERSON_NAME]"
type input "[PERSON_NAME]"
type textarea "[PERSON_NAME]"
type input "[PERSON_NAME]"
type textarea "[PERSON_NAME]"
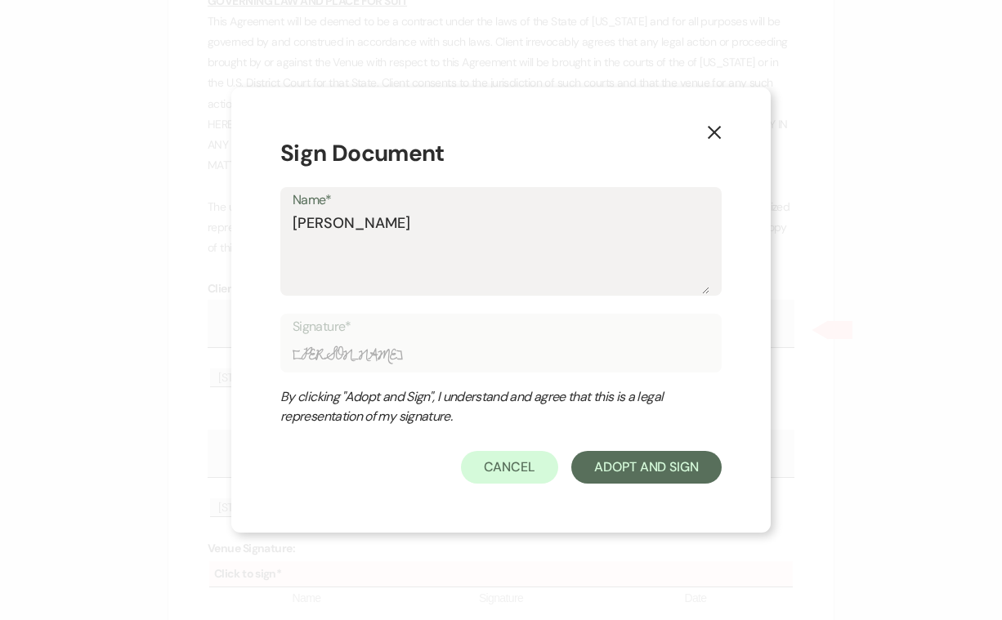
type input "[PERSON_NAME]"
type textarea "[PERSON_NAME] [PERSON_NAME]"
type input "[PERSON_NAME] [PERSON_NAME]"
type textarea "[PERSON_NAME]"
type input "[PERSON_NAME]"
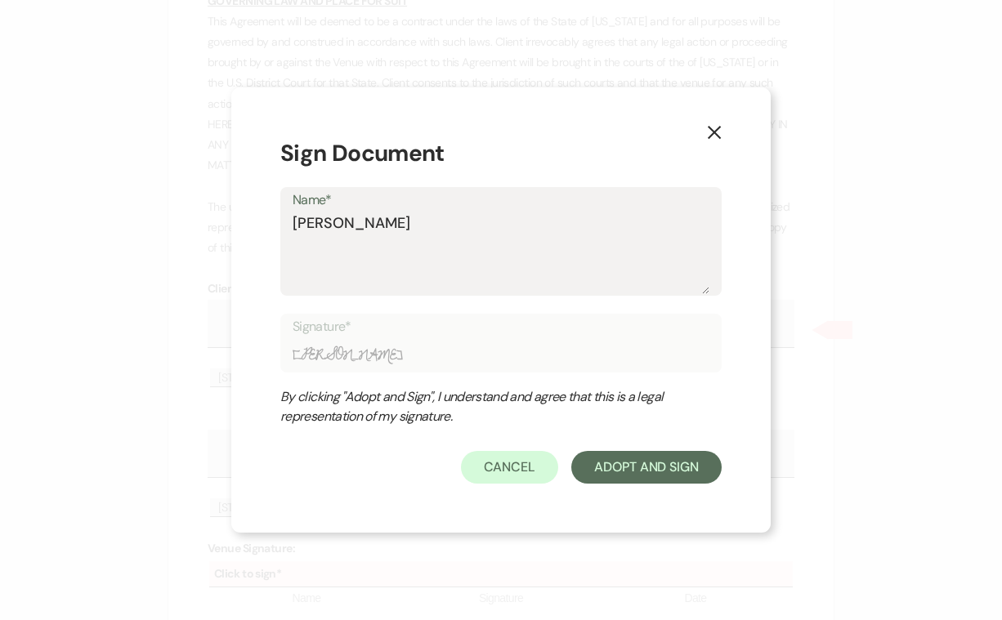
type textarea "[PERSON_NAME]"
type input "[PERSON_NAME]"
type textarea "[PERSON_NAME]"
type input "[PERSON_NAME]"
type textarea "[PERSON_NAME]"
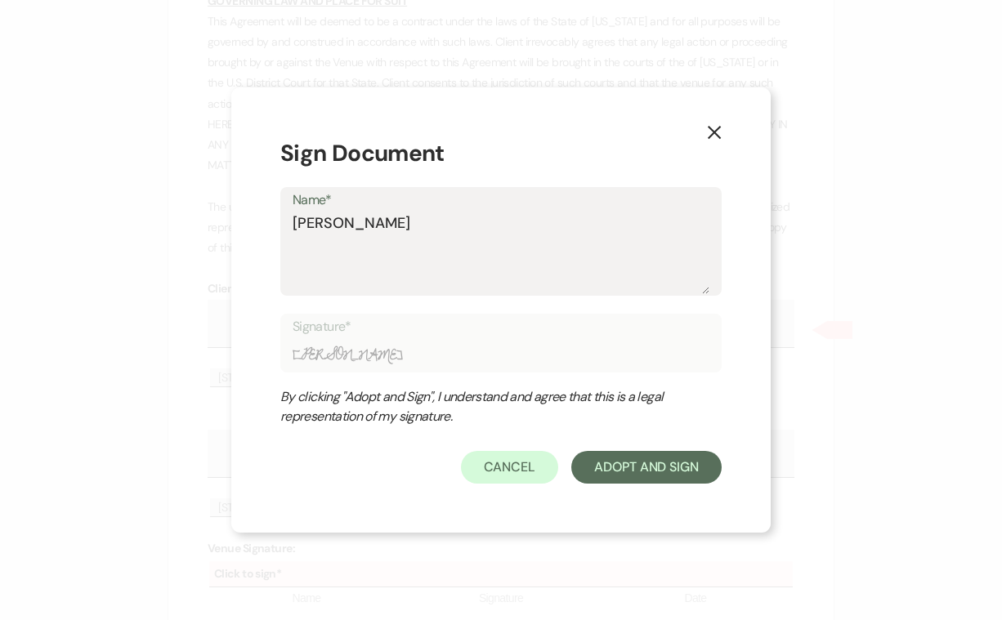
type input "[PERSON_NAME]"
type textarea "[PERSON_NAME]"
click at [627, 462] on button "Adopt And Sign" at bounding box center [646, 467] width 150 height 33
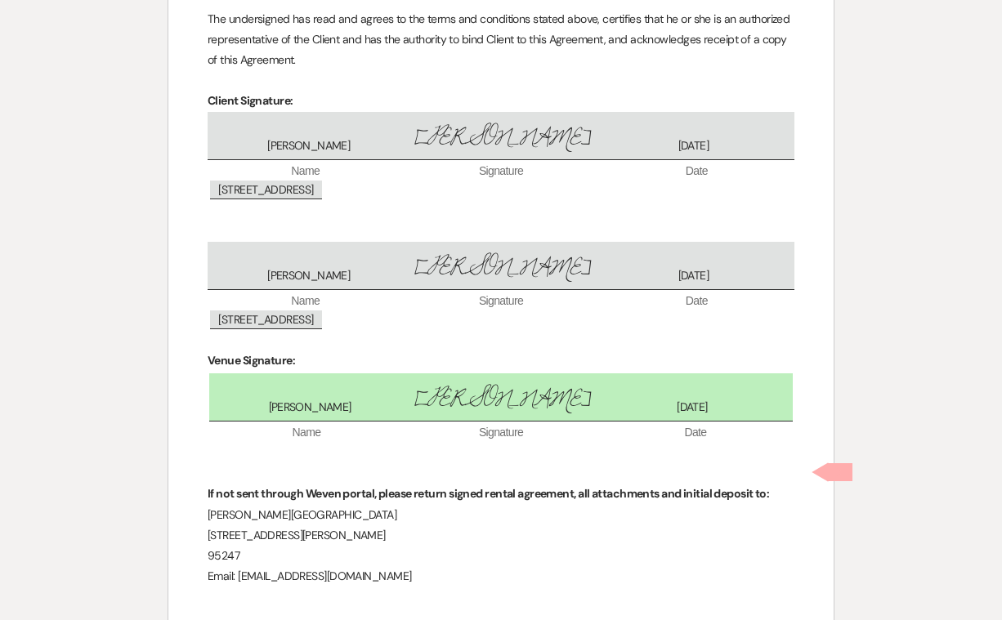
scroll to position [9332, 0]
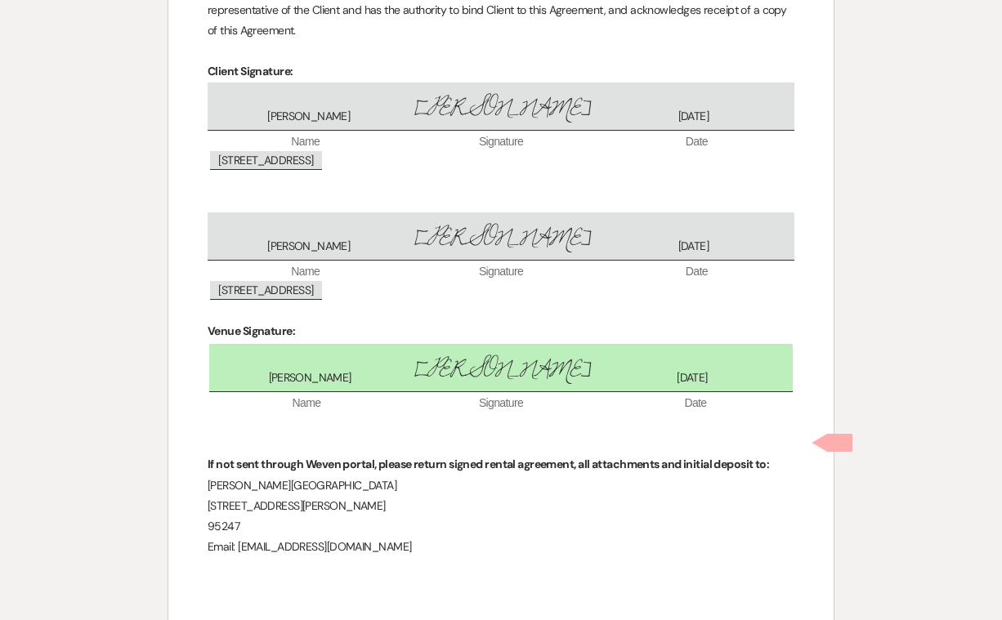
checkbox input "true"
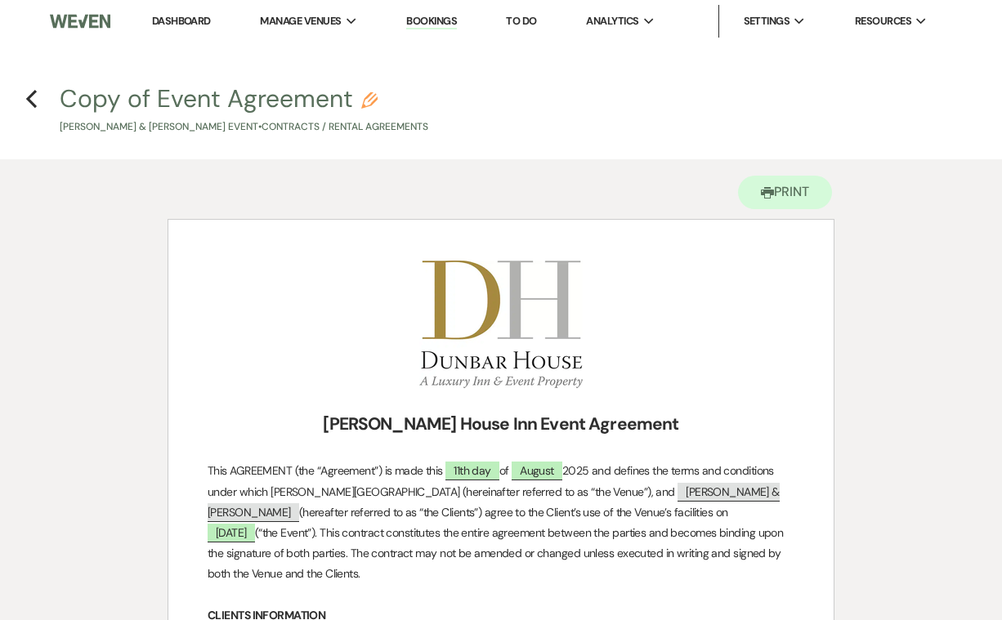
scroll to position [0, 0]
